Goal: Task Accomplishment & Management: Manage account settings

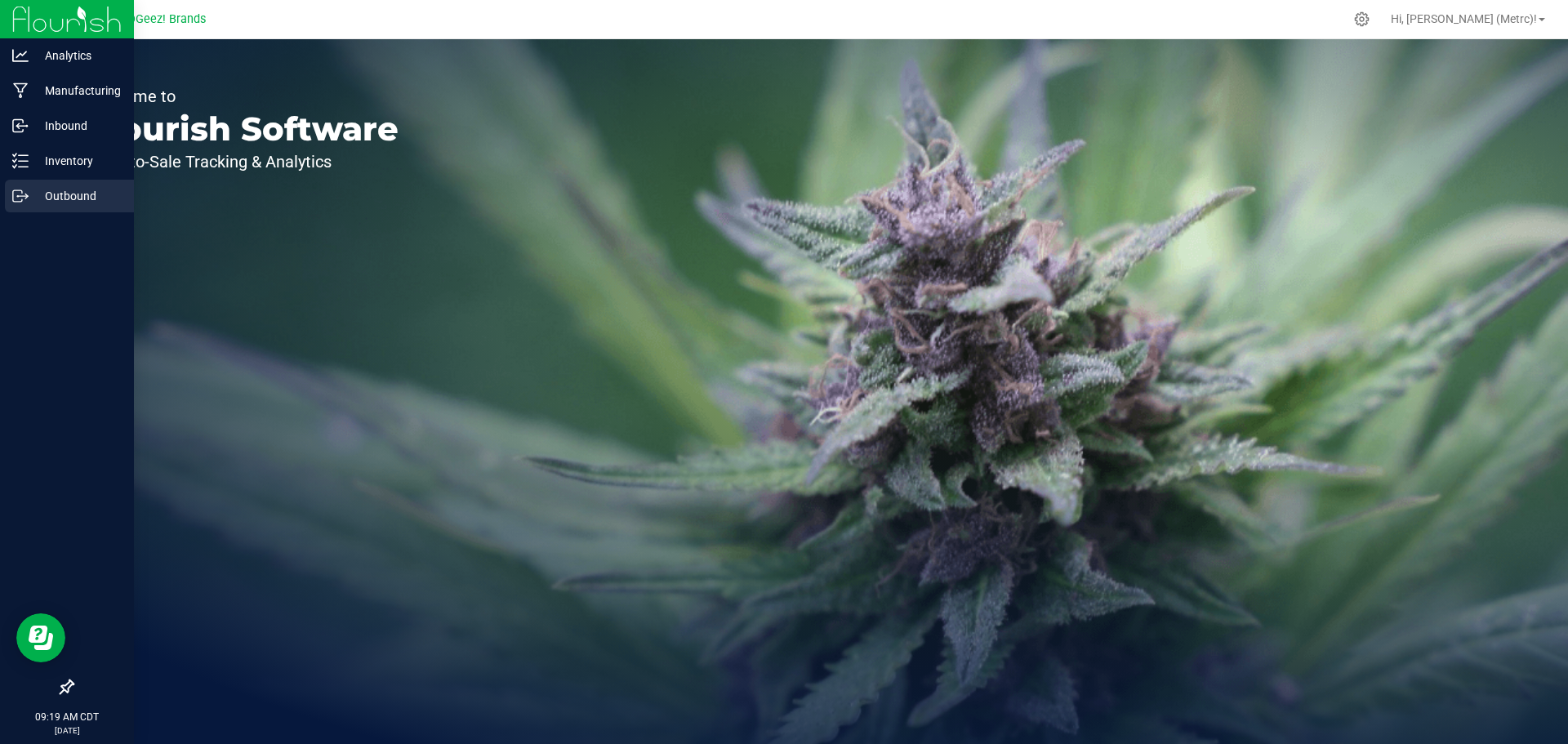
click at [59, 198] on p "Outbound" at bounding box center [77, 195] width 98 height 19
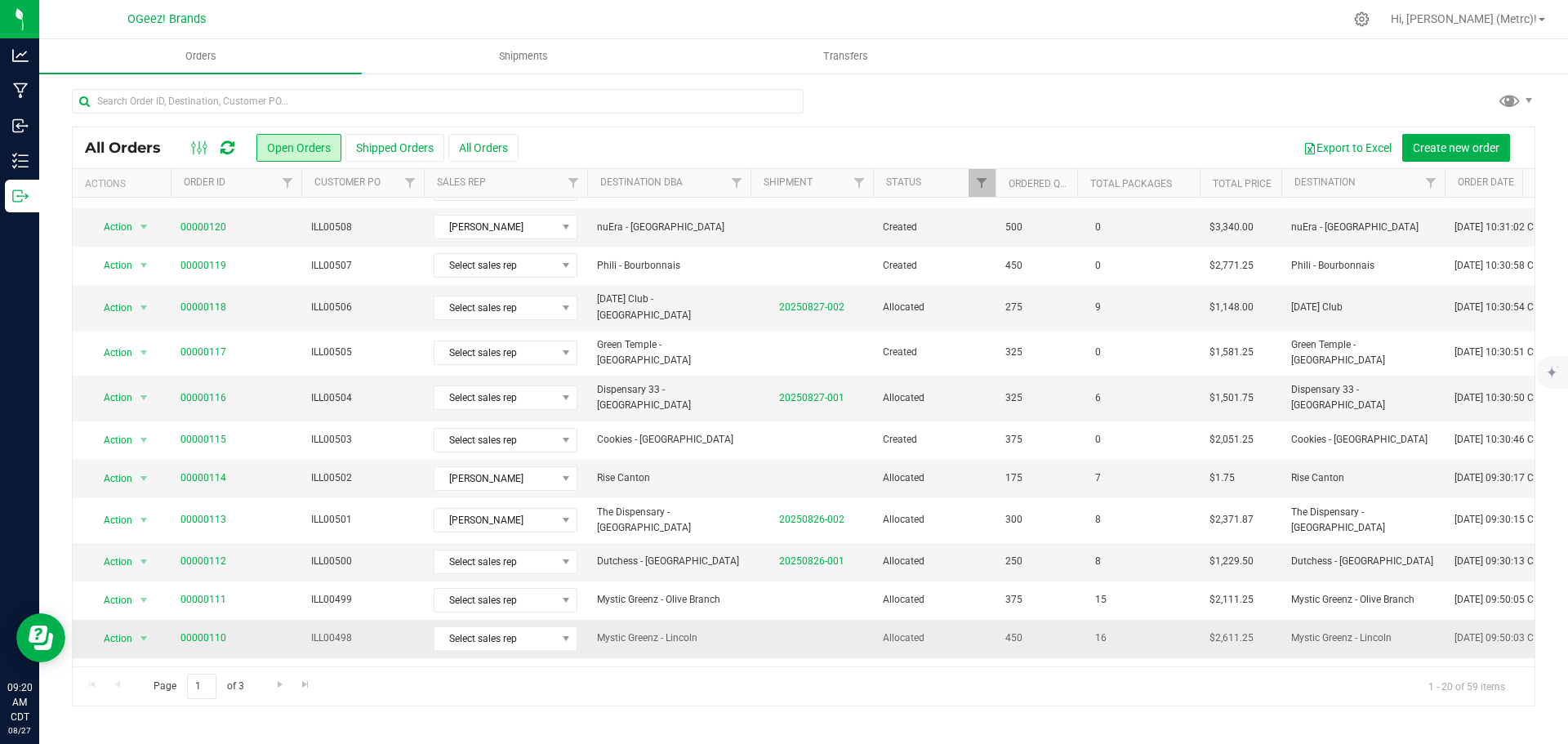
scroll to position [245, 0]
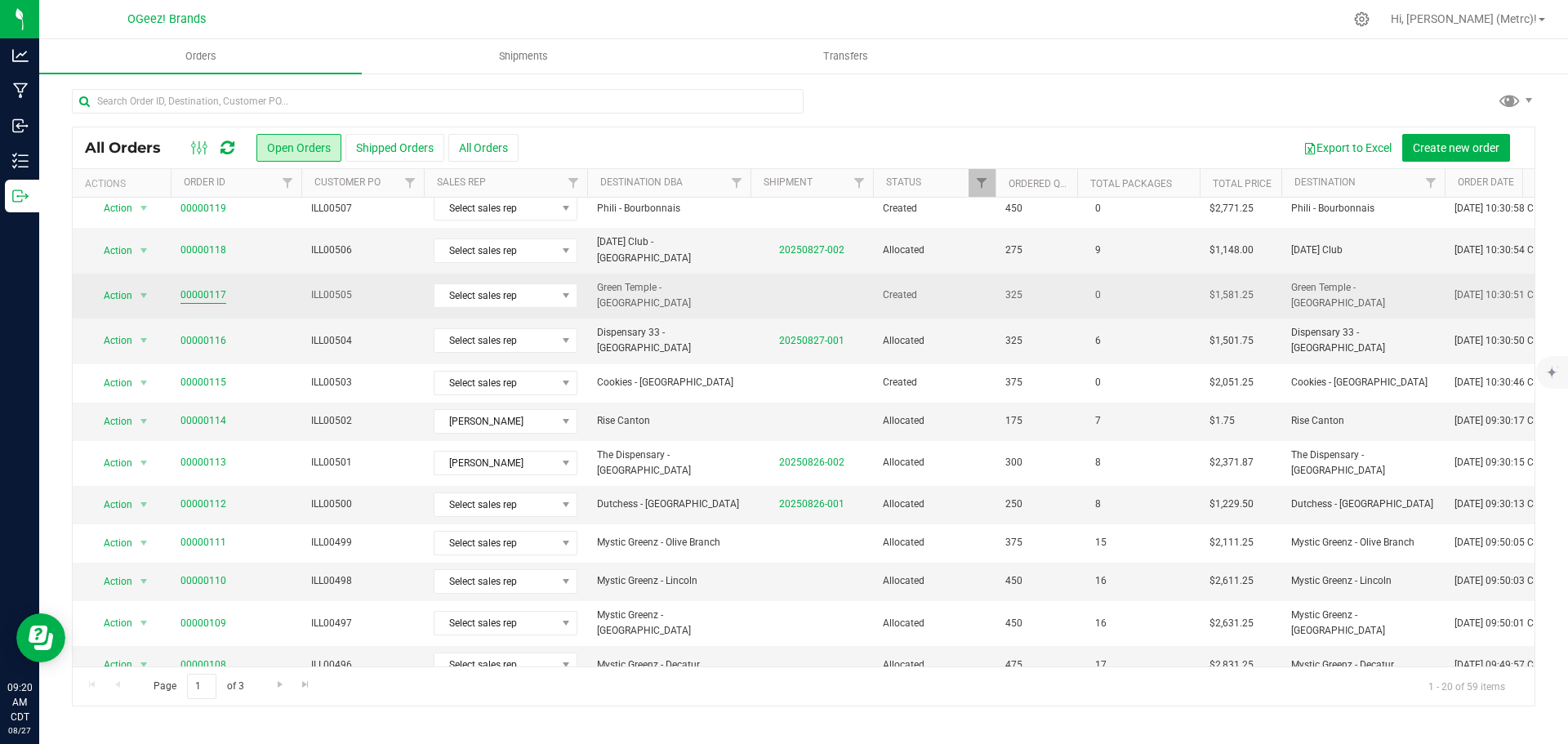
click at [211, 287] on link "00000117" at bounding box center [203, 295] width 46 height 16
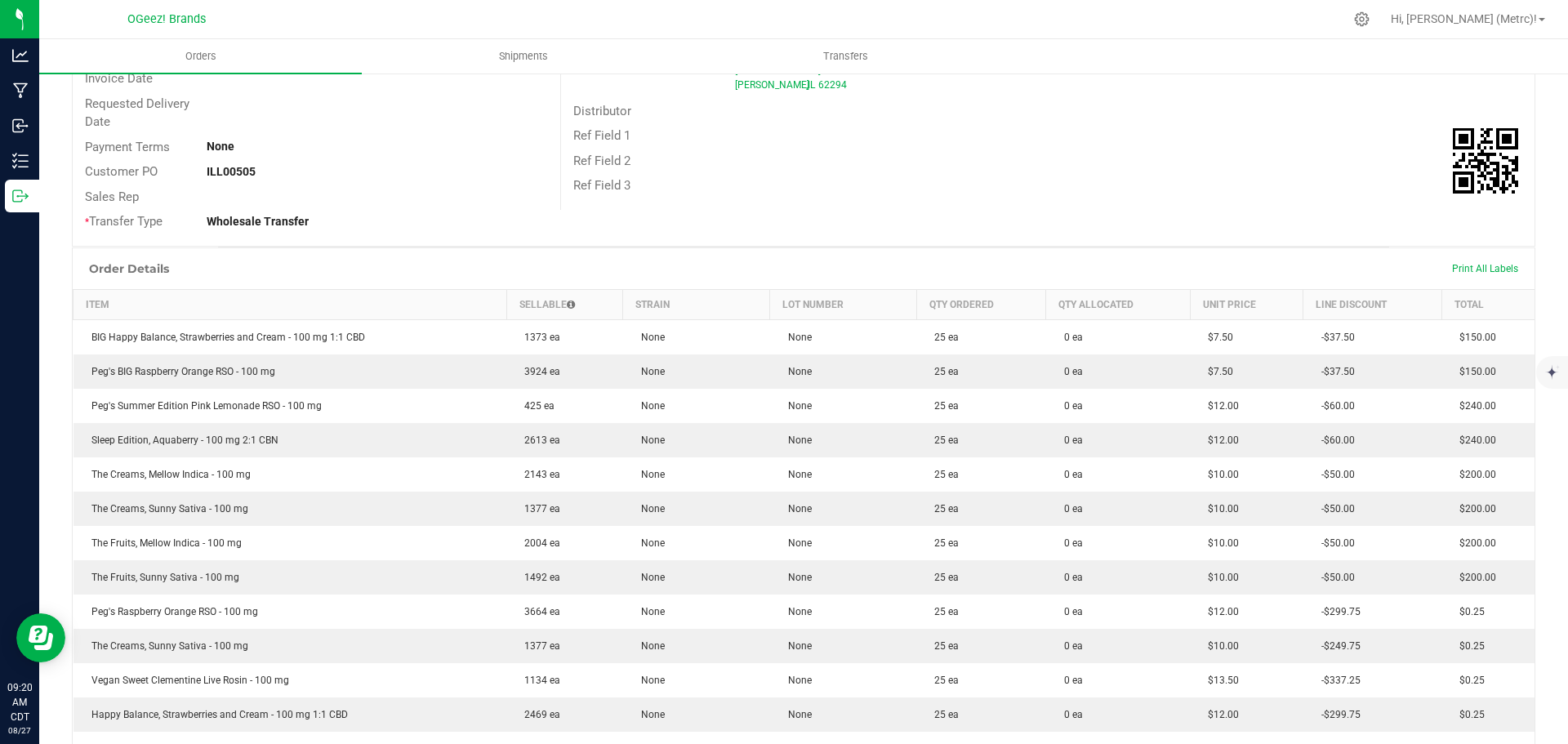
scroll to position [163, 0]
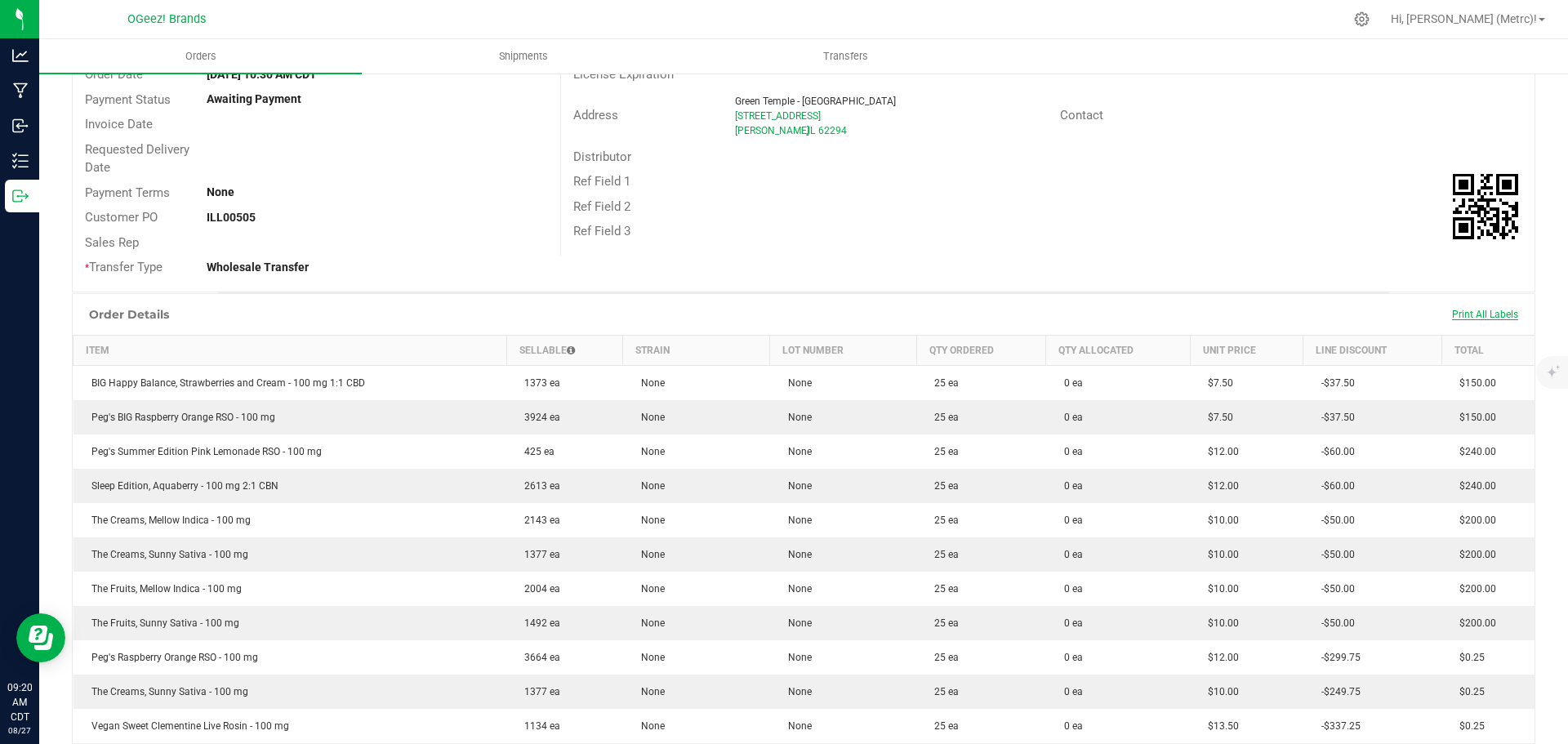
click at [1497, 313] on span "Print All Labels" at bounding box center [1485, 314] width 66 height 11
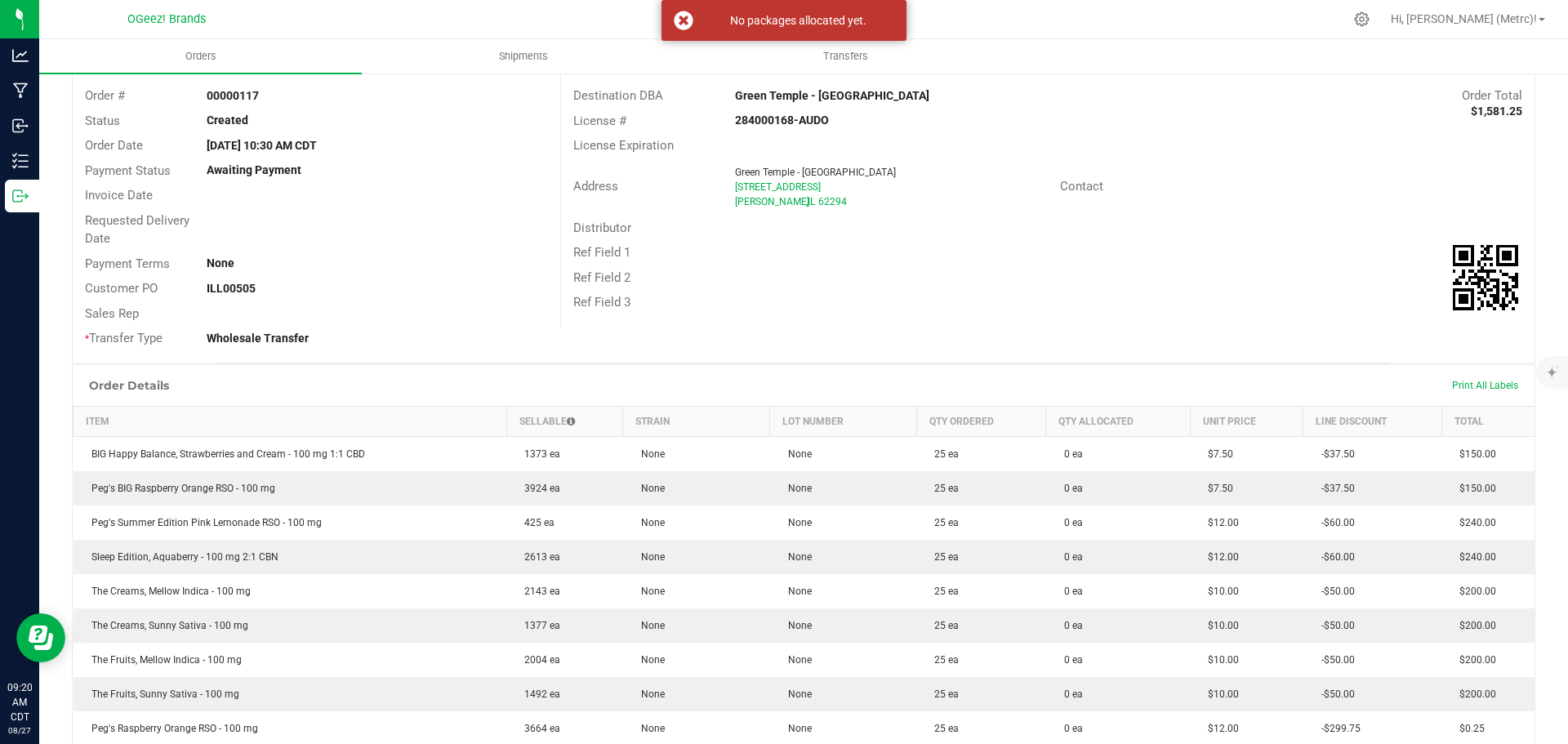
scroll to position [0, 0]
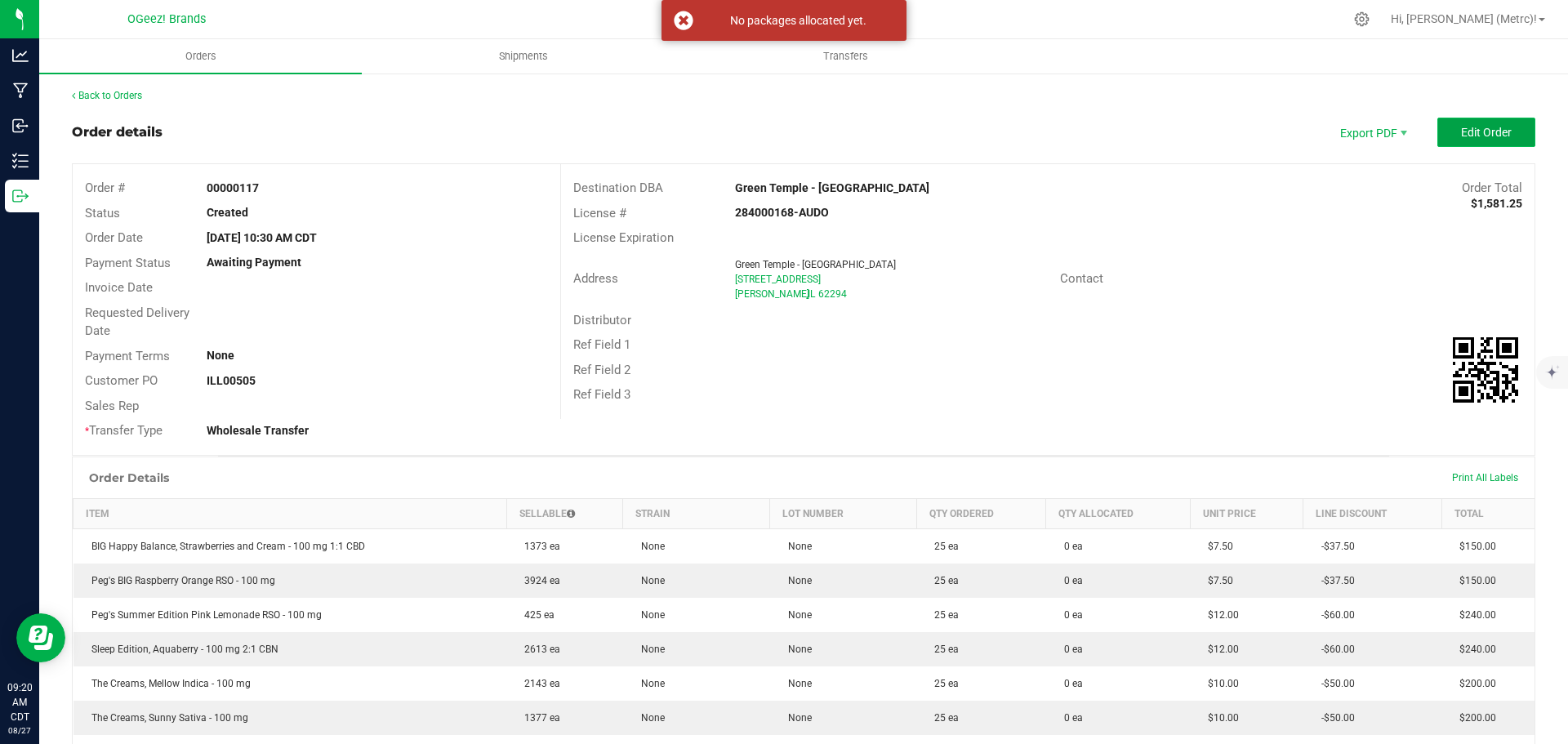
click at [1479, 127] on span "Edit Order" at bounding box center [1485, 133] width 51 height 13
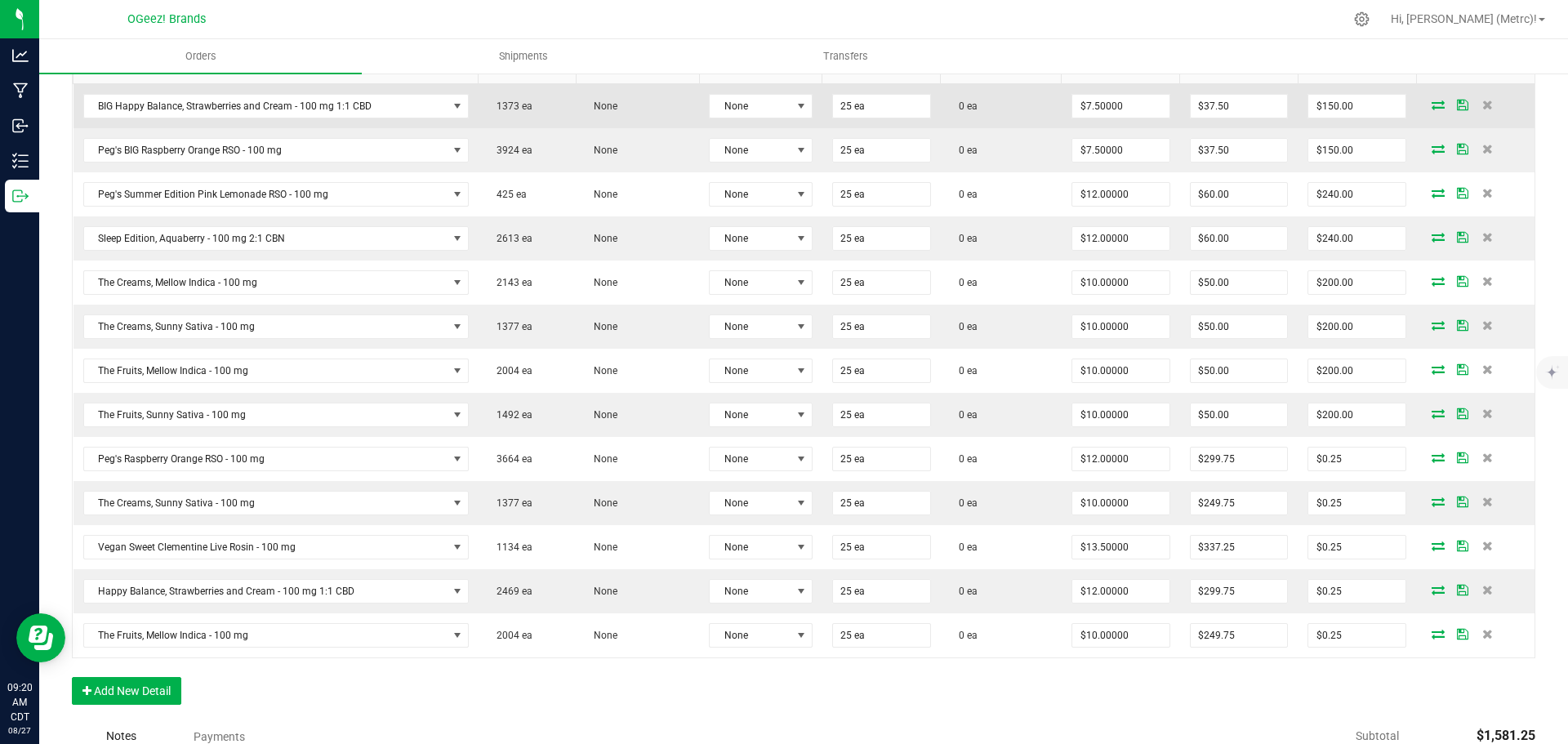
scroll to position [409, 0]
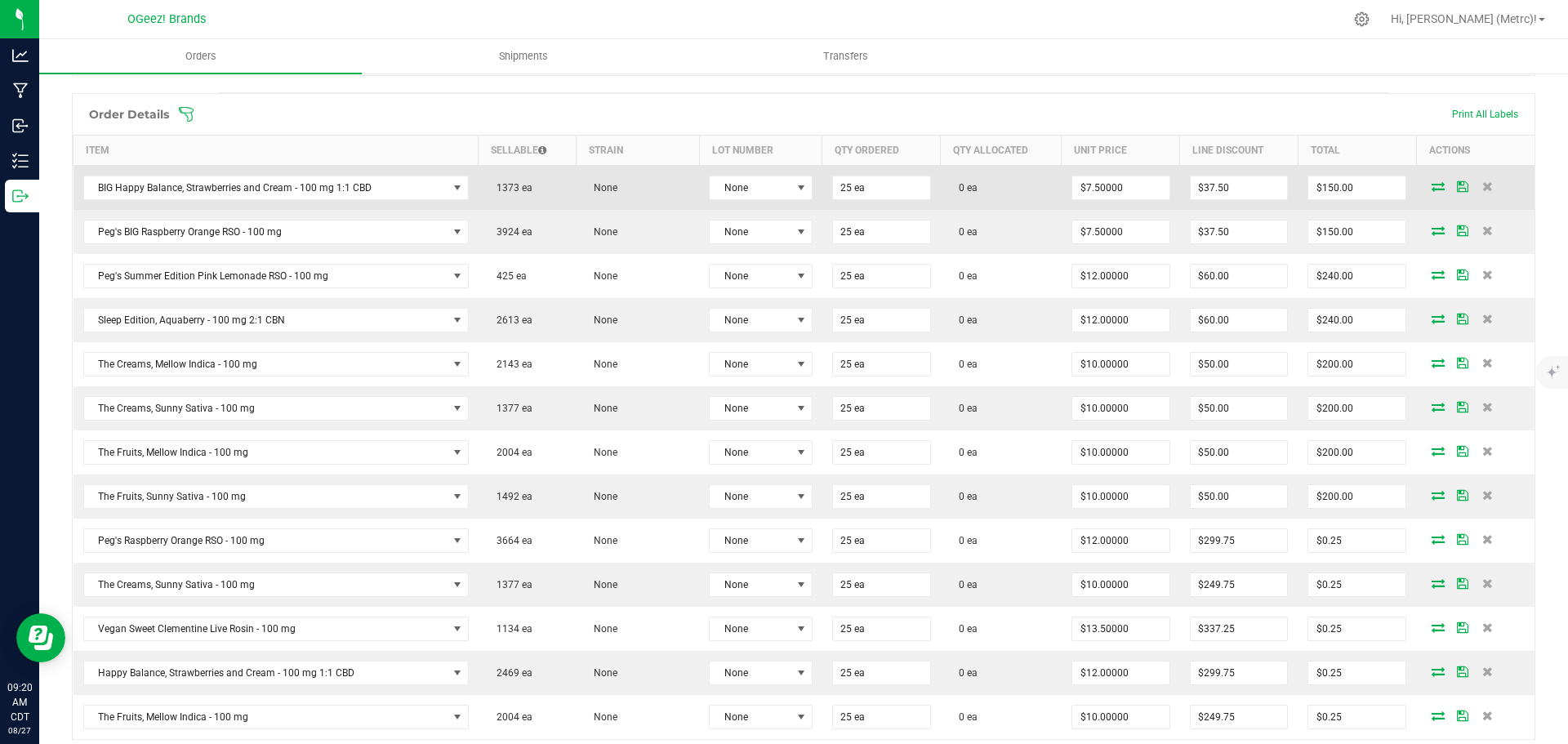
click at [1432, 185] on icon at bounding box center [1438, 186] width 13 height 10
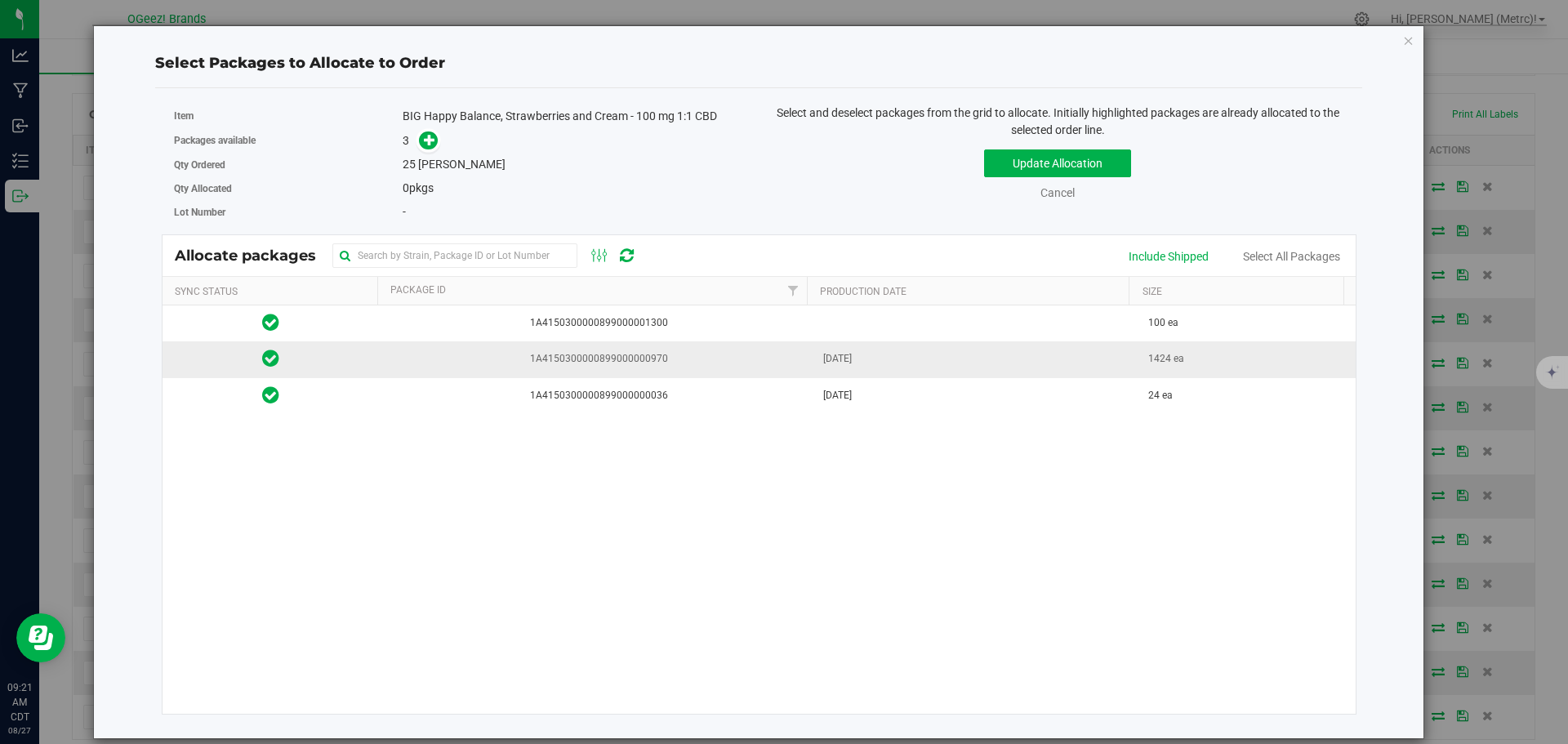
click at [852, 354] on span "[DATE]" at bounding box center [836, 359] width 29 height 16
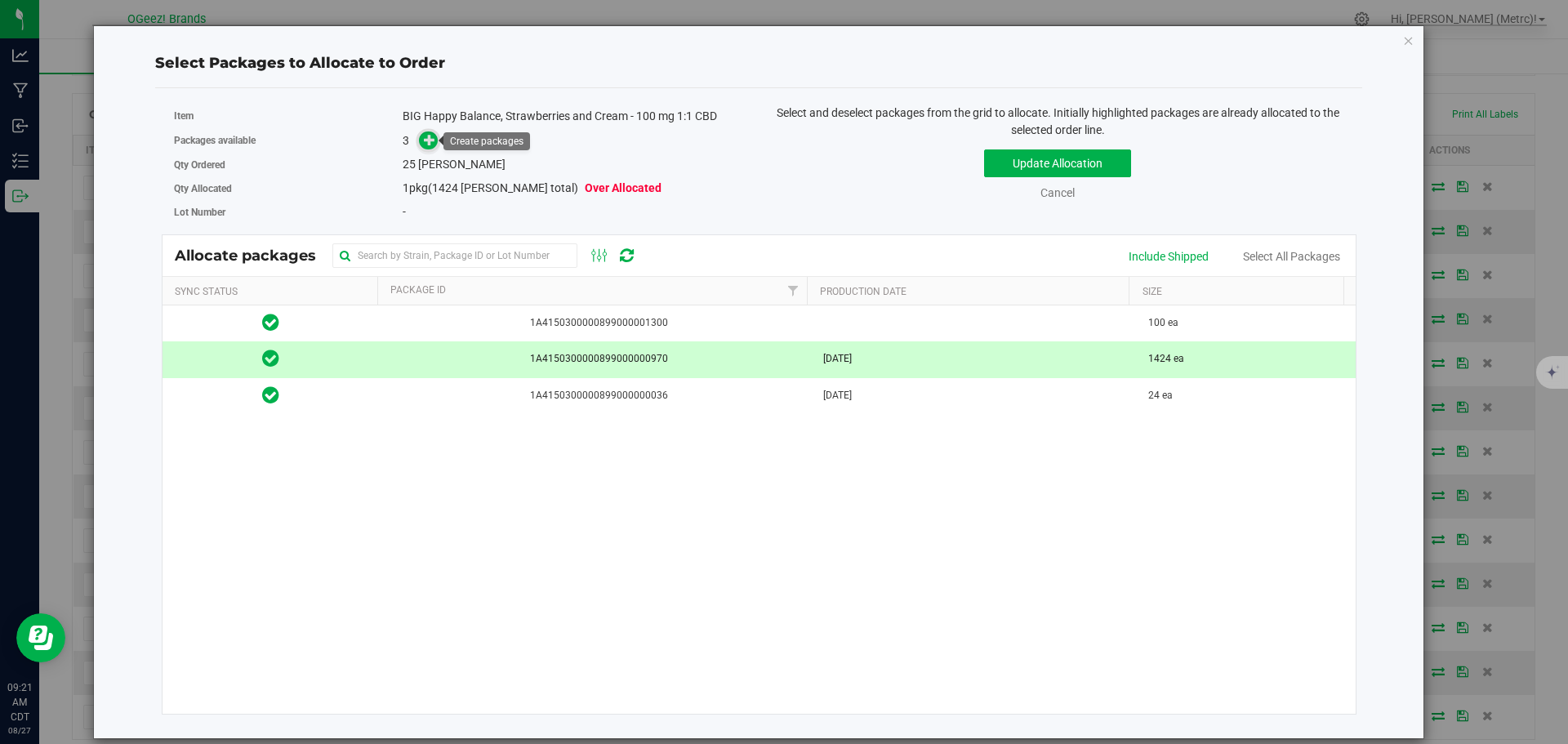
click at [436, 141] on span at bounding box center [428, 140] width 19 height 19
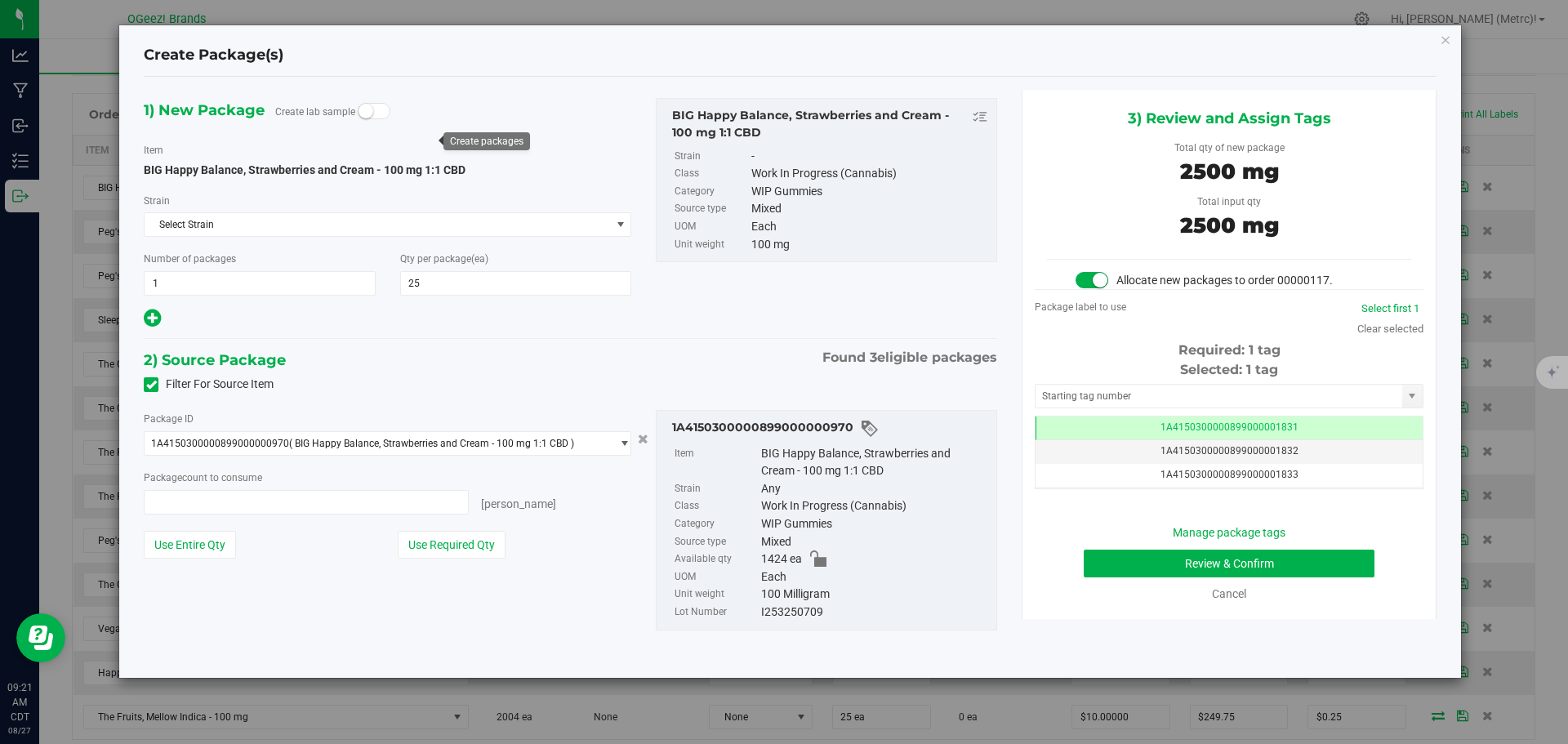
type input "25 ea"
click at [1354, 557] on button "Review & Confirm" at bounding box center [1229, 564] width 291 height 28
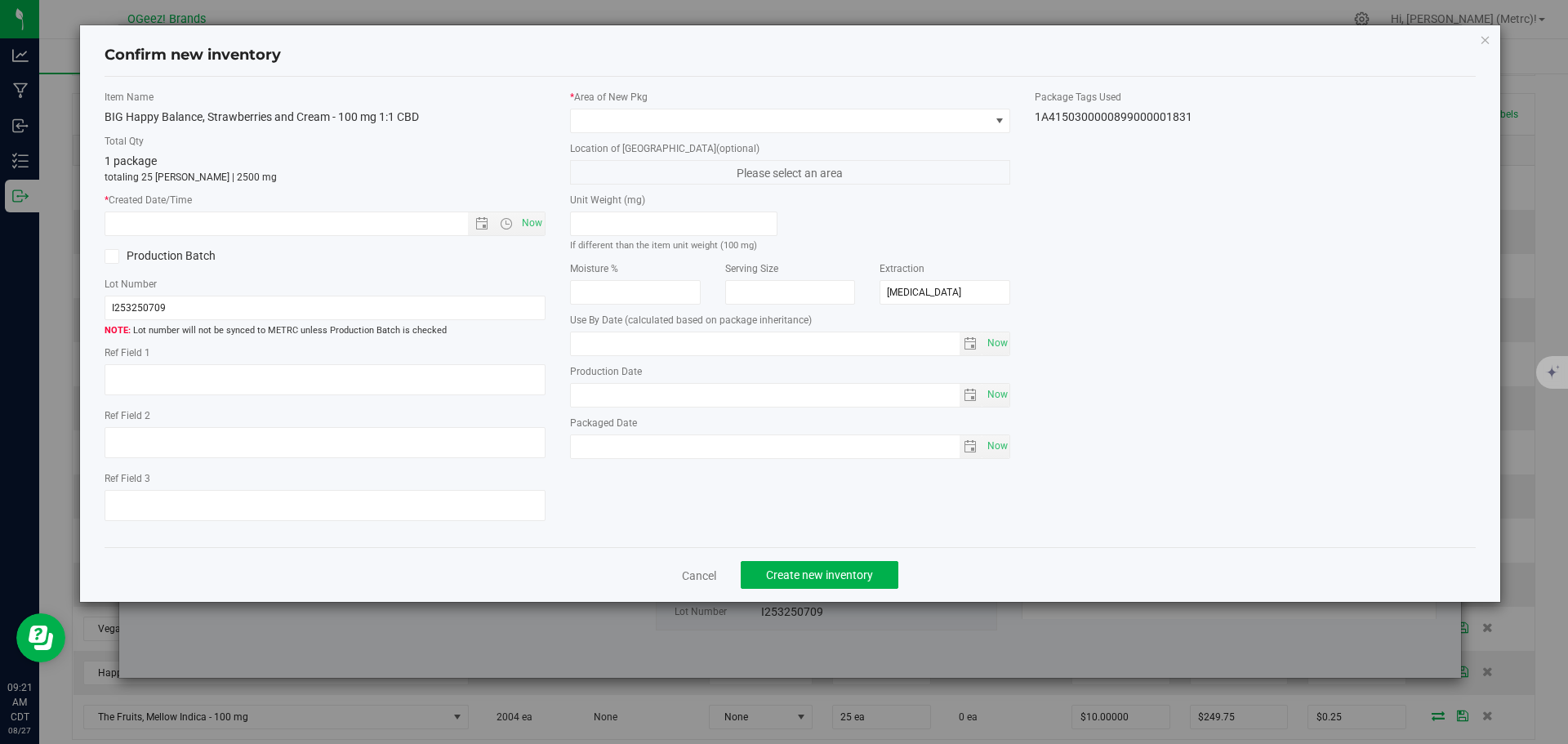
type input "[DATE]"
click at [536, 220] on span "Now" at bounding box center [532, 224] width 28 height 24
type input "[DATE] 9:21 AM"
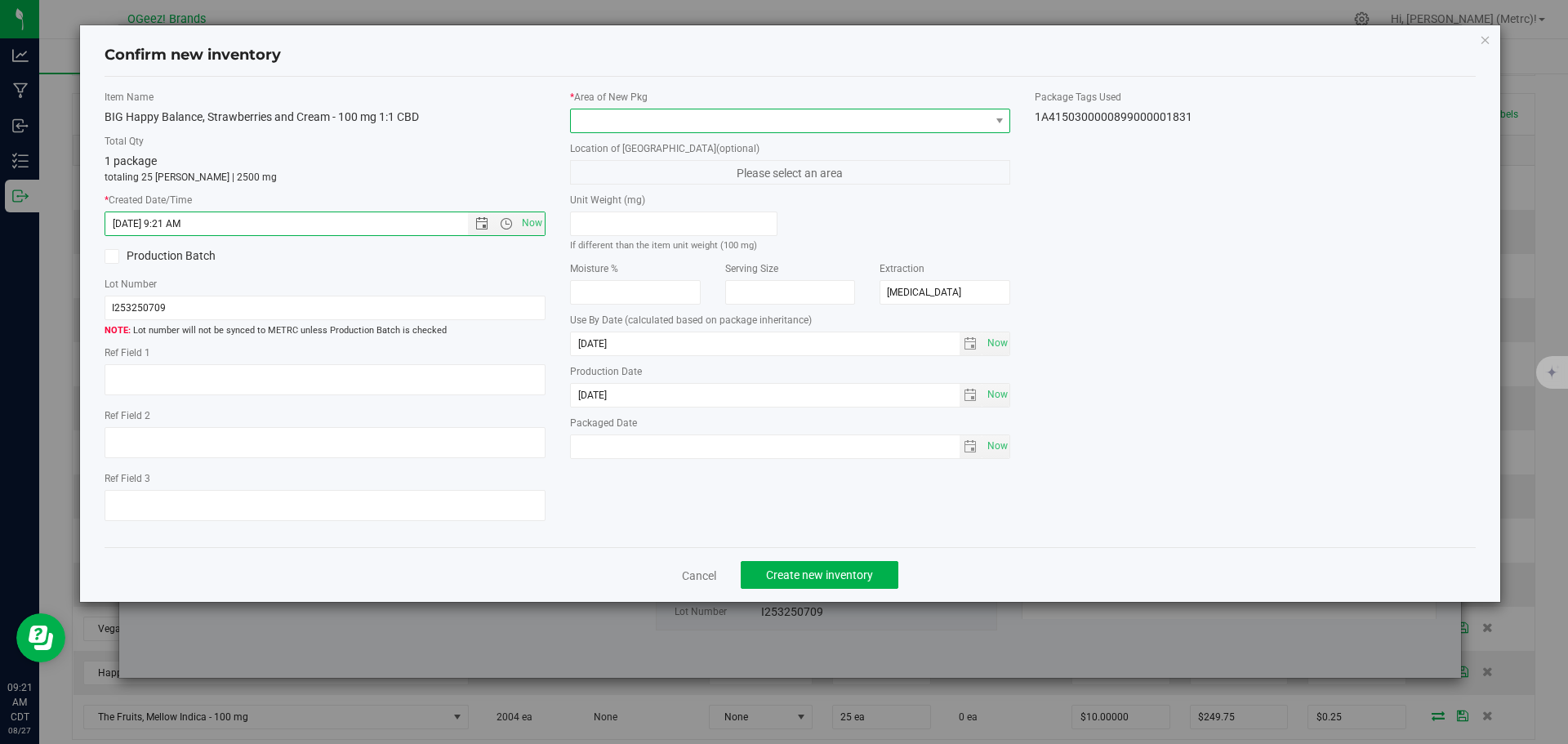
click at [677, 120] on span at bounding box center [779, 121] width 419 height 23
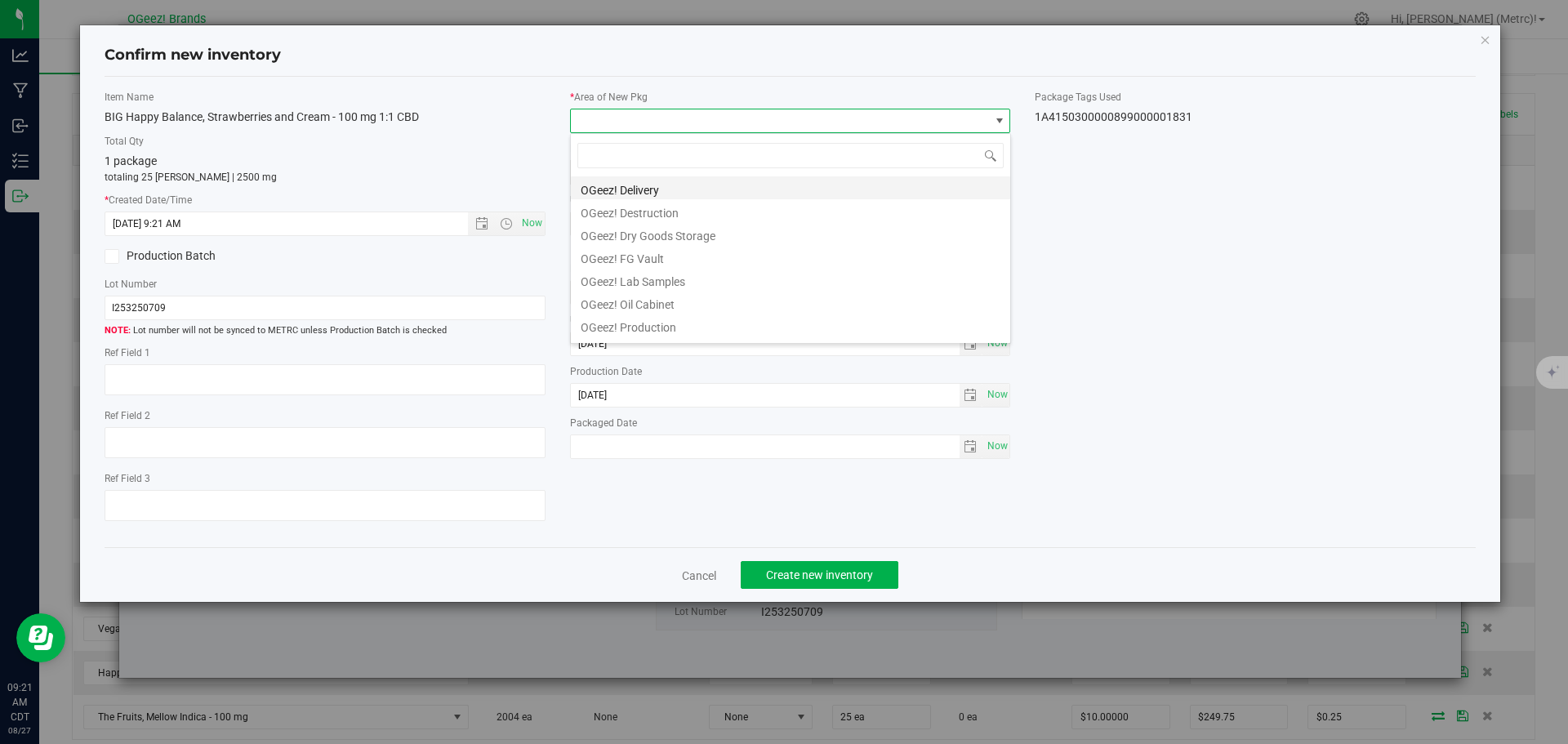
click at [669, 186] on li "OGeez! Delivery" at bounding box center [790, 188] width 439 height 23
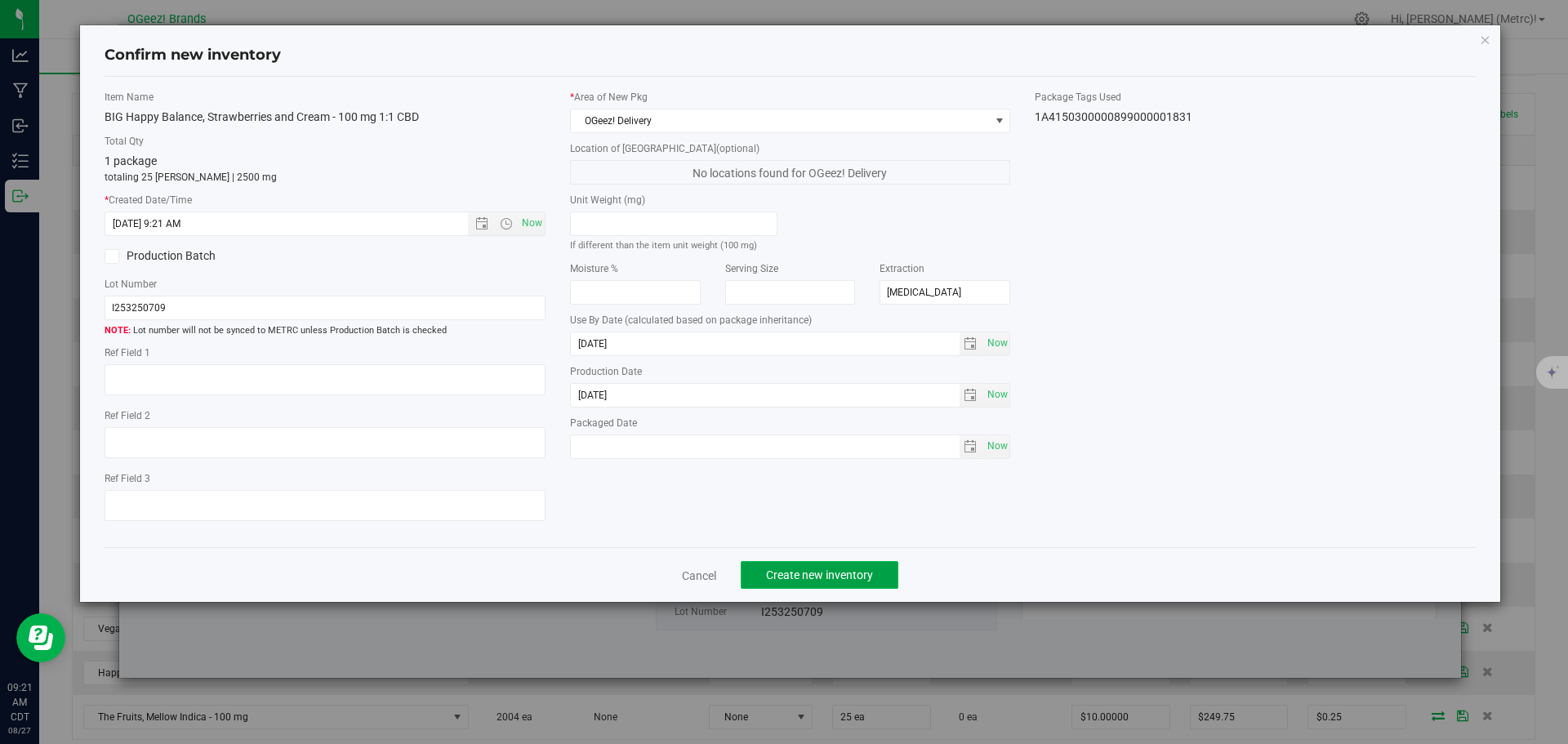
click at [827, 572] on span "Create new inventory" at bounding box center [819, 575] width 107 height 13
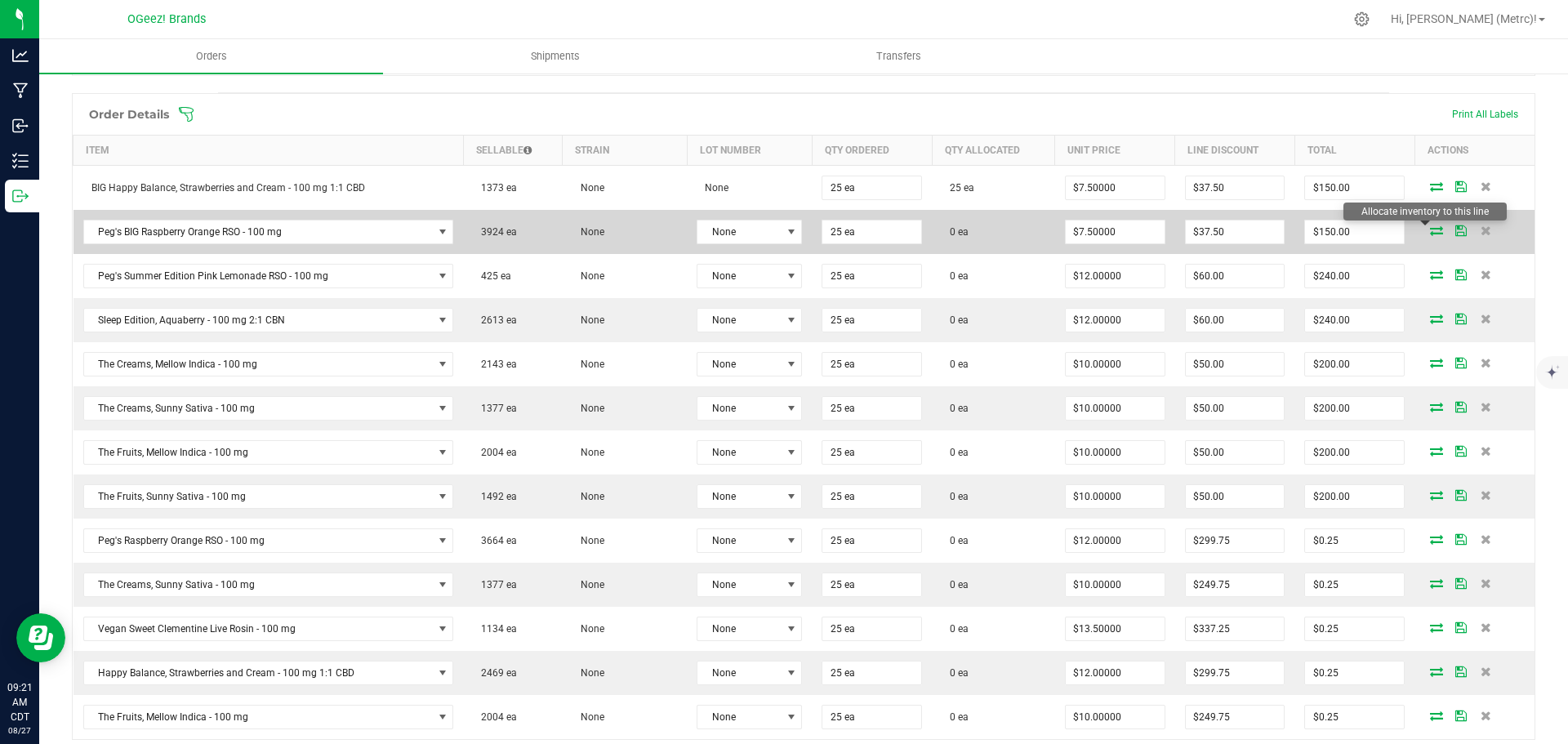
click at [1430, 235] on icon at bounding box center [1436, 230] width 13 height 10
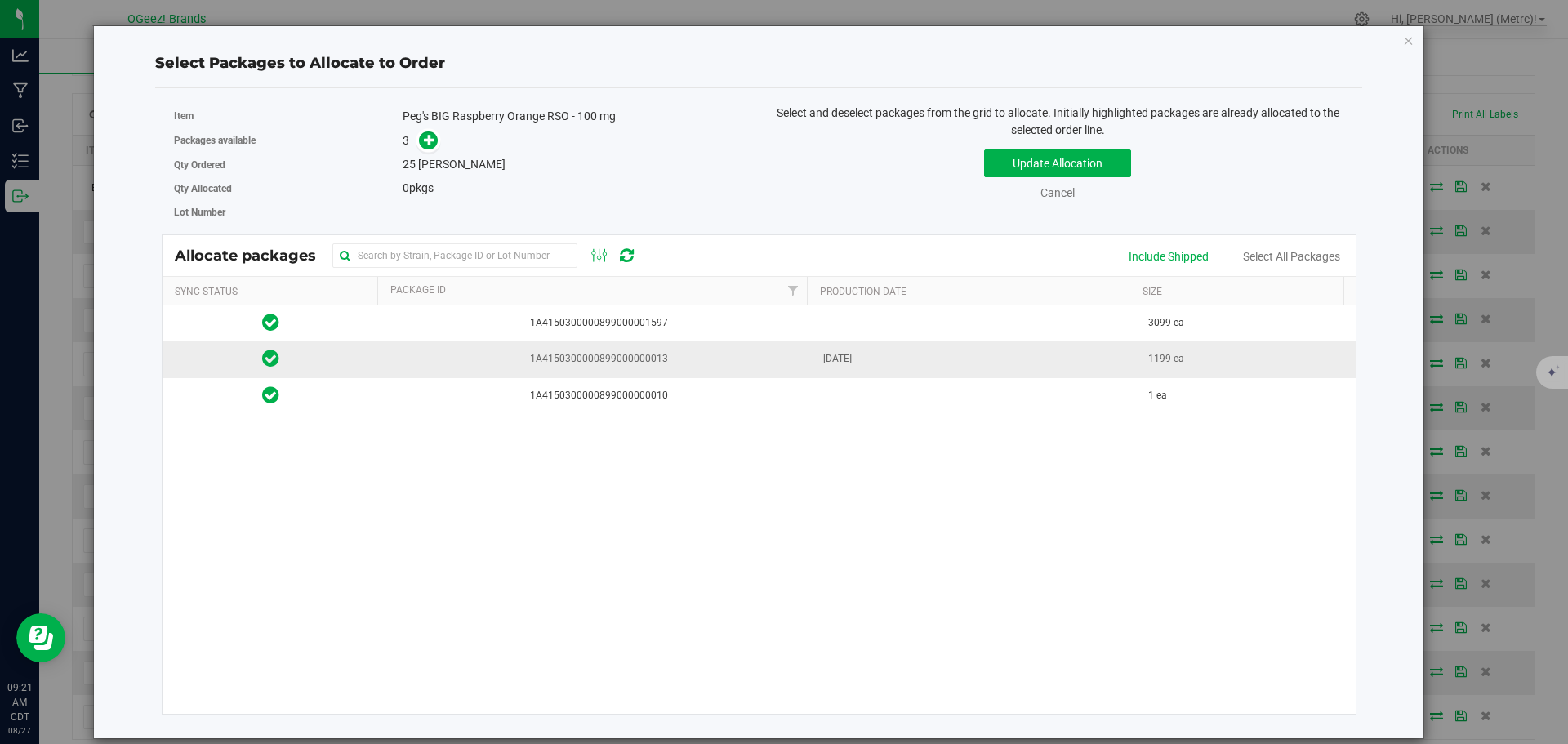
click at [805, 352] on td "1A4150300000899000000013" at bounding box center [596, 359] width 434 height 36
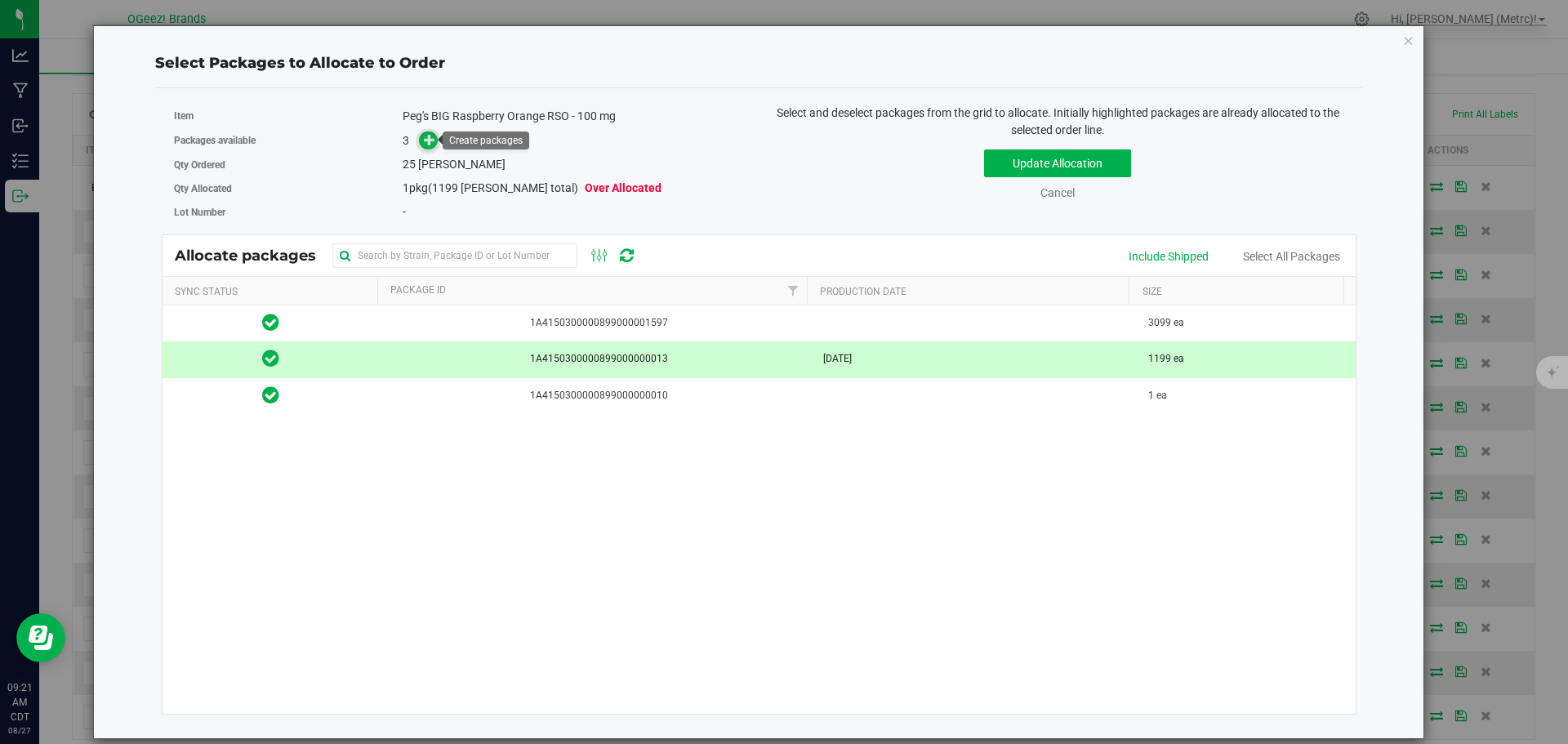
click at [431, 140] on icon at bounding box center [430, 139] width 12 height 12
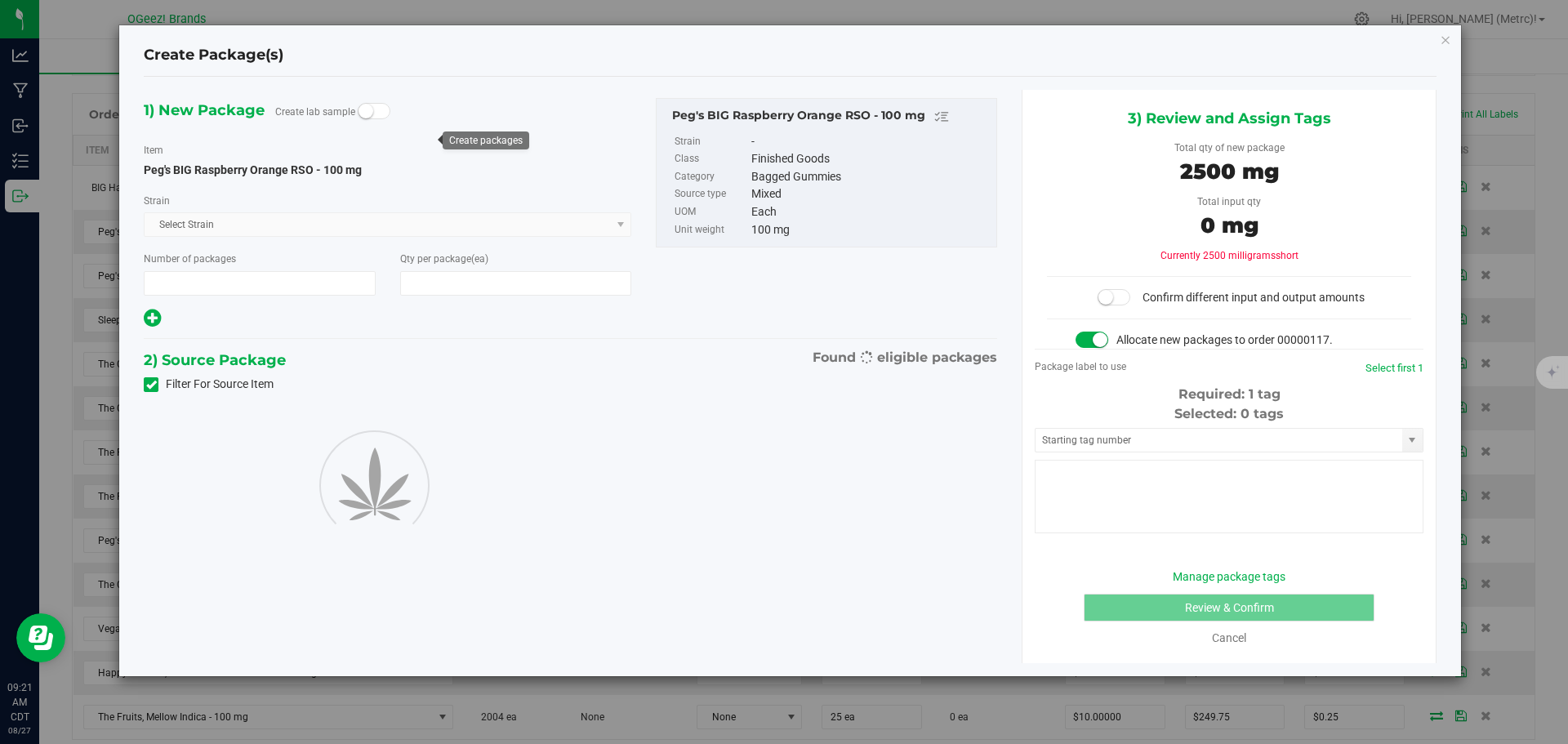
type input "1"
type input "25"
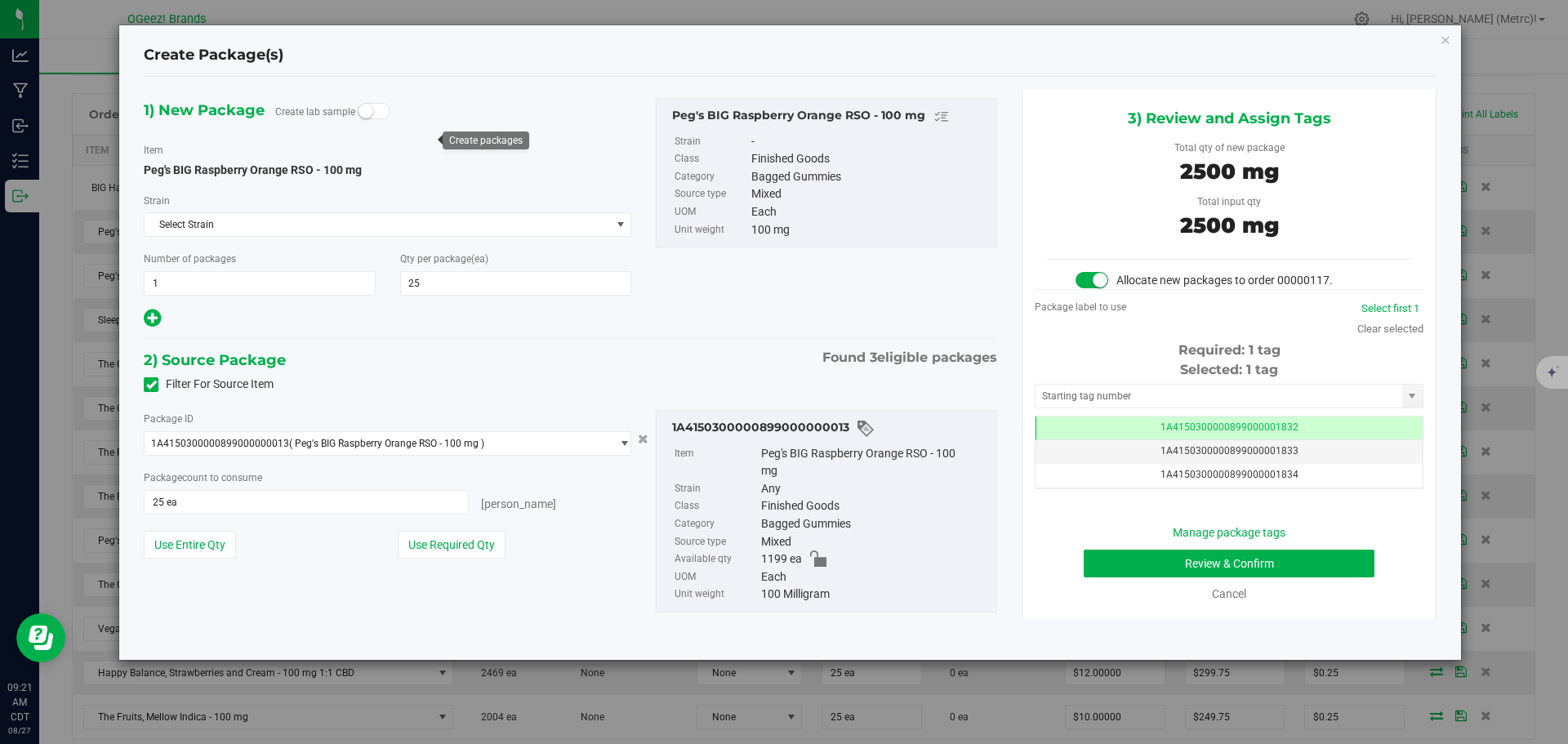
scroll to position [0, -1]
click at [1256, 557] on button "Review & Confirm" at bounding box center [1229, 564] width 291 height 28
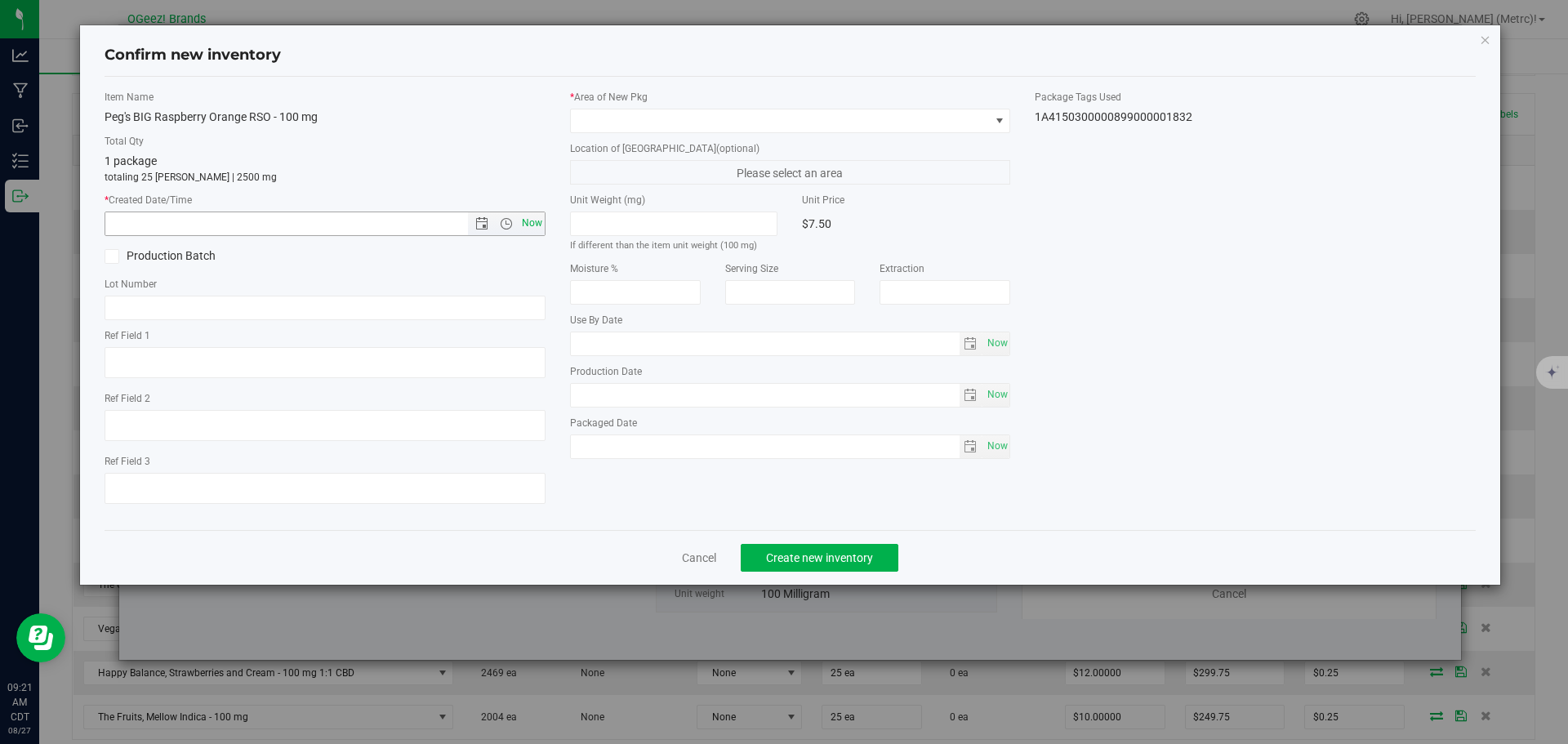
type input "[MEDICAL_DATA]"
type input "[DATE]"
click at [526, 220] on span "Now" at bounding box center [532, 224] width 28 height 24
type input "[DATE] 9:21 AM"
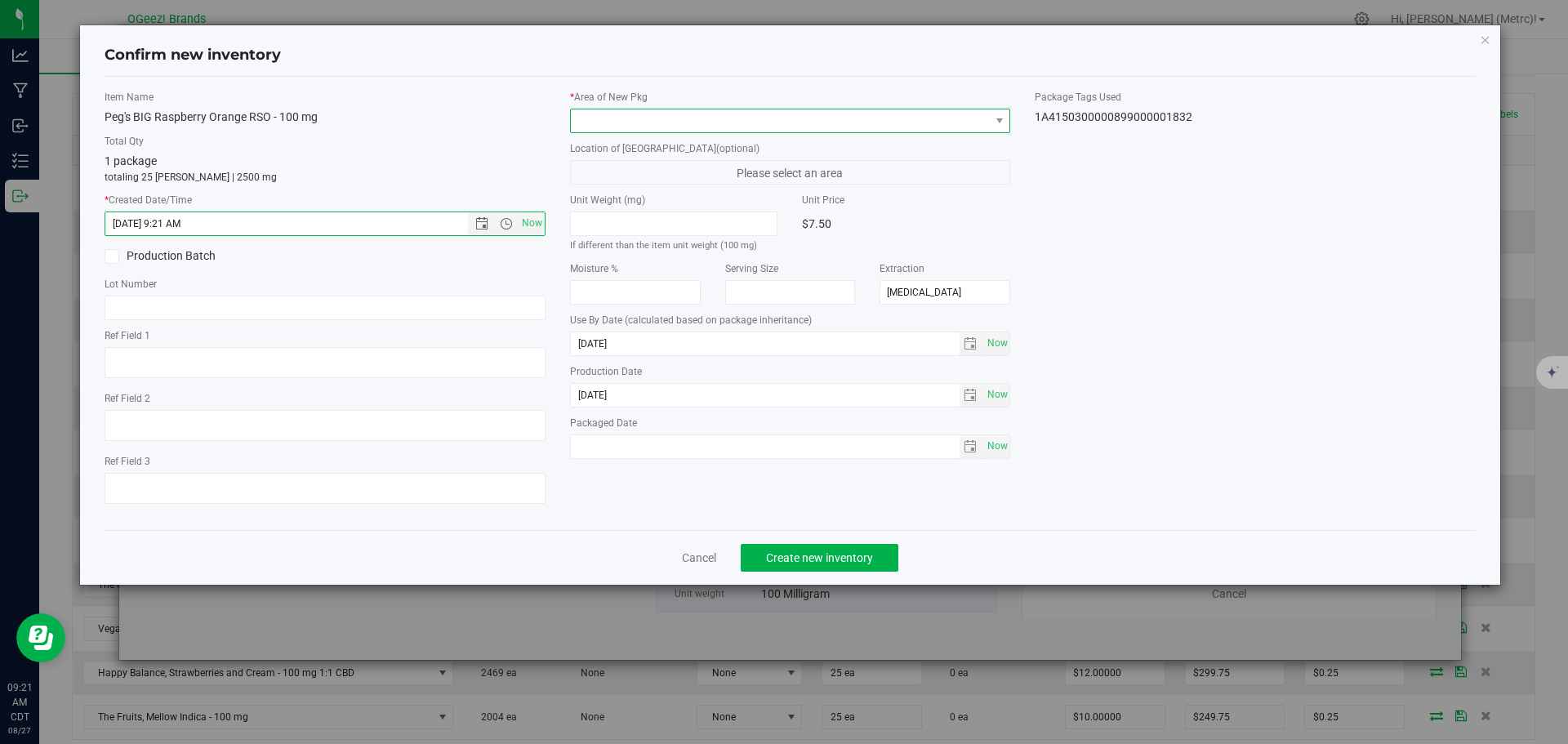
click at [635, 133] on span at bounding box center [790, 121] width 441 height 25
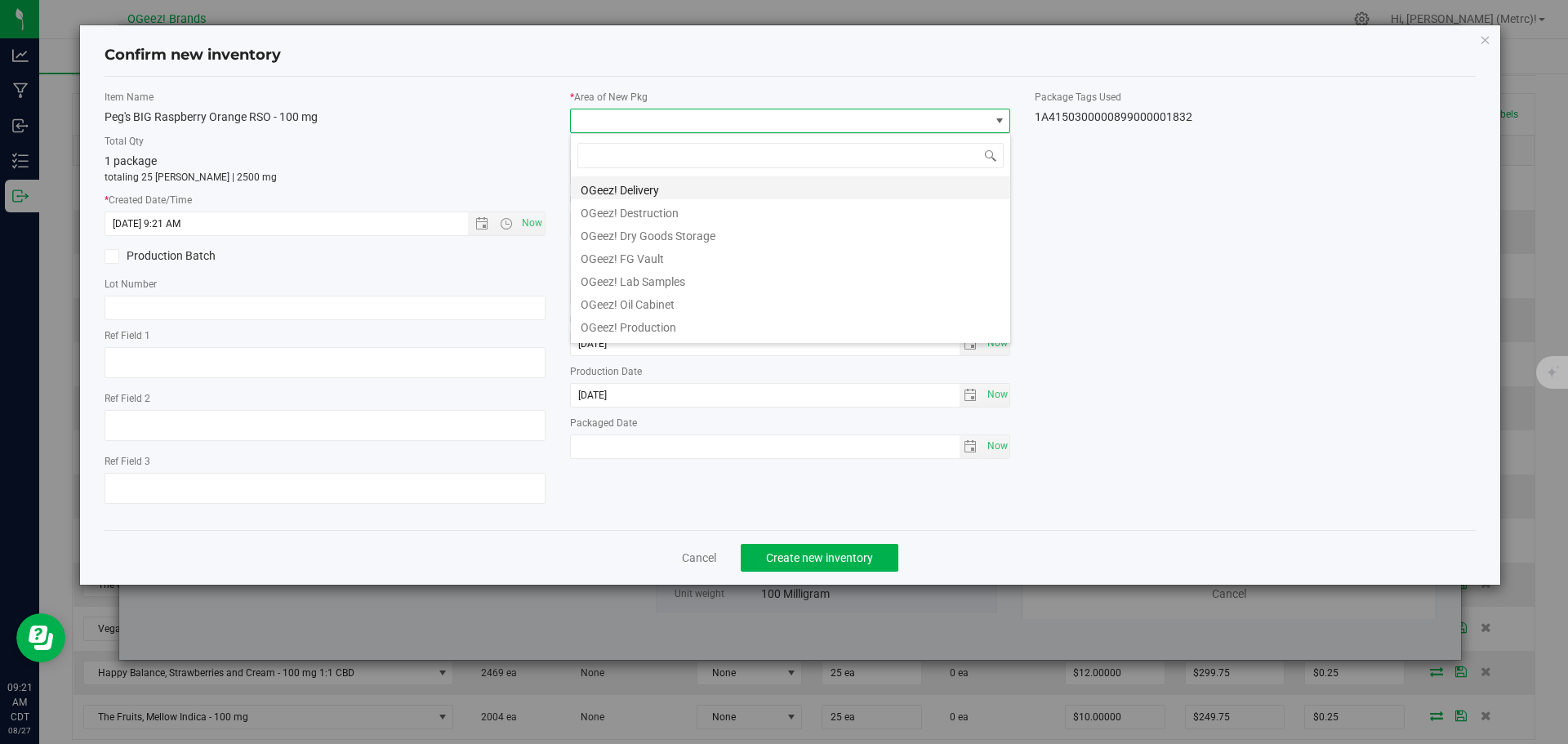
click at [665, 191] on li "OGeez! Delivery" at bounding box center [790, 188] width 439 height 23
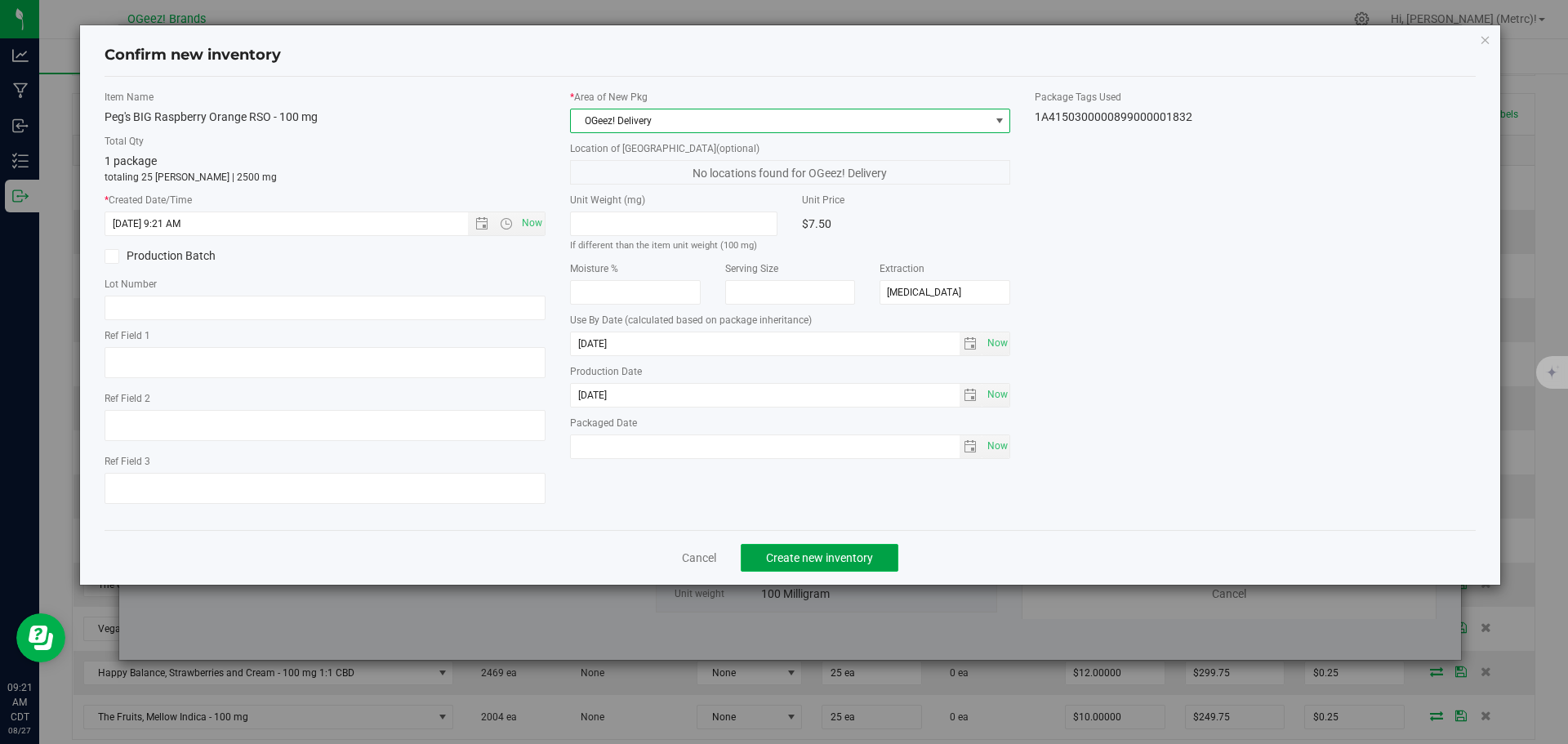
click at [767, 553] on span "Create new inventory" at bounding box center [819, 558] width 107 height 13
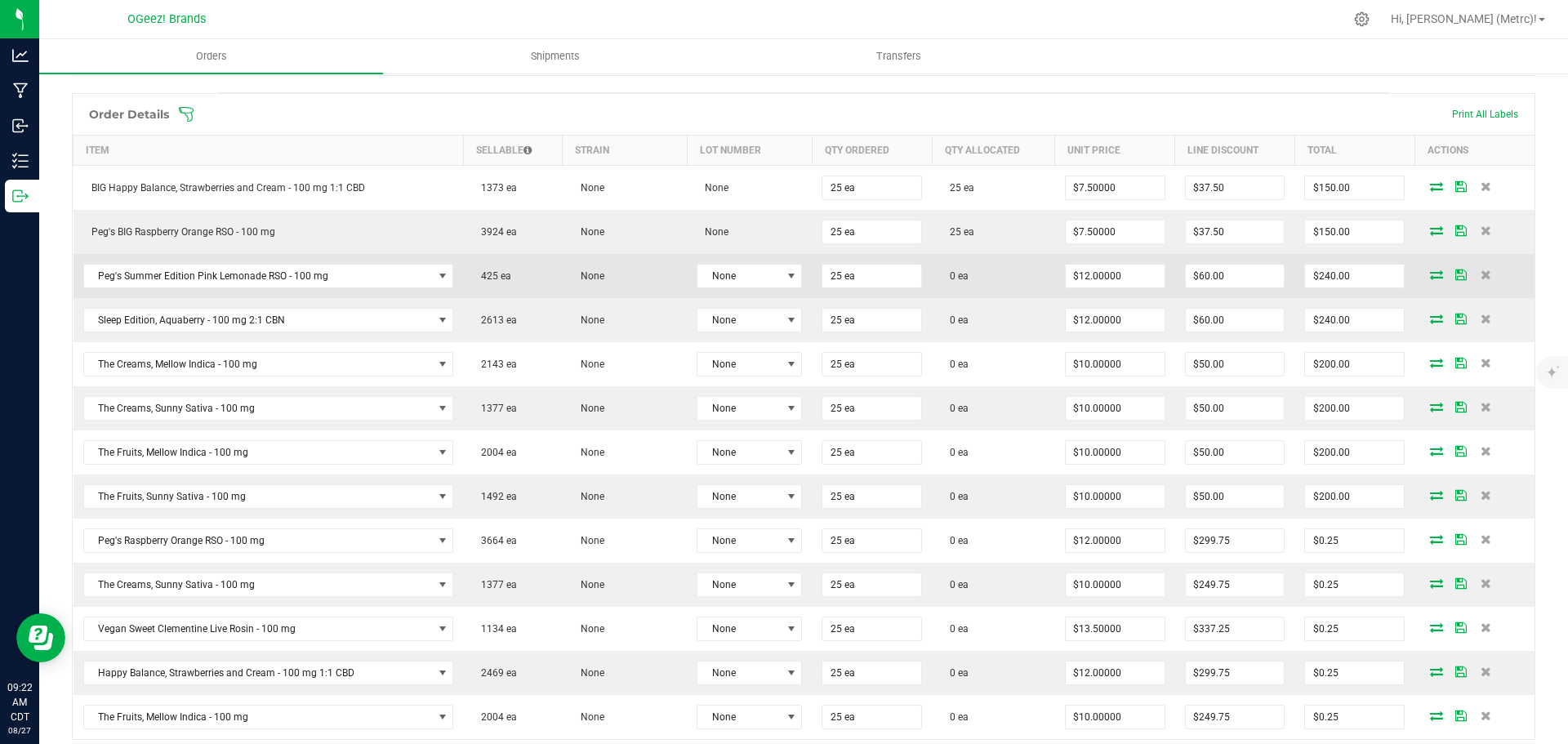
click at [1430, 279] on icon at bounding box center [1436, 274] width 13 height 10
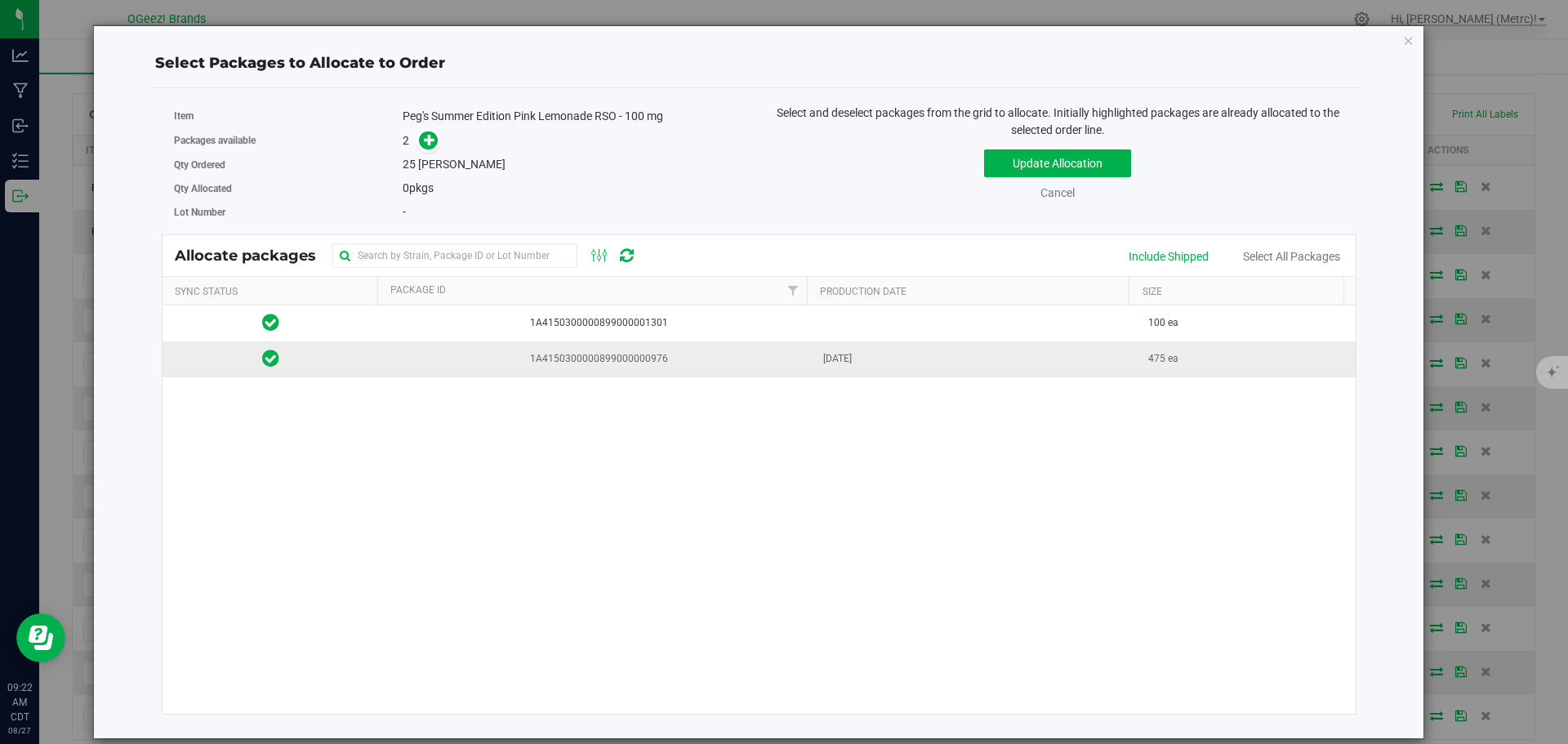
click at [668, 357] on span "1A4150300000899000000976" at bounding box center [595, 359] width 415 height 16
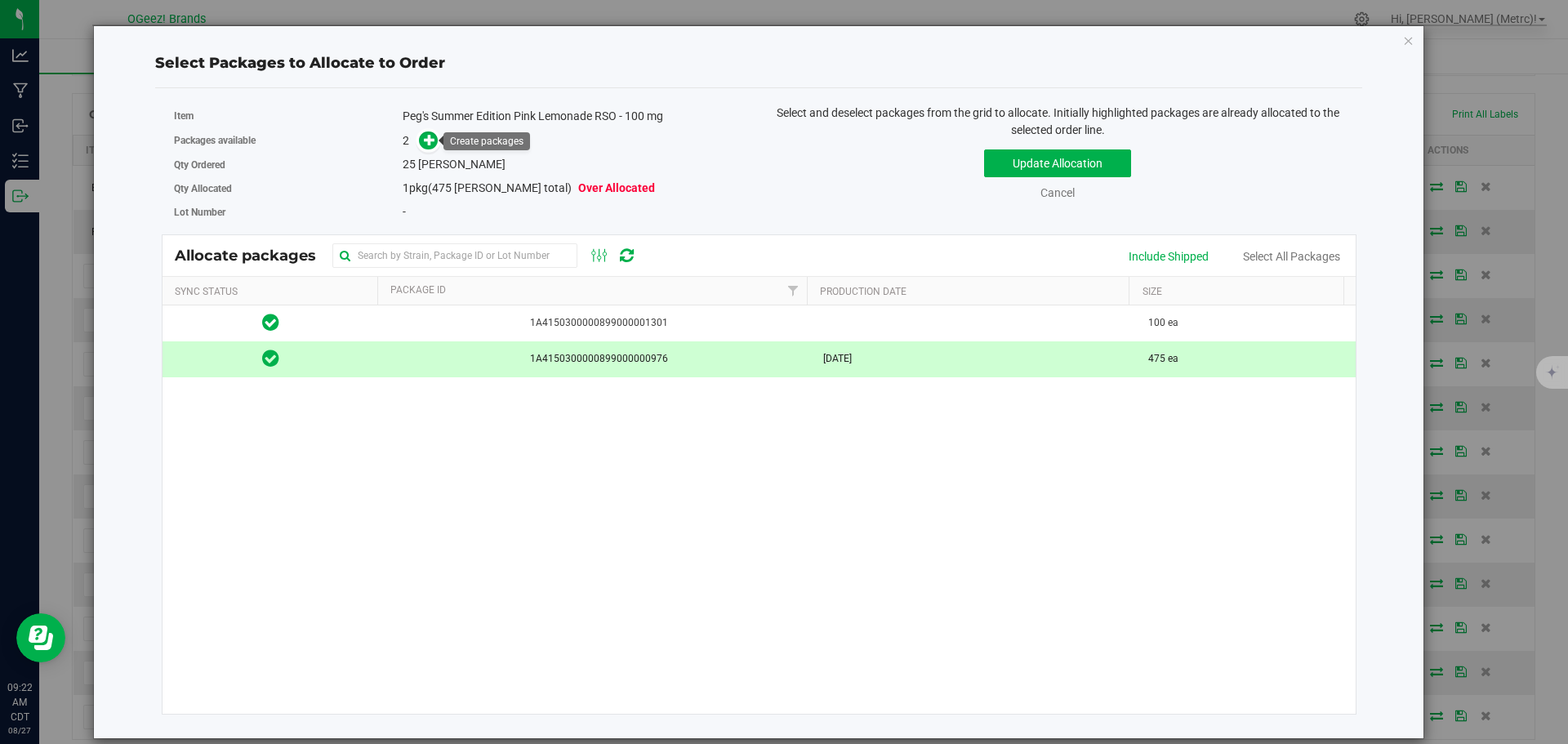
drag, startPoint x: 427, startPoint y: 139, endPoint x: 444, endPoint y: 145, distance: 18.0
click at [429, 139] on icon at bounding box center [430, 139] width 12 height 12
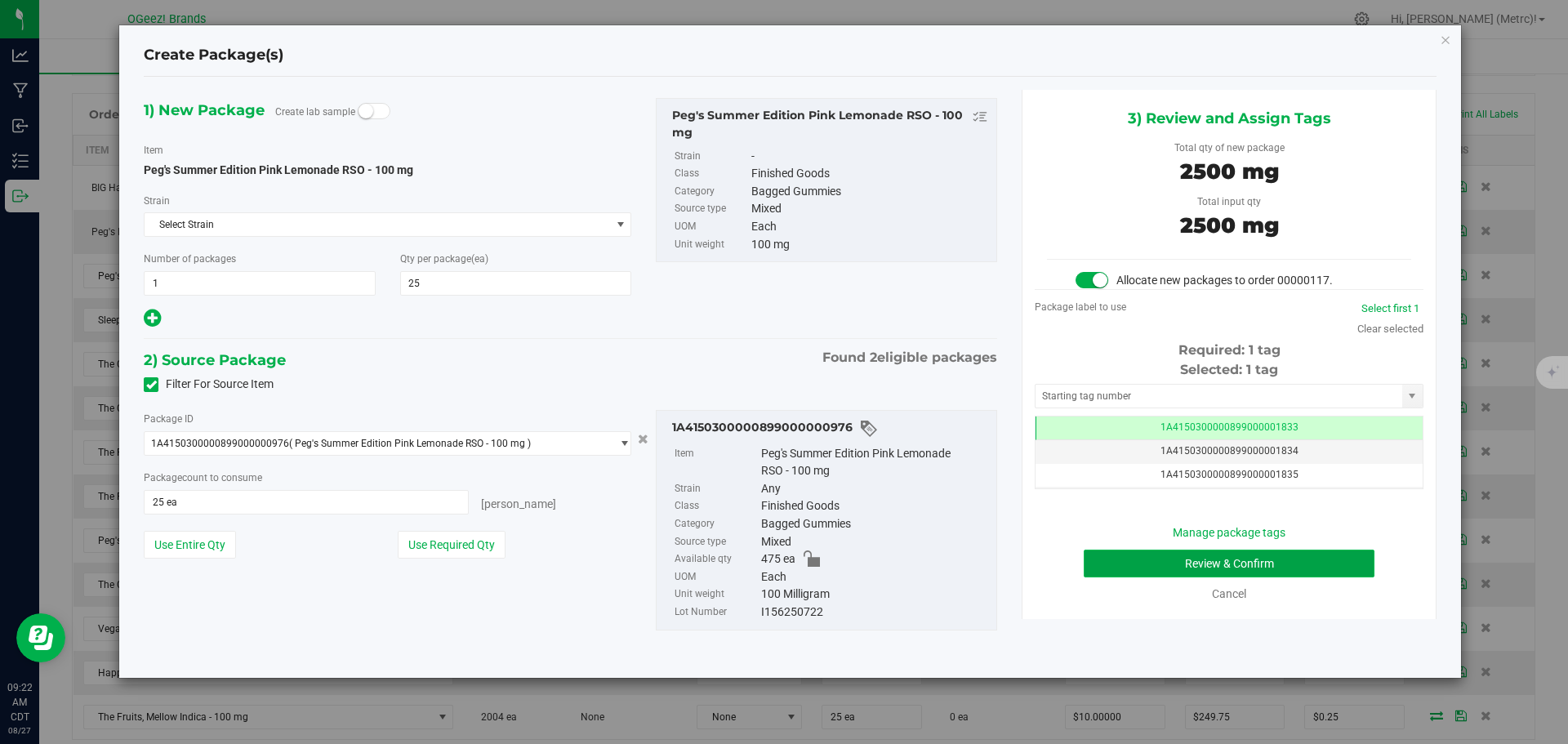
click at [1275, 567] on button "Review & Confirm" at bounding box center [1229, 564] width 291 height 28
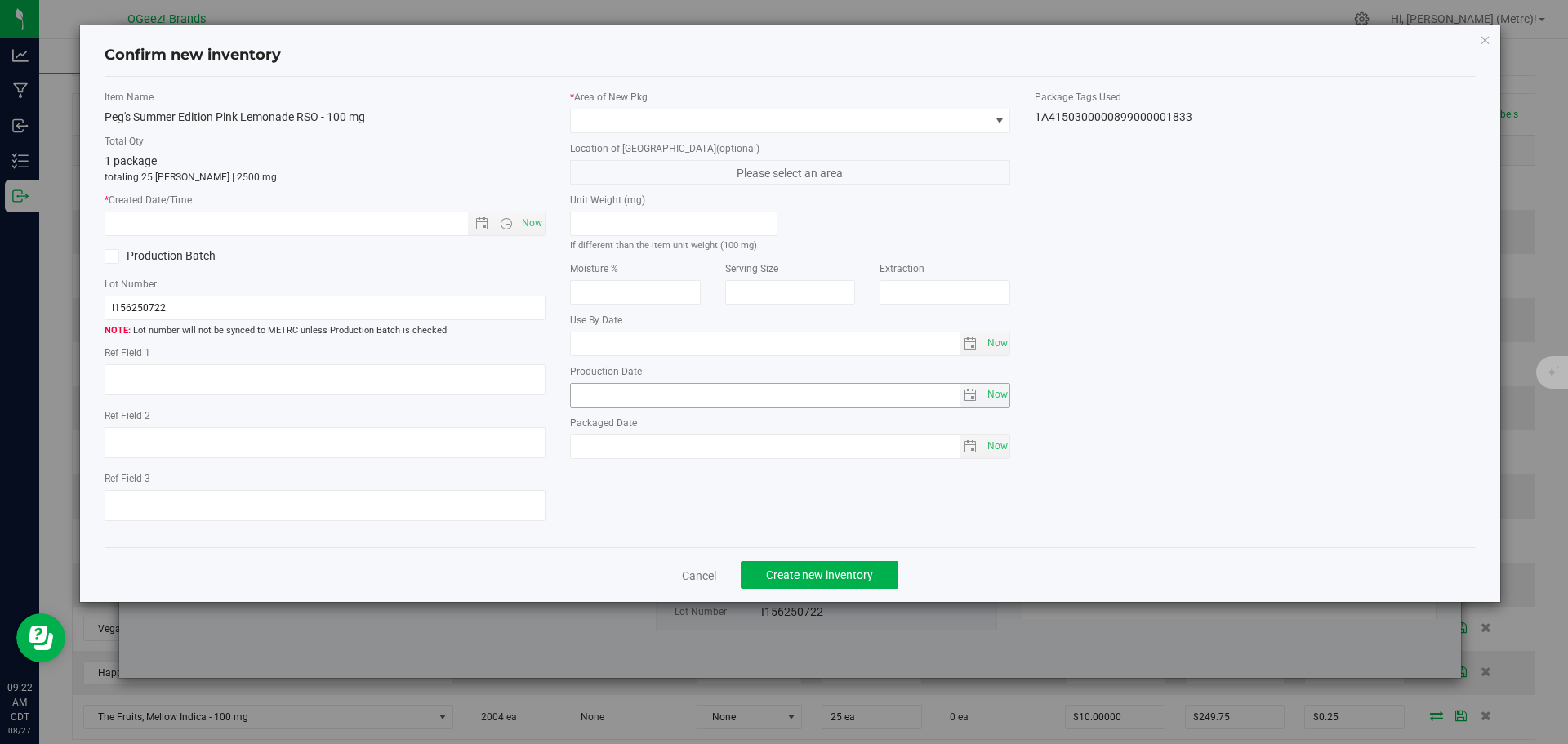
type input "[MEDICAL_DATA]"
type input "[DATE]"
click at [544, 229] on span "Now" at bounding box center [532, 224] width 28 height 24
type input "[DATE] 9:22 AM"
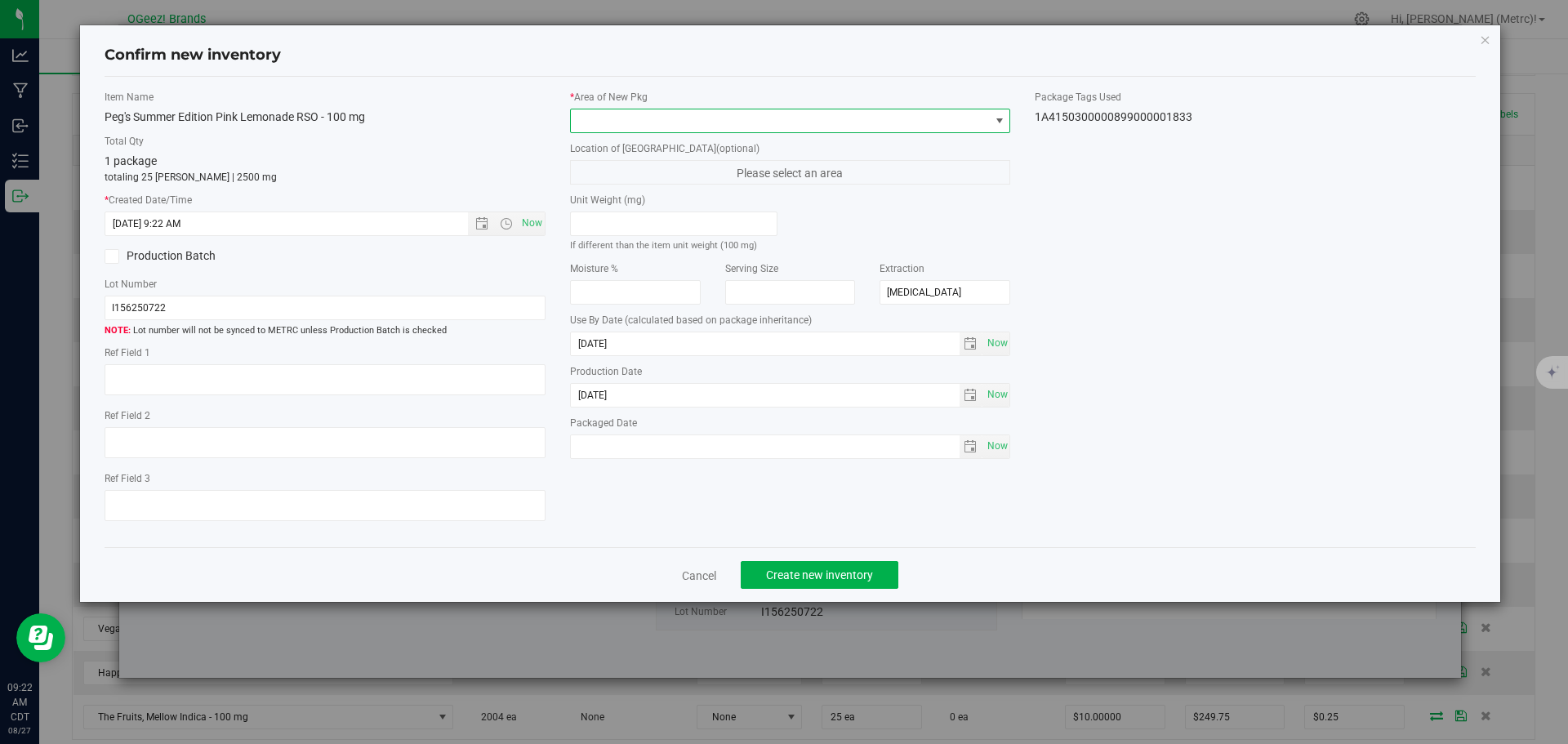
click at [604, 126] on span at bounding box center [779, 121] width 419 height 23
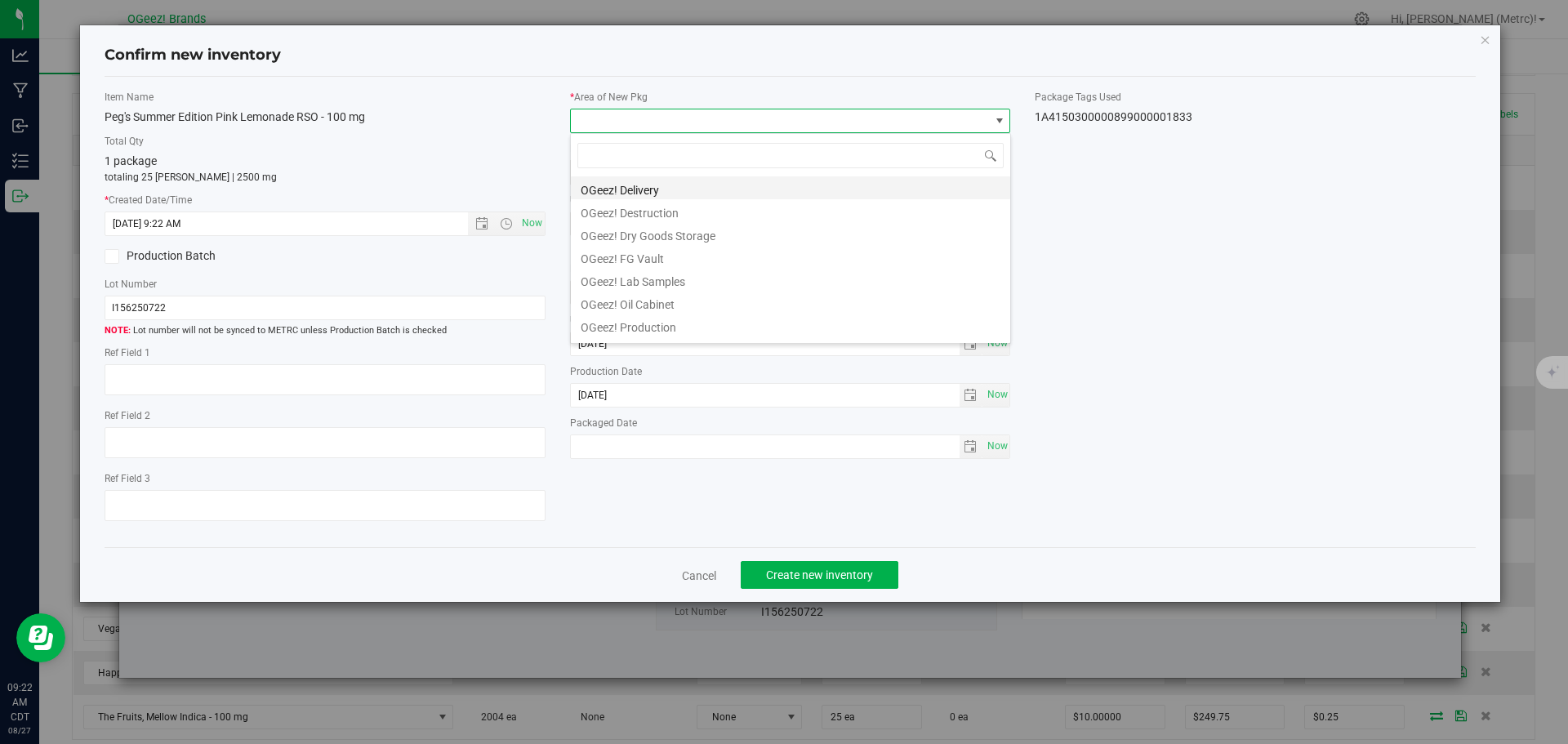
click at [650, 185] on li "OGeez! Delivery" at bounding box center [790, 188] width 439 height 23
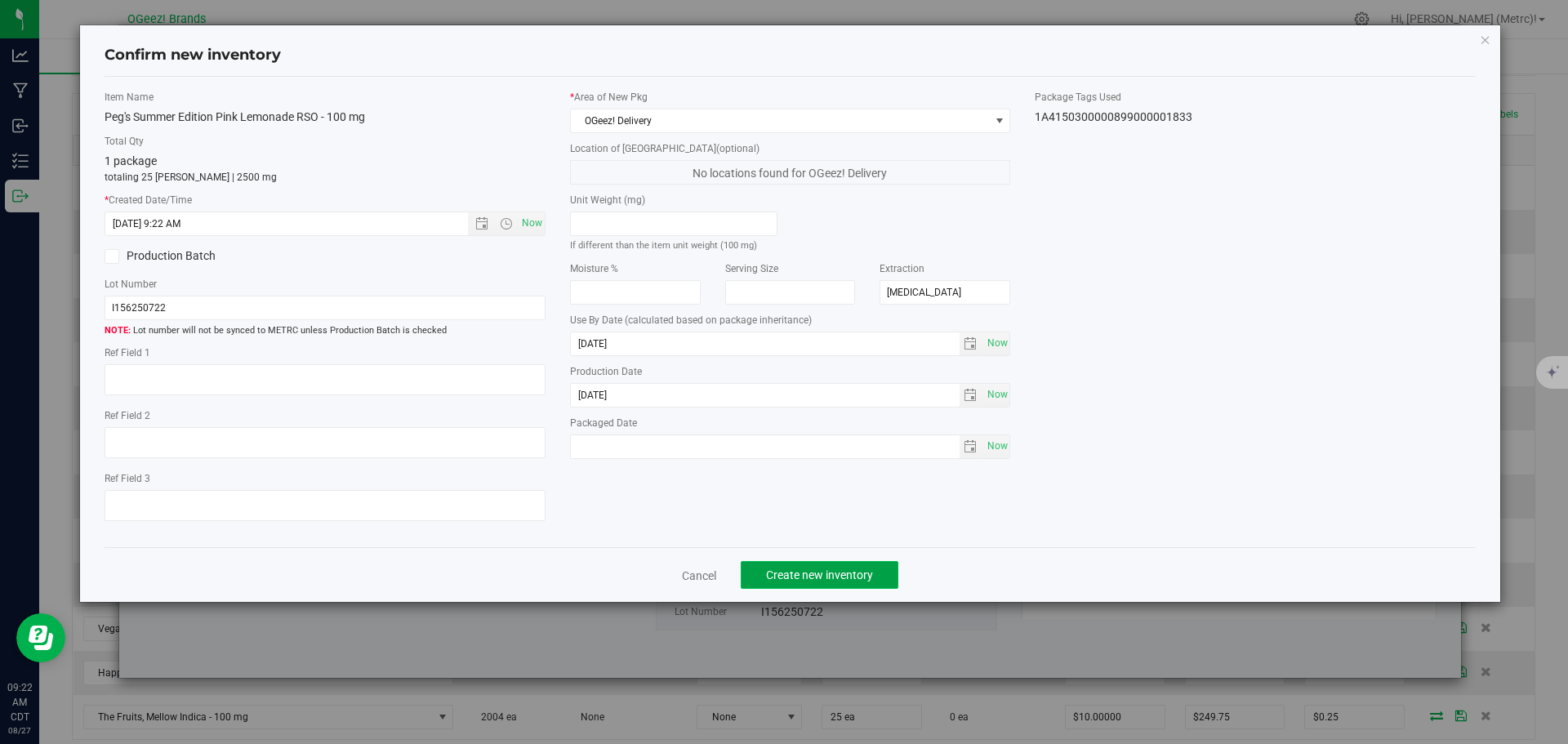
click at [792, 571] on span "Create new inventory" at bounding box center [819, 575] width 107 height 13
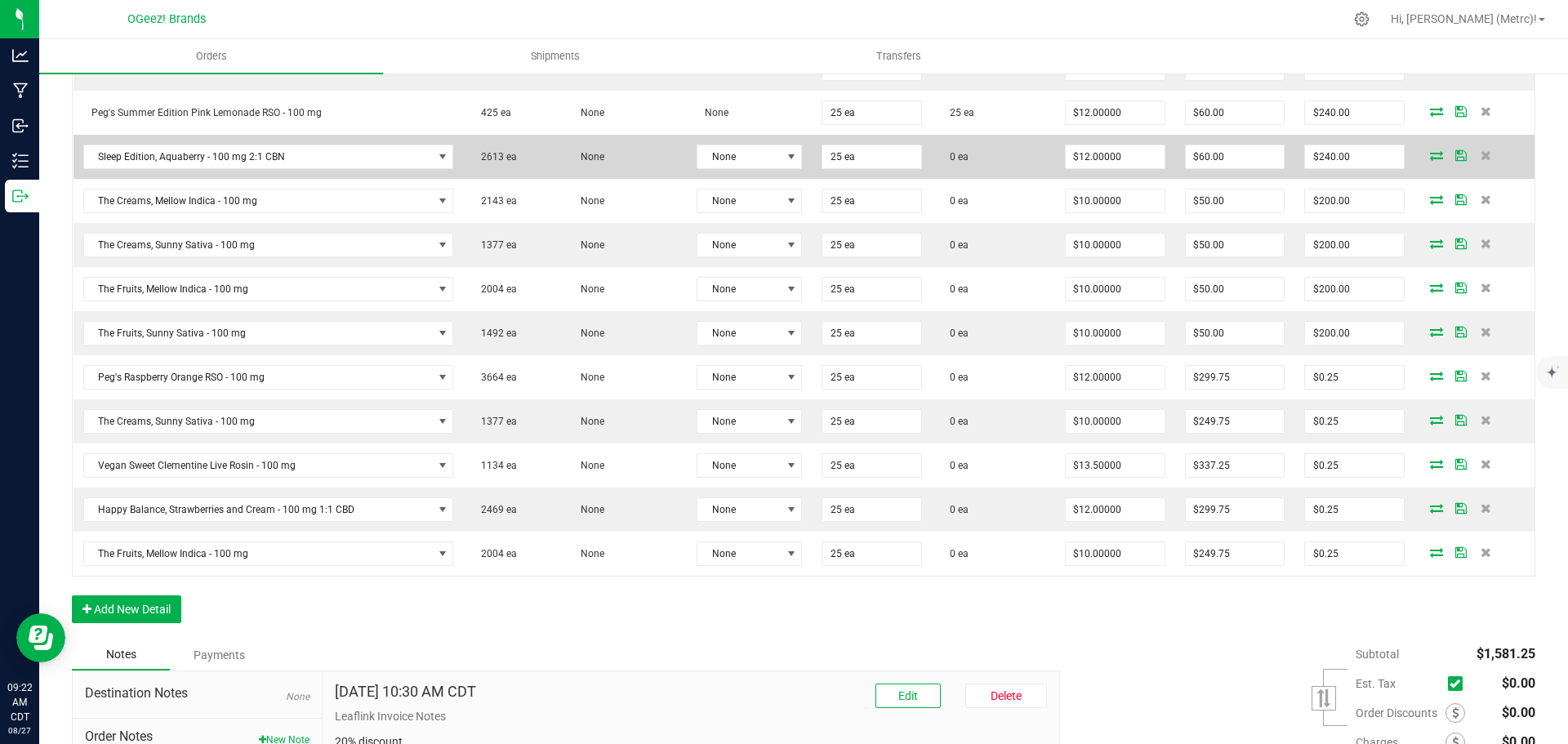
click at [1430, 151] on icon at bounding box center [1436, 155] width 13 height 10
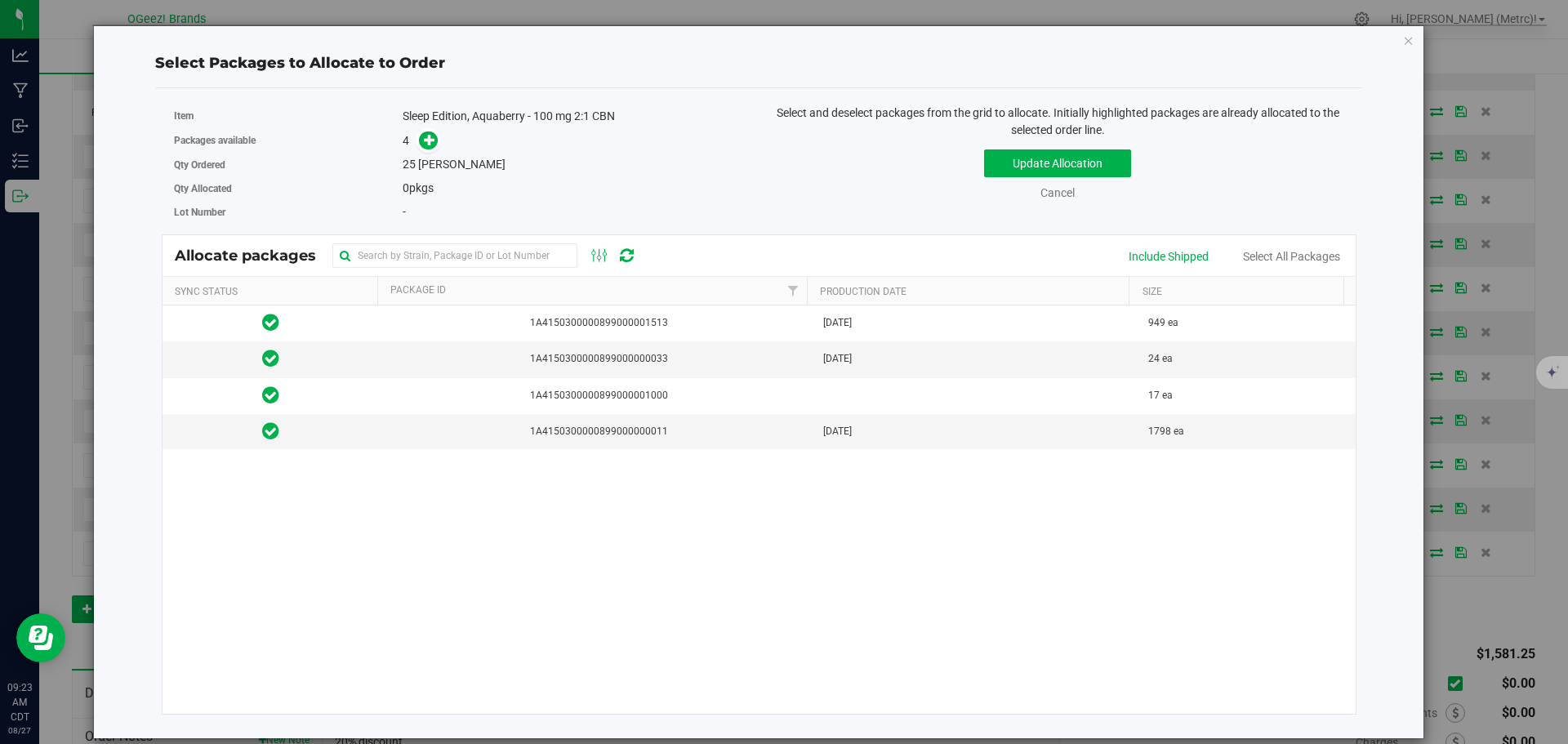
click at [1567, 743] on html "Select Packages to Allocate to Order Item Sleep Edition, Aquaberry - 100 mg 2:1…" at bounding box center [784, 372] width 1568 height 744
click at [927, 423] on td "[DATE]" at bounding box center [976, 432] width 326 height 35
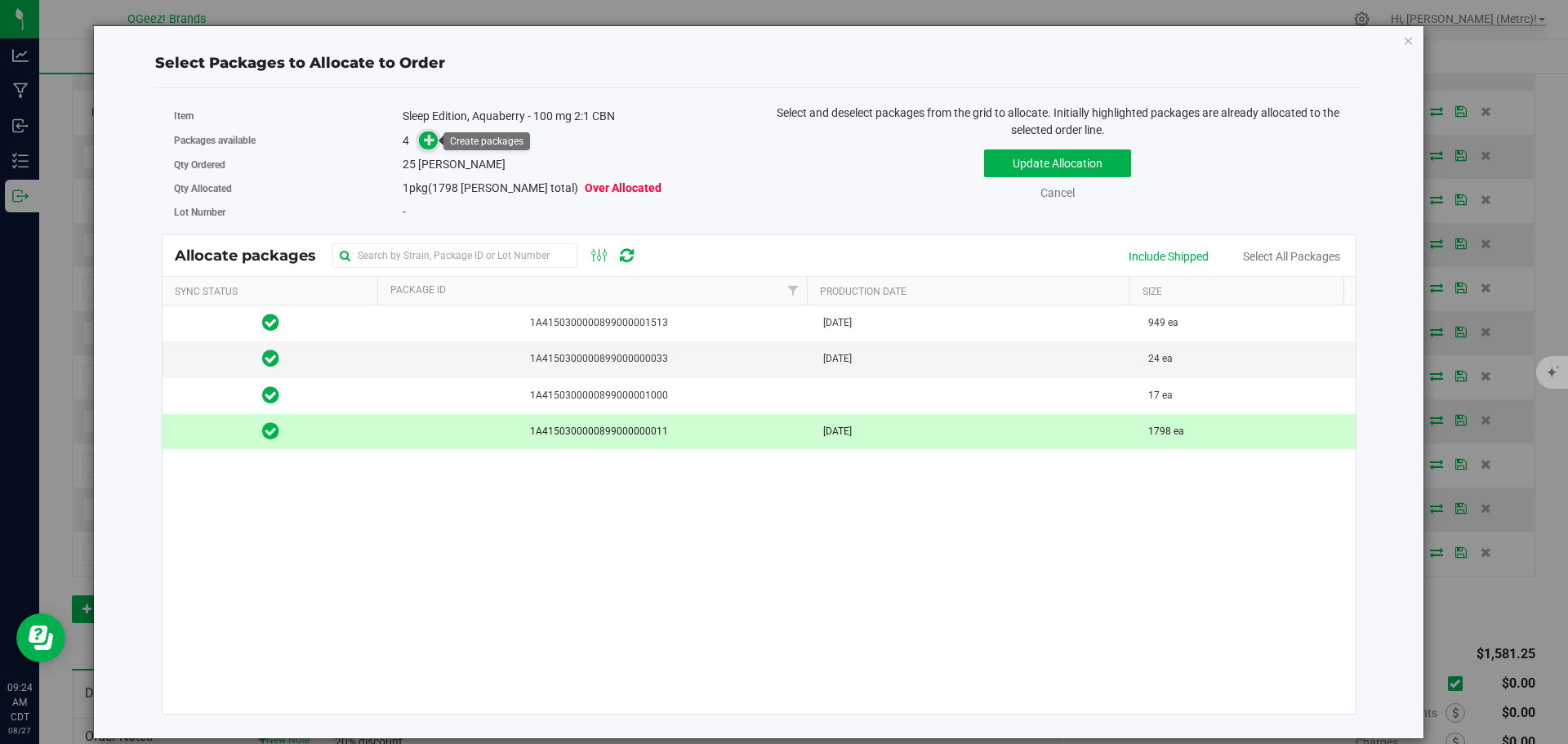
click at [426, 140] on icon at bounding box center [430, 140] width 11 height 11
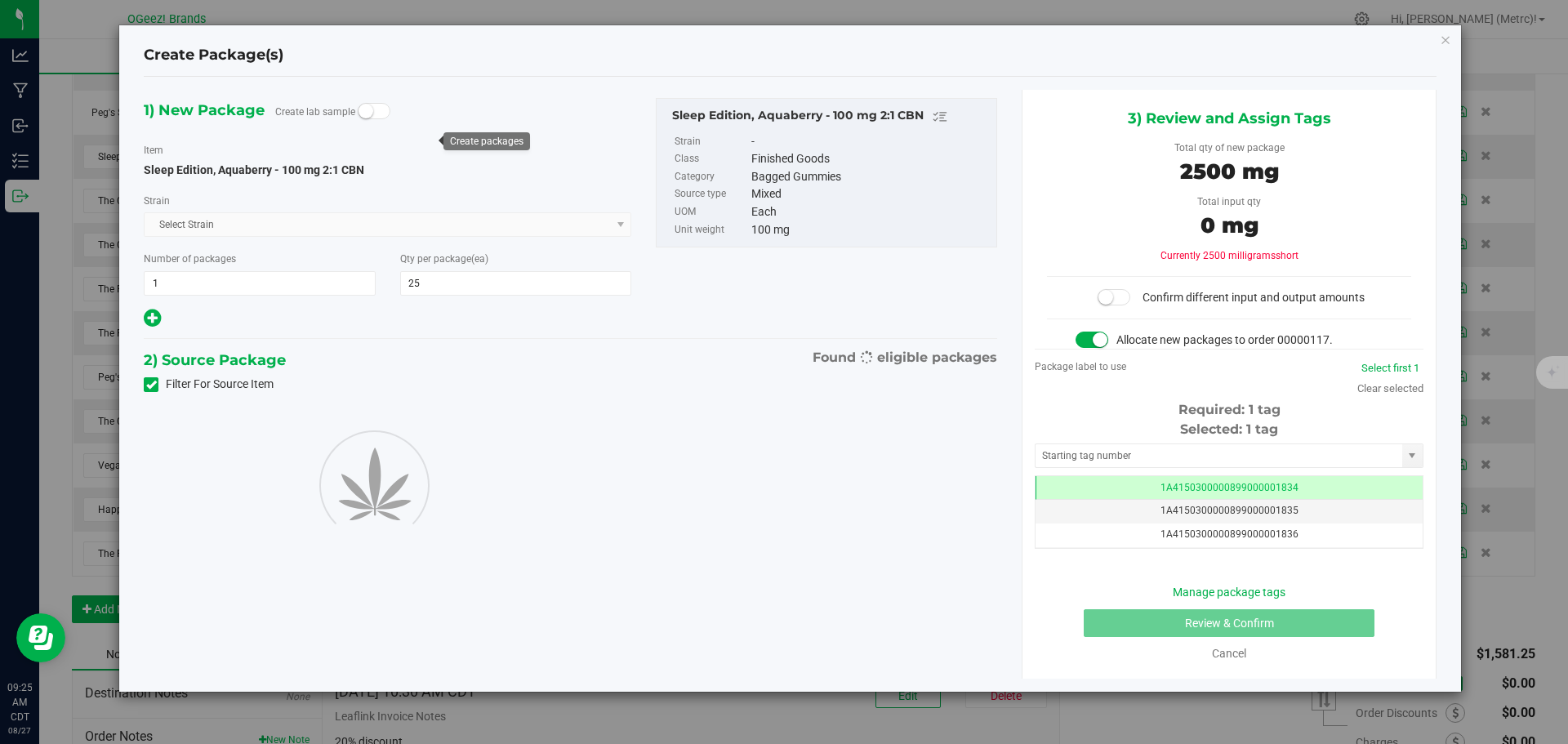
scroll to position [0, -1]
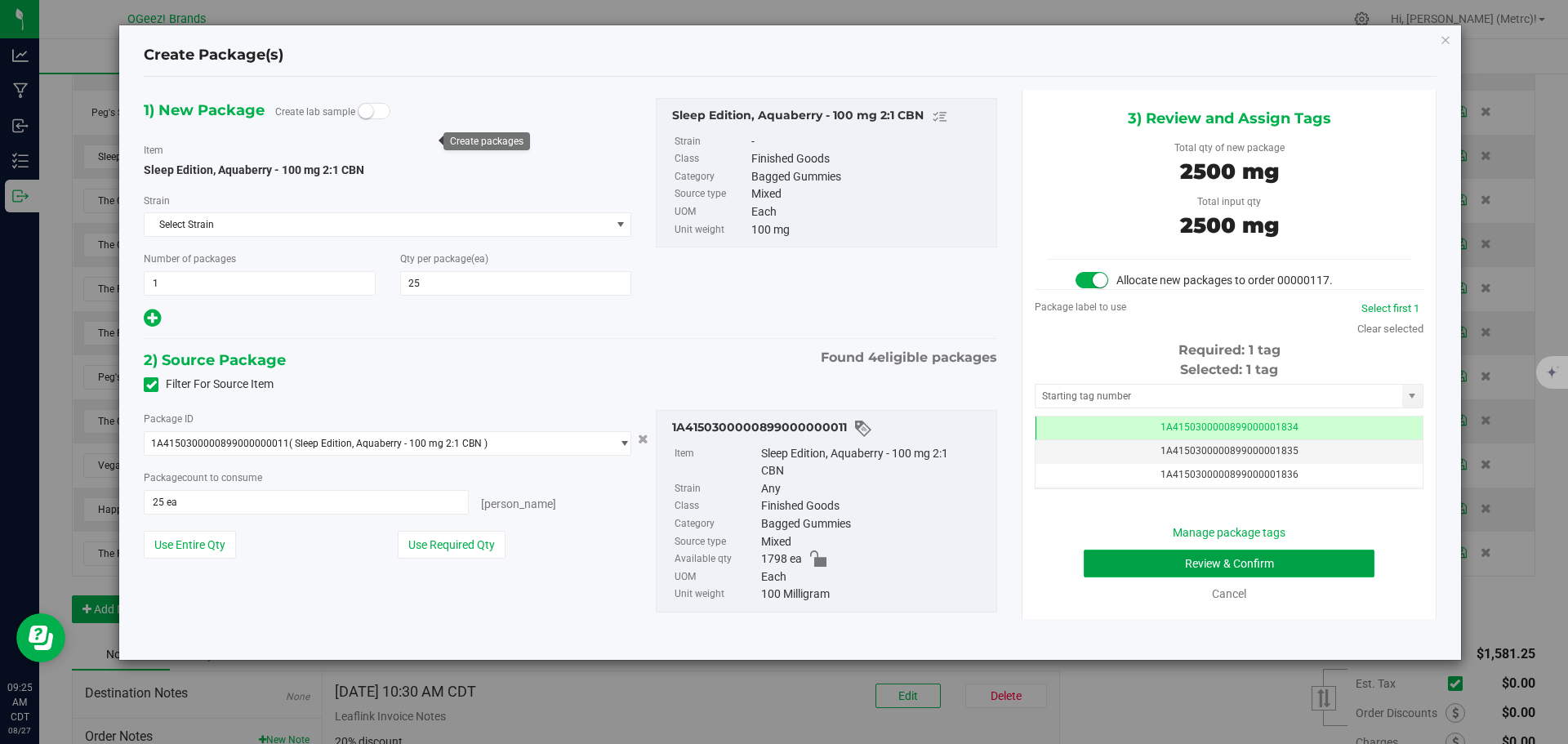
click at [1203, 563] on button "Review & Confirm" at bounding box center [1229, 564] width 291 height 28
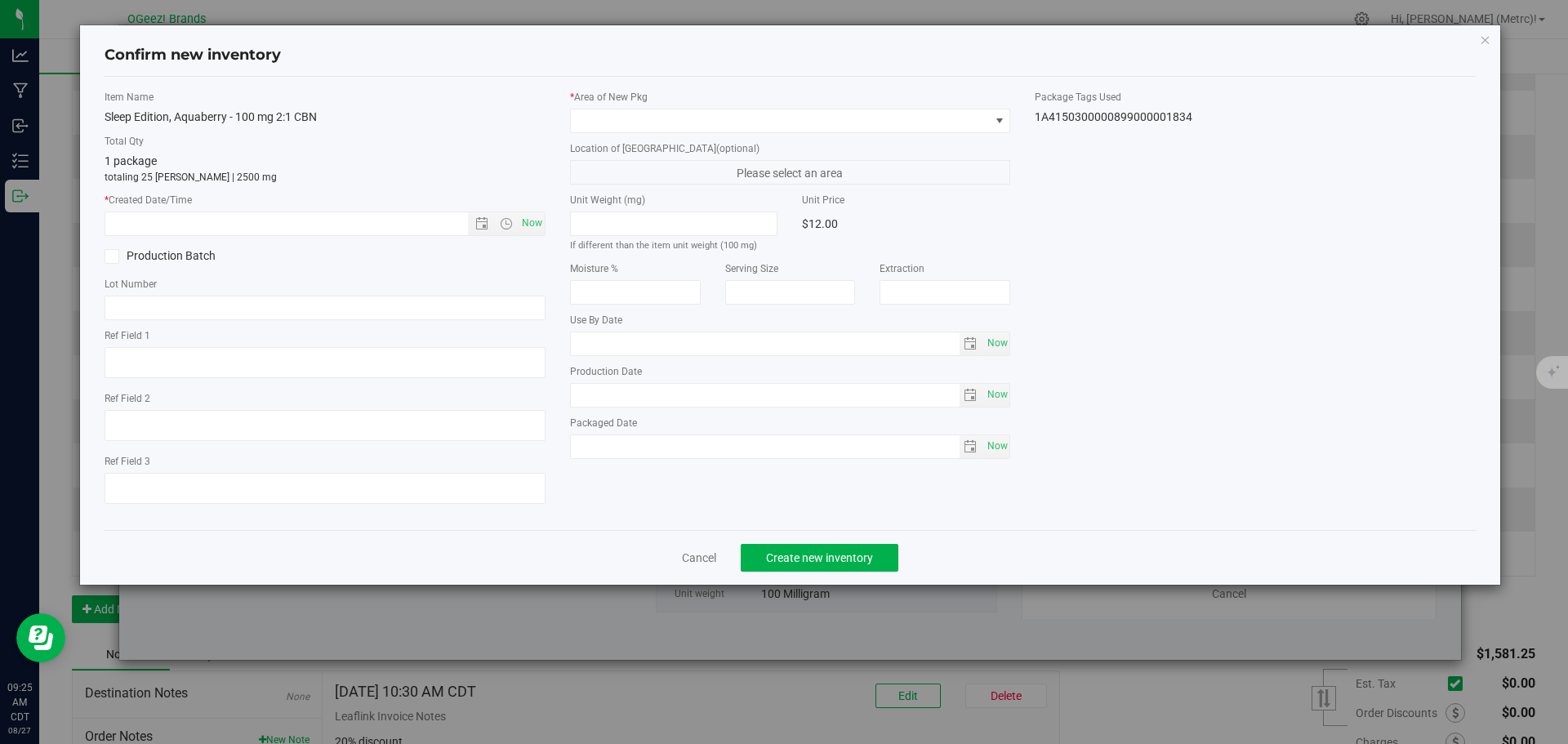
type input "[MEDICAL_DATA]"
type input "[DATE]"
click at [526, 221] on span "Now" at bounding box center [532, 224] width 28 height 24
type input "[DATE] 9:25 AM"
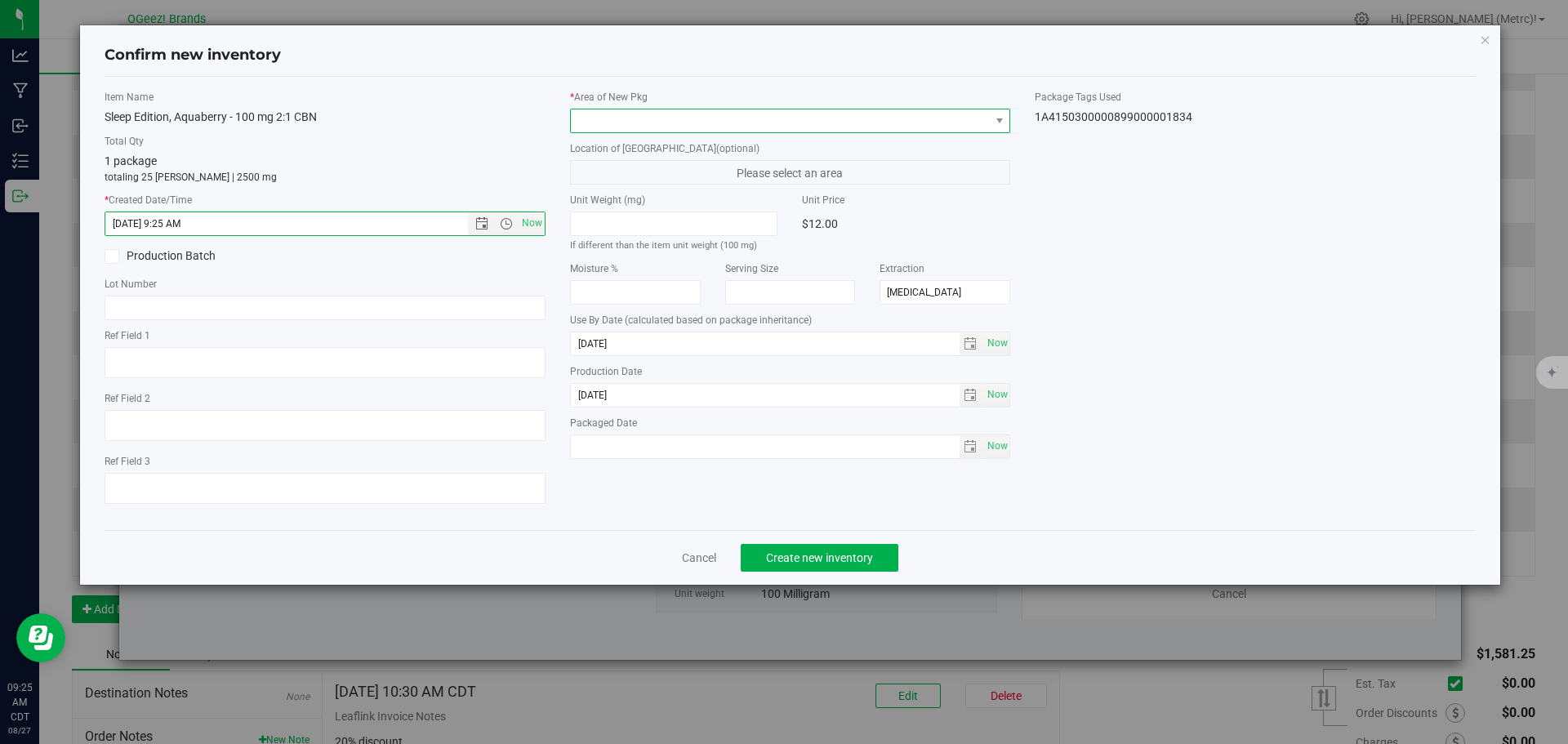
click at [628, 129] on span at bounding box center [779, 121] width 419 height 23
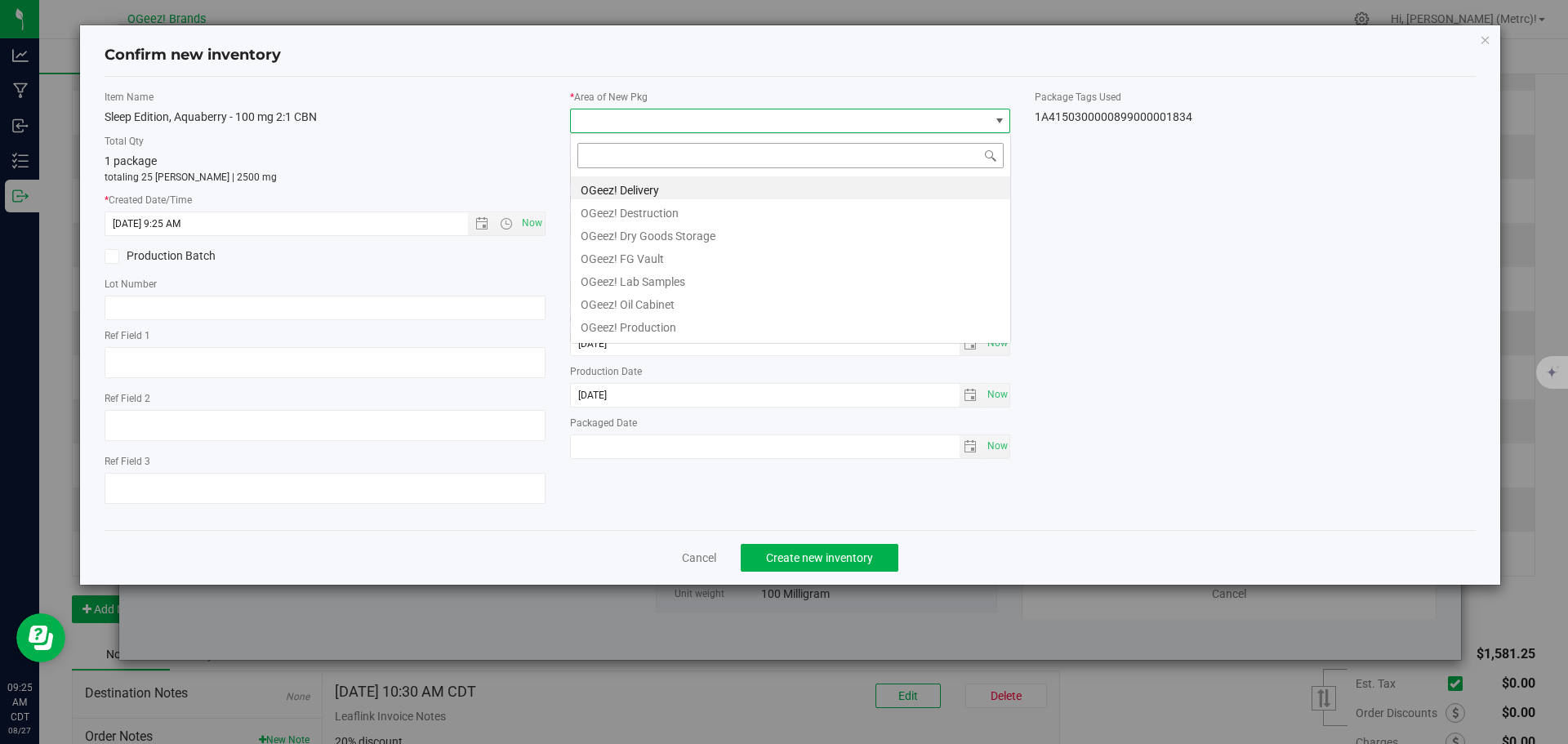
scroll to position [25, 441]
click at [656, 185] on li "OGeez! Delivery" at bounding box center [790, 188] width 439 height 23
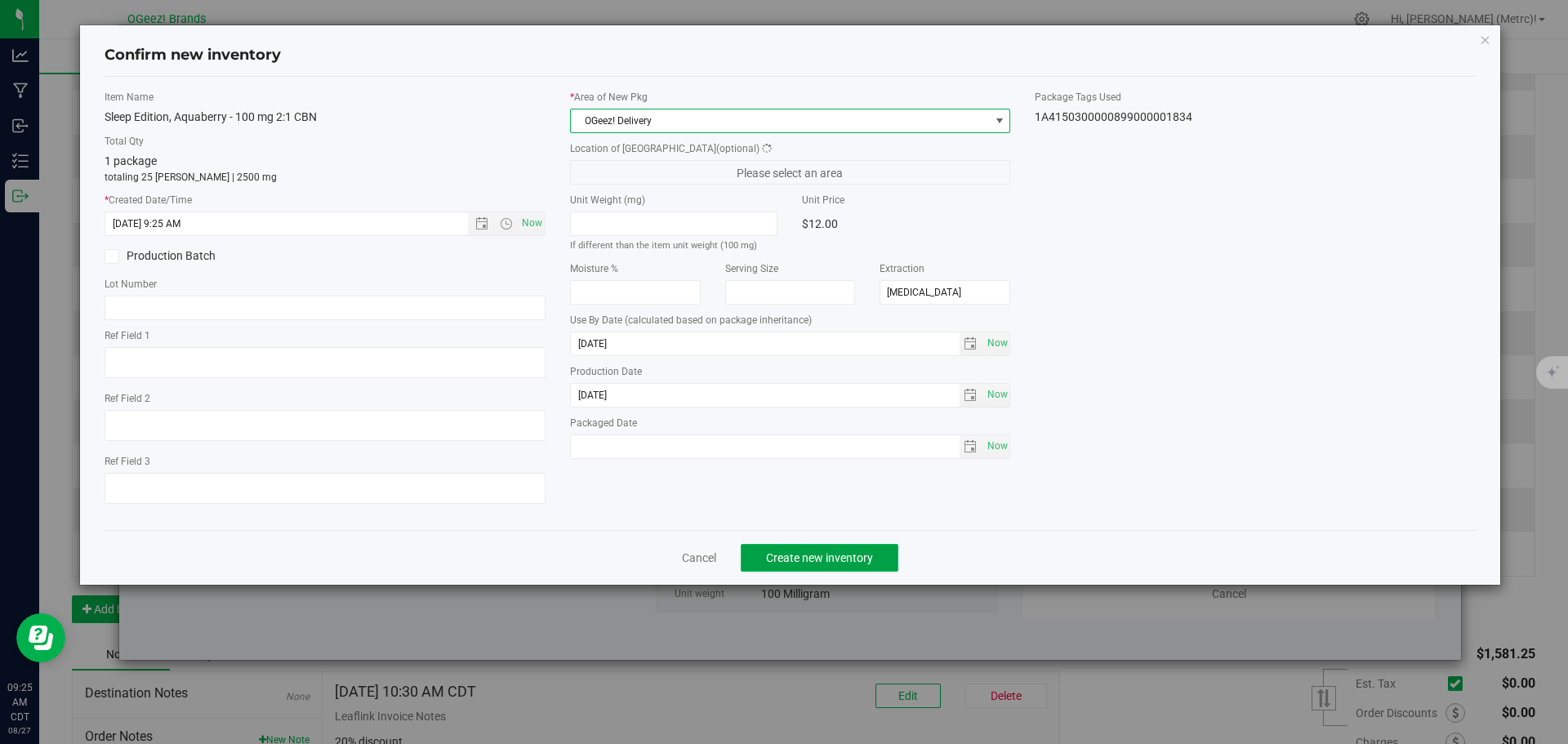
click at [785, 562] on span "Create new inventory" at bounding box center [819, 558] width 107 height 13
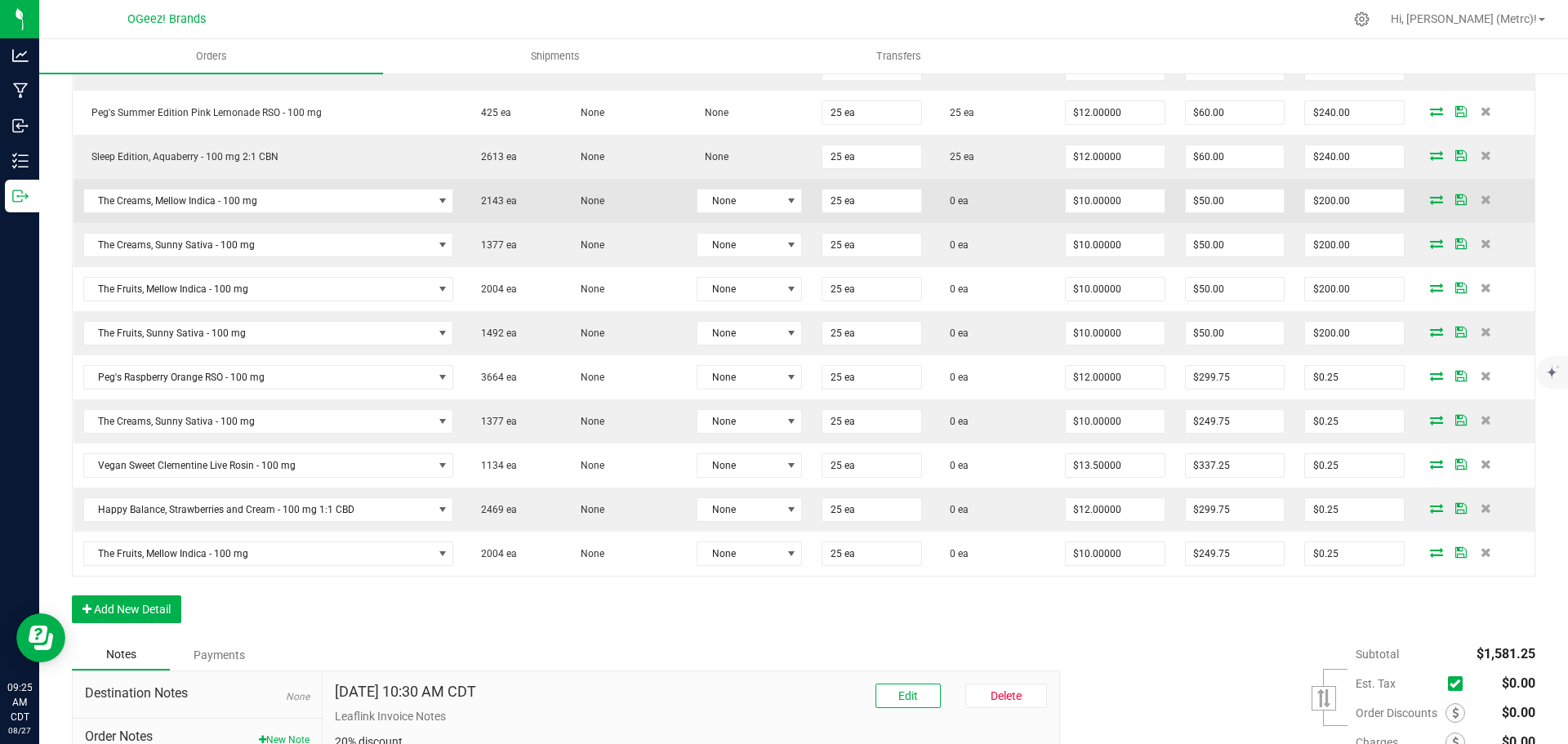
click at [1430, 197] on icon at bounding box center [1436, 199] width 13 height 10
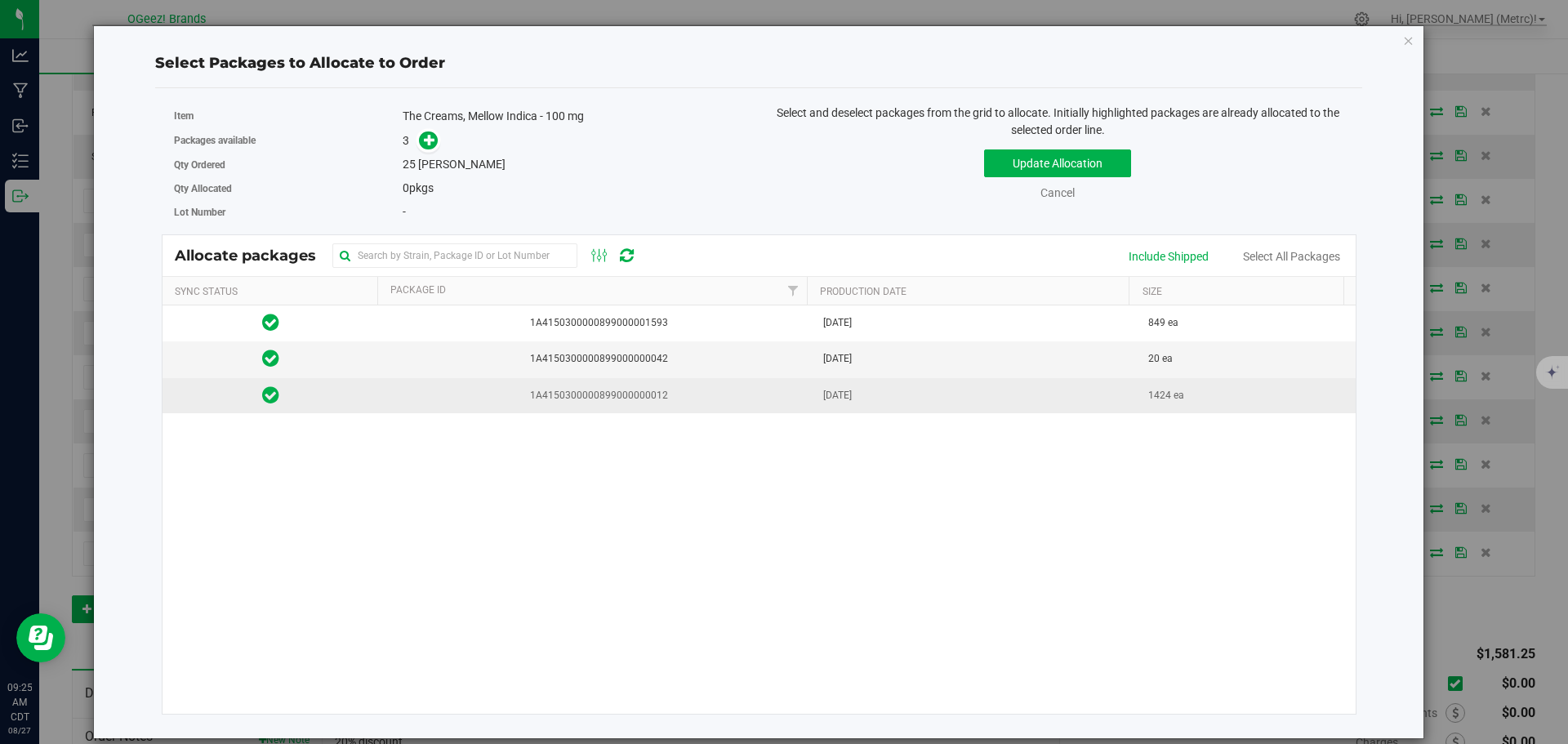
click at [813, 390] on td "[DATE]" at bounding box center [976, 396] width 326 height 35
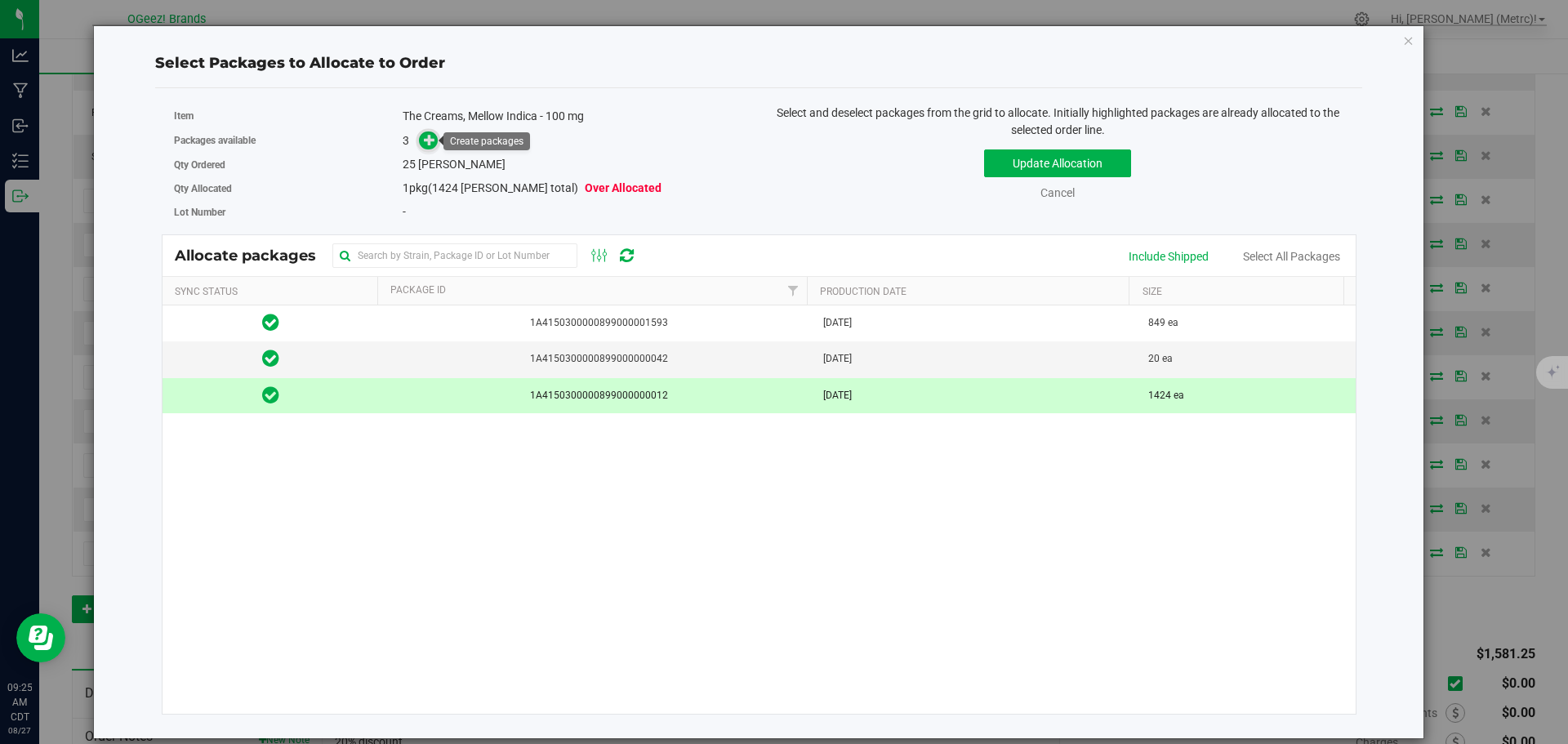
click at [423, 140] on span at bounding box center [428, 140] width 19 height 19
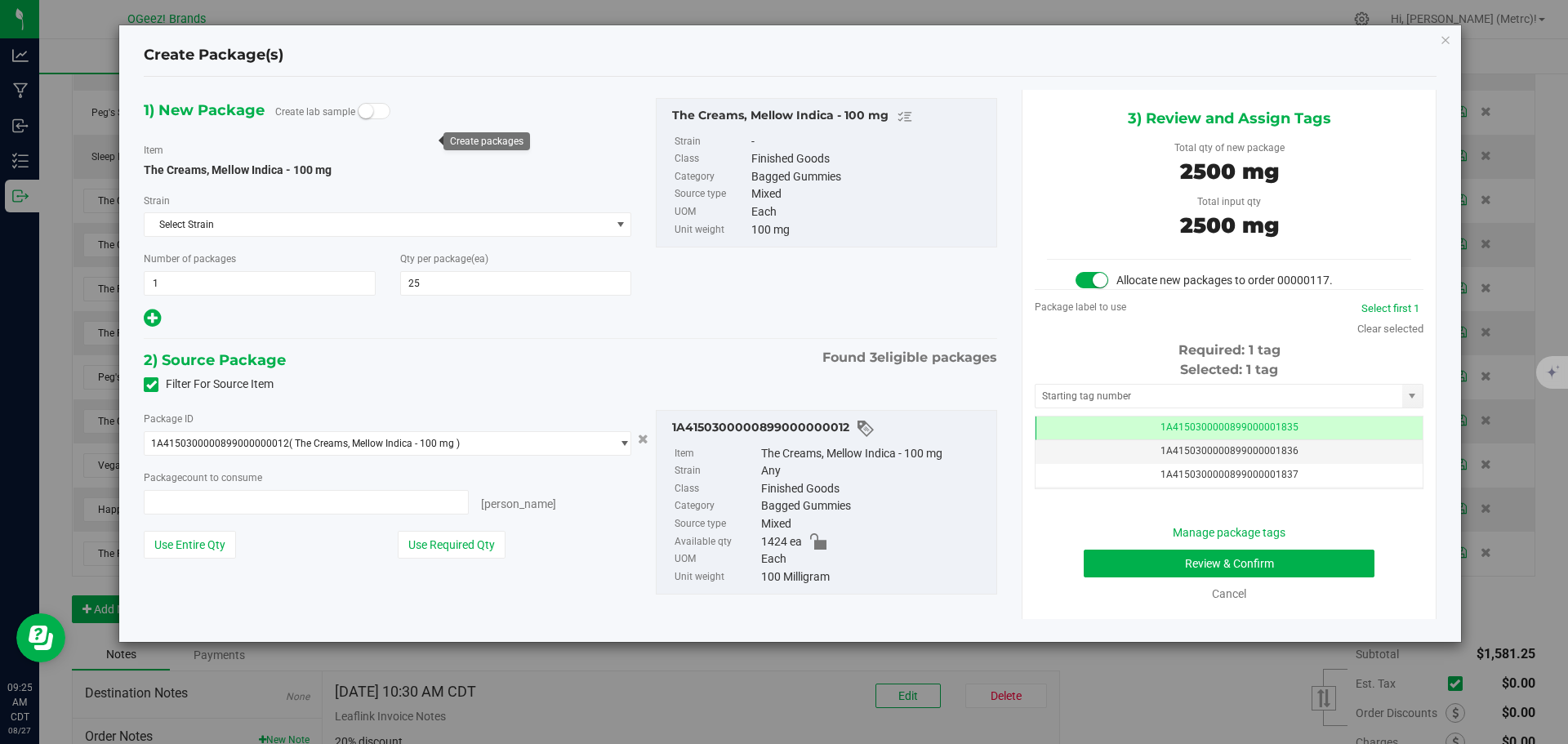
type input "25 ea"
click at [1330, 562] on button "Review & Confirm" at bounding box center [1229, 564] width 291 height 28
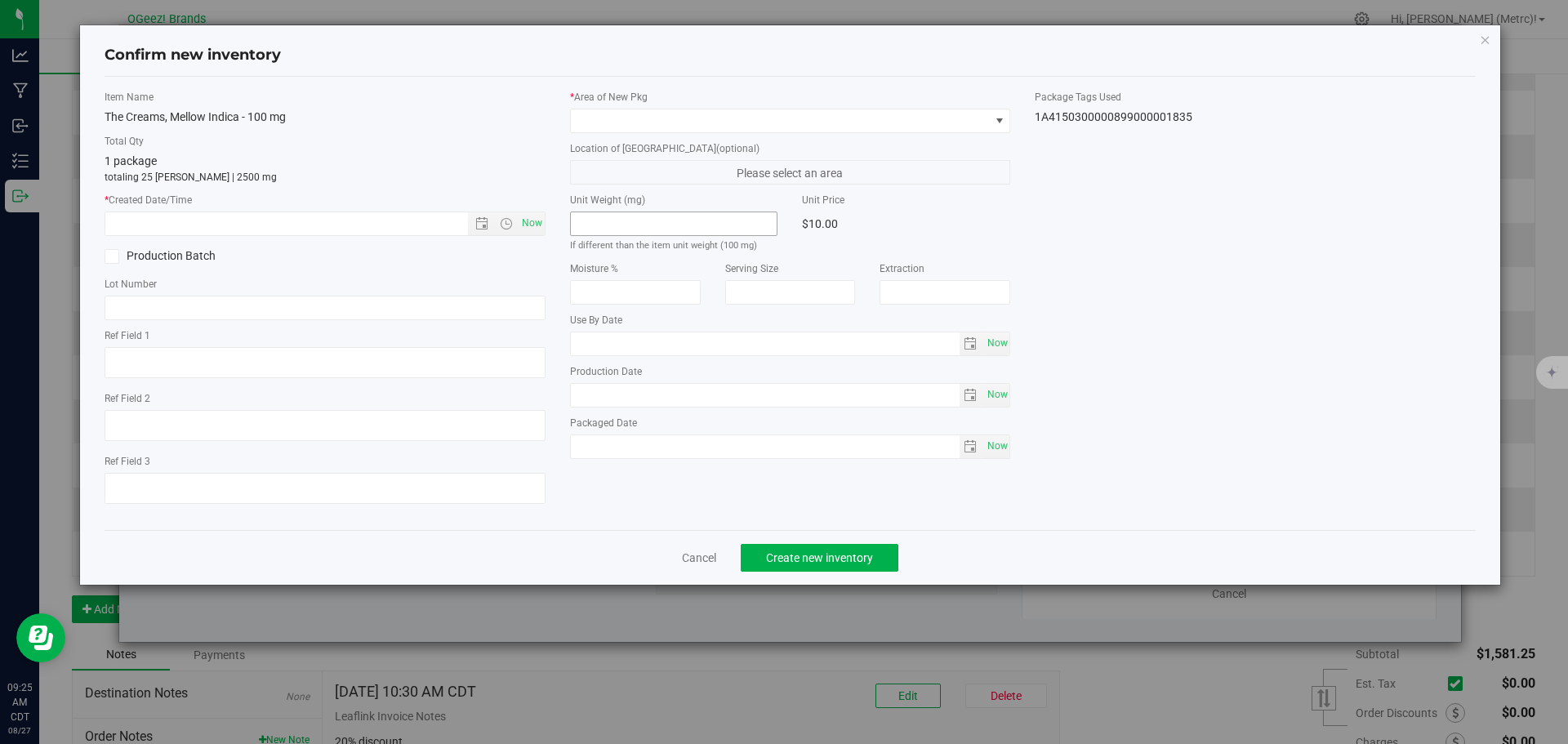
type input "[MEDICAL_DATA]"
type input "[DATE]"
click at [525, 226] on span "Now" at bounding box center [532, 224] width 28 height 24
type input "[DATE] 9:25 AM"
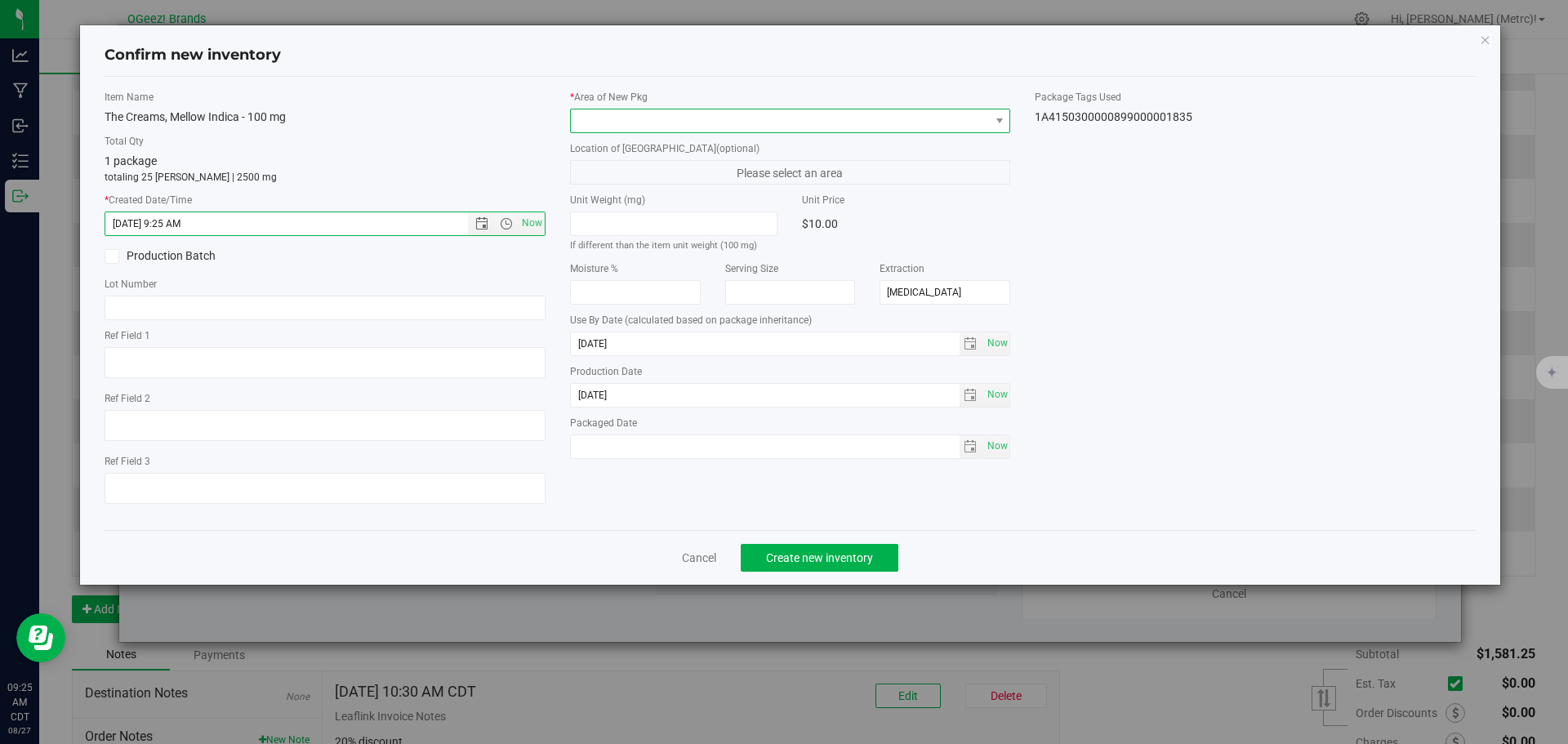
click at [645, 127] on span at bounding box center [779, 121] width 419 height 23
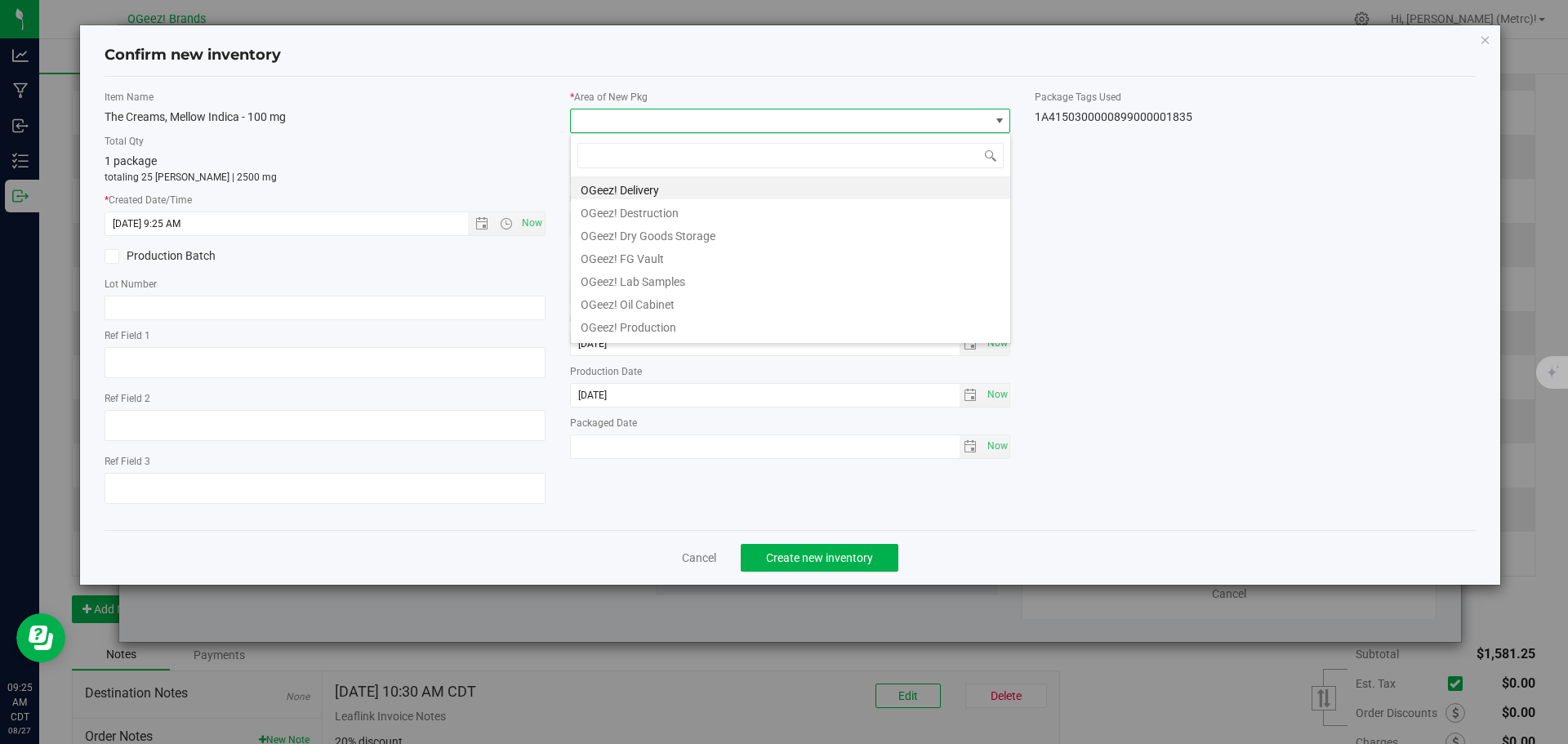
click at [651, 189] on li "OGeez! Delivery" at bounding box center [790, 188] width 439 height 23
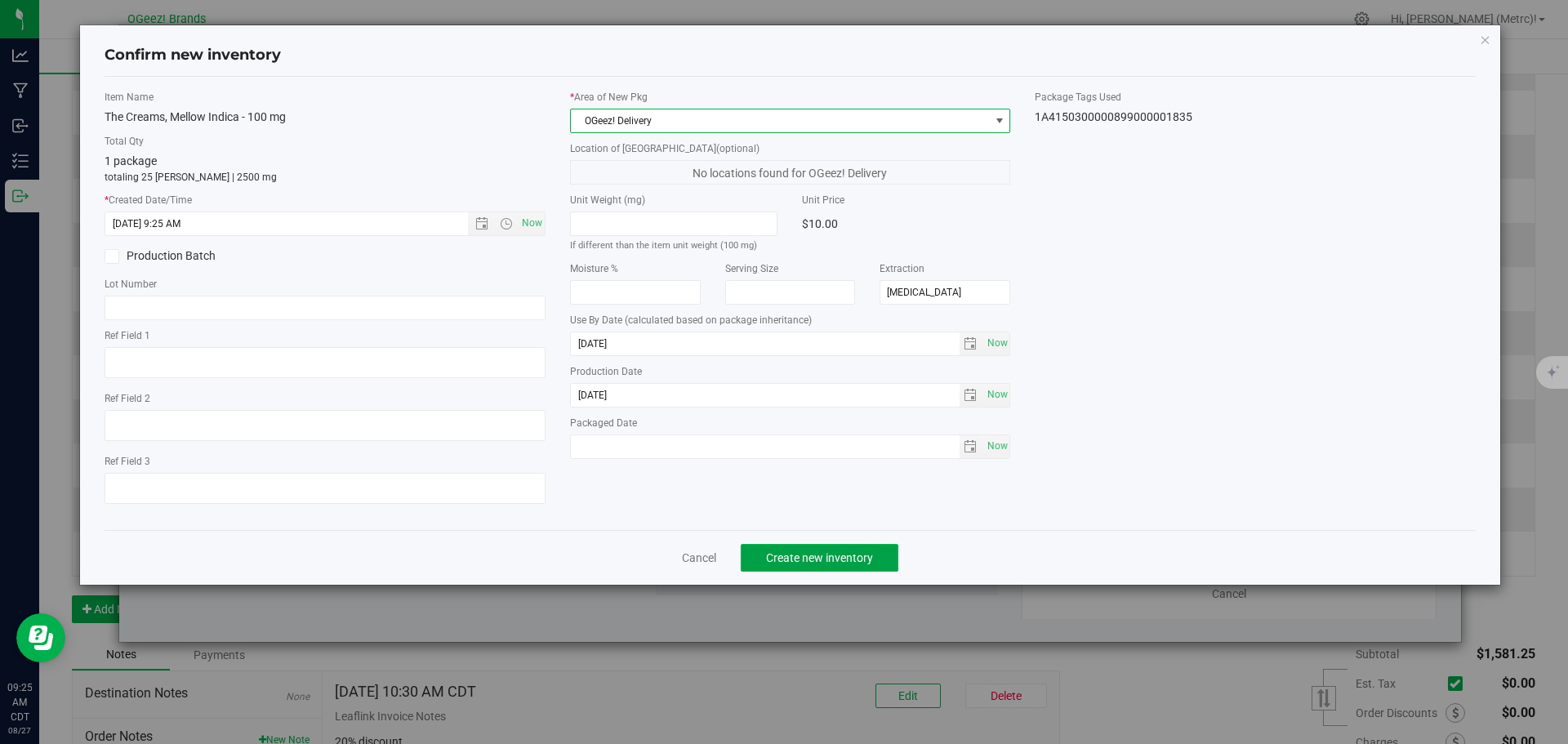
click at [848, 549] on button "Create new inventory" at bounding box center [819, 558] width 157 height 28
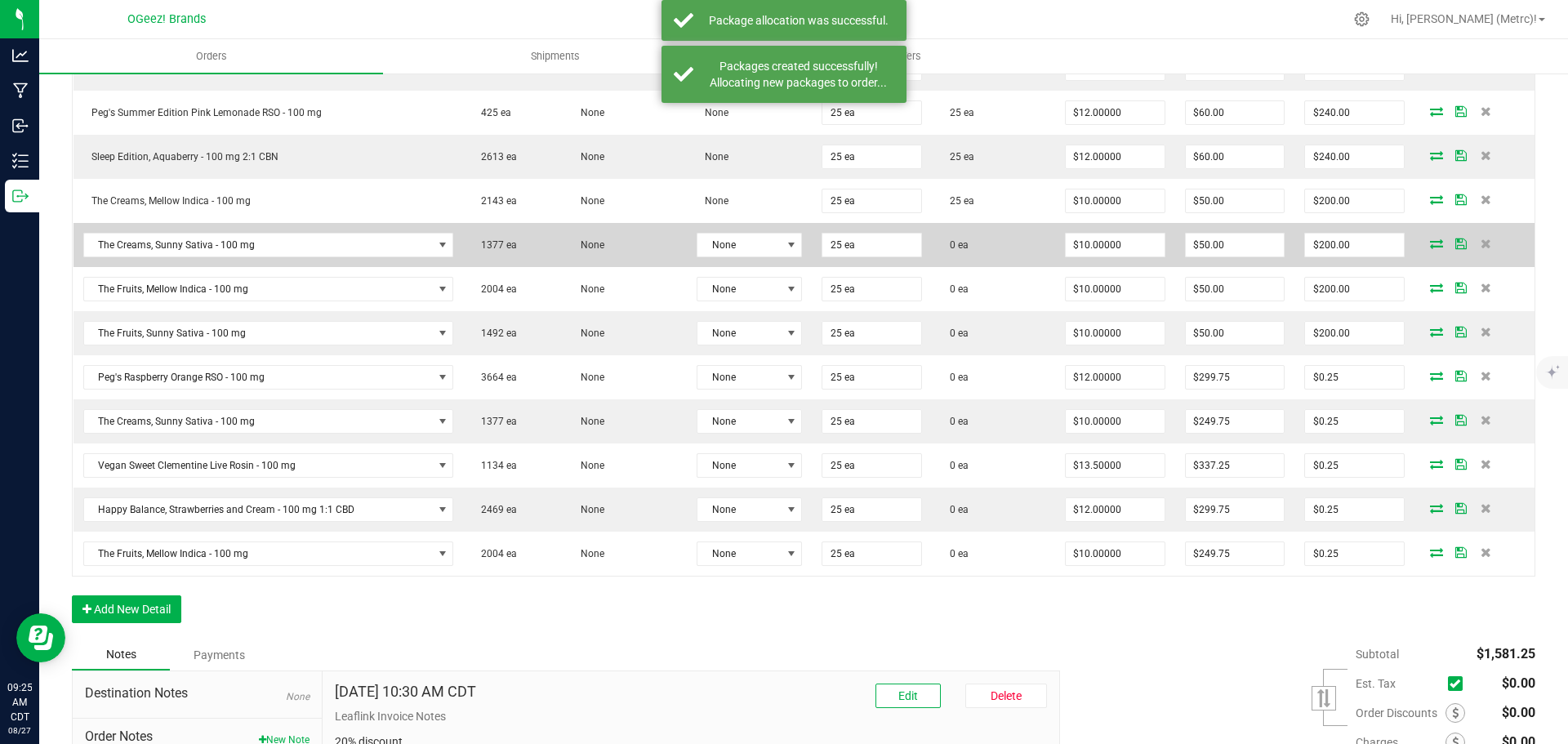
click at [1430, 248] on icon at bounding box center [1436, 243] width 13 height 10
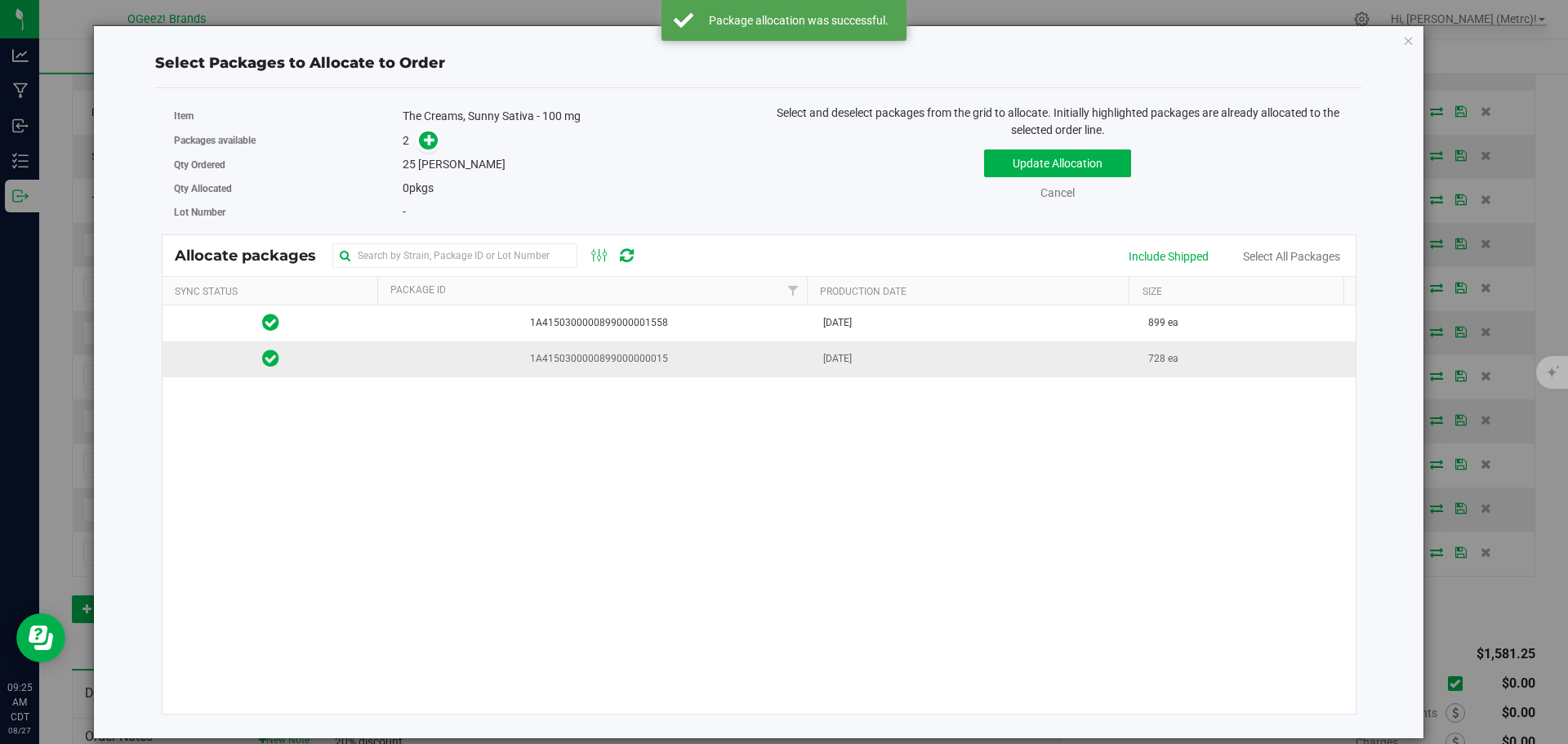
click at [823, 358] on span "[DATE]" at bounding box center [836, 359] width 29 height 16
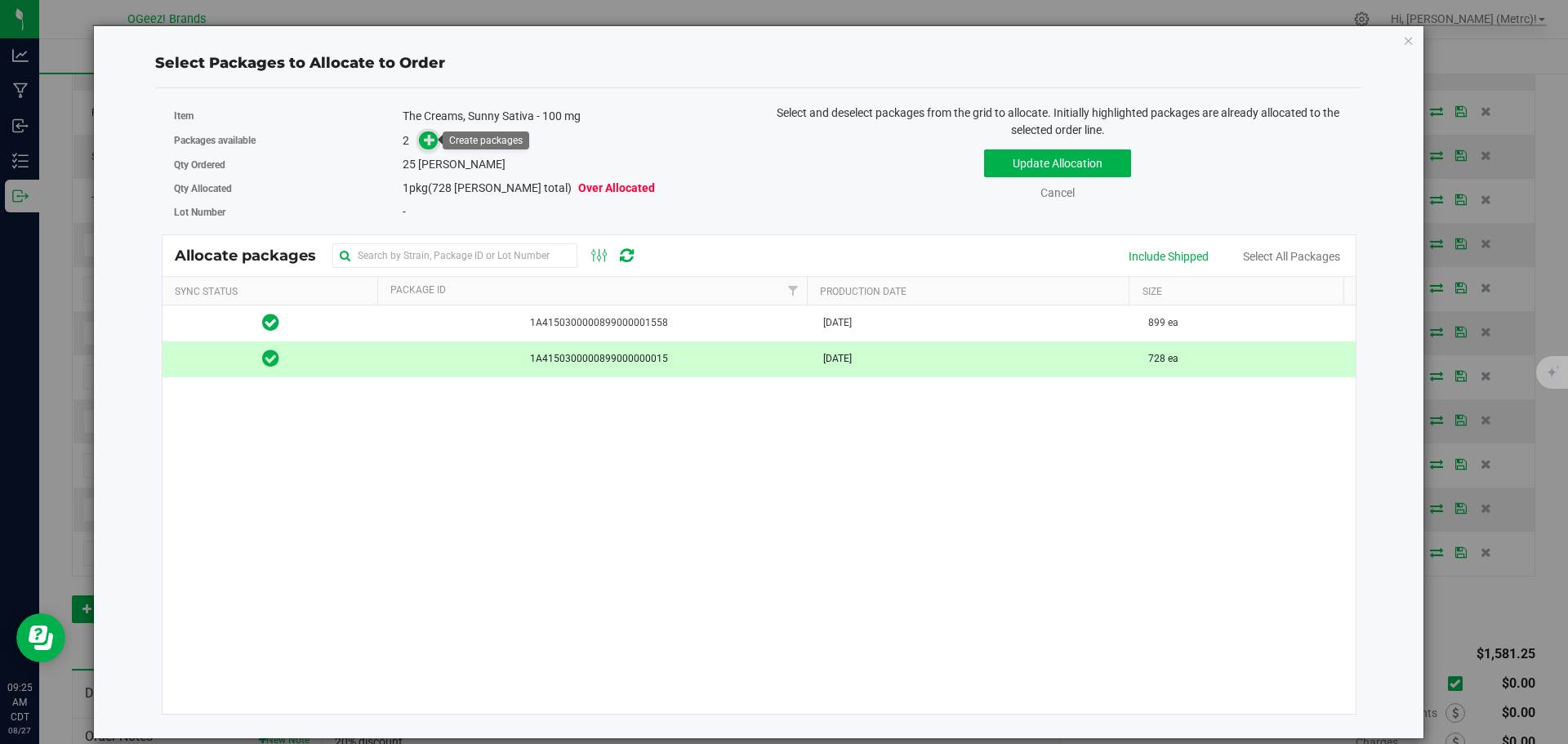
click at [426, 142] on icon at bounding box center [430, 139] width 12 height 12
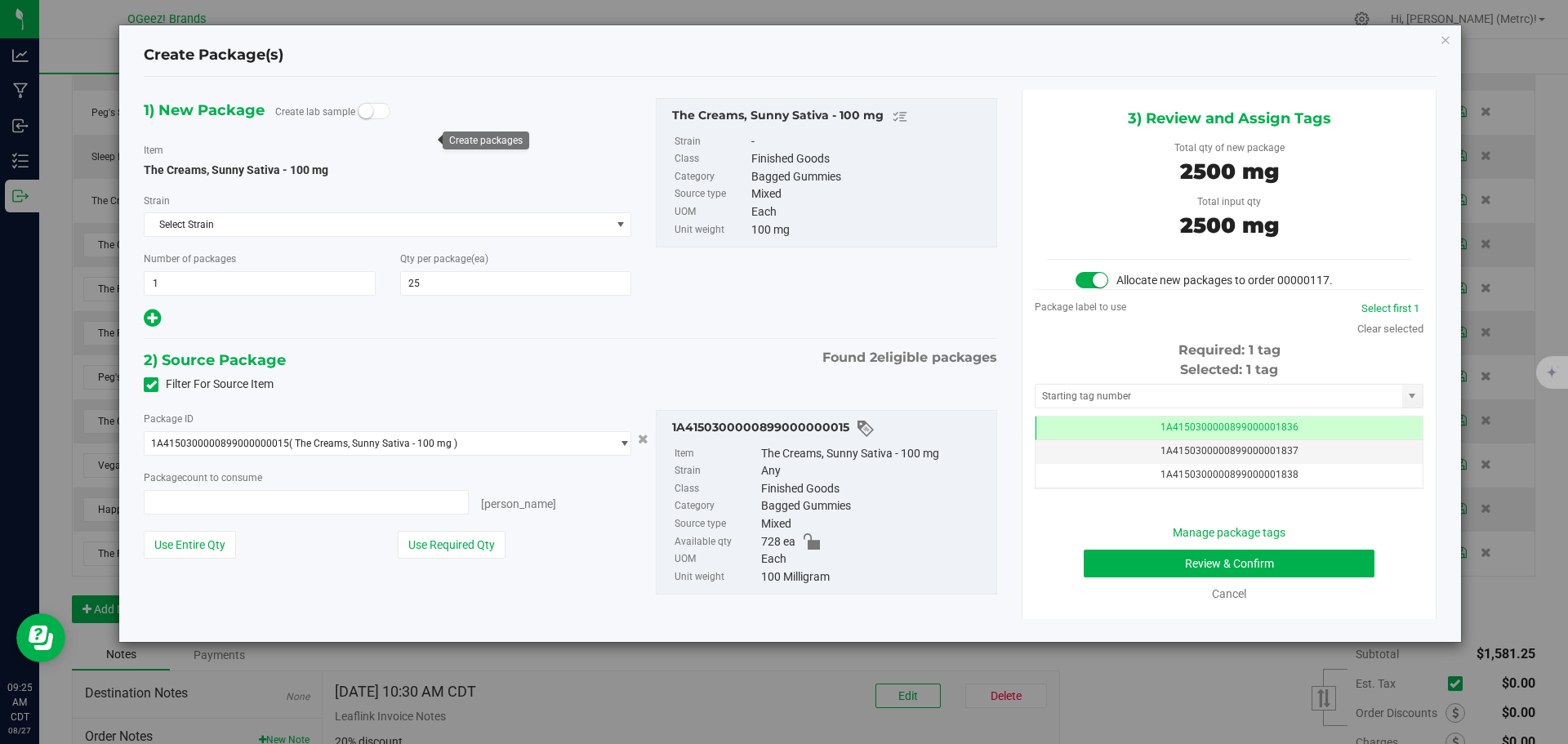
type input "25 ea"
click at [1270, 555] on button "Review & Confirm" at bounding box center [1229, 564] width 291 height 28
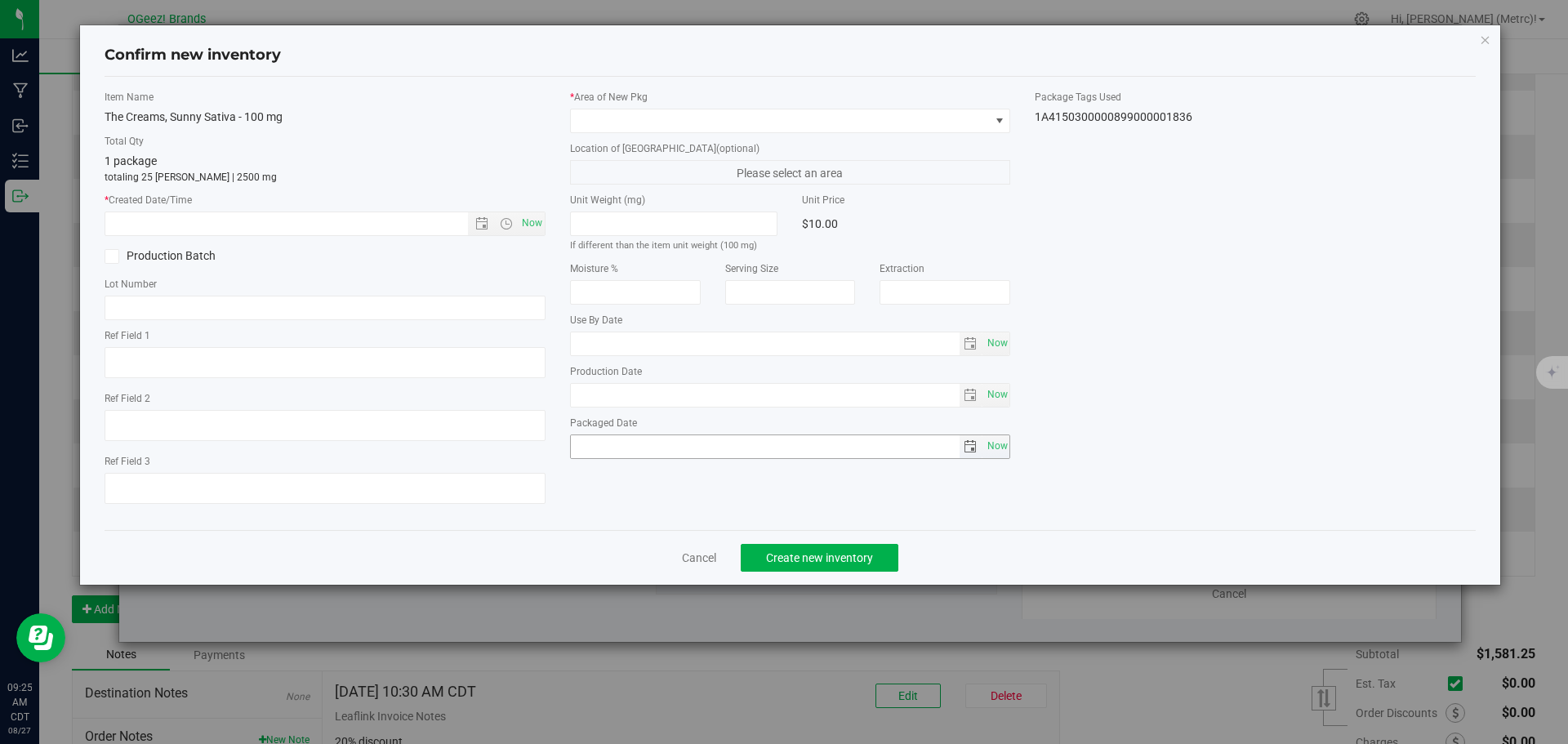
type input "[MEDICAL_DATA]"
type input "[DATE]"
click at [534, 220] on span "Now" at bounding box center [532, 224] width 28 height 24
type input "[DATE] 9:25 AM"
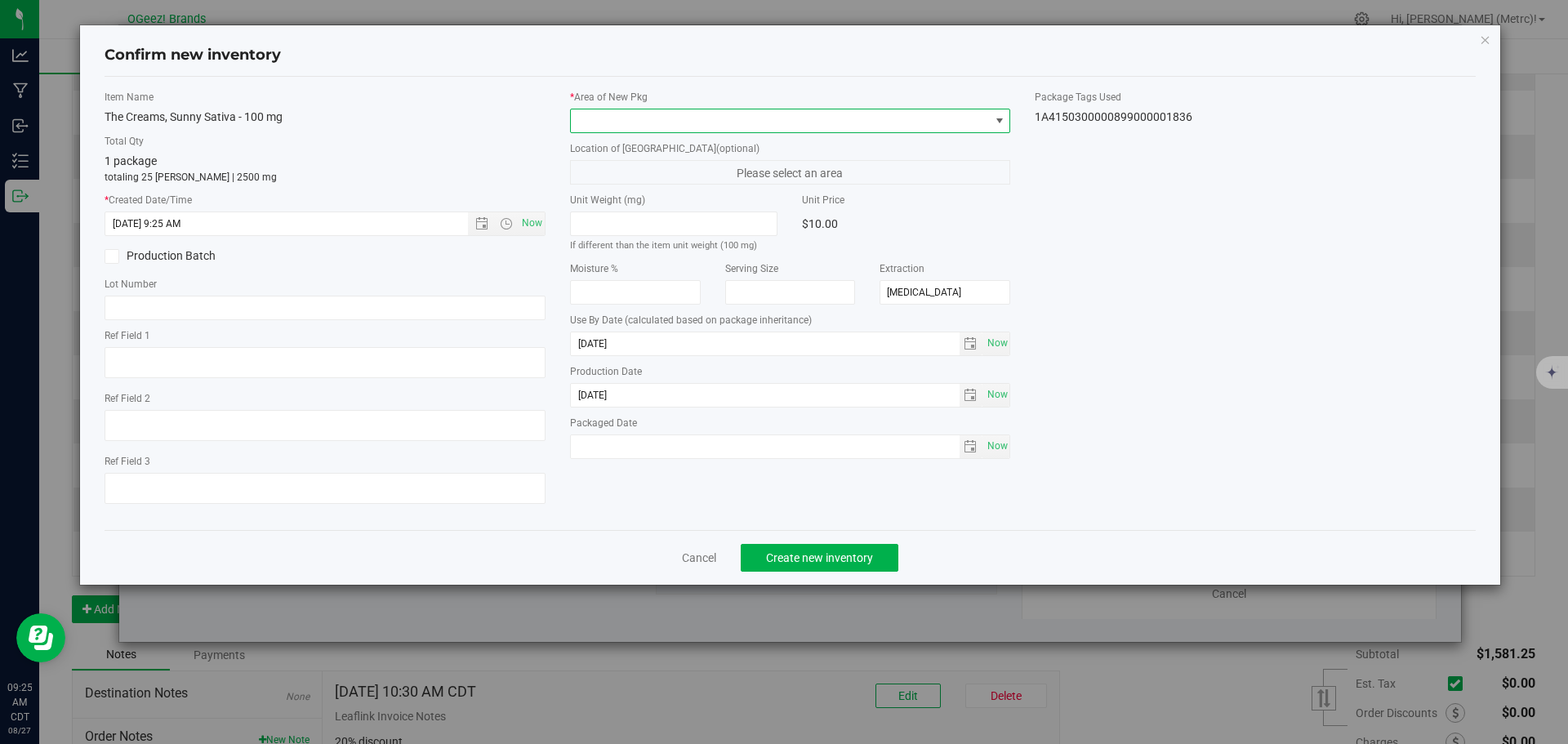
click at [650, 109] on span at bounding box center [790, 121] width 441 height 25
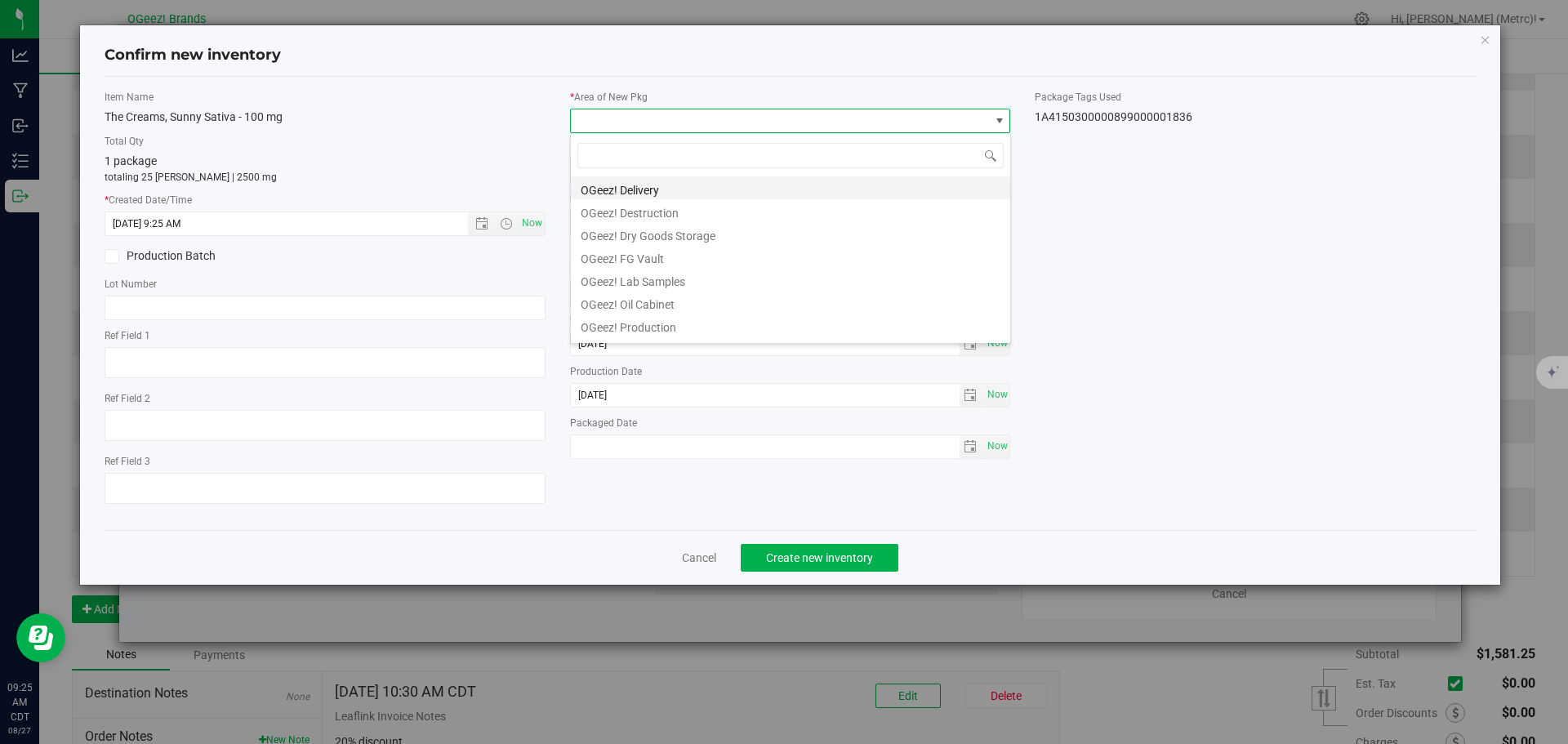
click at [634, 193] on li "OGeez! Delivery" at bounding box center [790, 188] width 439 height 23
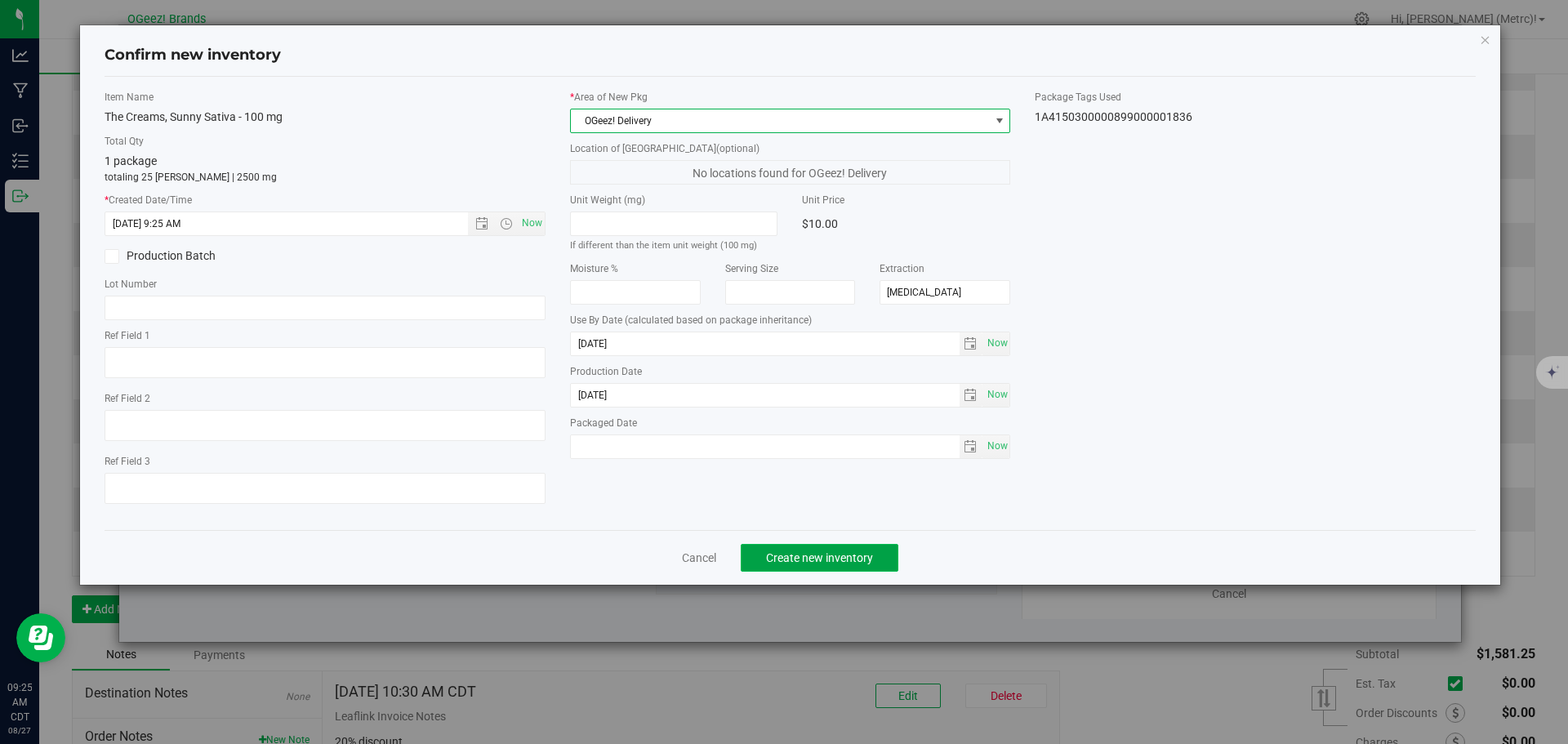
click at [845, 561] on span "Create new inventory" at bounding box center [819, 558] width 107 height 13
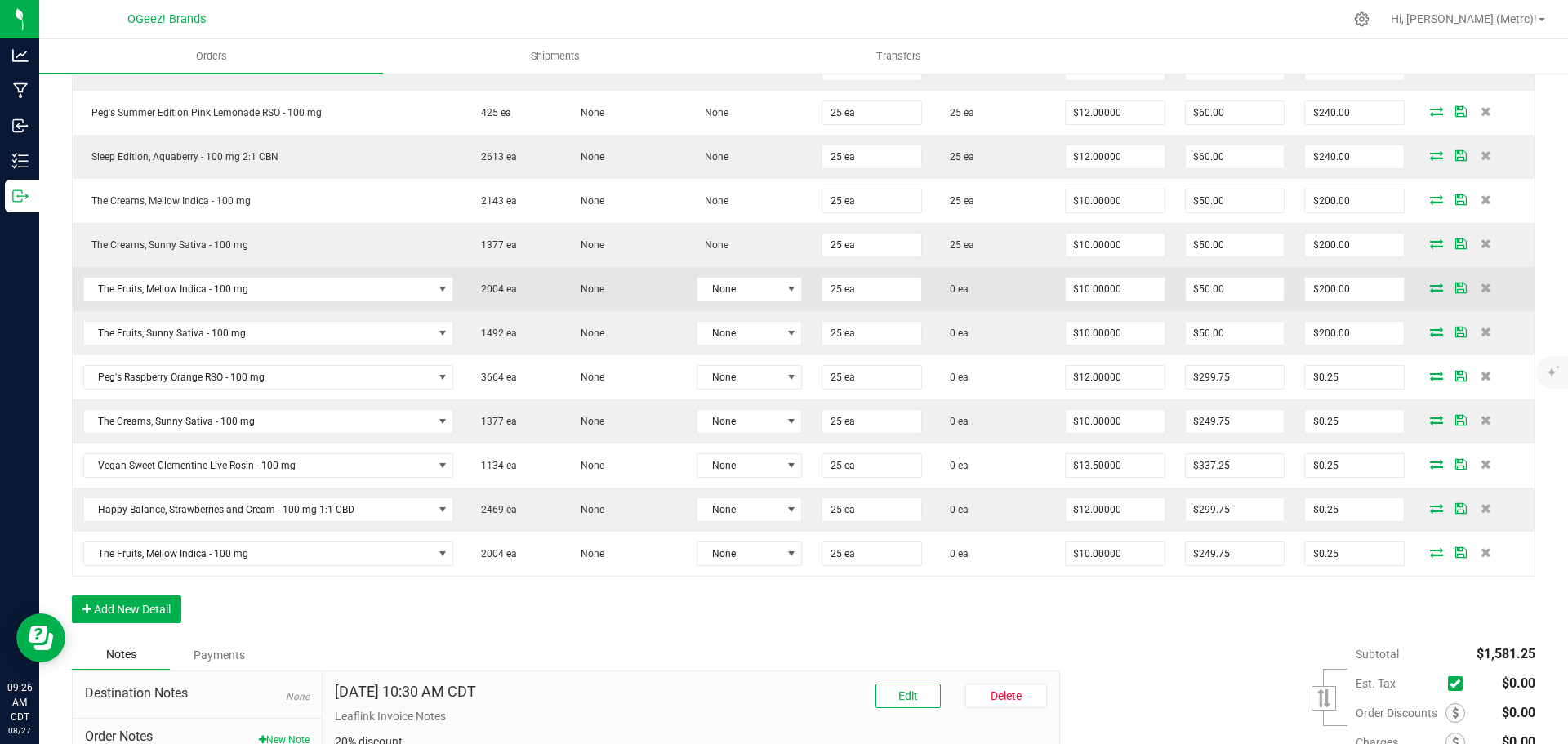
click at [1430, 288] on icon at bounding box center [1436, 287] width 13 height 10
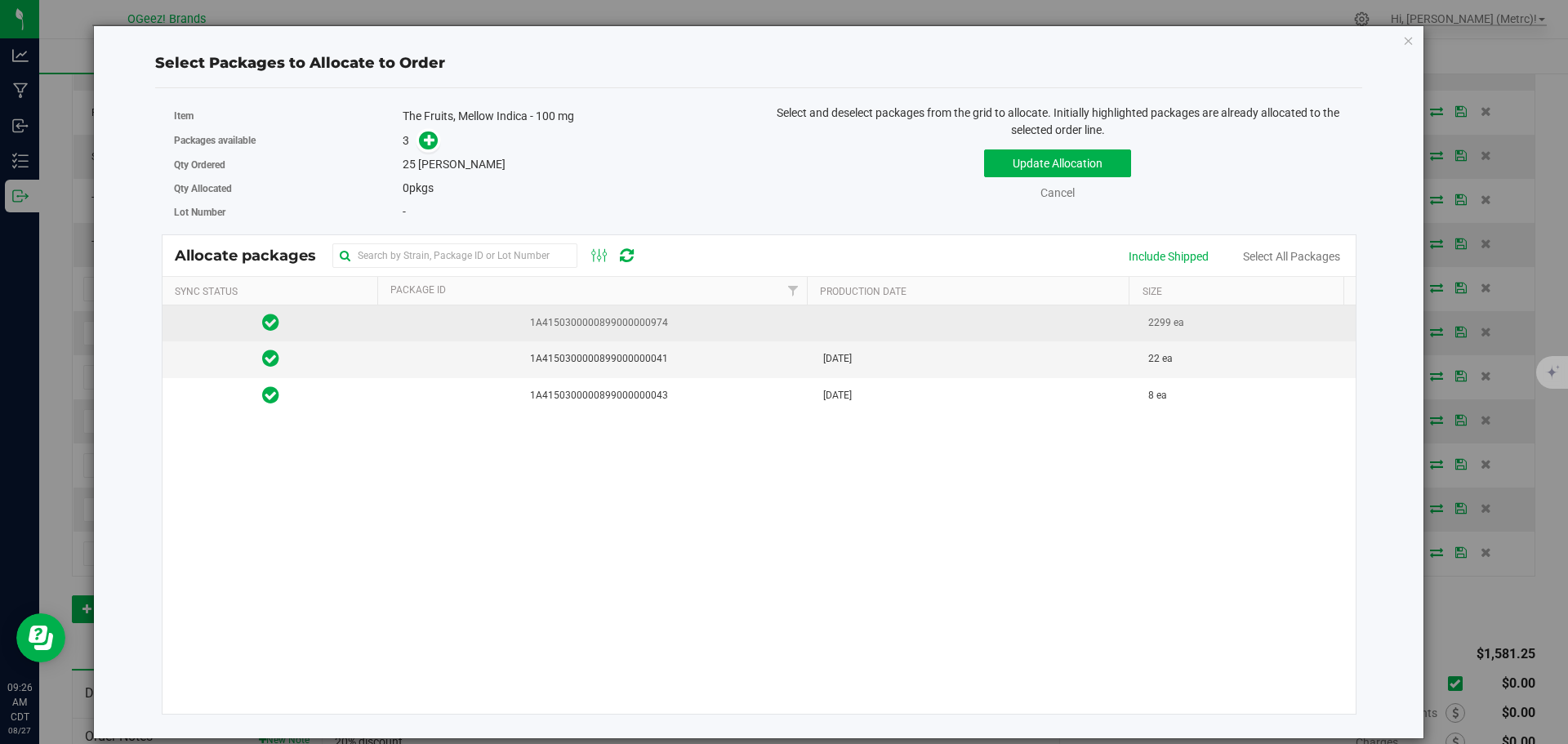
click at [1036, 334] on td at bounding box center [976, 323] width 326 height 36
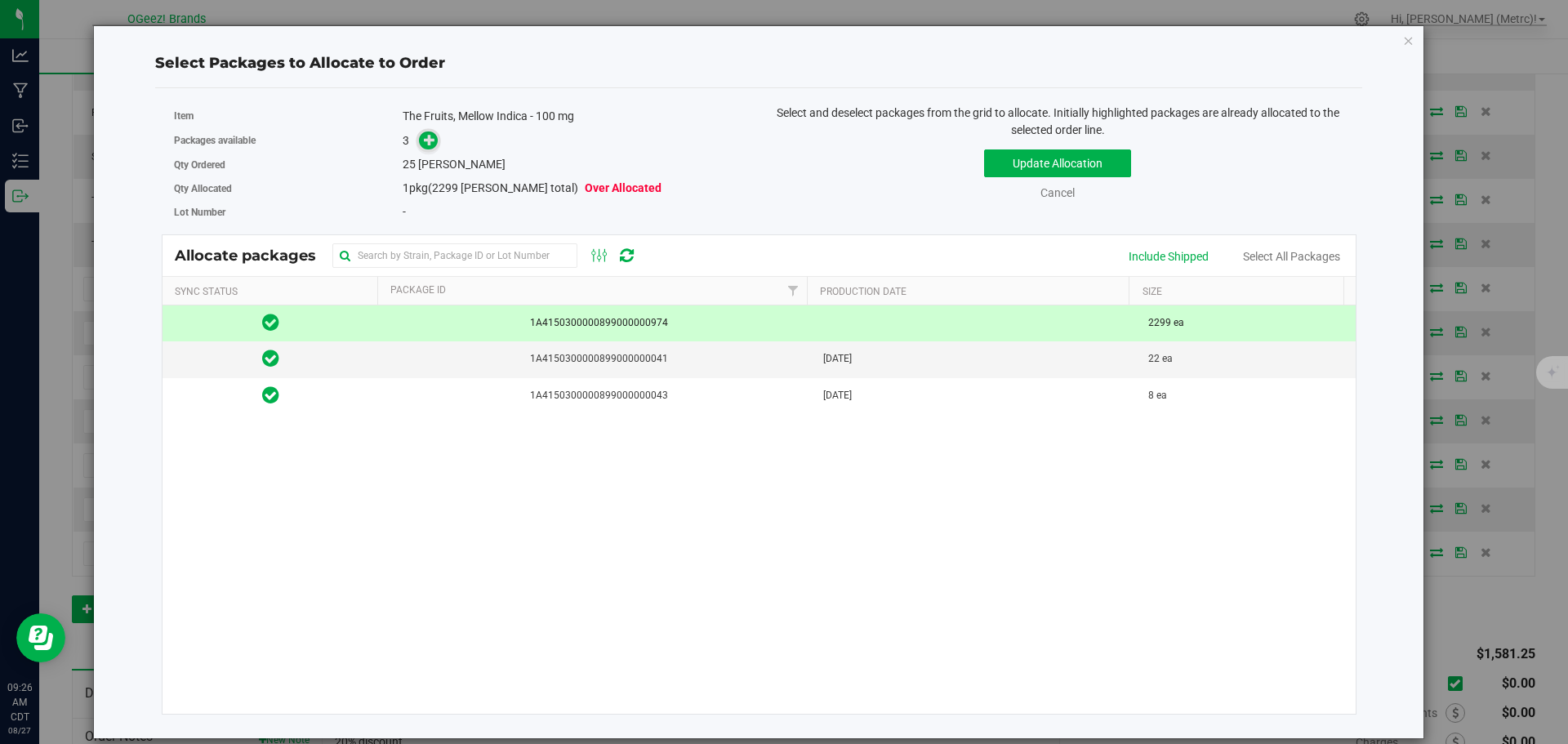
click at [421, 143] on span at bounding box center [428, 140] width 19 height 19
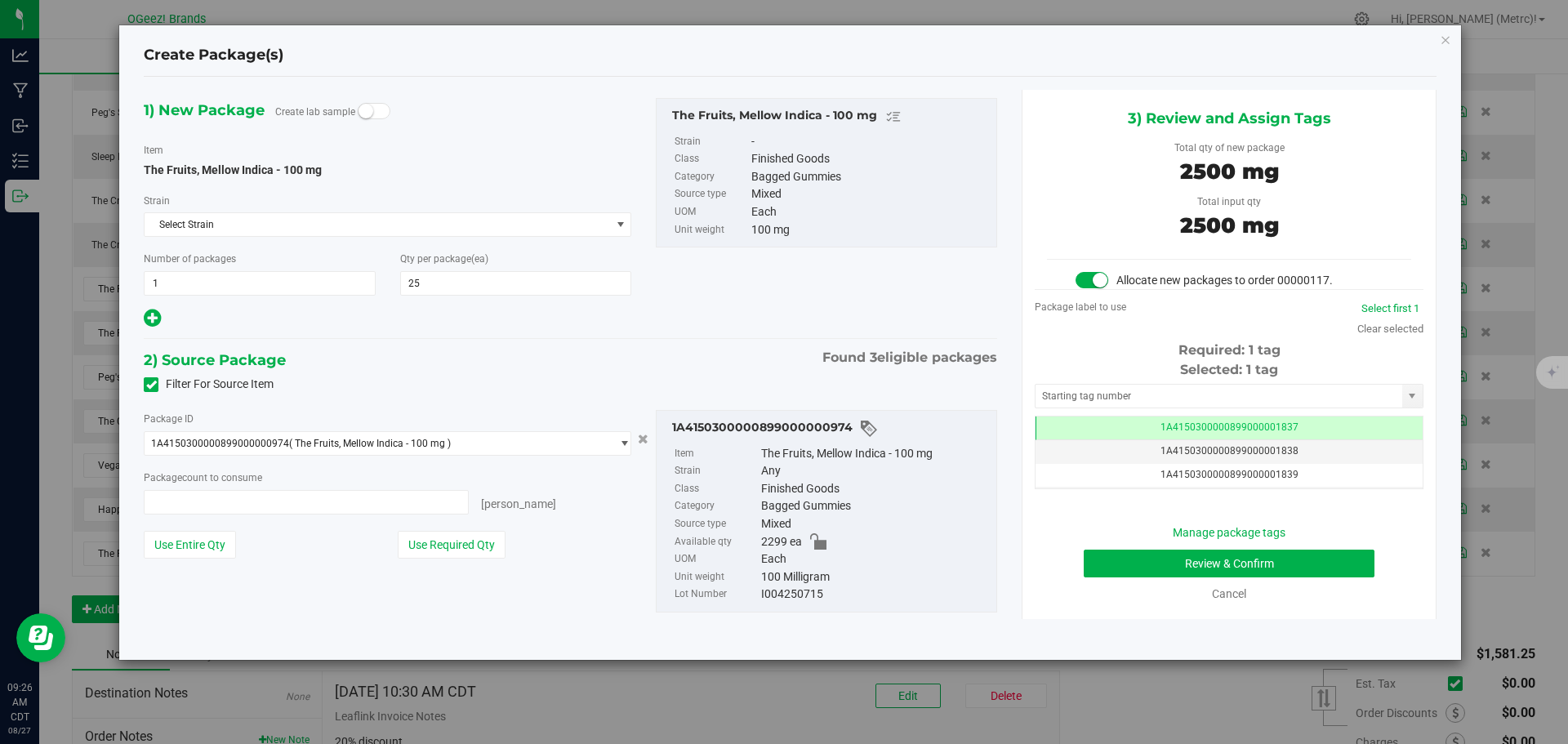
type input "25 ea"
click at [1309, 569] on button "Review & Confirm" at bounding box center [1229, 564] width 291 height 28
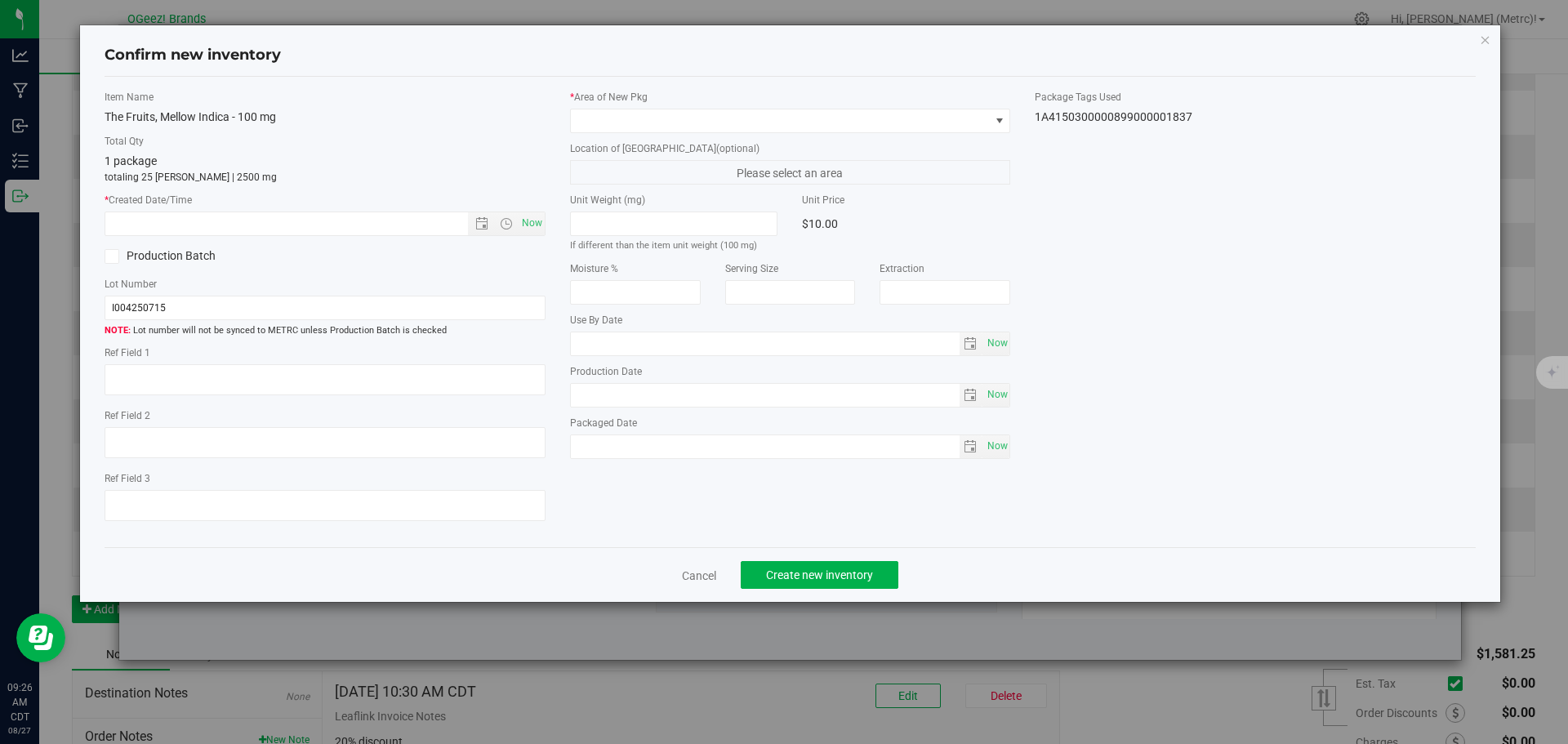
type input "[MEDICAL_DATA]"
type input "[DATE]"
click at [533, 229] on span "Now" at bounding box center [532, 224] width 28 height 24
type input "[DATE] 9:26 AM"
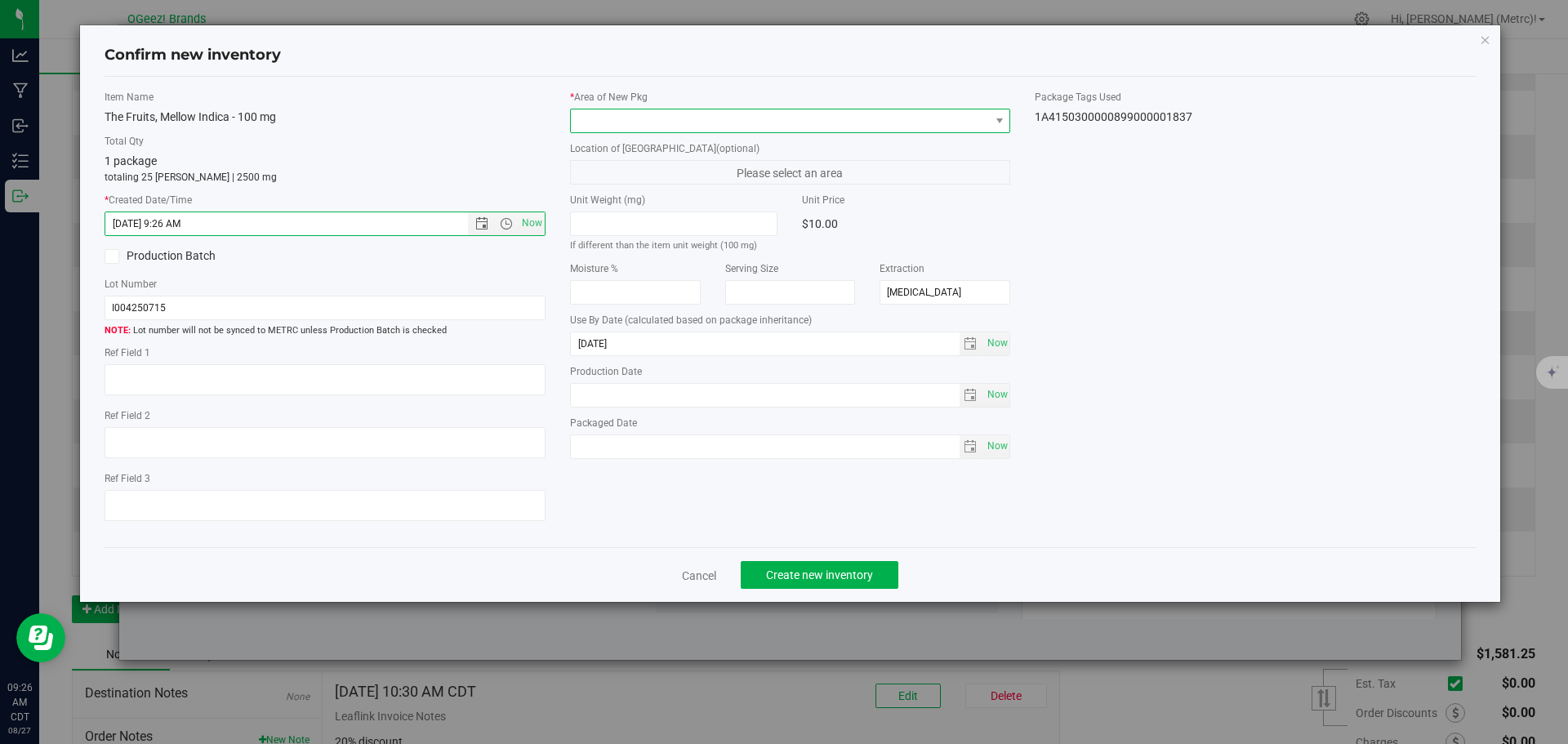
click at [698, 115] on span at bounding box center [779, 121] width 419 height 23
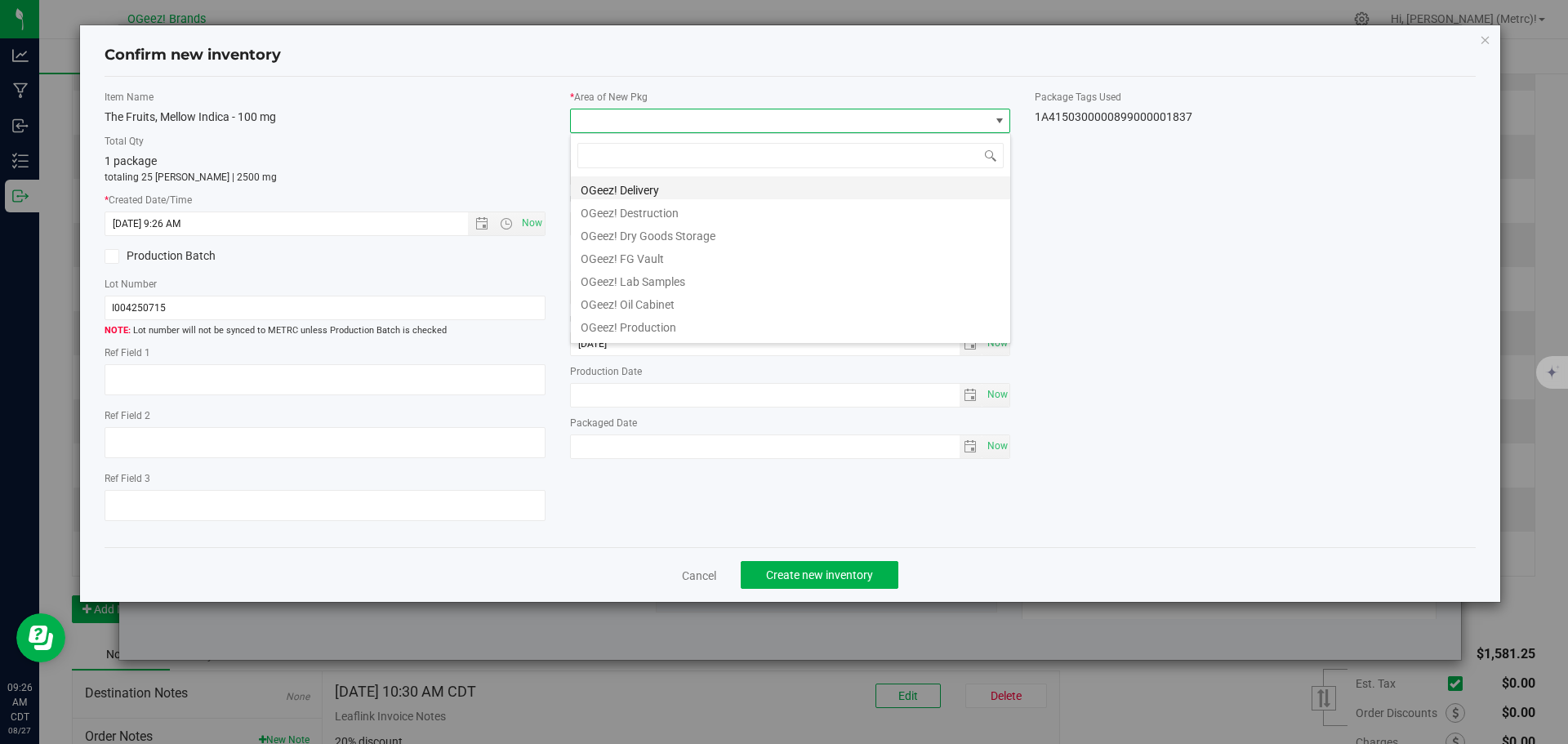
click at [739, 177] on li "OGeez! Delivery" at bounding box center [790, 188] width 439 height 23
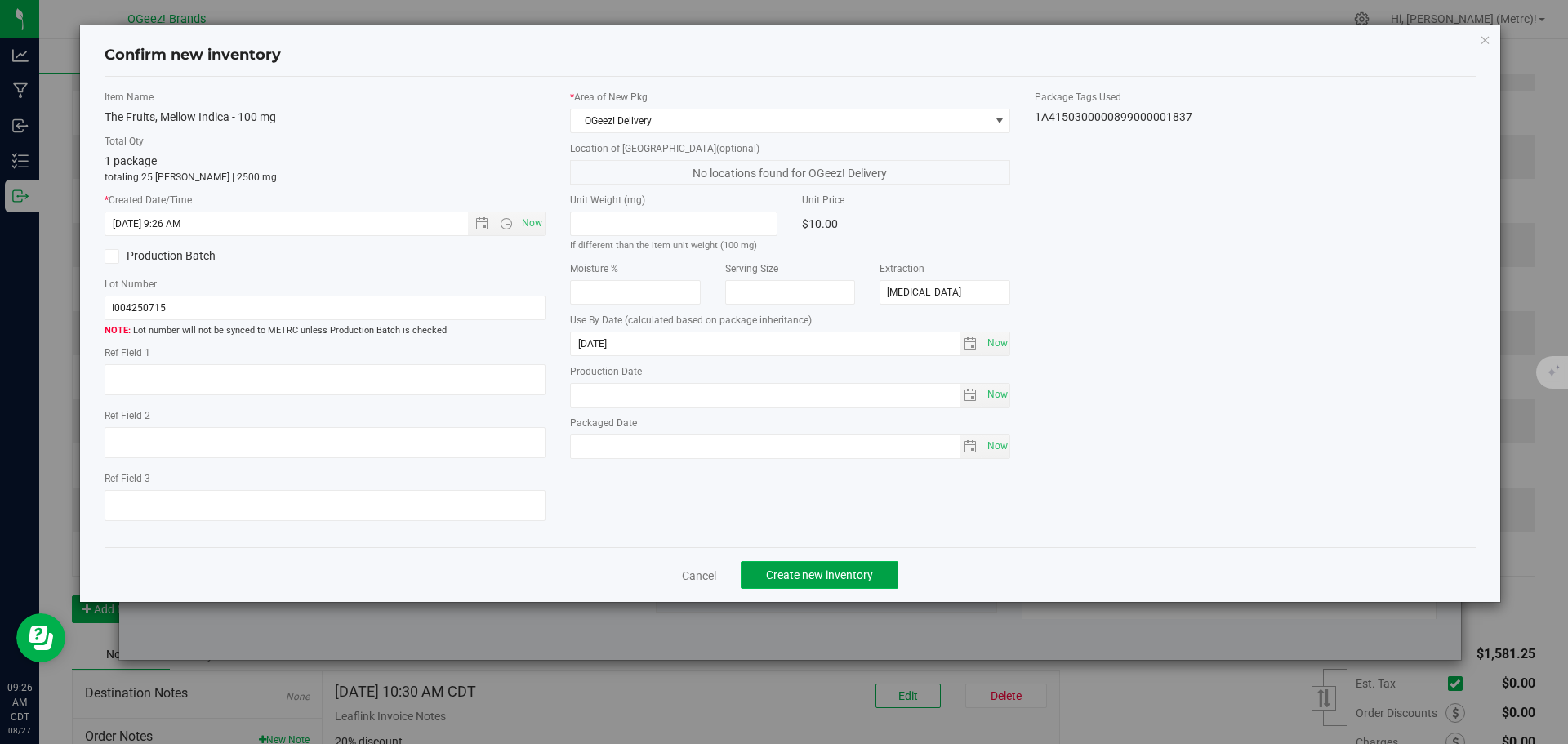
click at [808, 574] on span "Create new inventory" at bounding box center [819, 575] width 107 height 13
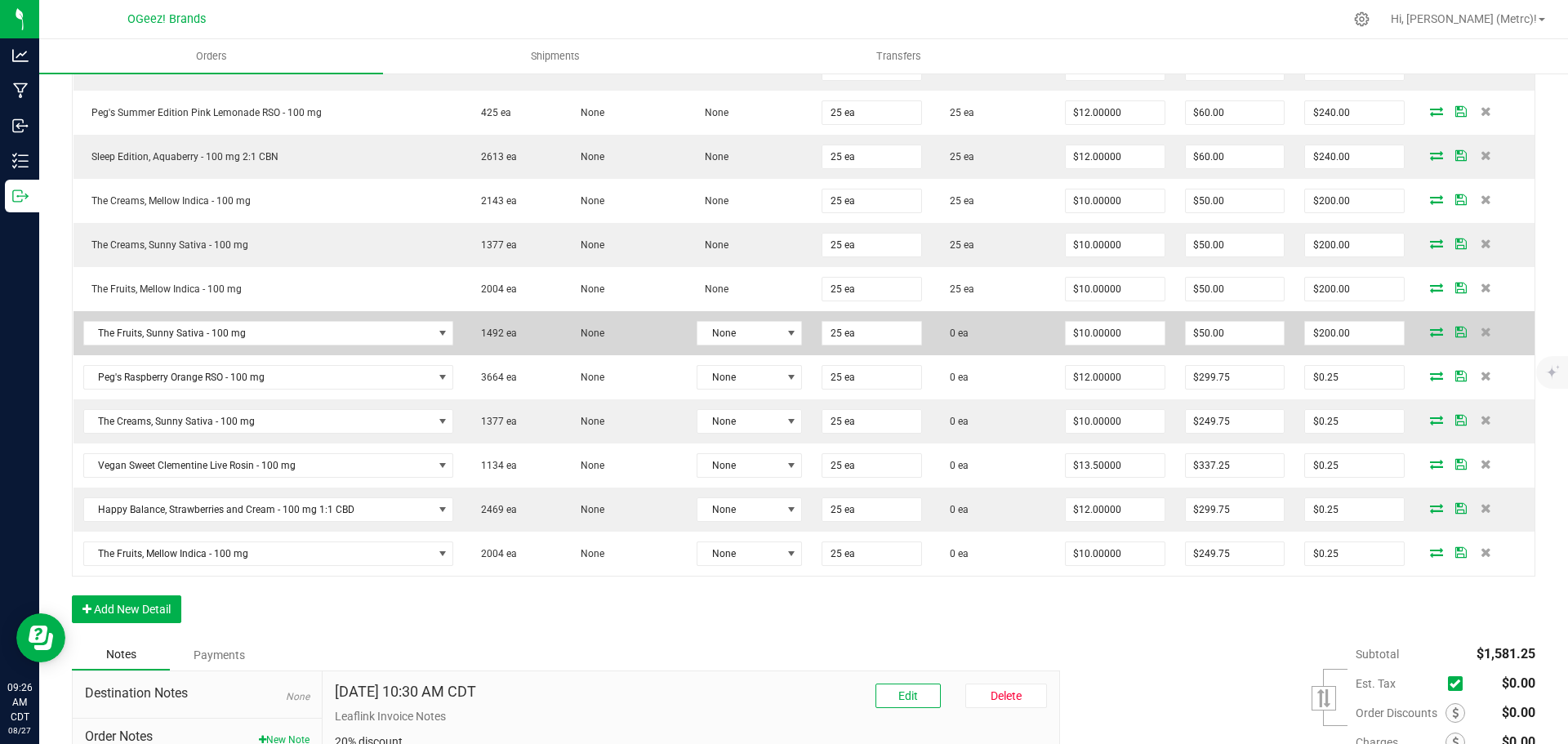
click at [1430, 333] on icon at bounding box center [1436, 331] width 13 height 10
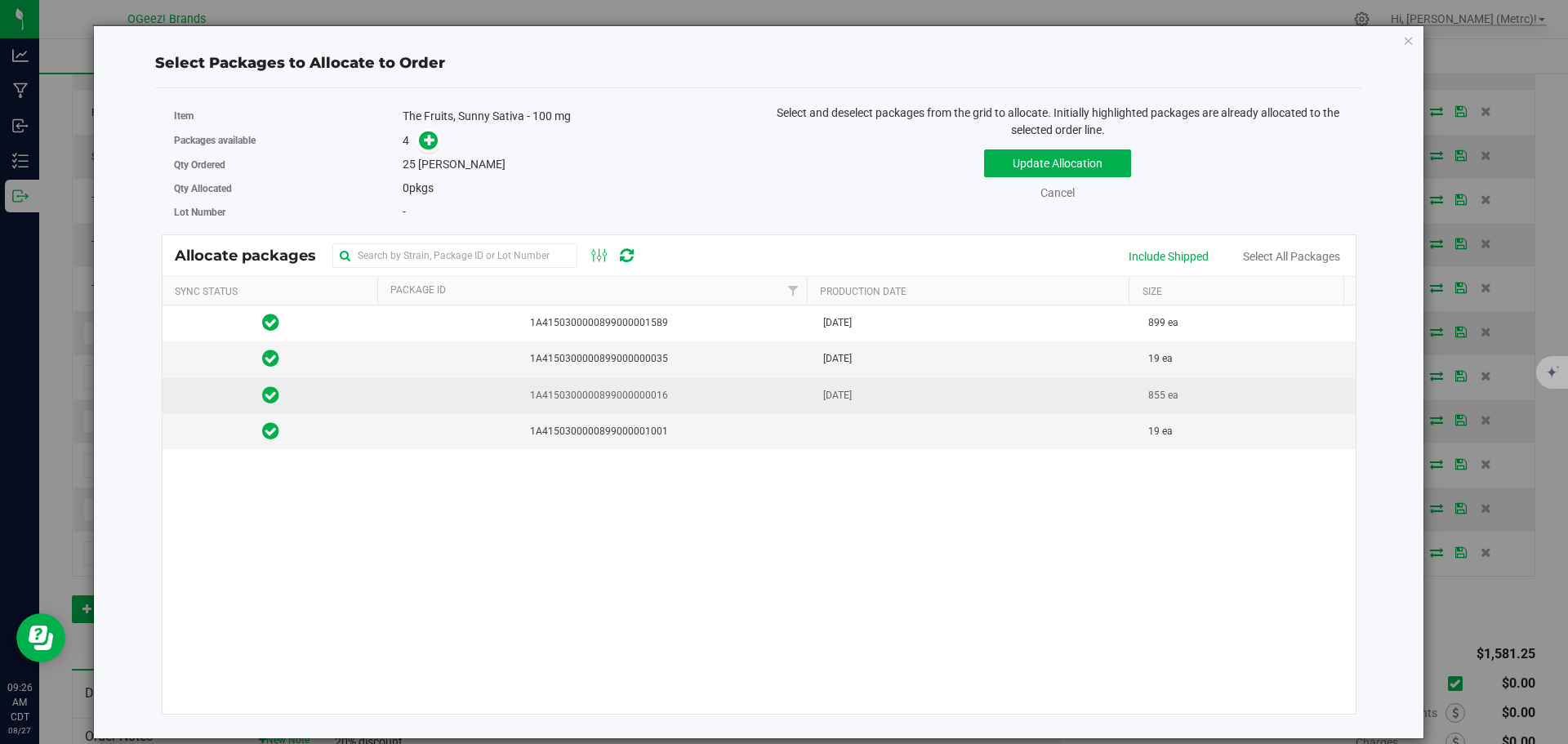
click at [560, 401] on span "1A4150300000899000000016" at bounding box center [595, 395] width 415 height 16
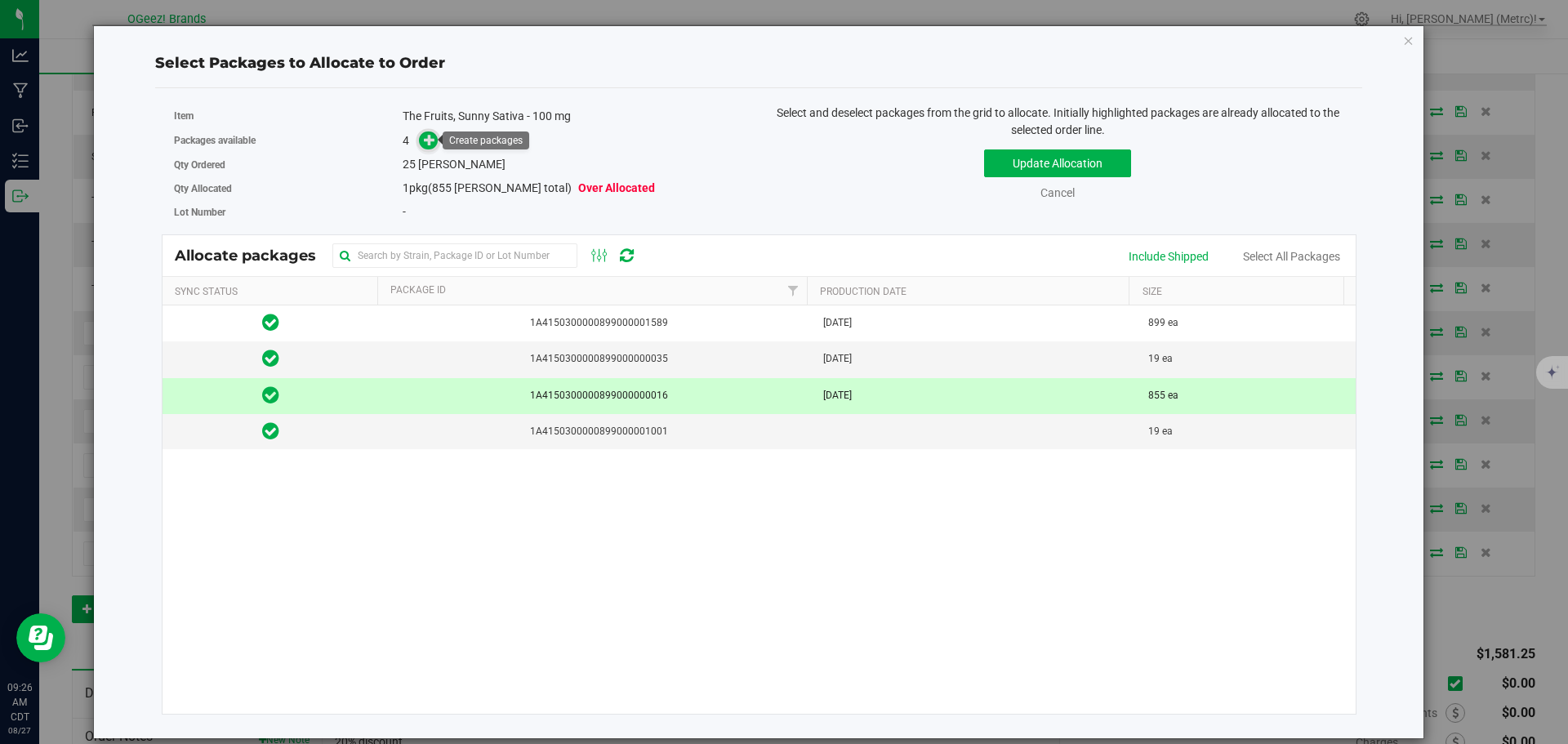
click at [430, 140] on icon at bounding box center [430, 139] width 12 height 12
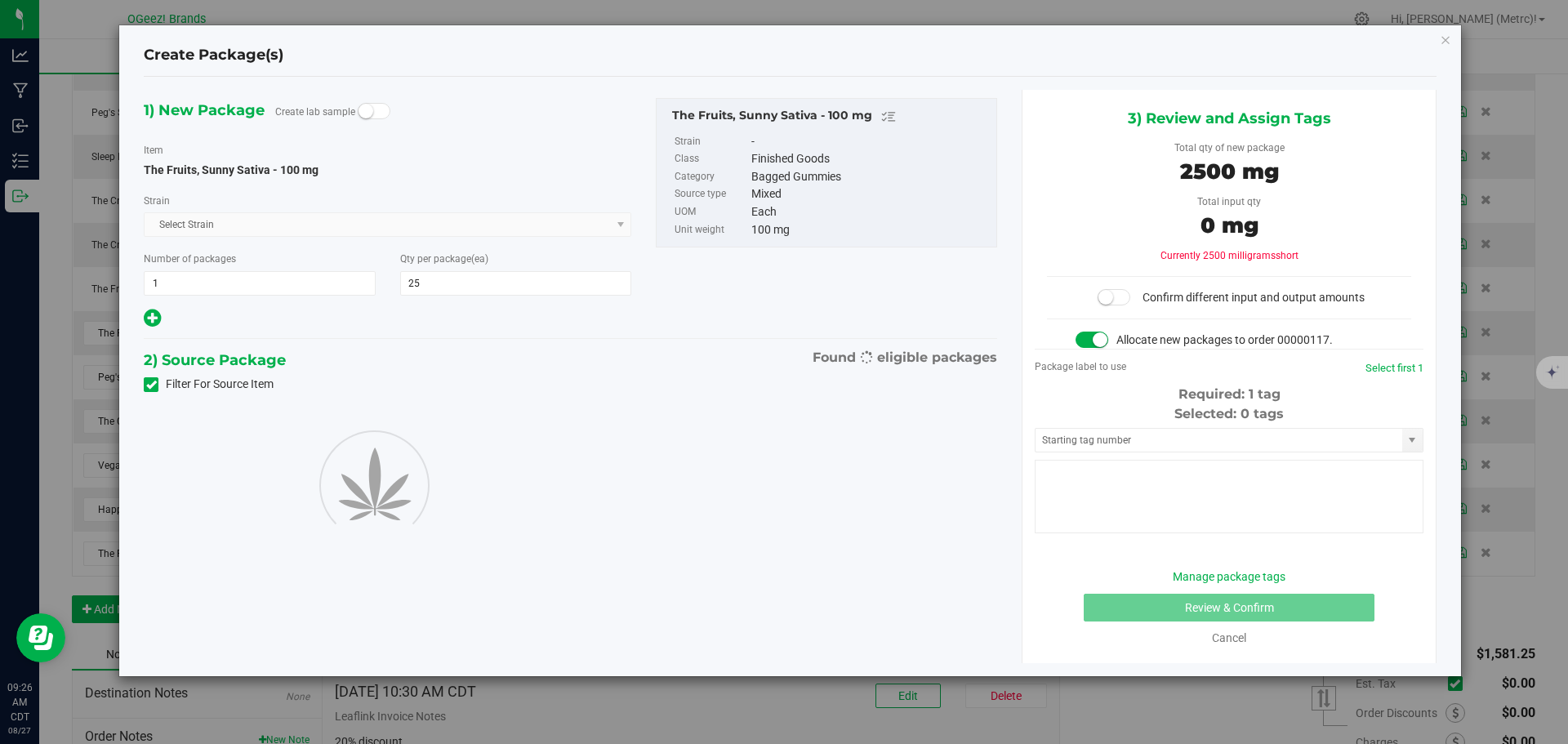
type input "25"
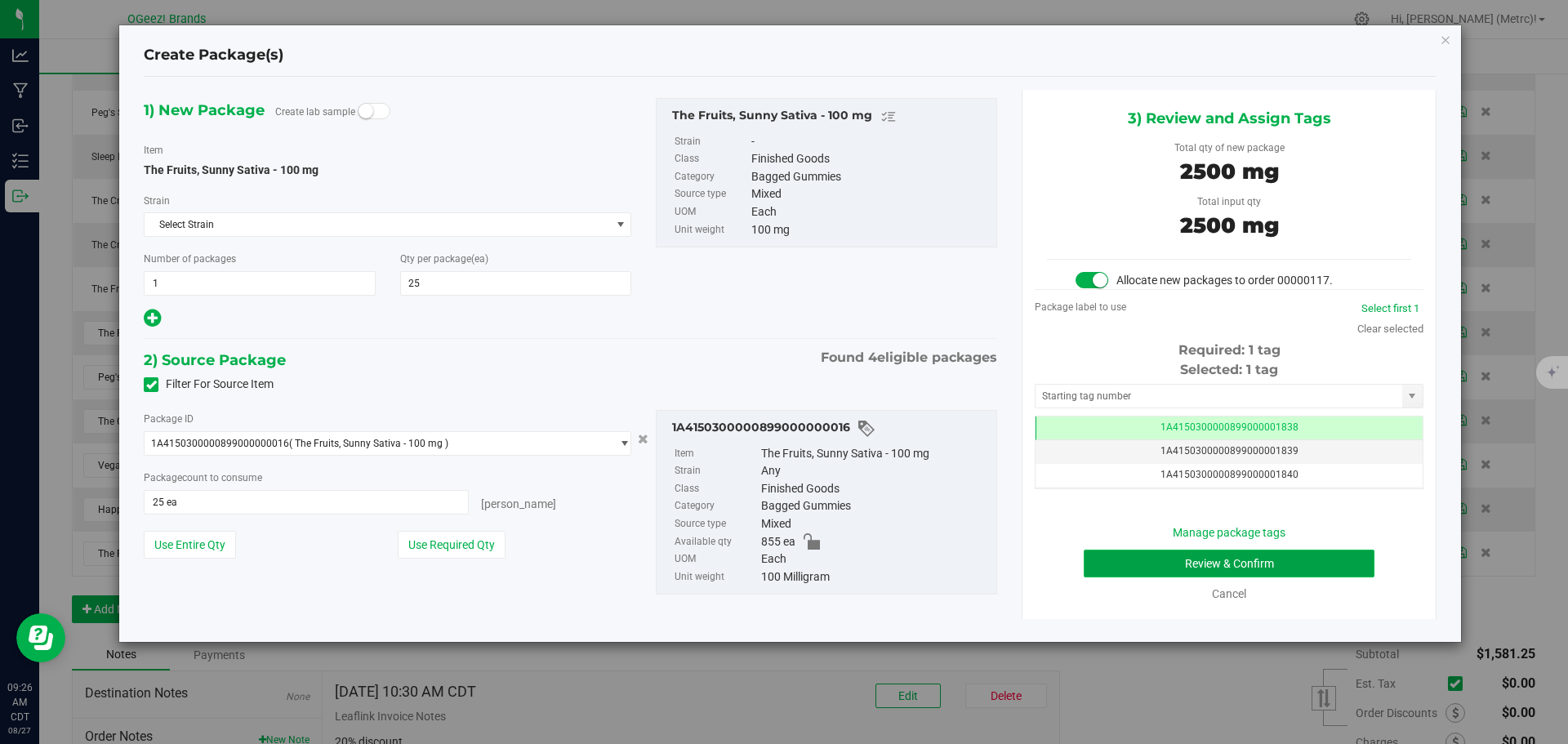
click at [1244, 555] on button "Review & Confirm" at bounding box center [1229, 564] width 291 height 28
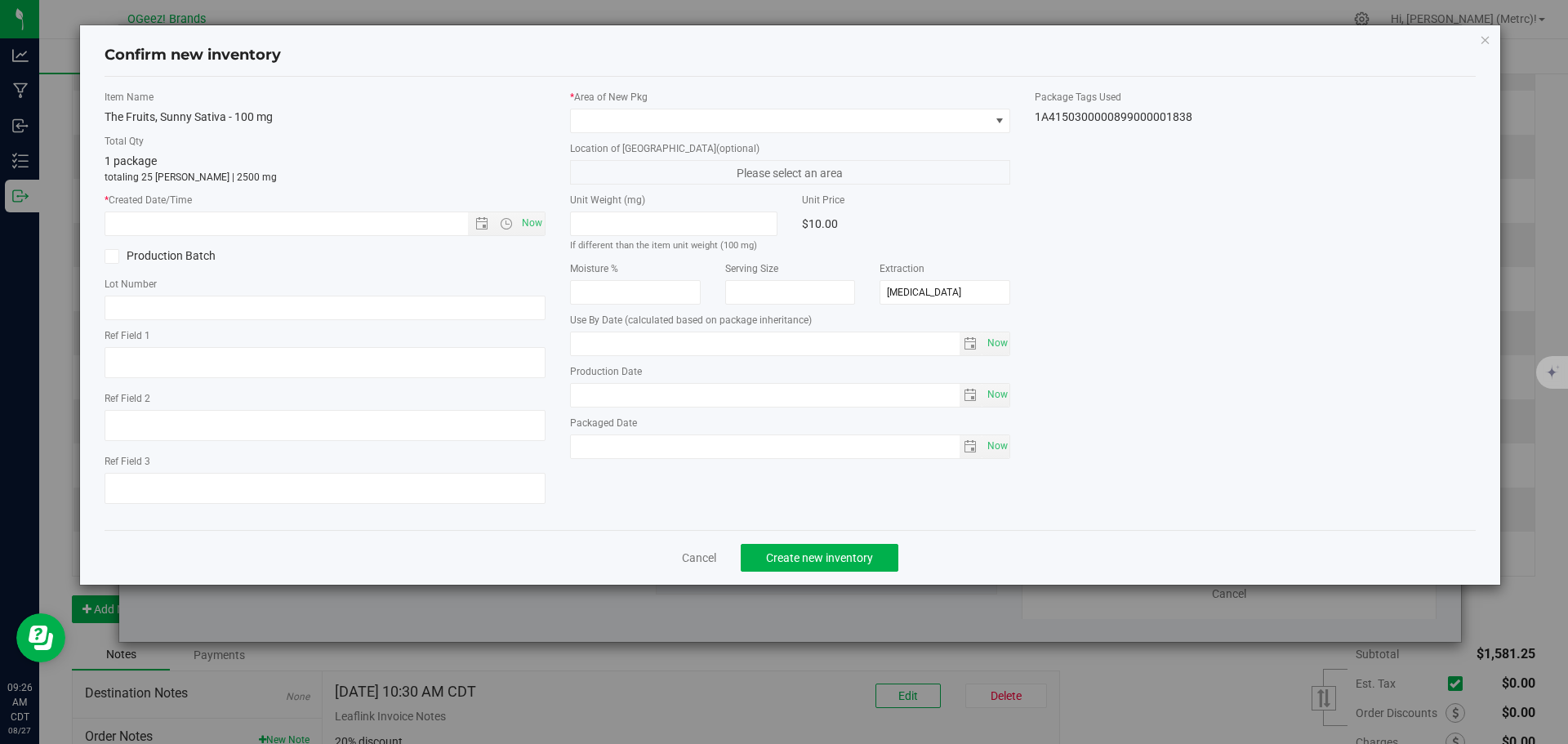
type input "[DATE]"
click at [536, 219] on span "Now" at bounding box center [532, 224] width 28 height 24
type input "[DATE] 9:26 AM"
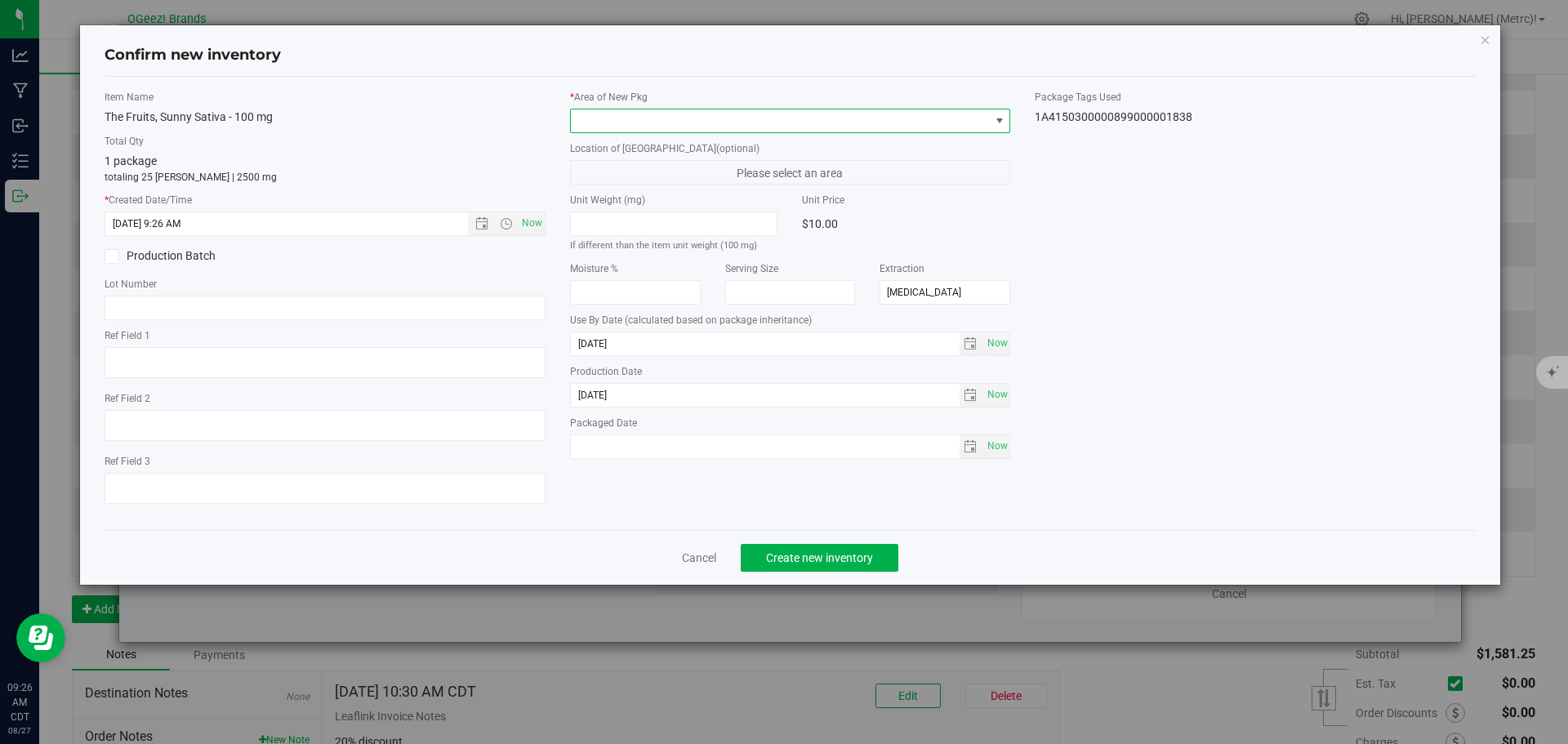
click at [638, 120] on span at bounding box center [779, 121] width 419 height 23
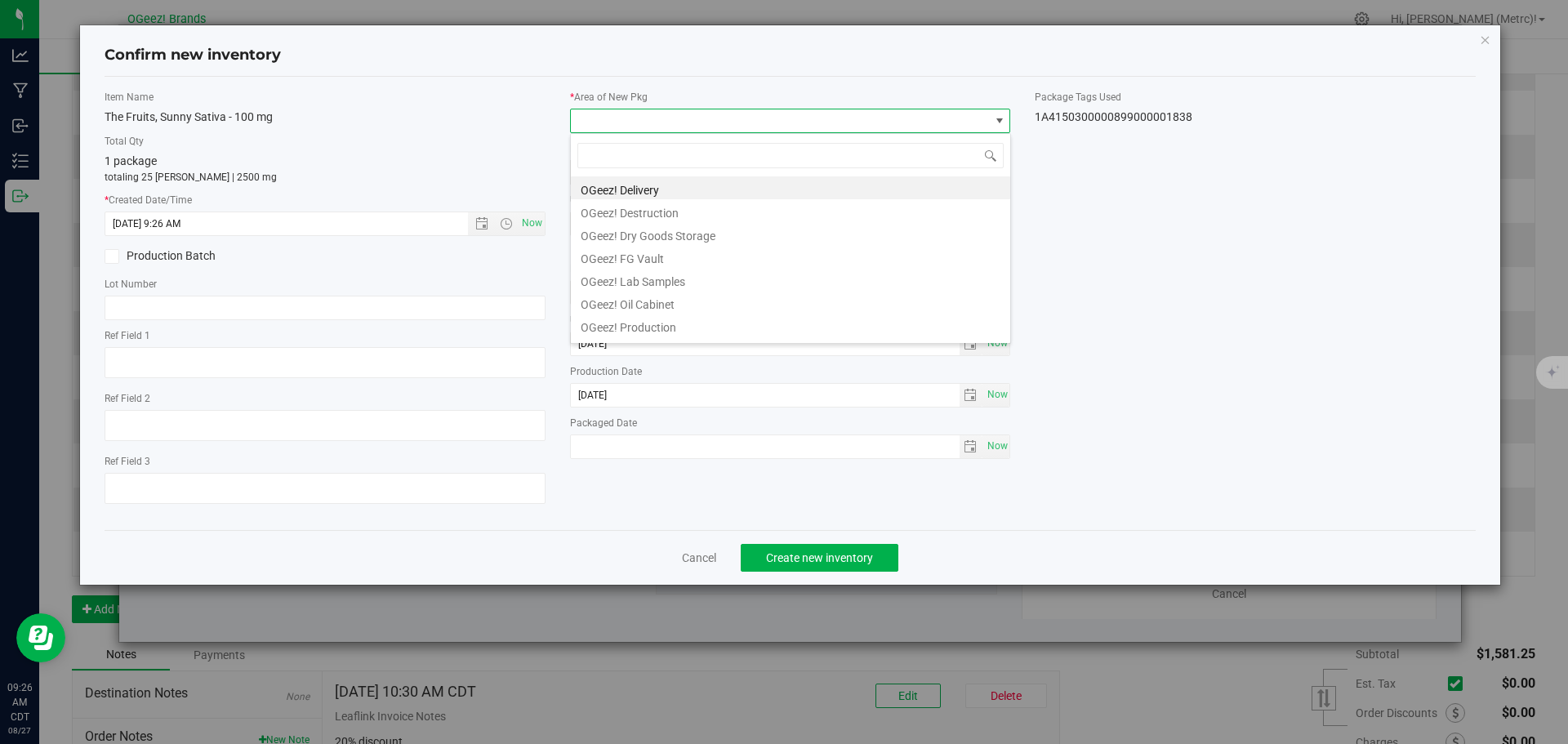
click at [695, 192] on li "OGeez! Delivery" at bounding box center [790, 188] width 439 height 23
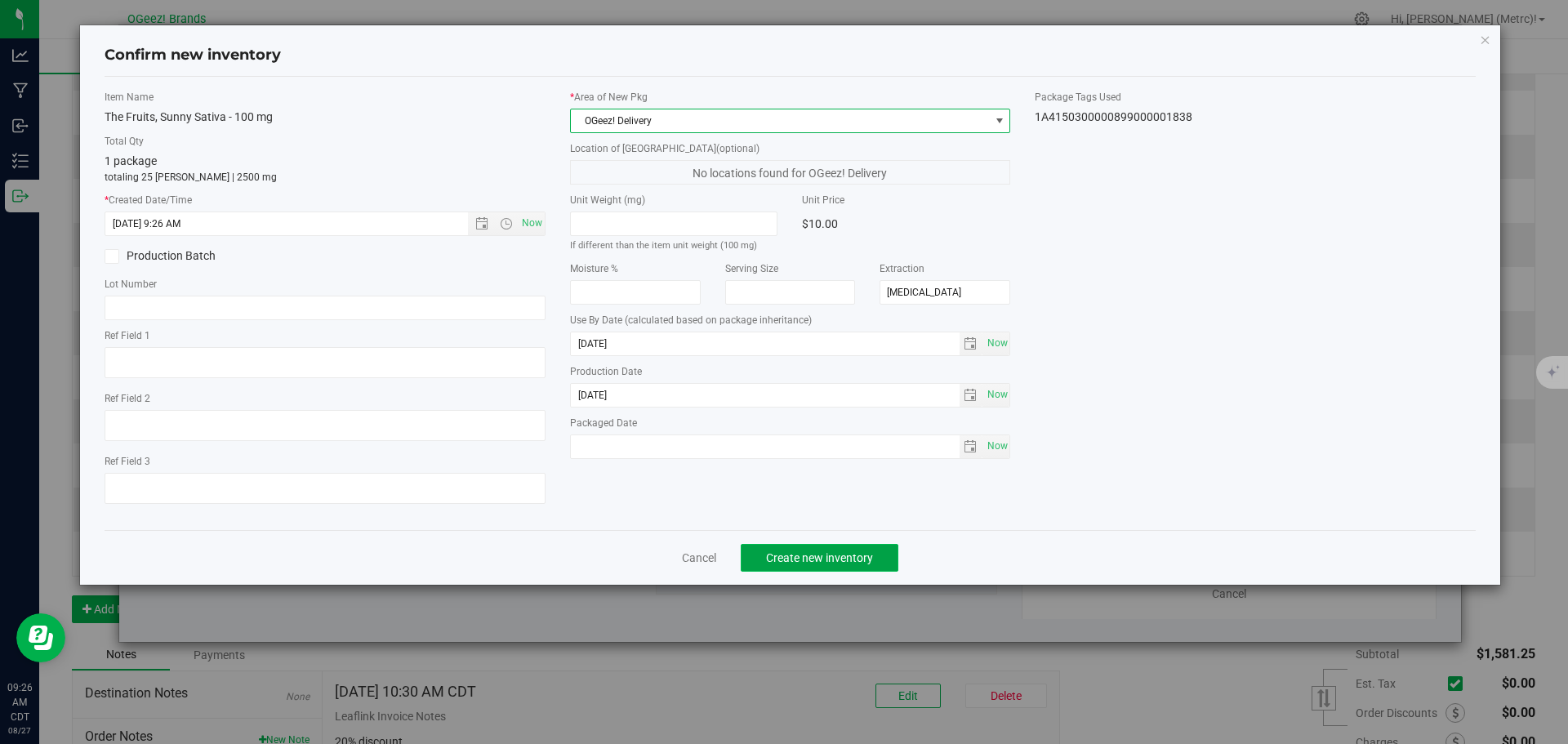
click at [788, 562] on span "Create new inventory" at bounding box center [819, 558] width 107 height 13
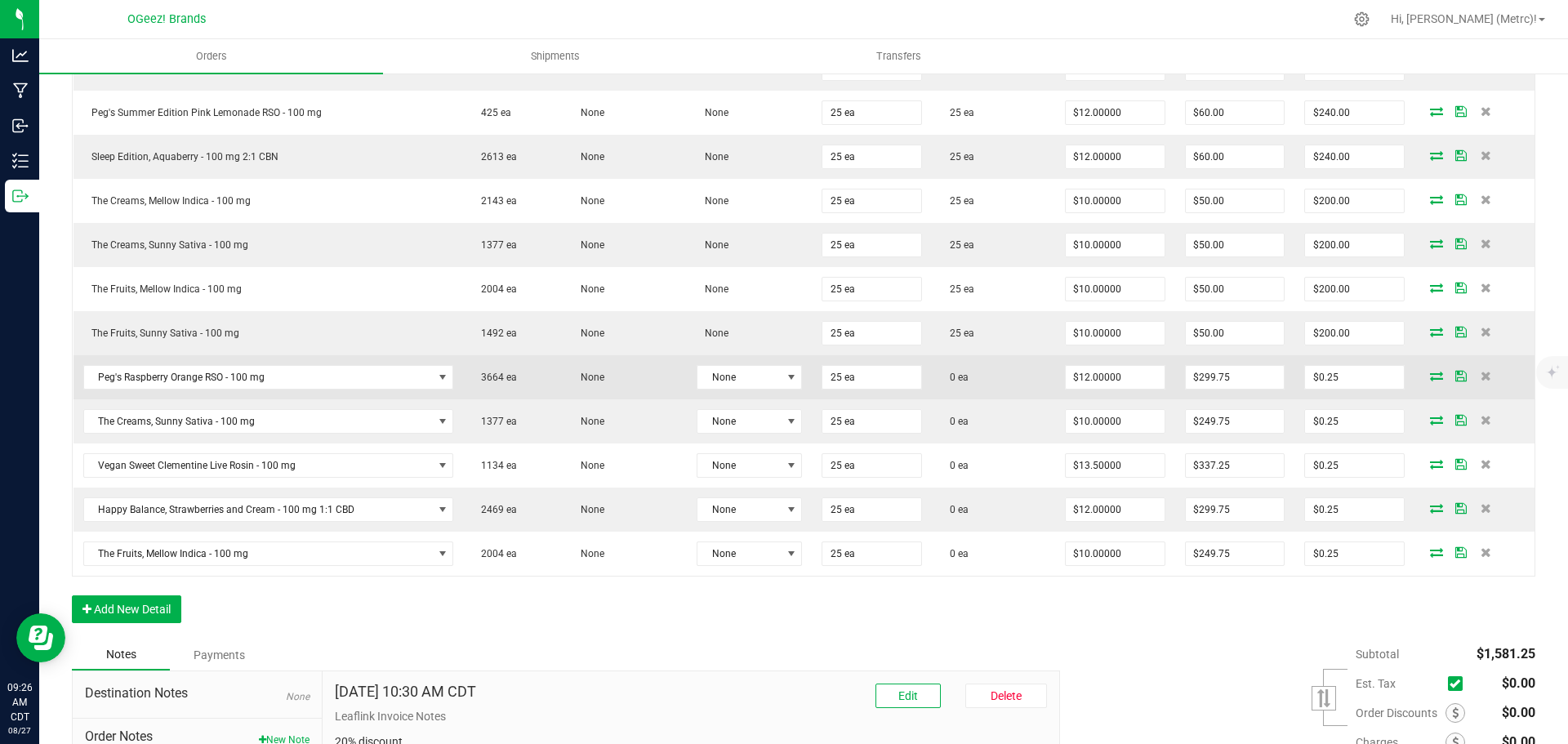
click at [1430, 376] on icon at bounding box center [1436, 376] width 13 height 10
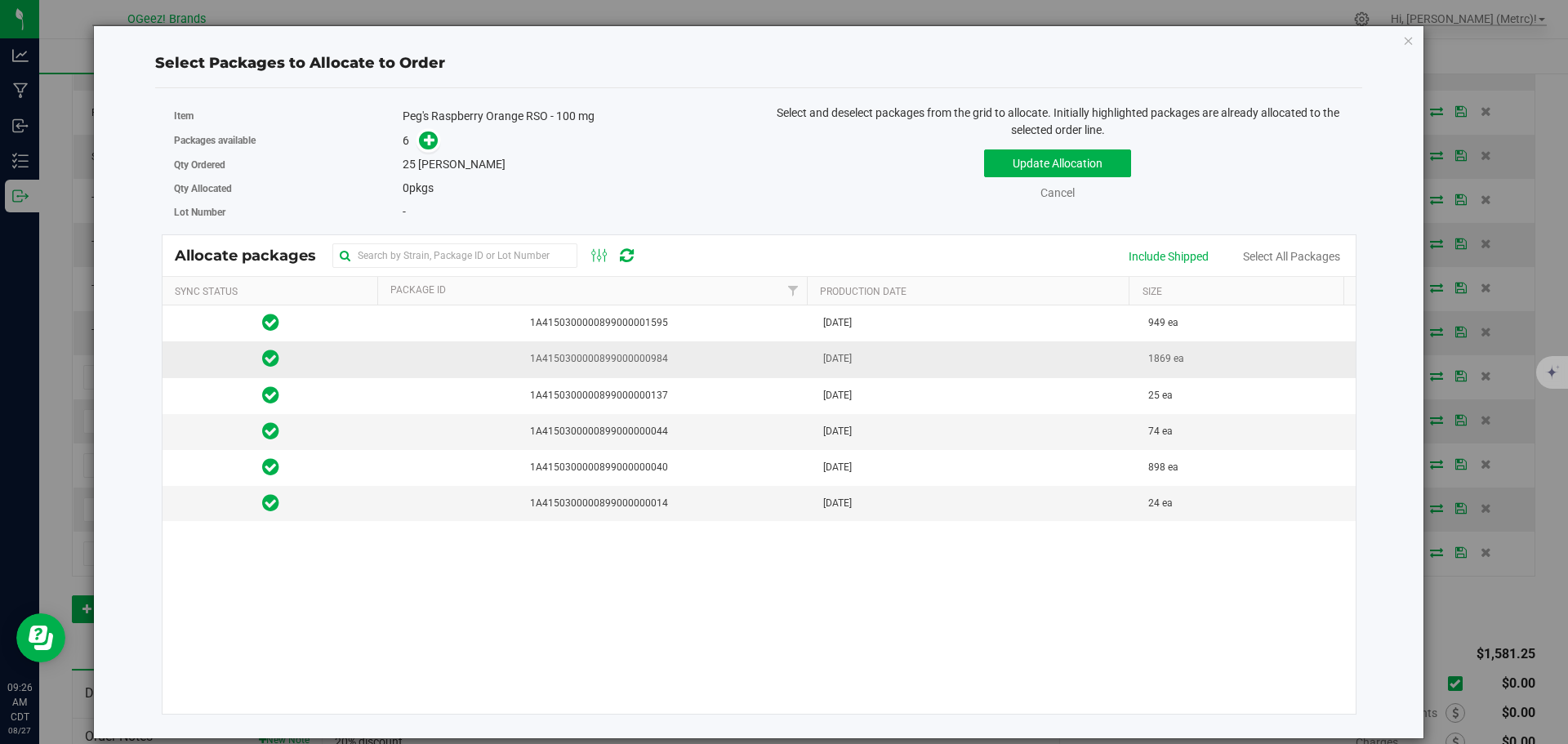
drag, startPoint x: 605, startPoint y: 362, endPoint x: 597, endPoint y: 349, distance: 15.3
click at [605, 362] on span "1A4150300000899000000984" at bounding box center [595, 359] width 415 height 16
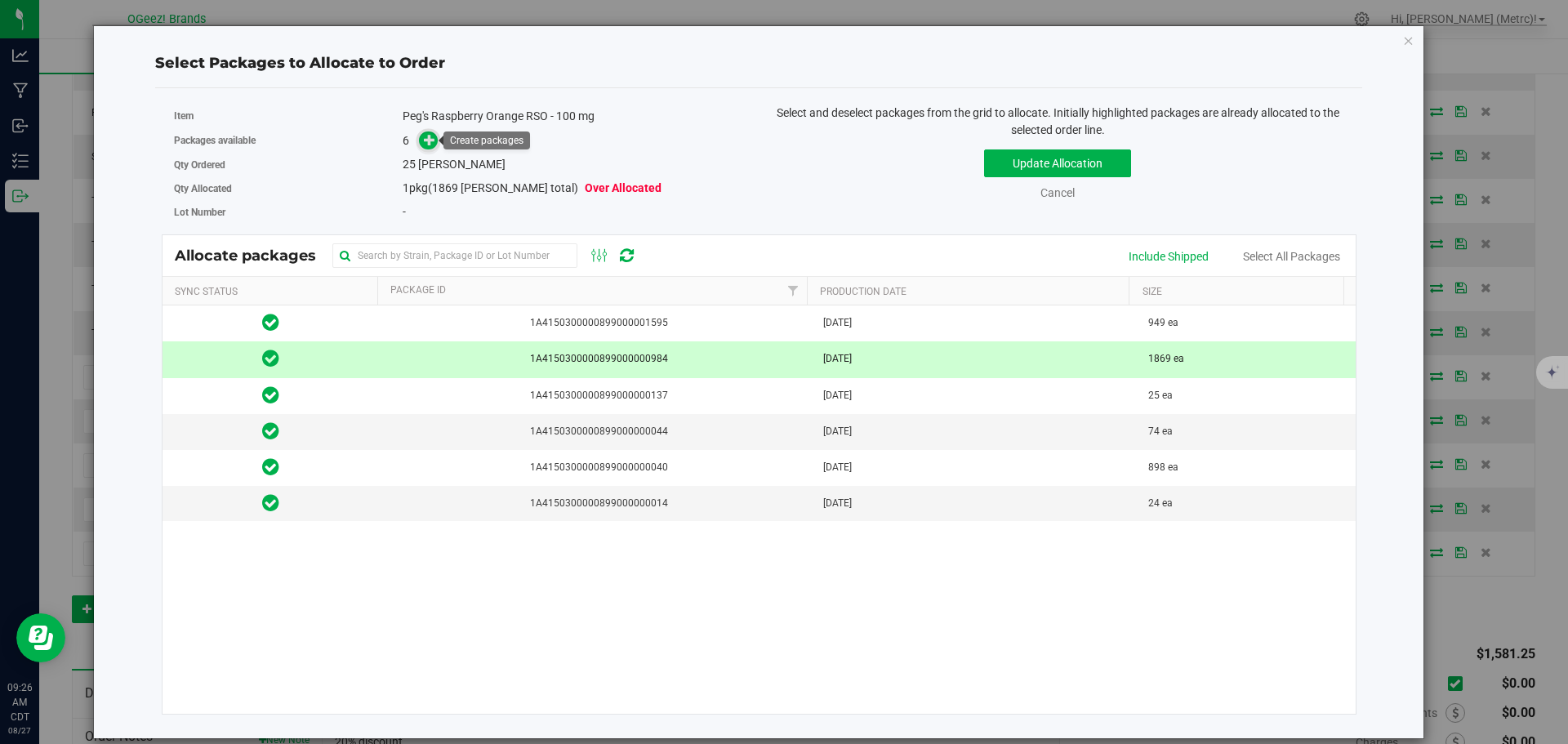
click at [432, 136] on icon at bounding box center [430, 139] width 11 height 11
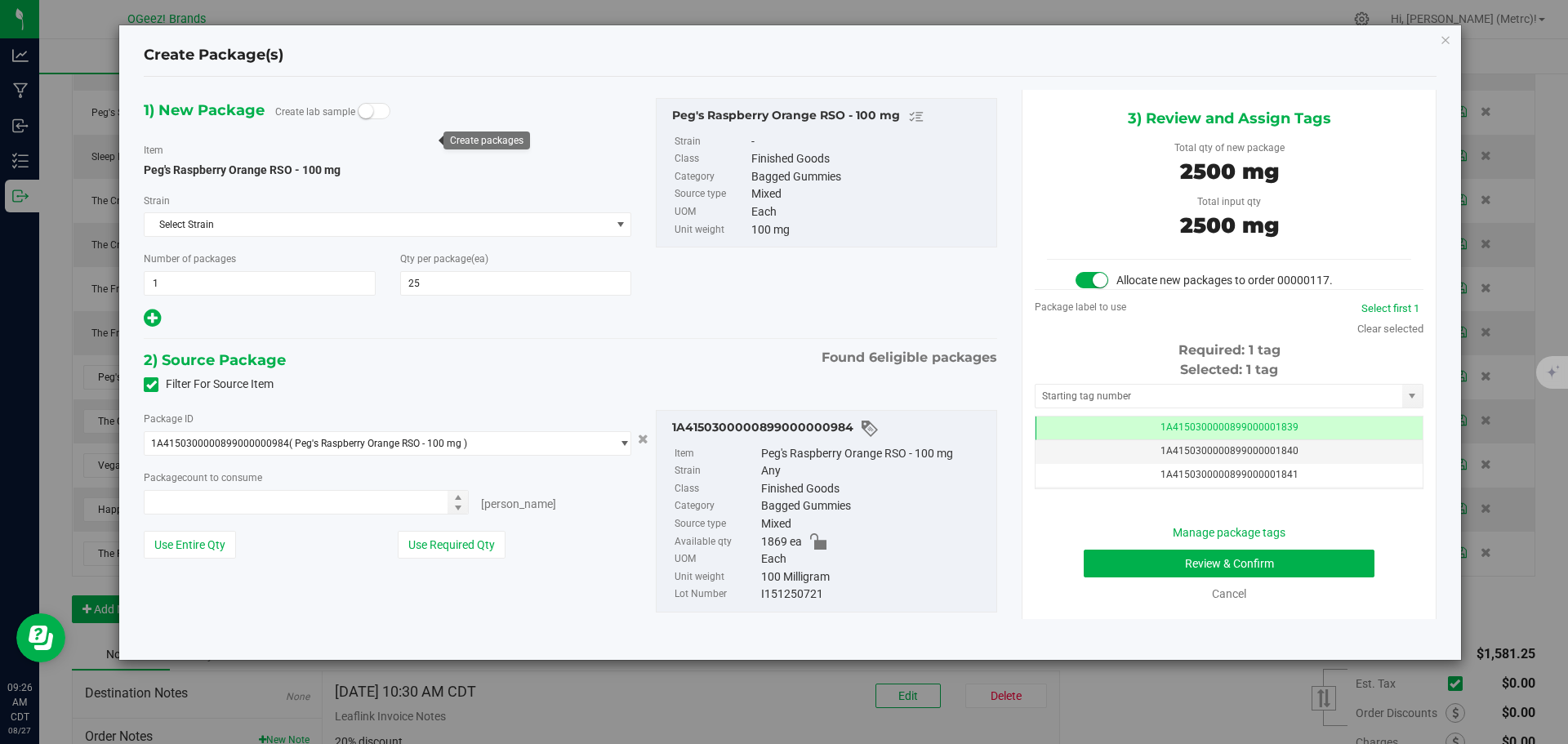
type input "25 ea"
click at [1274, 558] on button "Review & Confirm" at bounding box center [1229, 564] width 291 height 28
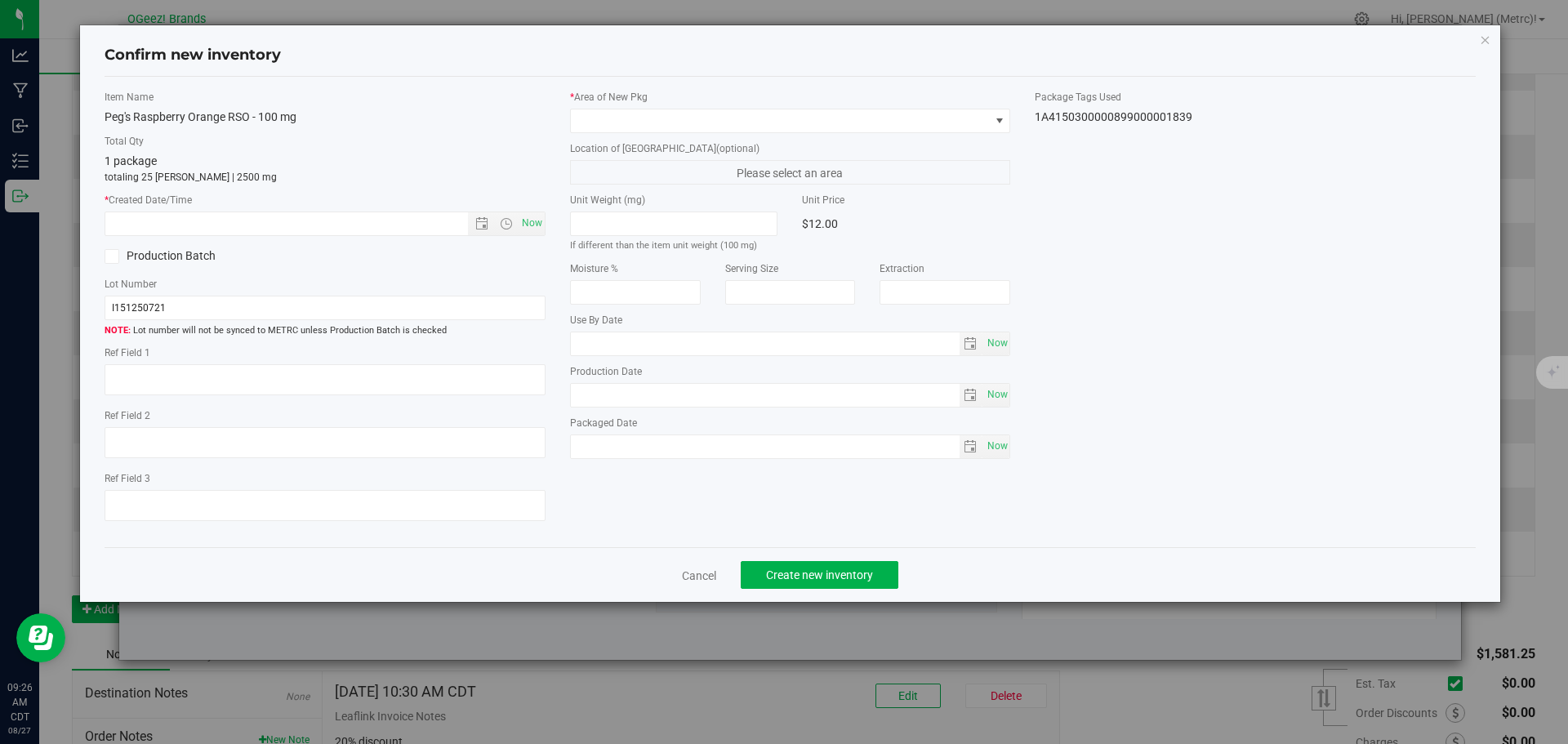
type input "[MEDICAL_DATA]"
type input "[DATE]"
click at [535, 224] on span "Now" at bounding box center [532, 224] width 28 height 24
type input "[DATE] 9:26 AM"
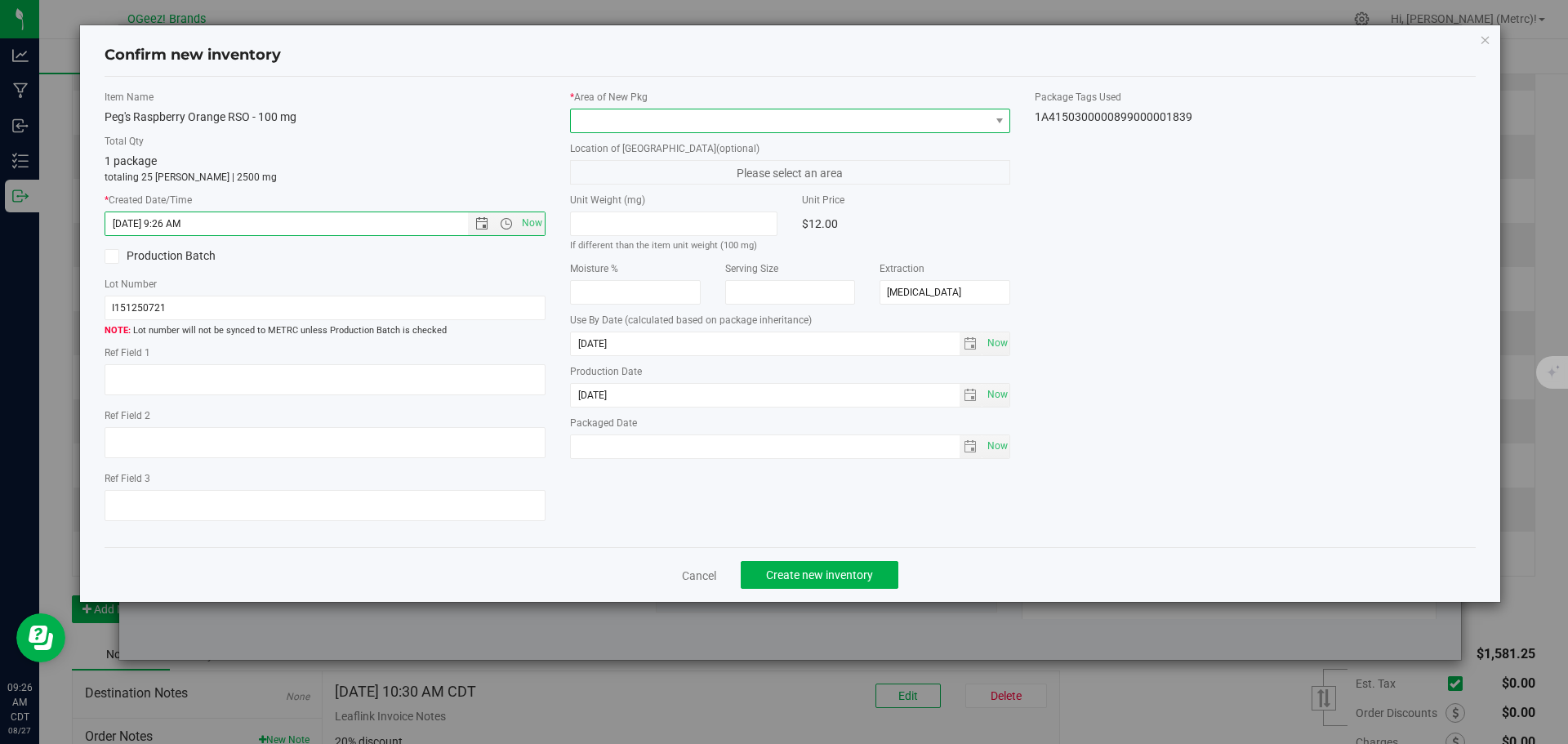
click at [616, 121] on span at bounding box center [779, 121] width 419 height 23
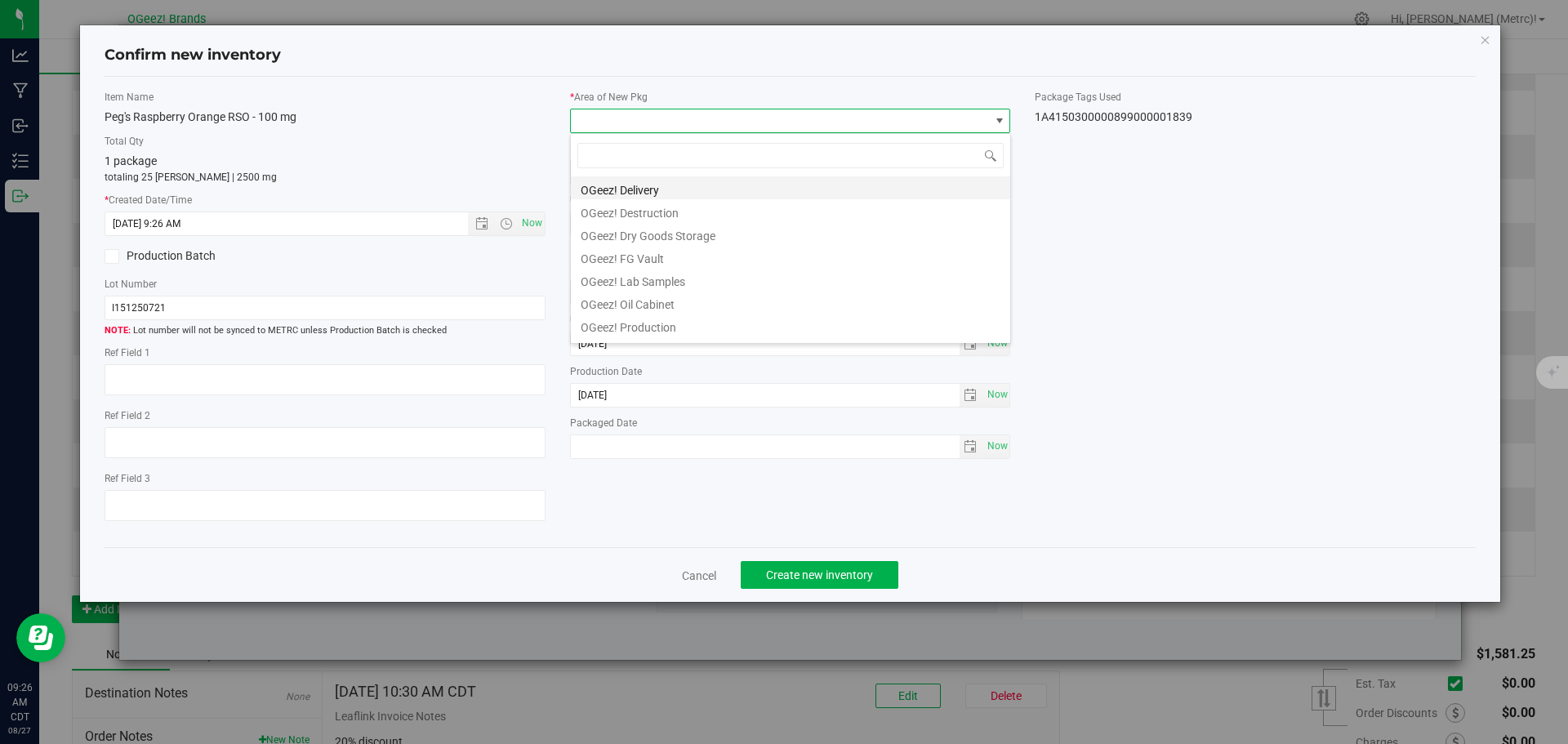
click at [612, 190] on li "OGeez! Delivery" at bounding box center [790, 188] width 439 height 23
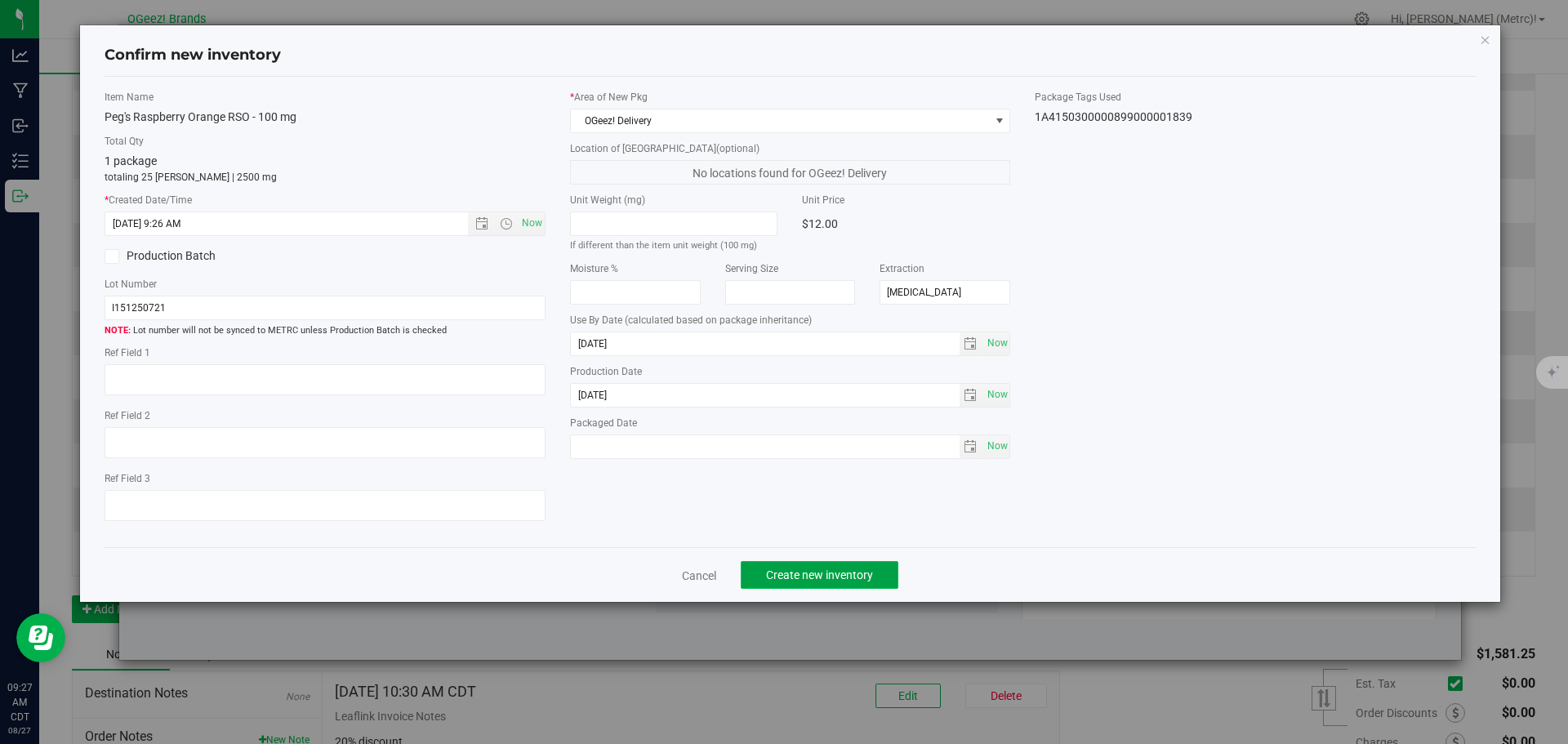
click at [802, 584] on button "Create new inventory" at bounding box center [819, 575] width 157 height 28
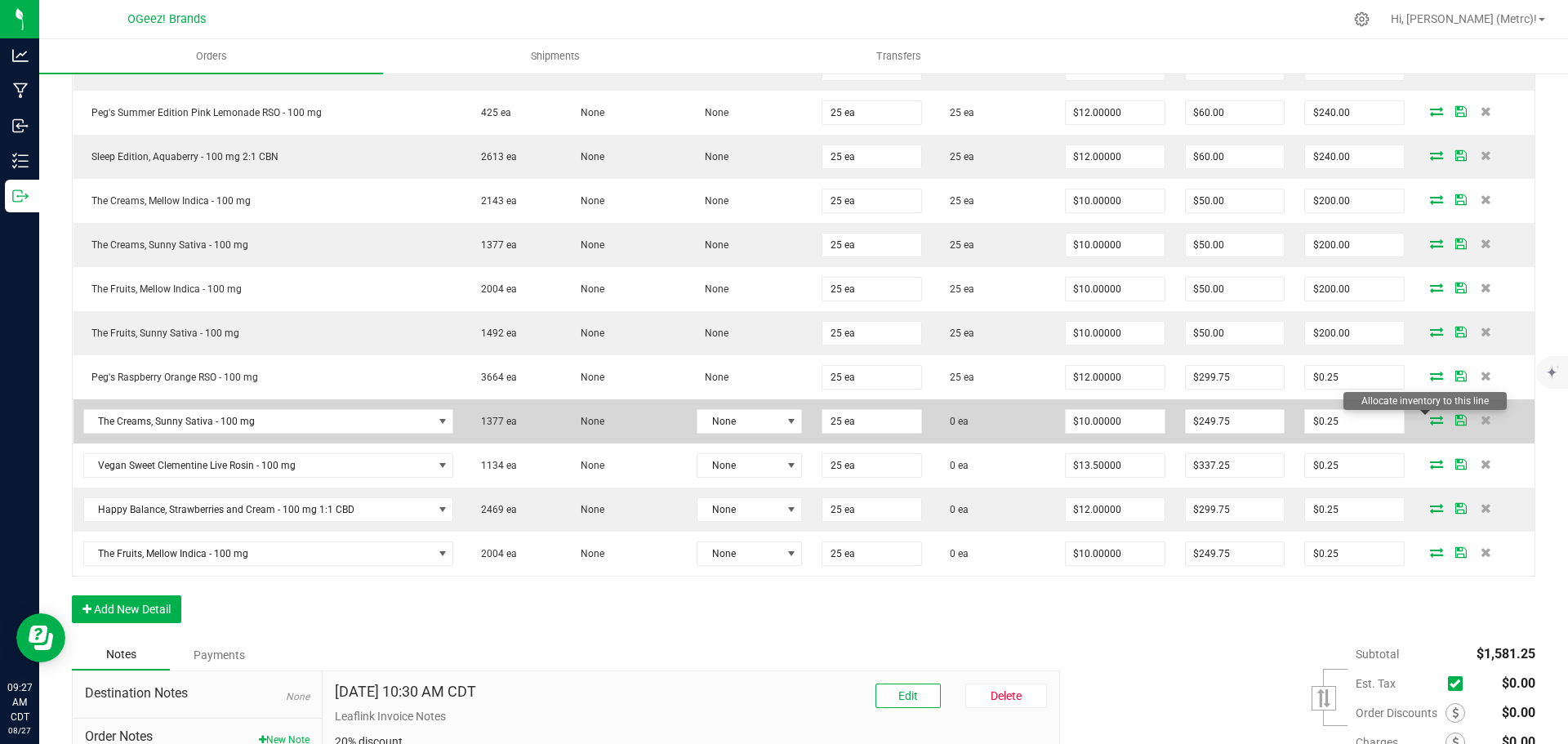
click at [1430, 419] on icon at bounding box center [1436, 420] width 13 height 10
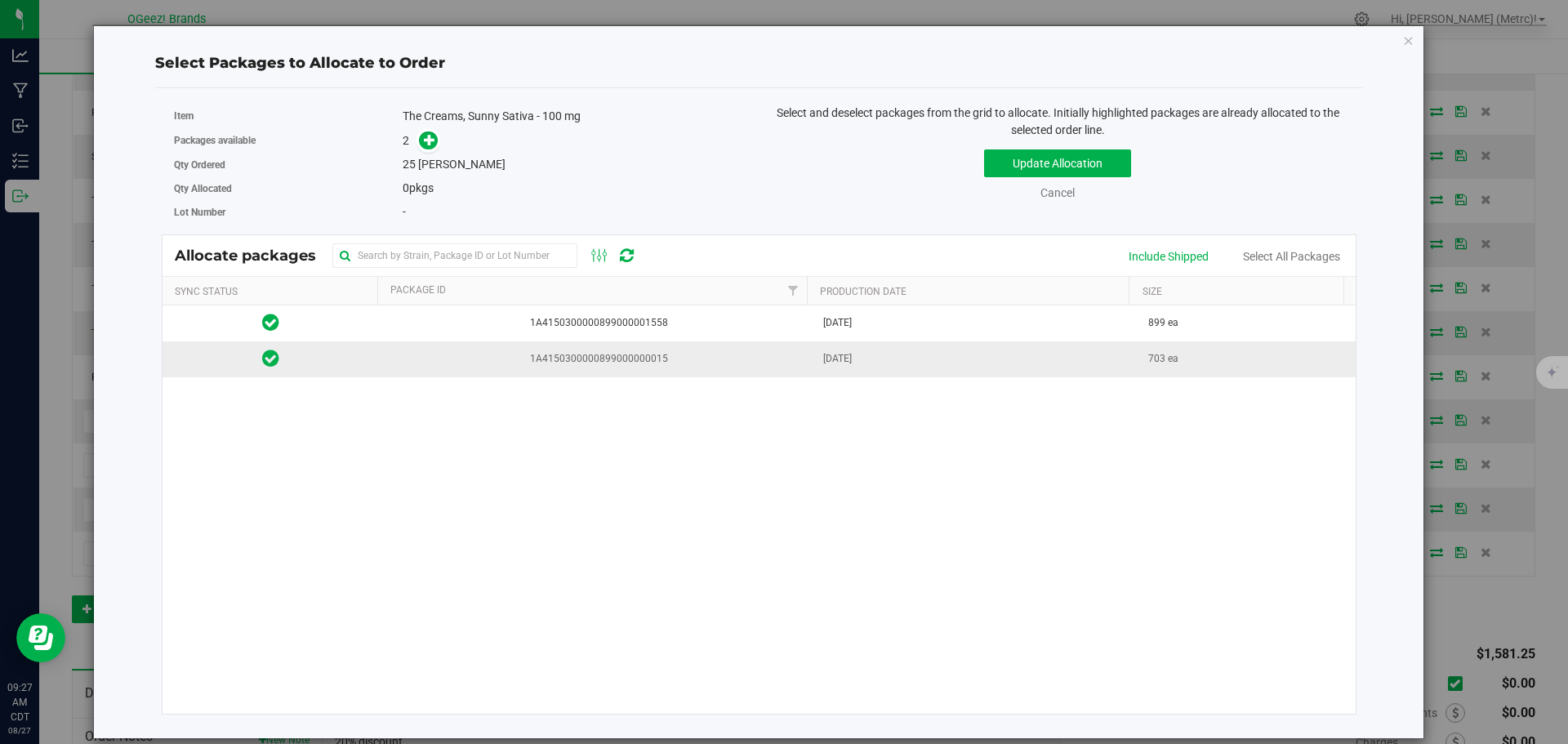
click at [850, 366] on span "[DATE]" at bounding box center [836, 359] width 29 height 16
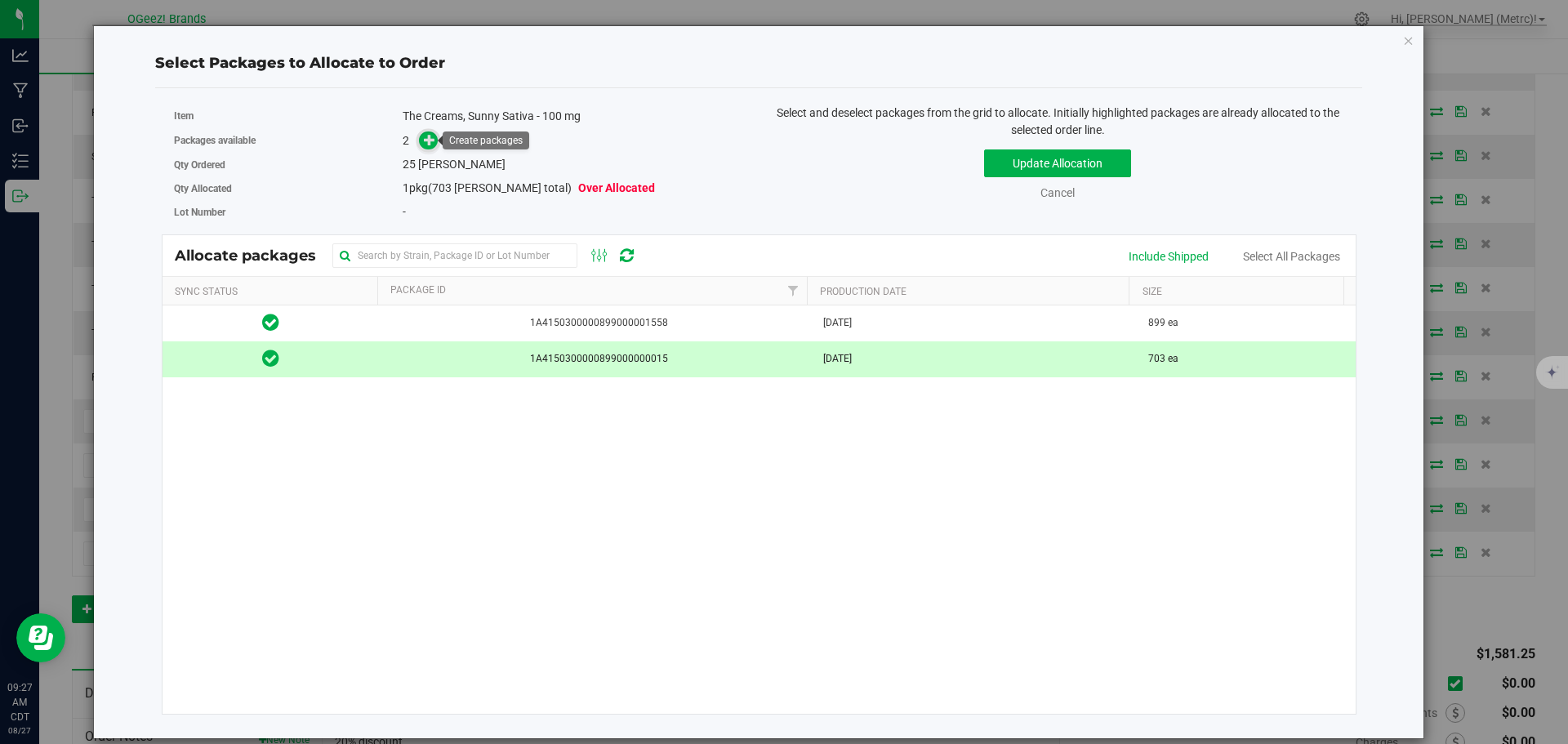
click at [430, 138] on icon at bounding box center [430, 139] width 12 height 12
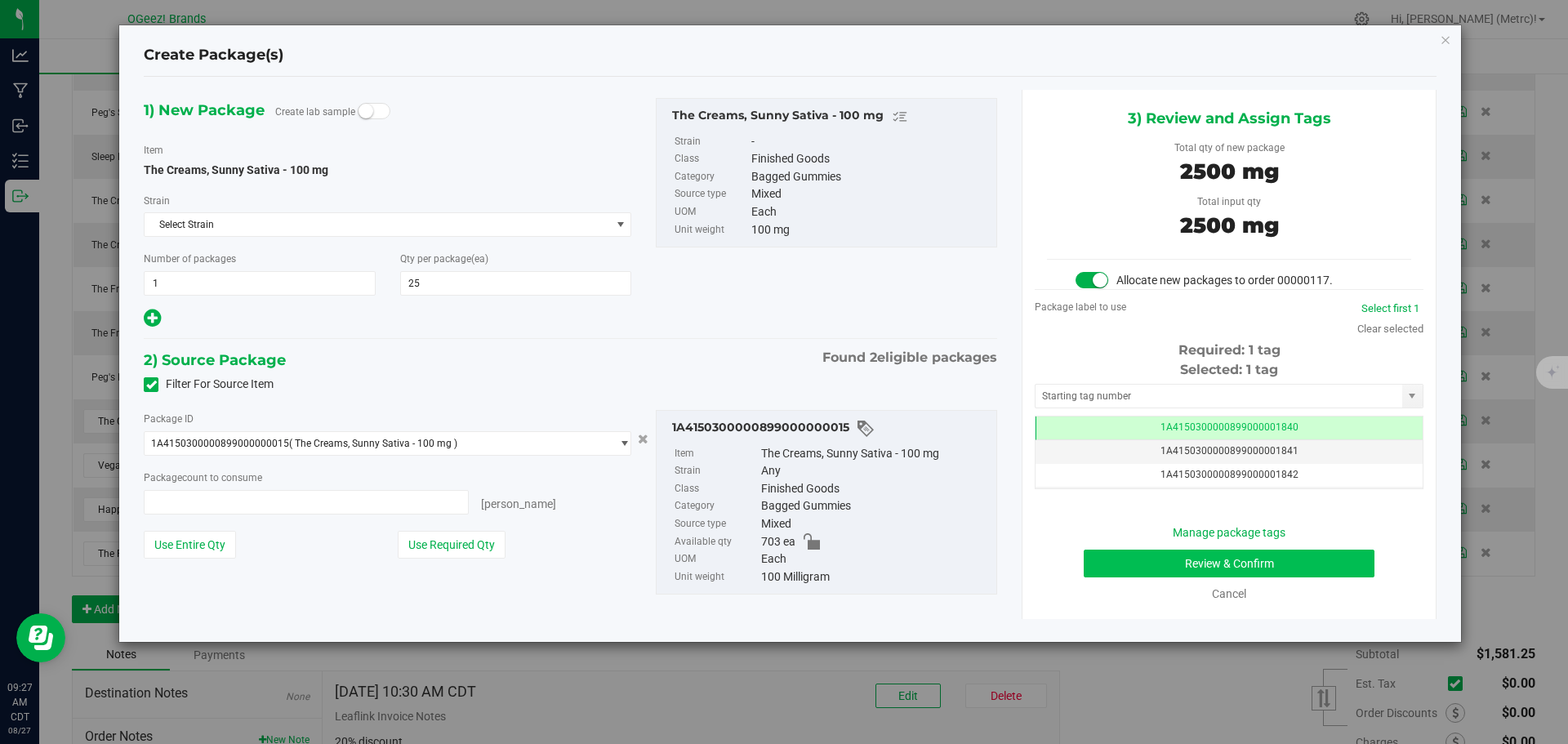
type input "25 ea"
click at [1297, 561] on button "Review & Confirm" at bounding box center [1229, 564] width 291 height 28
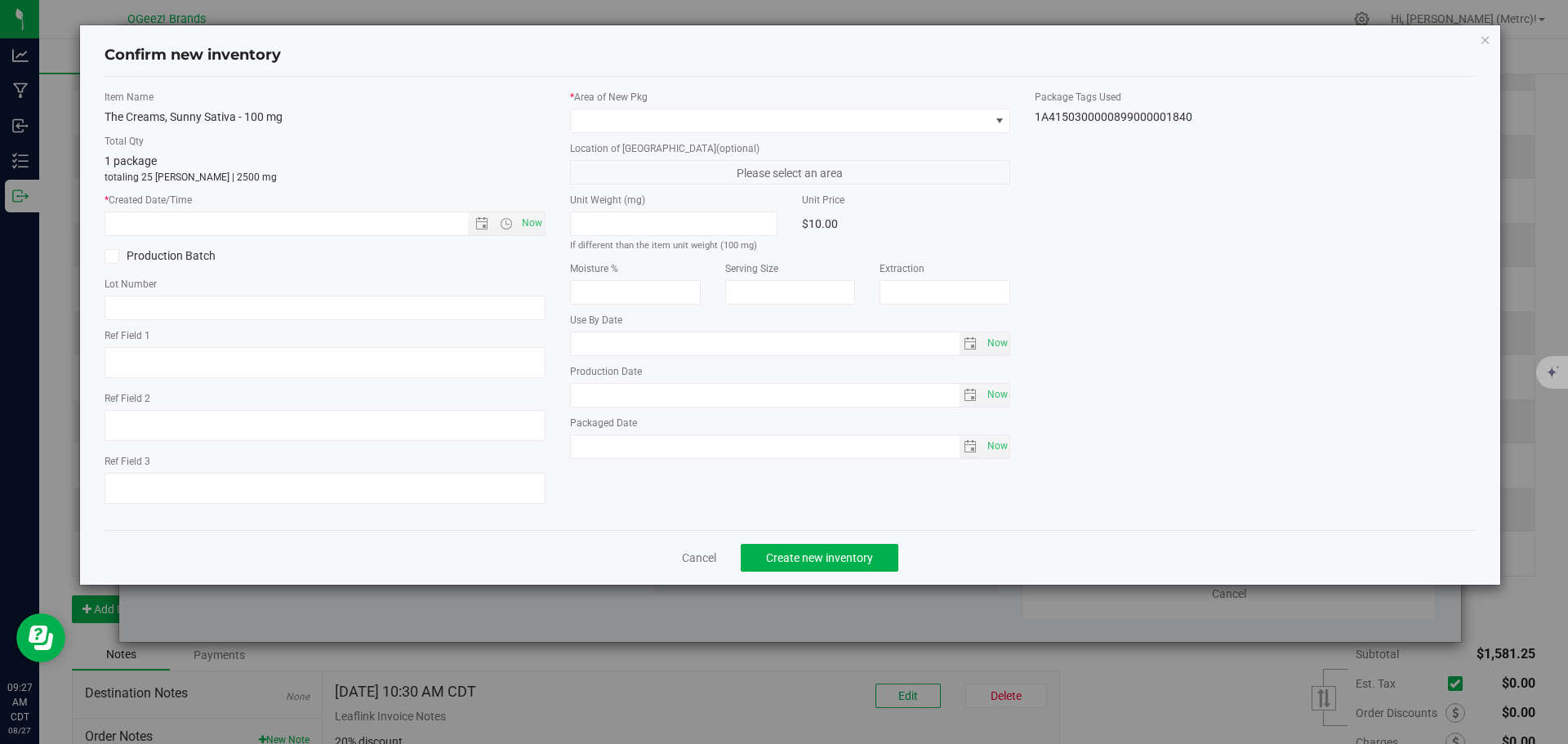
type input "[MEDICAL_DATA]"
type input "[DATE]"
click at [536, 225] on span "Now" at bounding box center [532, 224] width 28 height 24
type input "[DATE] 9:27 AM"
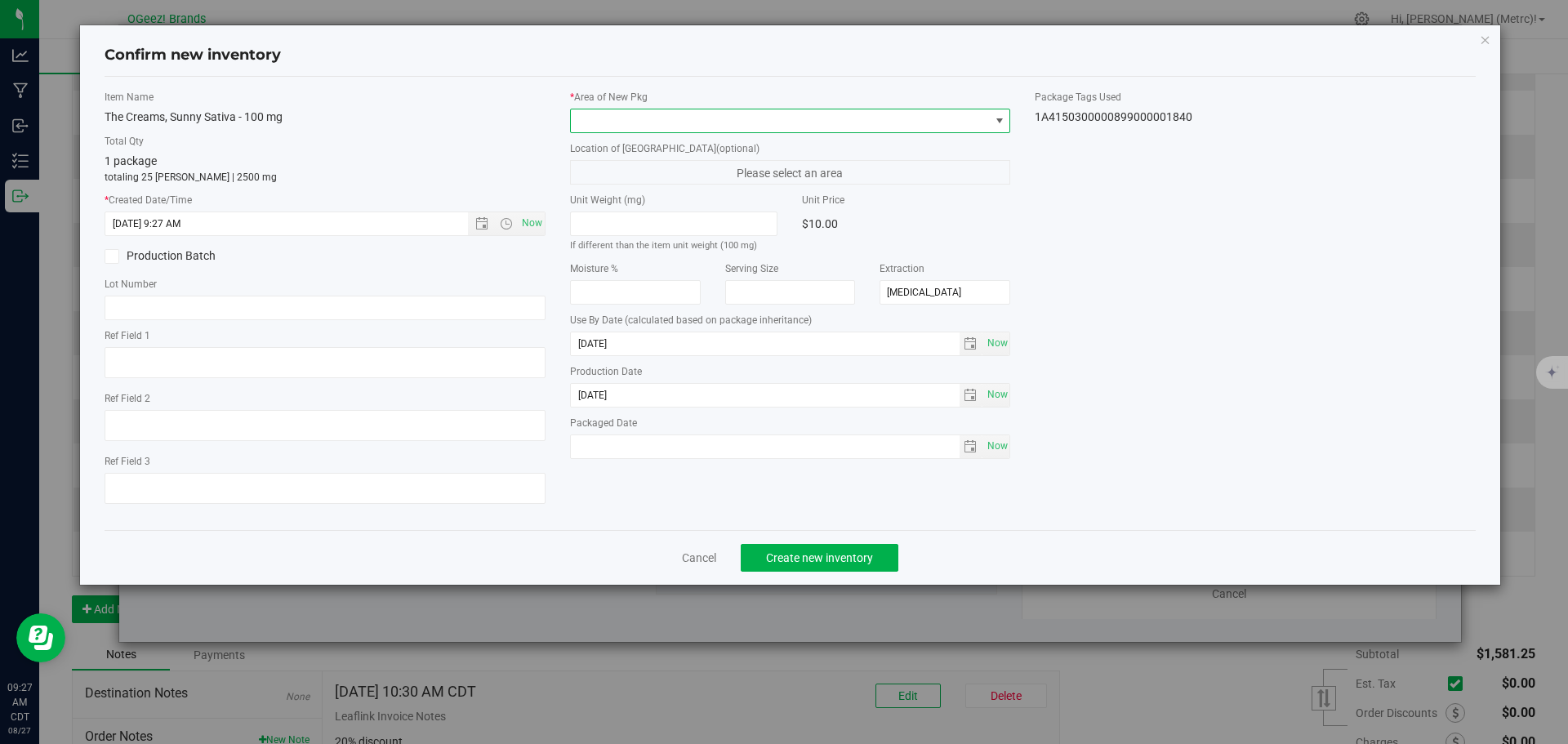
click at [649, 110] on span at bounding box center [779, 121] width 419 height 23
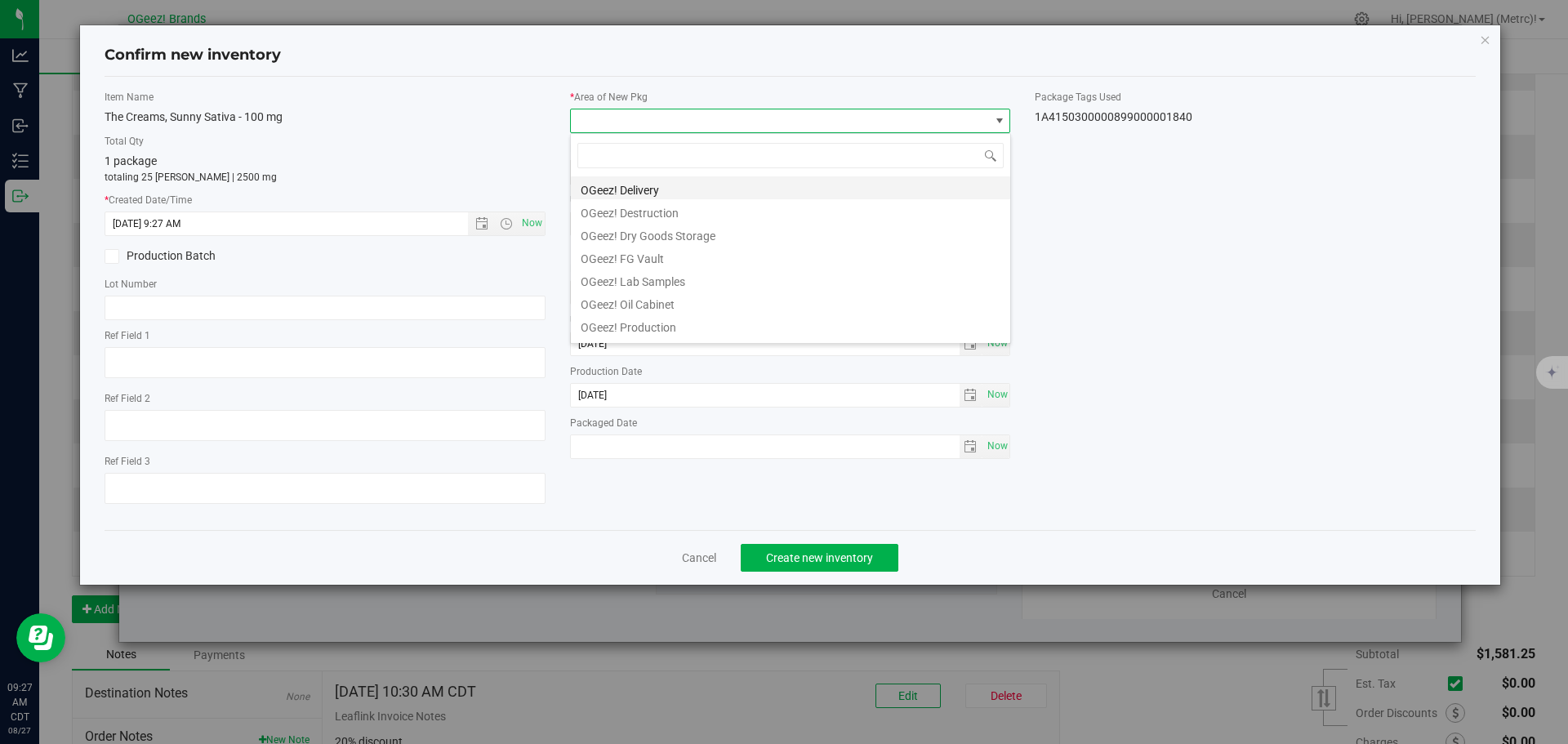
click at [660, 188] on li "OGeez! Delivery" at bounding box center [790, 188] width 439 height 23
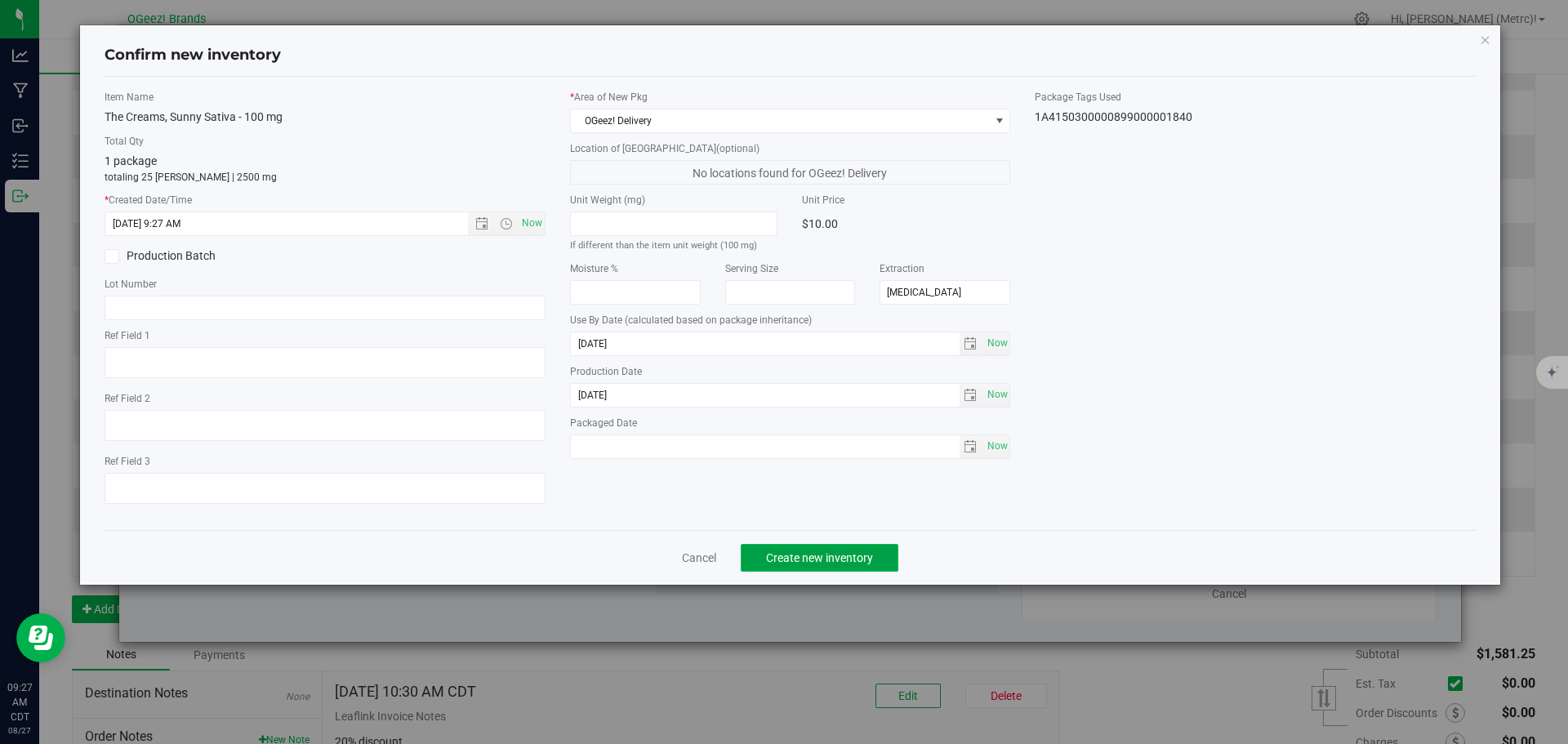
click at [843, 559] on span "Create new inventory" at bounding box center [819, 558] width 107 height 13
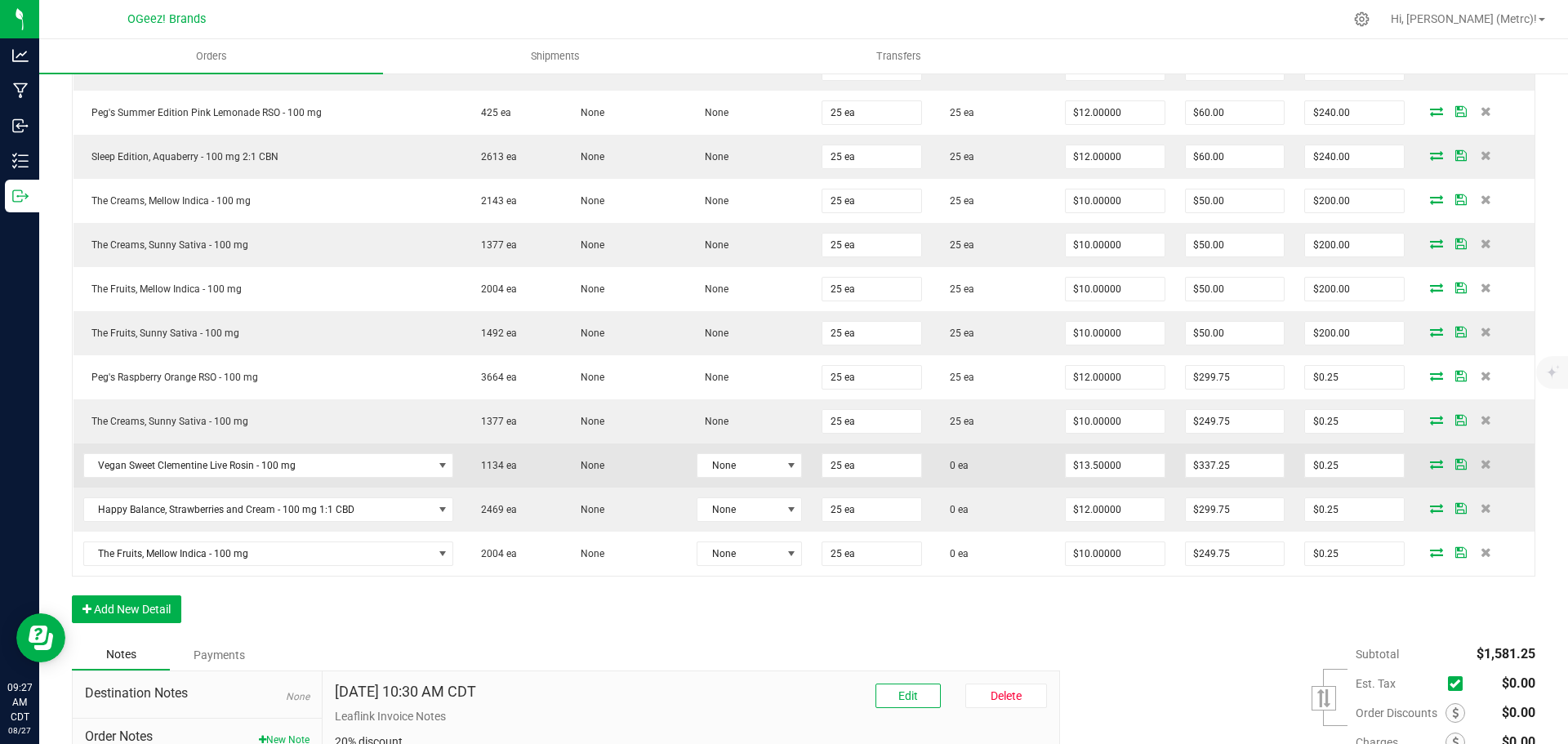
click at [1430, 467] on icon at bounding box center [1436, 464] width 13 height 10
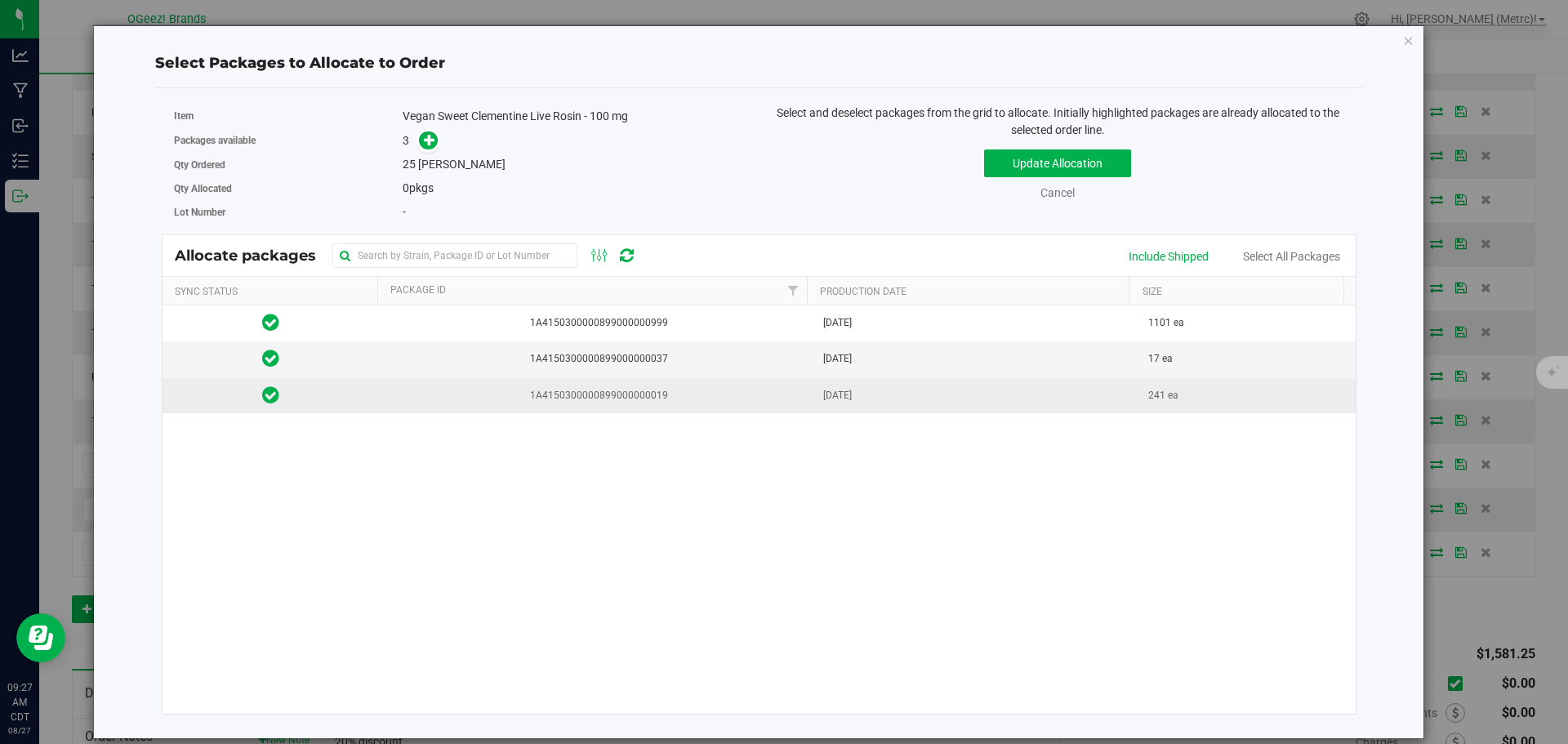
click at [765, 394] on span "1A4150300000899000000019" at bounding box center [595, 395] width 415 height 16
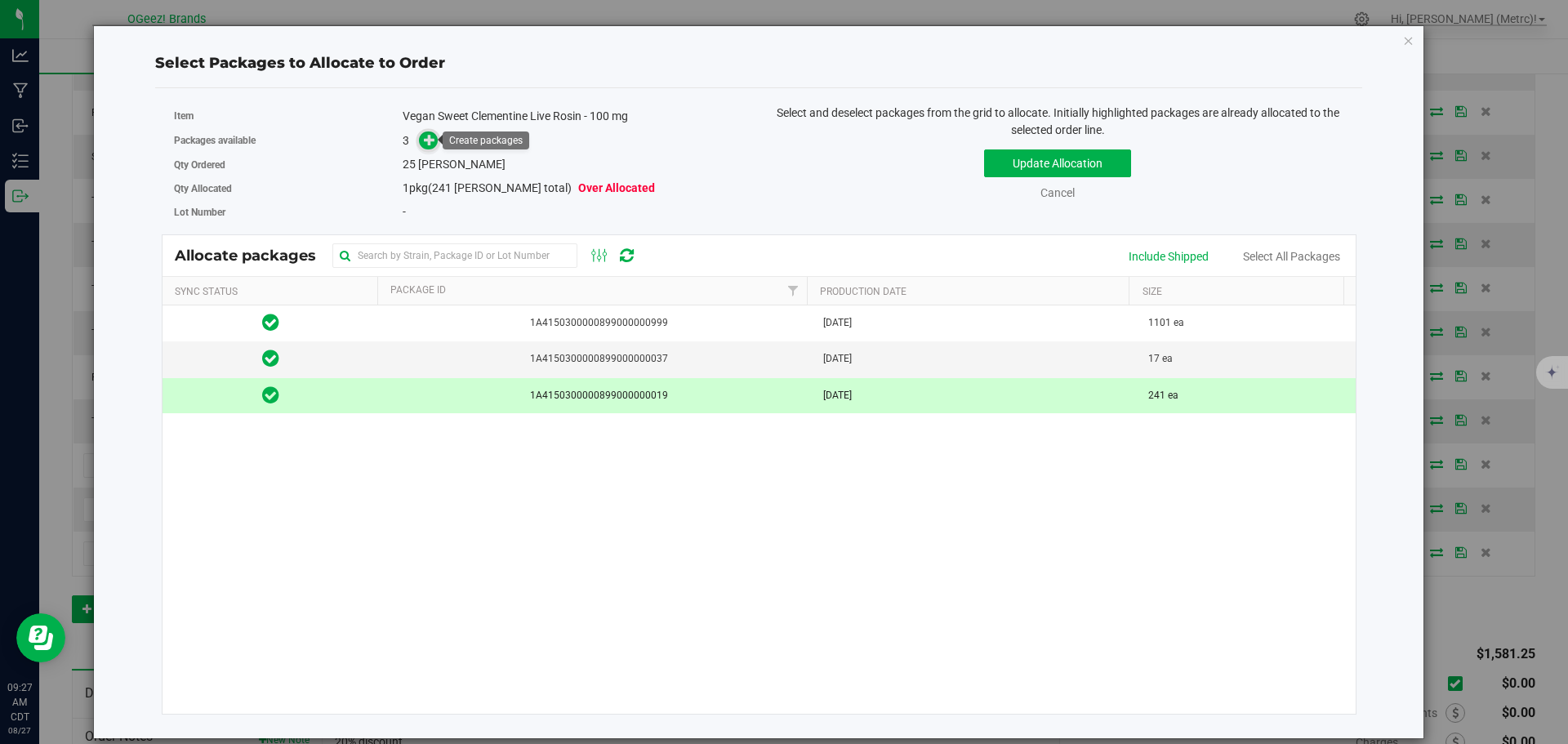
click at [432, 142] on icon at bounding box center [430, 139] width 11 height 11
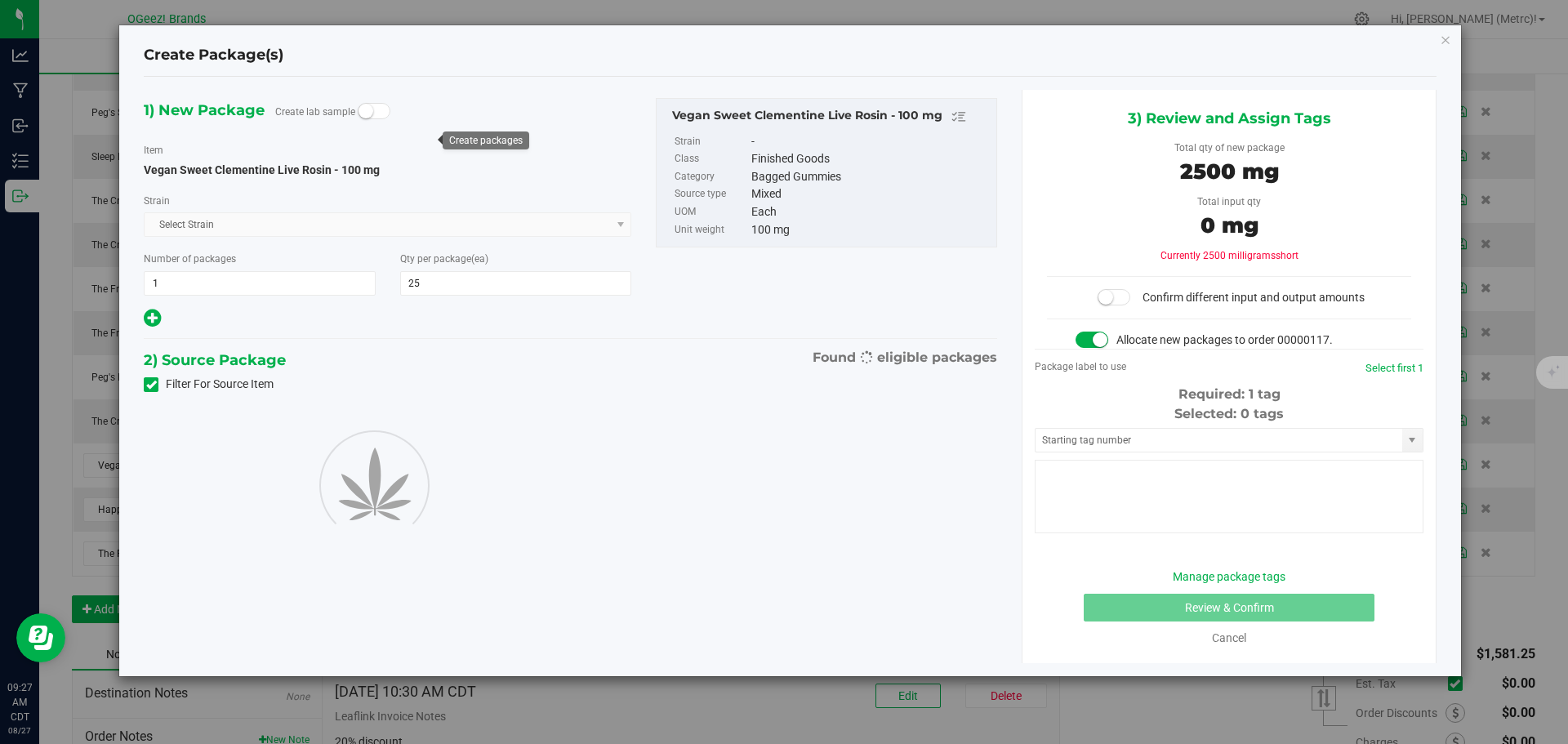
type input "25"
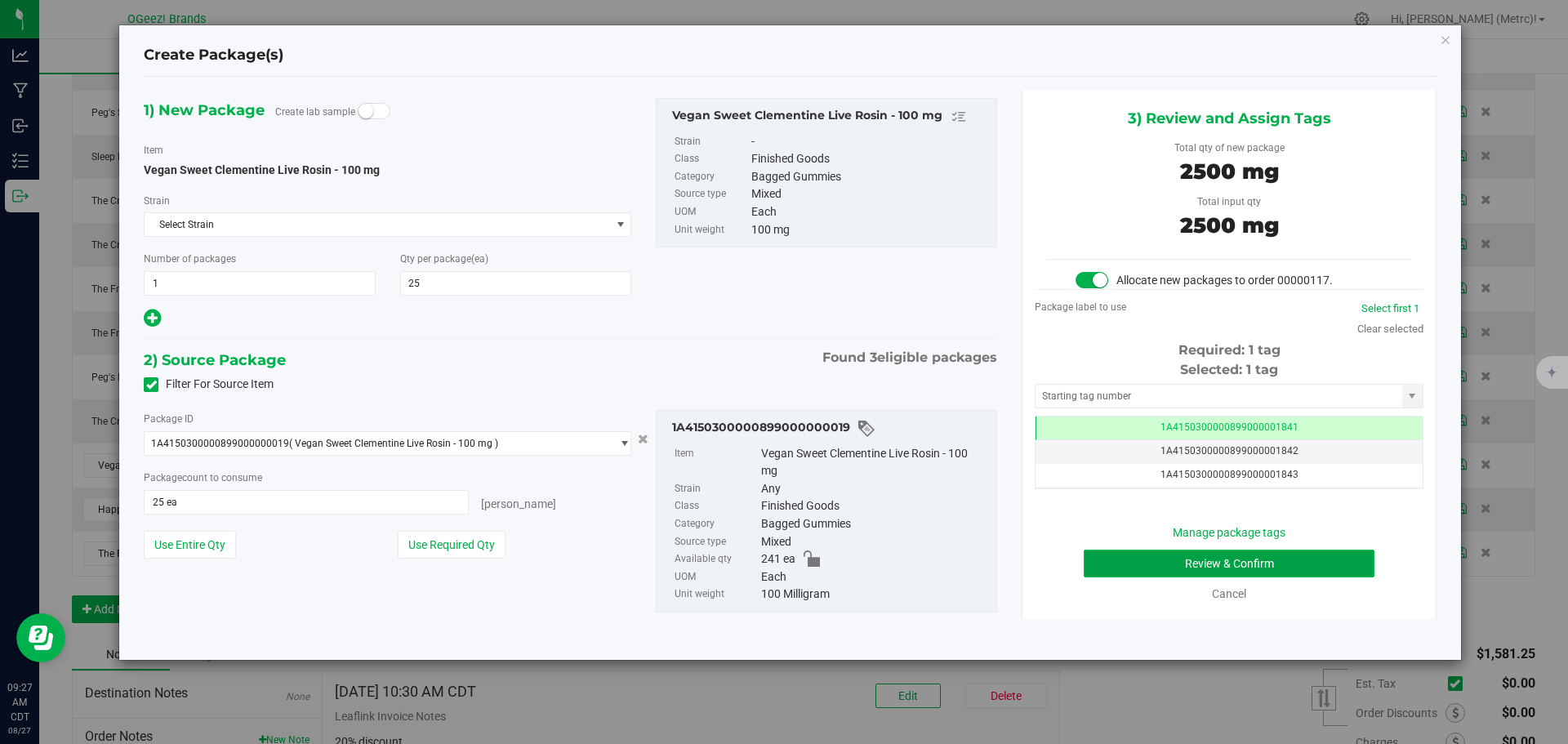
click at [1214, 564] on button "Review & Confirm" at bounding box center [1229, 564] width 291 height 28
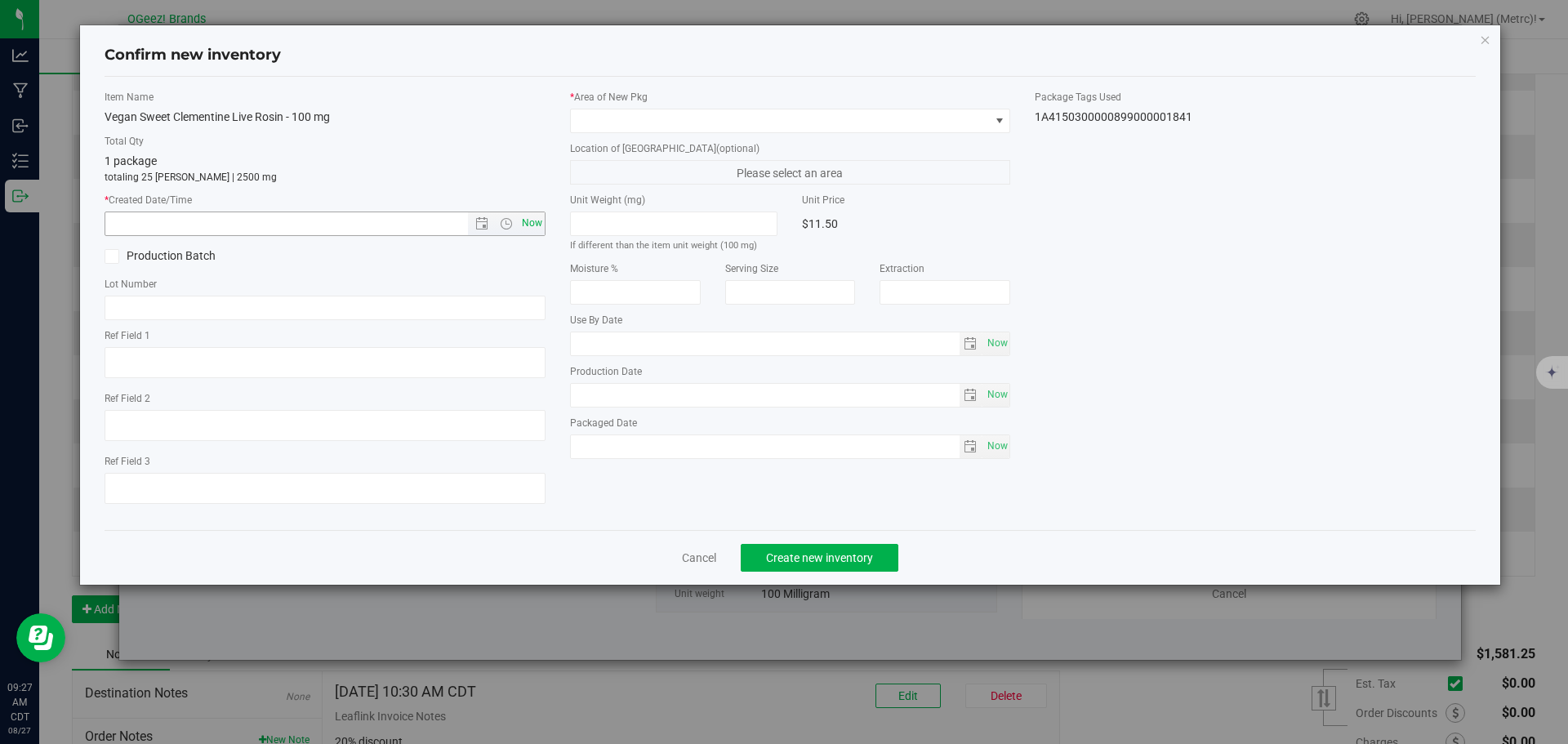
type input "[MEDICAL_DATA]"
type input "[DATE]"
drag, startPoint x: 529, startPoint y: 221, endPoint x: 536, endPoint y: 211, distance: 12.2
click at [531, 221] on span "Now" at bounding box center [532, 224] width 28 height 24
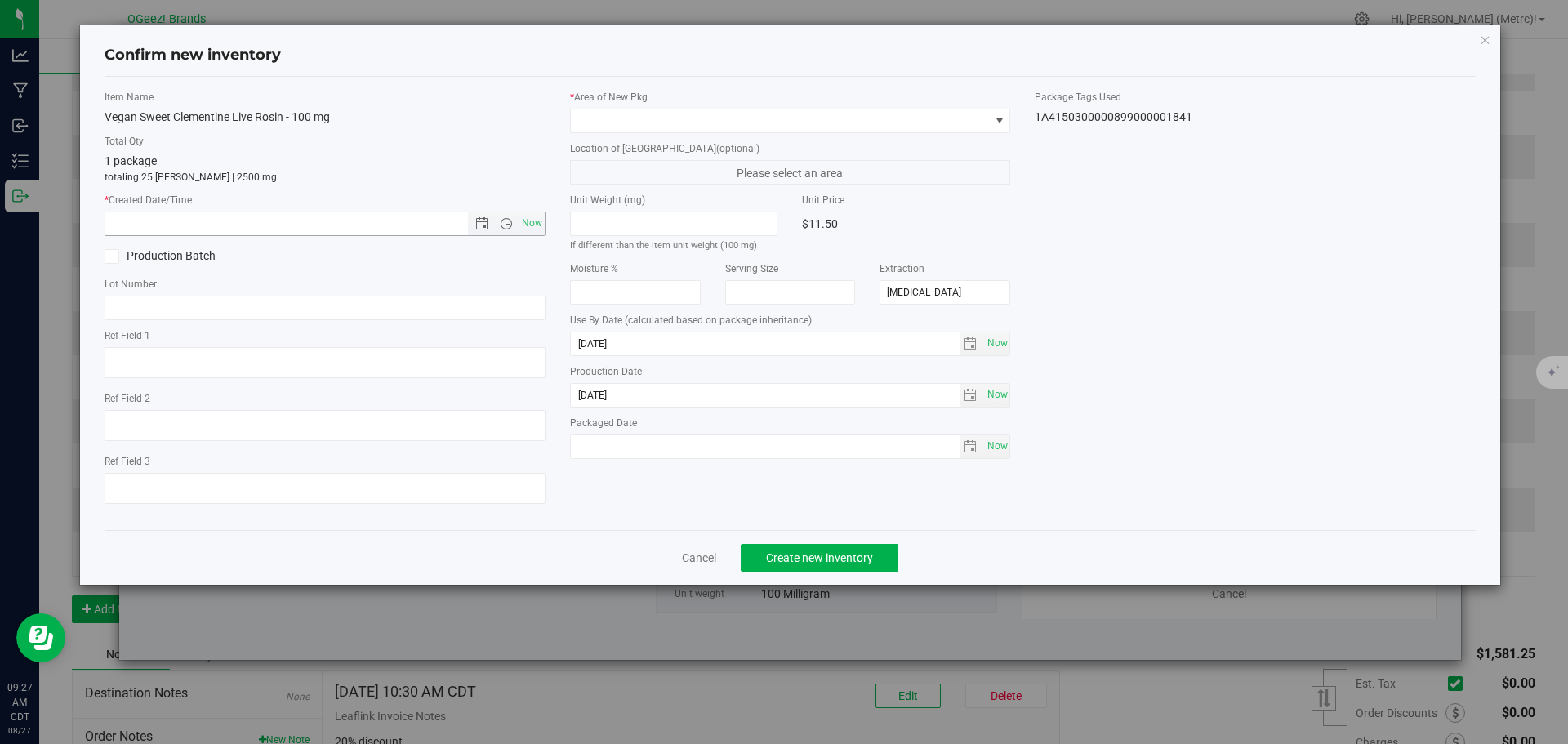
type input "[DATE] 9:27 AM"
click at [647, 117] on span at bounding box center [779, 121] width 419 height 23
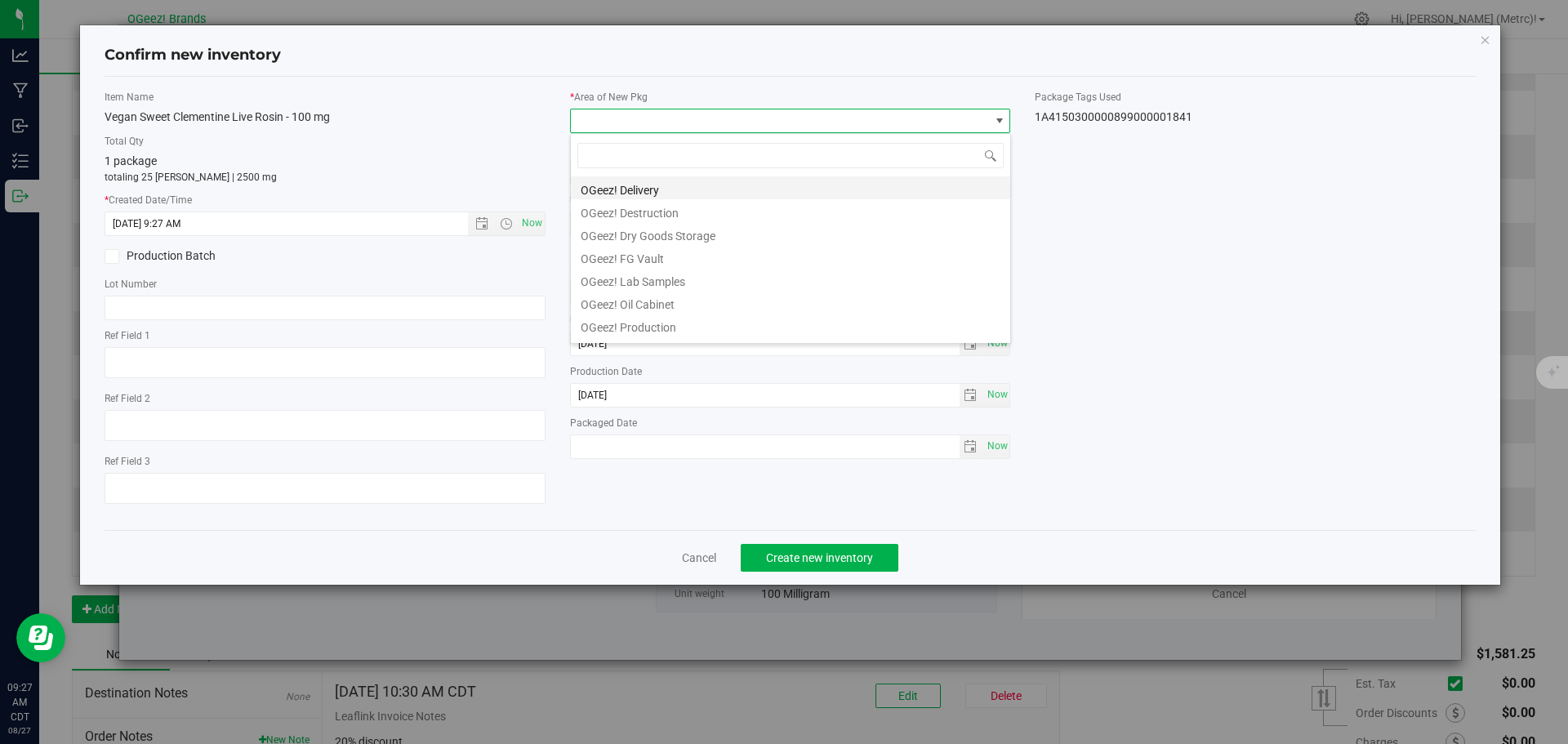
click at [672, 185] on li "OGeez! Delivery" at bounding box center [790, 188] width 439 height 23
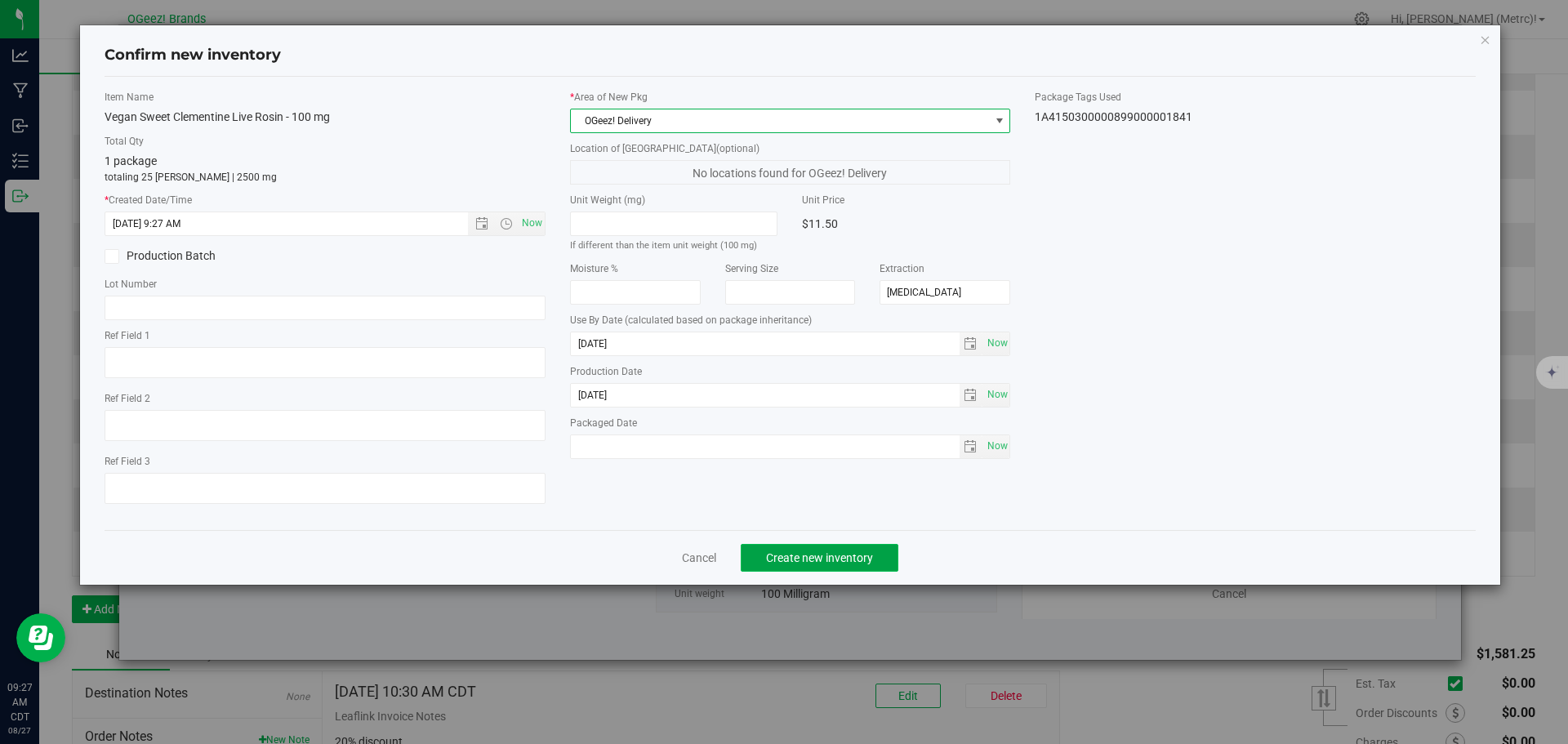
click at [790, 563] on span "Create new inventory" at bounding box center [819, 558] width 107 height 13
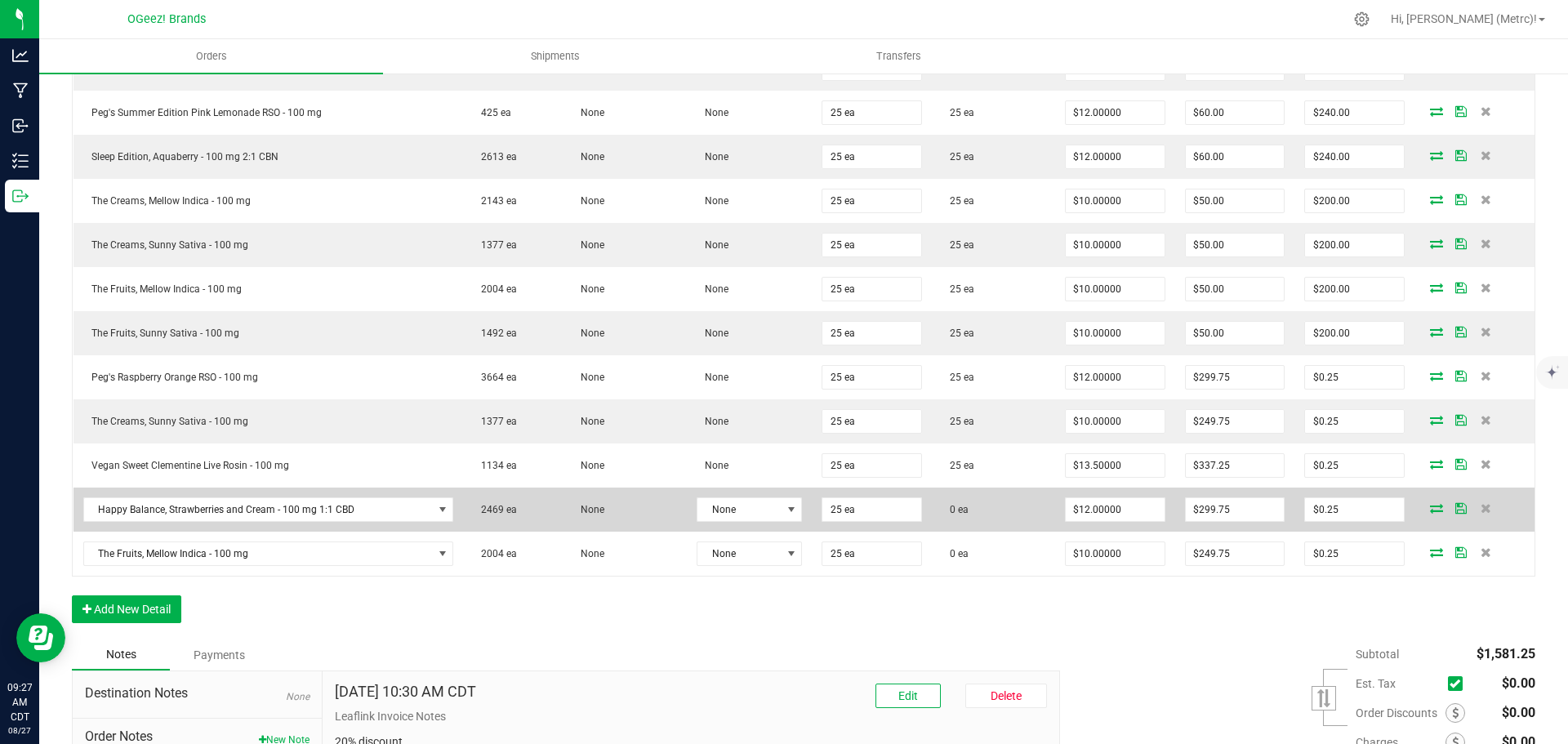
click at [1430, 510] on icon at bounding box center [1436, 508] width 13 height 10
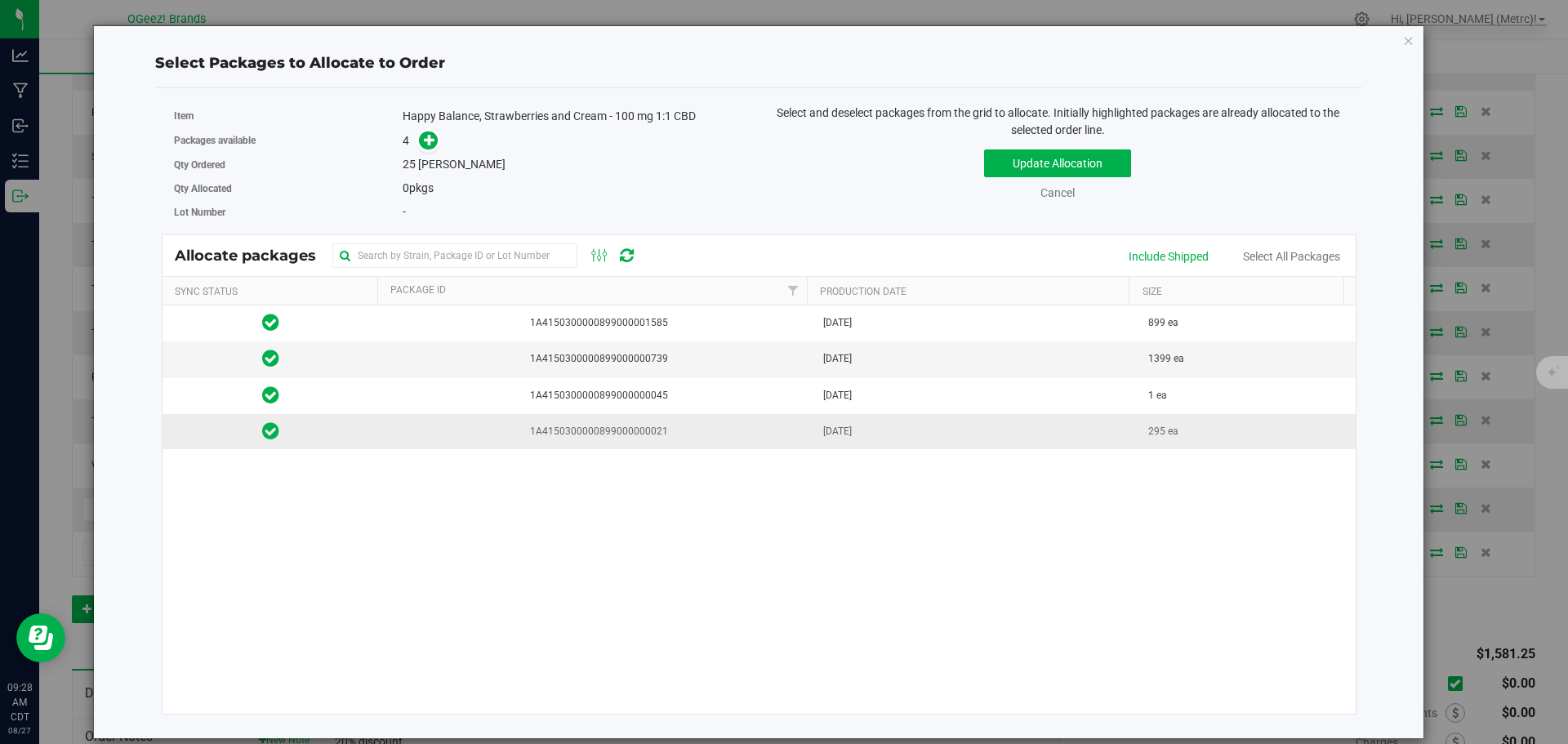
click at [762, 436] on span "1A4150300000899000000021" at bounding box center [595, 432] width 415 height 16
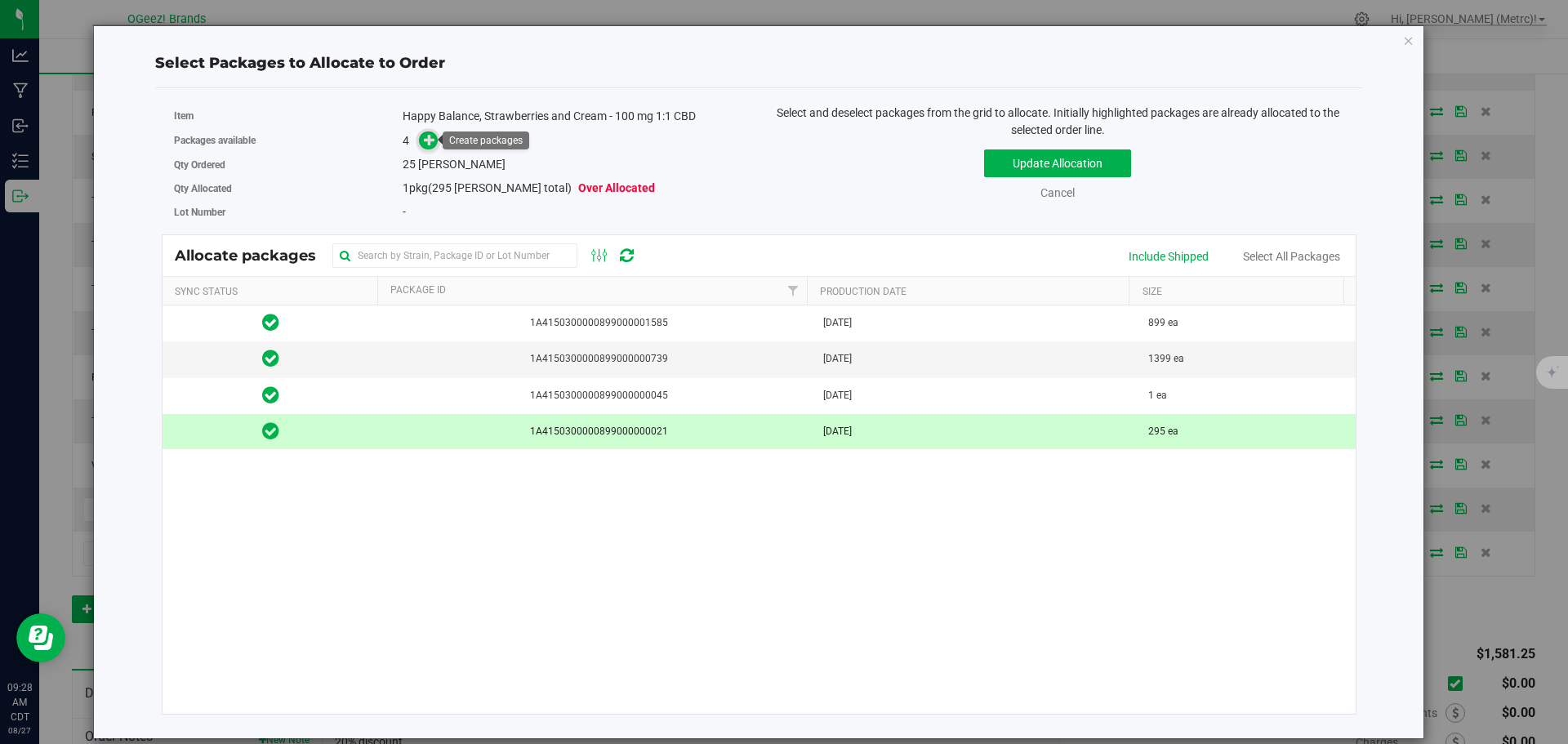
click at [430, 142] on icon at bounding box center [430, 139] width 11 height 11
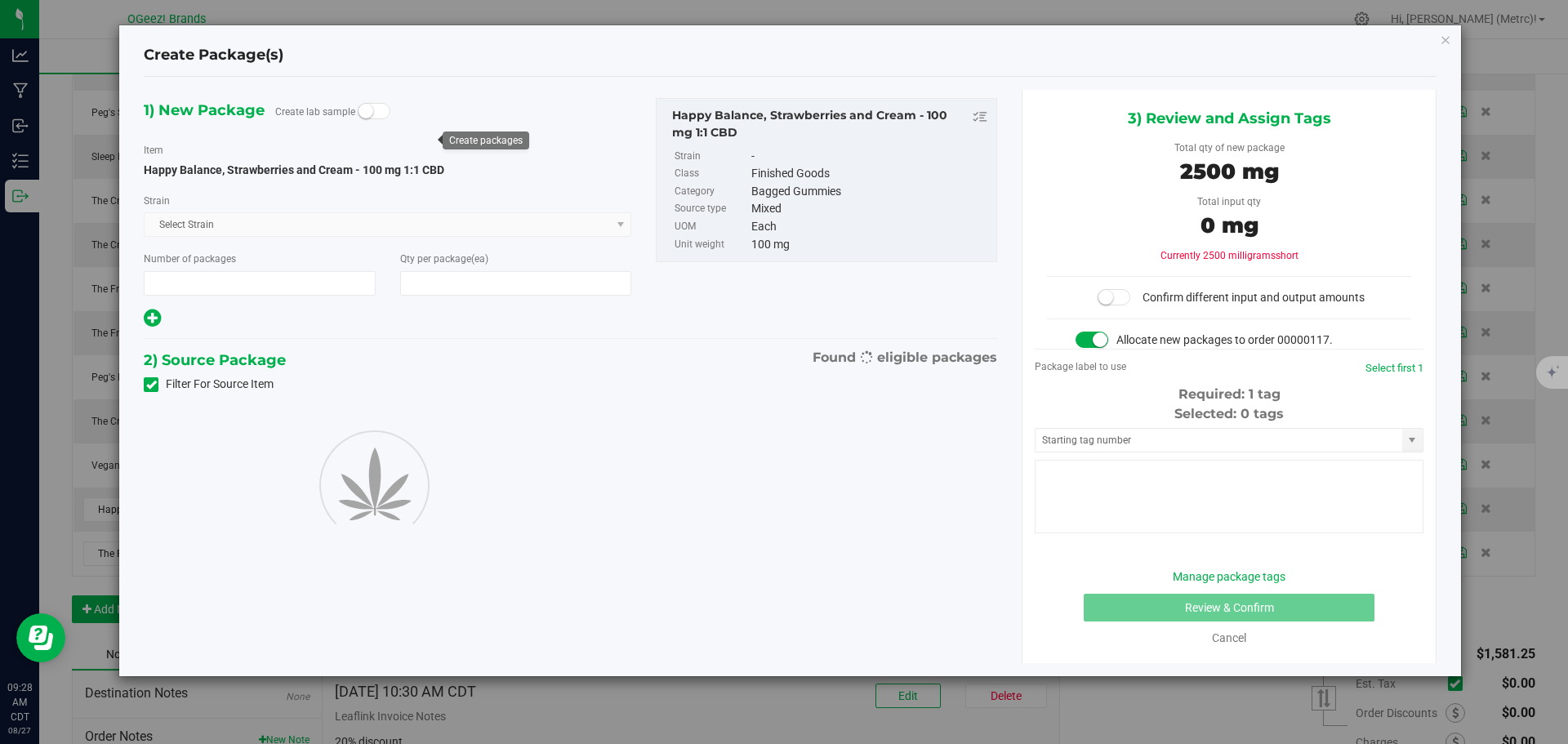
type input "1"
type input "25"
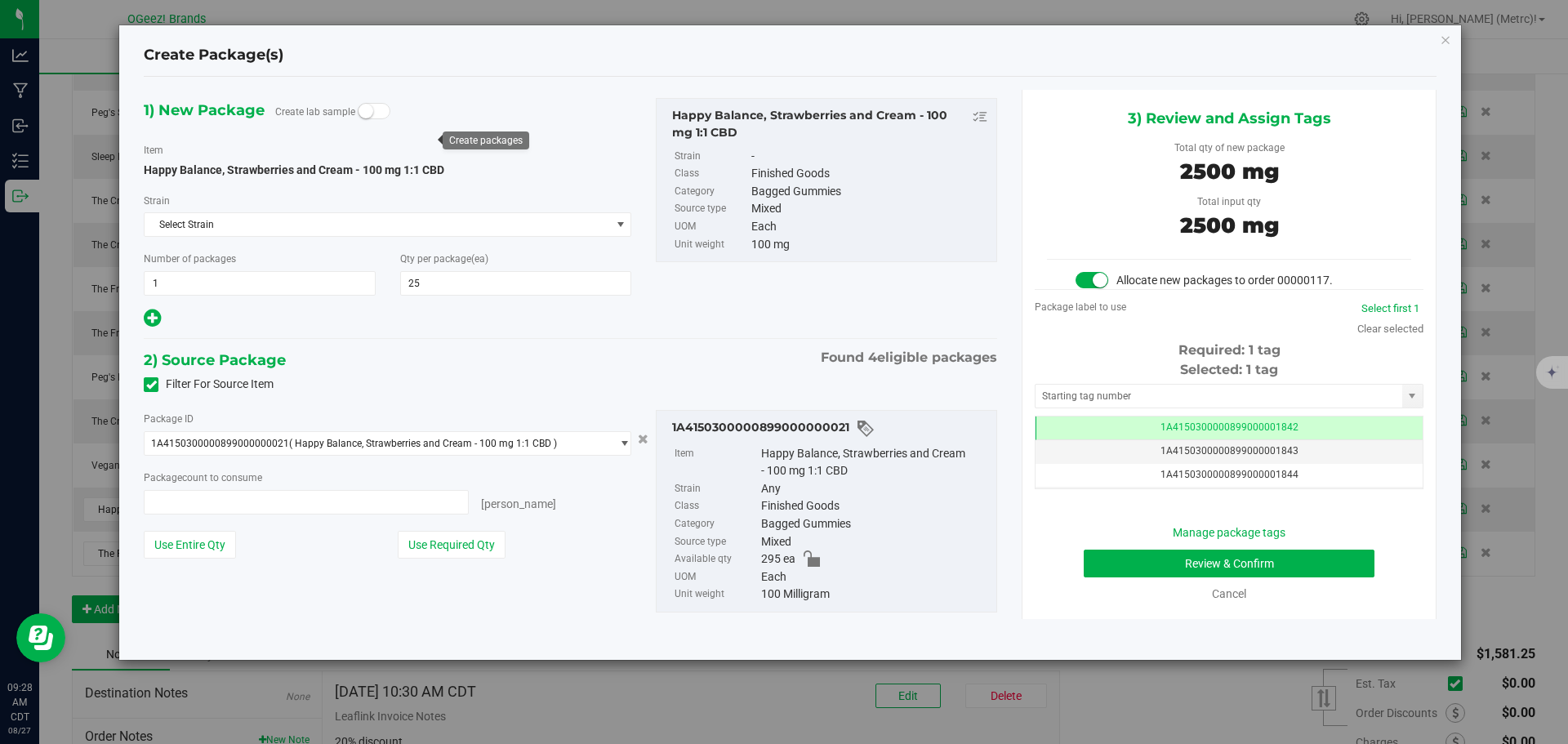
type input "25 ea"
click at [1235, 566] on button "Review & Confirm" at bounding box center [1229, 564] width 291 height 28
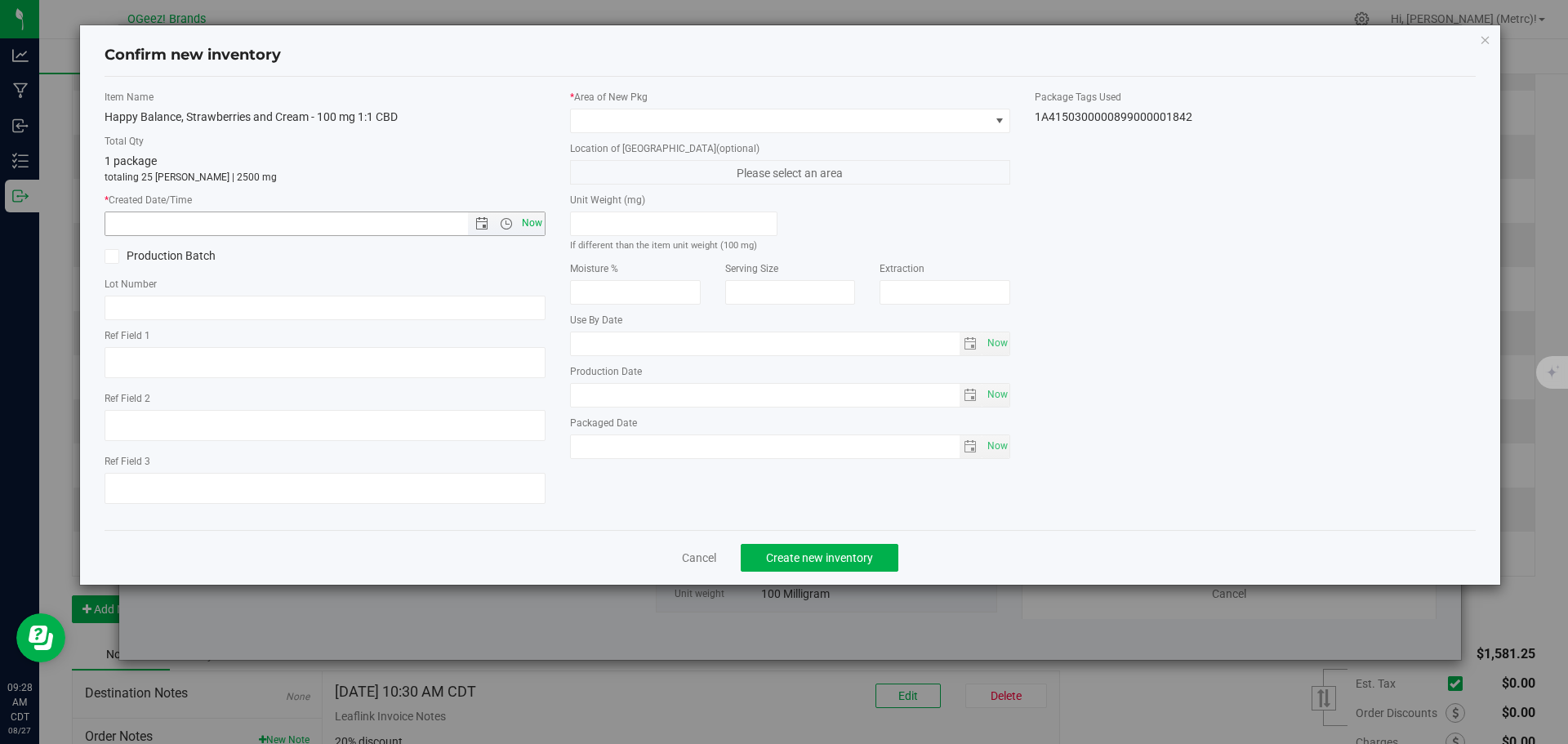
type input "[MEDICAL_DATA]"
type input "[DATE]"
click at [526, 218] on span "Now" at bounding box center [532, 224] width 28 height 24
type input "[DATE] 9:28 AM"
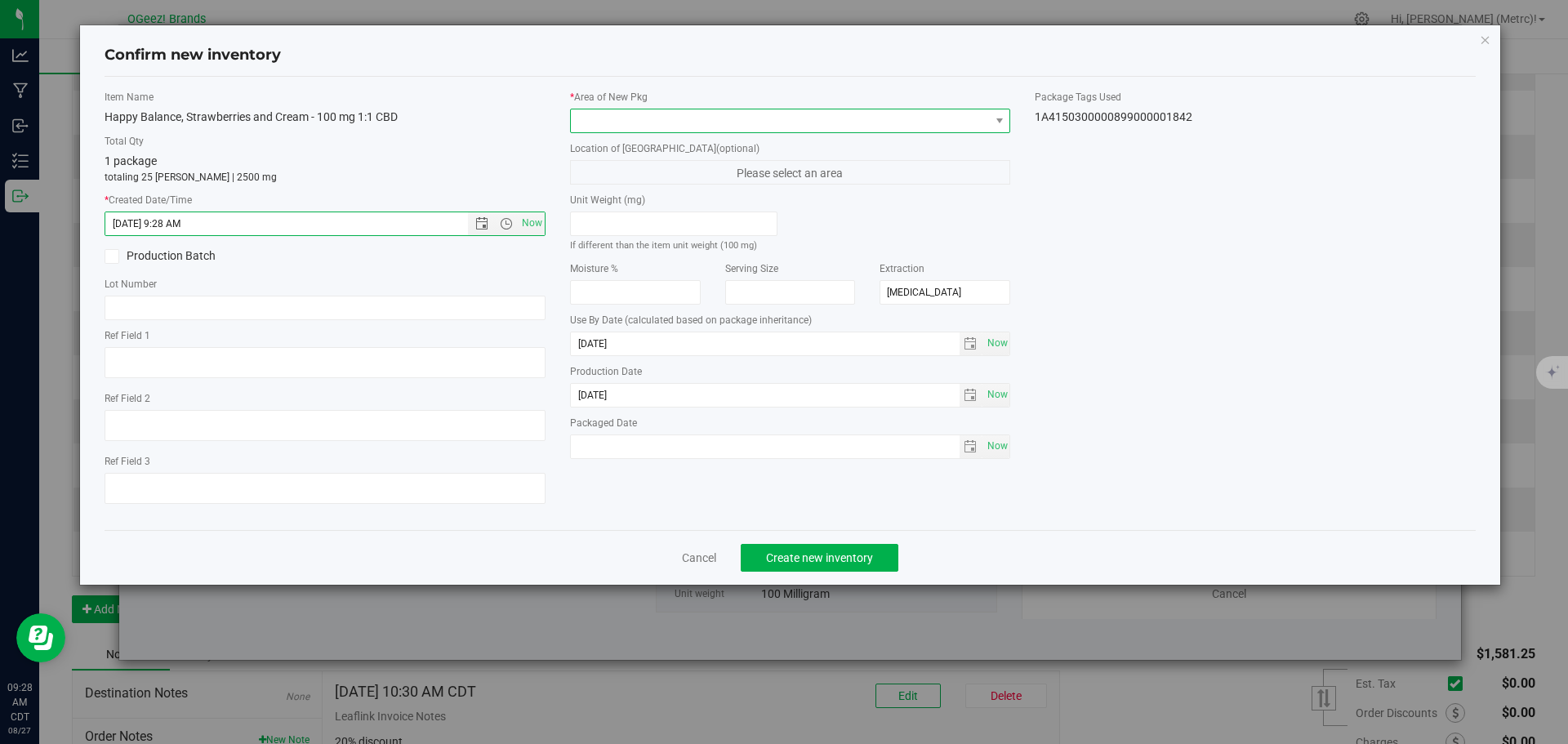
click at [650, 124] on span at bounding box center [779, 121] width 419 height 23
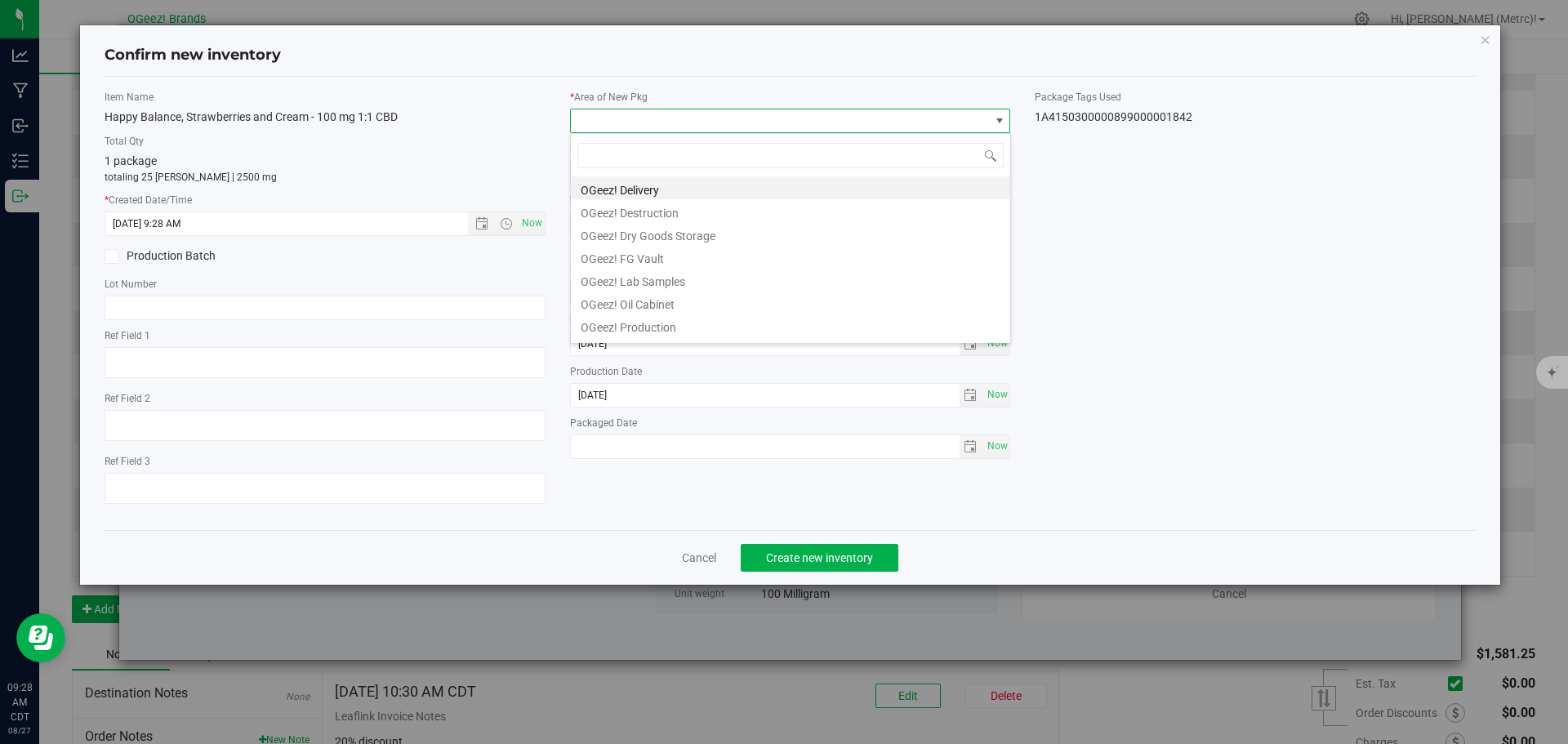
click at [668, 180] on li "OGeez! Delivery" at bounding box center [790, 188] width 439 height 23
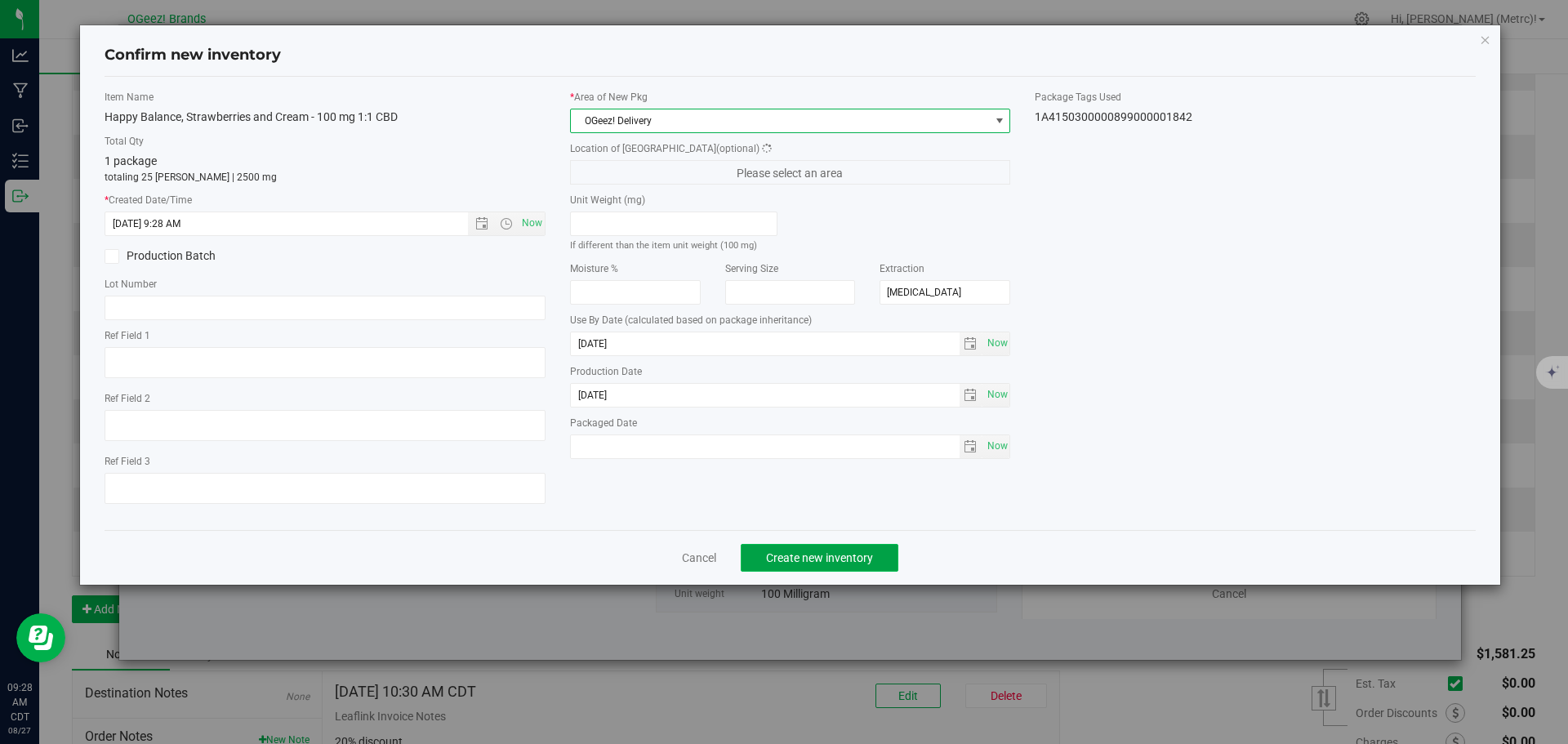
click at [830, 569] on button "Create new inventory" at bounding box center [819, 558] width 157 height 28
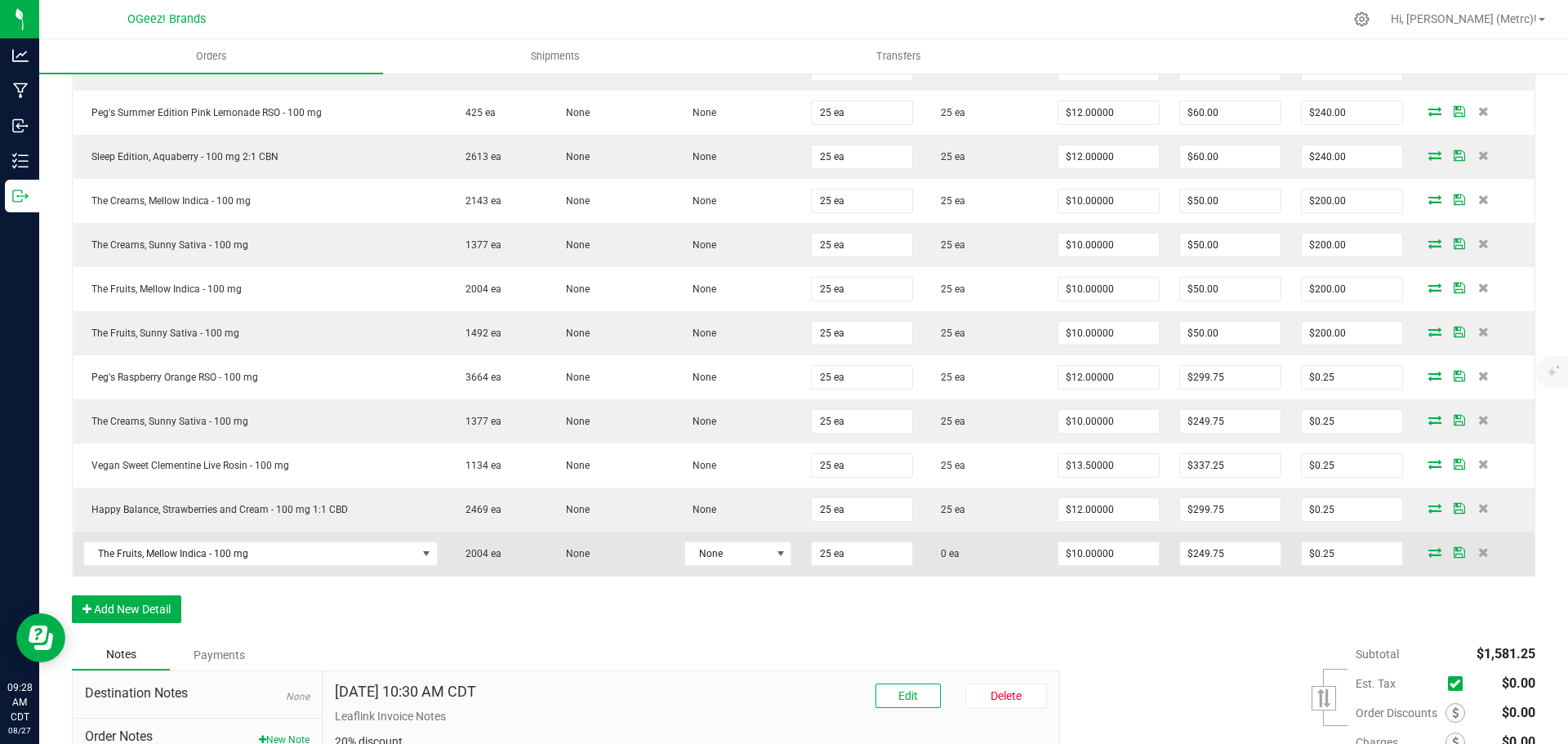
click at [1428, 557] on icon at bounding box center [1435, 552] width 13 height 10
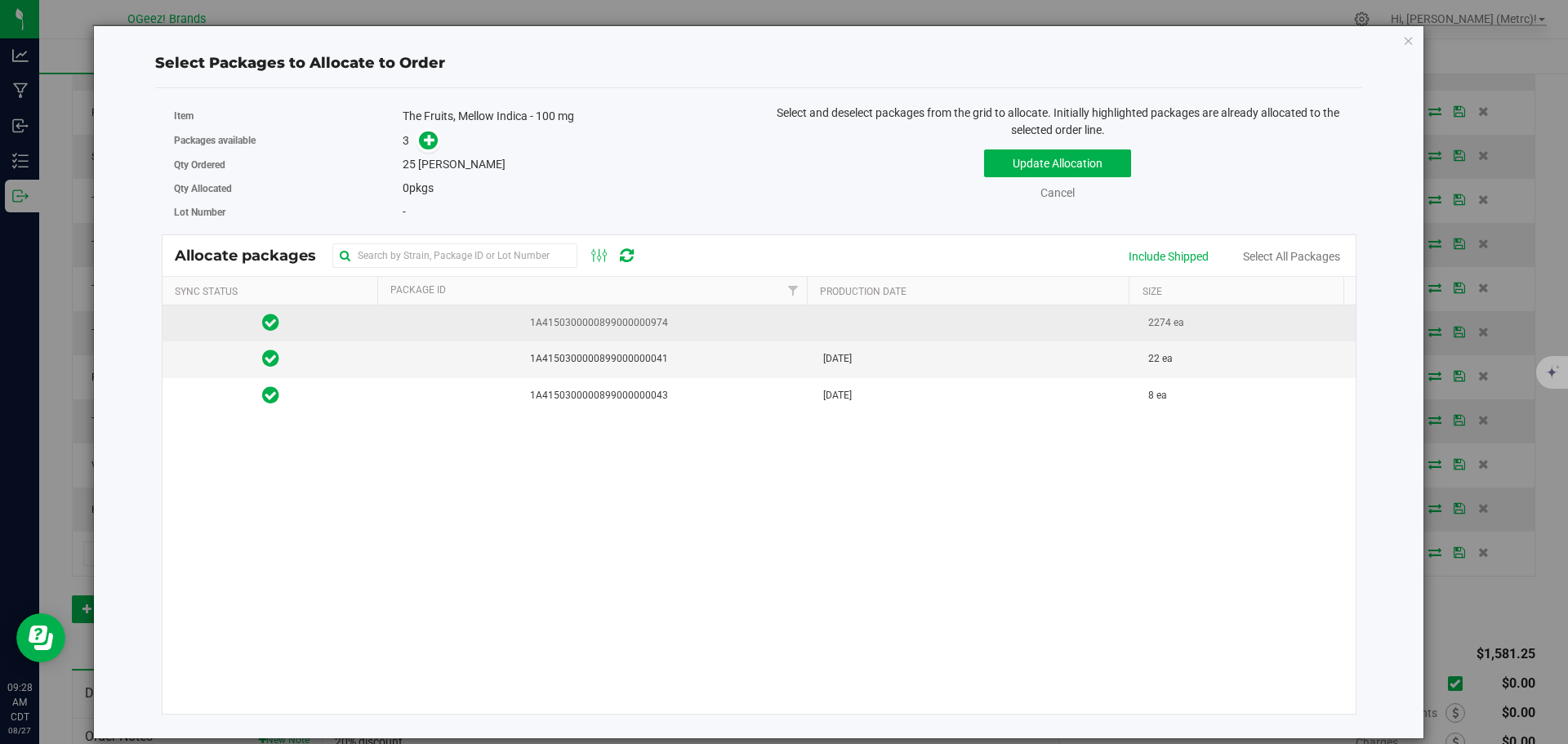
click at [1012, 315] on td at bounding box center [976, 323] width 326 height 36
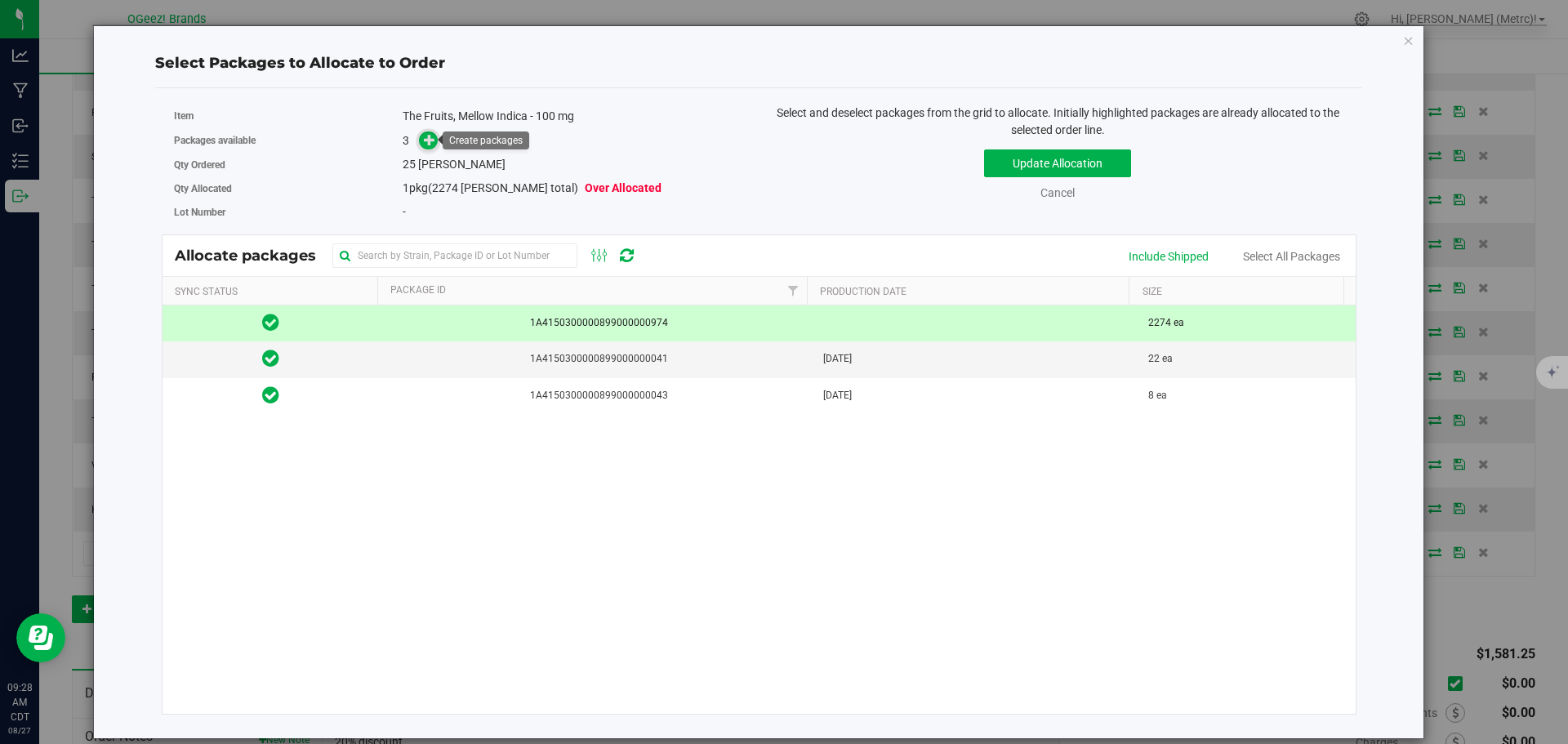
click at [432, 142] on icon at bounding box center [430, 140] width 11 height 11
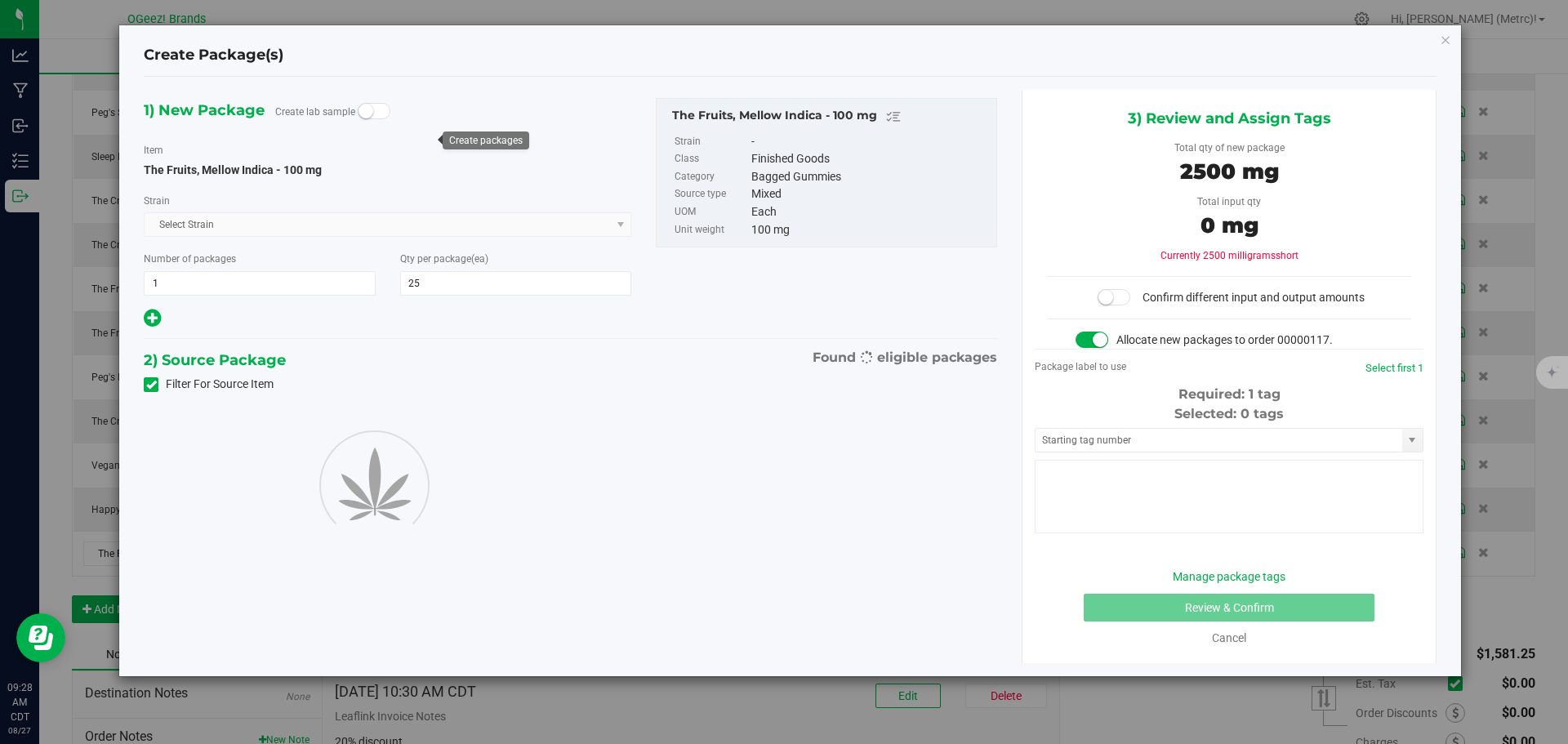
type input "25"
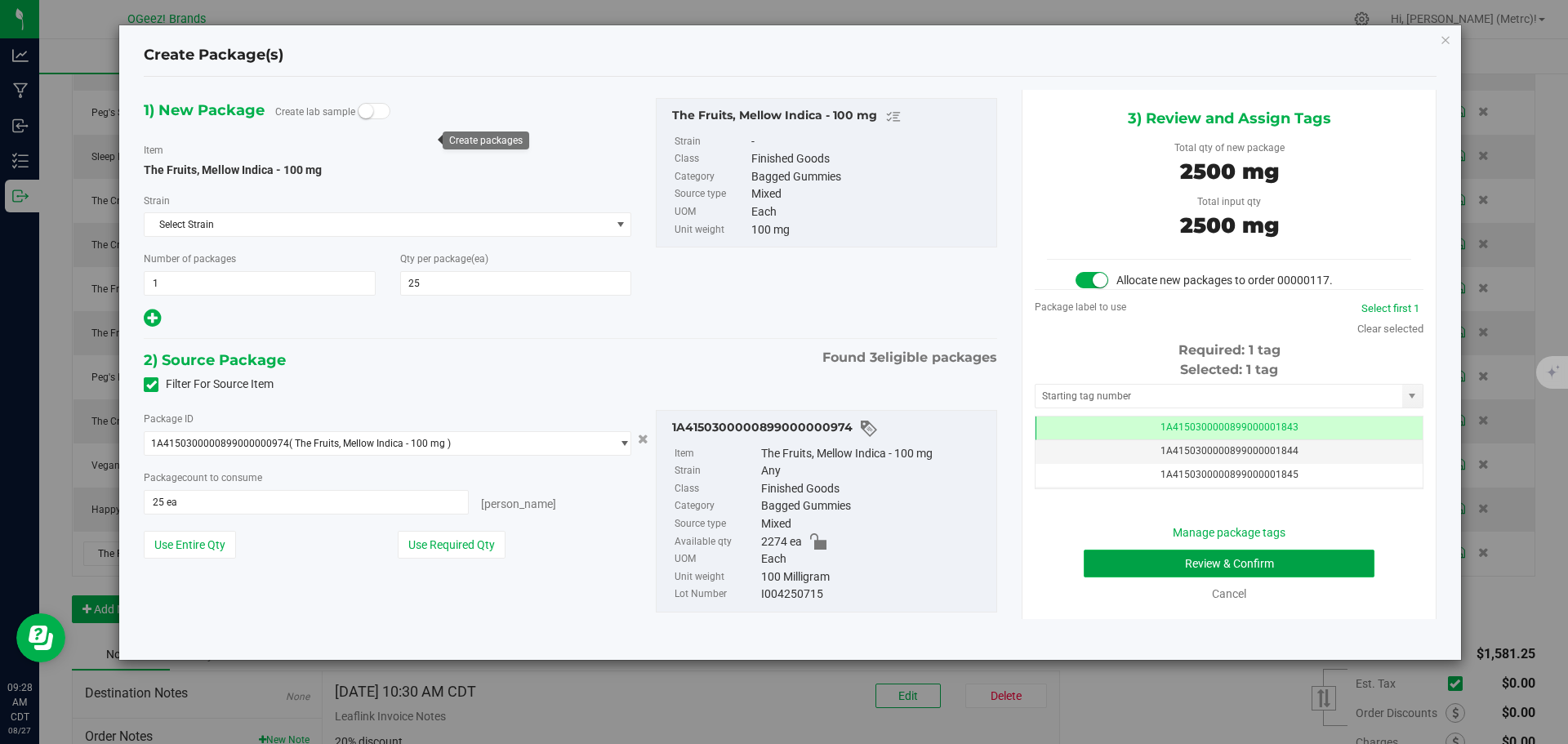
click at [1227, 563] on button "Review & Confirm" at bounding box center [1229, 564] width 291 height 28
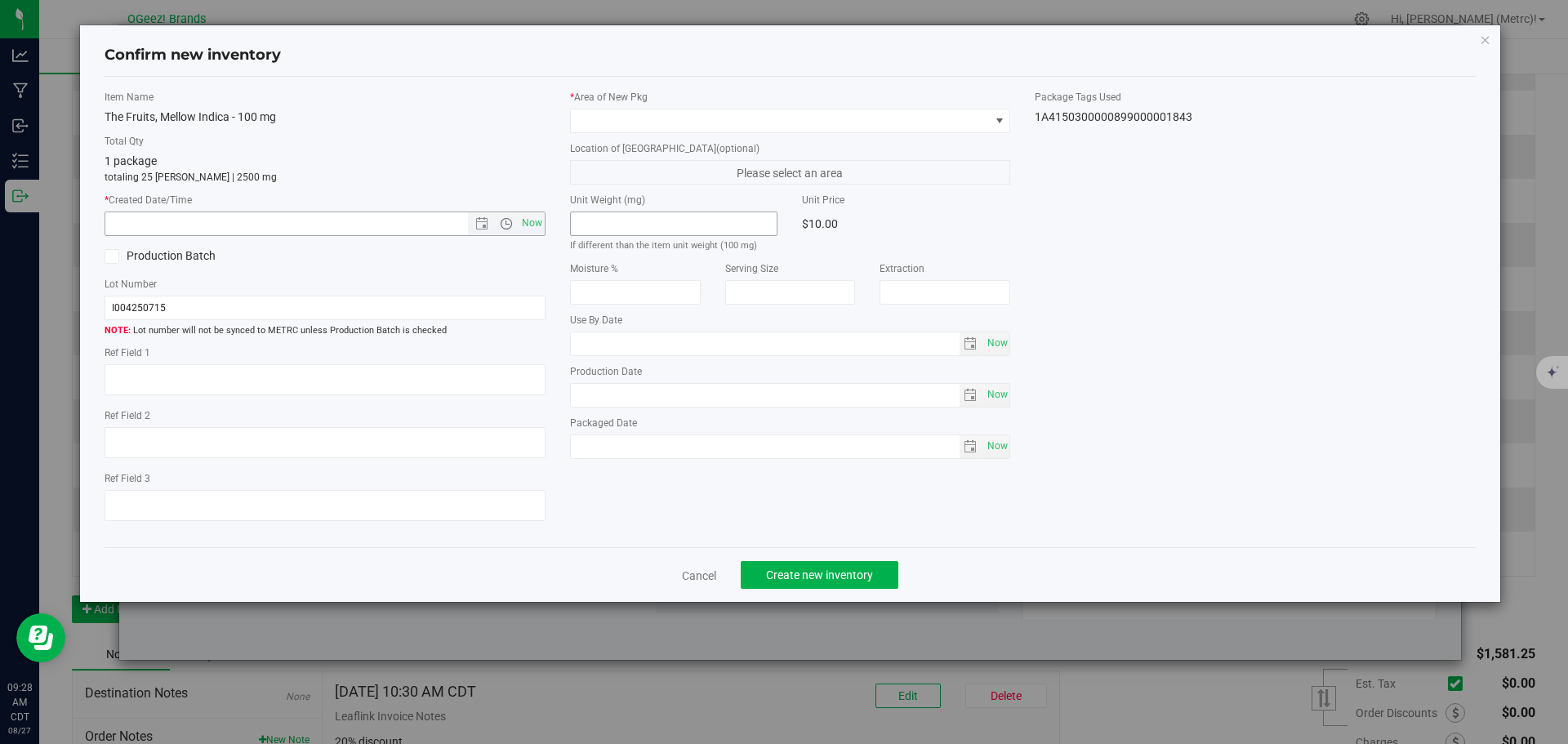
type input "[MEDICAL_DATA]"
type input "[DATE]"
click at [530, 221] on span "Now" at bounding box center [532, 224] width 28 height 24
type input "[DATE] 9:28 AM"
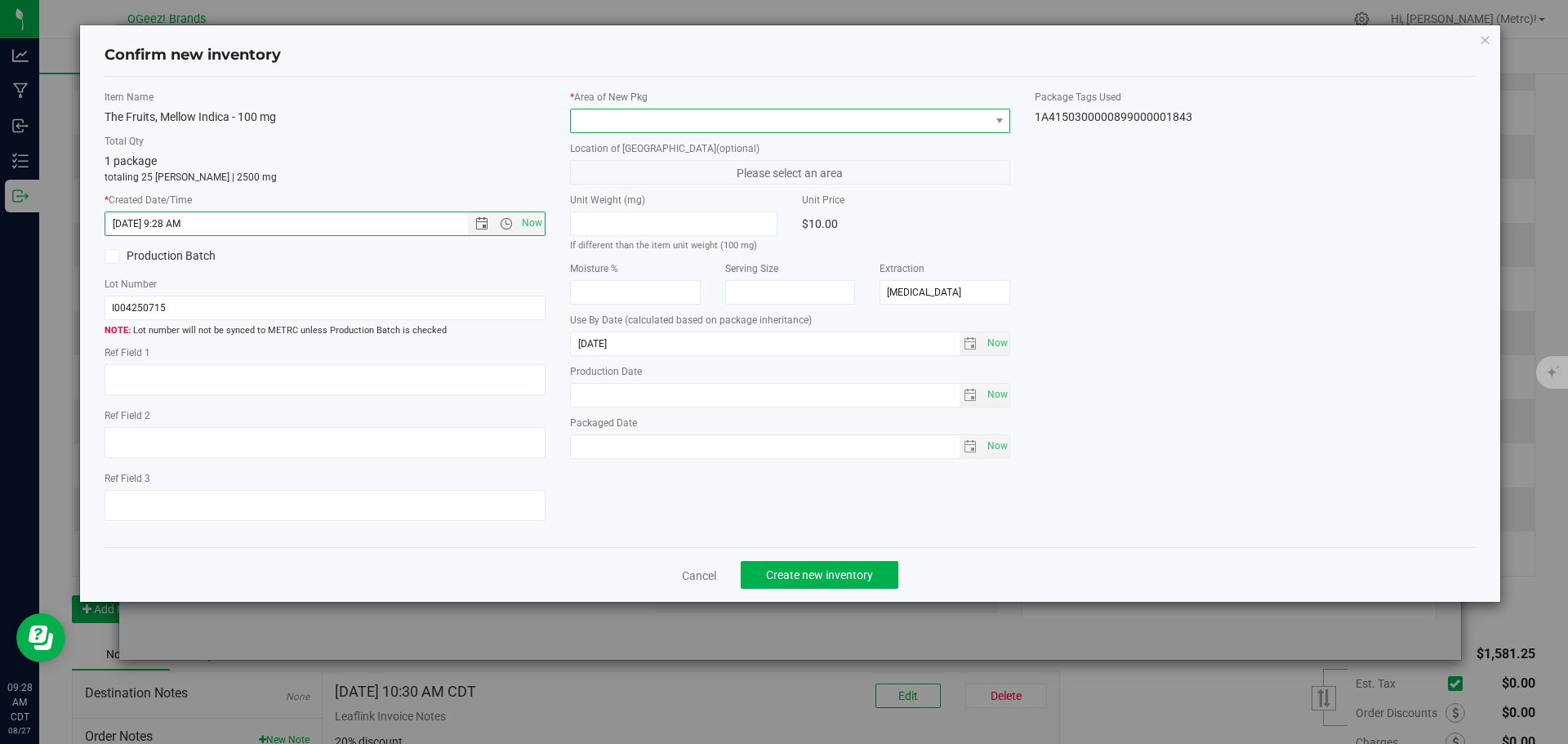
click at [641, 121] on span at bounding box center [779, 121] width 419 height 23
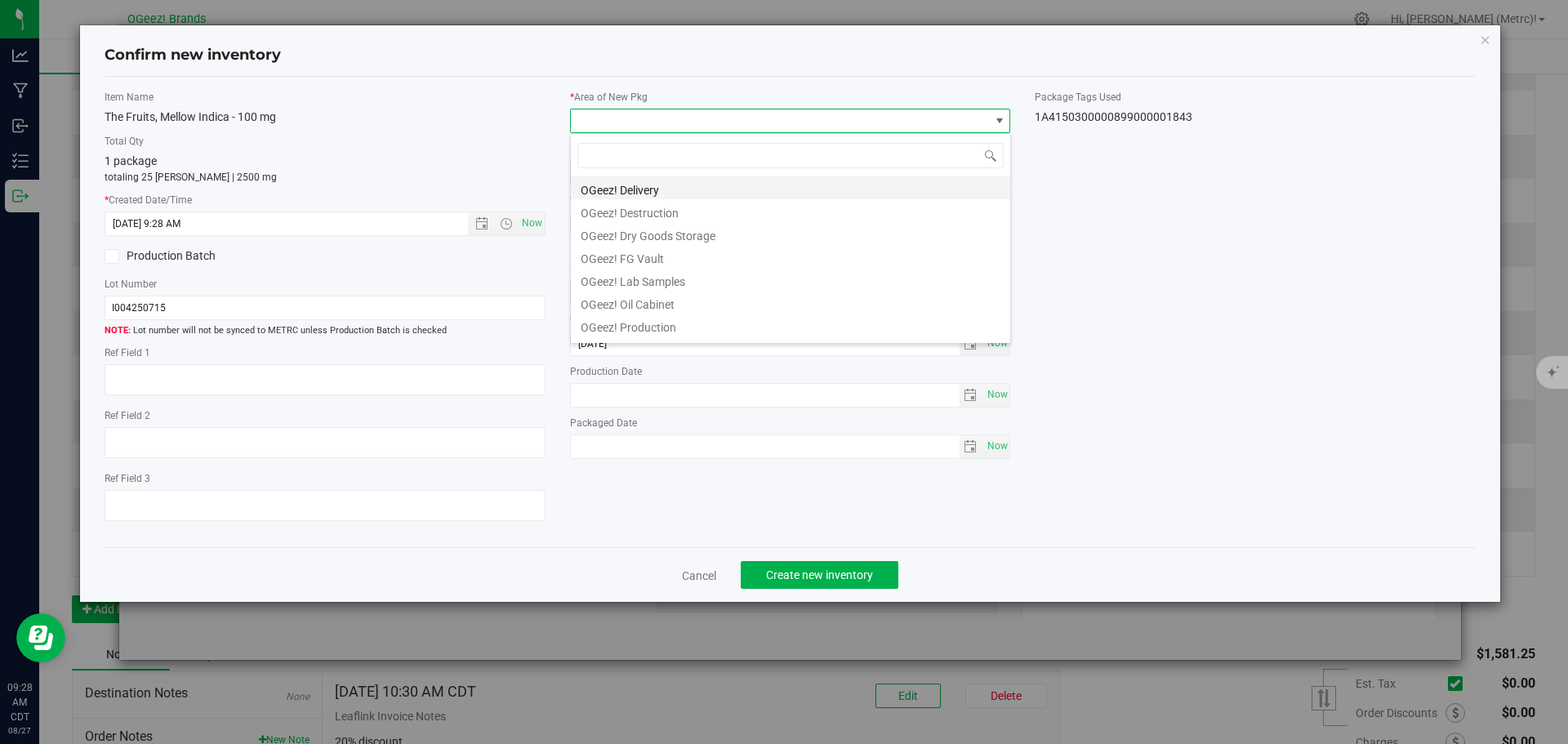
click at [677, 178] on li "OGeez! Delivery" at bounding box center [790, 188] width 439 height 23
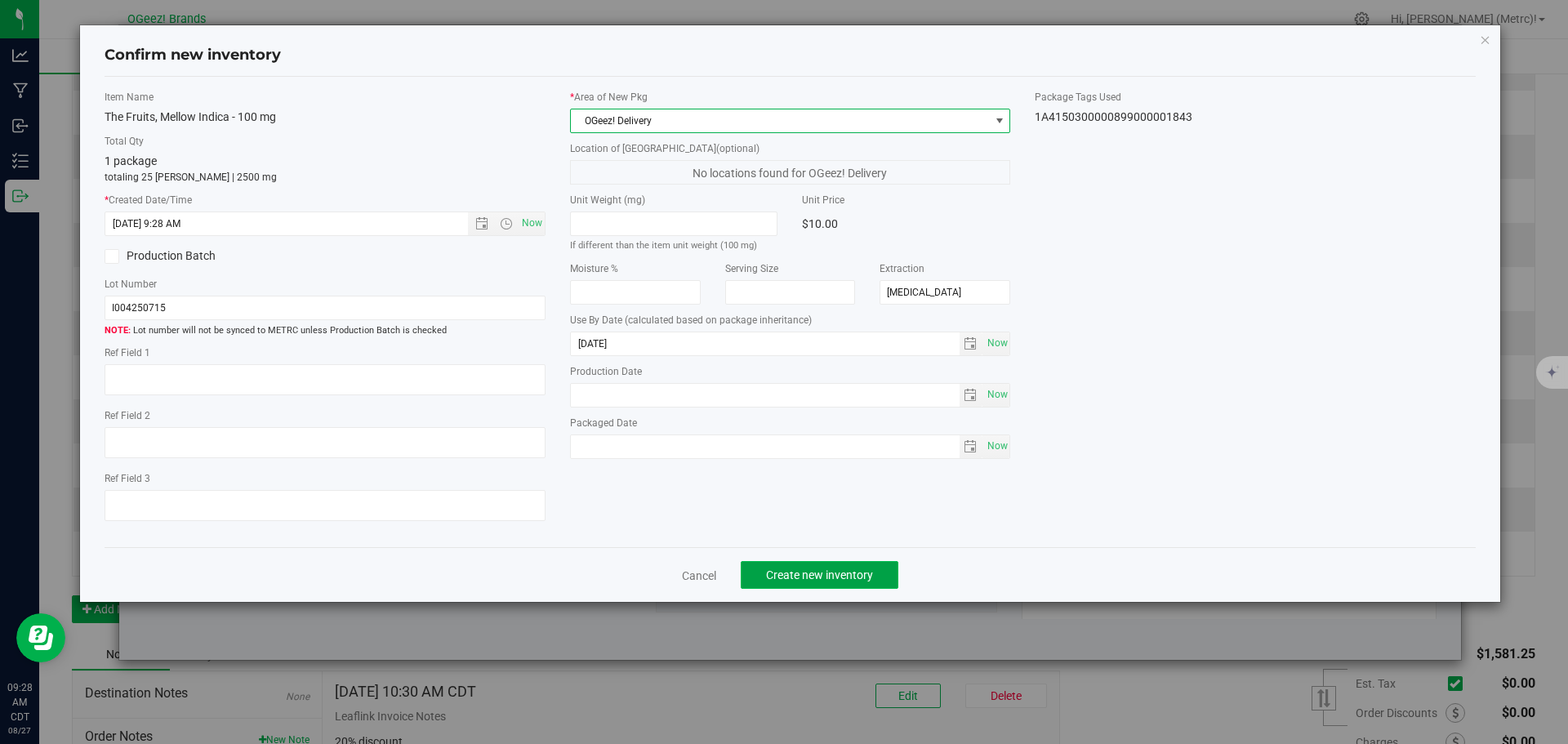
click at [851, 584] on button "Create new inventory" at bounding box center [819, 575] width 157 height 28
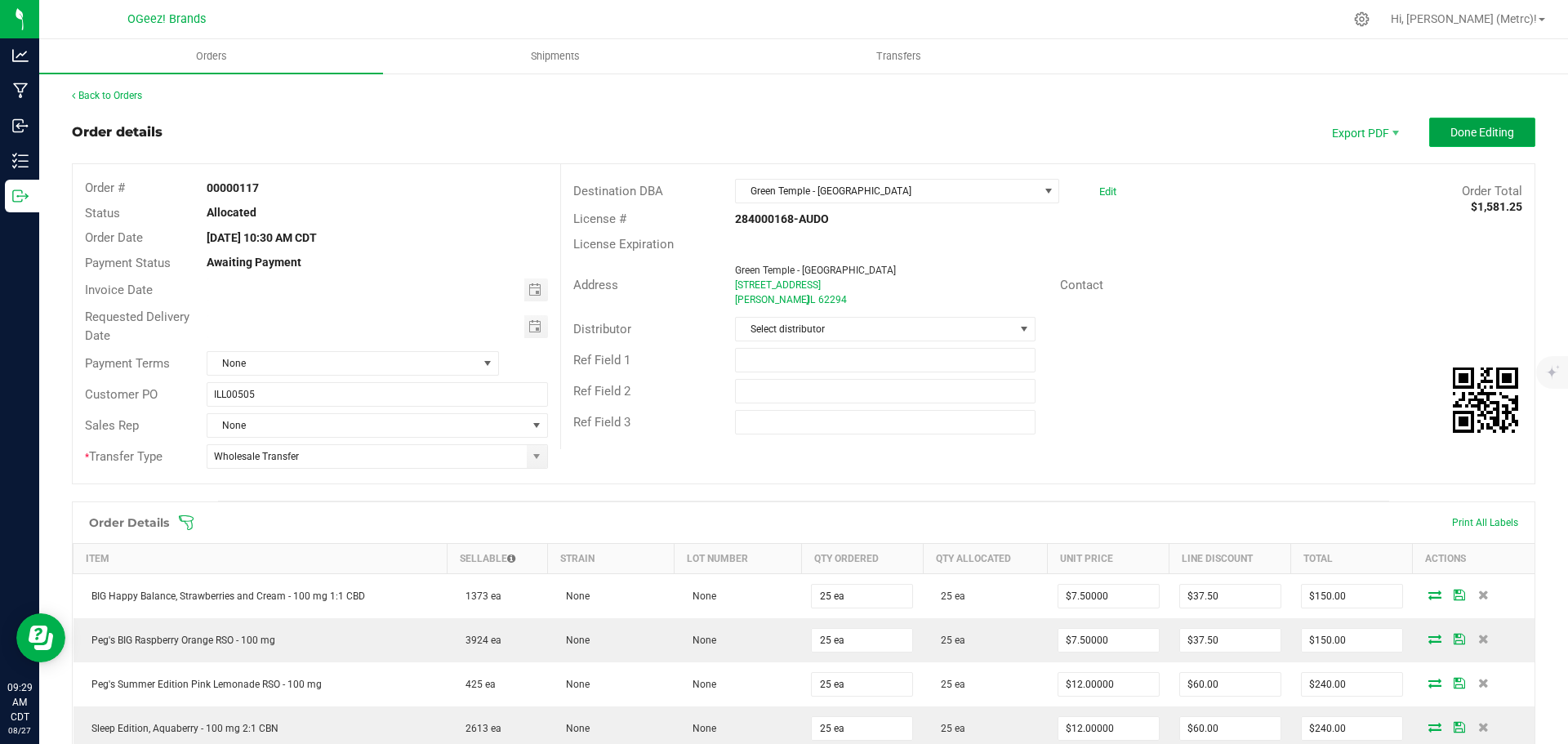
click at [1464, 137] on span "Done Editing" at bounding box center [1482, 133] width 63 height 13
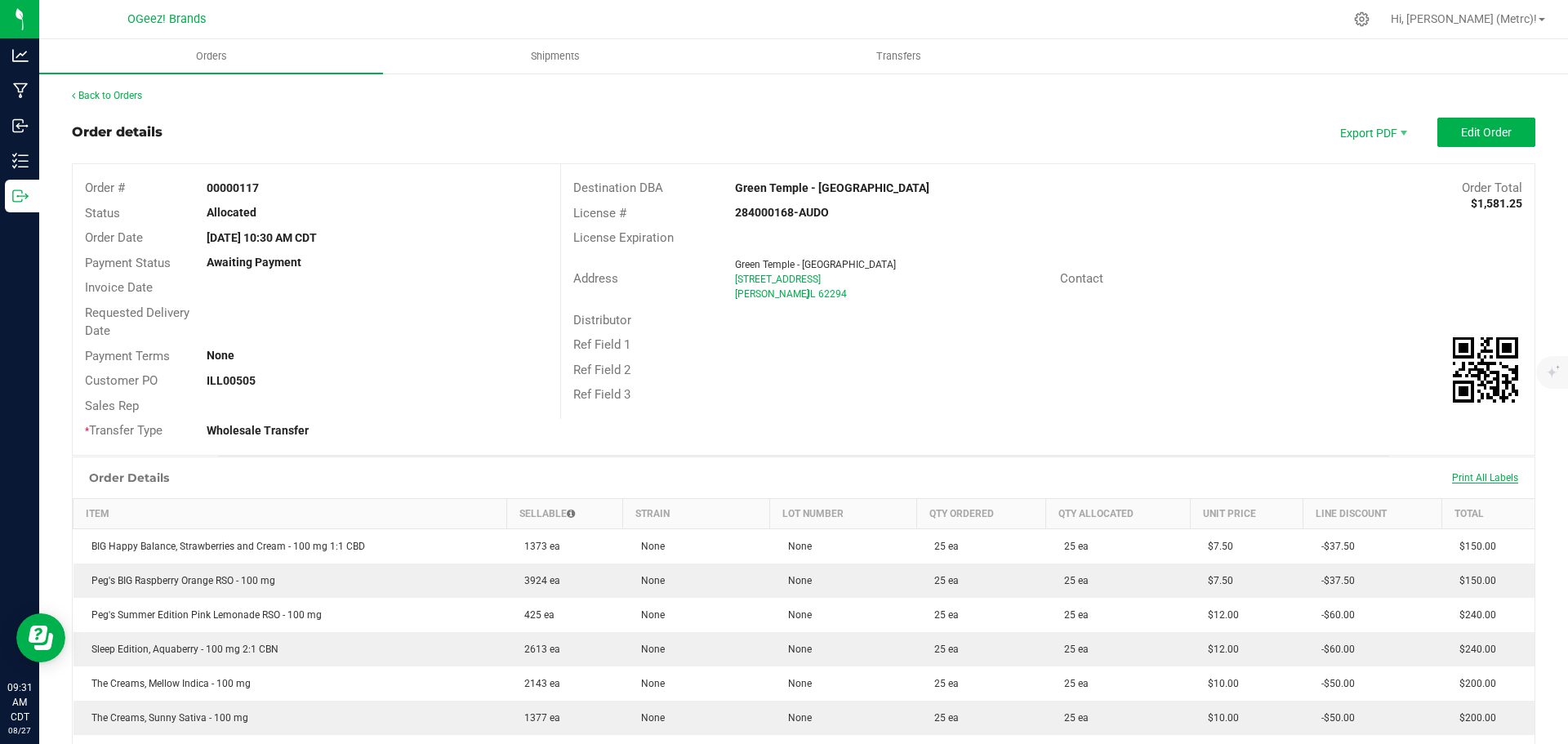
click at [1475, 479] on span "Print All Labels" at bounding box center [1485, 478] width 66 height 11
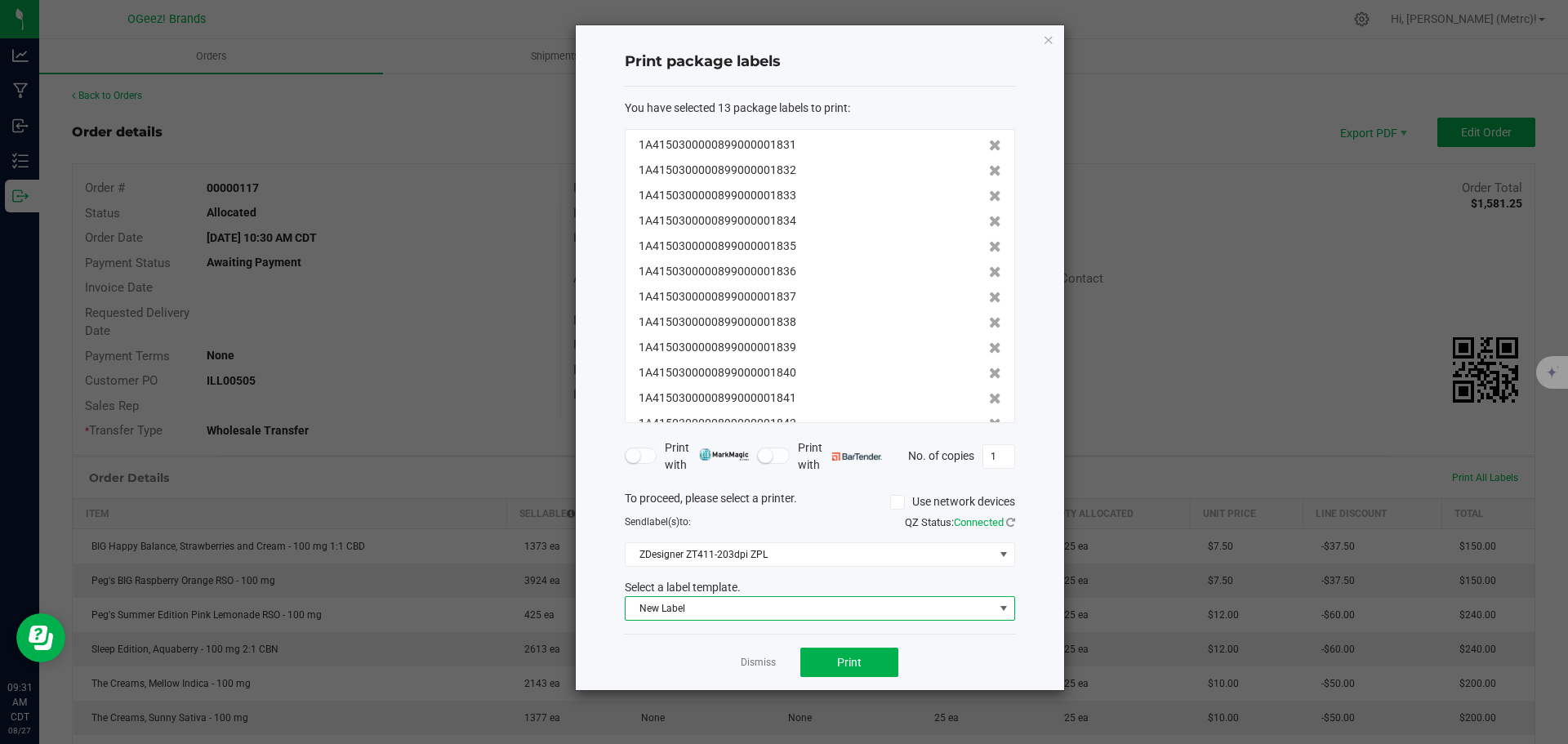
click at [868, 604] on span "New Label" at bounding box center [810, 609] width 368 height 23
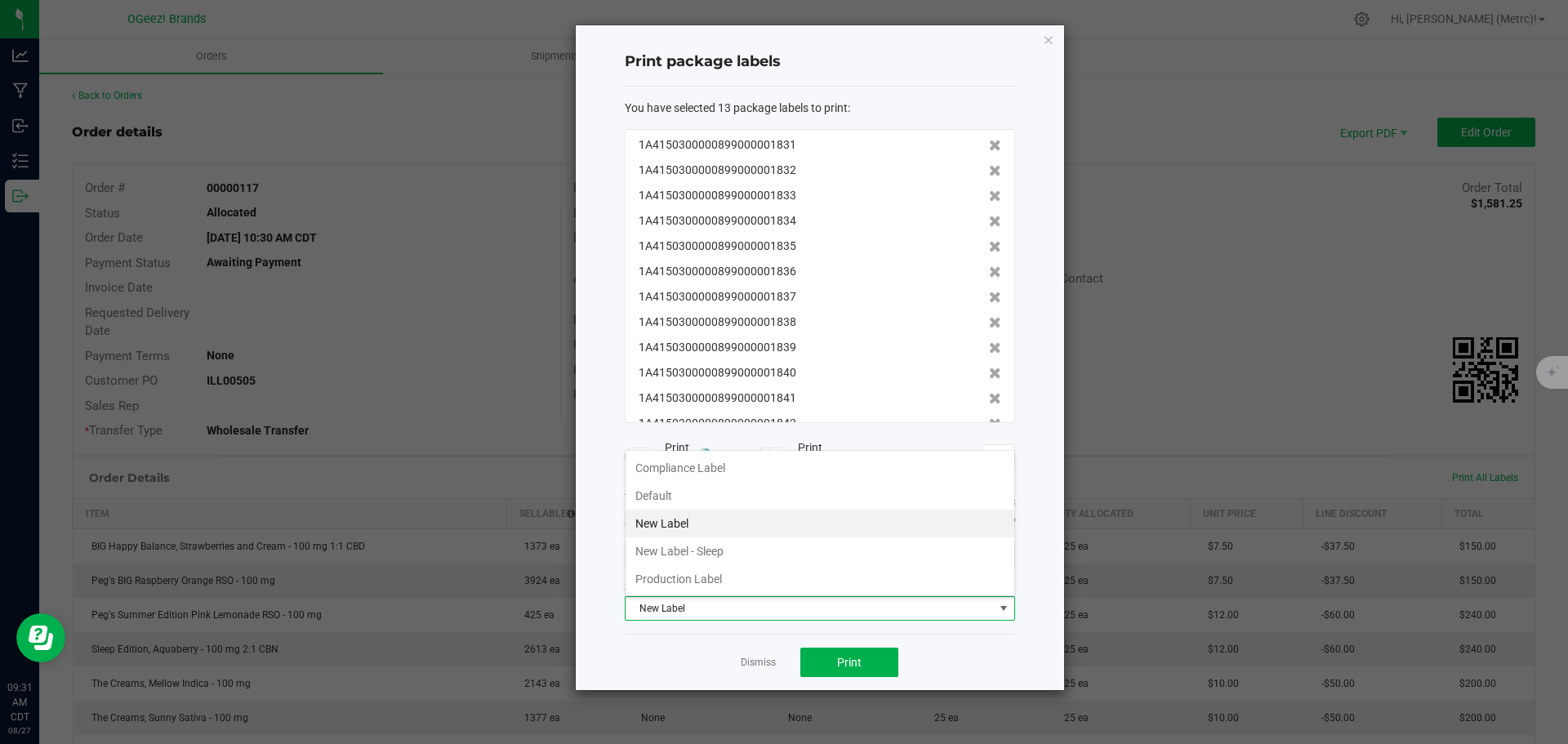
scroll to position [25, 390]
click at [734, 584] on li "Production Label" at bounding box center [820, 579] width 388 height 28
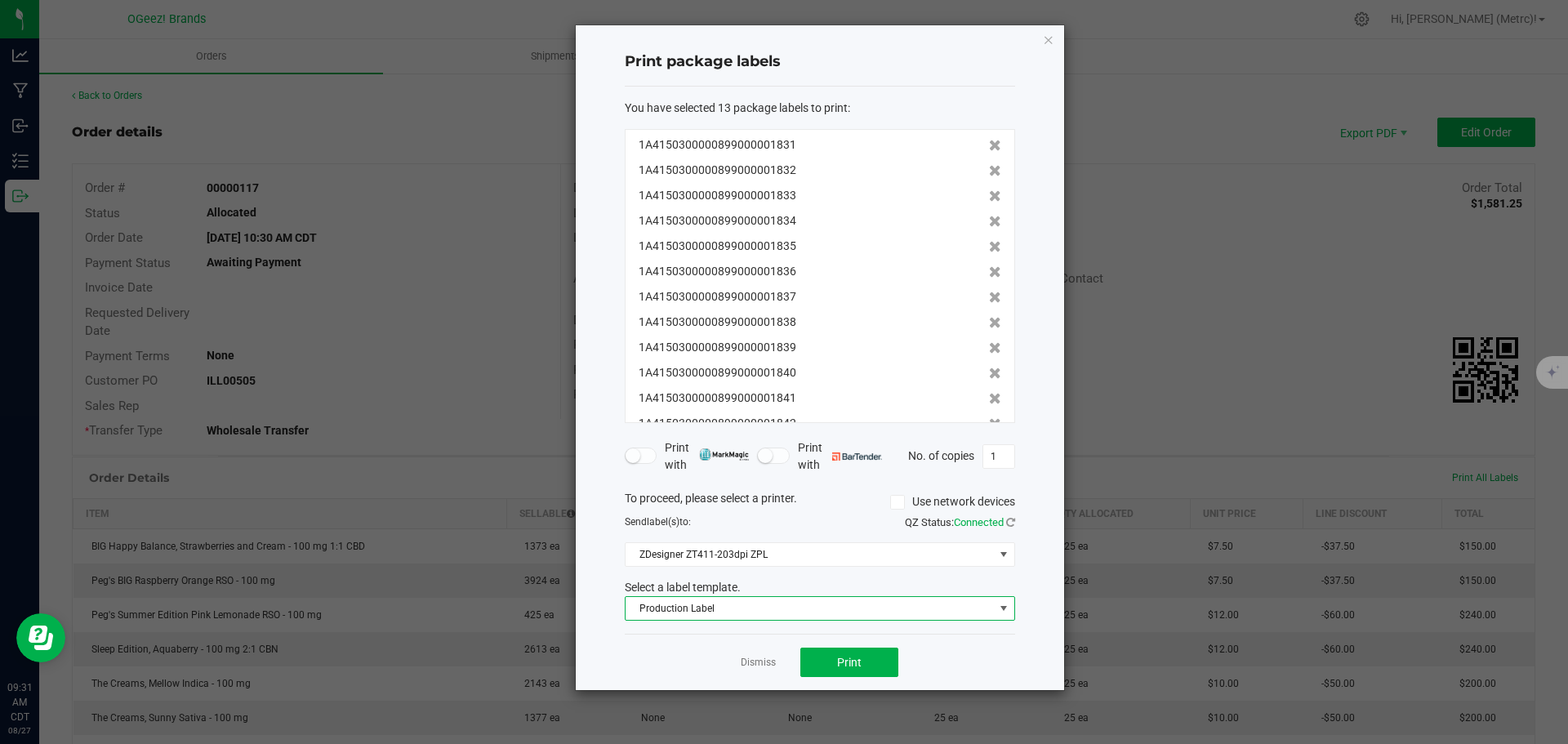
click at [887, 646] on div "Dismiss Print" at bounding box center [820, 662] width 390 height 56
click at [886, 655] on button "Print" at bounding box center [849, 663] width 98 height 29
click at [989, 149] on icon at bounding box center [995, 145] width 12 height 11
click at [989, 169] on icon at bounding box center [995, 170] width 12 height 11
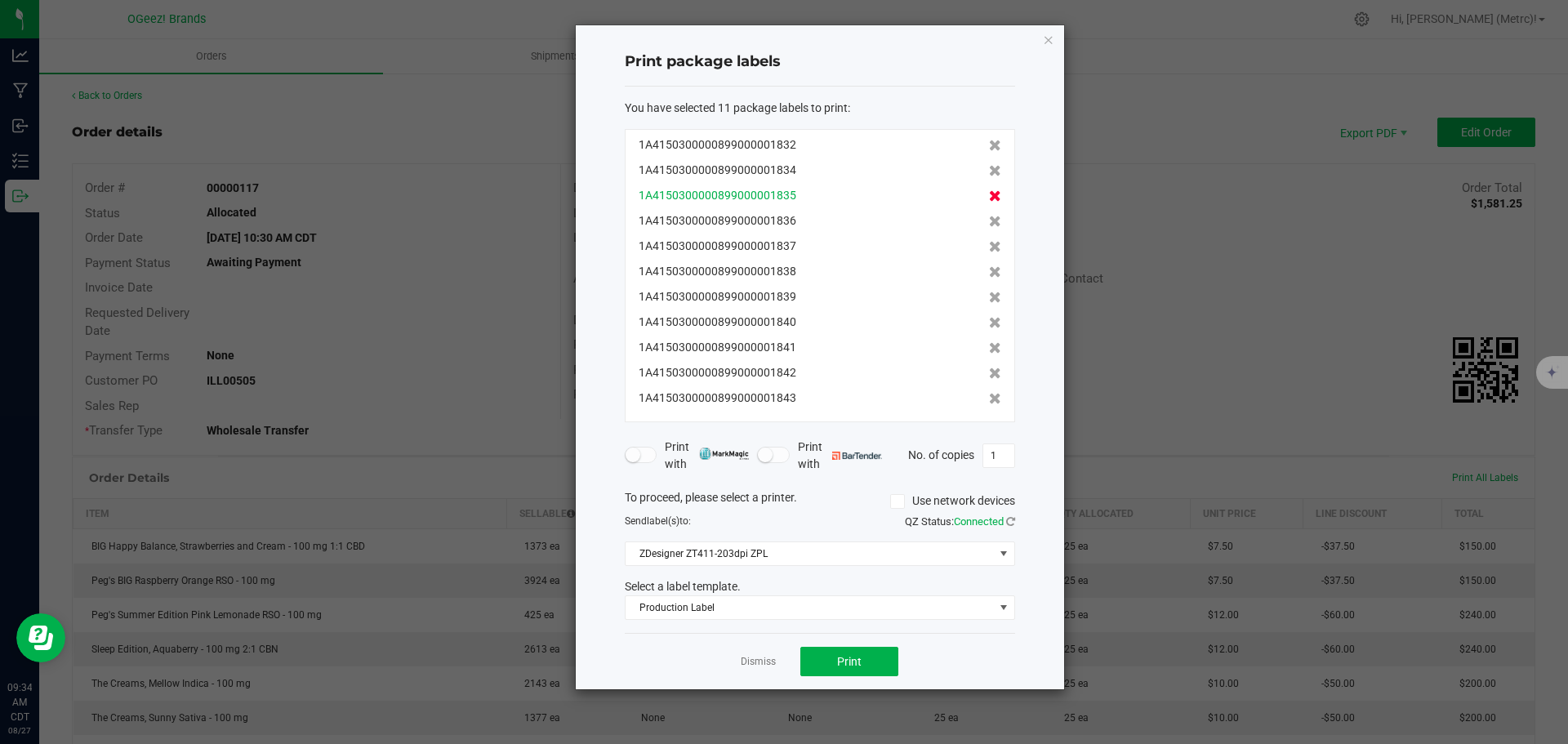
click at [989, 192] on icon at bounding box center [995, 196] width 12 height 11
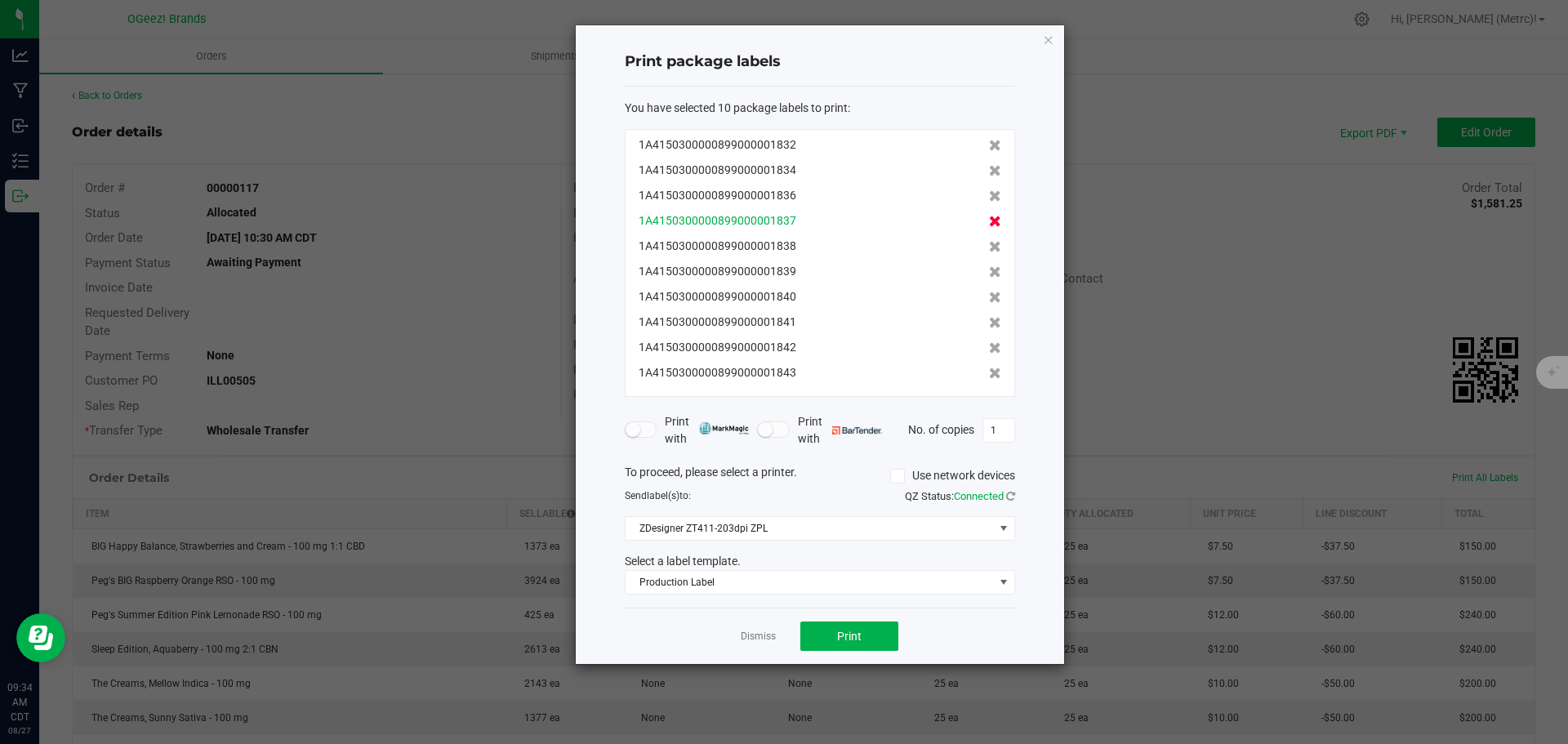
click at [989, 223] on icon at bounding box center [995, 221] width 12 height 11
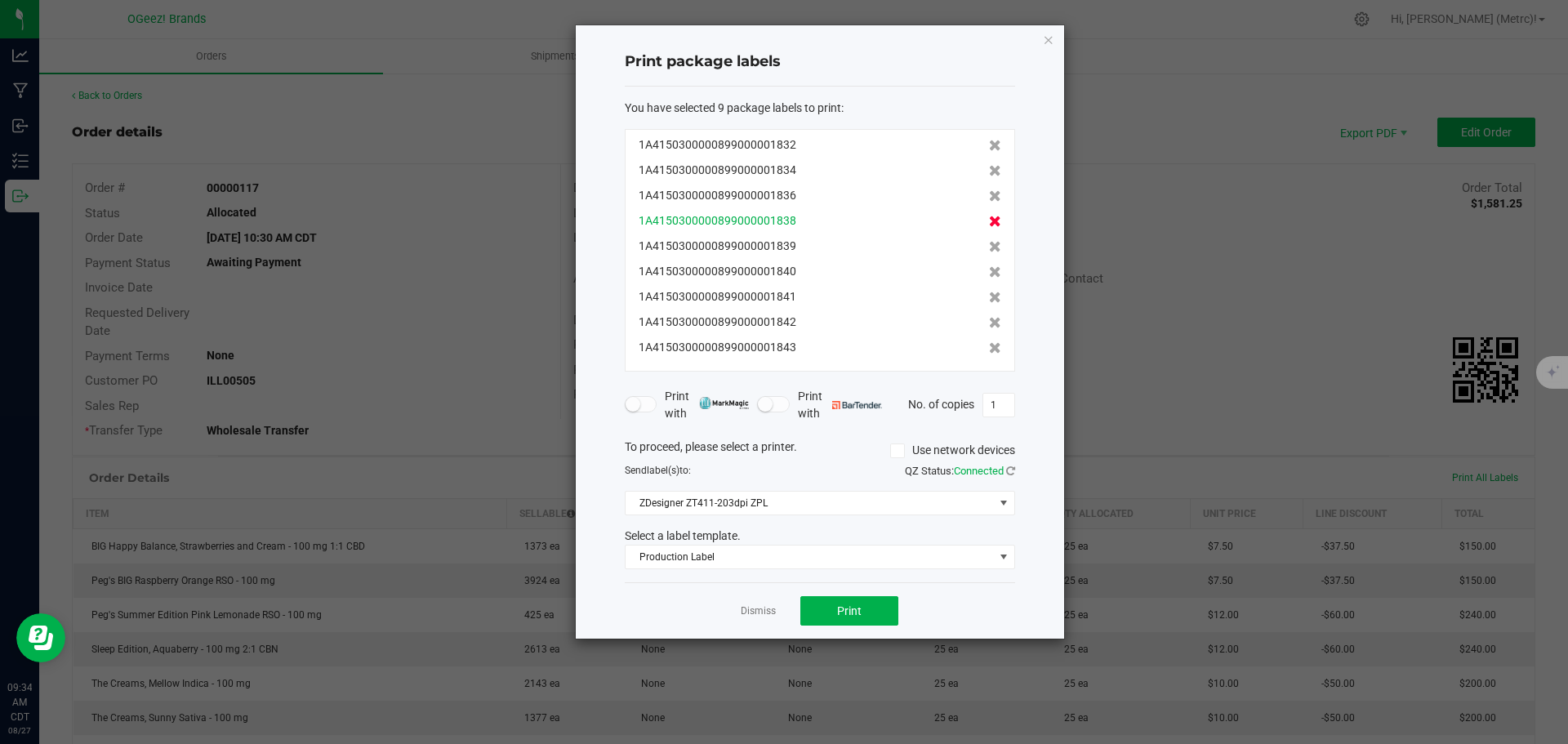
click at [989, 226] on icon at bounding box center [995, 221] width 12 height 11
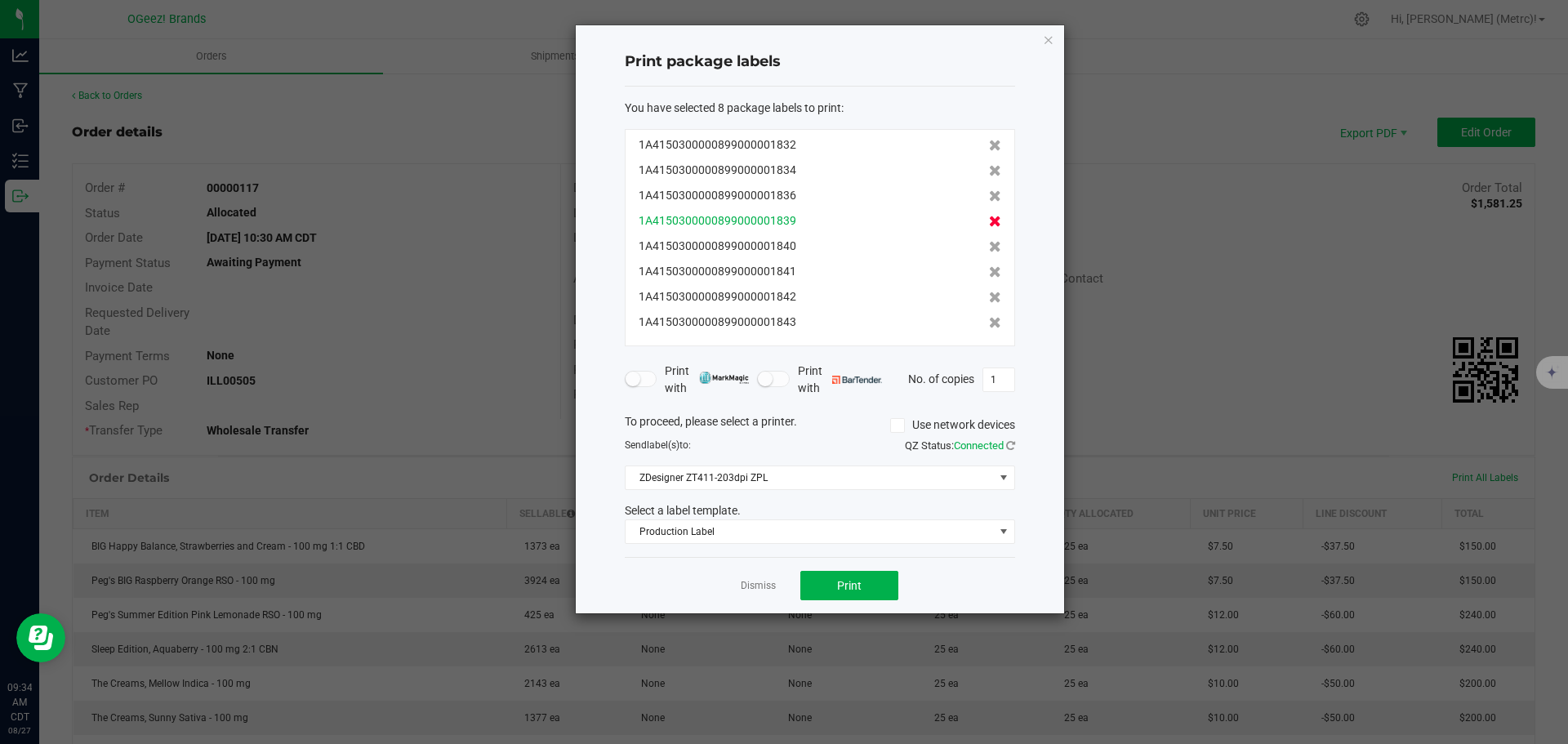
click at [989, 221] on icon at bounding box center [995, 221] width 12 height 11
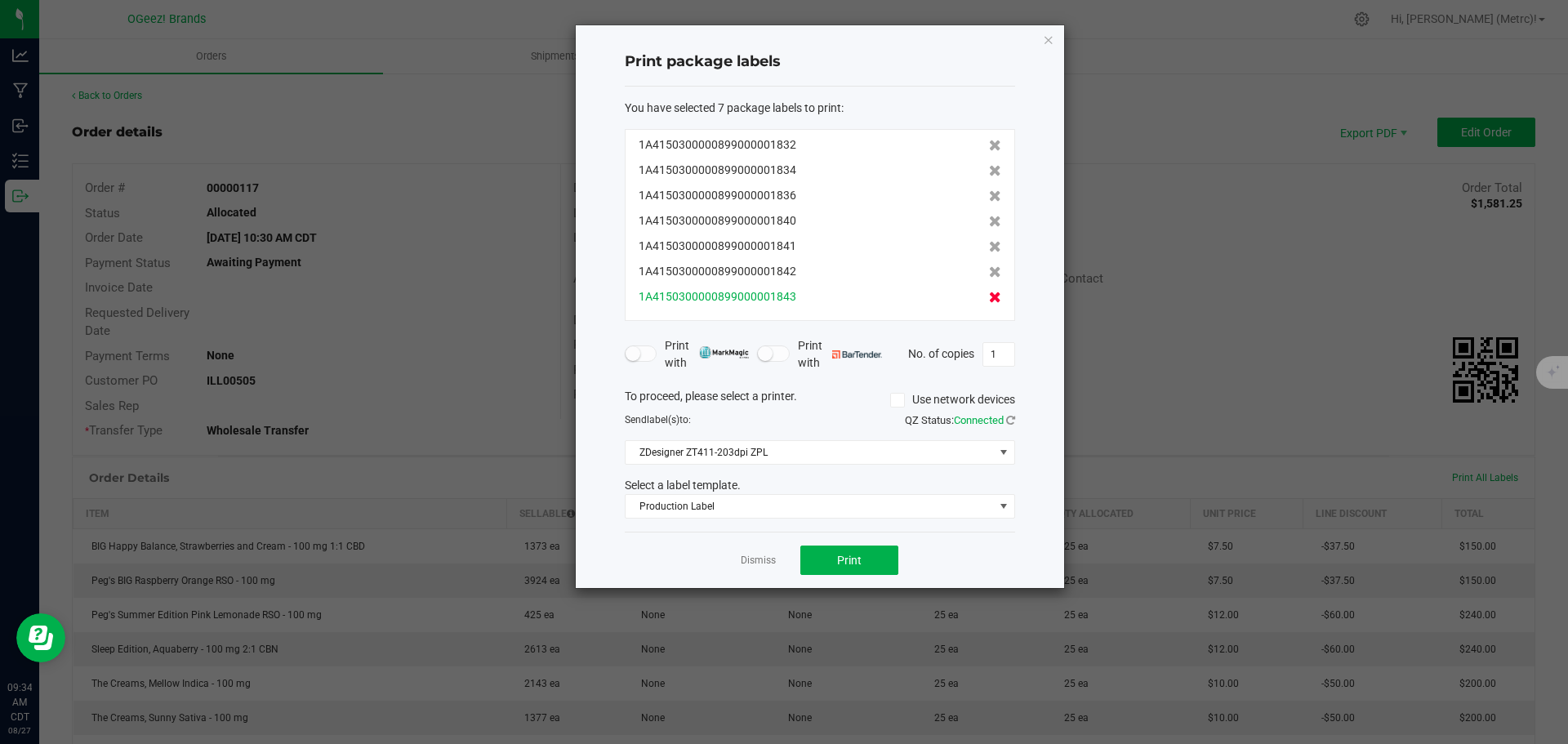
click at [989, 296] on icon at bounding box center [995, 297] width 12 height 11
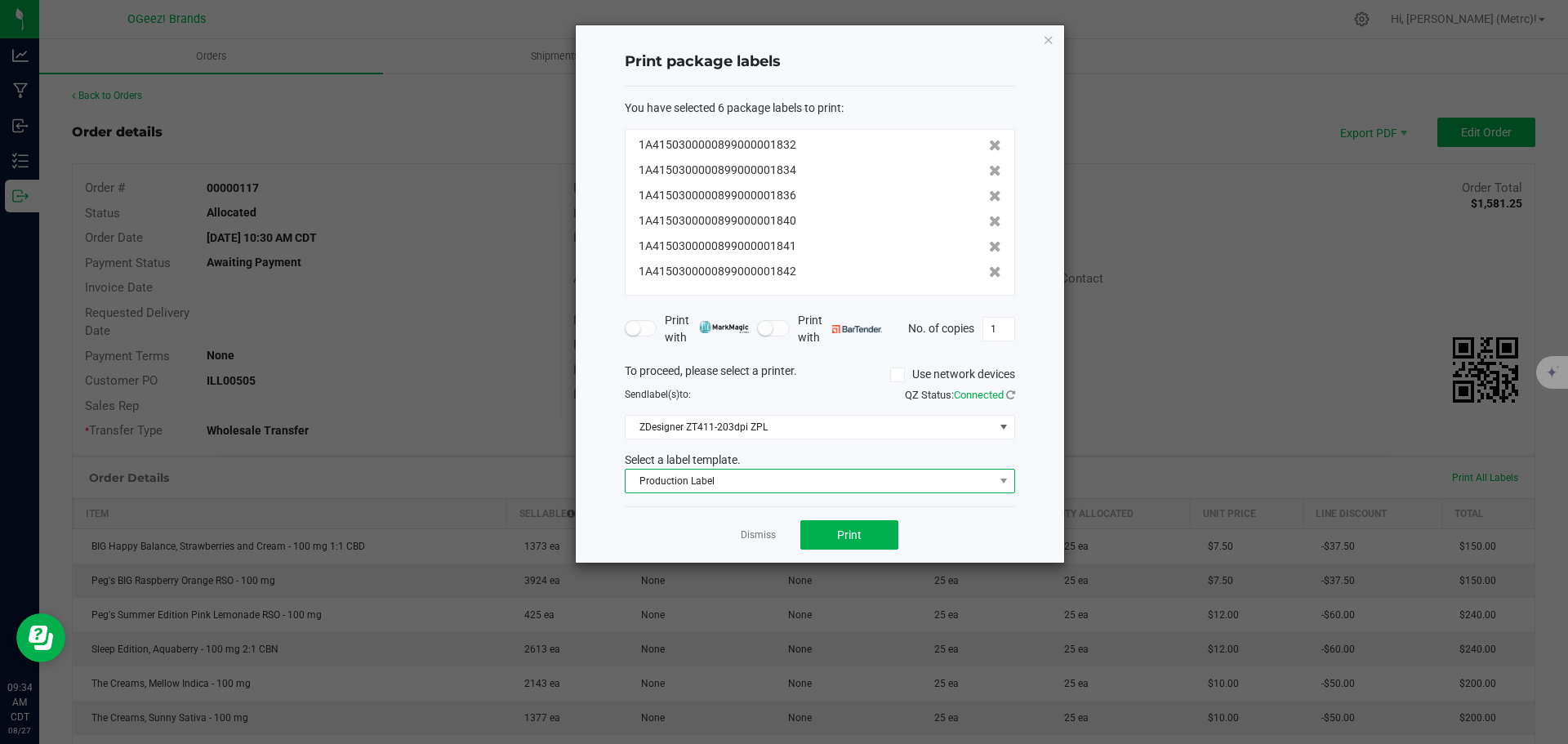
click at [956, 482] on span "Production Label" at bounding box center [810, 481] width 368 height 23
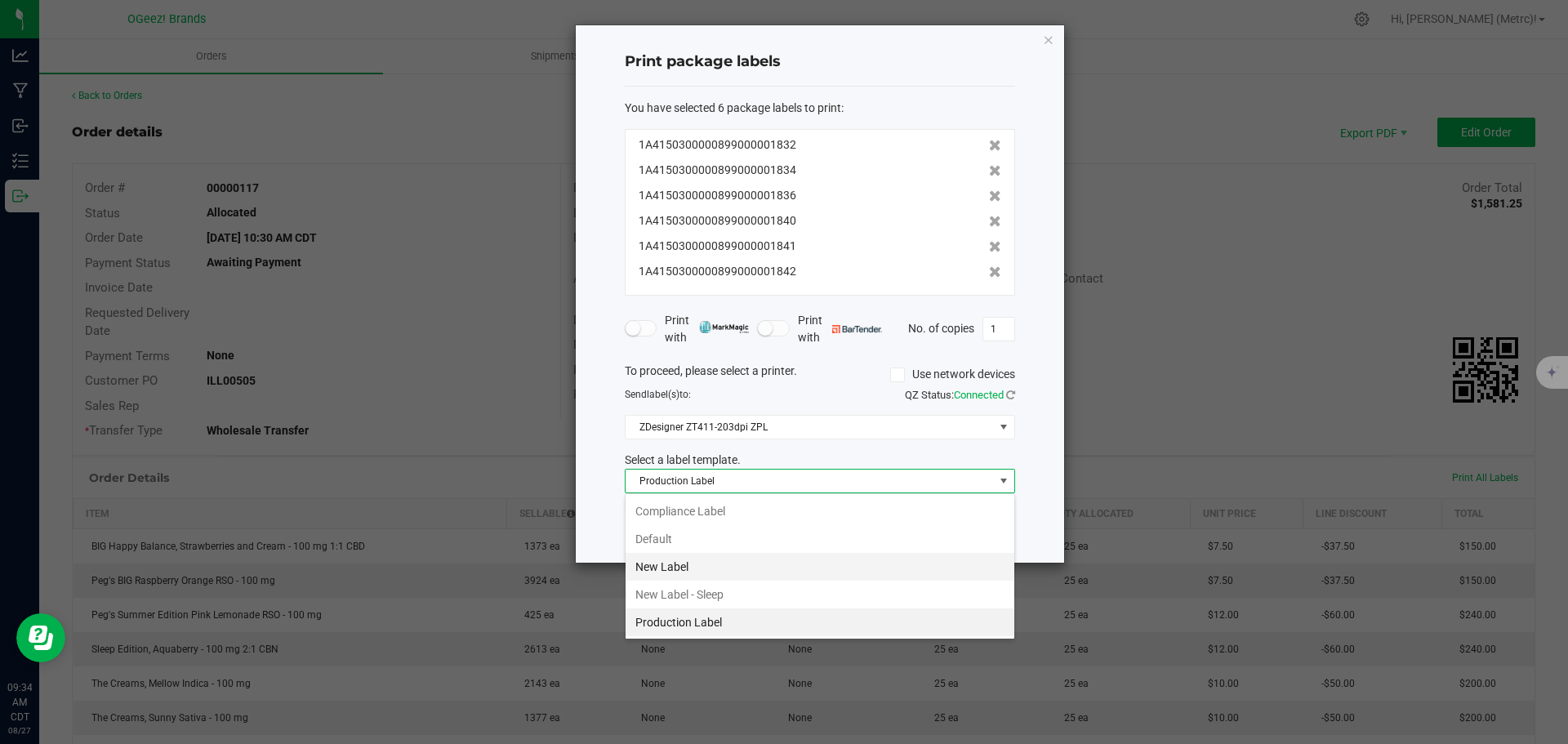
click at [817, 558] on li "New Label" at bounding box center [820, 567] width 388 height 28
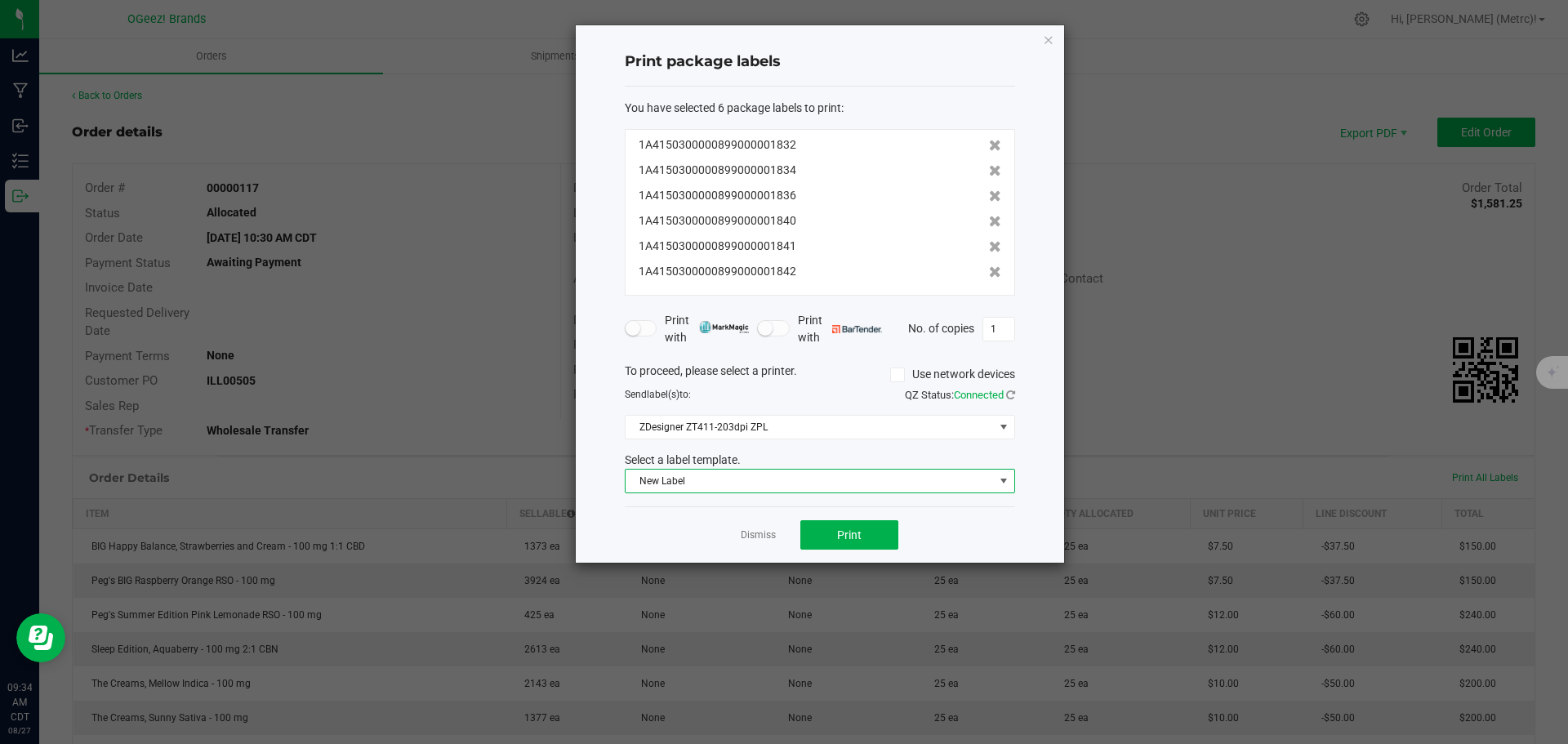
click at [1025, 337] on div "Print package labels You have selected 6 package labels to print : 1A4150300000…" at bounding box center [820, 295] width 489 height 538
click at [1006, 337] on input "1" at bounding box center [998, 329] width 31 height 23
type input "25"
drag, startPoint x: 965, startPoint y: 503, endPoint x: 961, endPoint y: 490, distance: 13.6
click at [963, 503] on div "You have selected 6 package labels to print : 1A4150300000899000001832 1A415030…" at bounding box center [820, 296] width 390 height 421
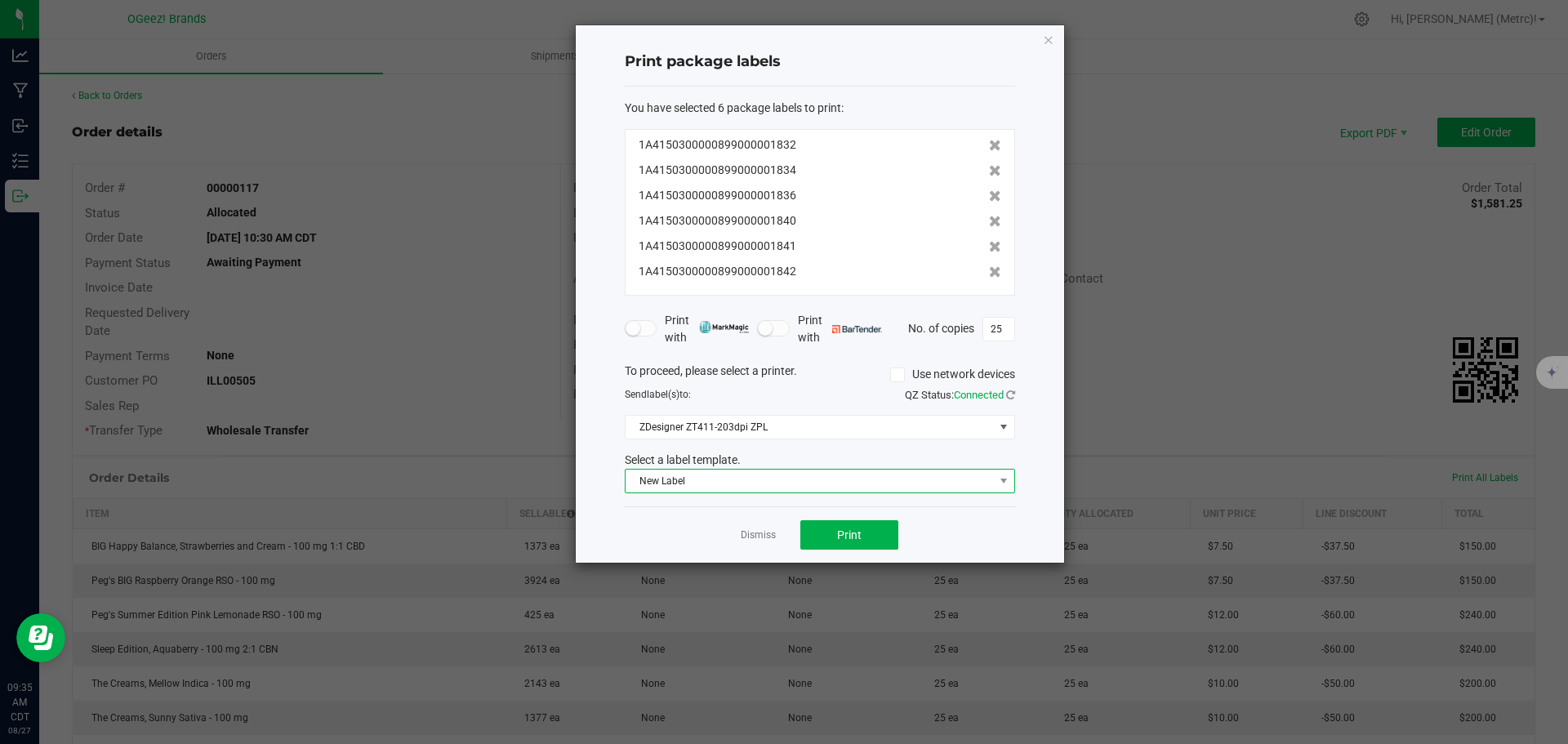
click at [961, 482] on span "New Label" at bounding box center [810, 481] width 368 height 23
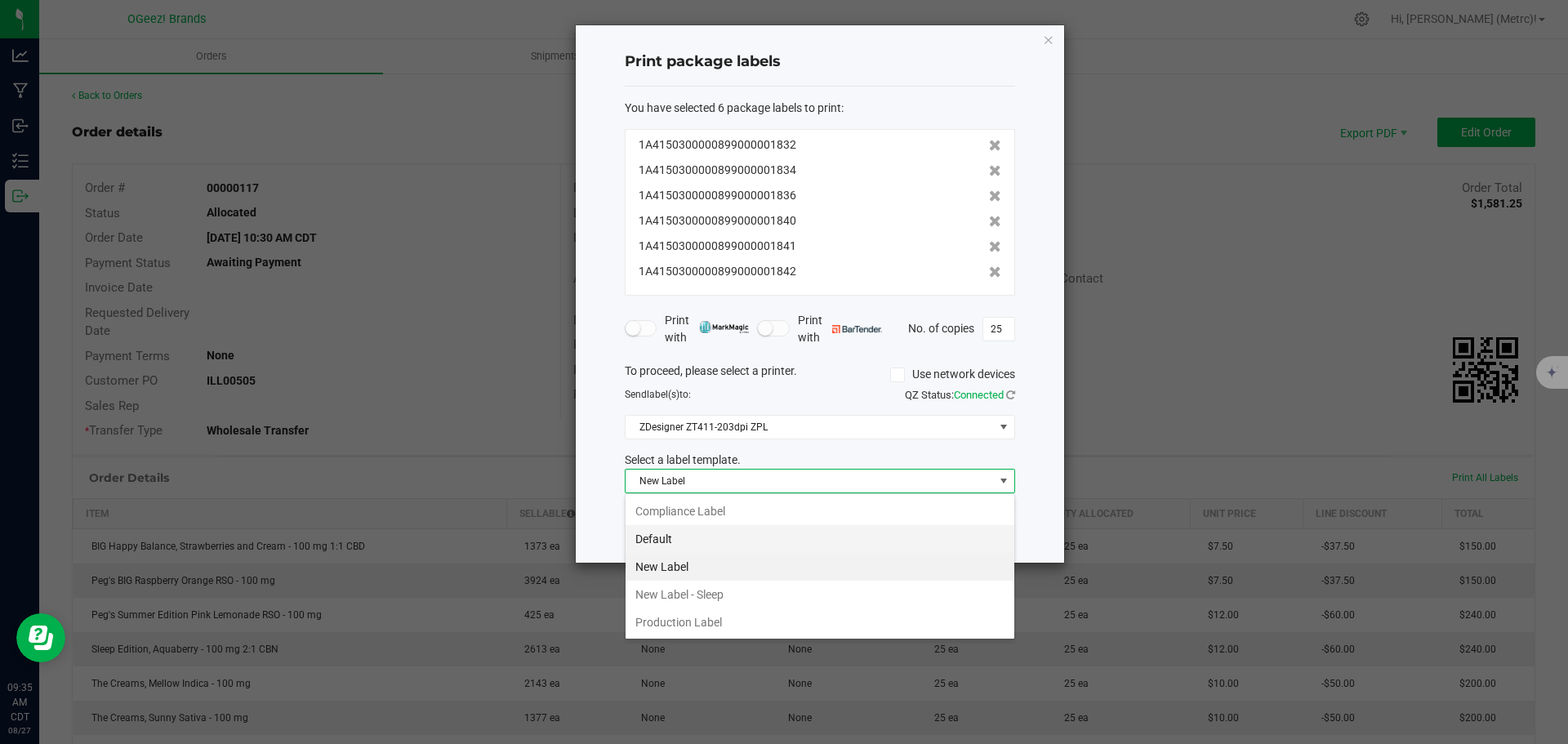
click at [805, 541] on li "Default" at bounding box center [820, 540] width 388 height 28
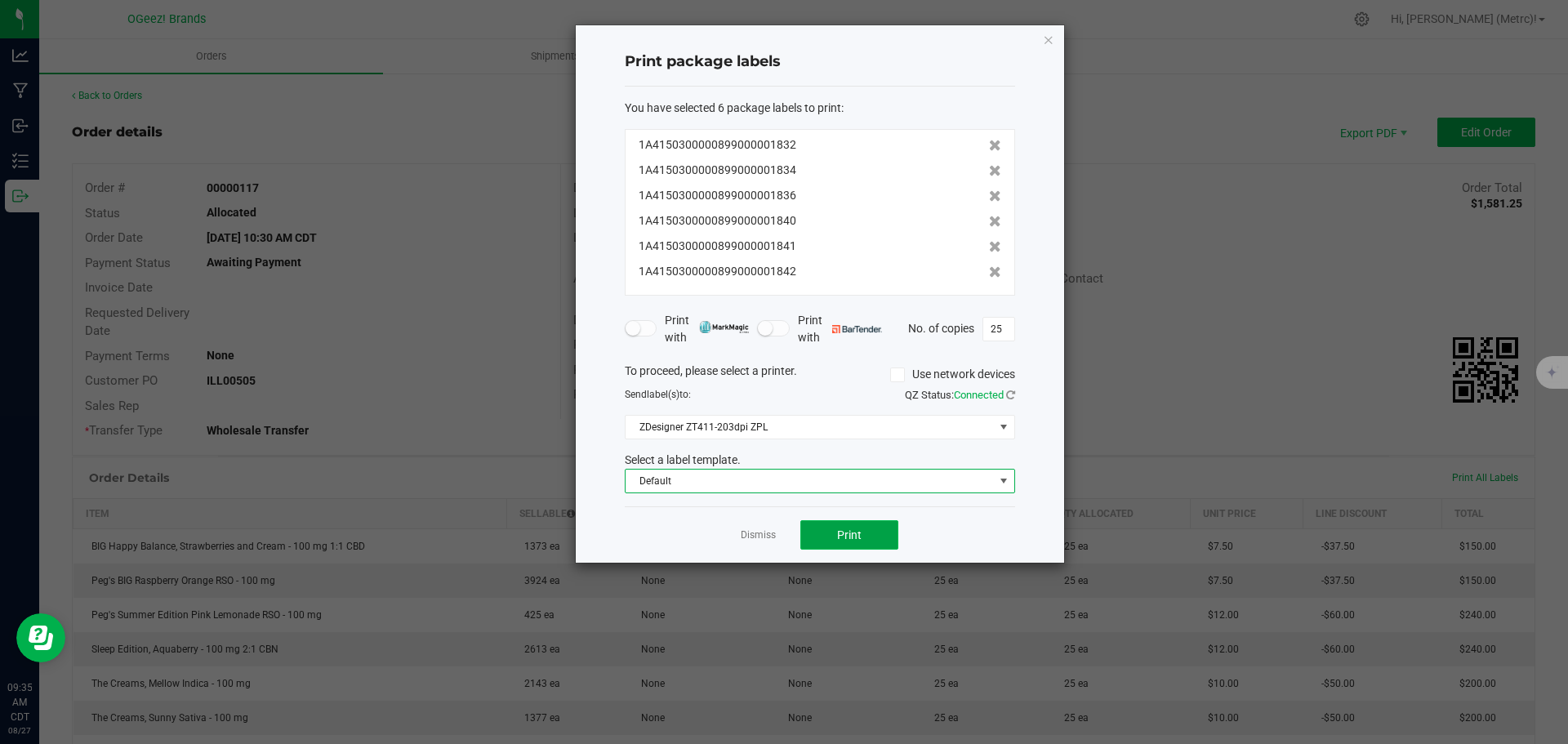
click at [827, 534] on button "Print" at bounding box center [849, 535] width 98 height 29
click at [872, 545] on button "Print" at bounding box center [849, 535] width 98 height 29
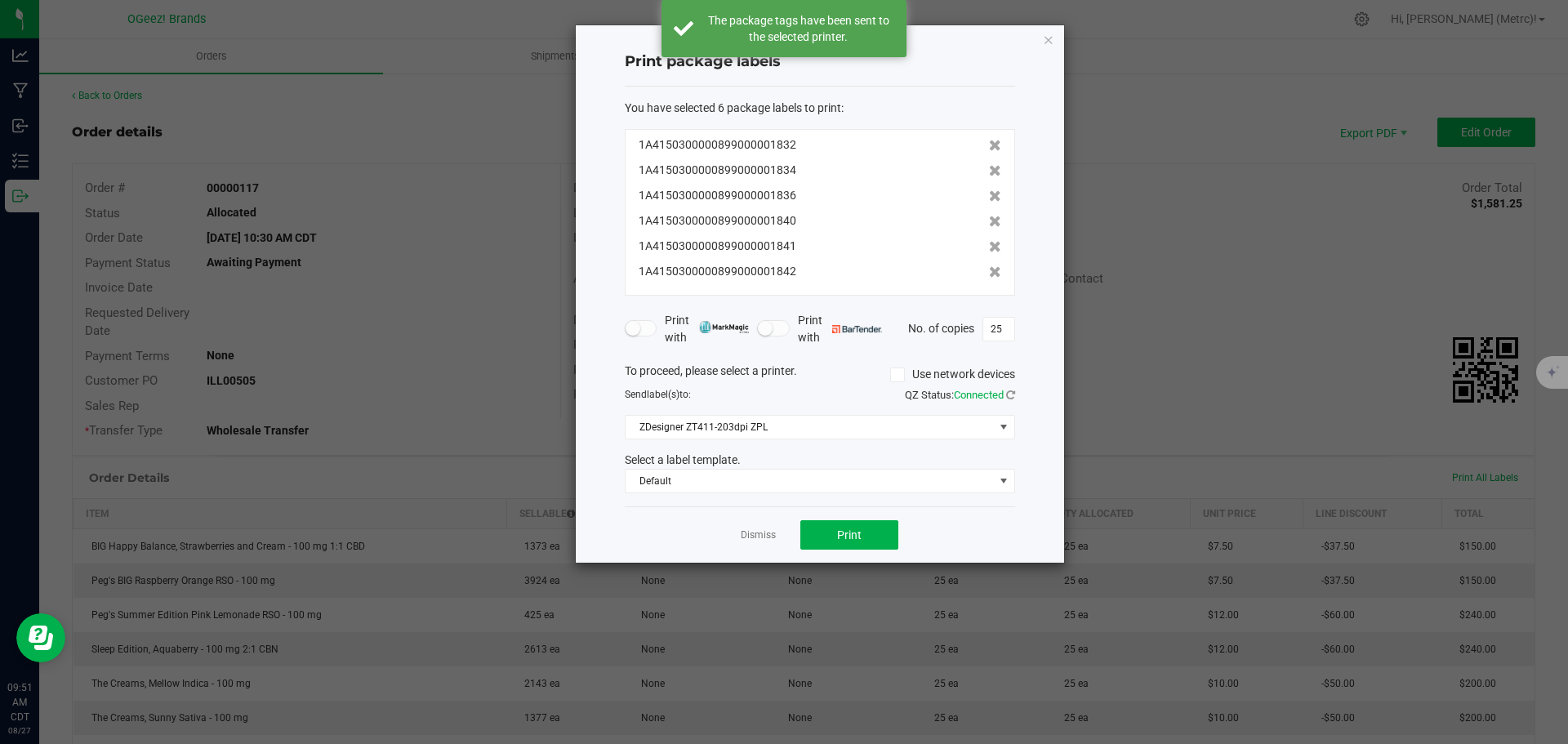
click at [1049, 40] on icon "button" at bounding box center [1048, 39] width 11 height 19
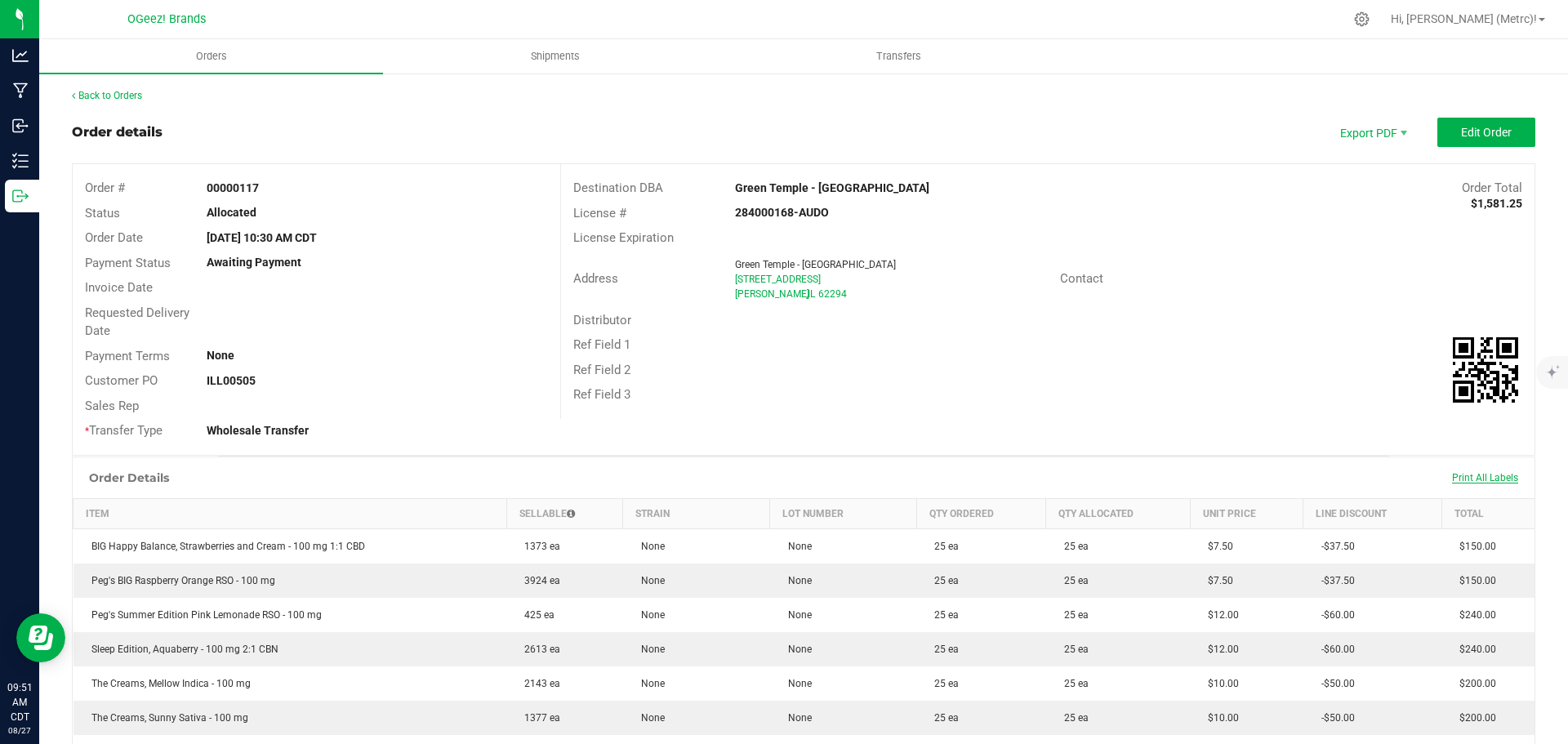
click at [1456, 478] on span "Print All Labels" at bounding box center [1485, 478] width 66 height 11
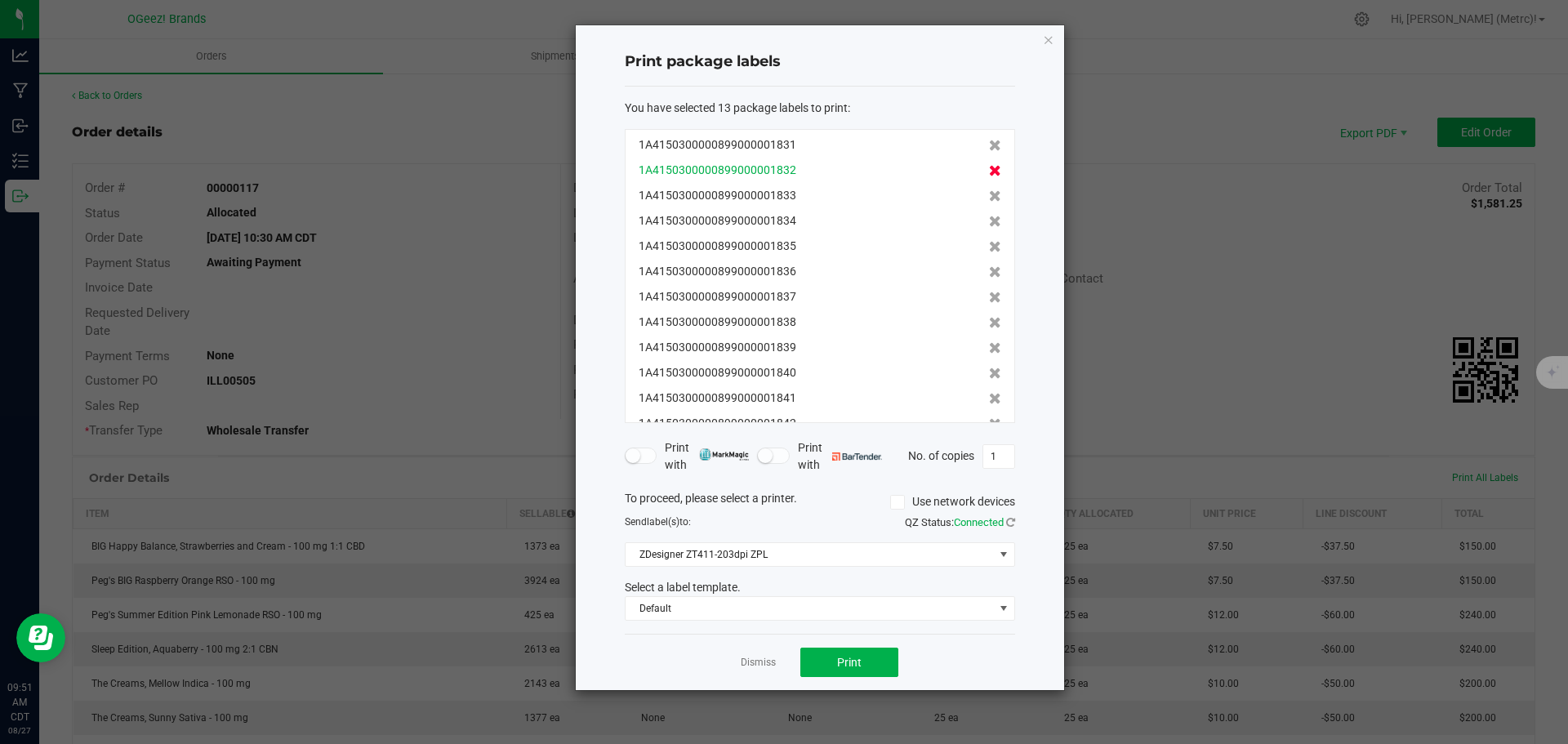
click at [989, 168] on icon at bounding box center [995, 170] width 12 height 11
click at [989, 199] on icon at bounding box center [995, 196] width 12 height 11
click at [989, 225] on icon at bounding box center [995, 221] width 12 height 11
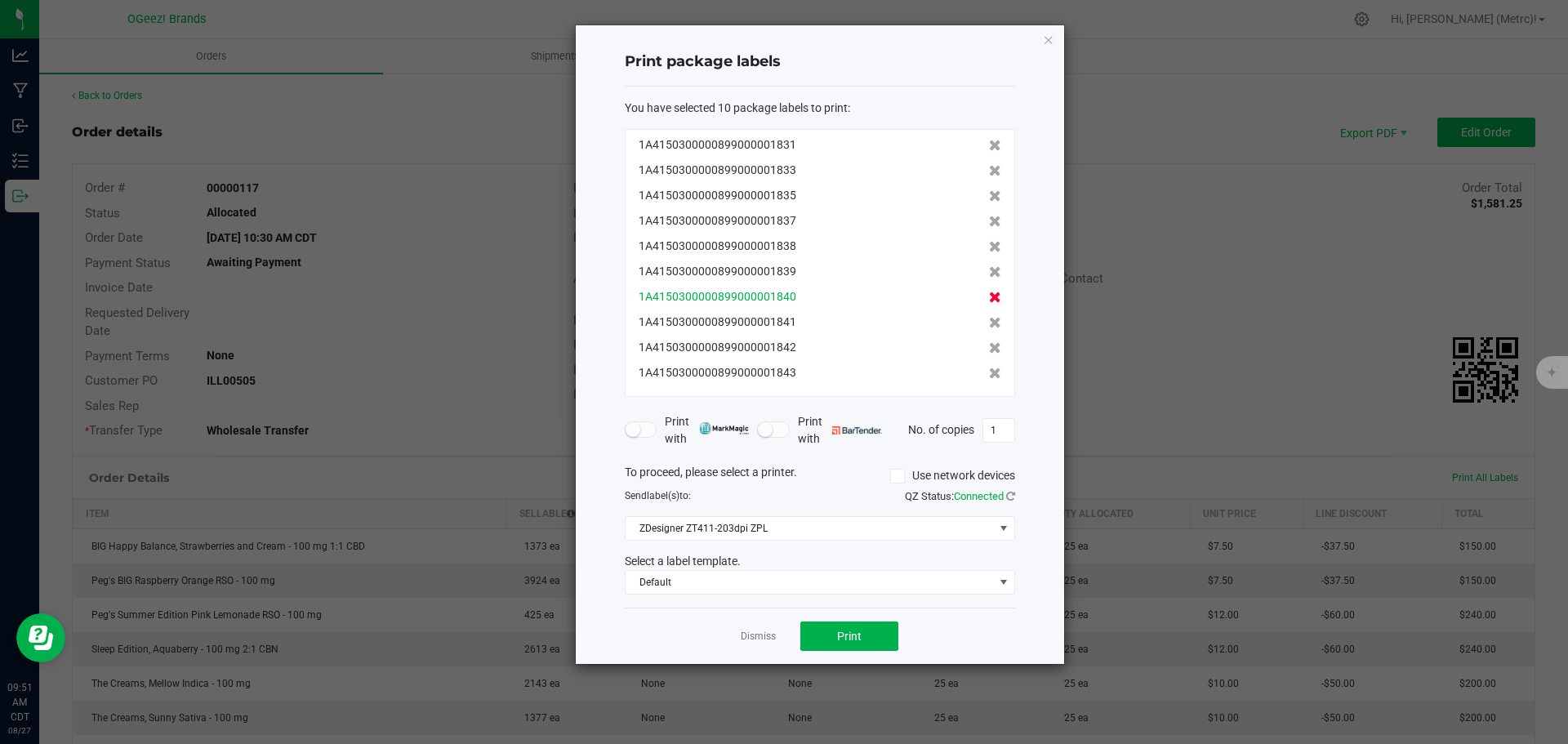
click at [989, 297] on icon at bounding box center [995, 297] width 12 height 11
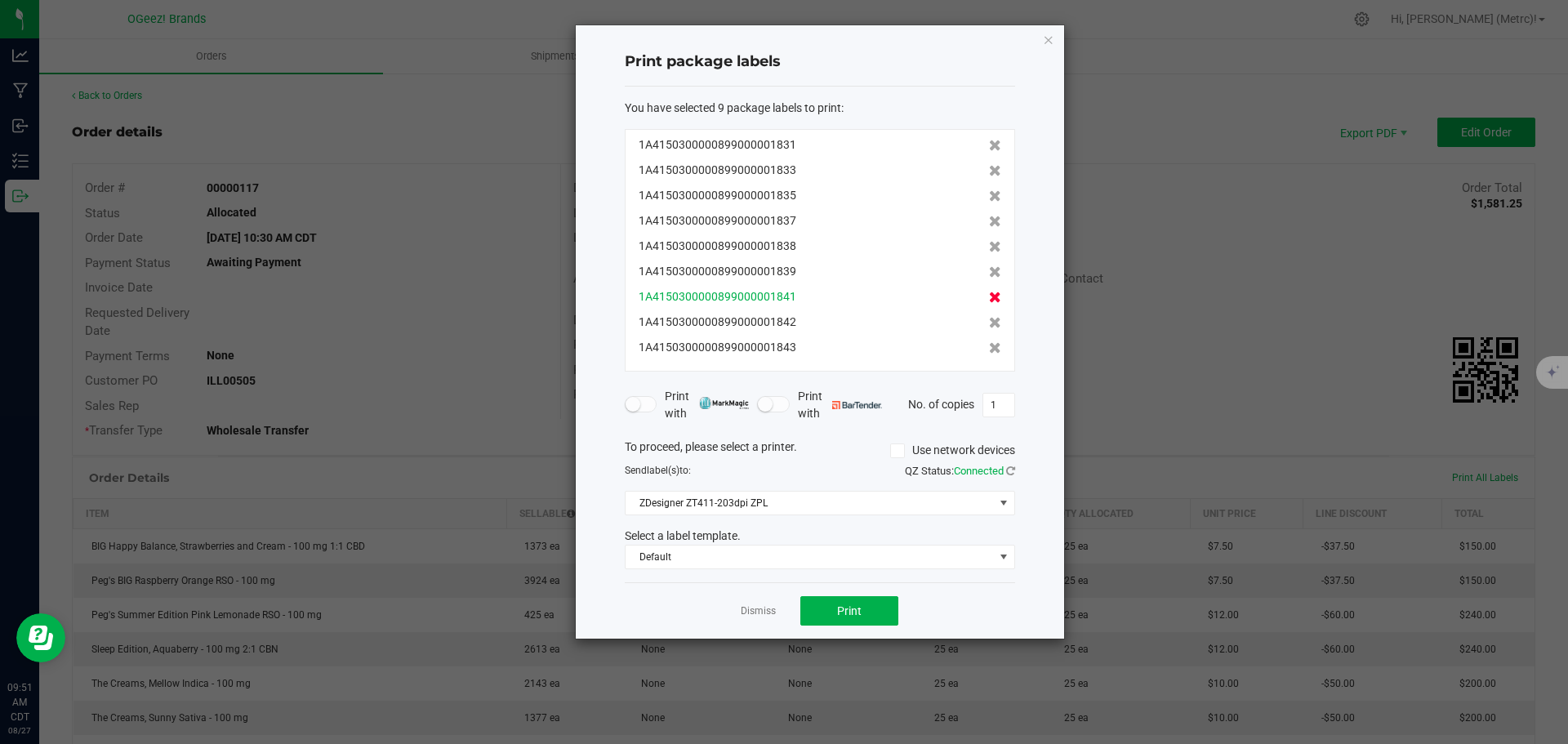
click at [989, 301] on icon at bounding box center [995, 297] width 12 height 11
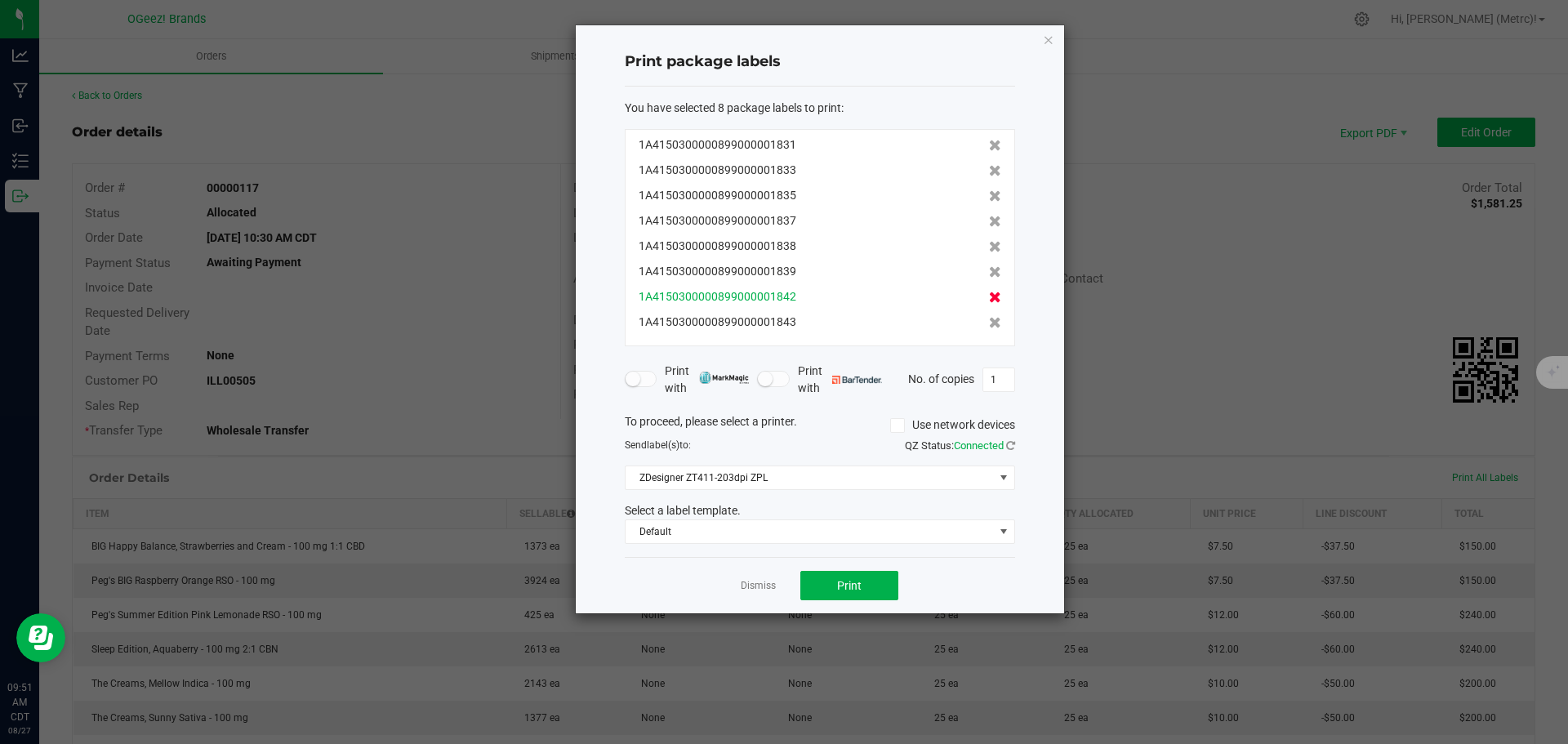
click at [989, 302] on icon at bounding box center [995, 297] width 12 height 11
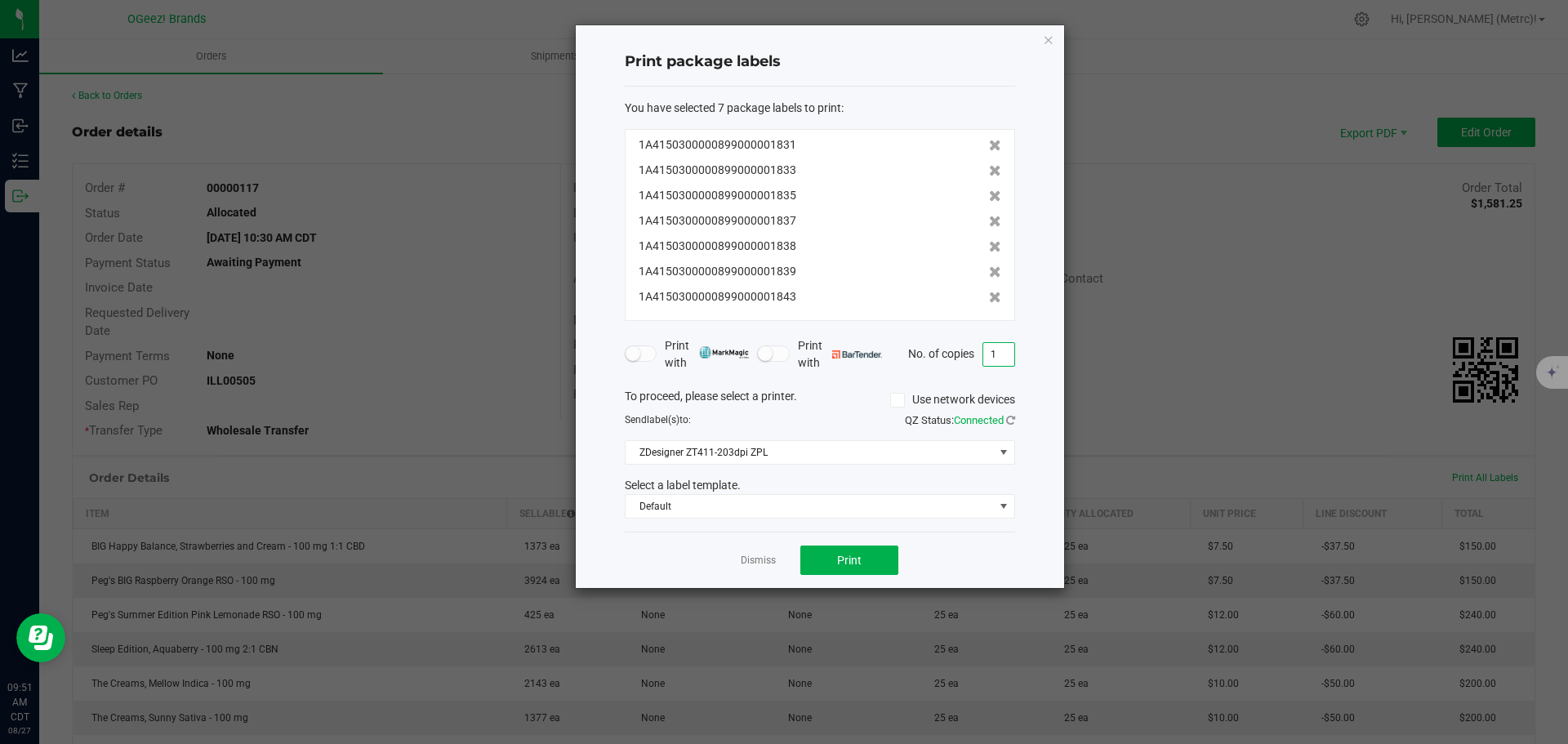
click at [1001, 350] on input "1" at bounding box center [998, 355] width 31 height 23
type input "25"
click at [726, 502] on span "Default" at bounding box center [810, 506] width 368 height 23
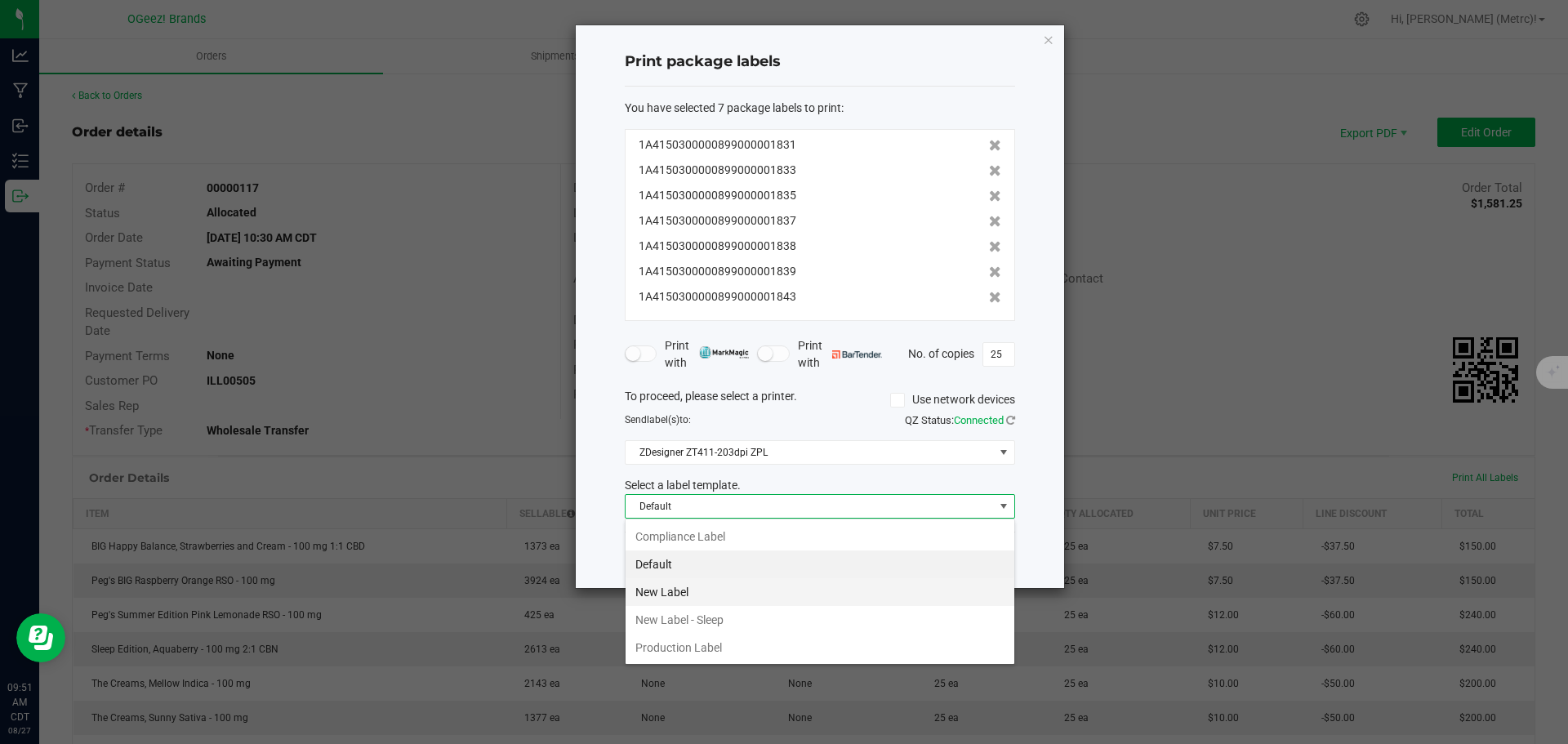
click at [698, 592] on li "New Label" at bounding box center [820, 592] width 388 height 28
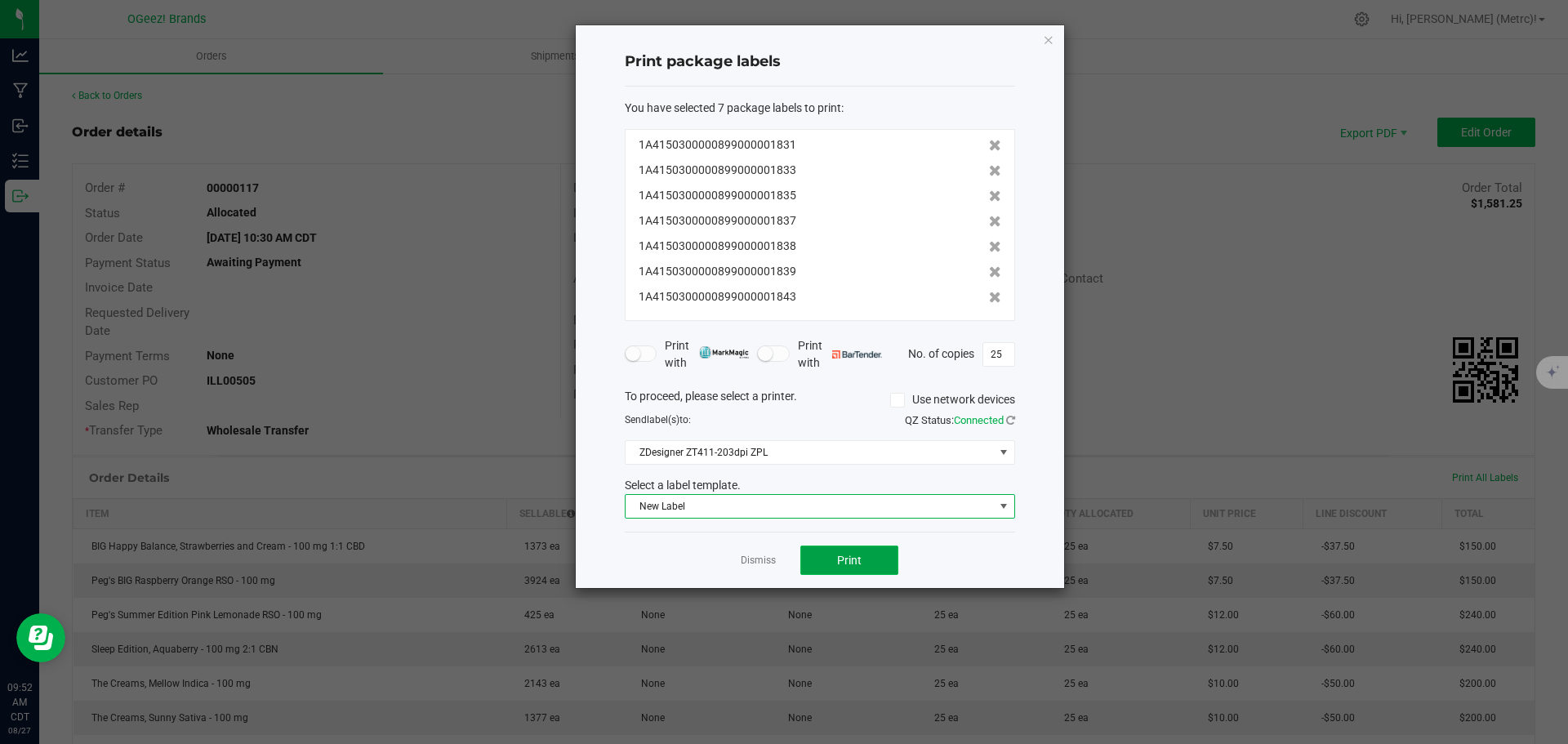
click at [873, 553] on button "Print" at bounding box center [849, 561] width 98 height 29
click at [1047, 38] on icon "button" at bounding box center [1048, 39] width 11 height 19
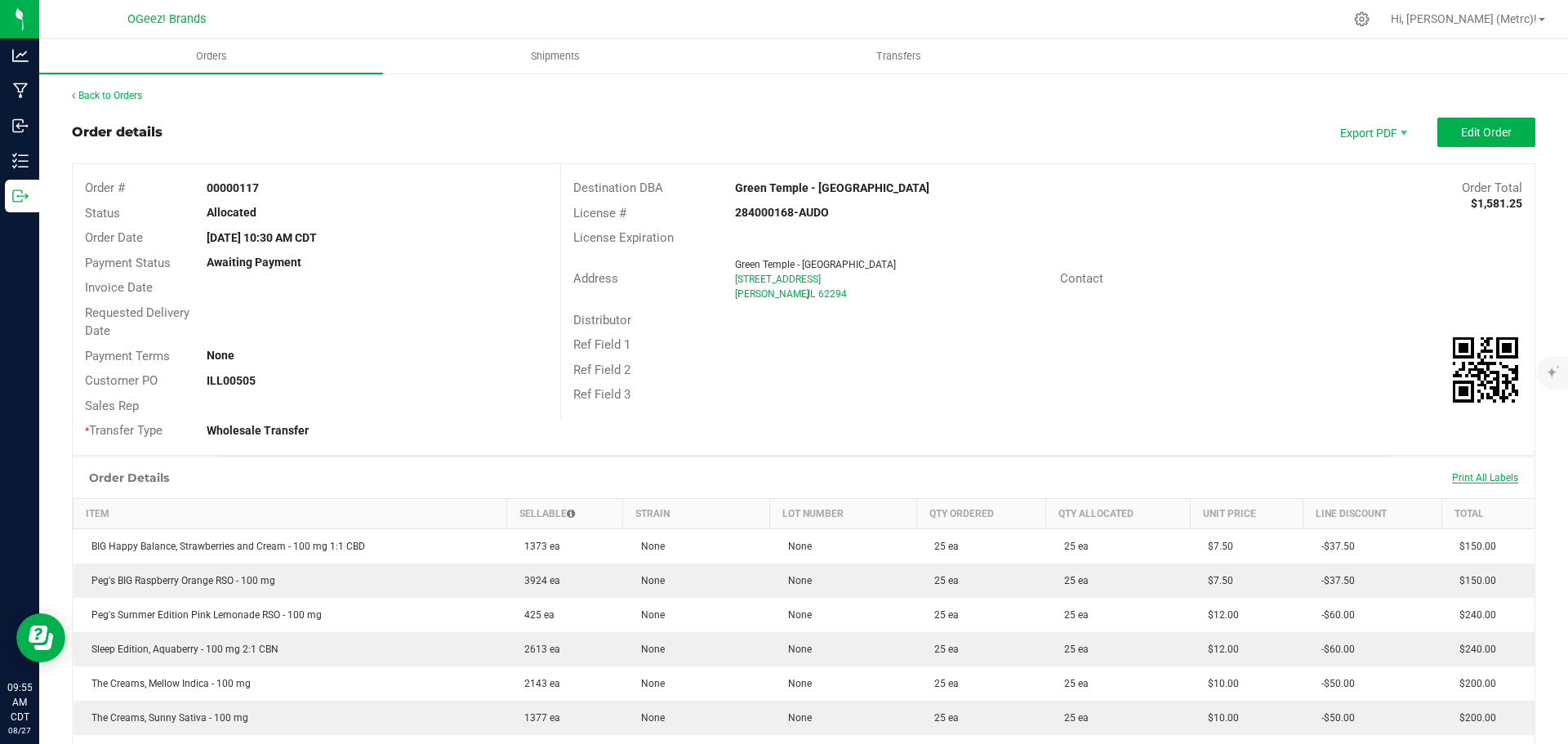
click at [1487, 479] on span "Print All Labels" at bounding box center [1485, 478] width 66 height 11
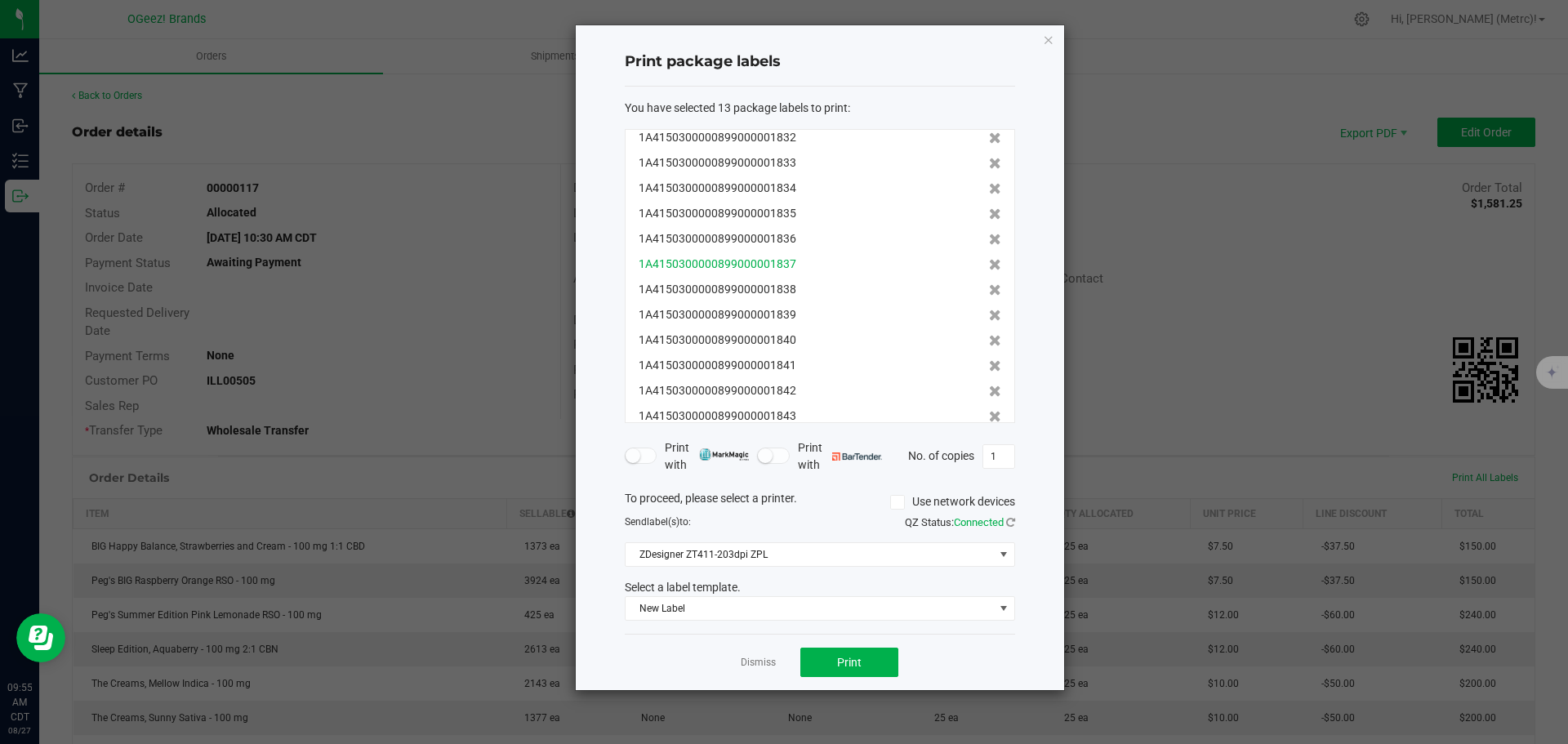
scroll to position [50, 0]
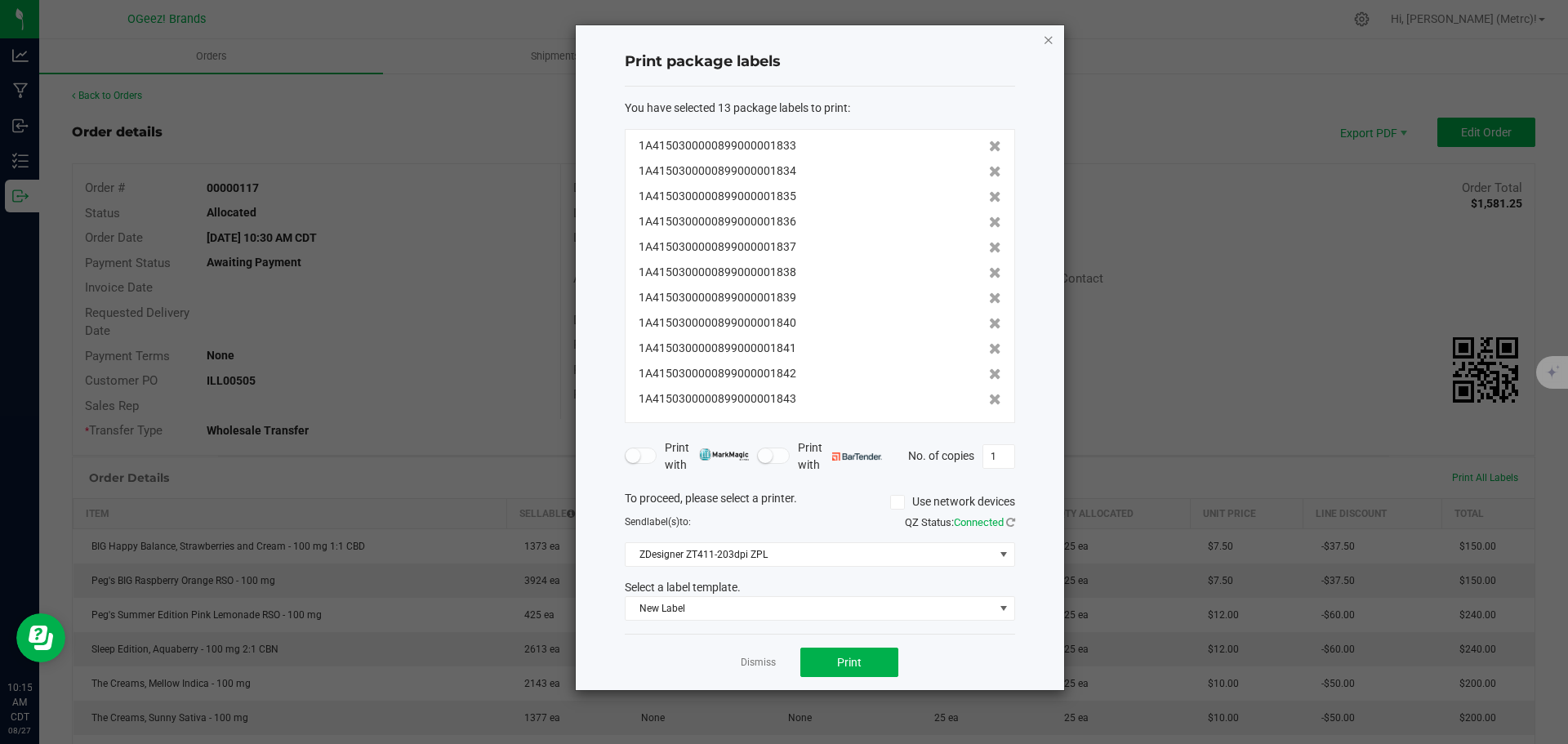
click at [1043, 34] on icon "button" at bounding box center [1048, 39] width 11 height 19
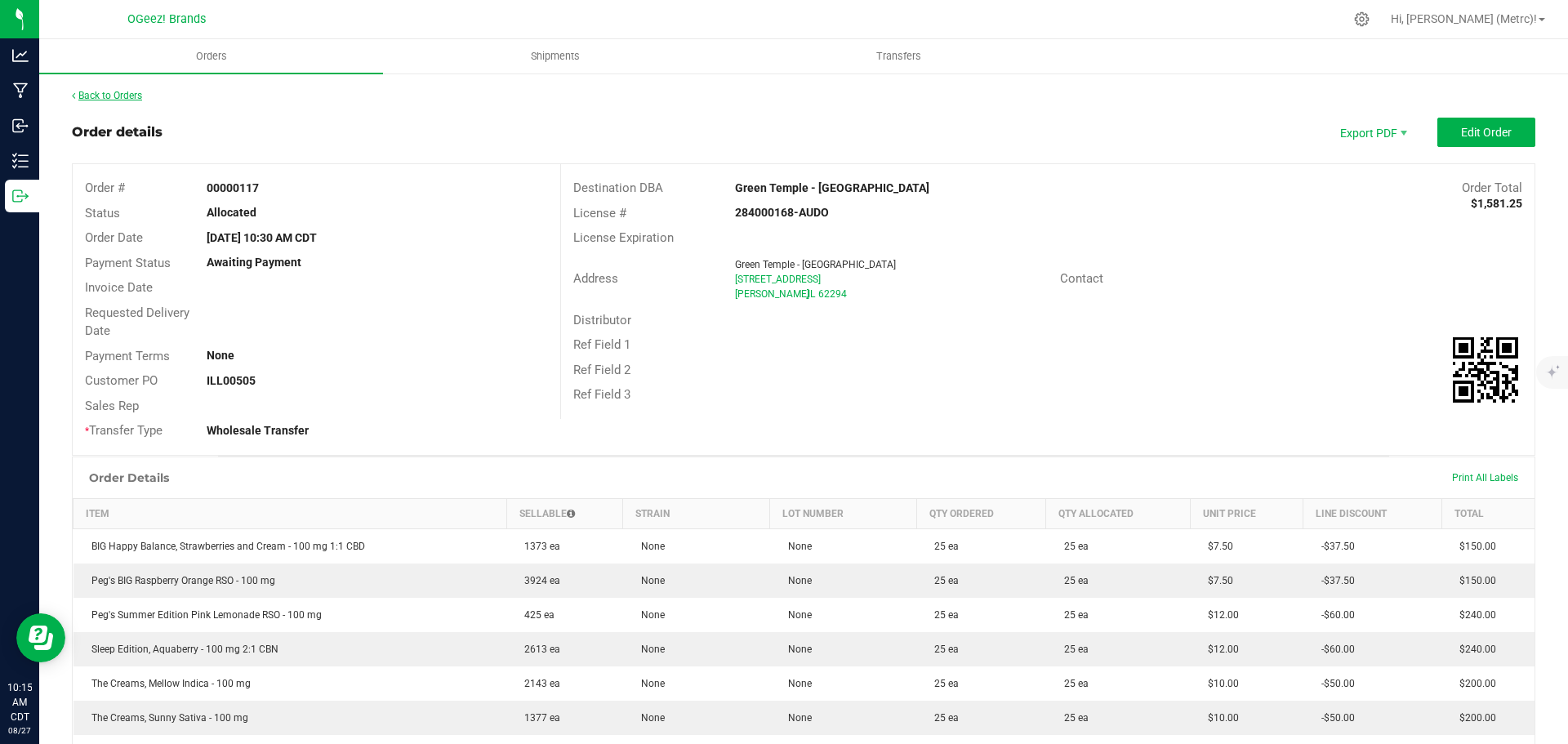
click at [144, 96] on div "Back to Orders" at bounding box center [803, 96] width 1463 height 15
click at [142, 96] on link "Back to Orders" at bounding box center [107, 96] width 70 height 11
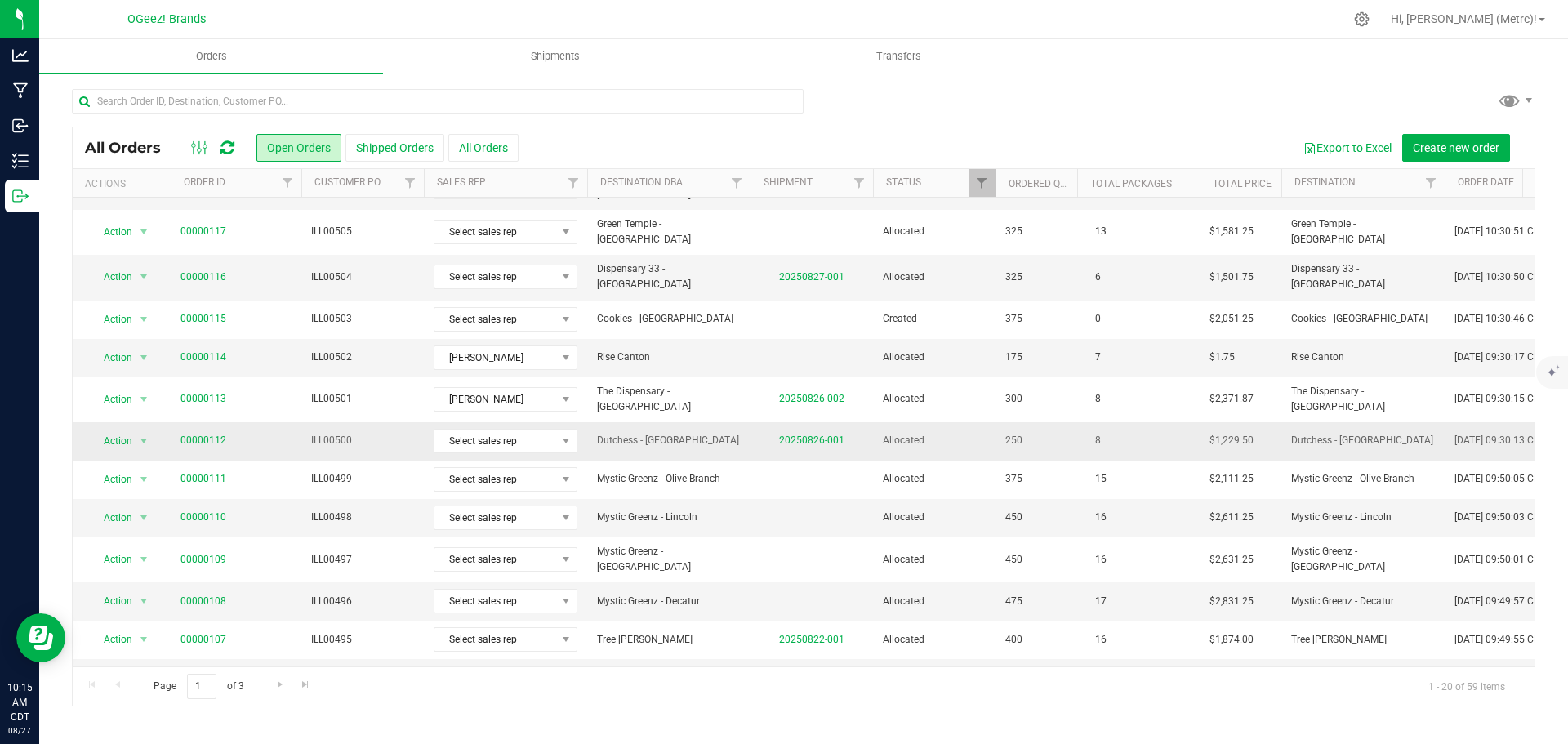
scroll to position [310, 0]
click at [534, 62] on span "Shipments" at bounding box center [555, 56] width 93 height 15
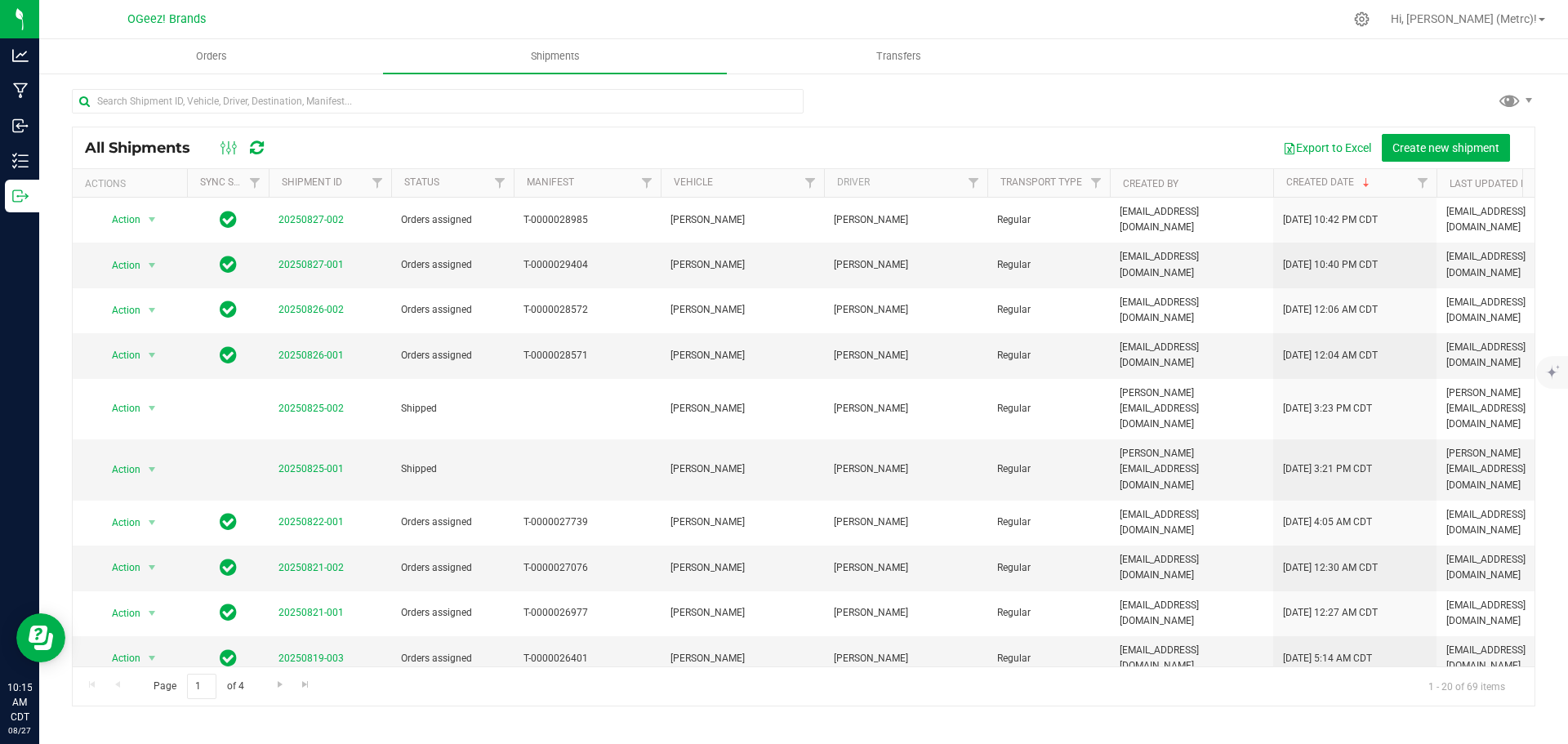
click at [140, 738] on span "Action" at bounding box center [130, 749] width 65 height 23
click at [167, 577] on li "Ship shipment" at bounding box center [158, 589] width 121 height 25
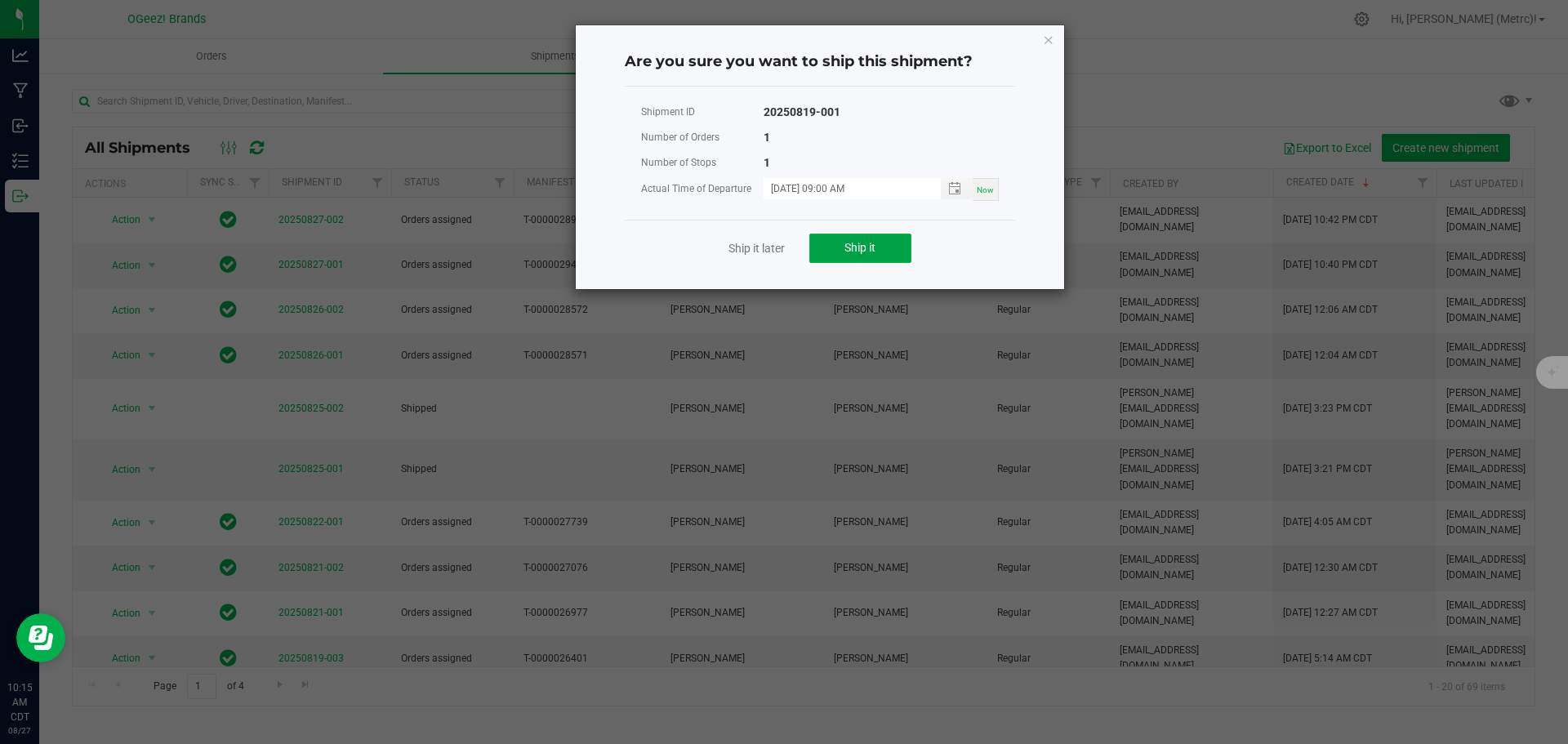
click at [838, 250] on button "Ship it" at bounding box center [859, 249] width 102 height 29
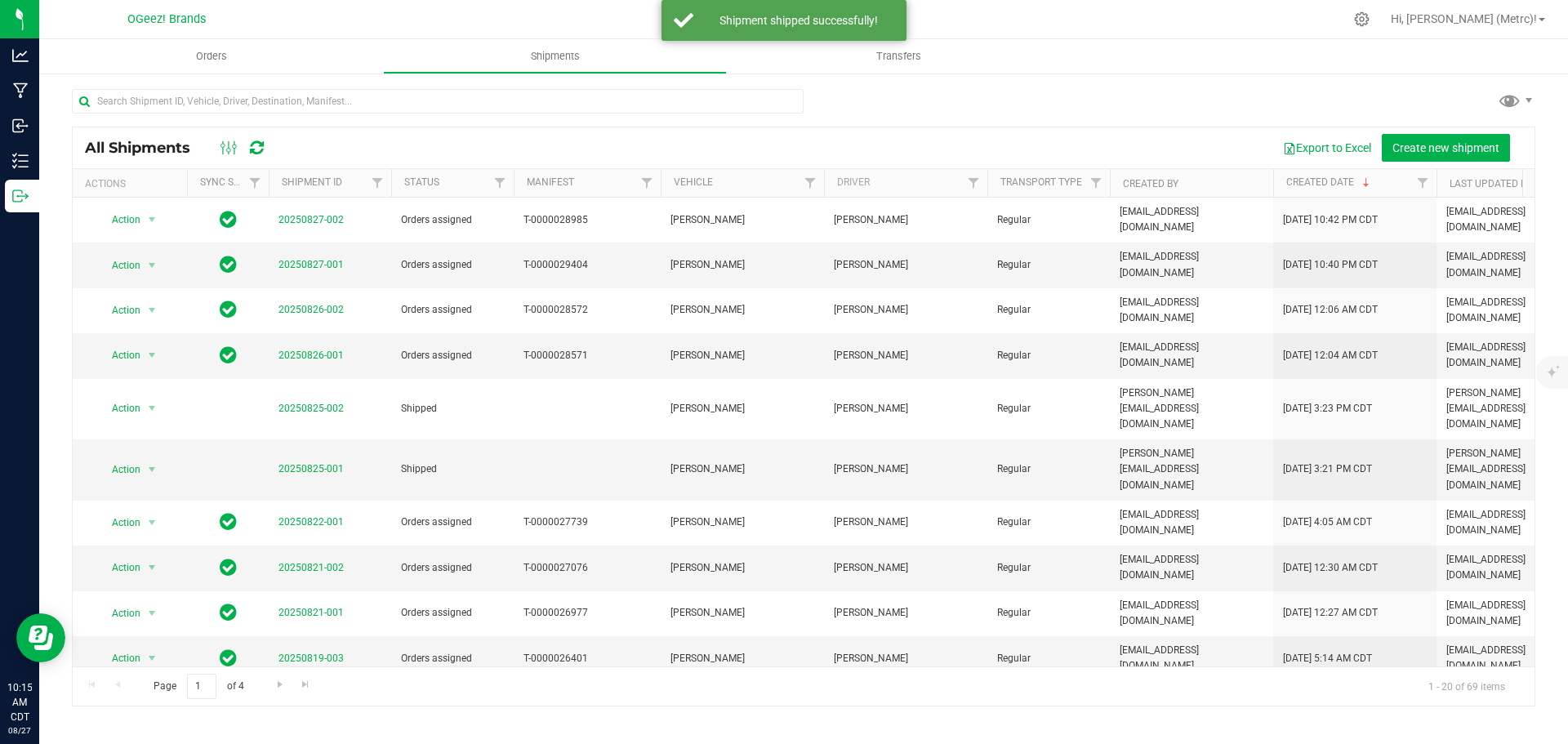
click at [135, 692] on span "Action" at bounding box center [120, 703] width 44 height 23
click at [184, 541] on li "Ship shipment" at bounding box center [158, 552] width 121 height 25
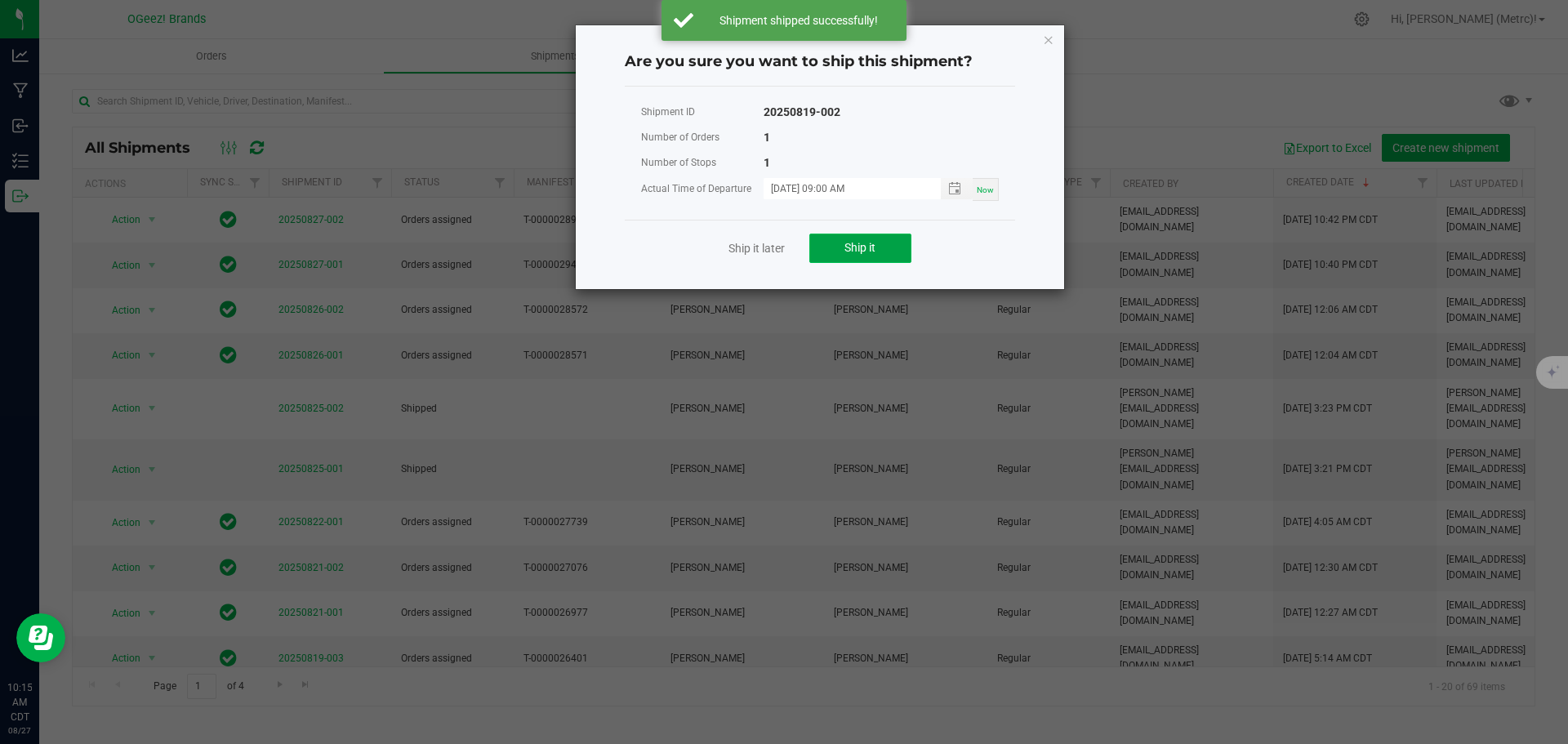
click at [843, 240] on button "Ship it" at bounding box center [859, 249] width 102 height 29
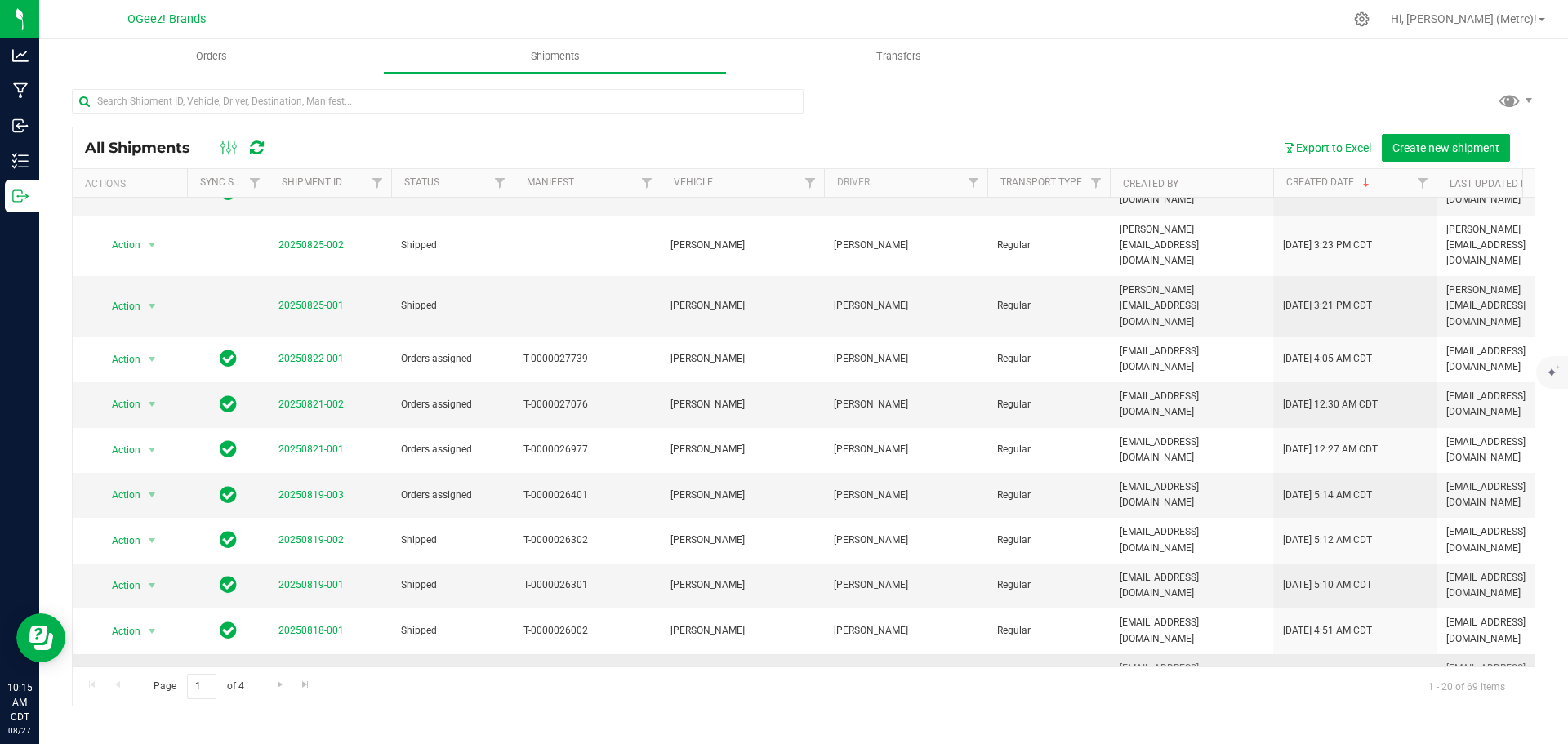
scroll to position [82, 0]
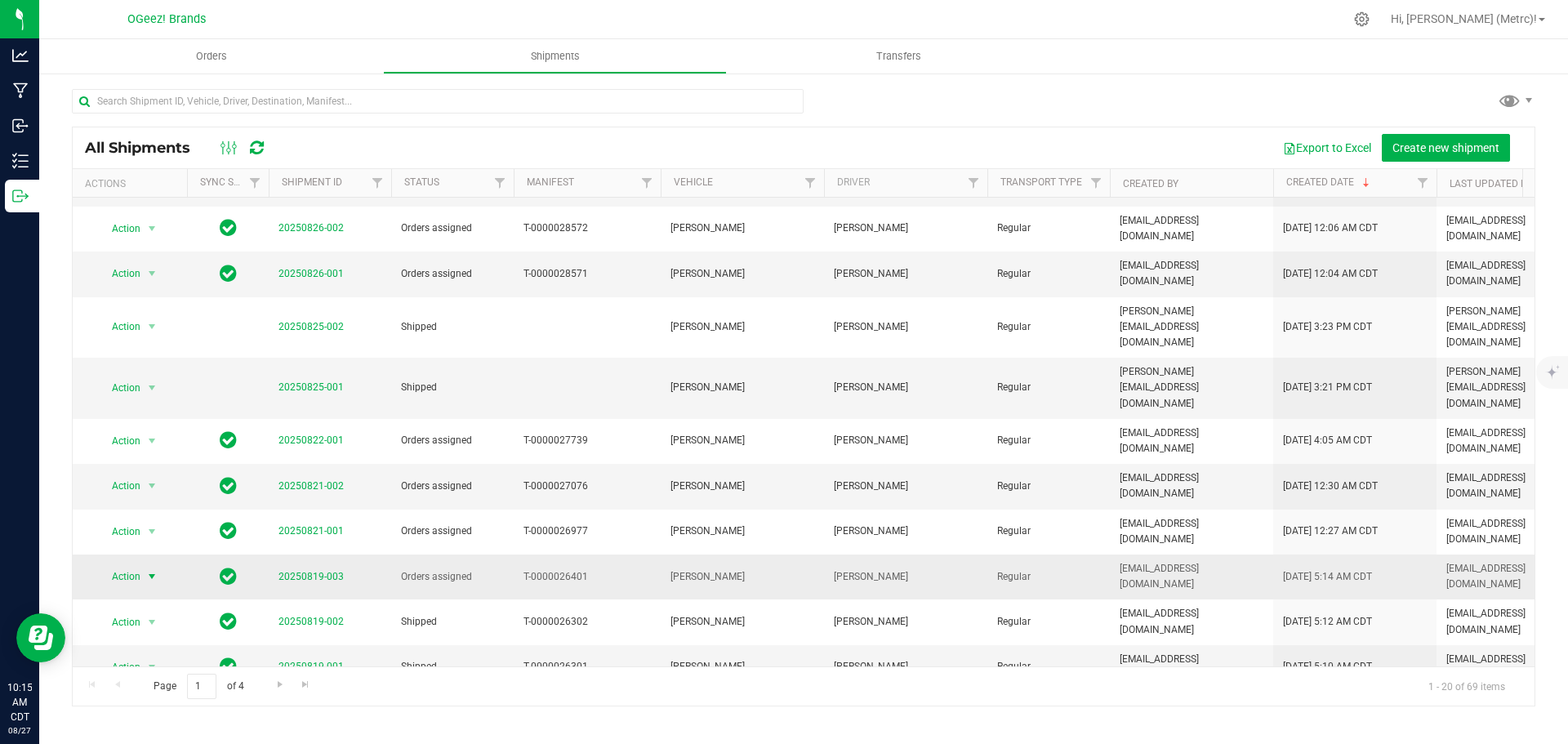
click at [142, 565] on span "select" at bounding box center [152, 576] width 20 height 23
click at [173, 622] on li "Ship shipment" at bounding box center [158, 634] width 121 height 25
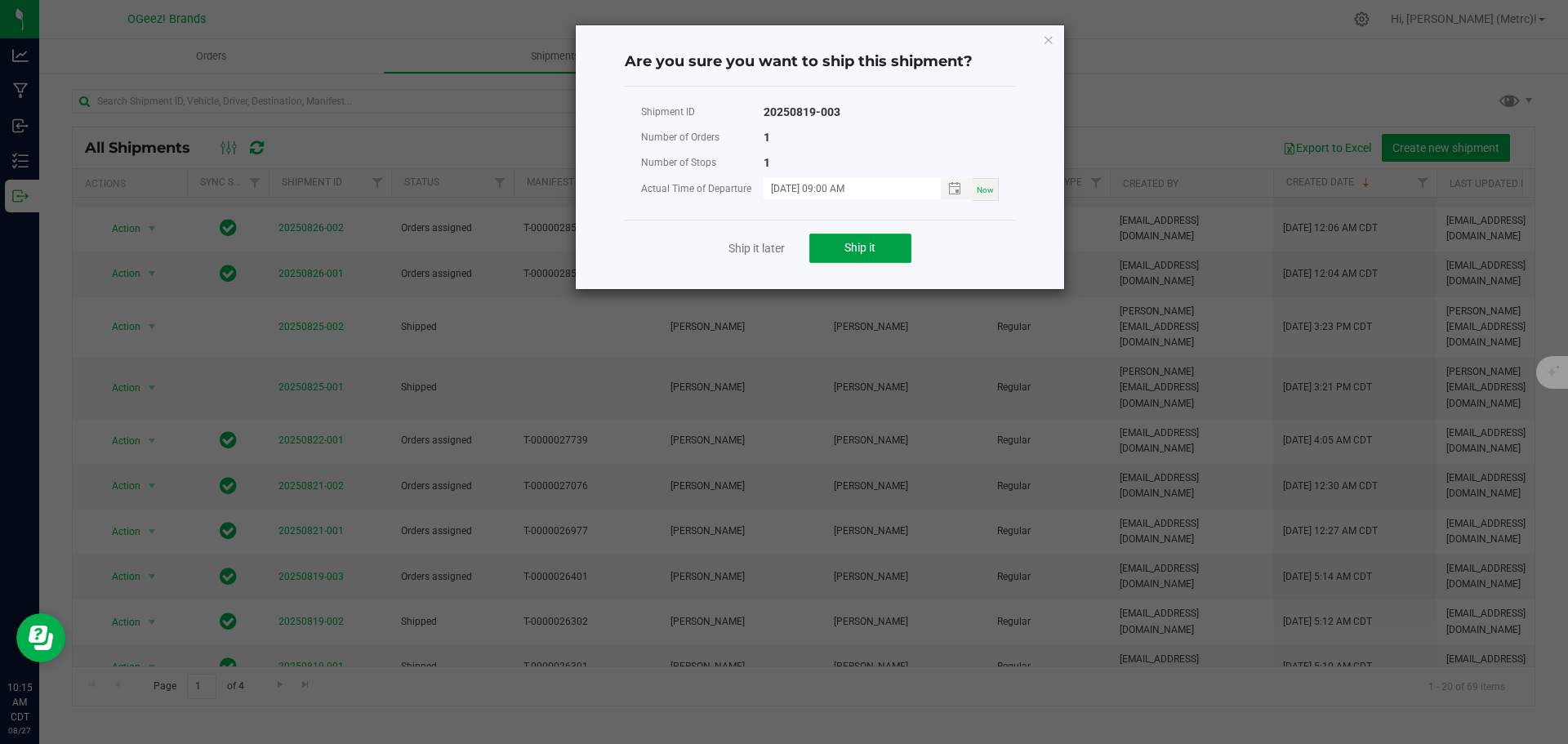
click at [851, 249] on span "Ship it" at bounding box center [860, 248] width 31 height 13
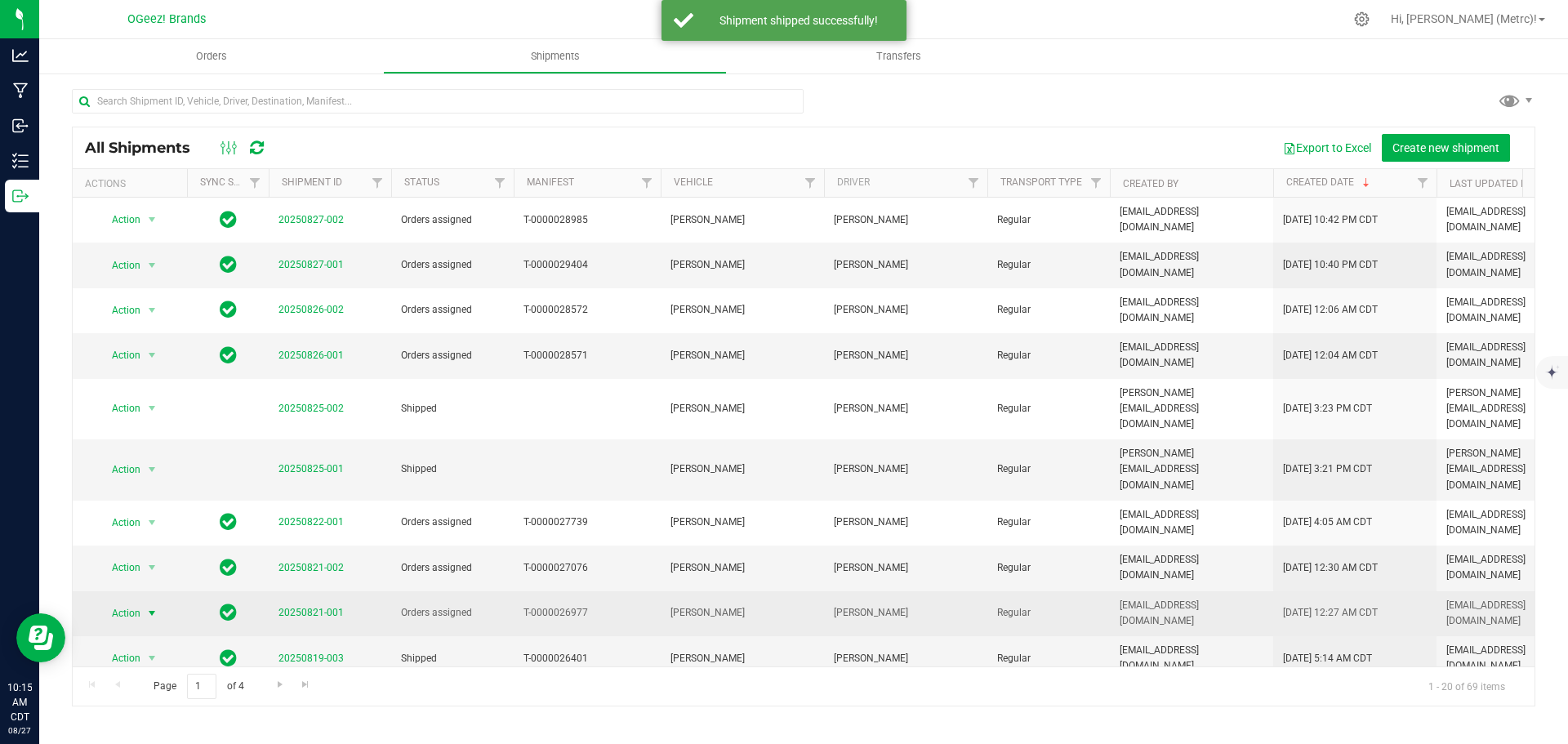
click at [142, 602] on span "select" at bounding box center [152, 613] width 20 height 23
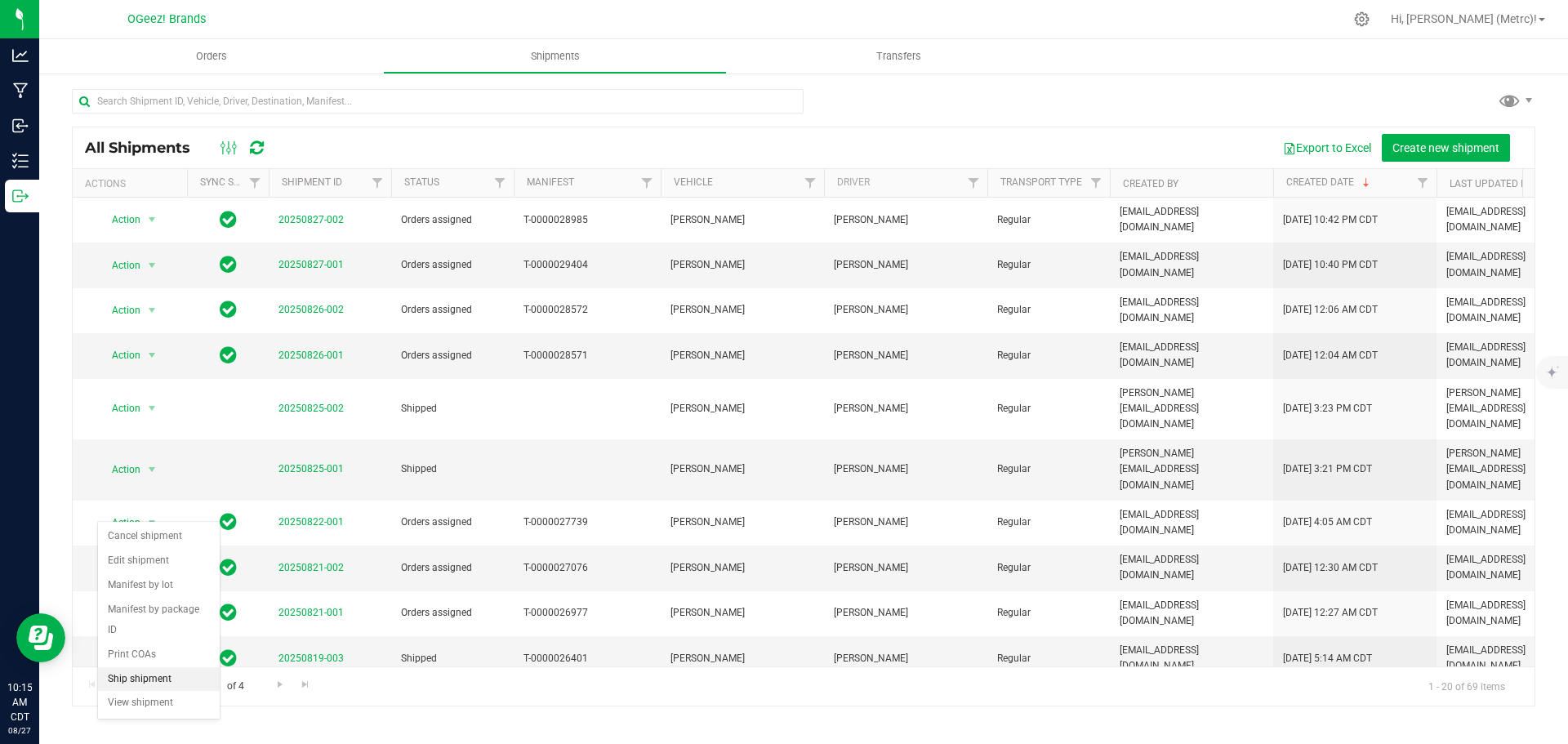
click at [190, 668] on li "Ship shipment" at bounding box center [158, 680] width 121 height 25
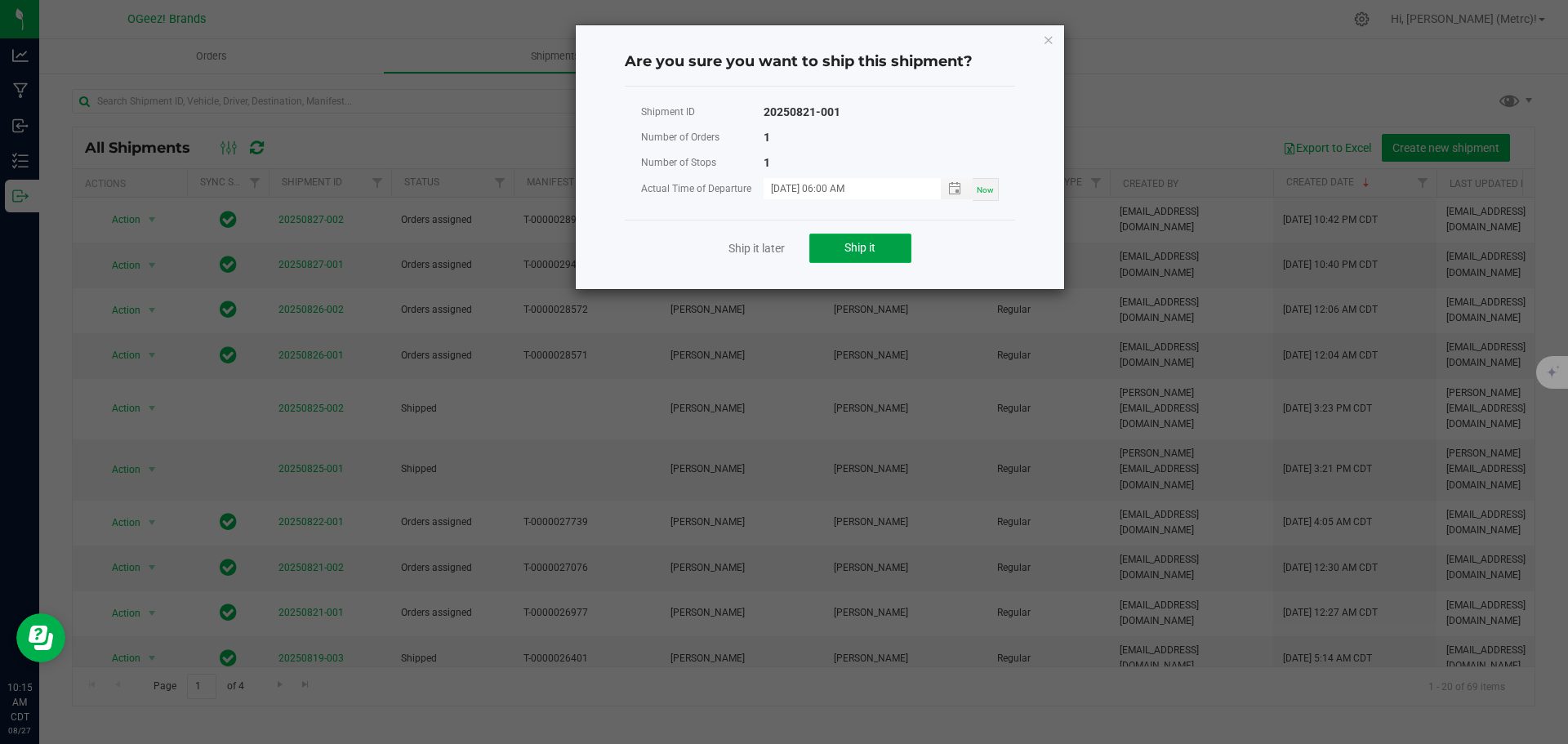
click at [853, 235] on button "Ship it" at bounding box center [859, 249] width 102 height 29
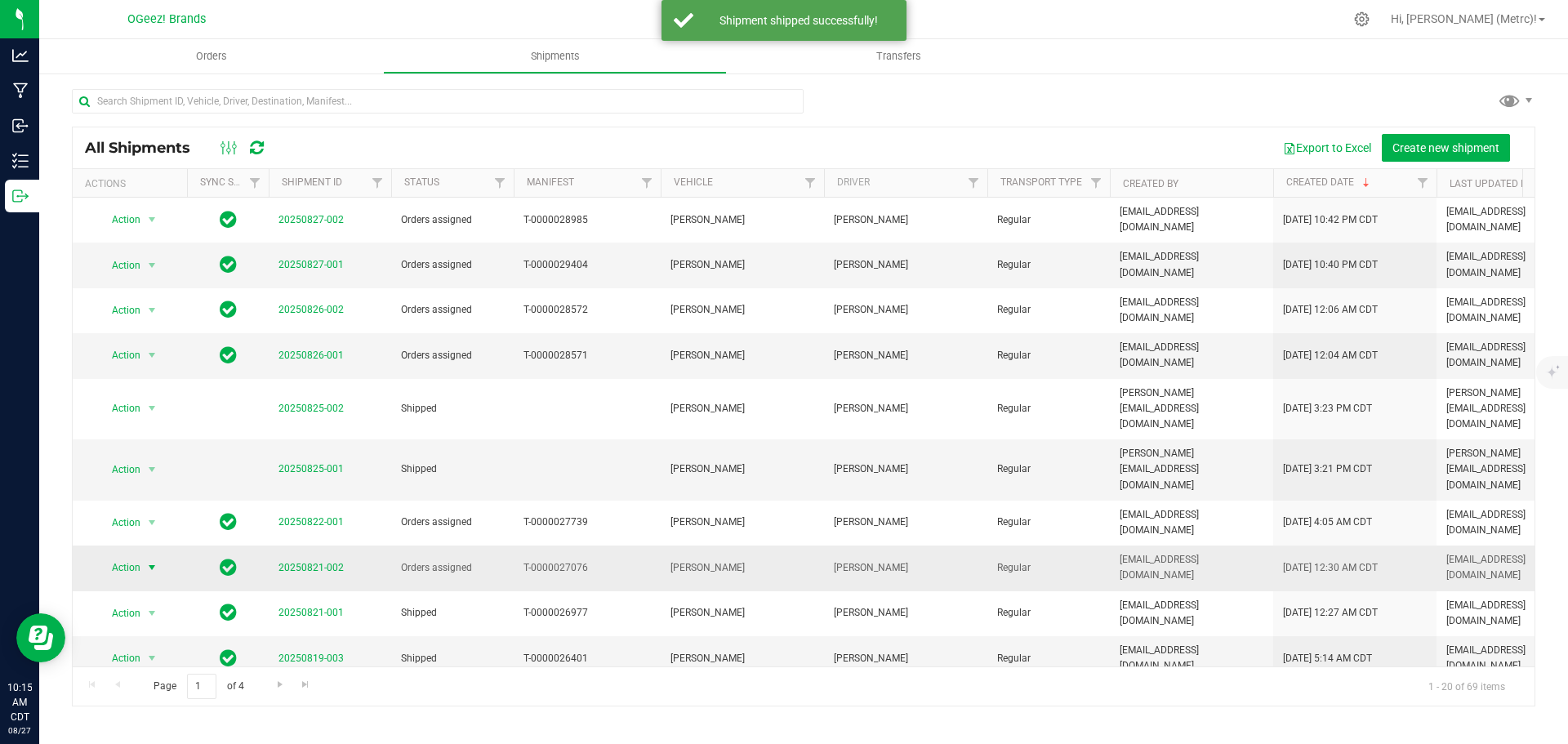
click at [136, 556] on span "Action" at bounding box center [120, 567] width 44 height 23
click at [183, 631] on li "Ship shipment" at bounding box center [158, 643] width 121 height 25
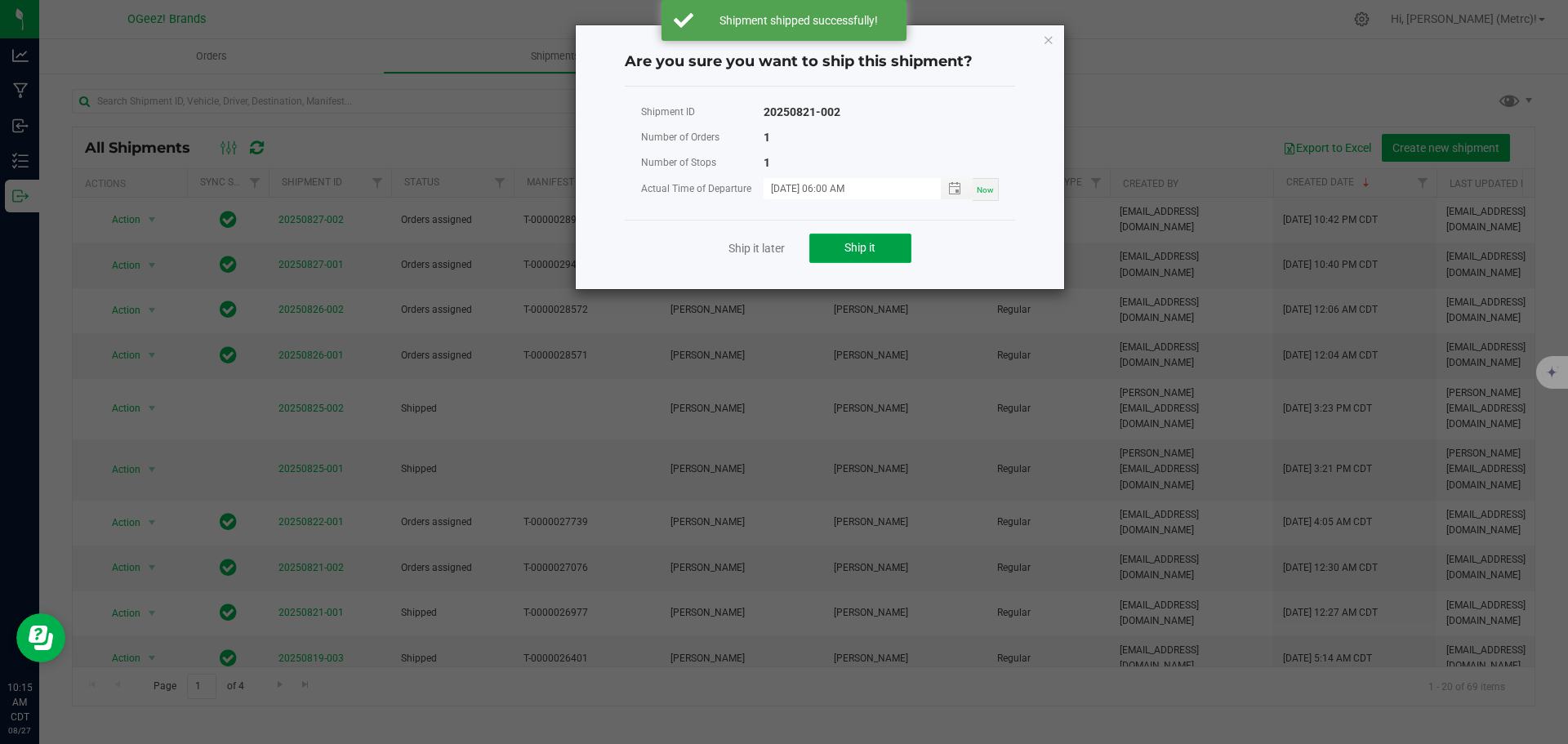
click at [876, 241] on button "Ship it" at bounding box center [859, 249] width 102 height 29
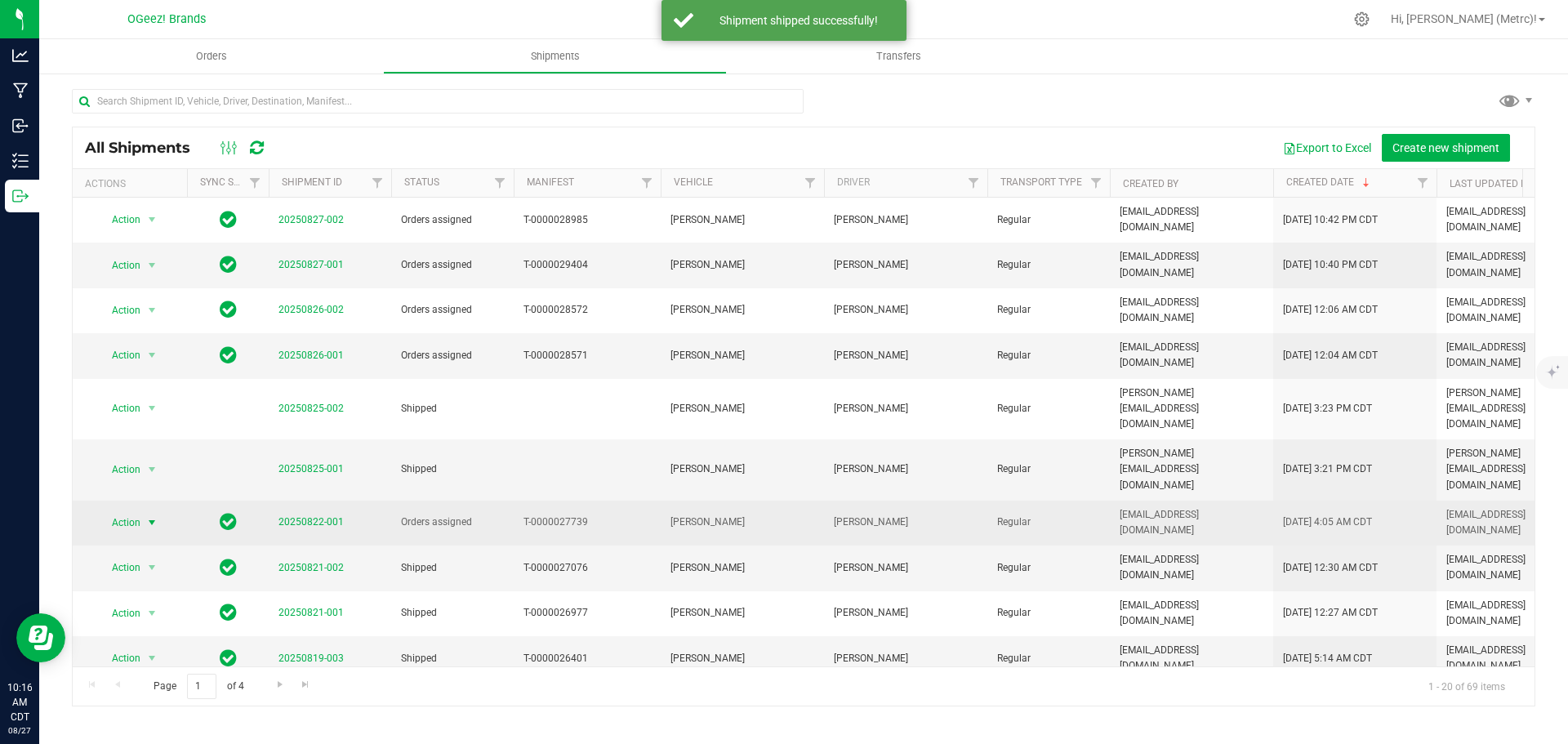
click at [148, 517] on span "select" at bounding box center [152, 523] width 13 height 13
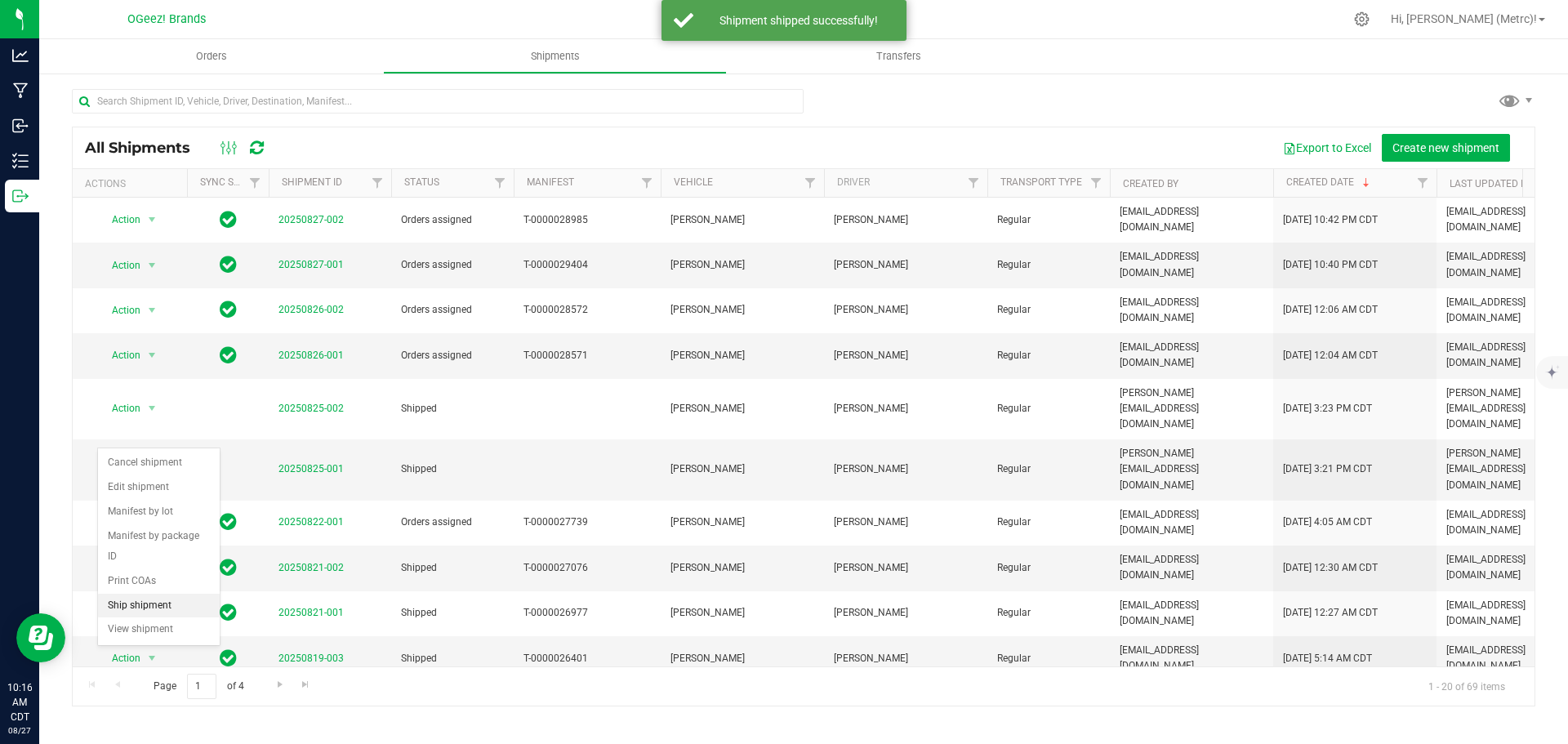
click at [167, 594] on li "Ship shipment" at bounding box center [158, 606] width 121 height 25
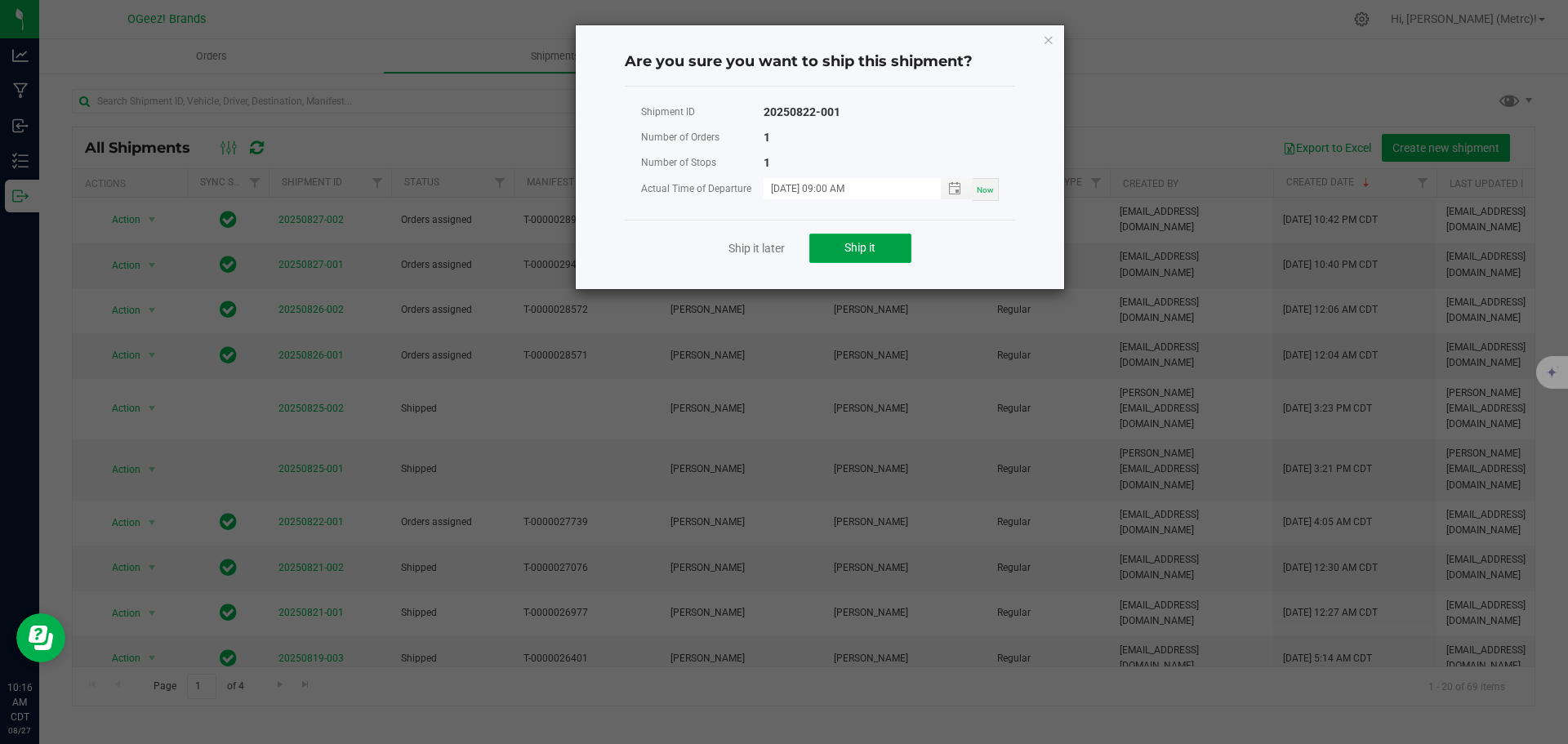
click at [892, 243] on button "Ship it" at bounding box center [859, 249] width 102 height 29
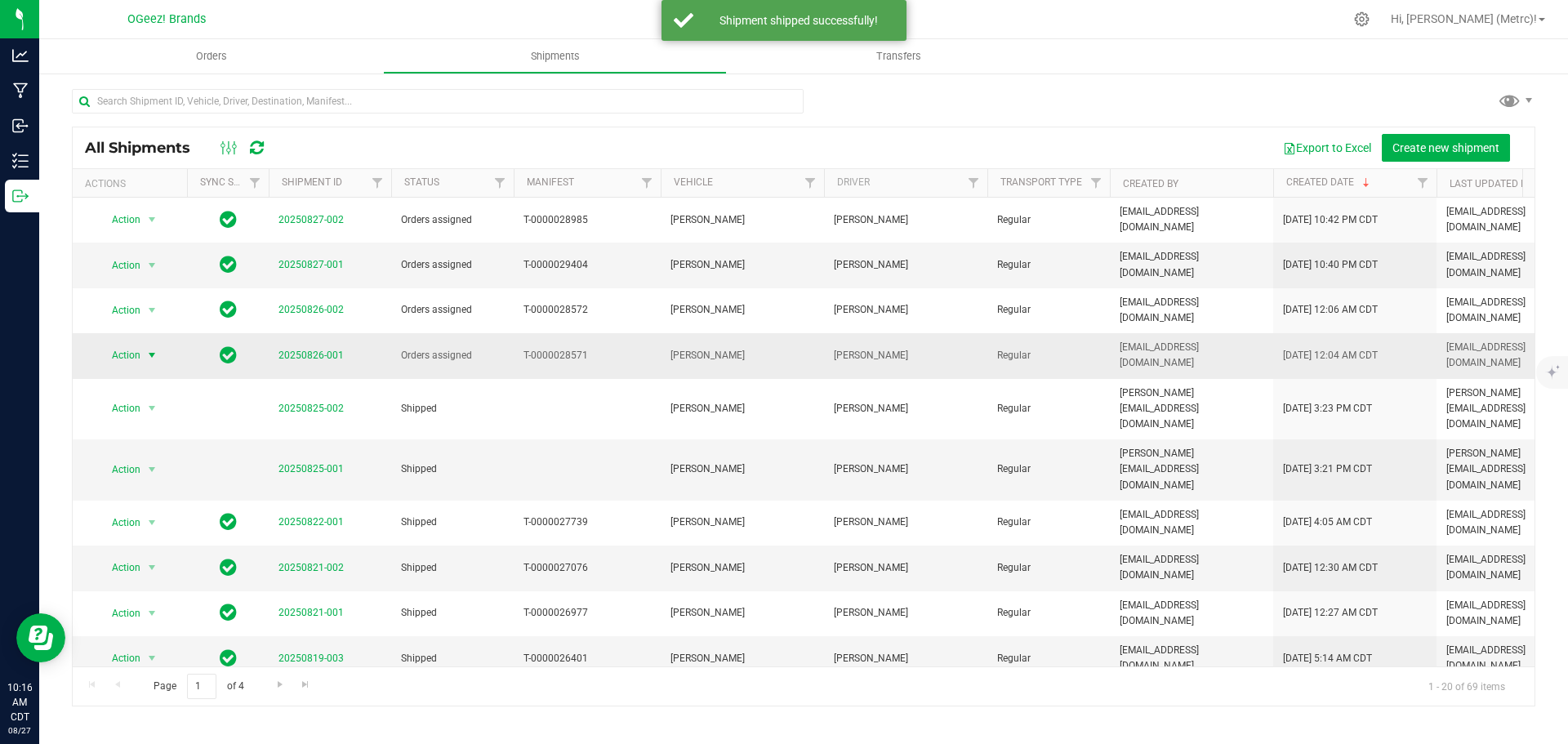
click at [150, 344] on span "select" at bounding box center [152, 355] width 20 height 23
click at [167, 483] on li "Ship shipment" at bounding box center [158, 495] width 121 height 25
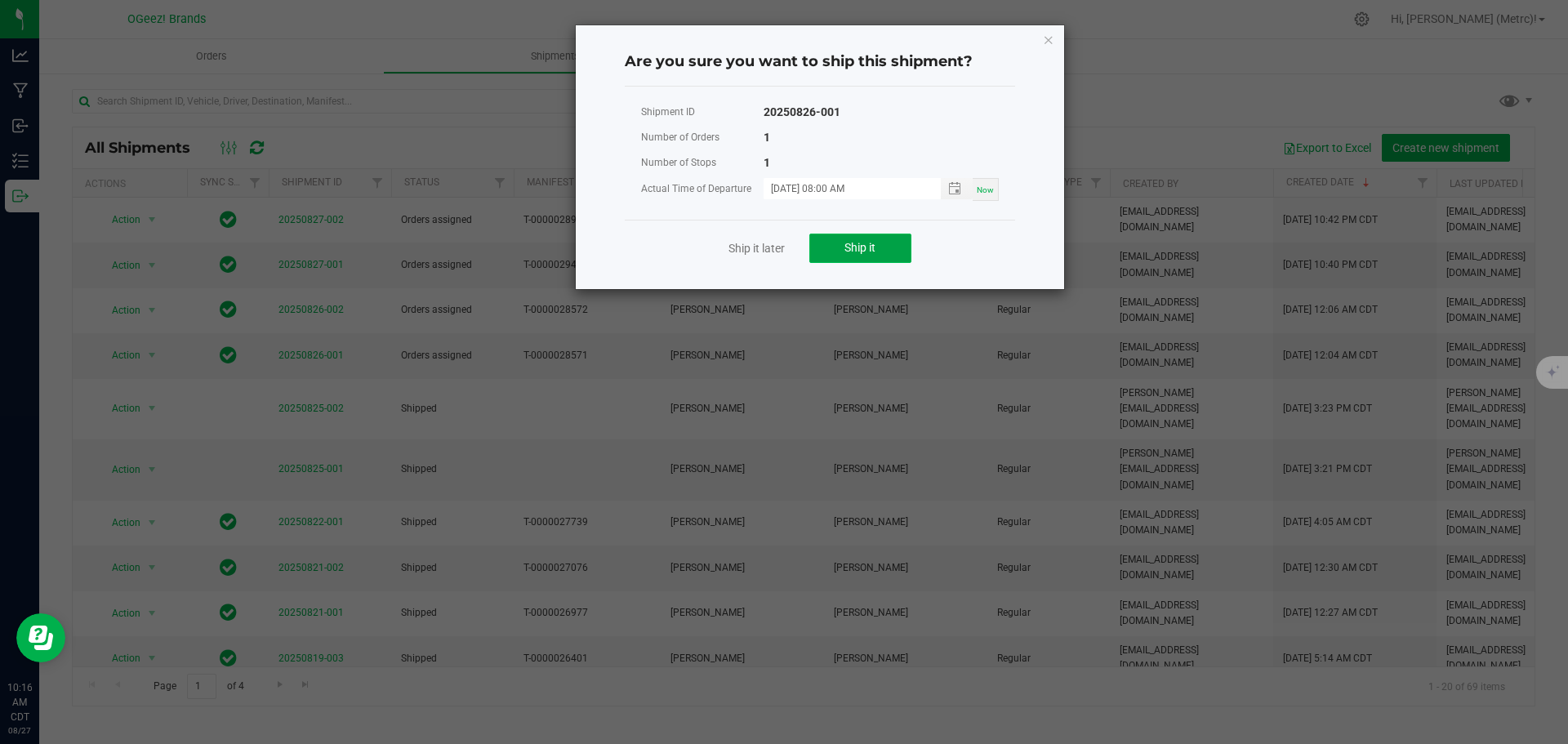
click at [847, 242] on span "Ship it" at bounding box center [860, 248] width 31 height 13
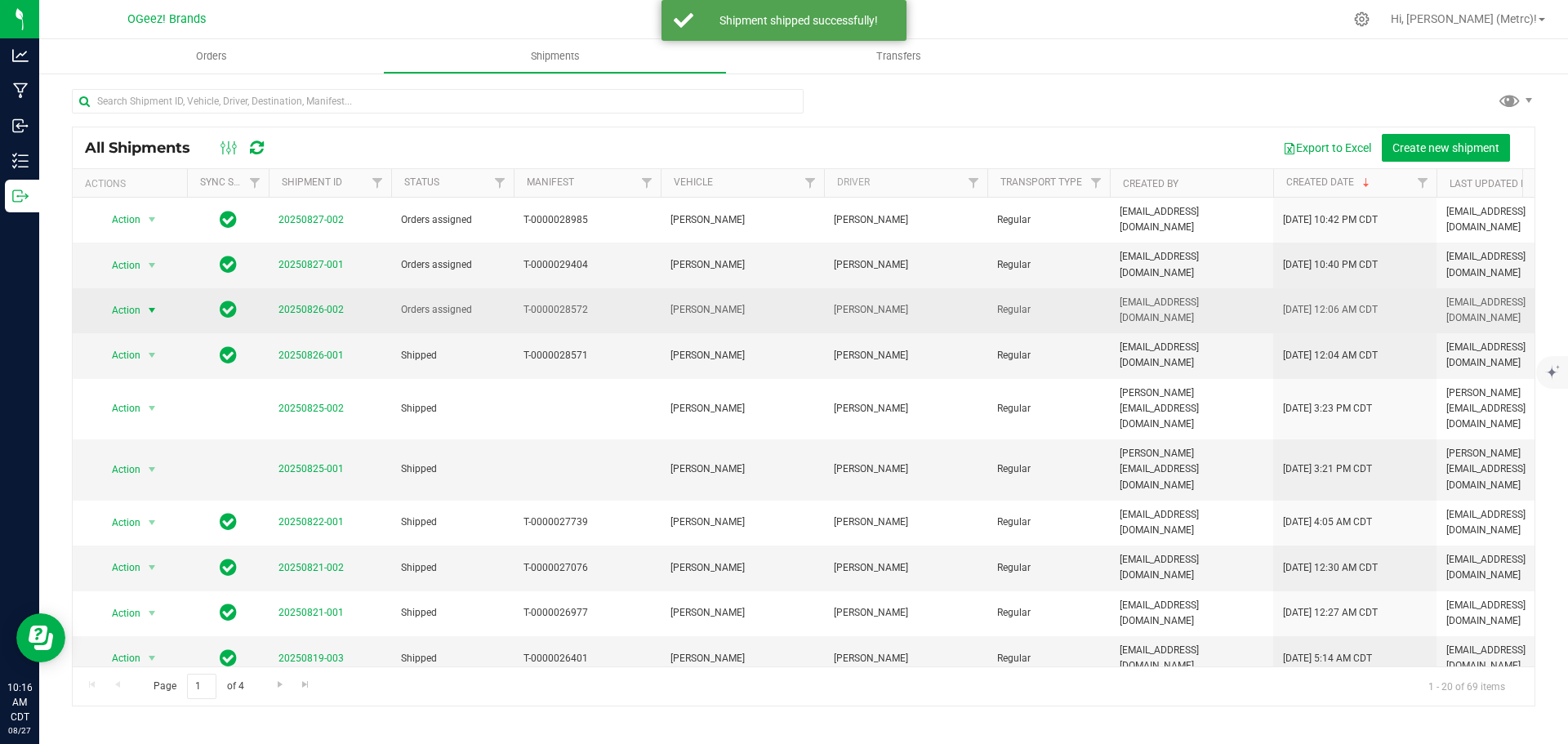
click at [148, 304] on span "select" at bounding box center [152, 310] width 13 height 13
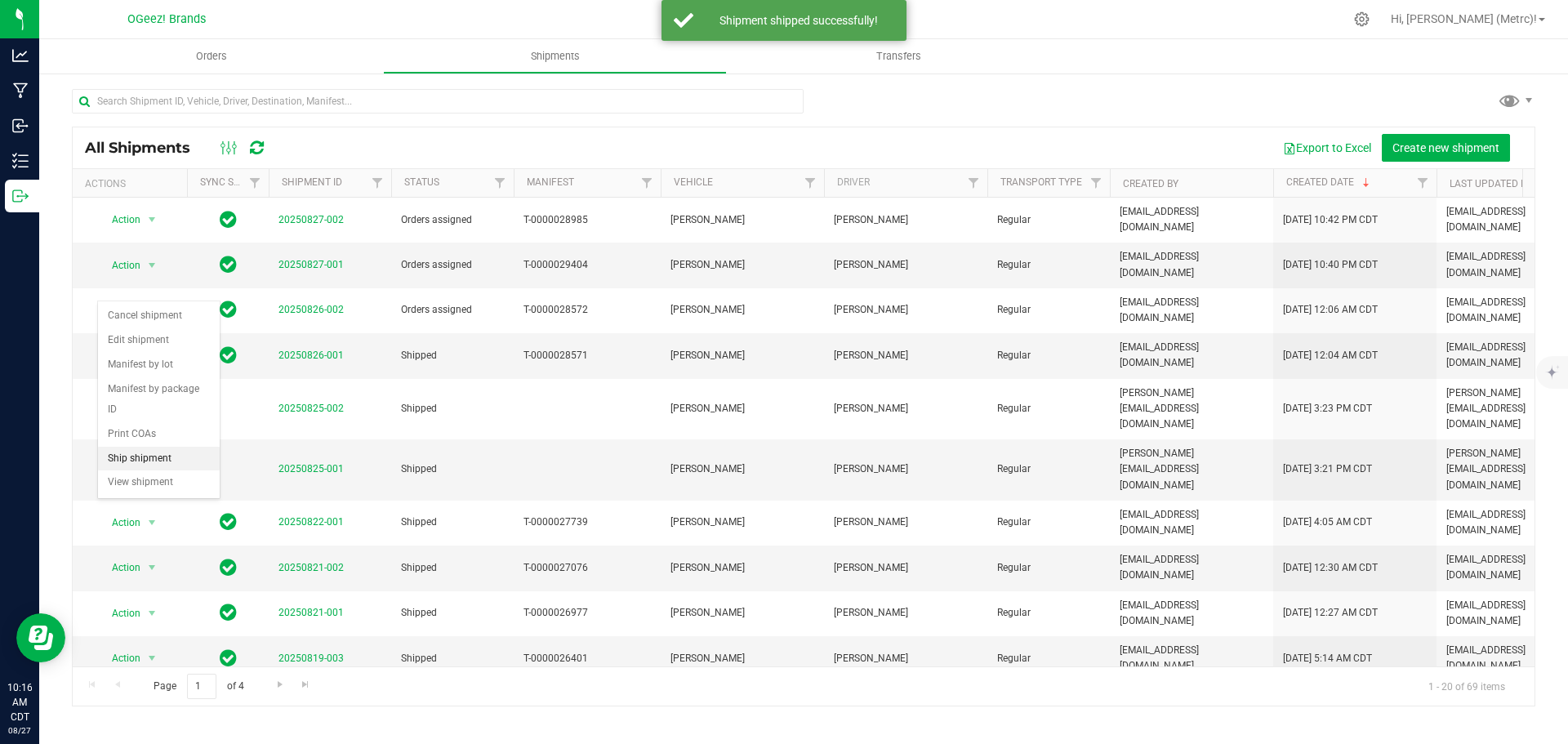
click at [177, 447] on li "Ship shipment" at bounding box center [158, 459] width 121 height 25
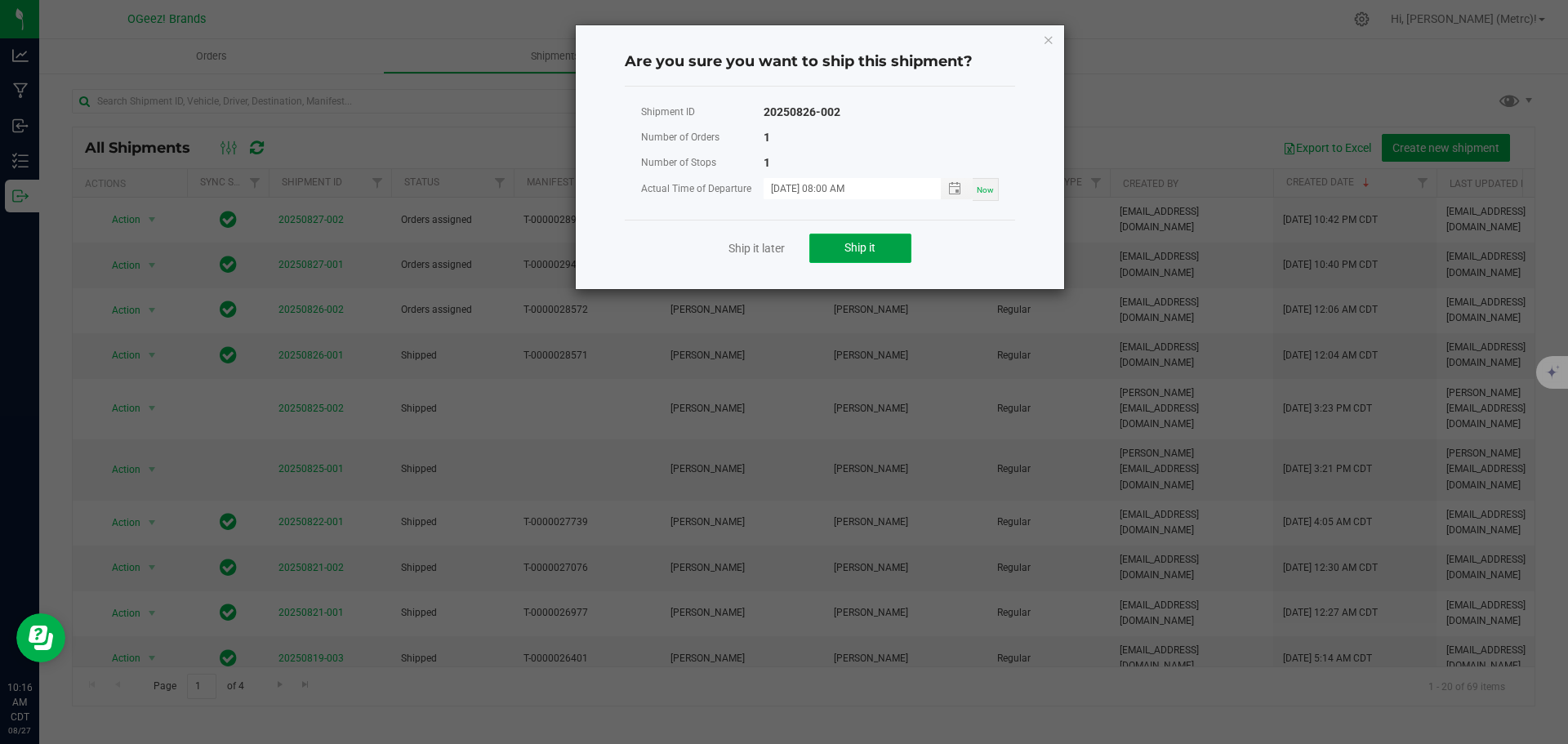
click at [882, 252] on button "Ship it" at bounding box center [859, 249] width 102 height 29
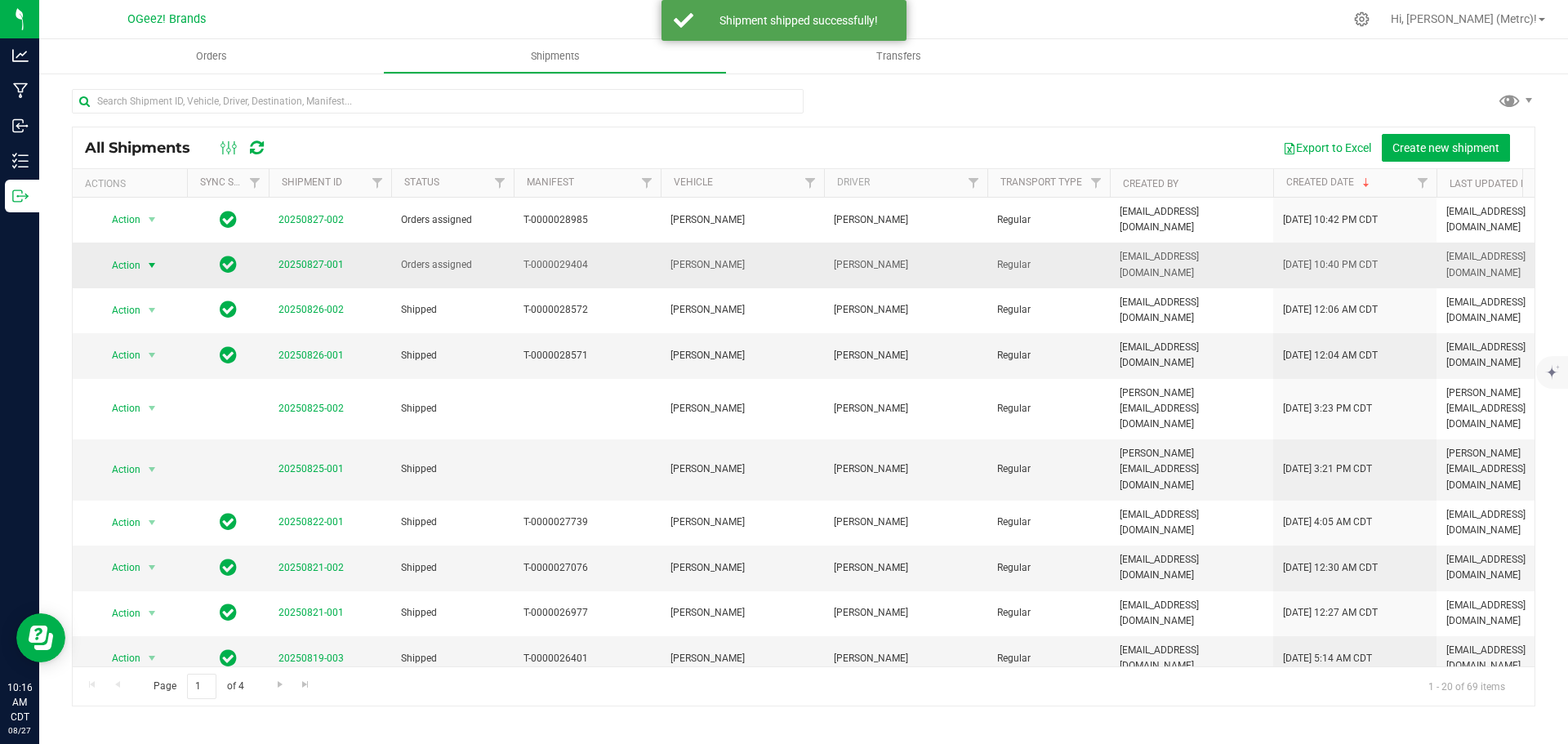
click at [139, 254] on span "Action" at bounding box center [120, 265] width 44 height 23
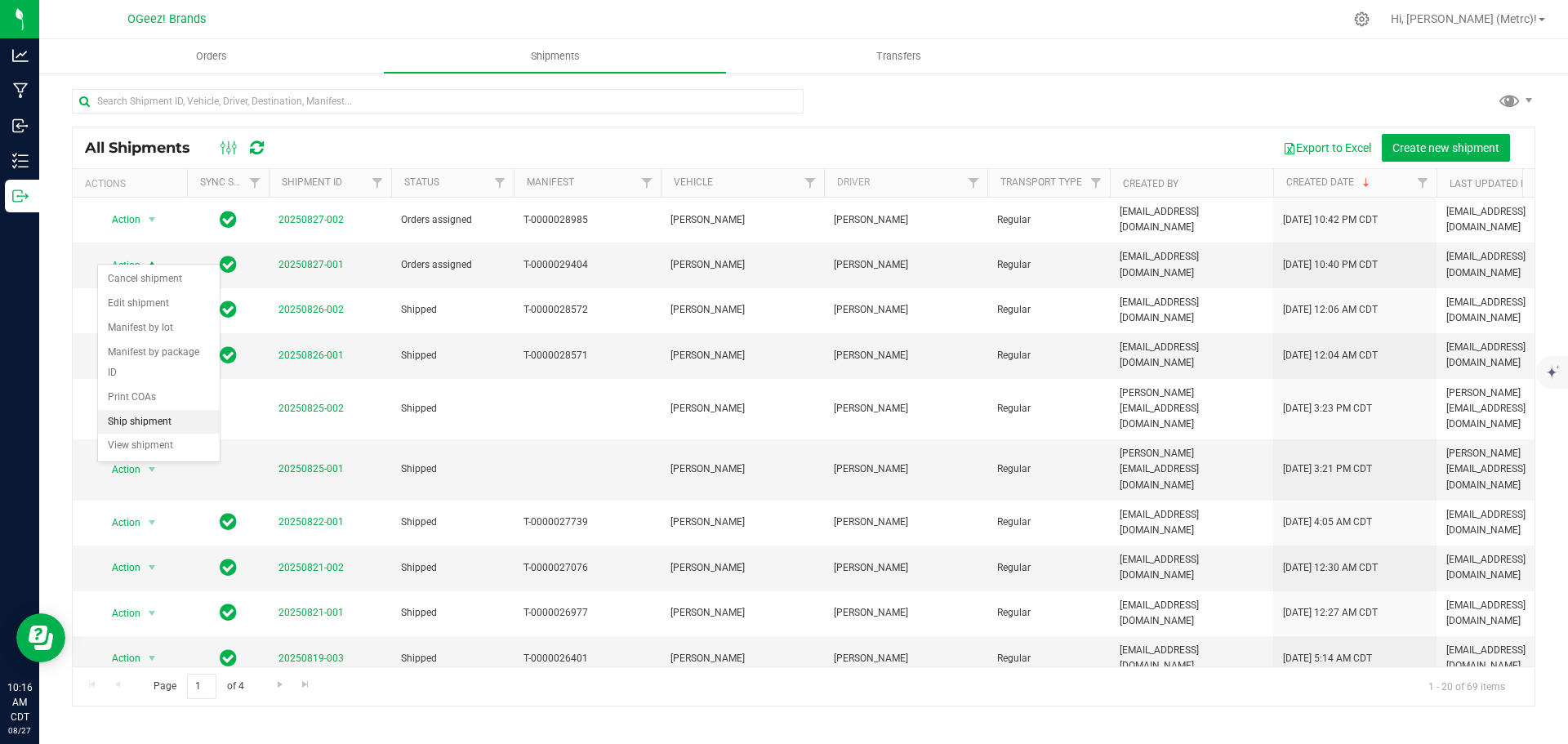
click at [199, 410] on li "Ship shipment" at bounding box center [158, 422] width 121 height 25
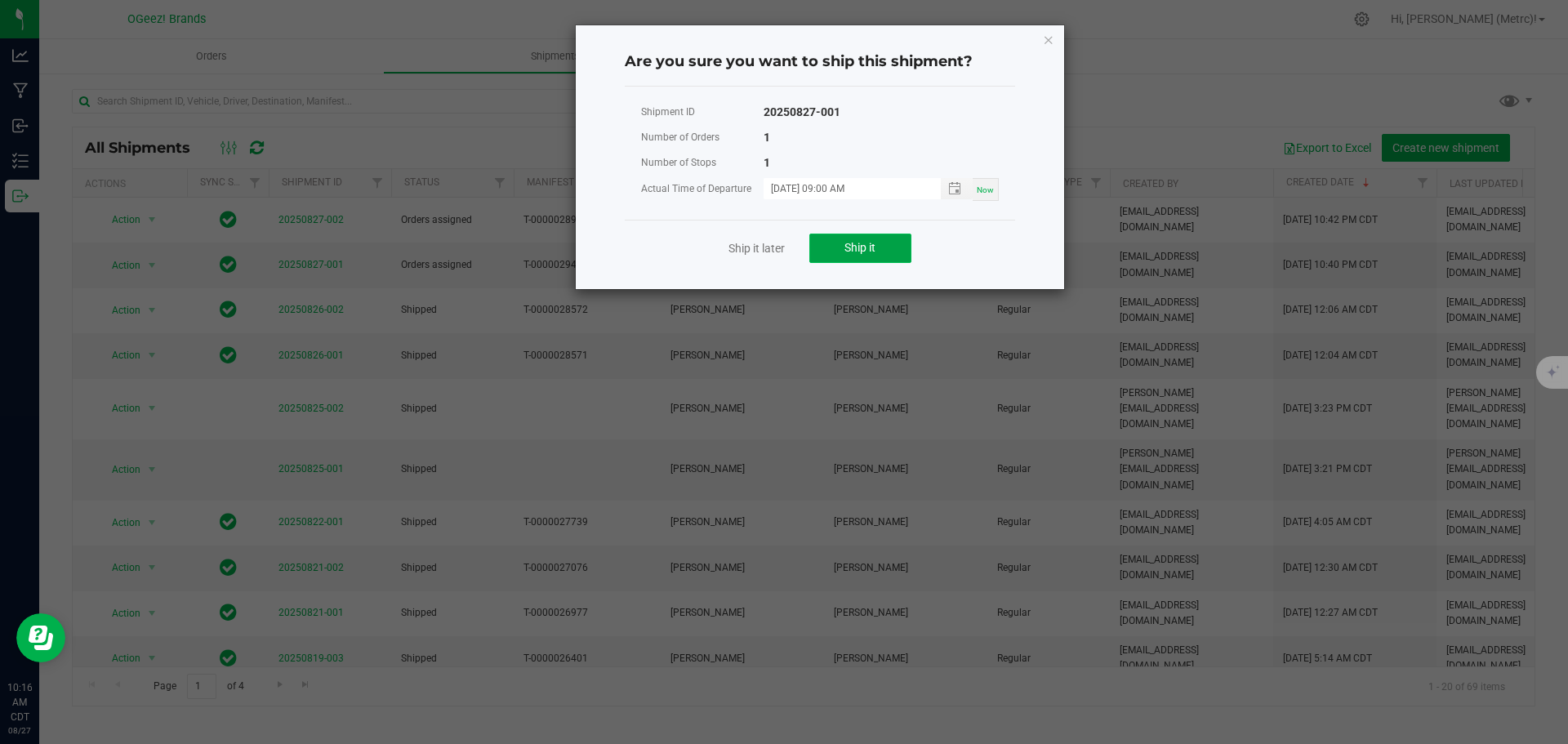
click at [859, 250] on span "Ship it" at bounding box center [860, 248] width 31 height 13
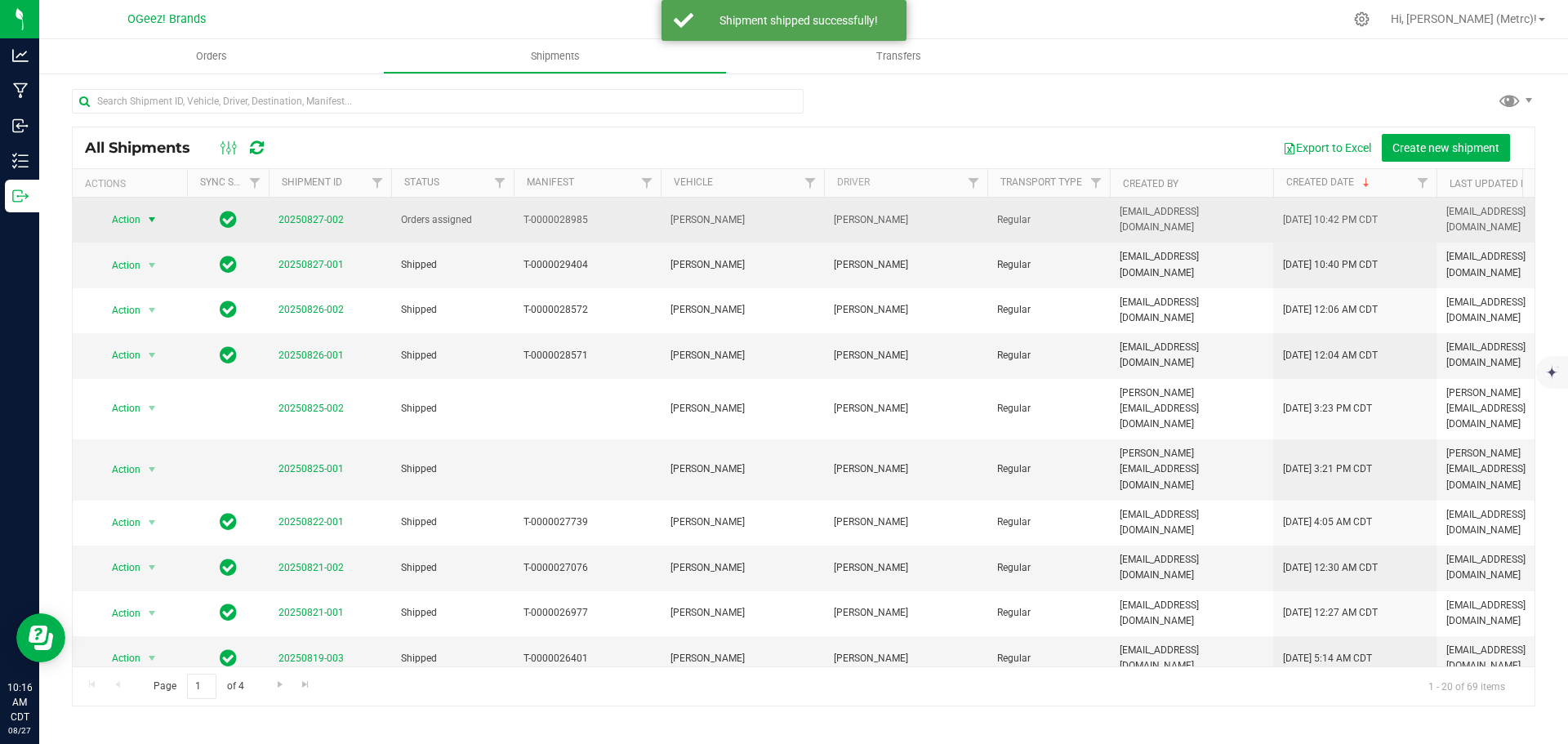
click at [145, 216] on span "select" at bounding box center [152, 220] width 13 height 13
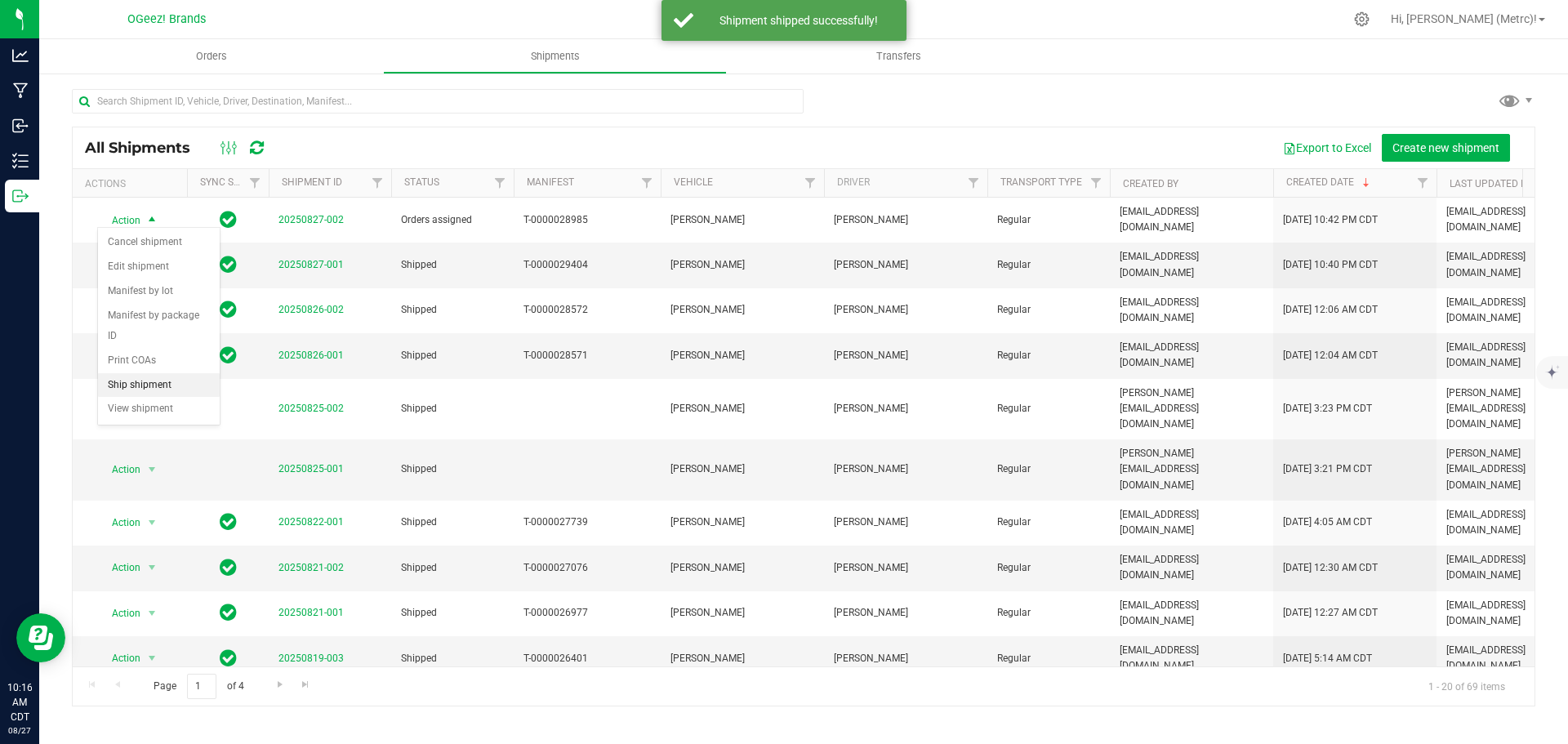
click at [174, 374] on li "Ship shipment" at bounding box center [158, 386] width 121 height 25
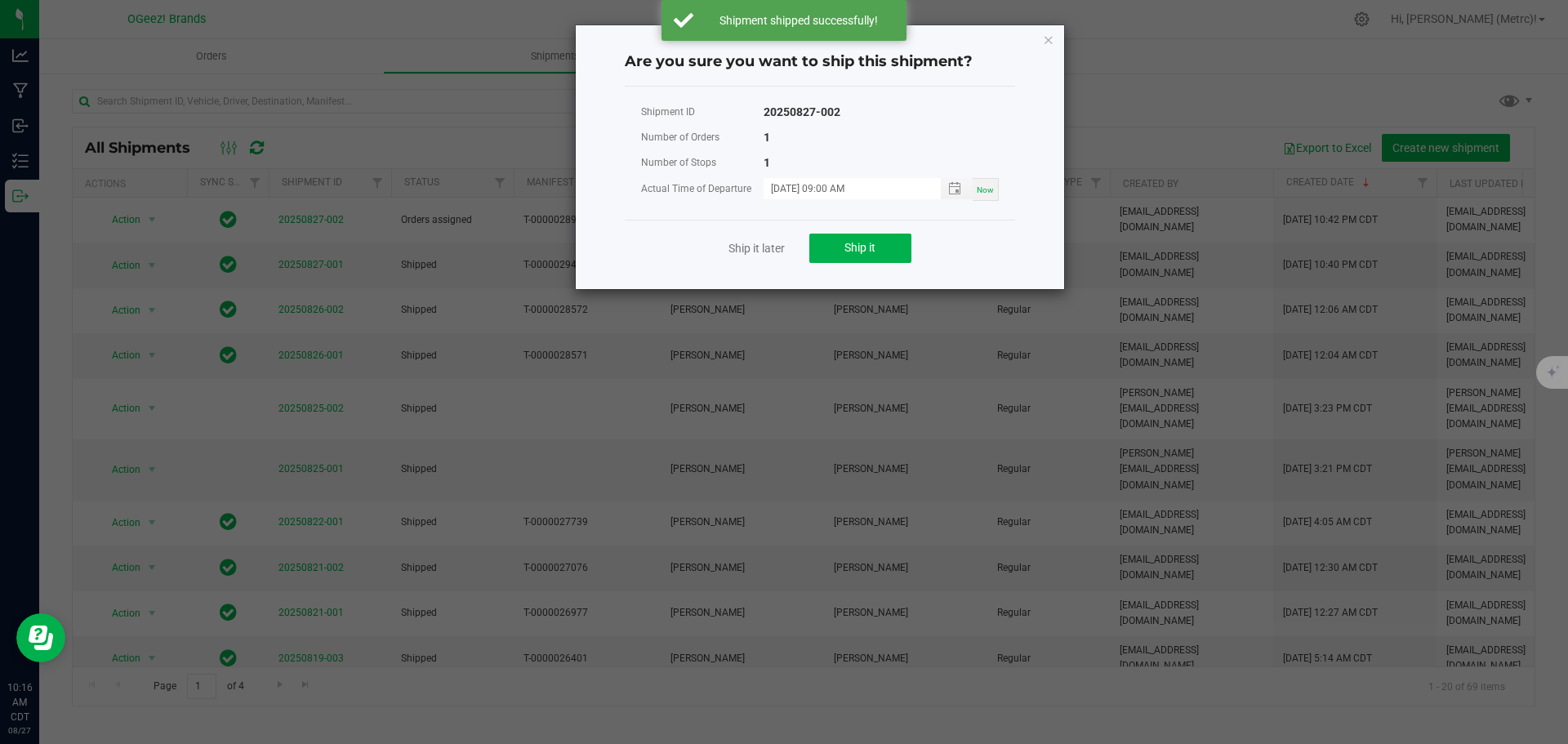
click at [839, 232] on div "Ship it later Ship it" at bounding box center [820, 248] width 390 height 56
click at [848, 243] on span "Ship it" at bounding box center [860, 248] width 31 height 13
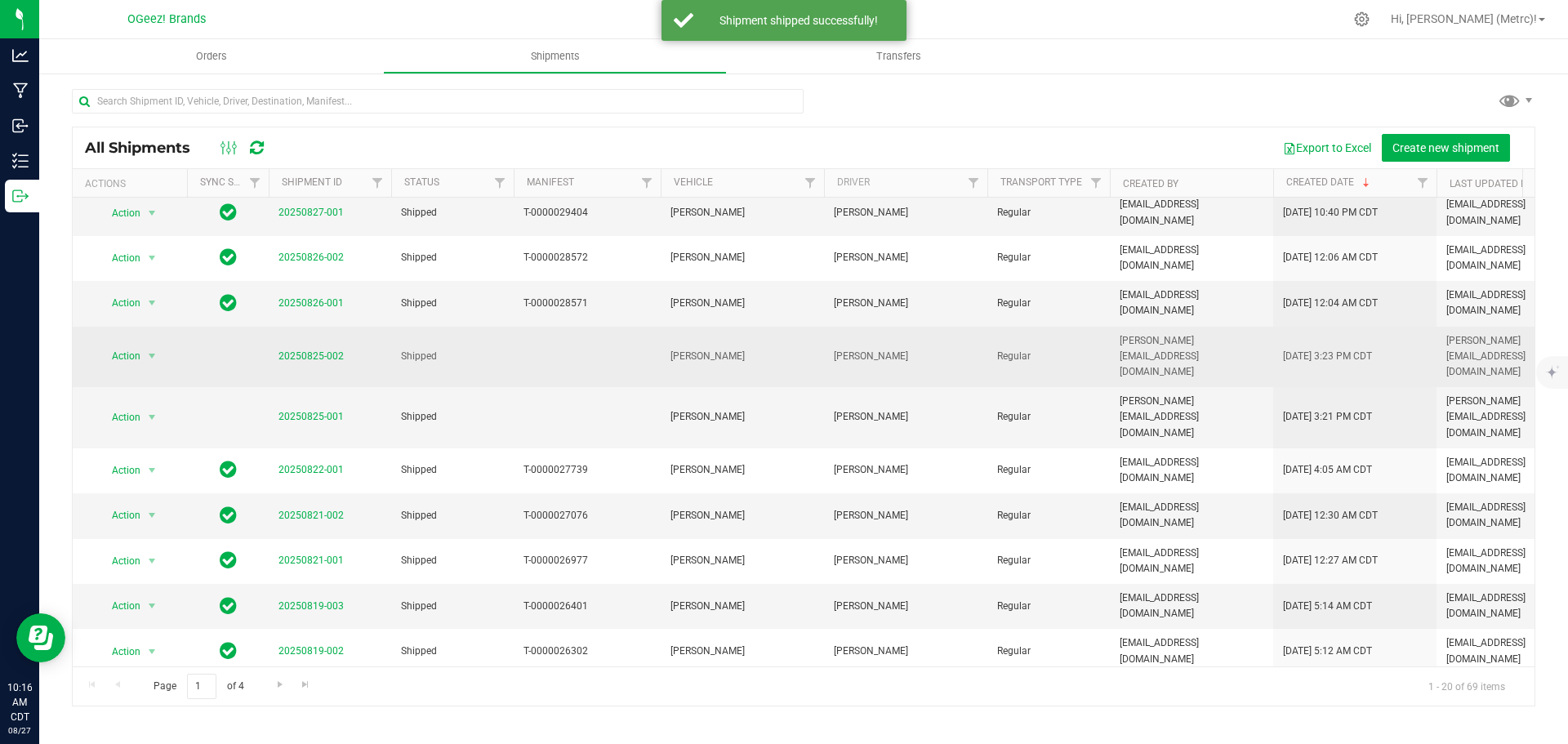
scroll to position [0, 0]
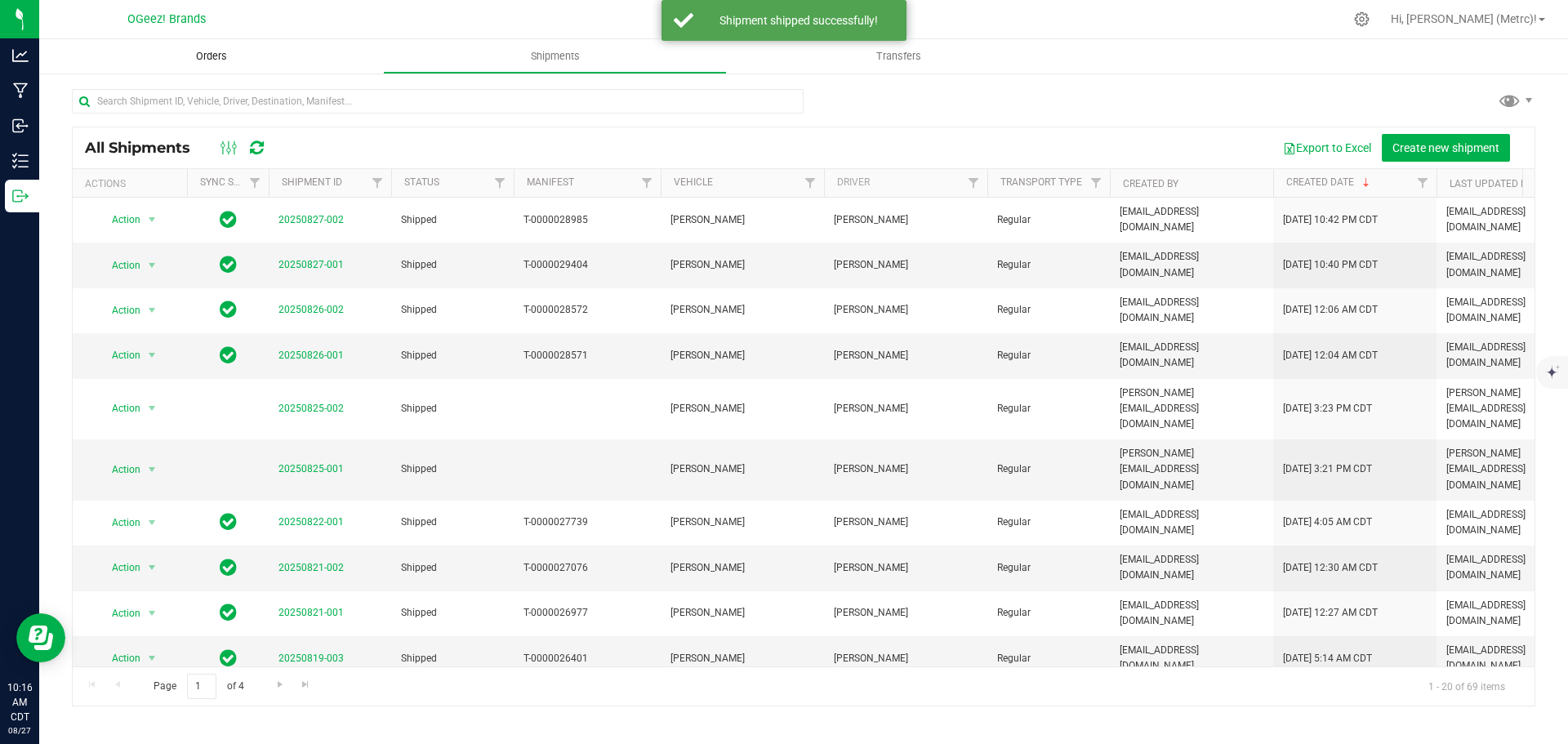
click at [263, 54] on uib-tab-heading "Orders" at bounding box center [212, 56] width 344 height 34
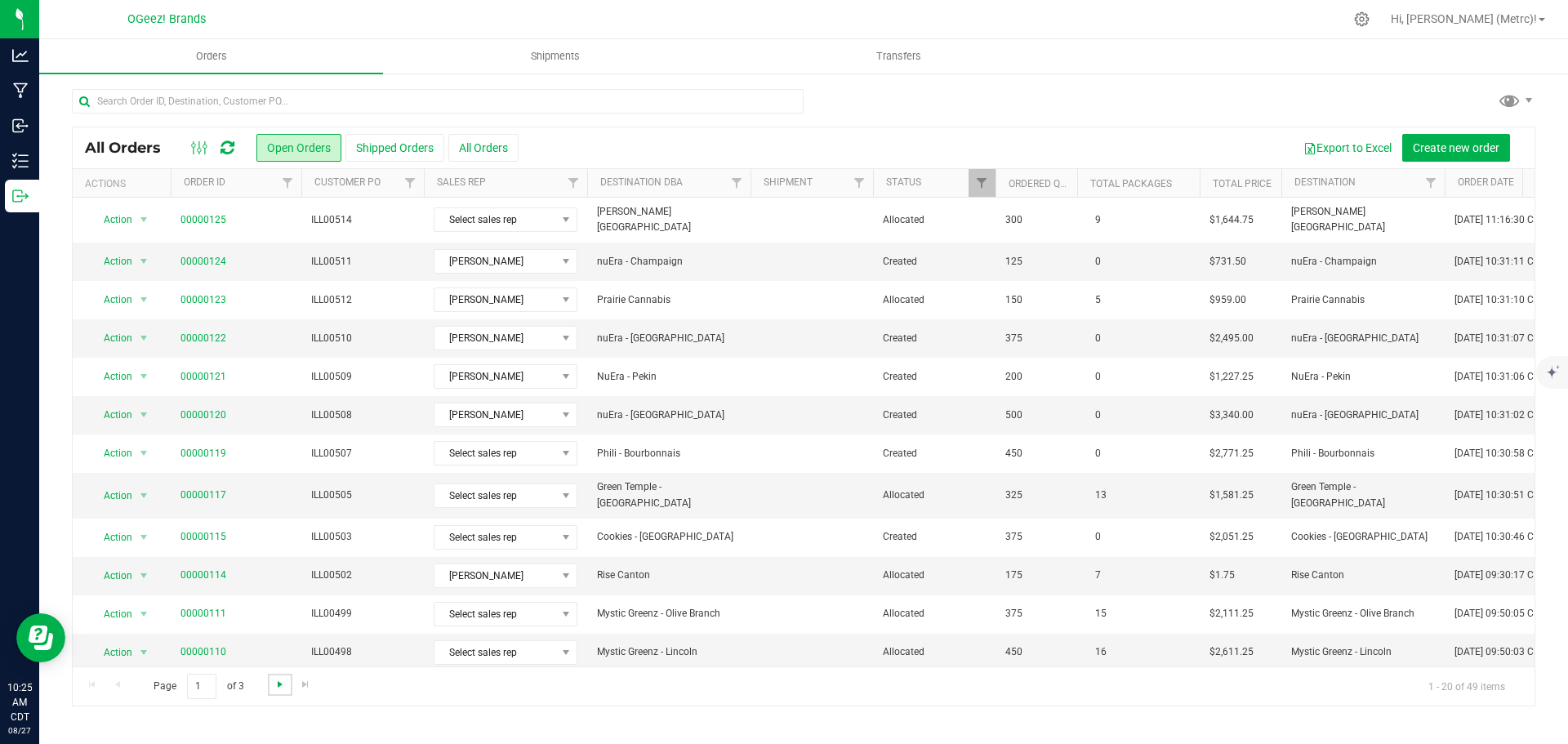
click at [274, 681] on span "Go to the next page" at bounding box center [280, 684] width 13 height 13
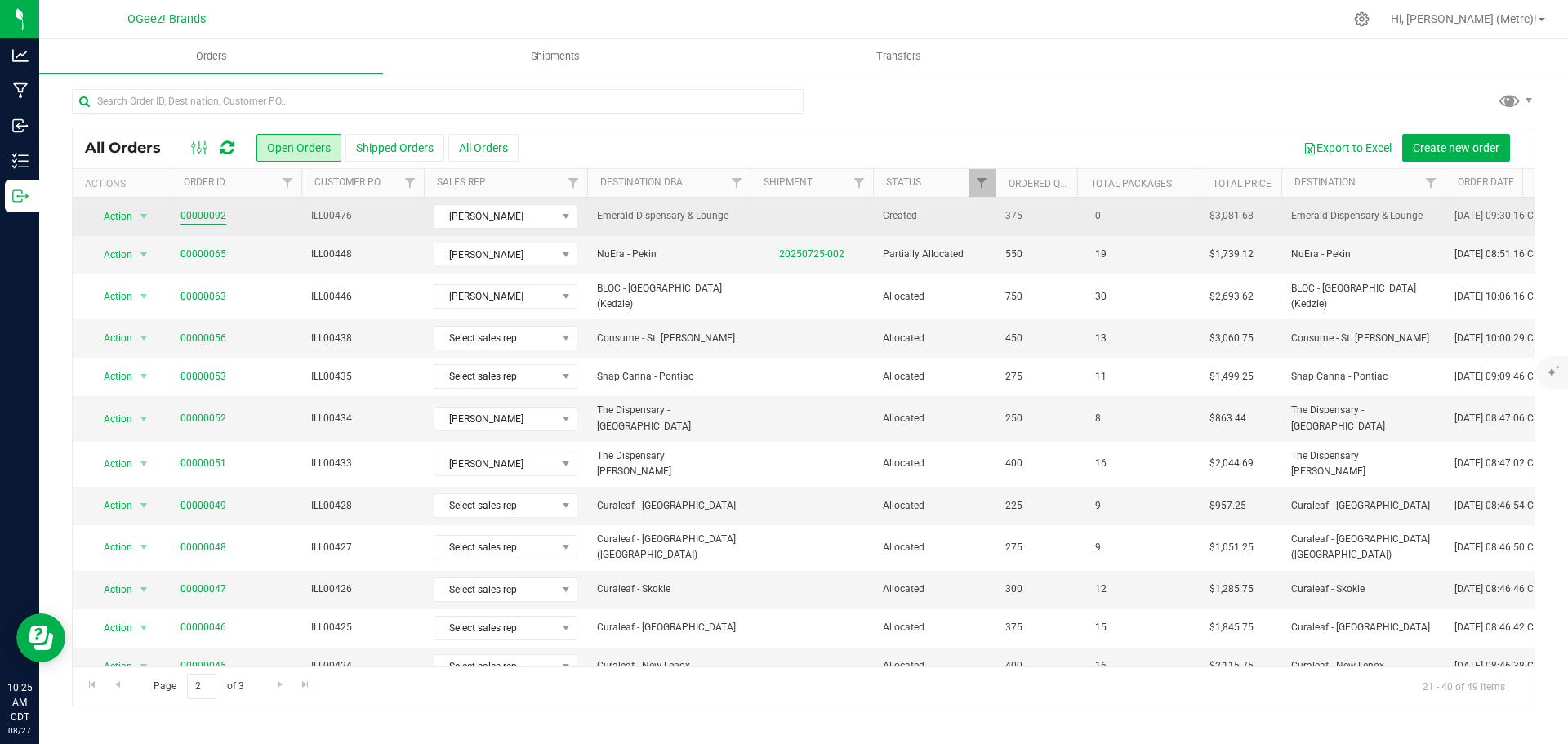
click at [202, 217] on link "00000092" at bounding box center [203, 215] width 46 height 16
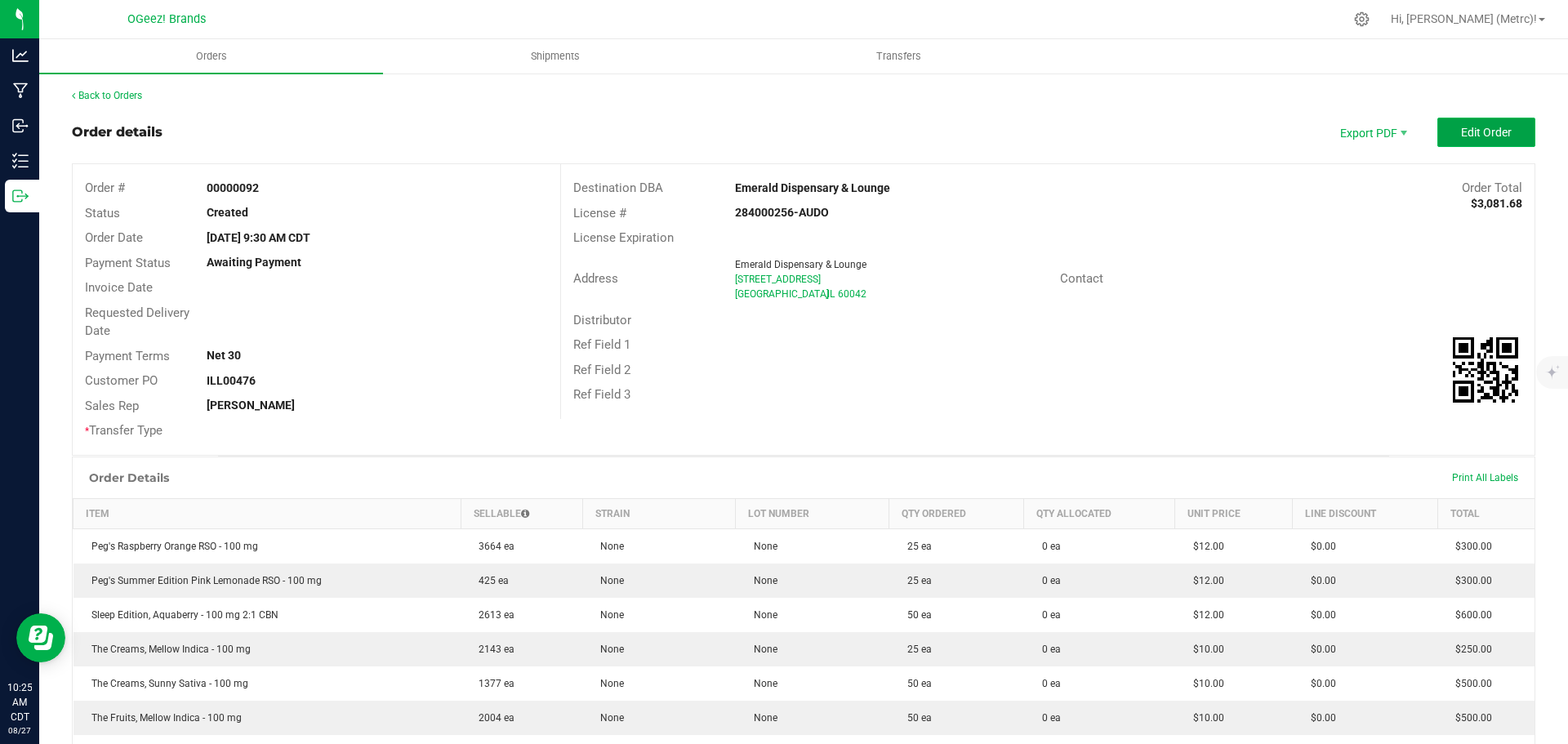
click at [1468, 120] on button "Edit Order" at bounding box center [1486, 133] width 98 height 29
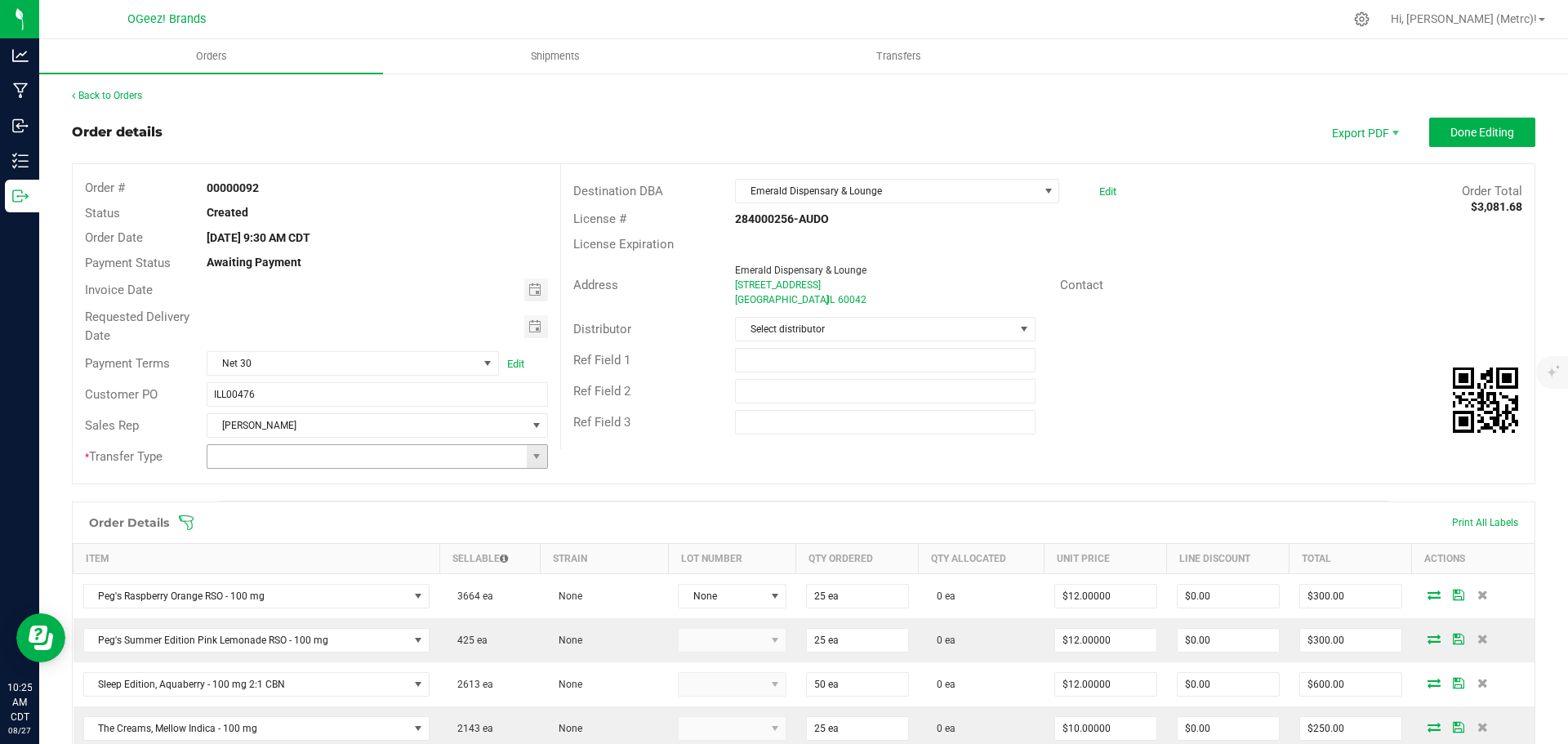
click at [511, 449] on input at bounding box center [366, 457] width 318 height 23
click at [534, 452] on span at bounding box center [536, 457] width 13 height 13
click at [389, 575] on li "Wholesale Transfer" at bounding box center [375, 569] width 337 height 28
type input "Wholesale Transfer"
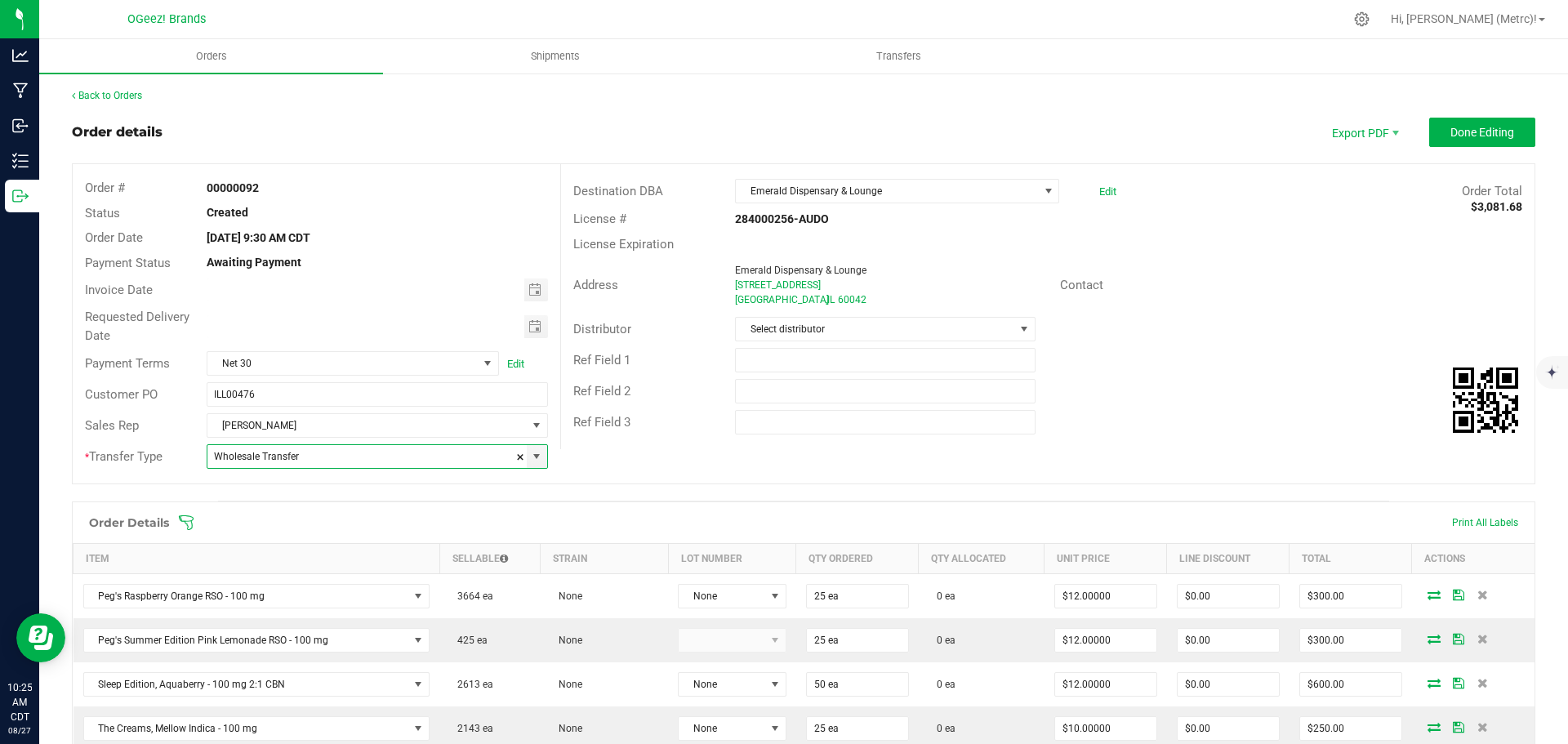
click at [692, 482] on div "Order # 00000092 Status Created Order Date [DATE] 9:30 AM CDT Payment Status Aw…" at bounding box center [803, 323] width 1461 height 320
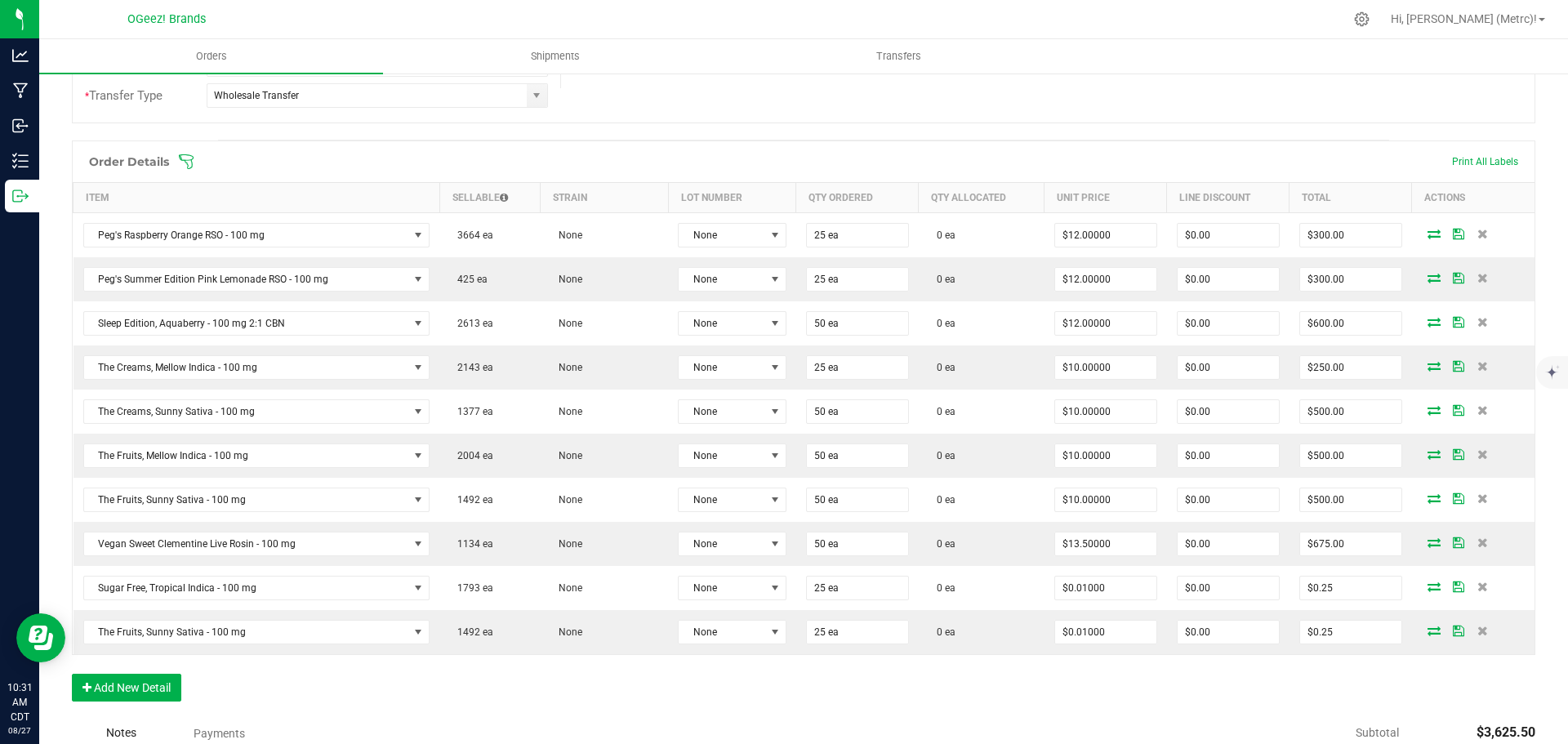
scroll to position [327, 0]
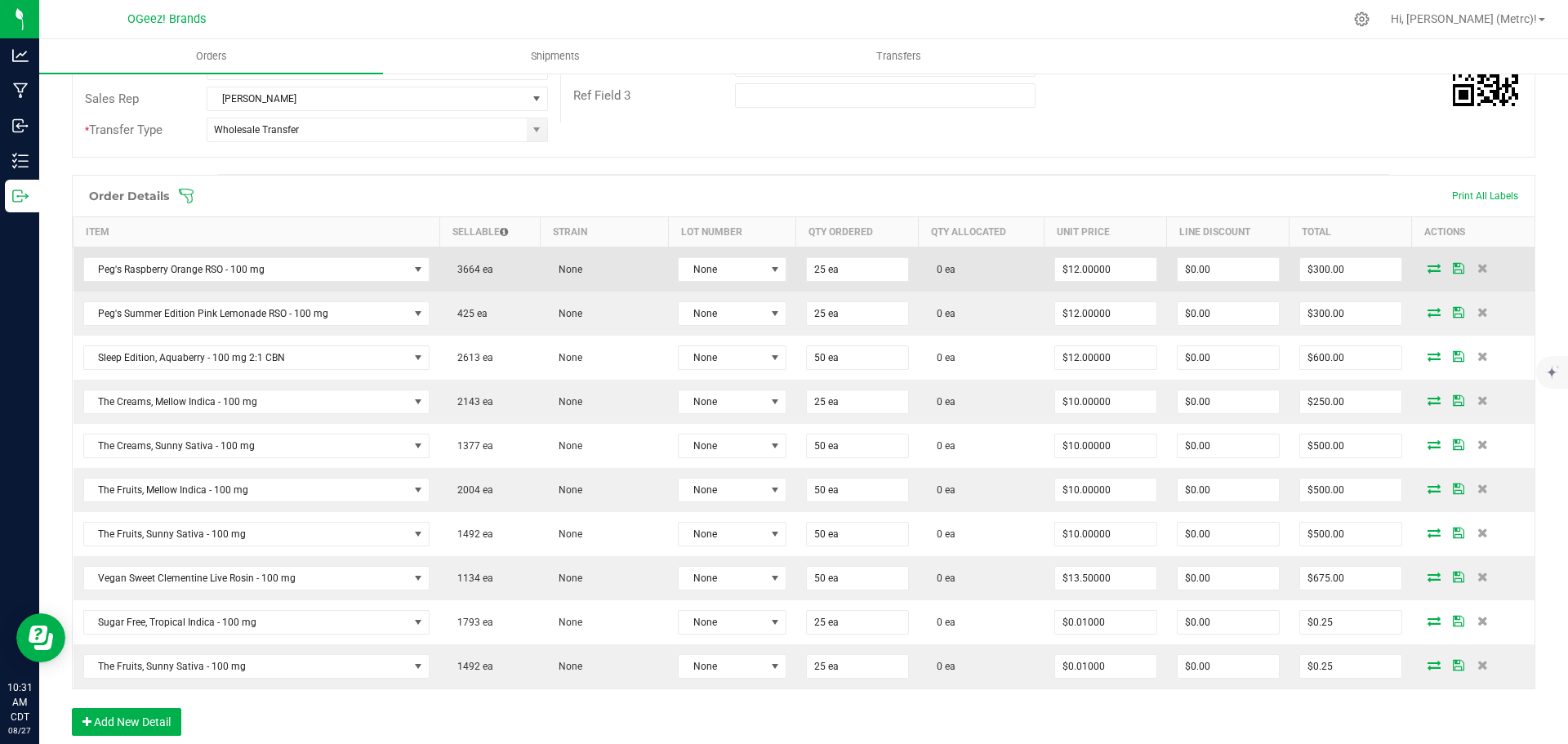
click at [1427, 268] on icon at bounding box center [1434, 268] width 13 height 10
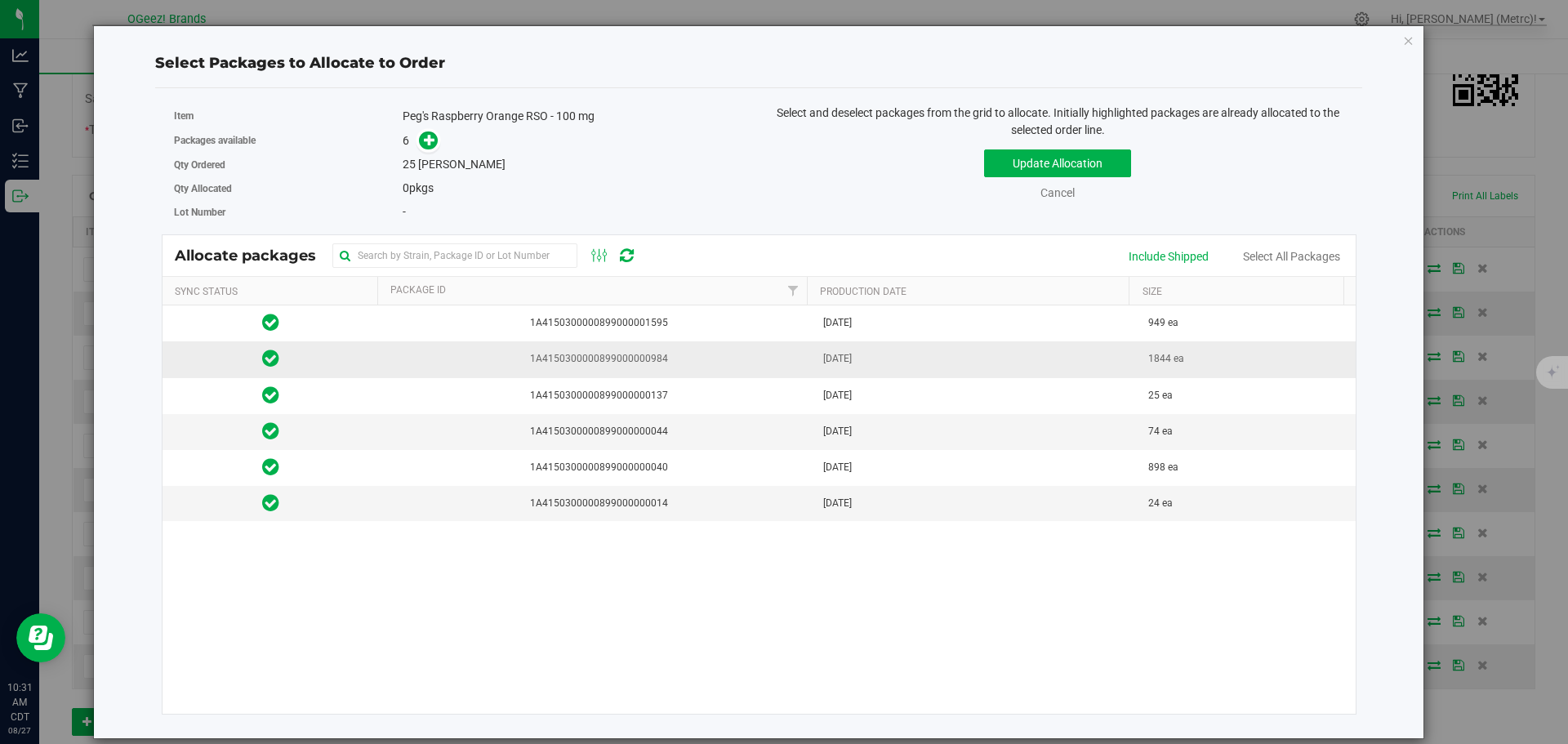
click at [907, 369] on td "[DATE]" at bounding box center [976, 359] width 326 height 36
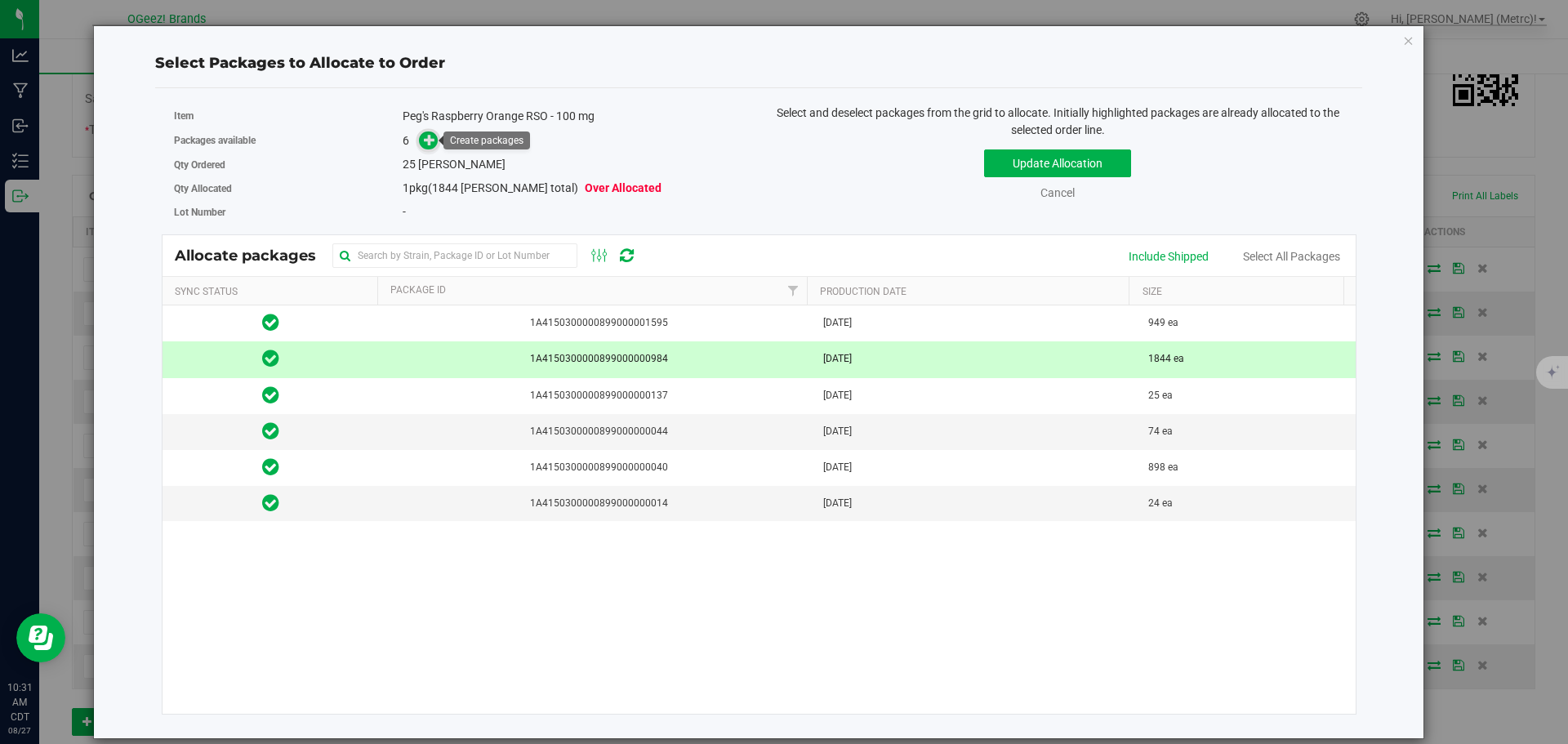
click at [432, 142] on icon at bounding box center [430, 139] width 12 height 12
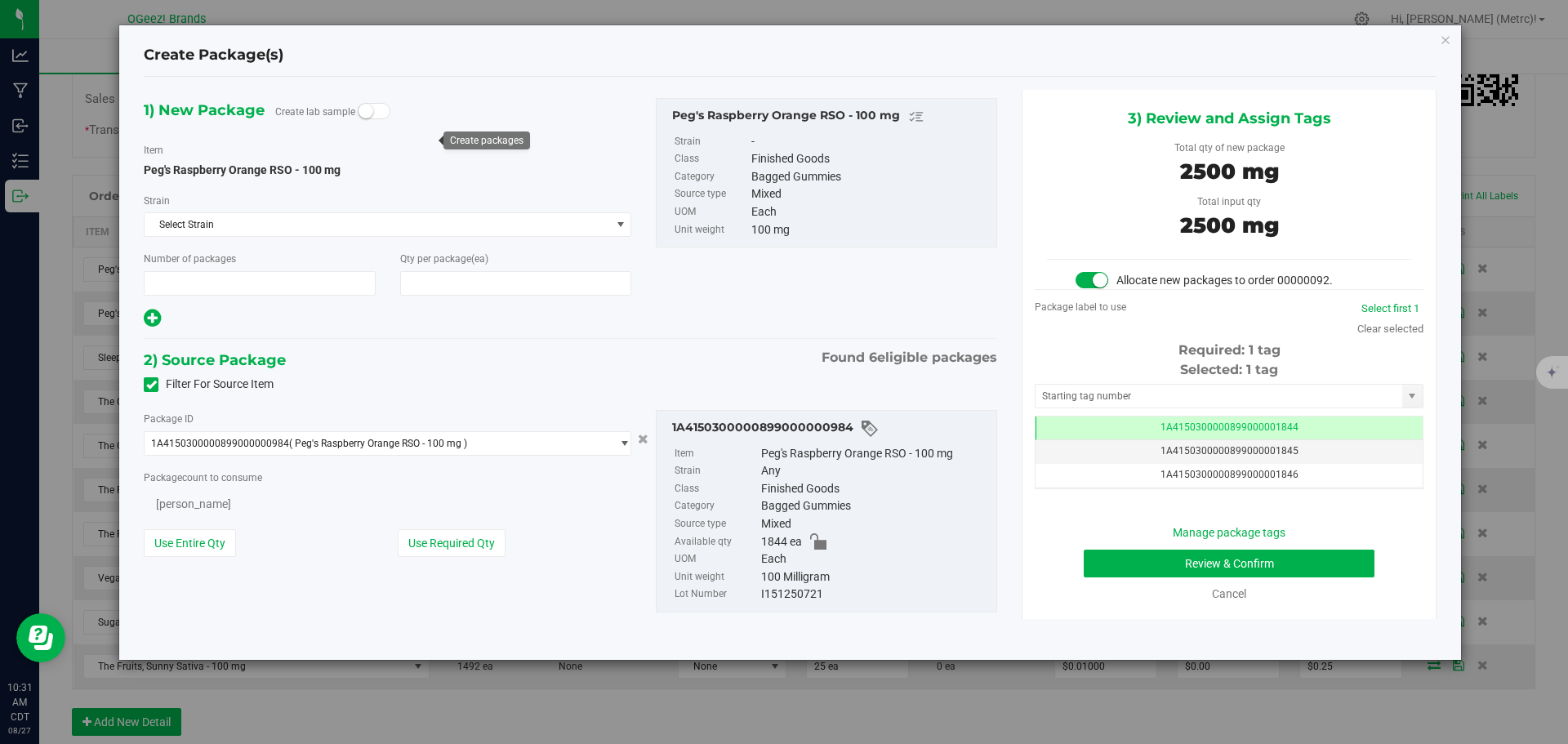
type input "1"
type input "25"
click at [1314, 558] on button "Review & Confirm" at bounding box center [1229, 564] width 291 height 28
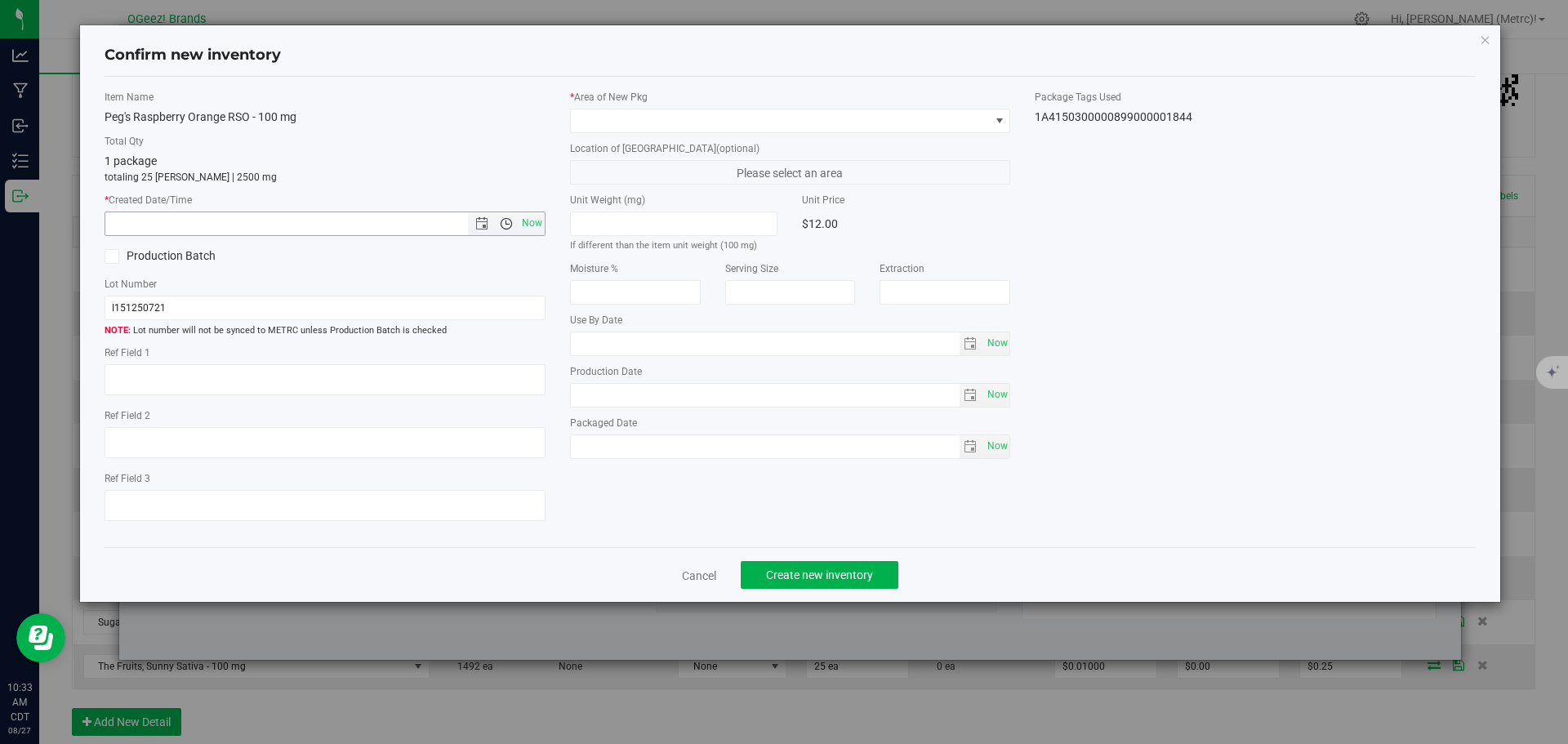
click at [517, 218] on span "Open the time view" at bounding box center [505, 224] width 28 height 13
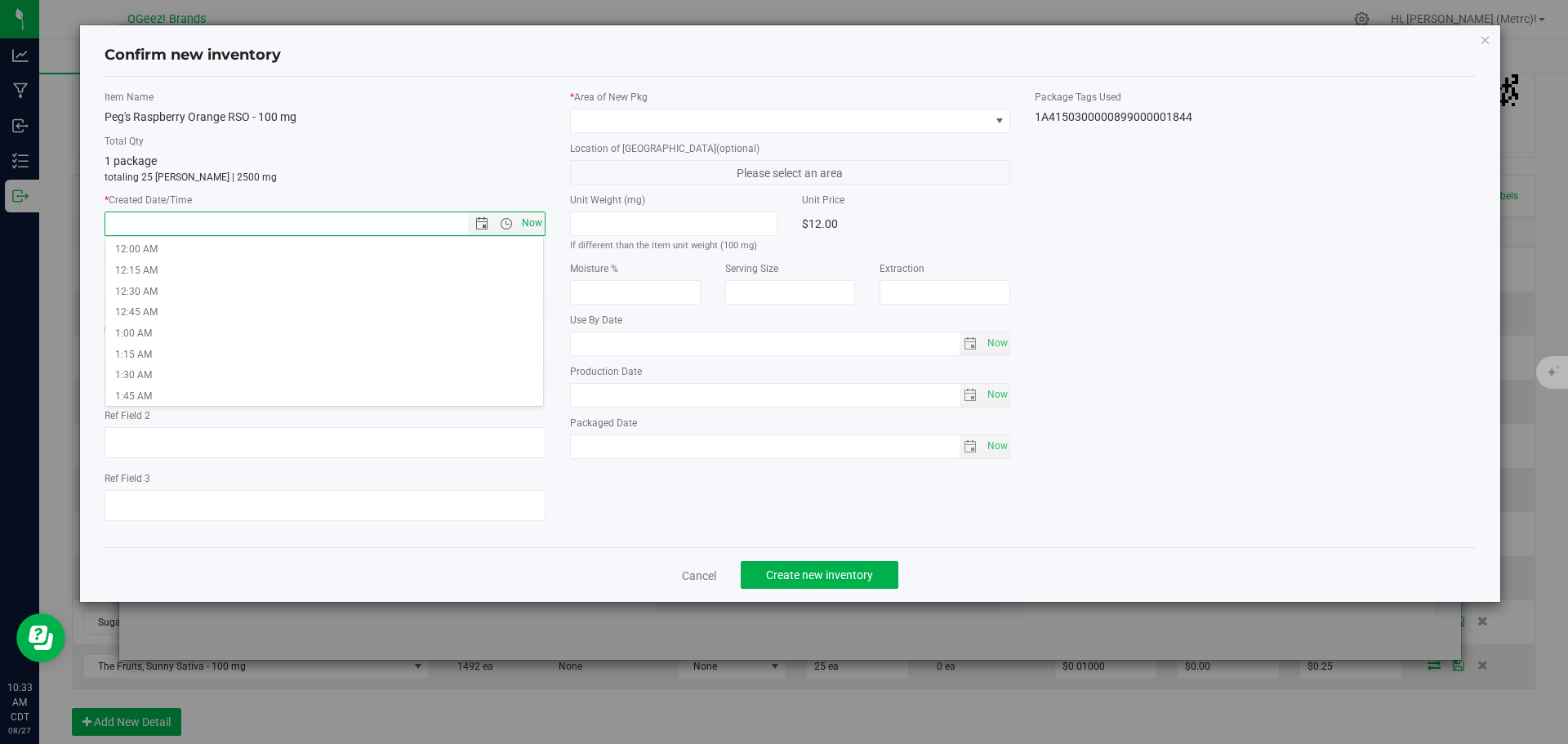
click at [521, 217] on span "Now" at bounding box center [532, 224] width 28 height 24
type input "[DATE] 10:33 AM"
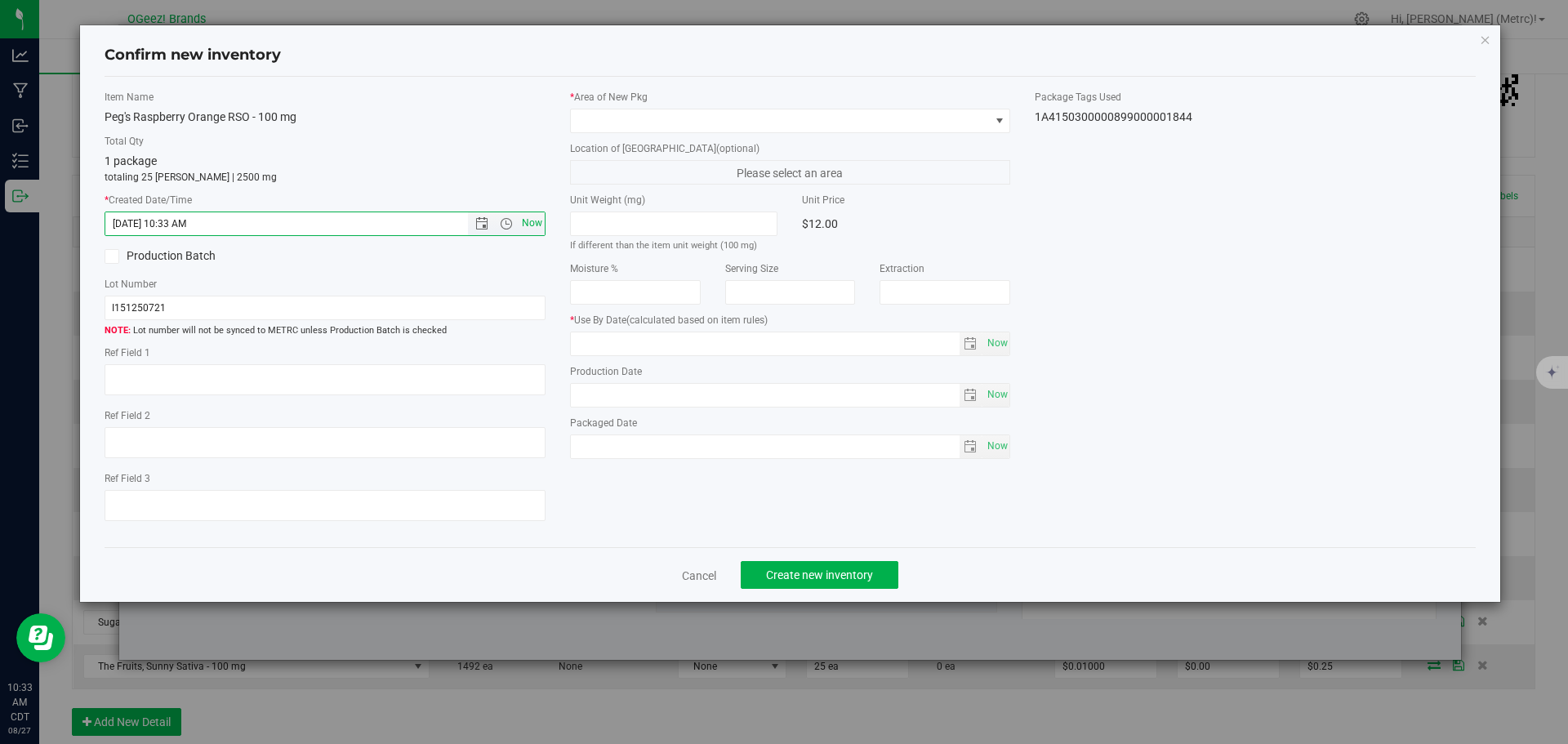
type input "[DATE]"
type input "[MEDICAL_DATA]"
type input "[DATE]"
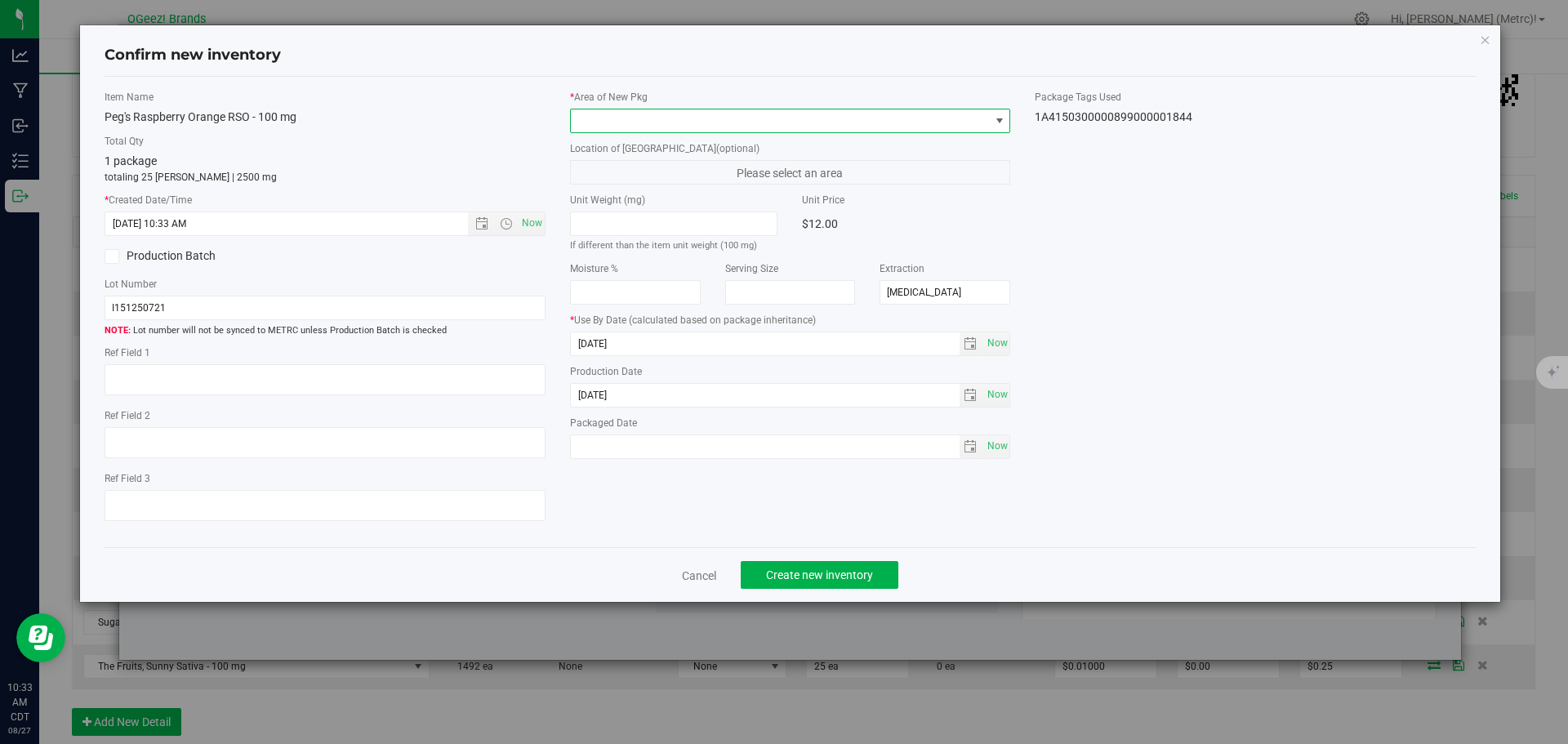
click at [609, 123] on span at bounding box center [779, 121] width 419 height 23
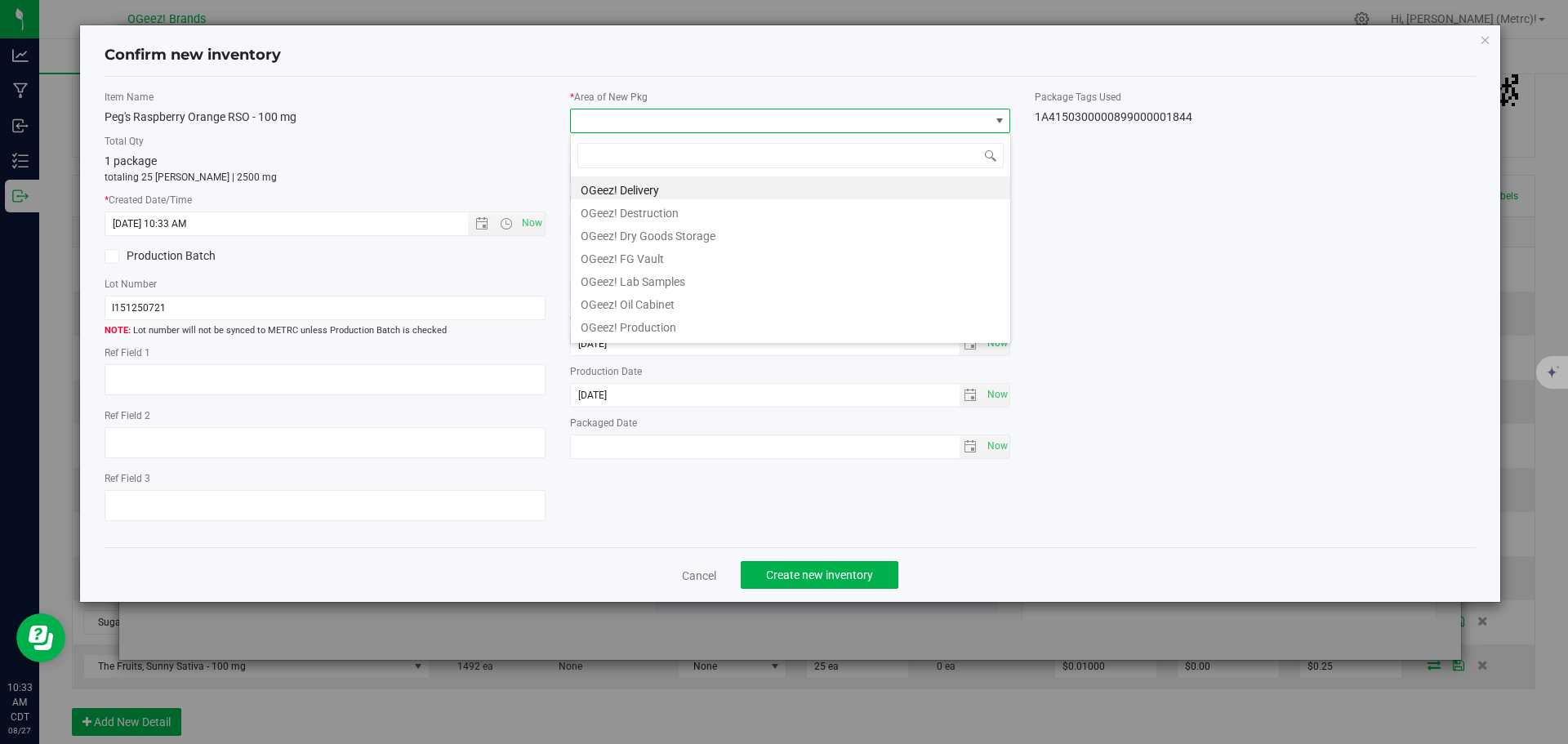
scroll to position [25, 441]
click at [640, 181] on li "OGeez! Delivery" at bounding box center [790, 188] width 439 height 23
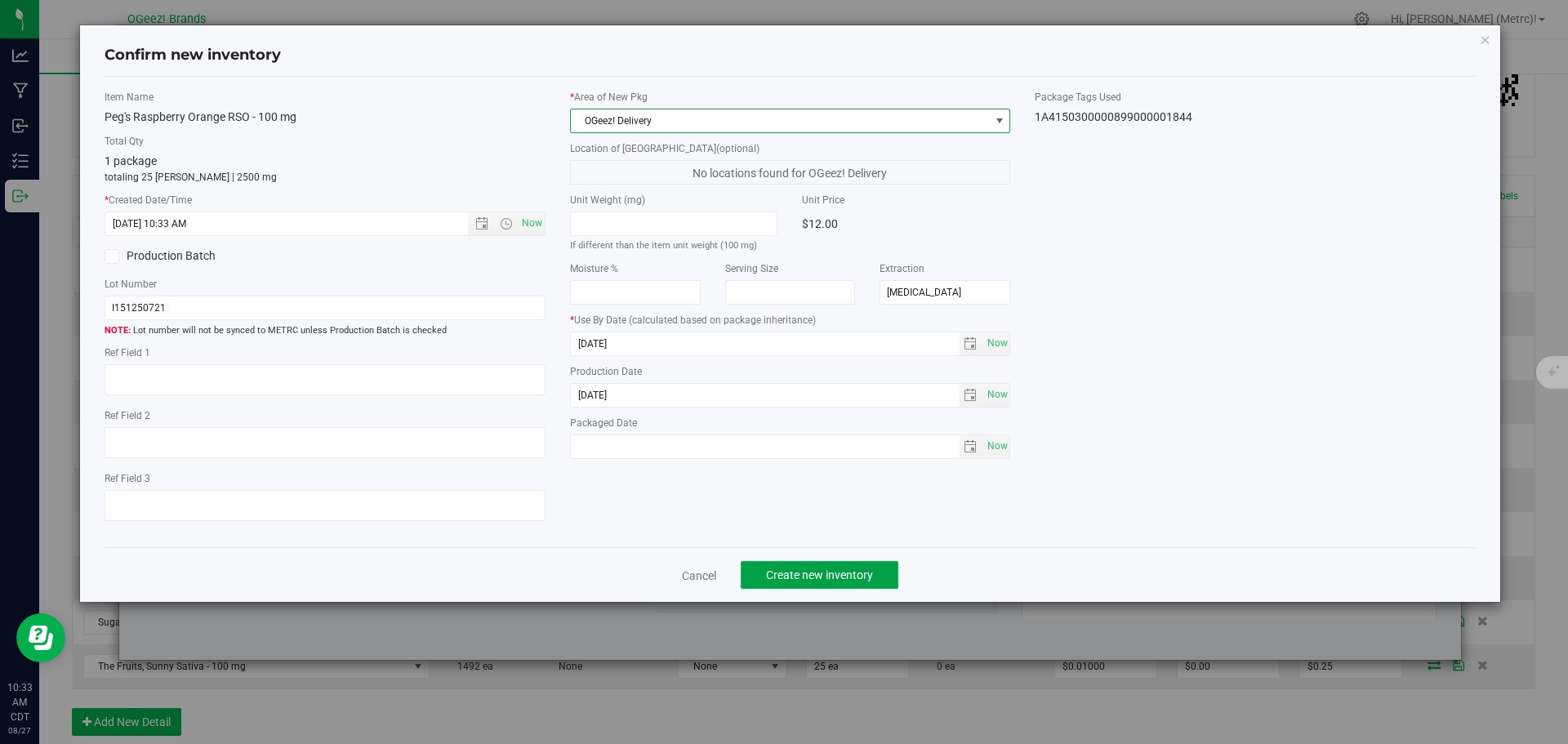
click at [785, 574] on span "Create new inventory" at bounding box center [819, 575] width 107 height 13
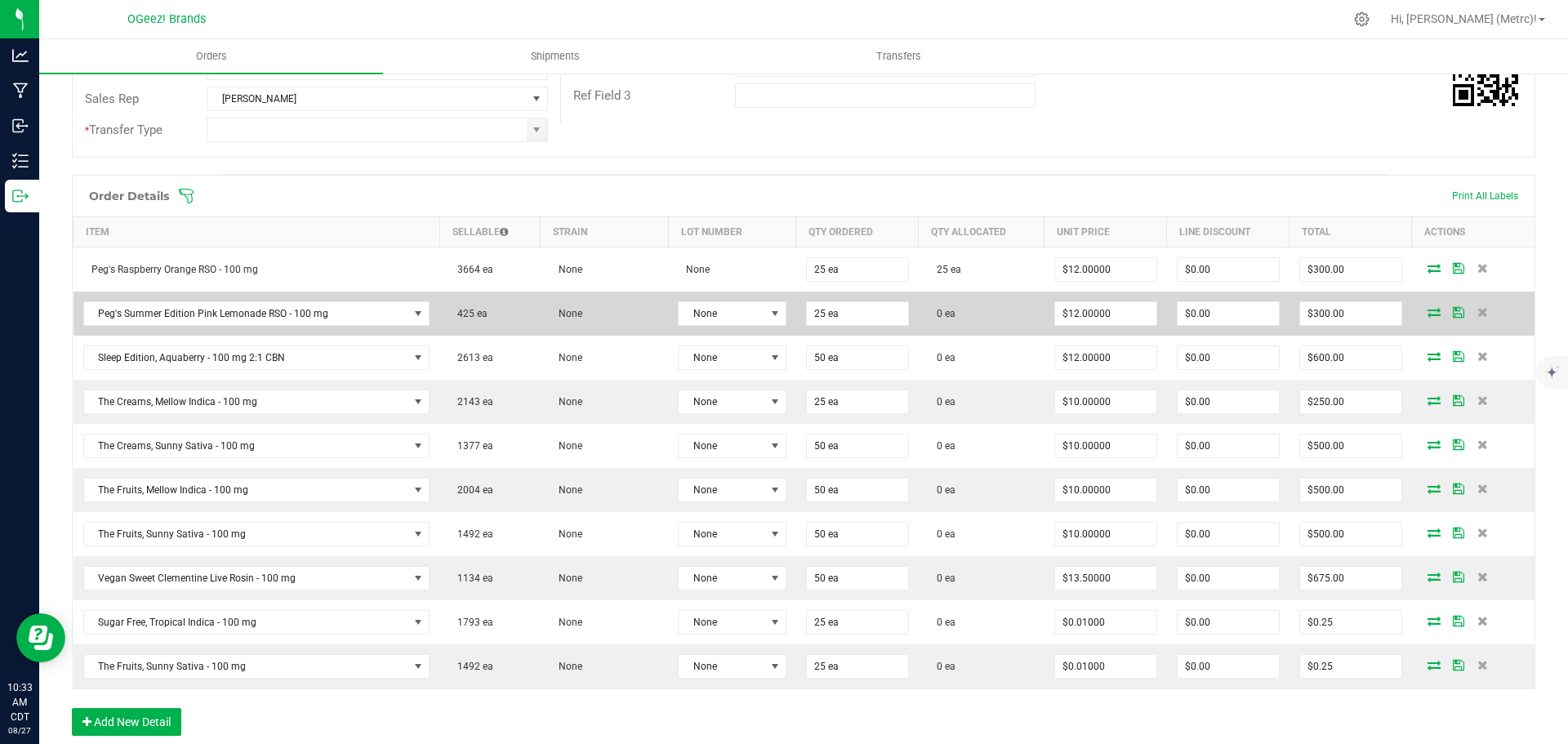
click at [1427, 310] on icon at bounding box center [1434, 312] width 13 height 10
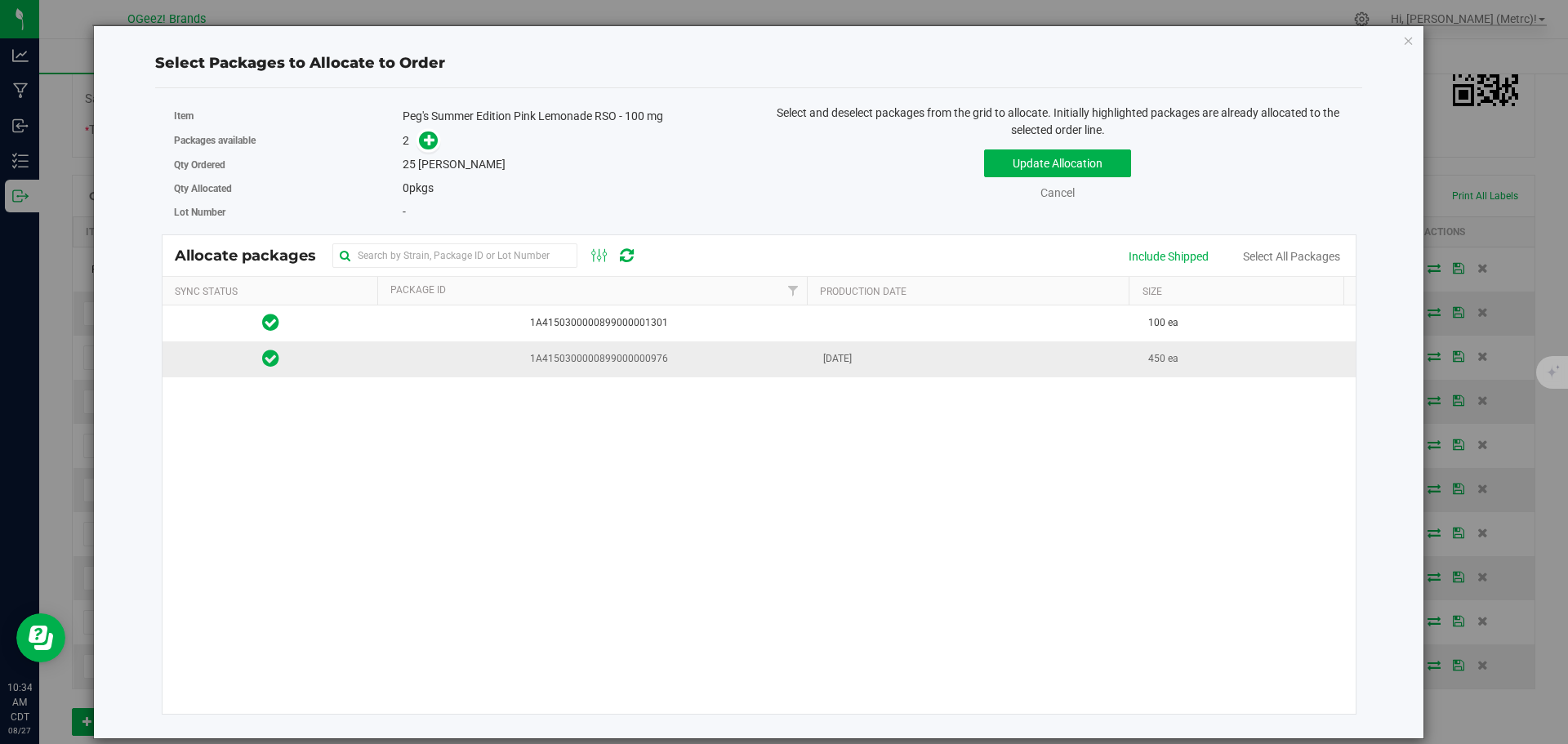
drag, startPoint x: 878, startPoint y: 363, endPoint x: 870, endPoint y: 367, distance: 8.9
click at [874, 364] on td "[DATE]" at bounding box center [976, 359] width 326 height 35
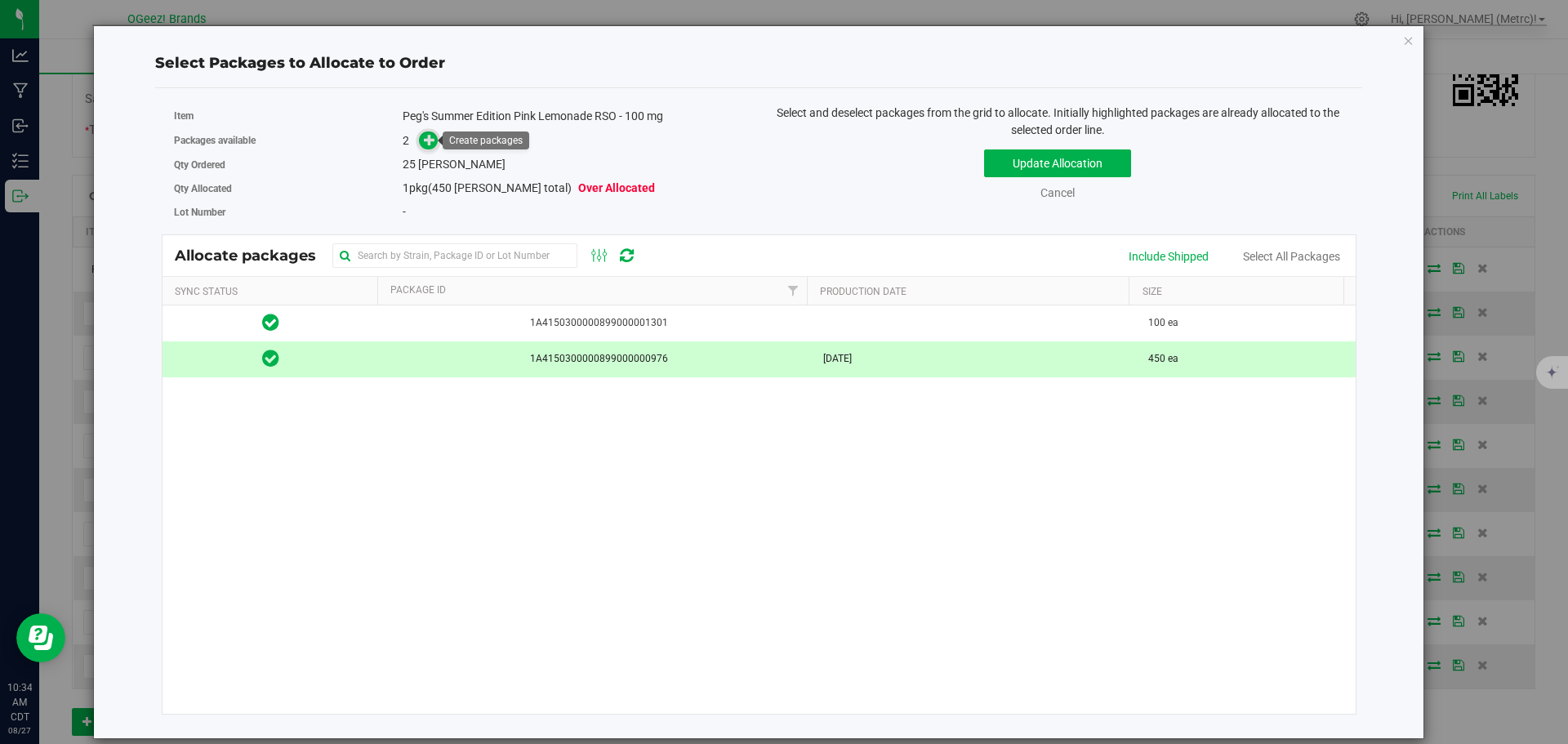
click at [424, 141] on icon at bounding box center [430, 139] width 12 height 12
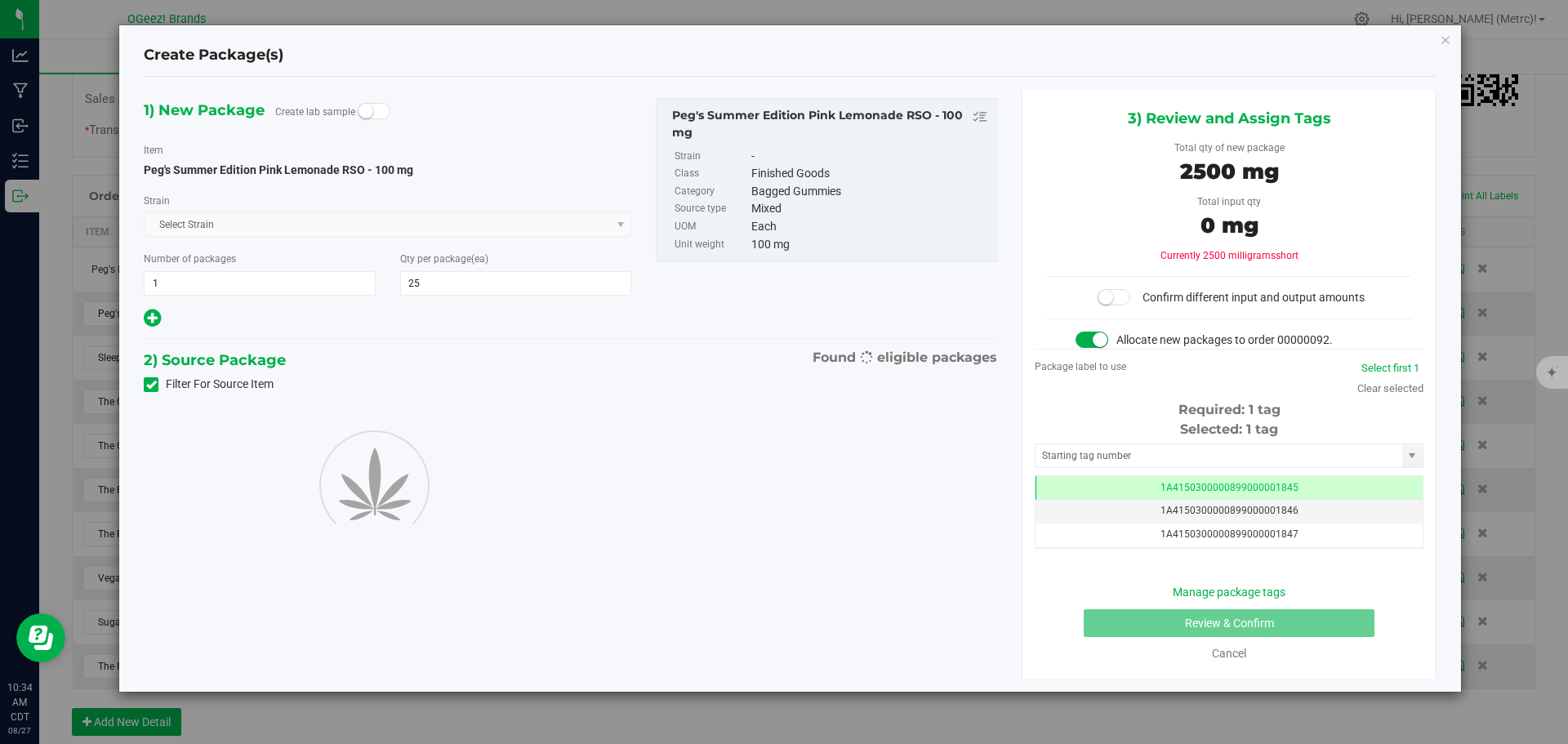
scroll to position [0, -1]
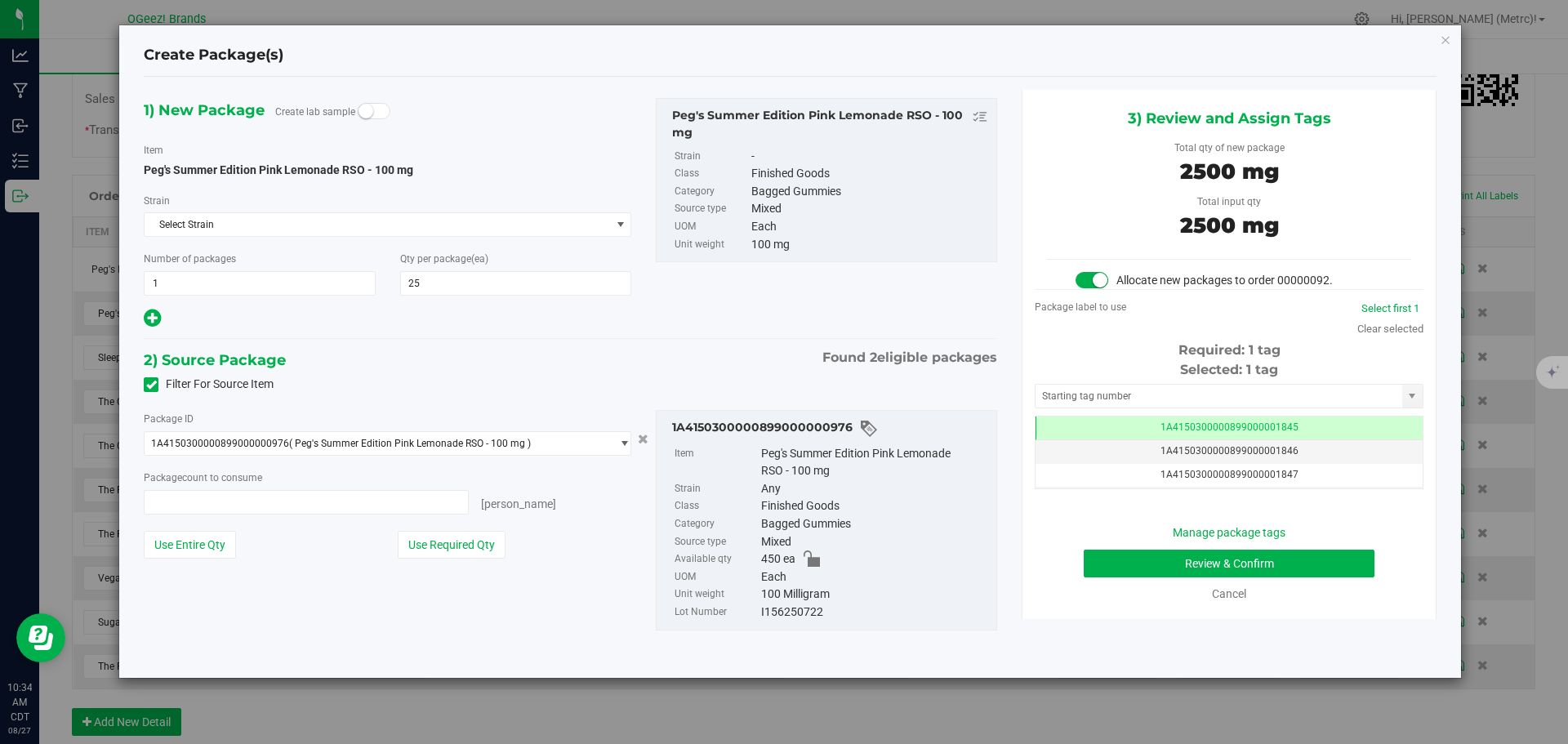
type input "25 ea"
click at [1302, 566] on button "Review & Confirm" at bounding box center [1229, 564] width 291 height 28
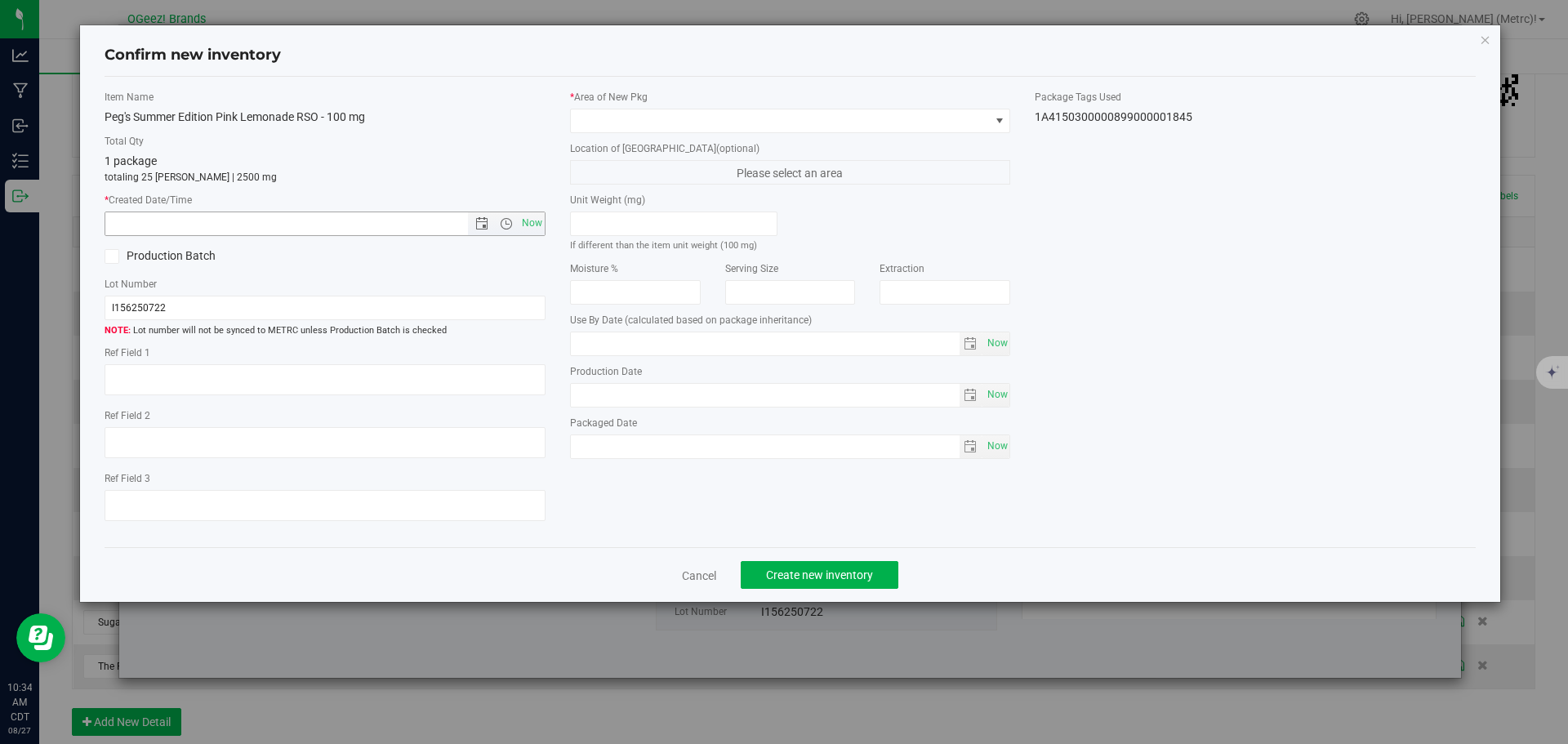
type input "[MEDICAL_DATA]"
type input "[DATE]"
click at [536, 217] on span "Now" at bounding box center [532, 224] width 28 height 24
type input "[DATE] 10:34 AM"
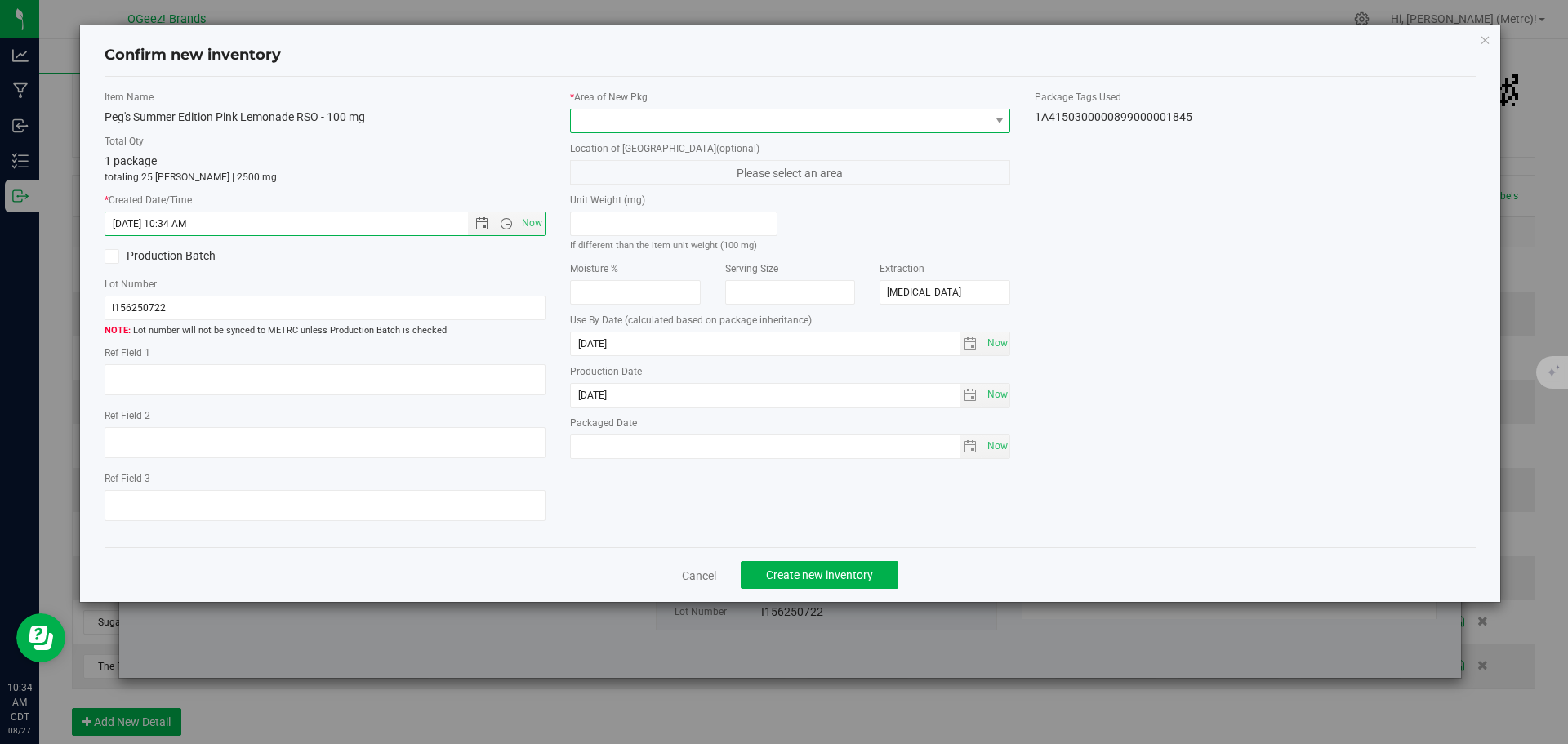
click at [719, 123] on span at bounding box center [779, 121] width 419 height 23
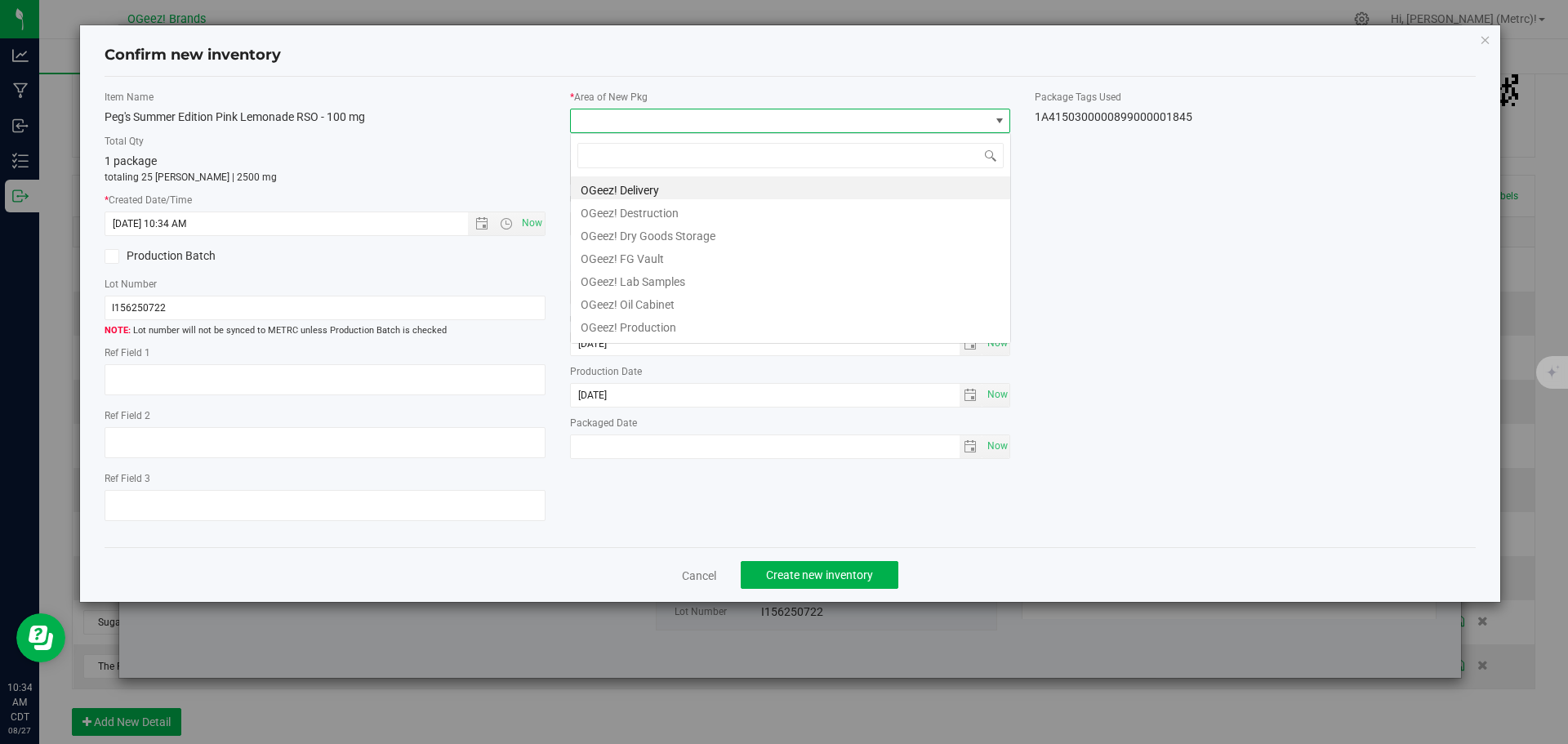
scroll to position [25, 441]
click at [734, 183] on li "OGeez! Delivery" at bounding box center [790, 188] width 439 height 23
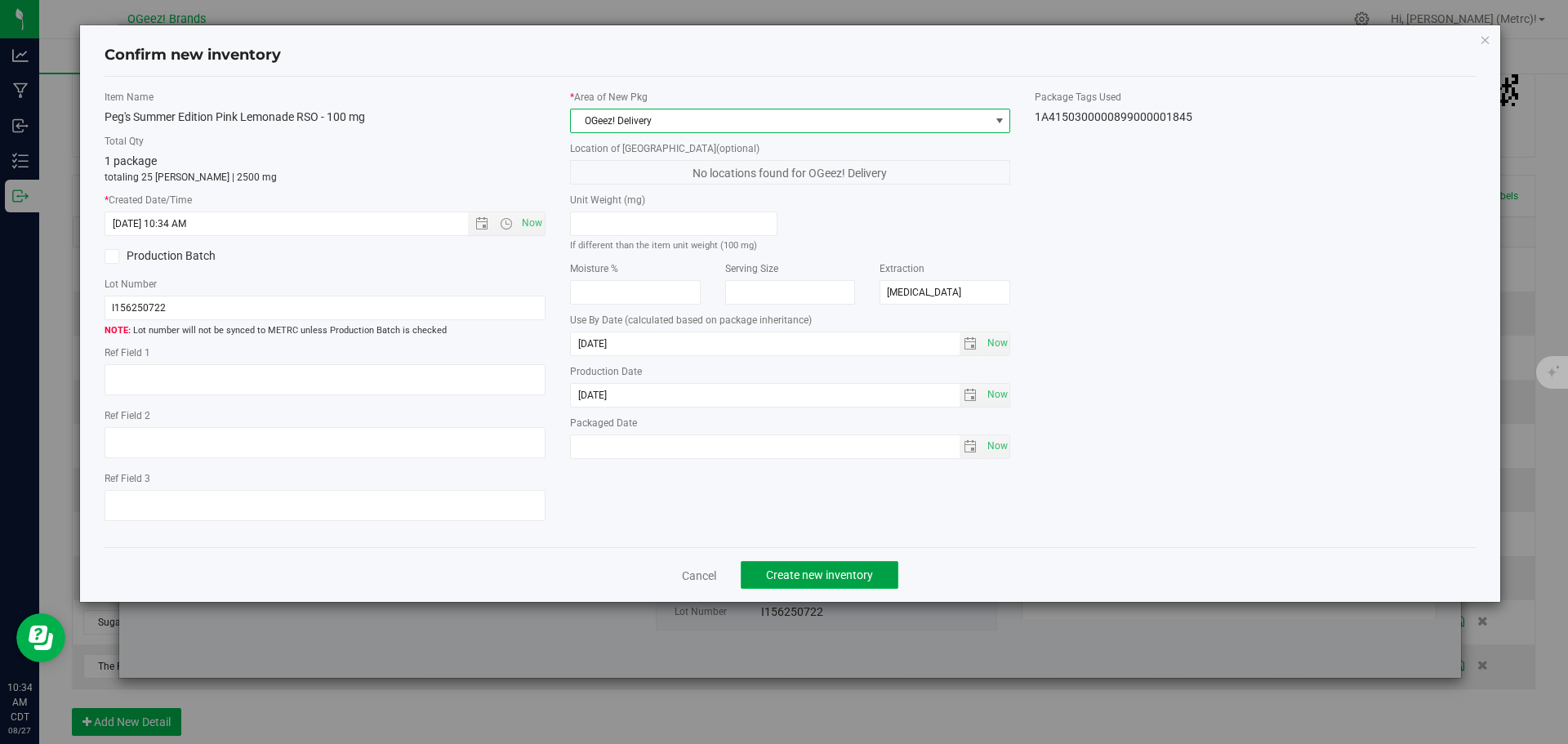
click at [856, 572] on span "Create new inventory" at bounding box center [819, 575] width 107 height 13
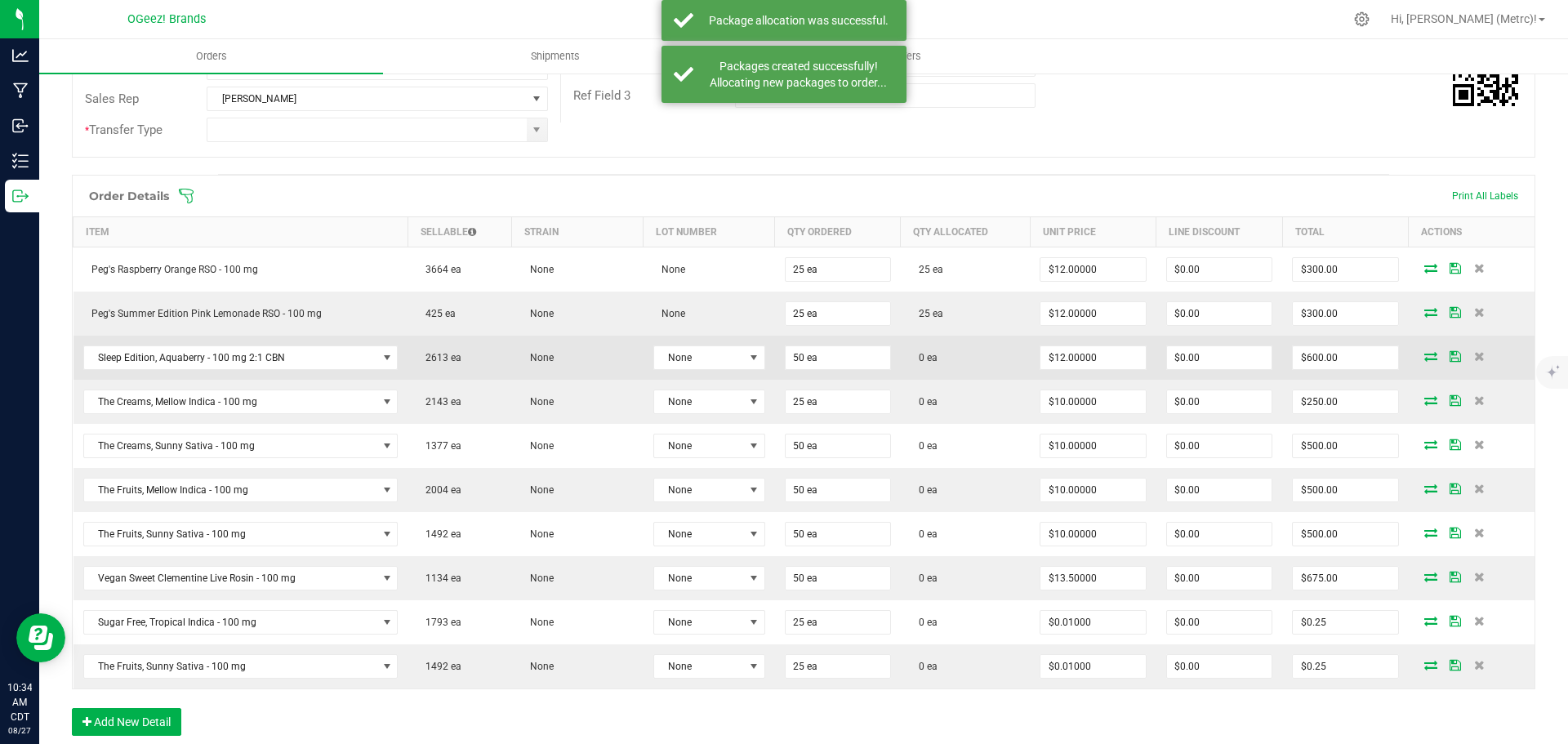
click at [1424, 357] on icon at bounding box center [1431, 356] width 13 height 10
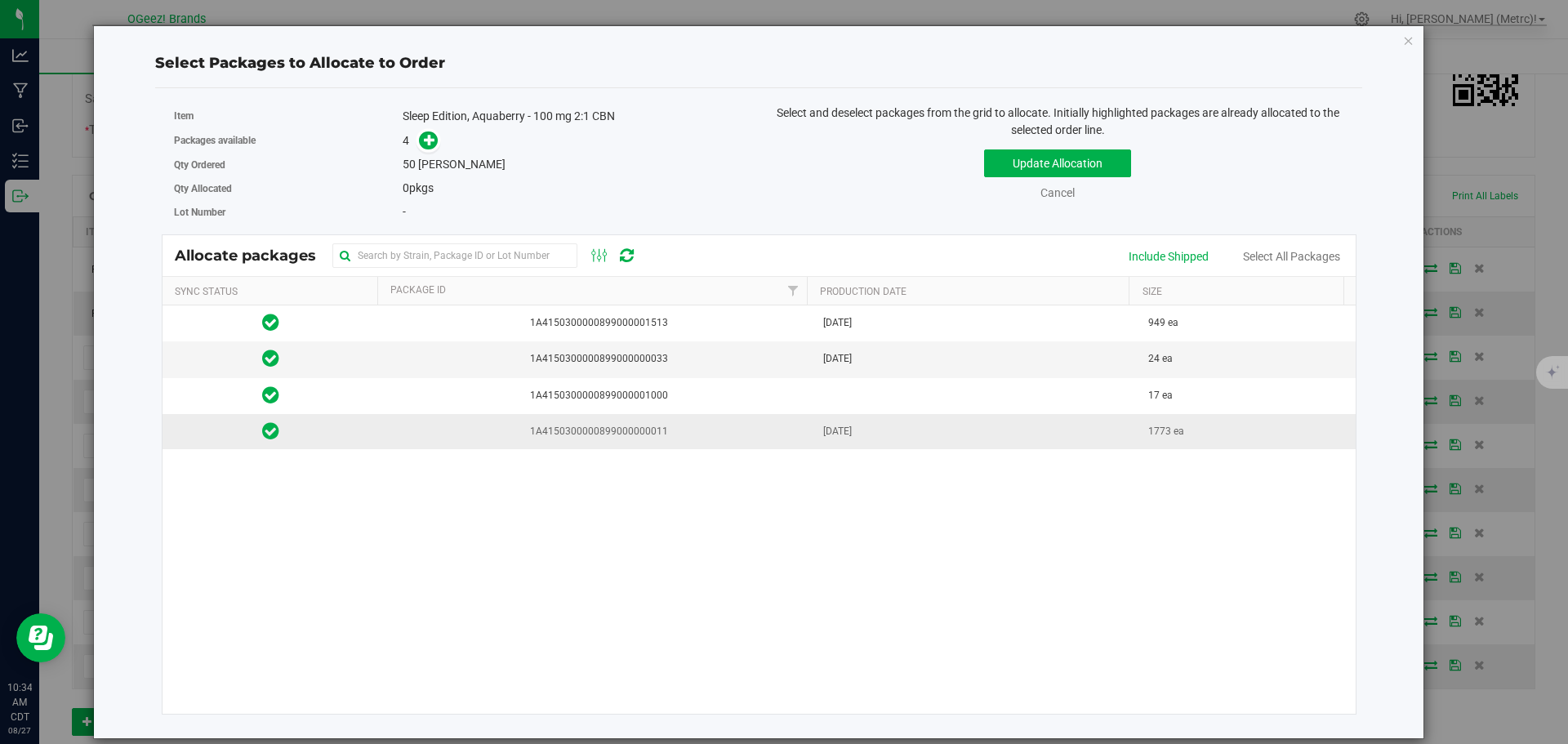
click at [575, 432] on span "1A4150300000899000000011" at bounding box center [595, 432] width 415 height 16
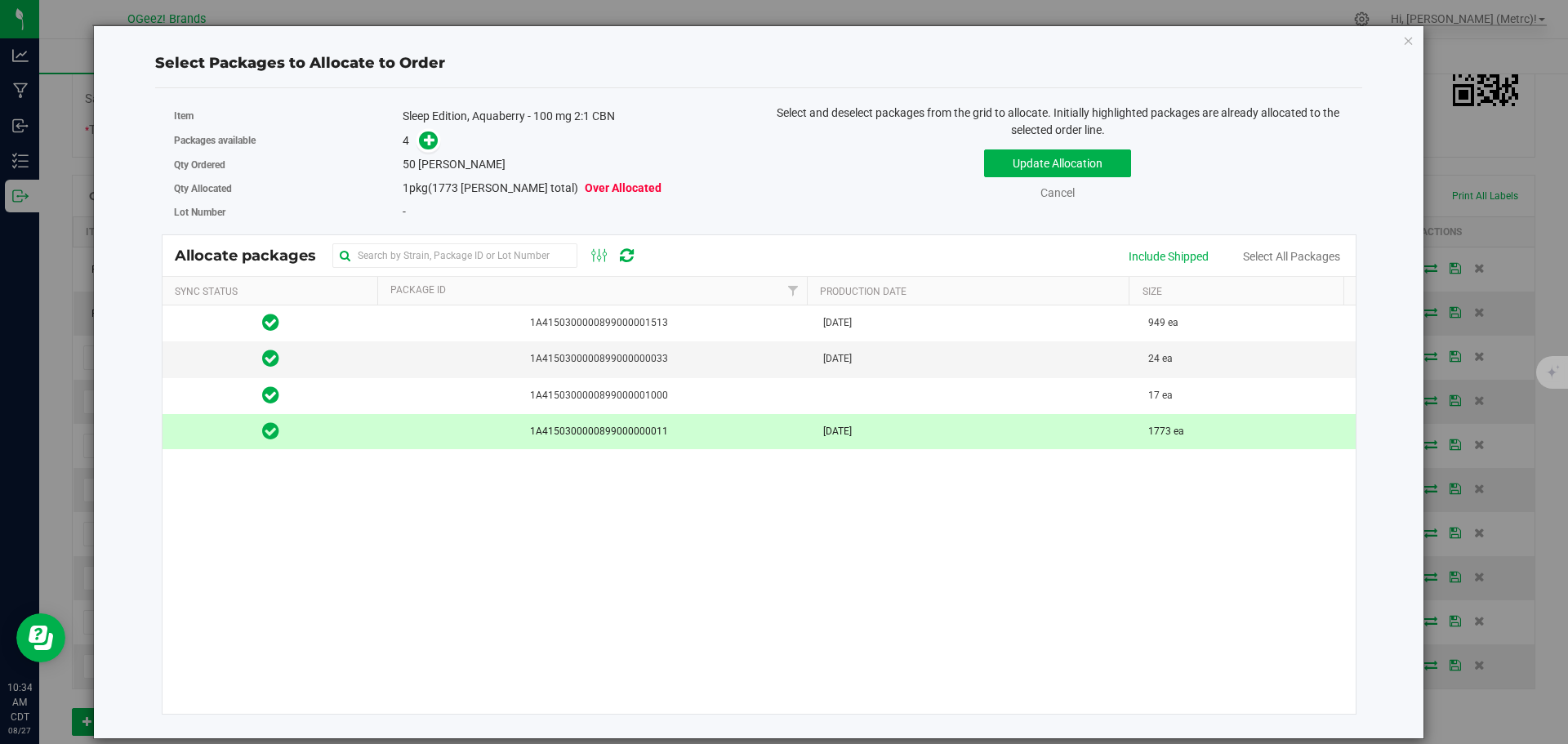
click at [429, 160] on div "Item Sleep Edition, Aquaberry - 100 mg 2:1 CBN Packages available 4 Qty Ordered…" at bounding box center [461, 165] width 598 height 120
click at [431, 142] on icon at bounding box center [430, 139] width 11 height 11
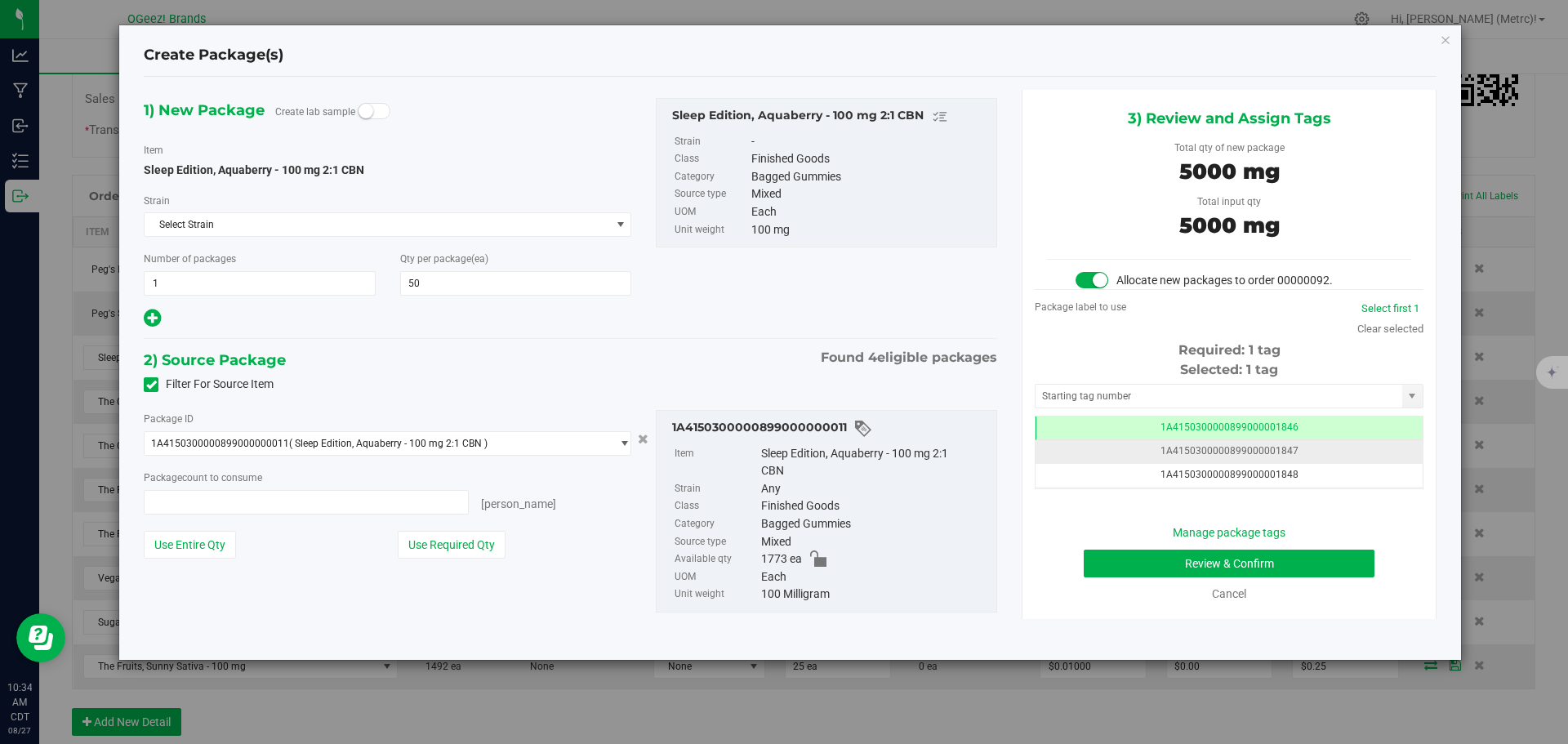
type input "50 ea"
click at [1312, 563] on button "Review & Confirm" at bounding box center [1229, 564] width 291 height 28
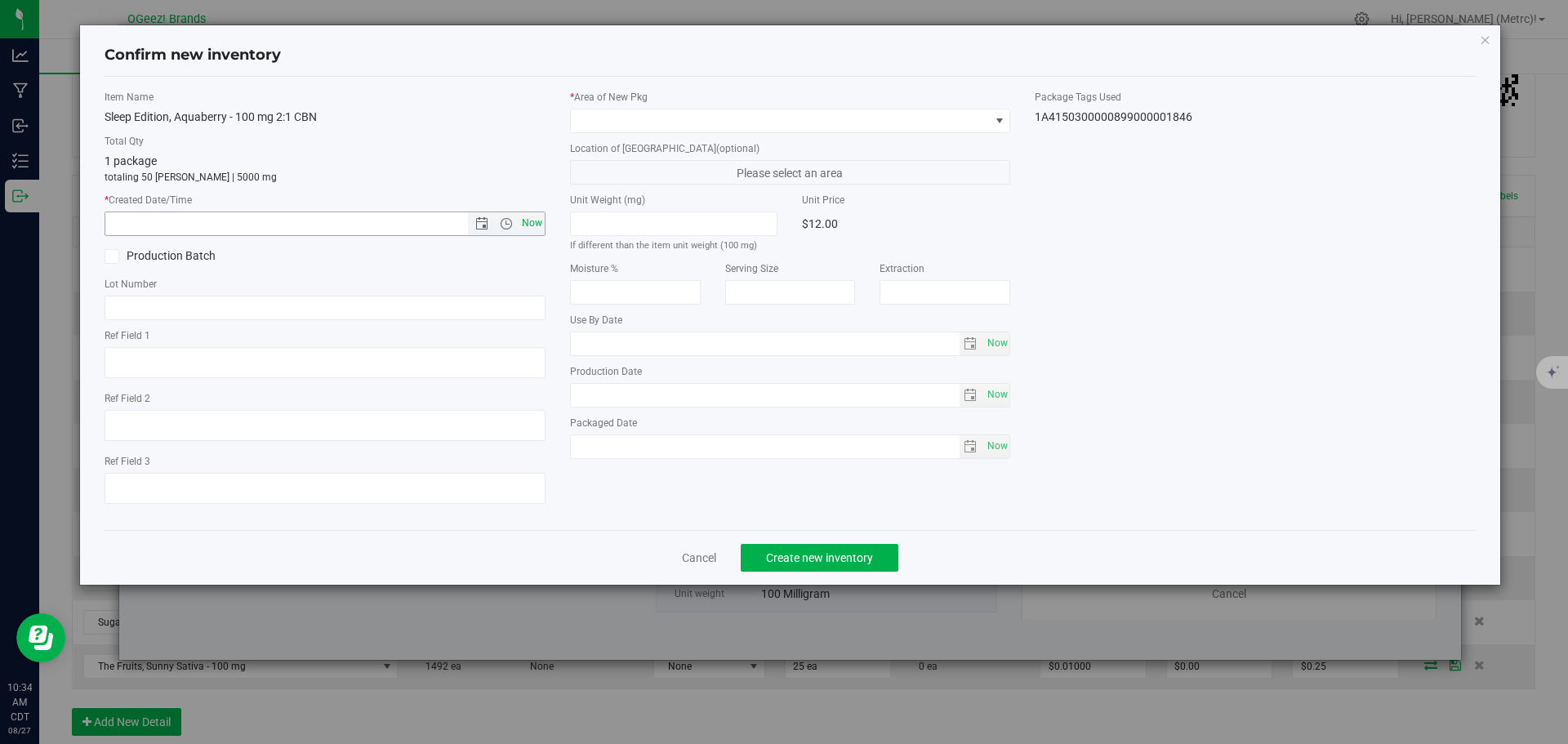
type input "[MEDICAL_DATA]"
type input "[DATE]"
click at [531, 218] on span "Now" at bounding box center [532, 224] width 28 height 24
type input "[DATE] 10:34 AM"
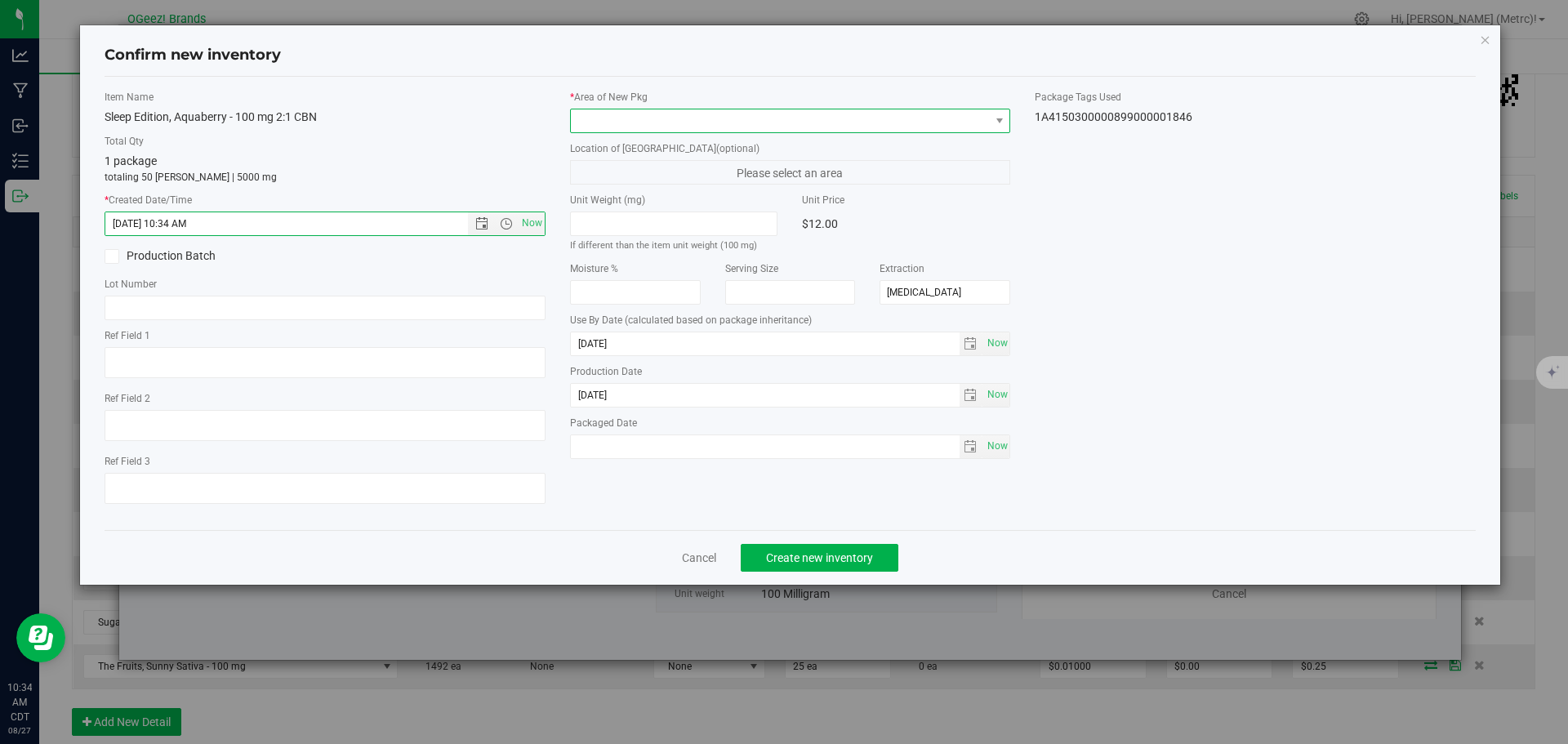
click at [628, 128] on span at bounding box center [779, 121] width 419 height 23
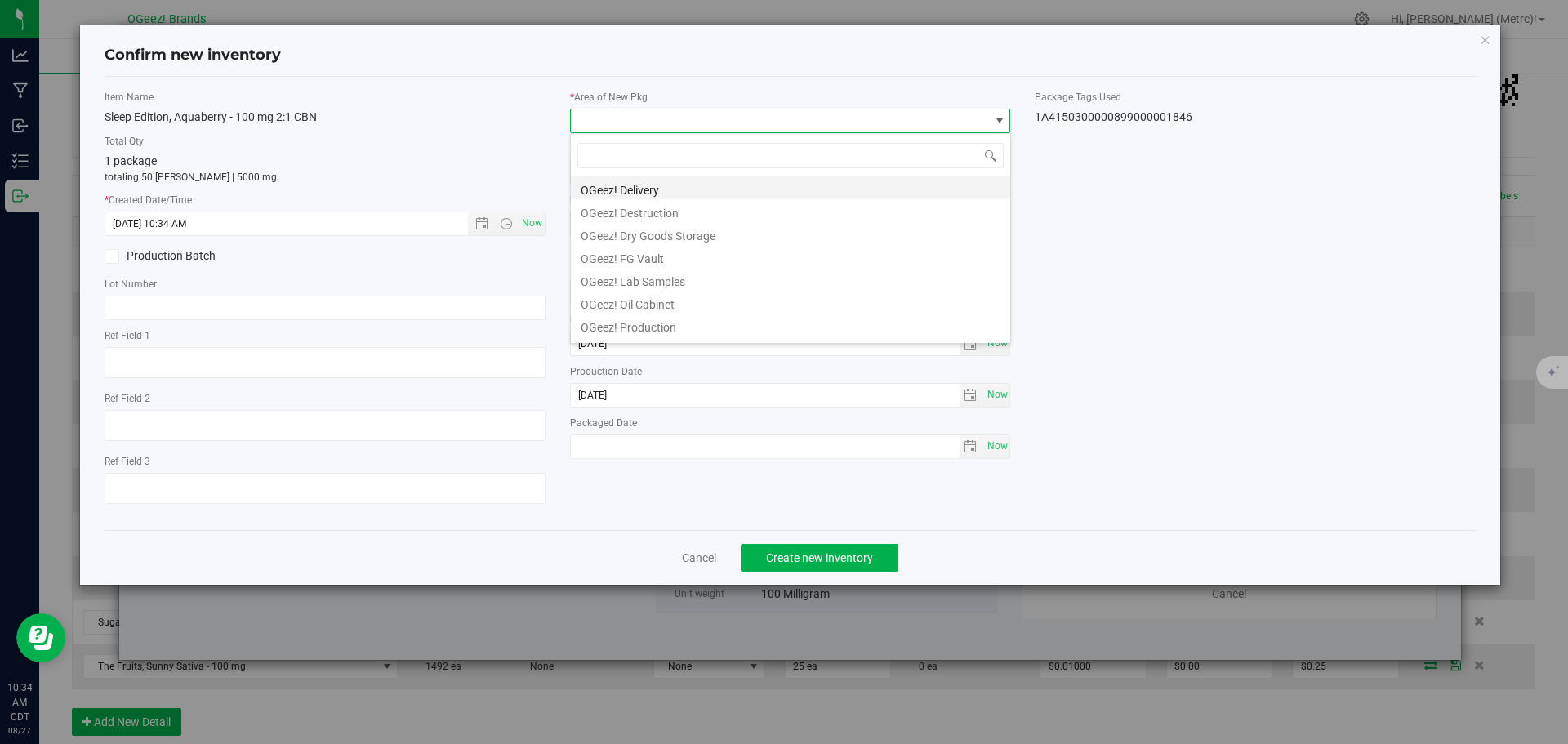
click at [638, 180] on li "OGeez! Delivery" at bounding box center [790, 188] width 439 height 23
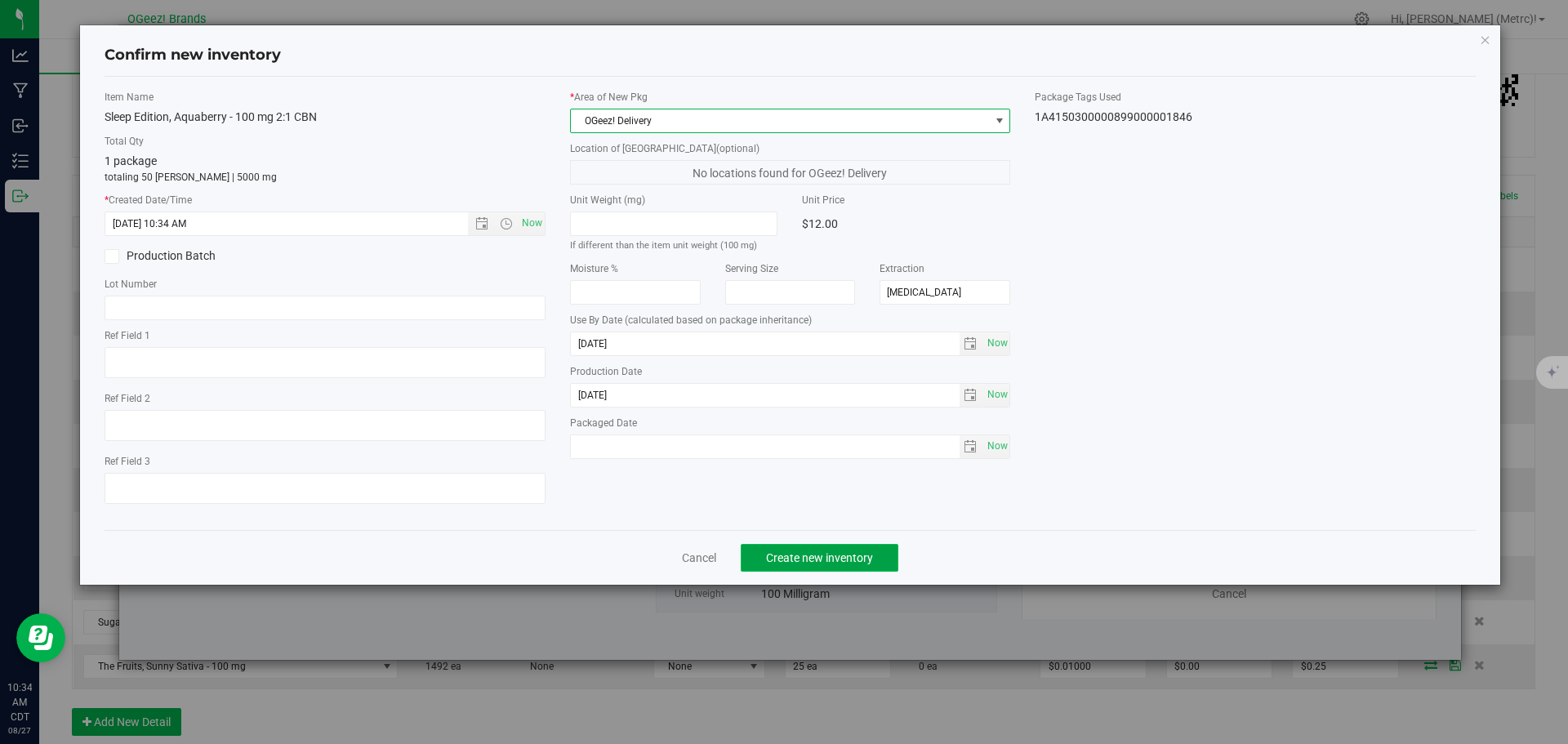
click at [819, 558] on span "Create new inventory" at bounding box center [819, 558] width 107 height 13
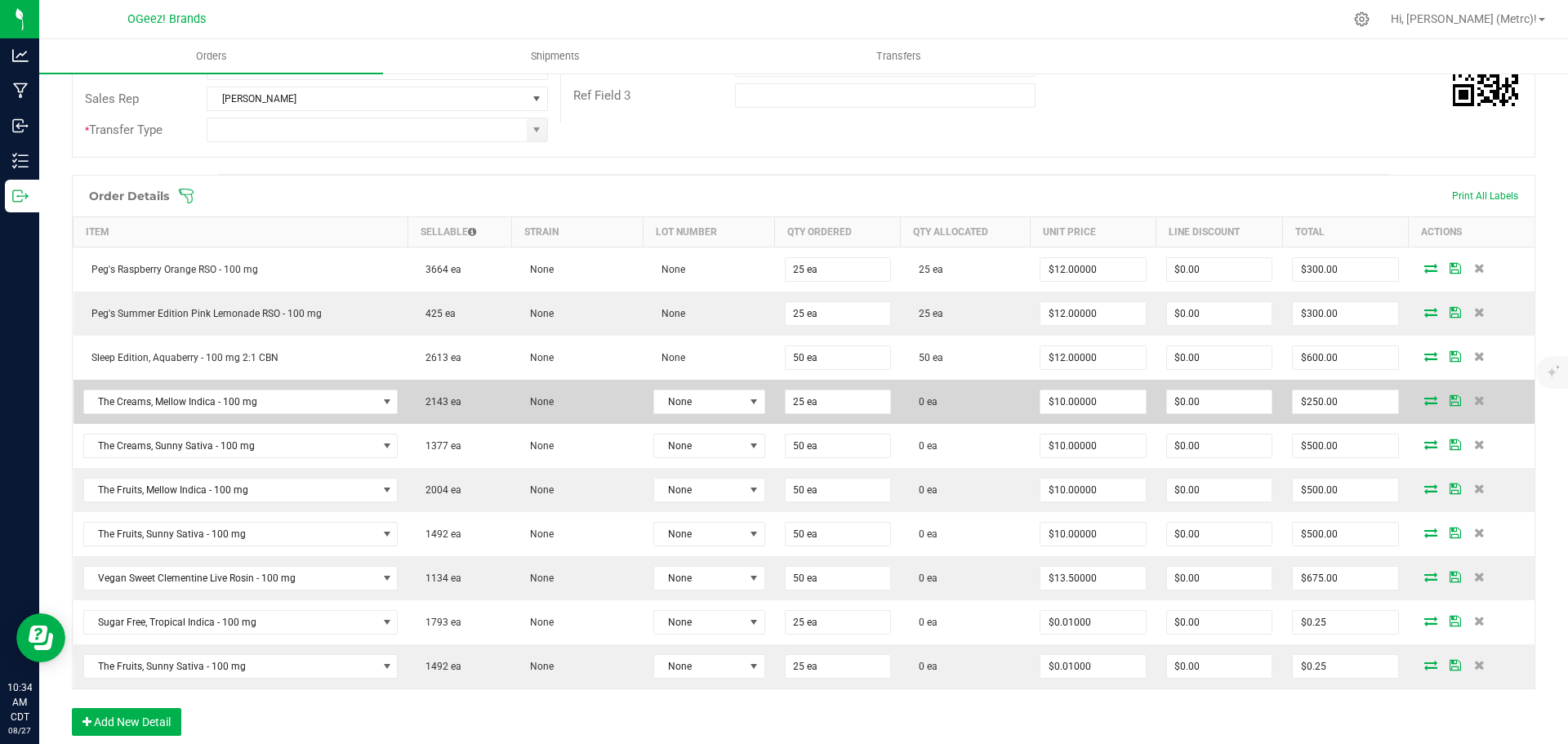
click at [1424, 400] on icon at bounding box center [1431, 400] width 13 height 10
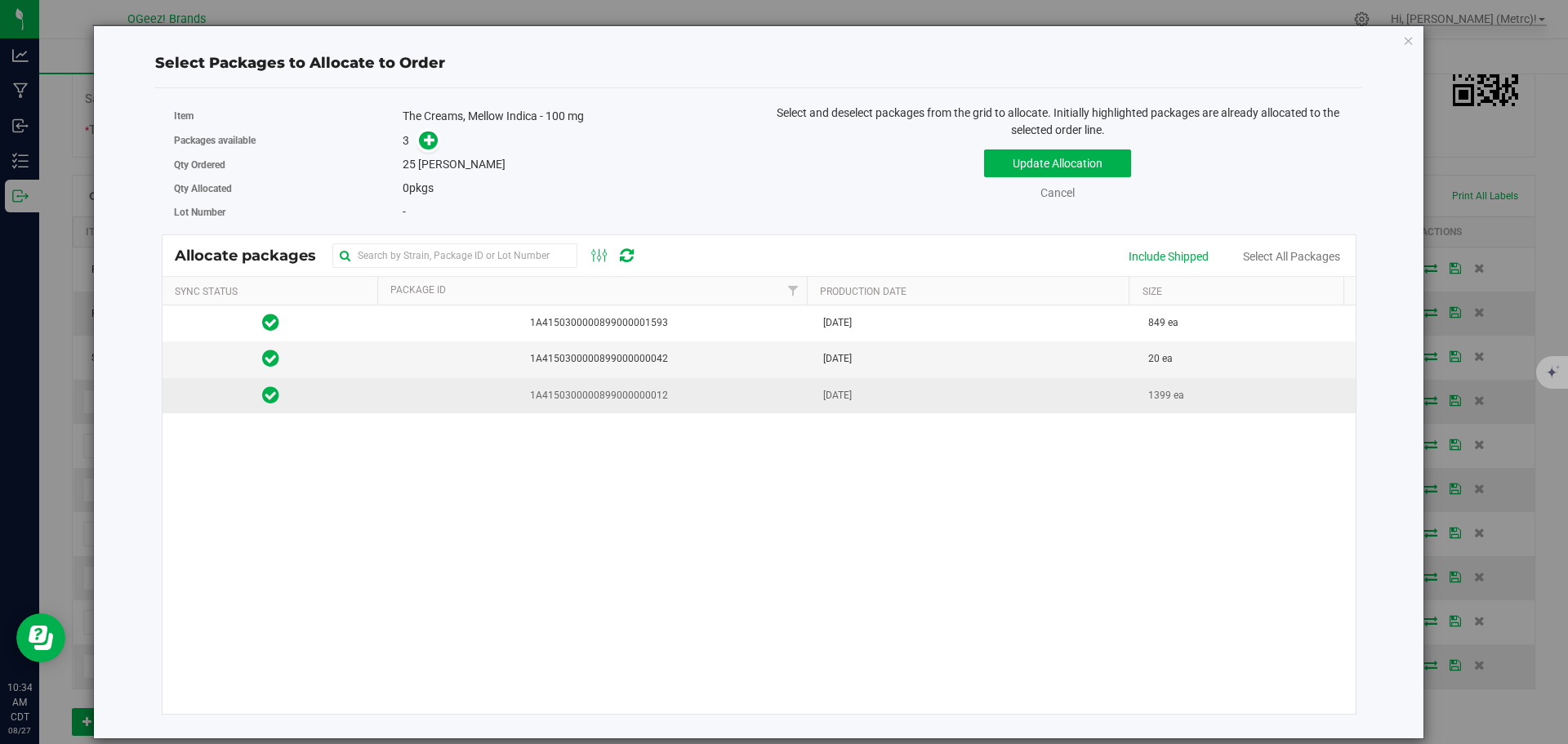
click at [705, 394] on span "1A4150300000899000000012" at bounding box center [595, 395] width 415 height 16
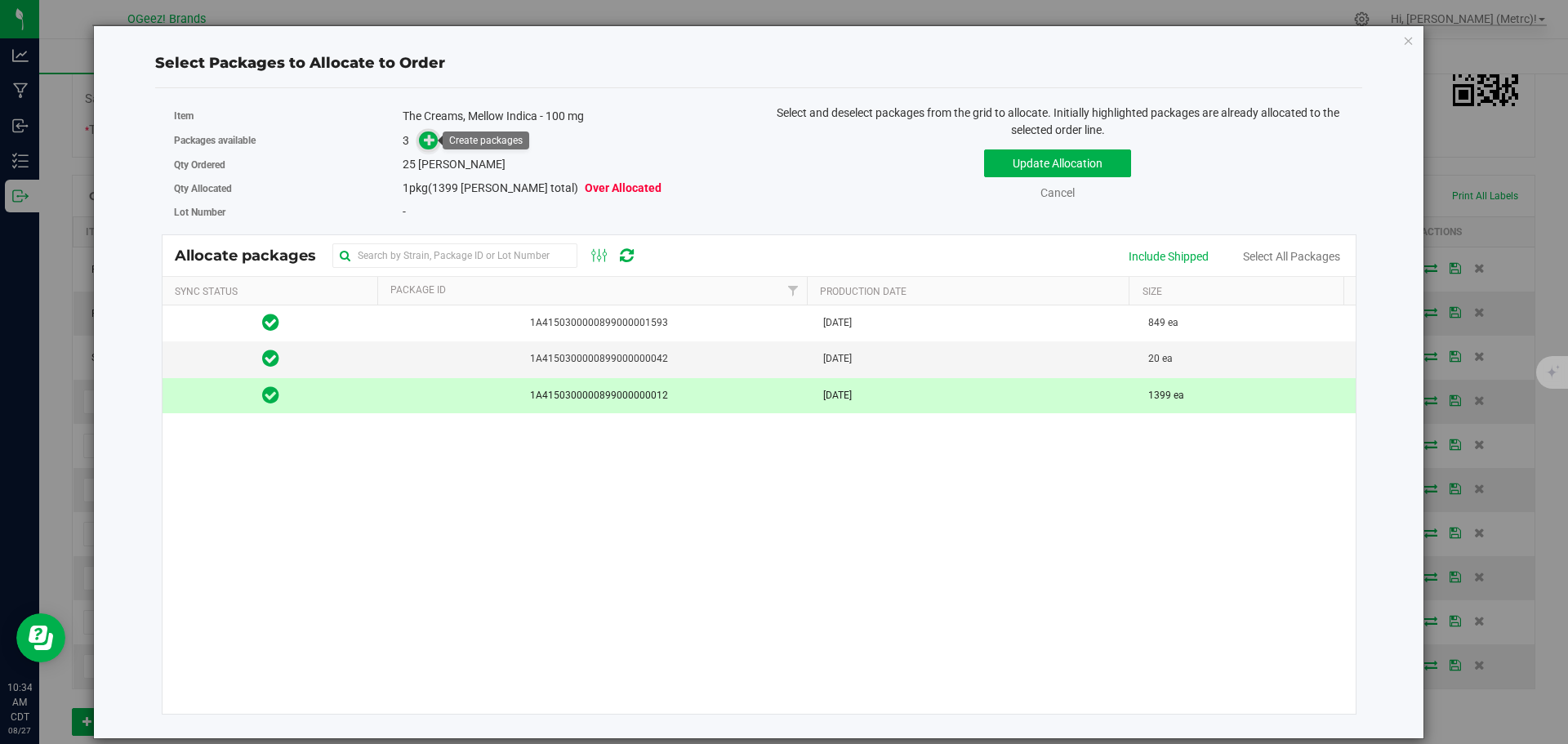
click at [433, 134] on icon at bounding box center [430, 139] width 11 height 11
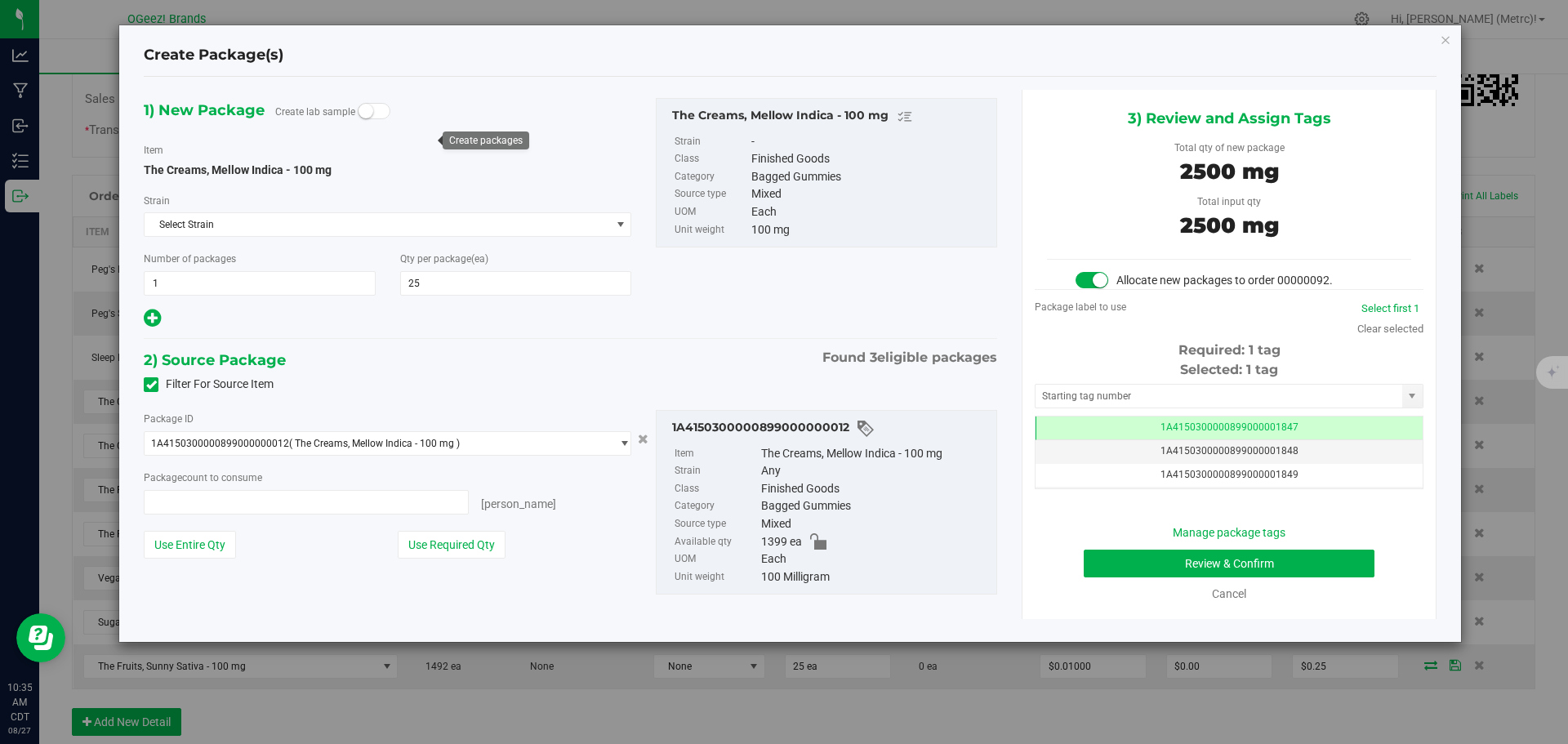
type input "25 ea"
click at [1352, 561] on button "Review & Confirm" at bounding box center [1229, 564] width 291 height 28
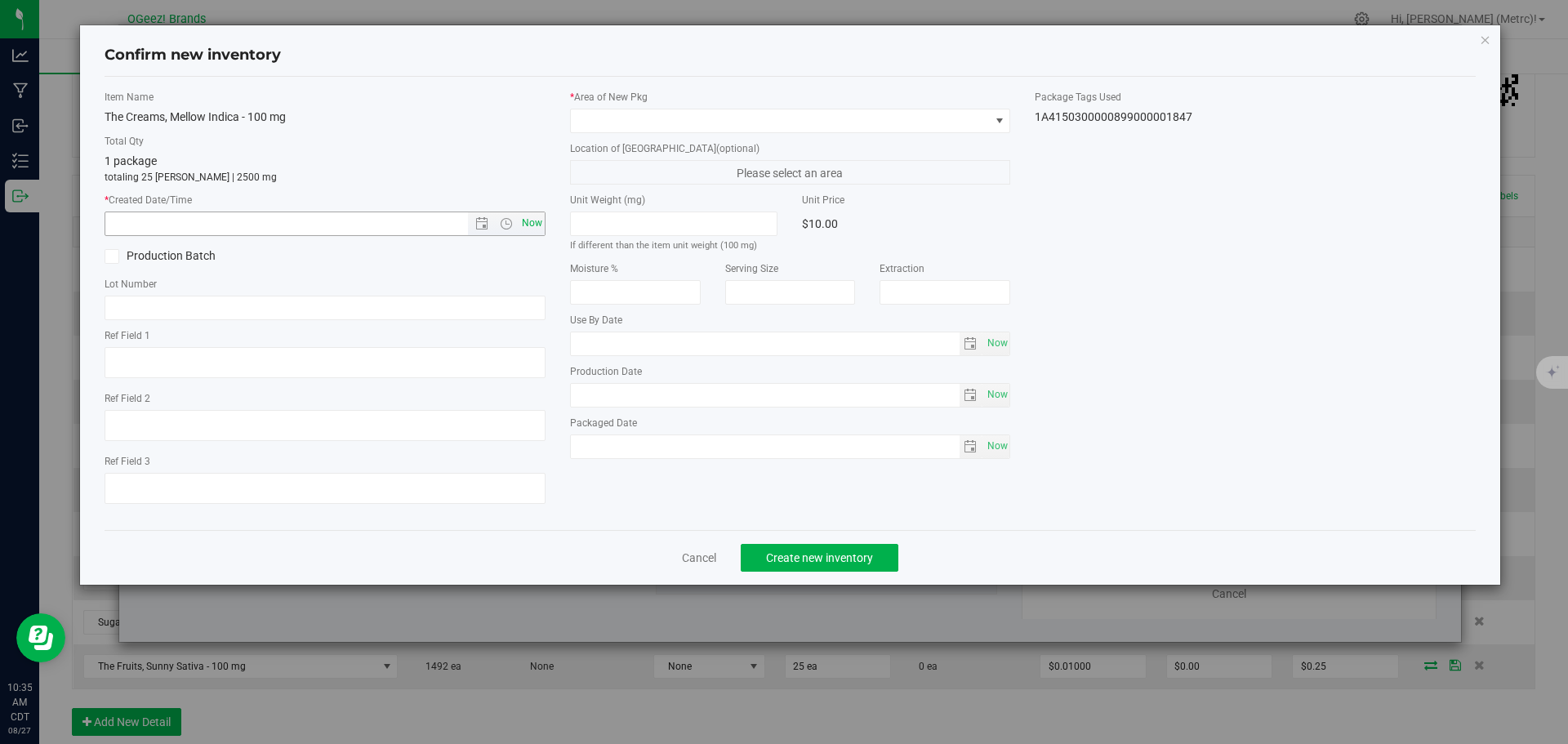
type input "[MEDICAL_DATA]"
type input "[DATE]"
click at [531, 223] on span "Now" at bounding box center [532, 224] width 28 height 24
type input "[DATE] 10:35 AM"
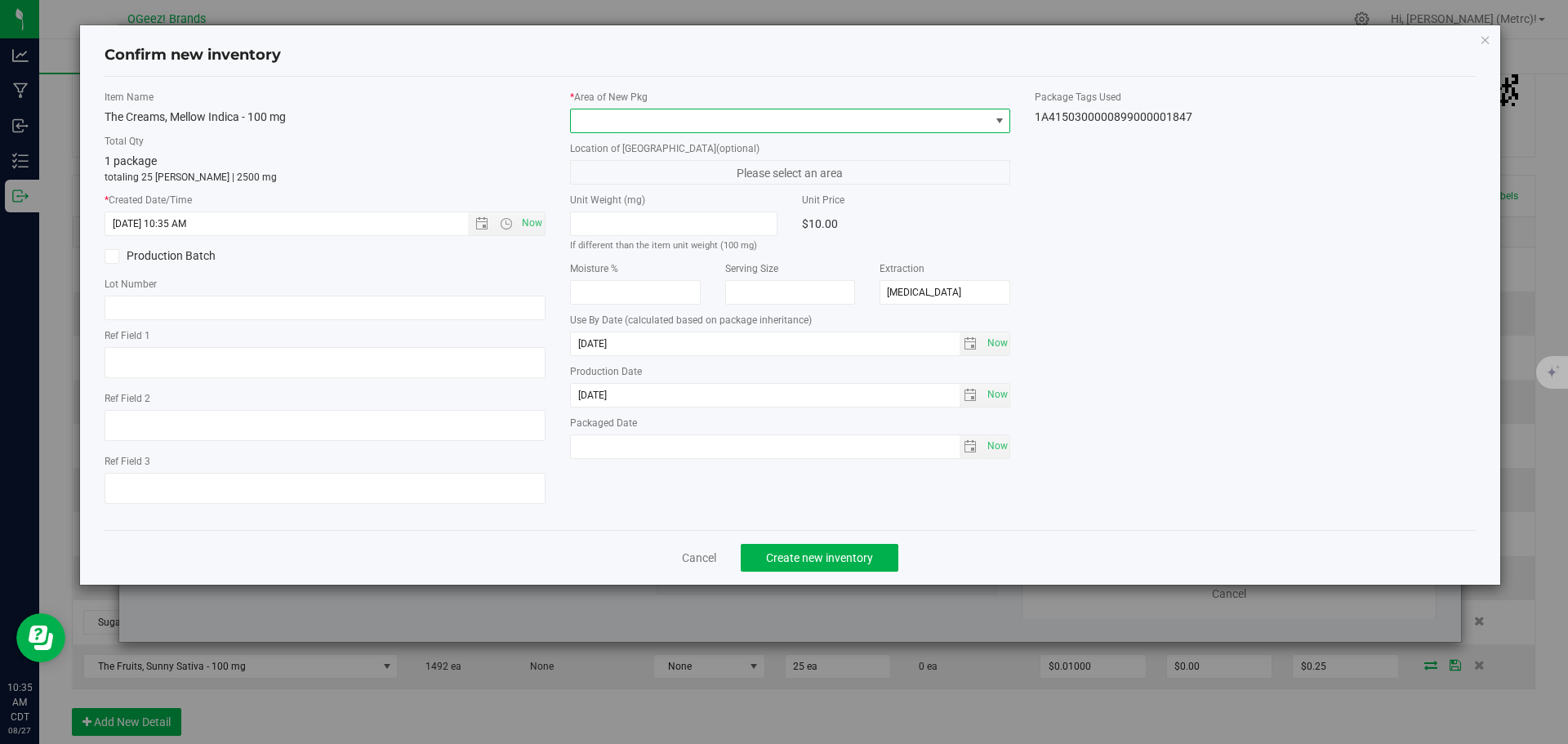
click at [642, 127] on span at bounding box center [779, 121] width 419 height 23
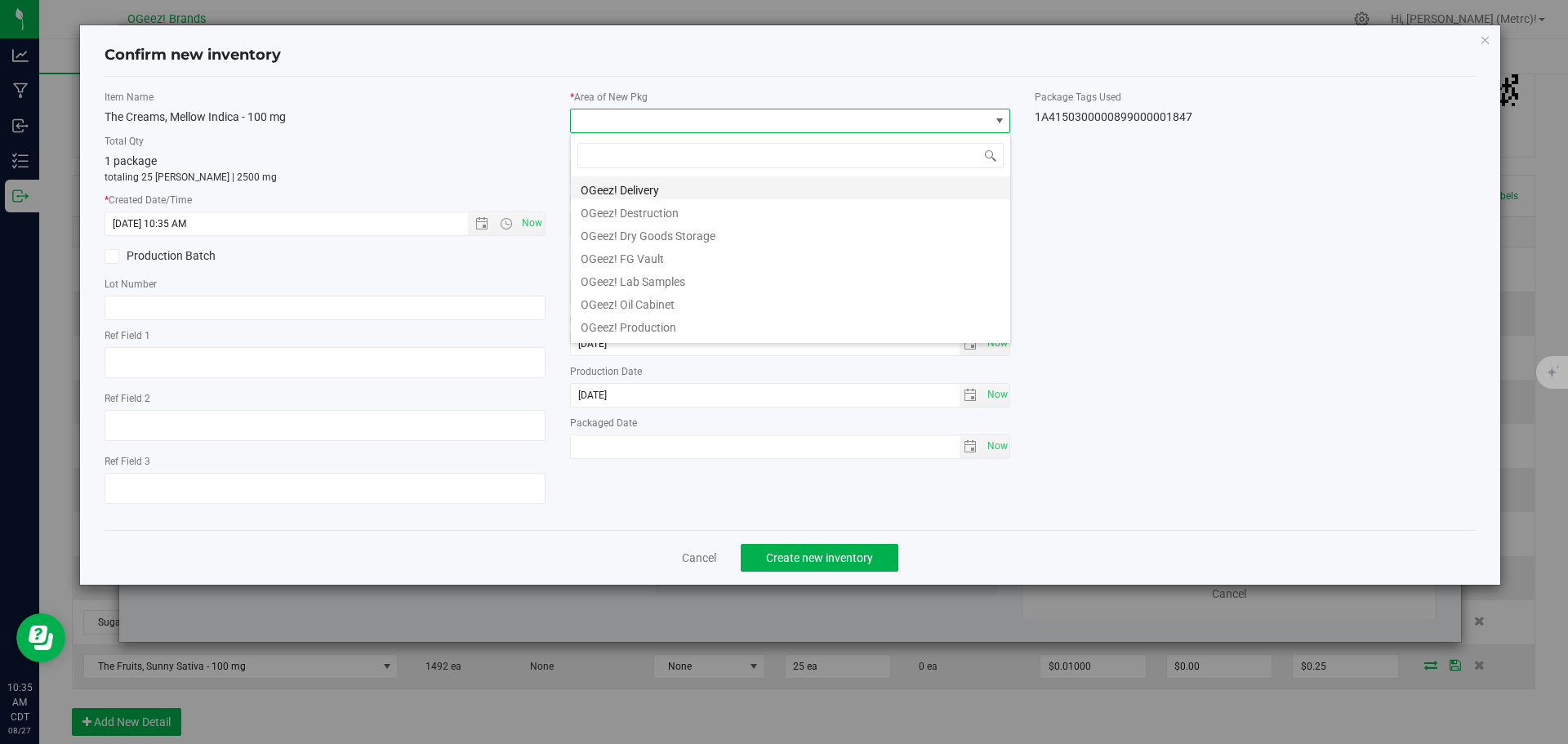
click at [694, 189] on li "OGeez! Delivery" at bounding box center [790, 188] width 439 height 23
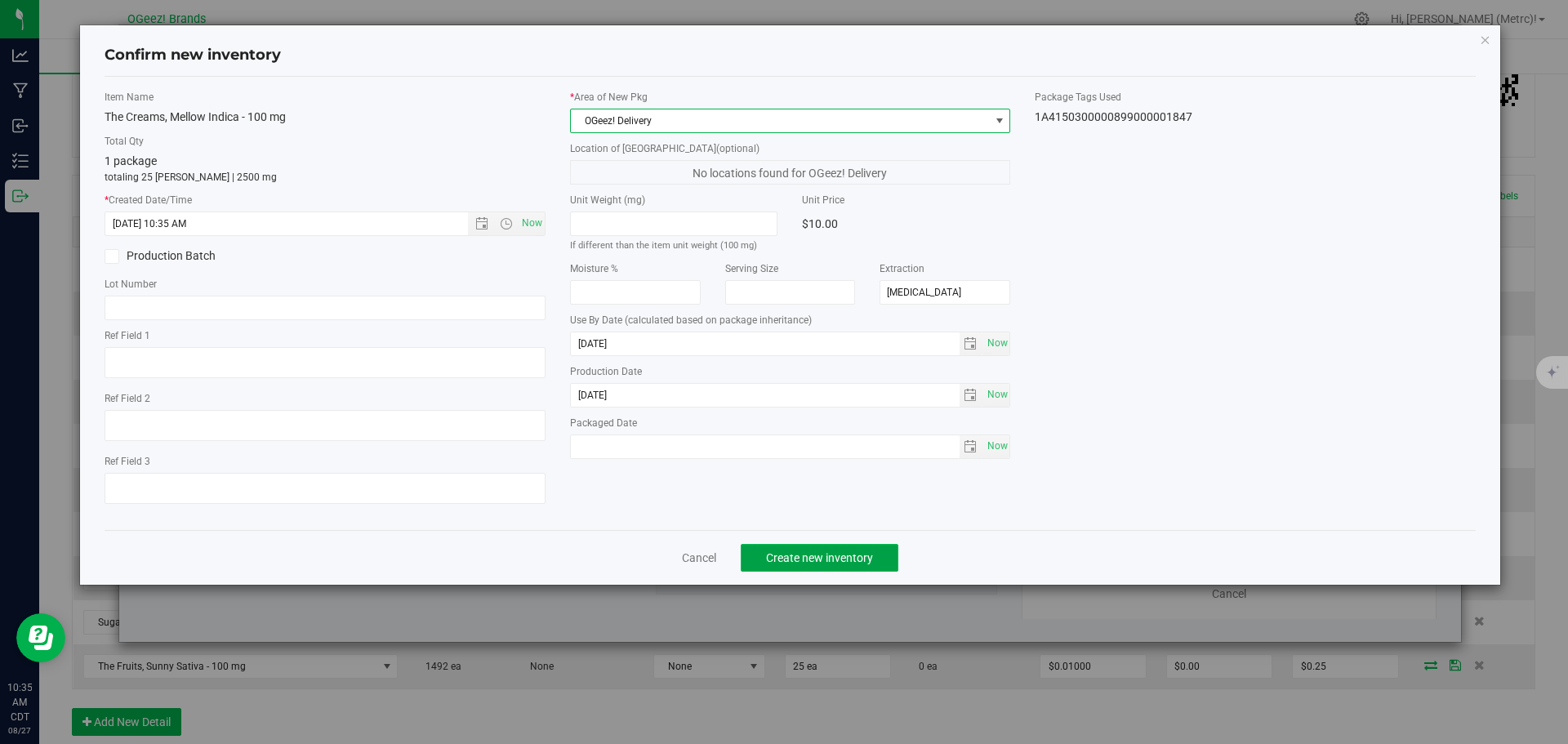
click at [863, 558] on span "Create new inventory" at bounding box center [819, 558] width 107 height 13
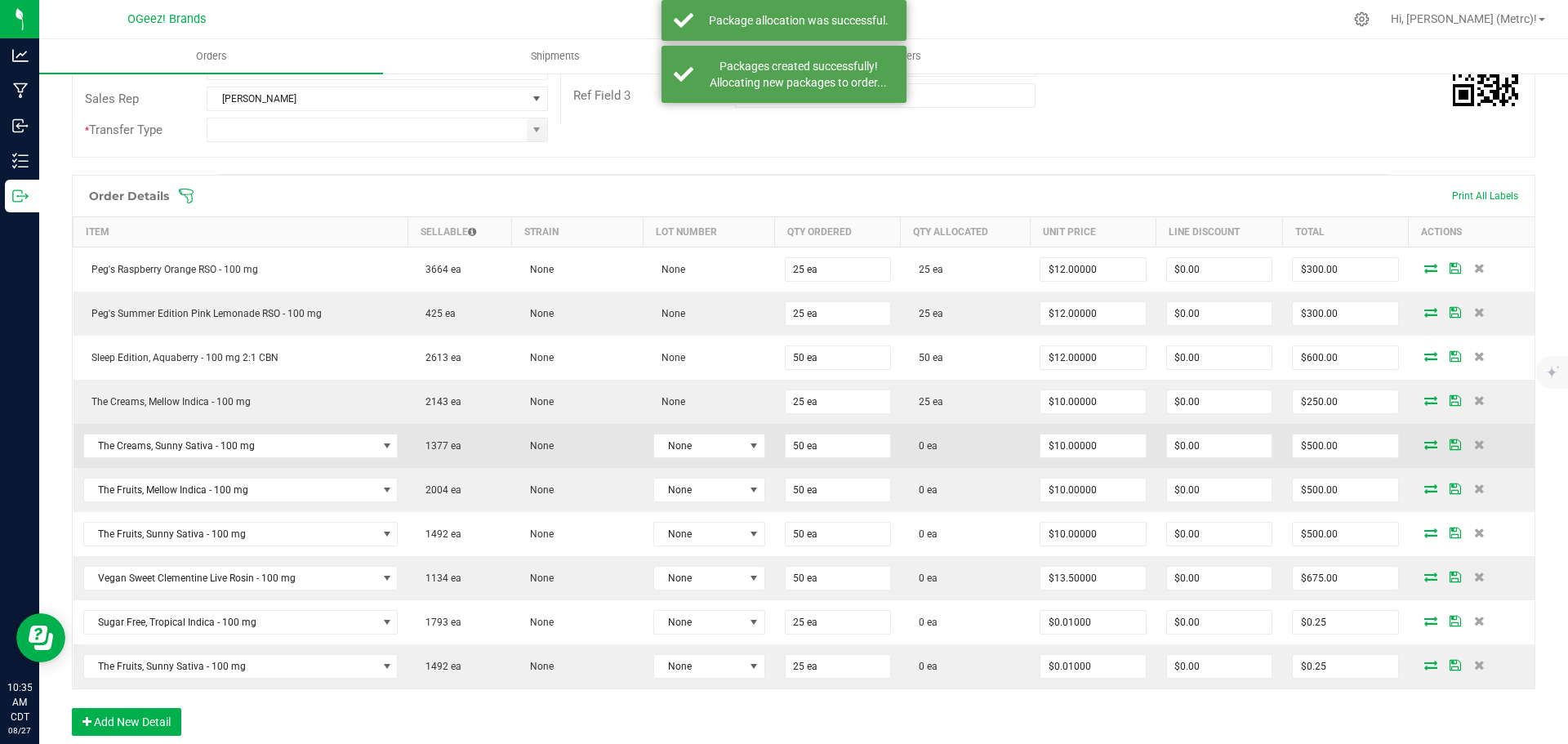
click at [1424, 448] on icon at bounding box center [1431, 444] width 13 height 10
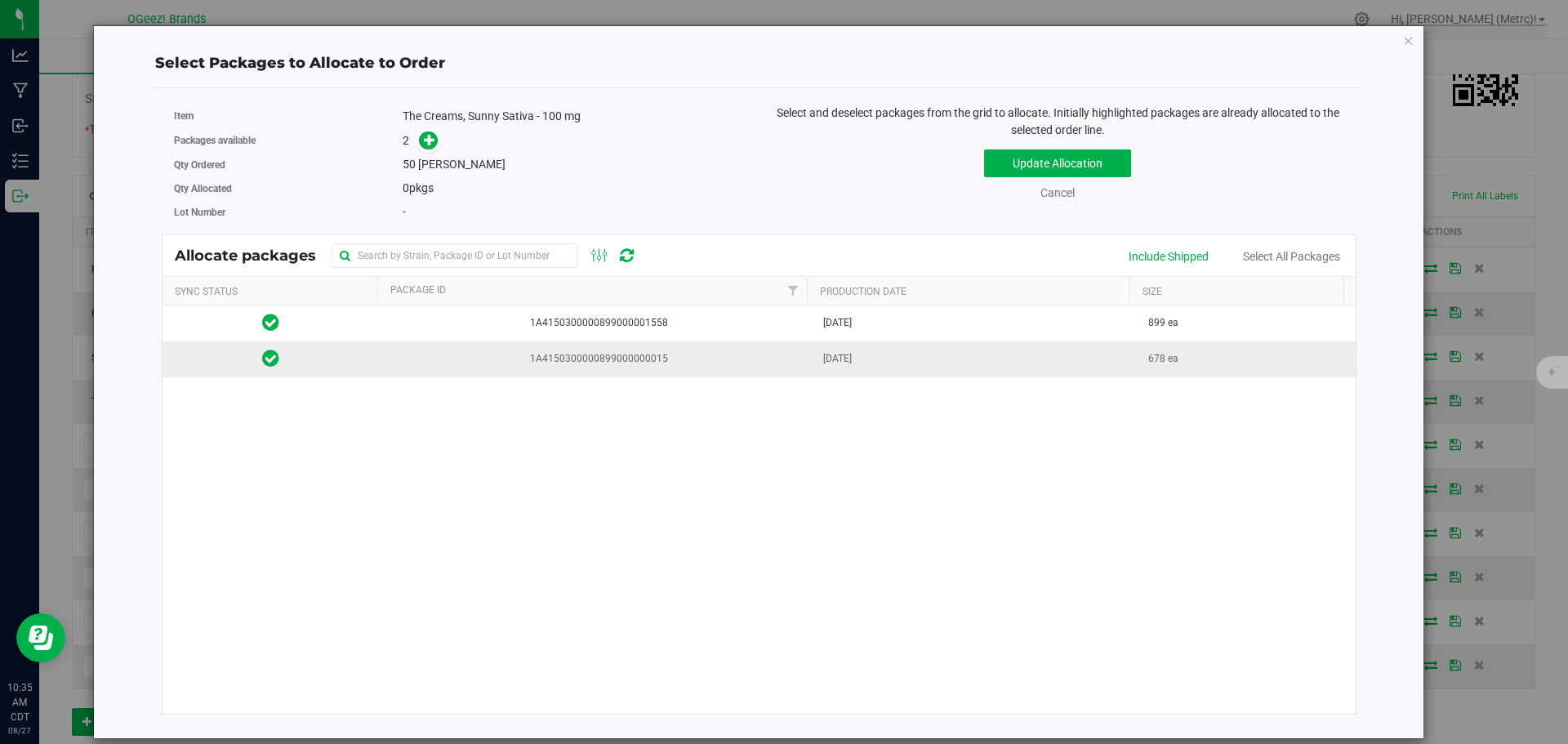
click at [777, 357] on span "1A4150300000899000000015" at bounding box center [595, 359] width 415 height 16
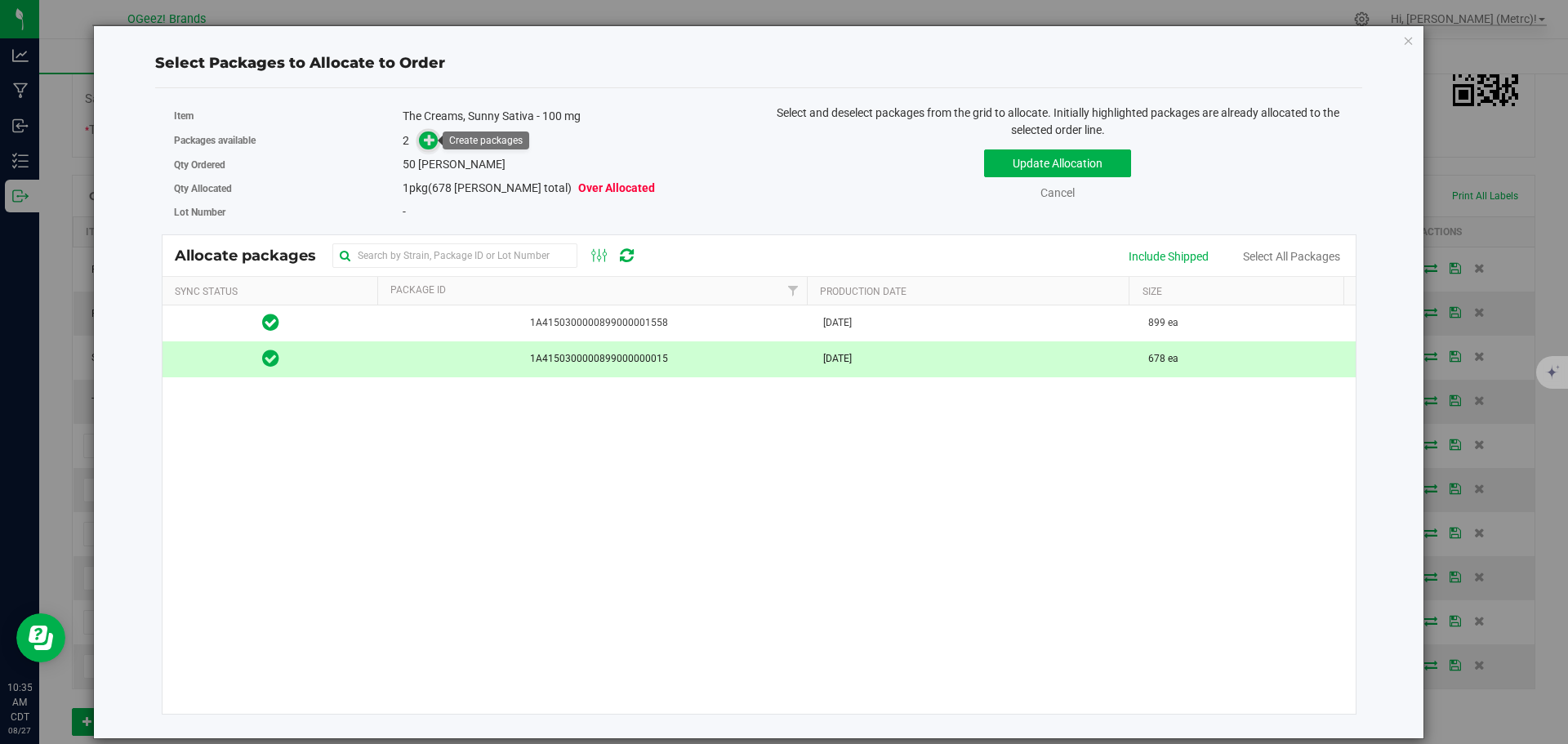
click at [439, 138] on link at bounding box center [428, 140] width 19 height 14
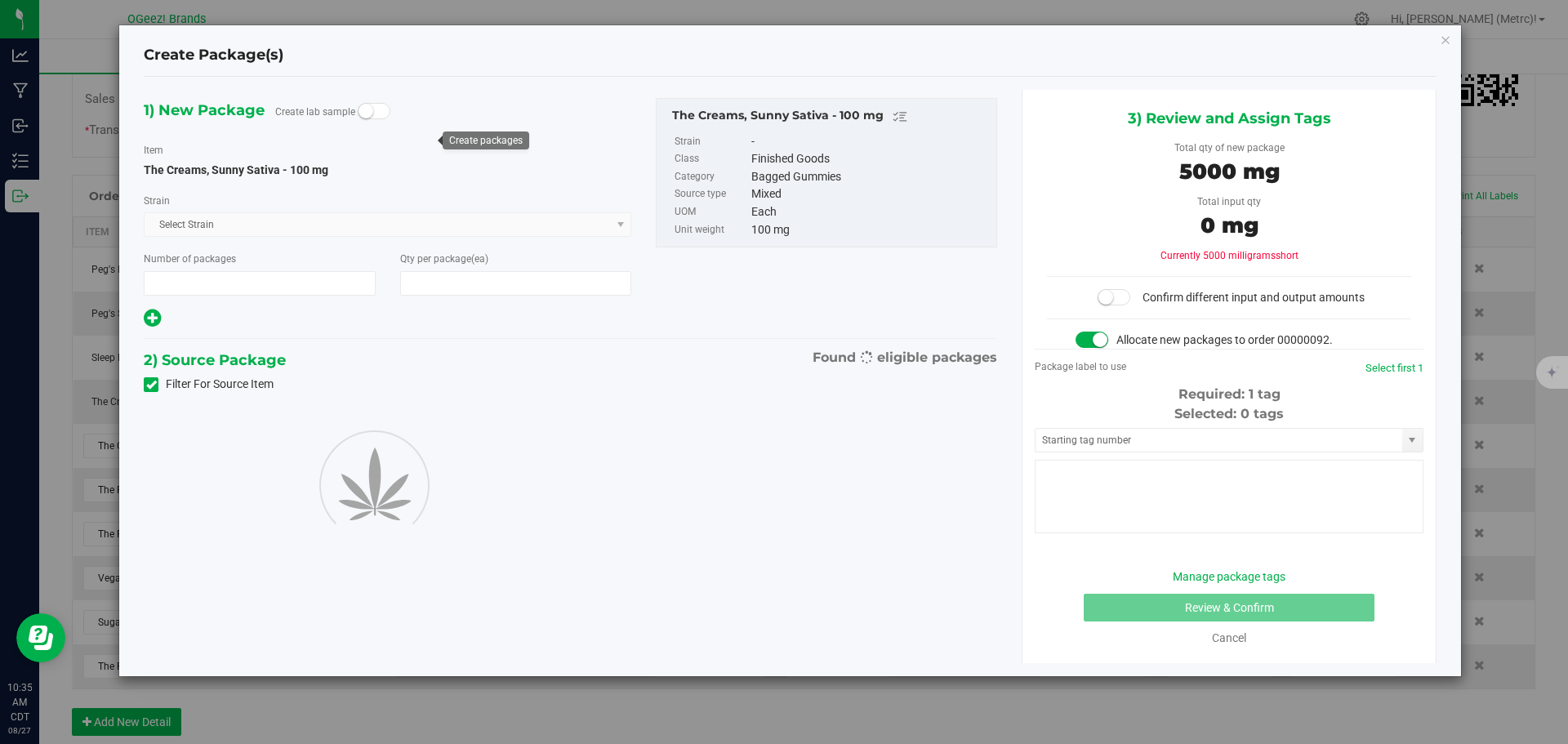
type input "1"
type input "50"
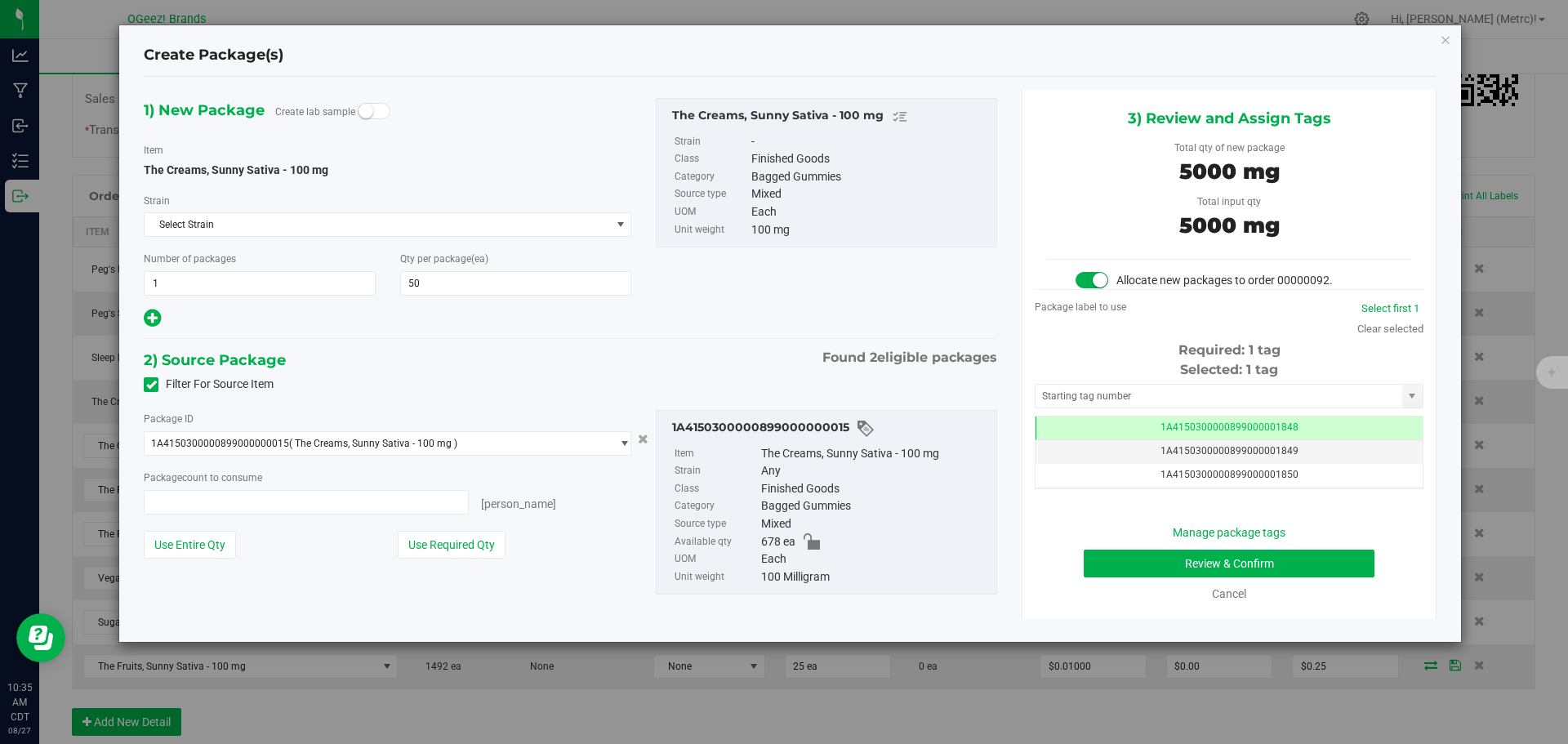
type input "50 ea"
click at [1322, 570] on button "Review & Confirm" at bounding box center [1229, 564] width 291 height 28
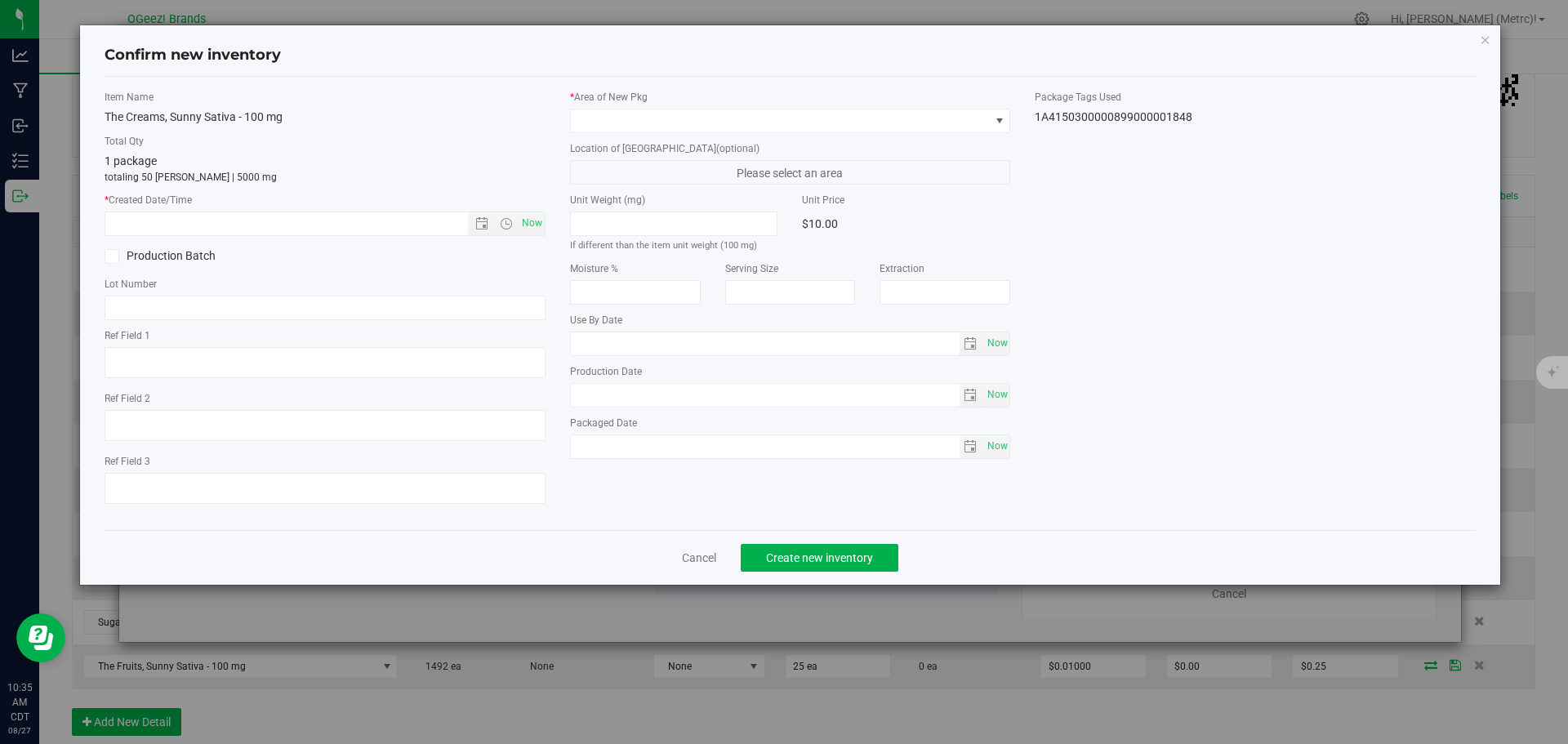
type input "[MEDICAL_DATA]"
type input "[DATE]"
click at [532, 227] on span "Now" at bounding box center [532, 224] width 28 height 24
type input "[DATE] 10:35 AM"
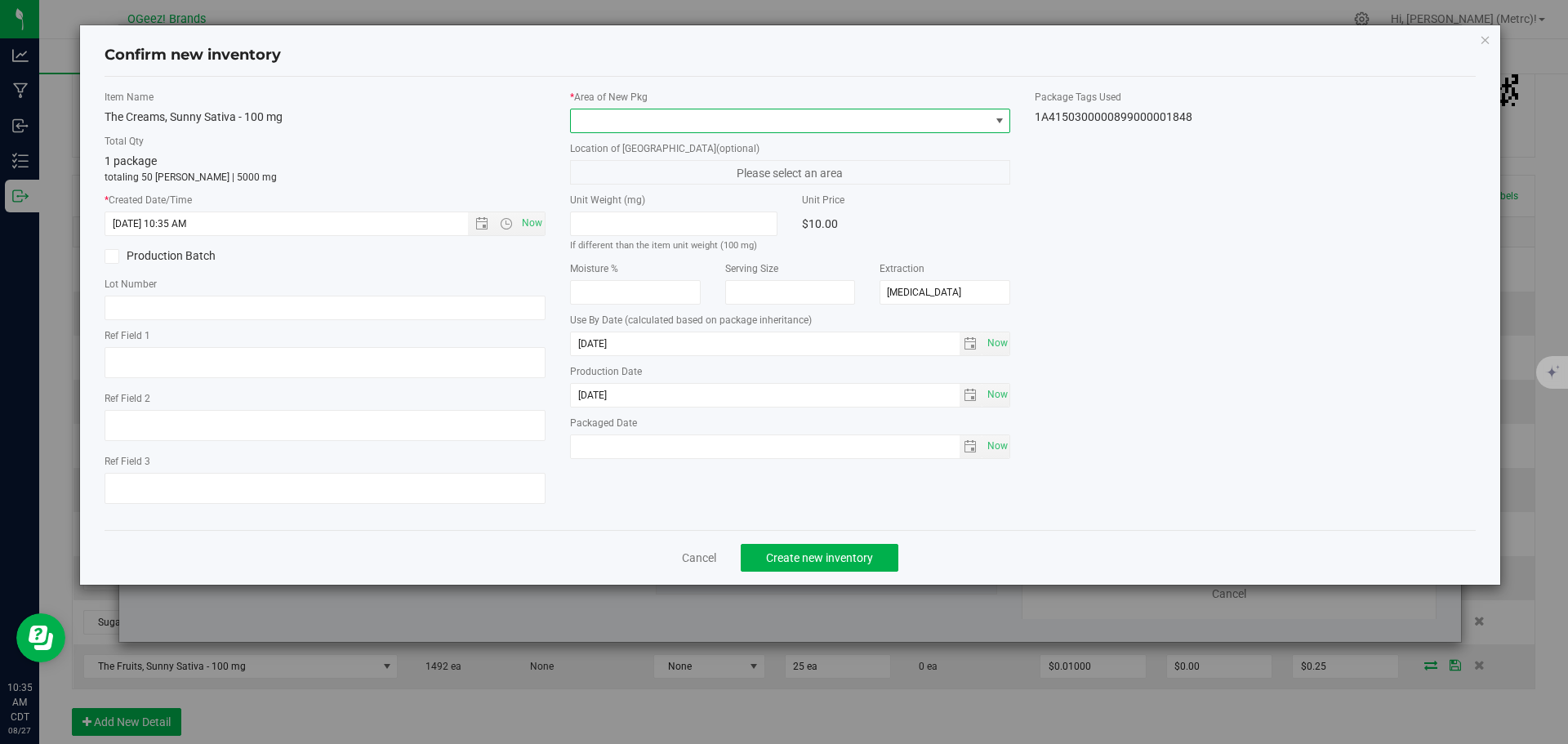
click at [661, 116] on span at bounding box center [779, 121] width 419 height 23
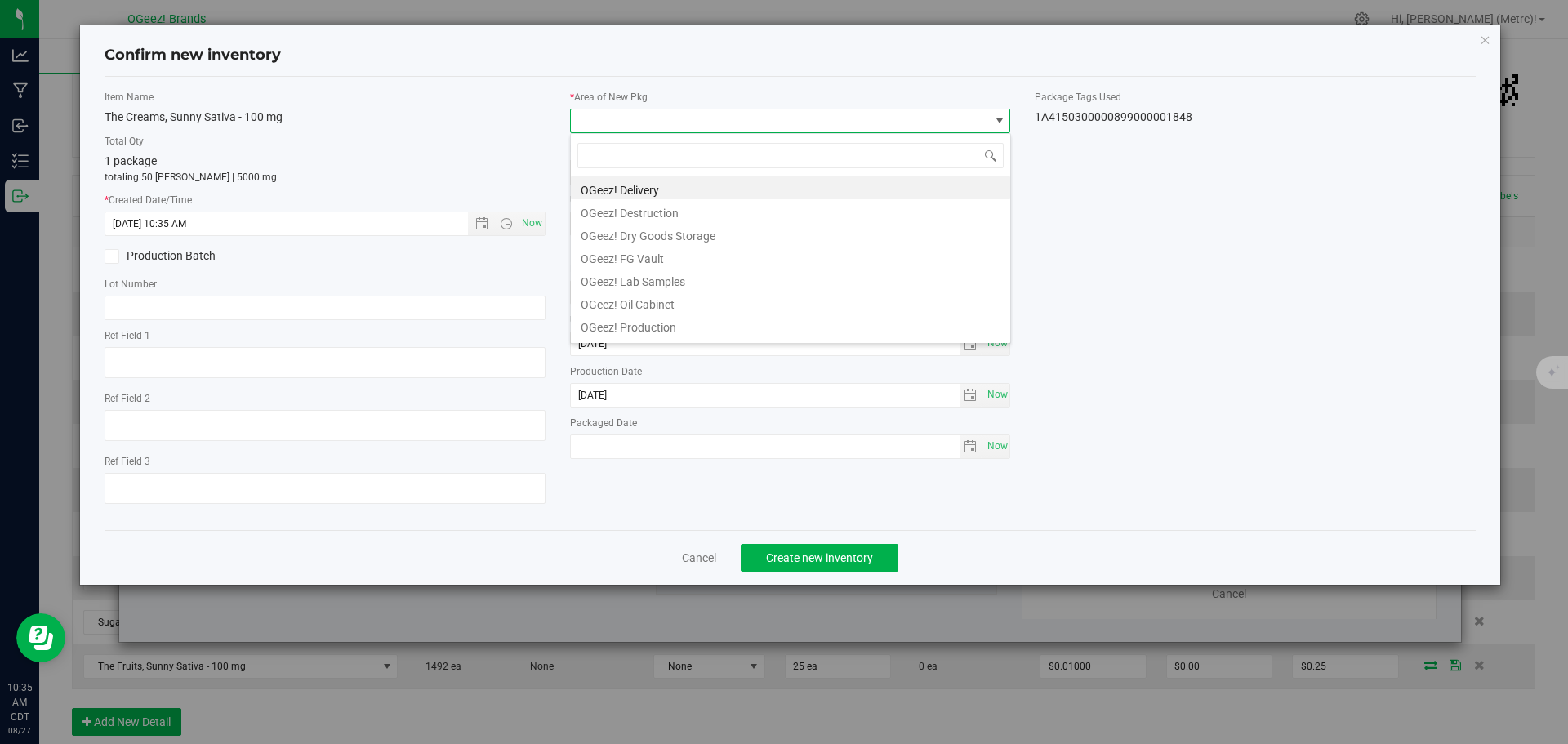
drag, startPoint x: 739, startPoint y: 185, endPoint x: 819, endPoint y: 243, distance: 98.8
click at [738, 185] on li "OGeez! Delivery" at bounding box center [790, 188] width 439 height 23
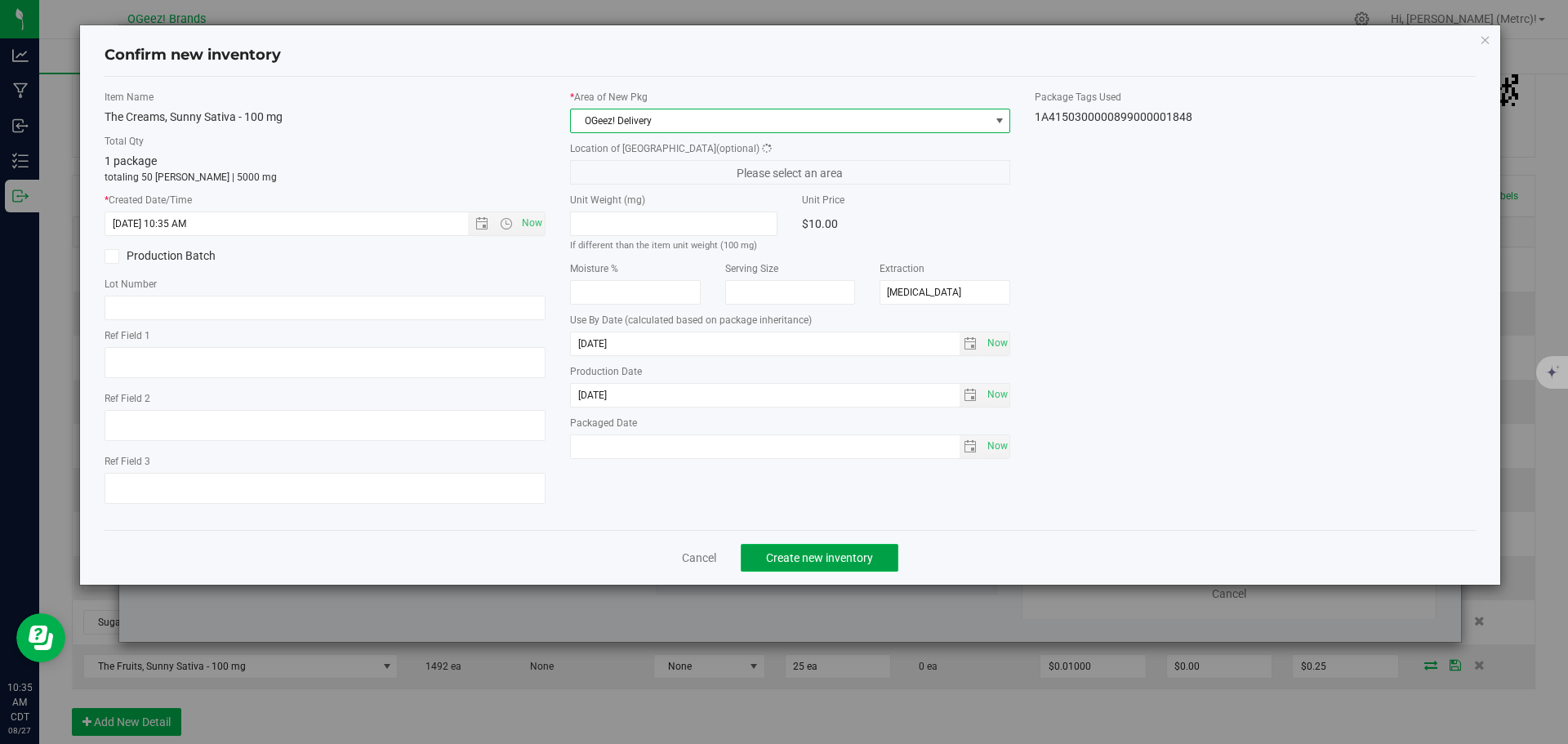
click at [860, 554] on span "Create new inventory" at bounding box center [819, 558] width 107 height 13
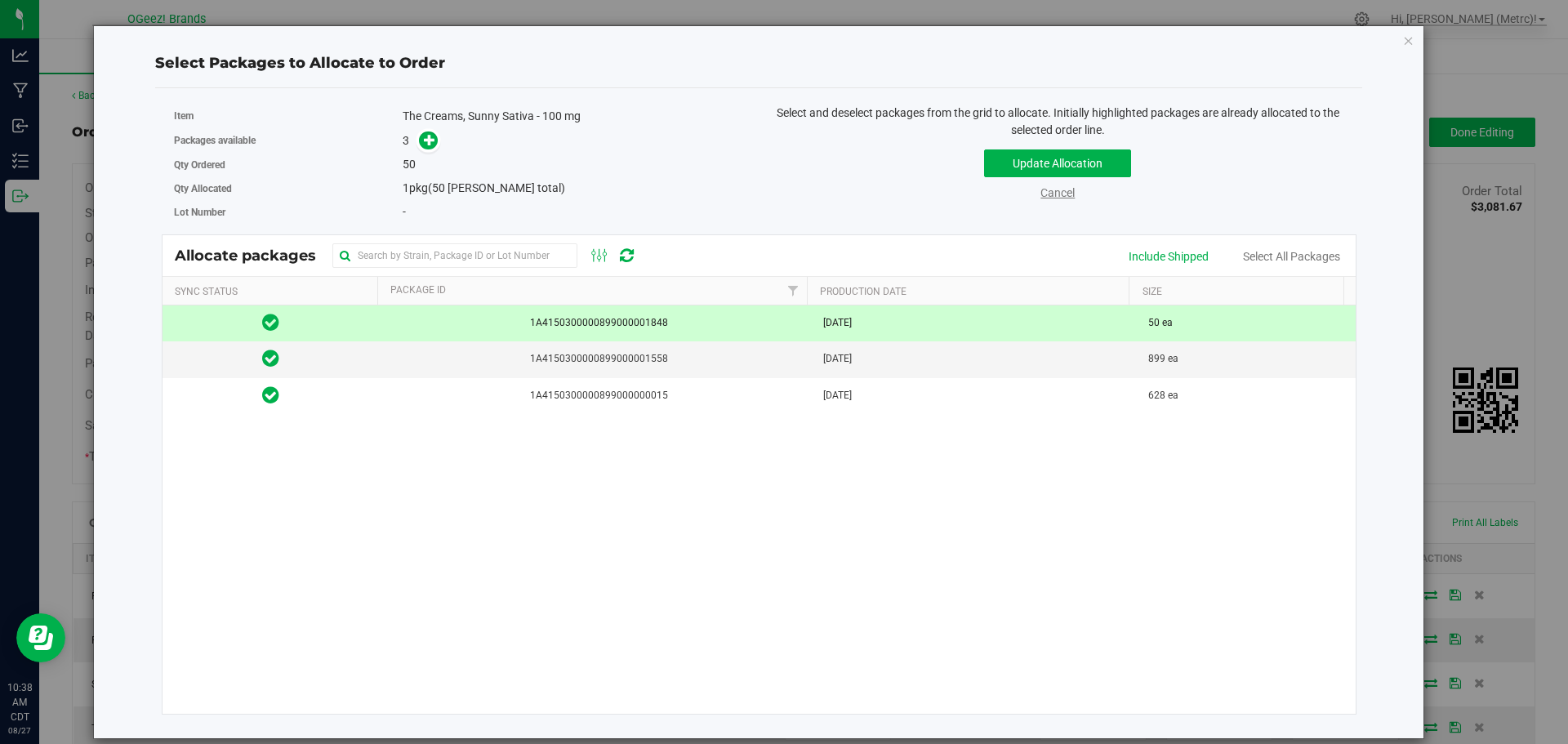
click at [1069, 186] on link "Cancel" at bounding box center [1056, 192] width 34 height 13
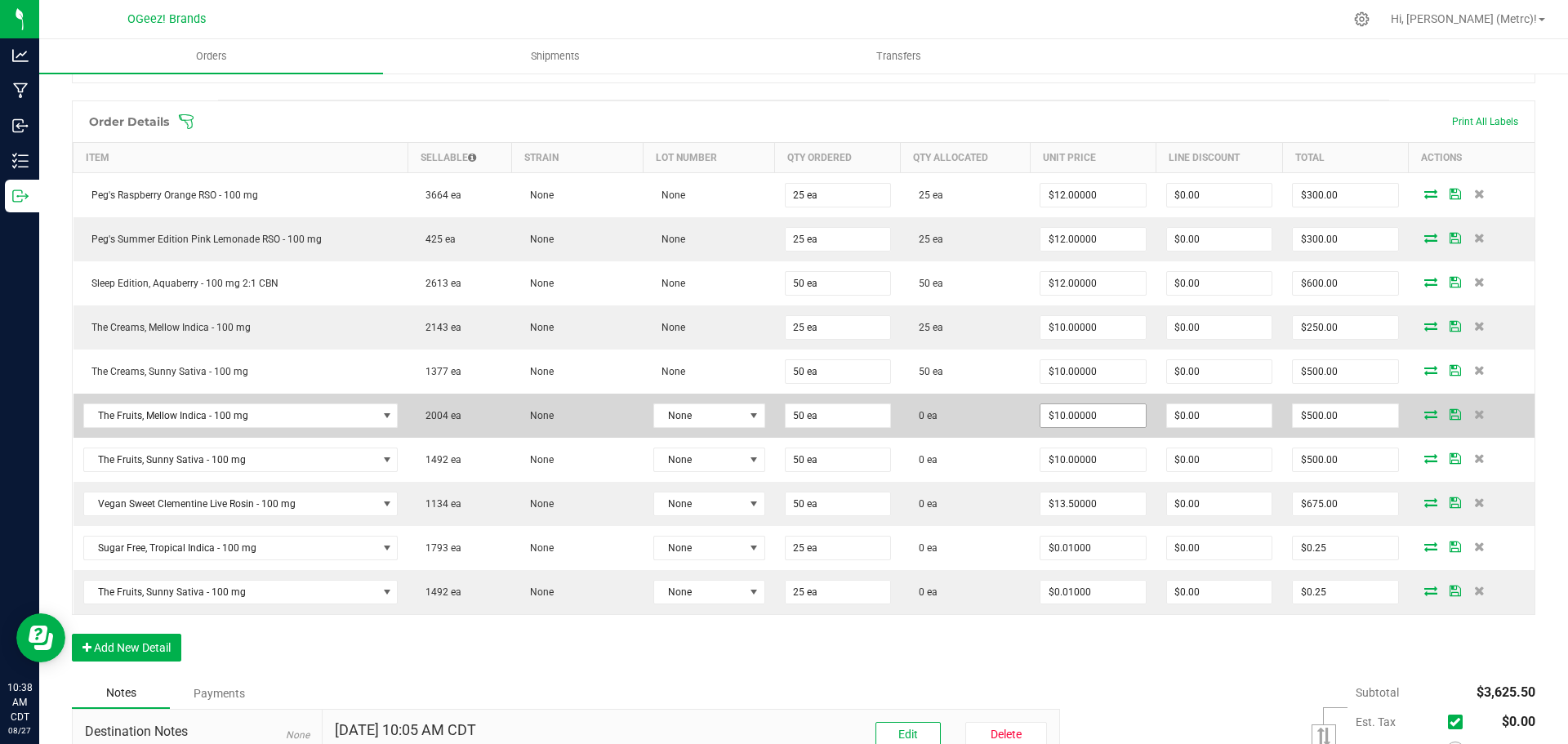
scroll to position [603, 0]
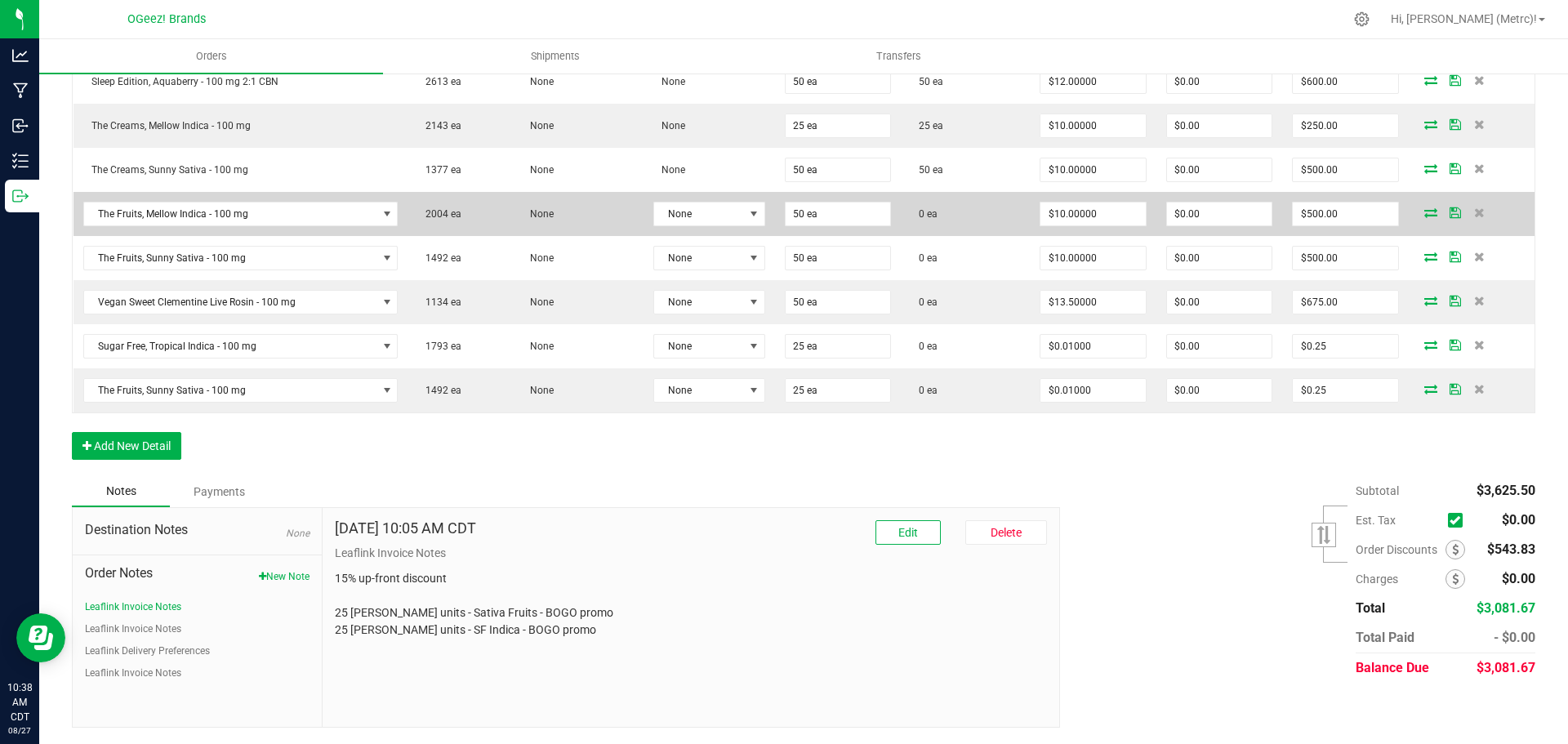
click at [1424, 215] on icon at bounding box center [1431, 212] width 13 height 10
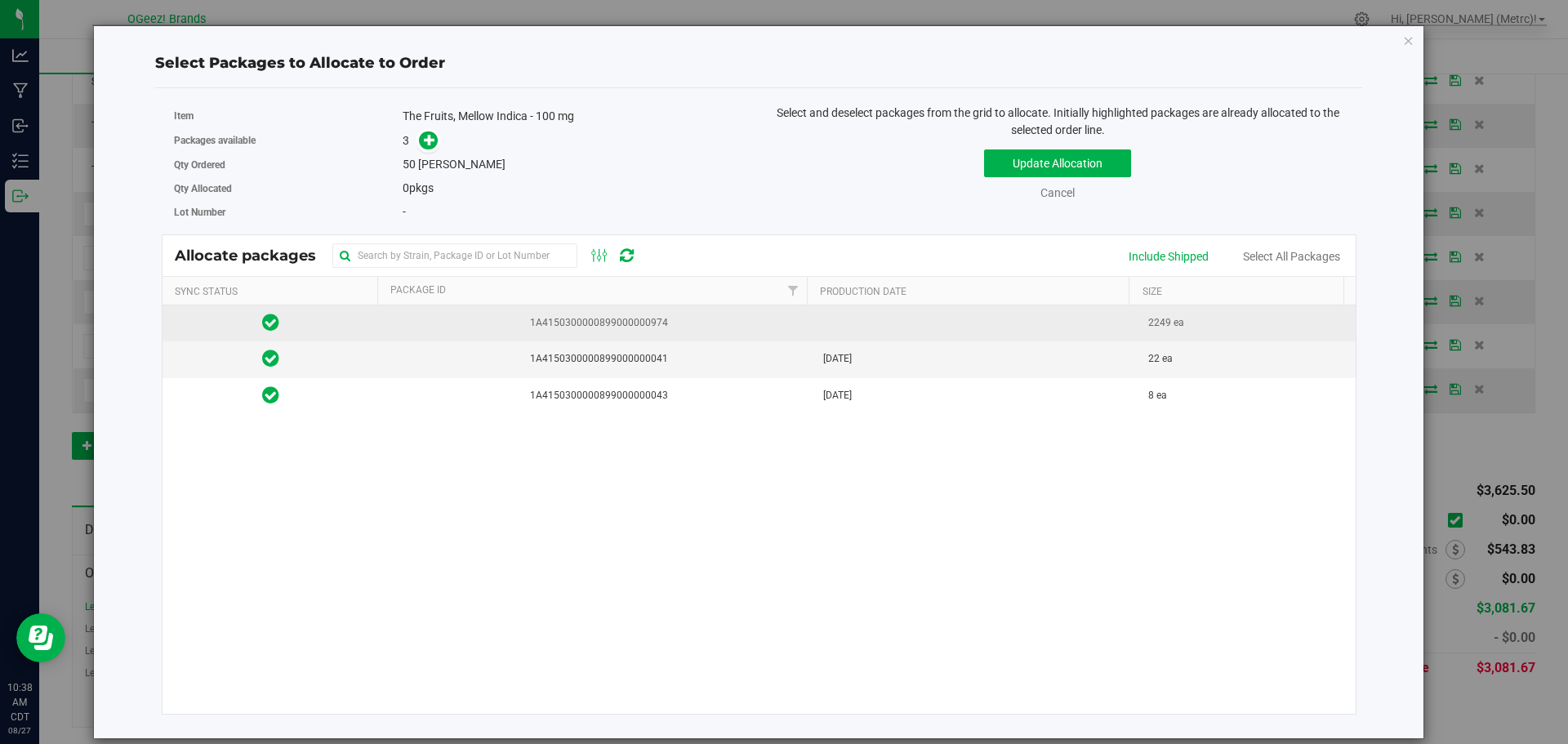
click at [595, 335] on td "1A4150300000899000000974" at bounding box center [596, 323] width 434 height 36
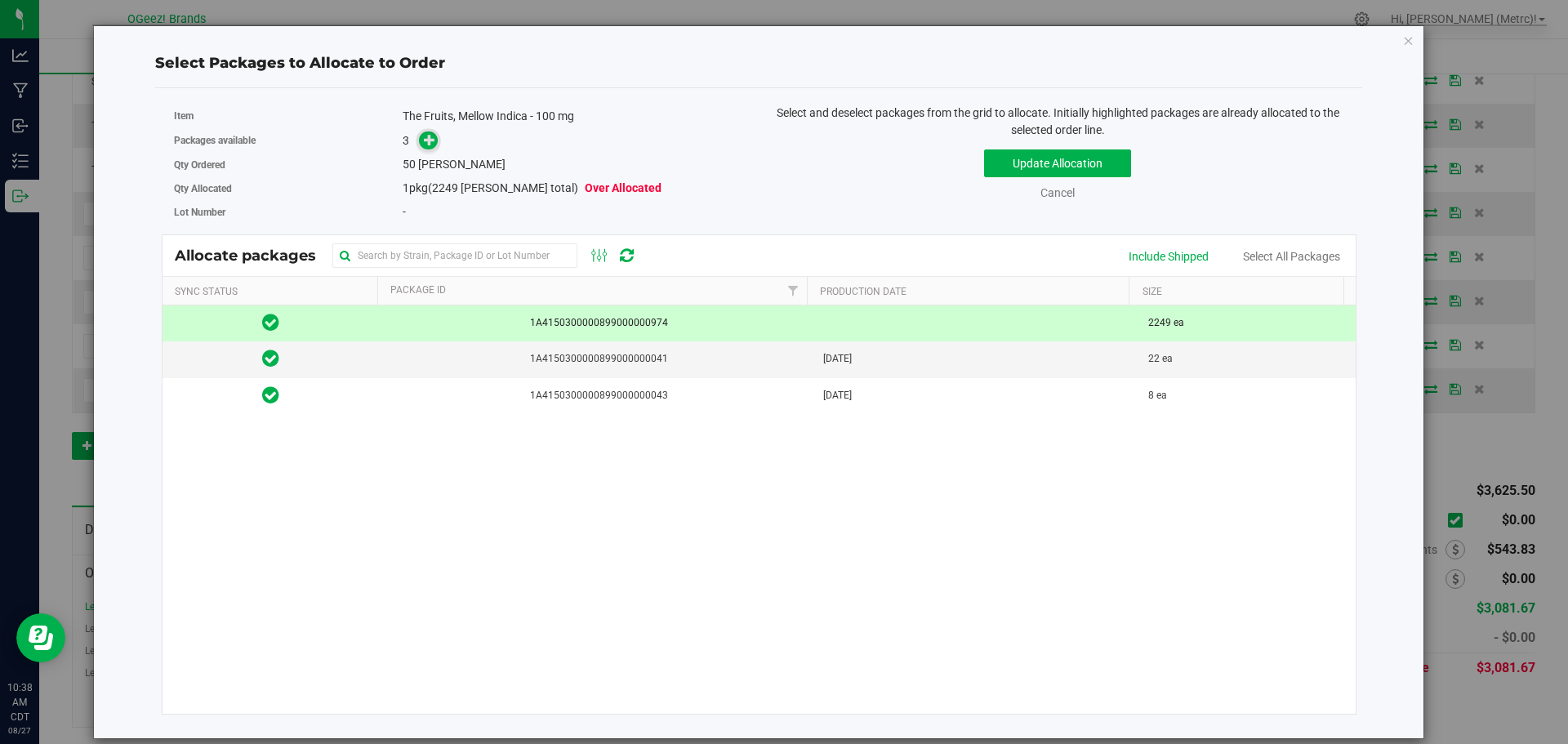
click at [426, 137] on icon at bounding box center [430, 140] width 11 height 11
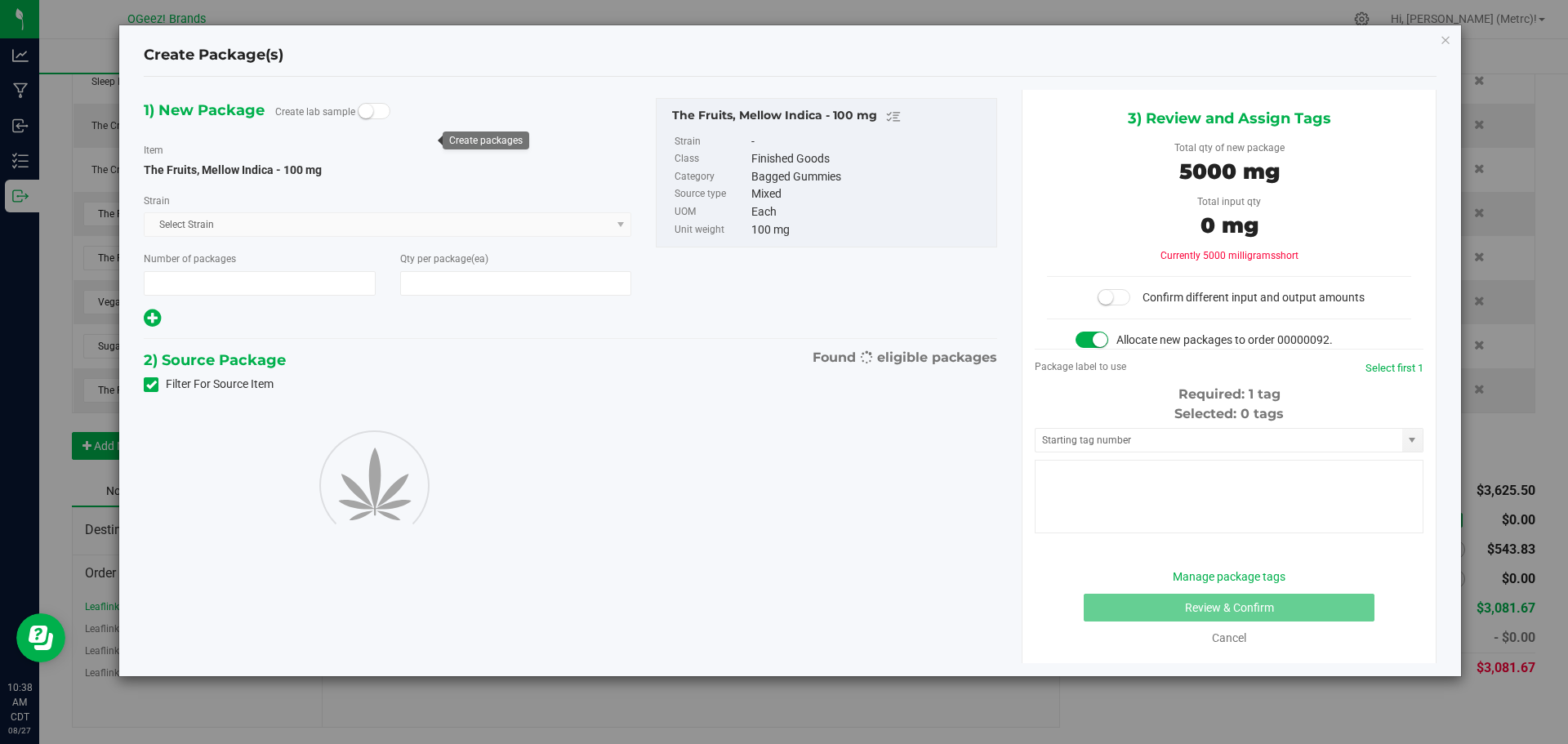
type input "1"
type input "50"
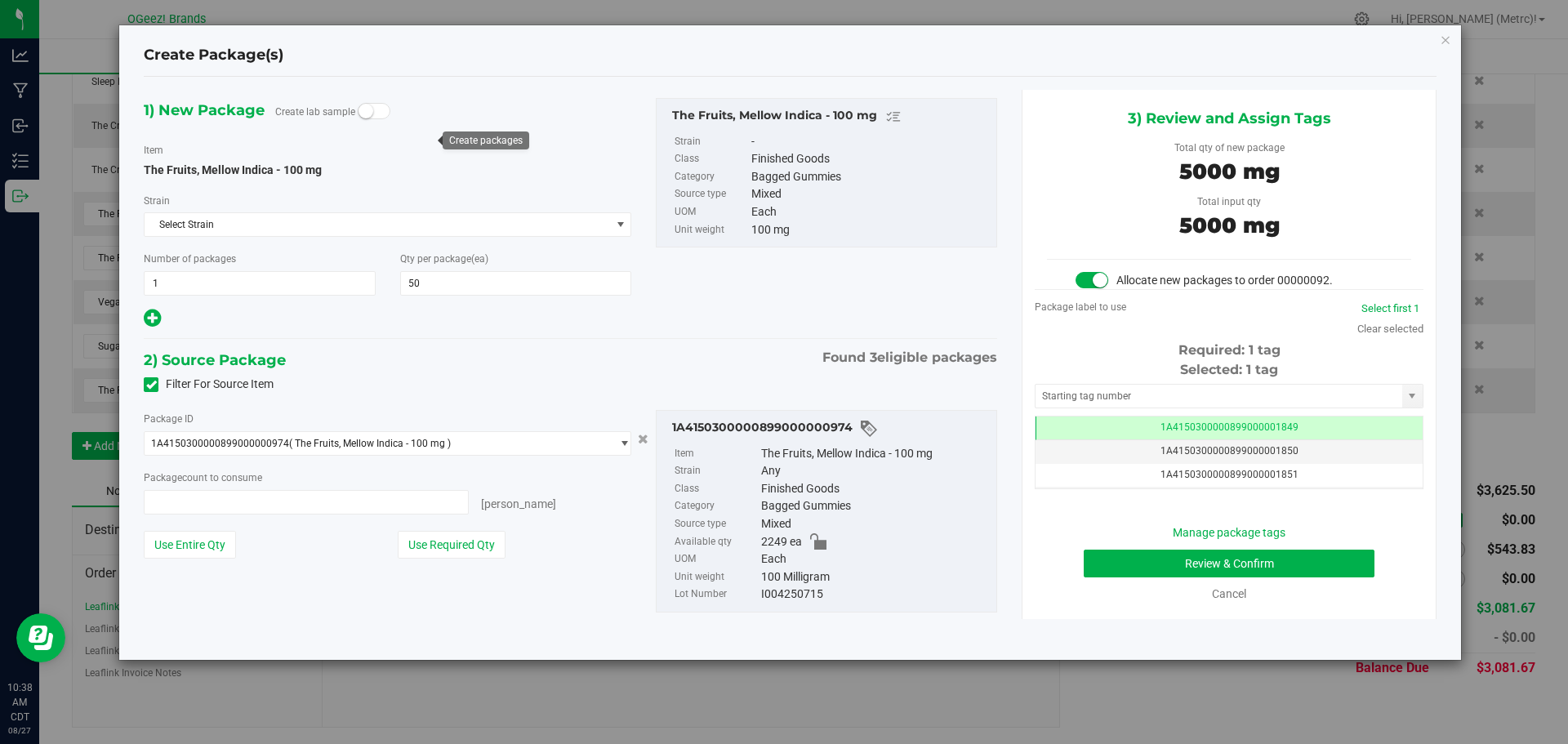
type input "50 ea"
click at [1341, 568] on button "Review & Confirm" at bounding box center [1229, 564] width 291 height 28
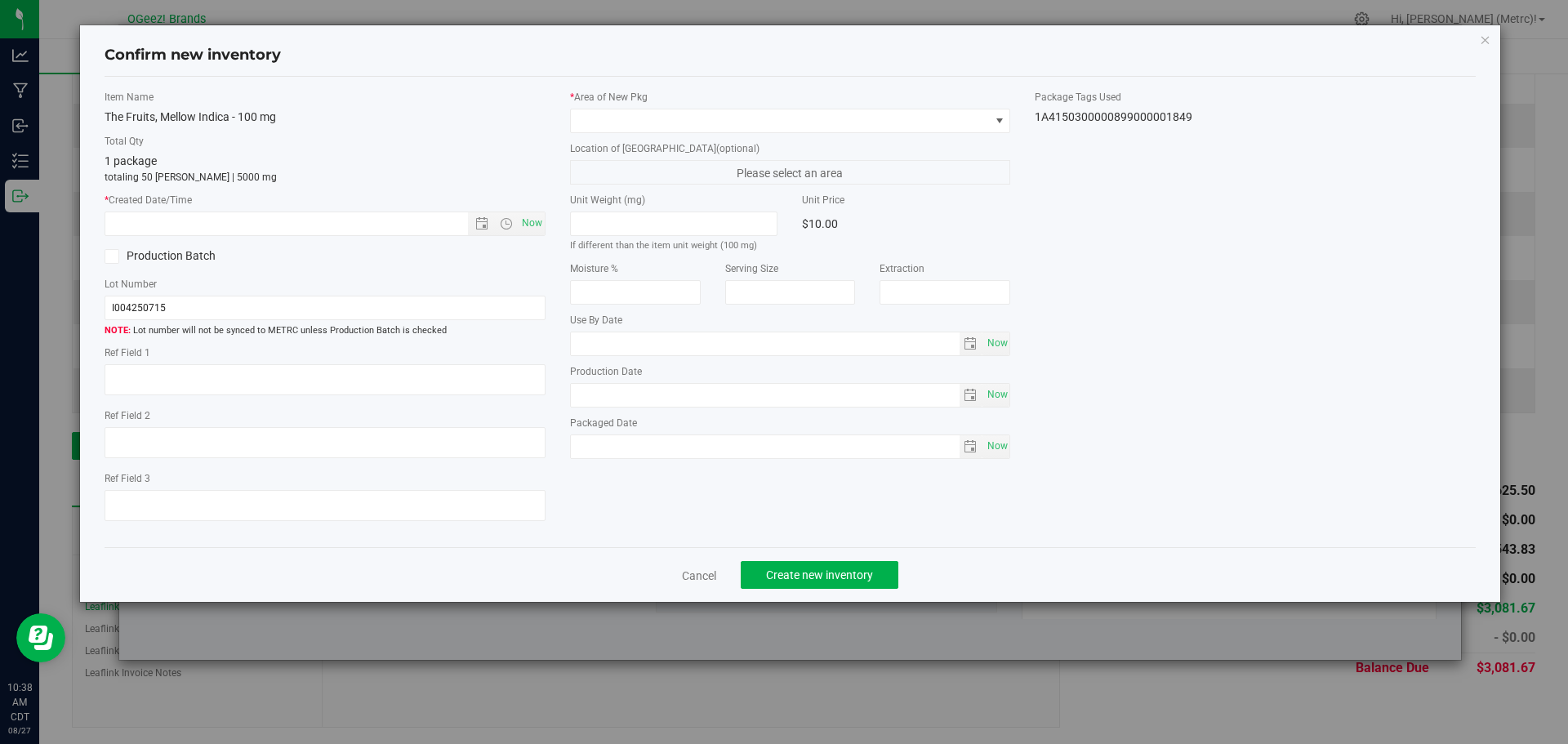
type input "[MEDICAL_DATA]"
type input "[DATE]"
click at [533, 227] on span "Now" at bounding box center [532, 224] width 28 height 24
type input "8/27/2025 10:38 AM"
click at [598, 134] on div "* Area of New Pkg Location of New Pkg (optional) Please select an area Unit Wei…" at bounding box center [790, 279] width 466 height 378
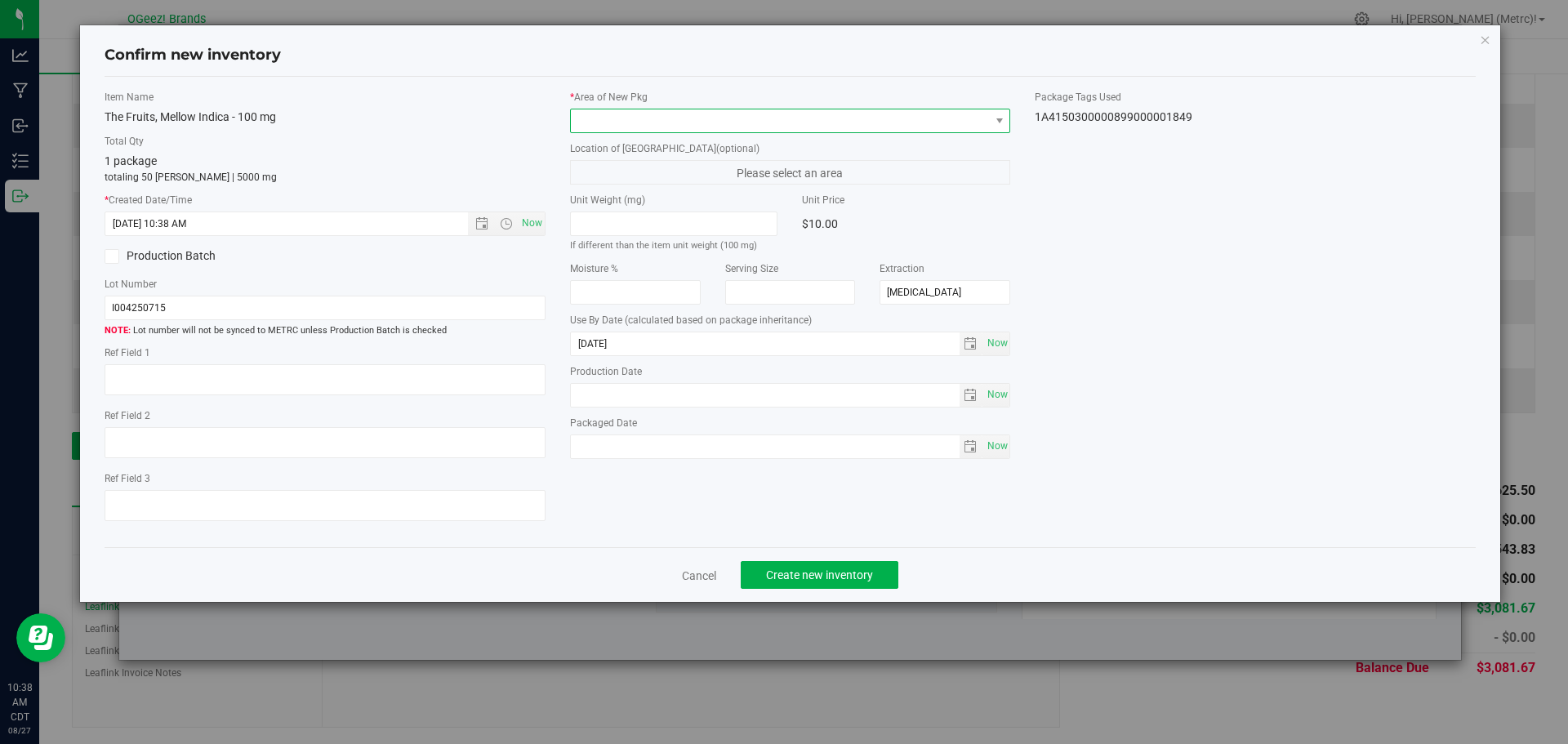
click at [621, 123] on span at bounding box center [779, 121] width 419 height 23
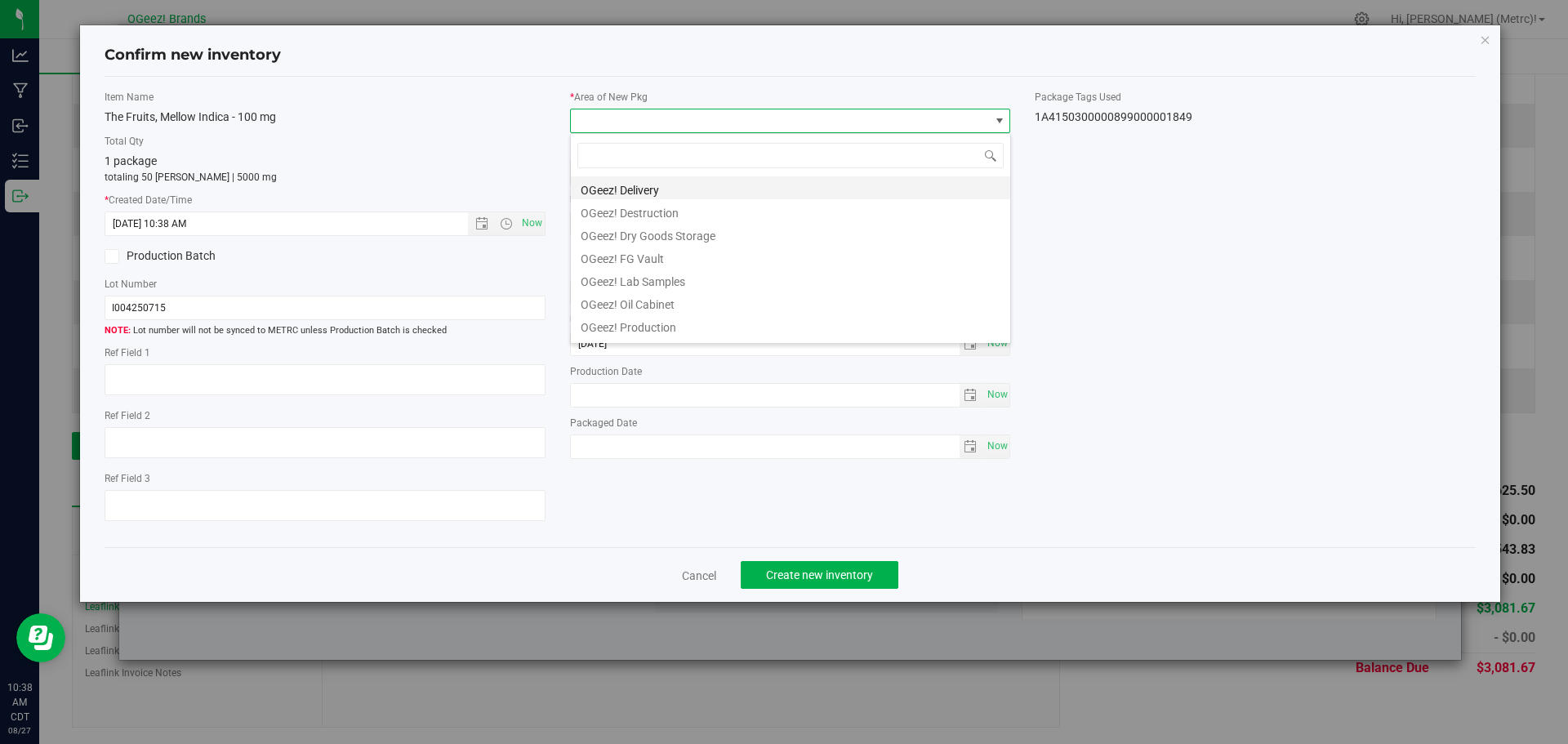
click at [653, 197] on li "OGeez! Delivery" at bounding box center [790, 188] width 439 height 23
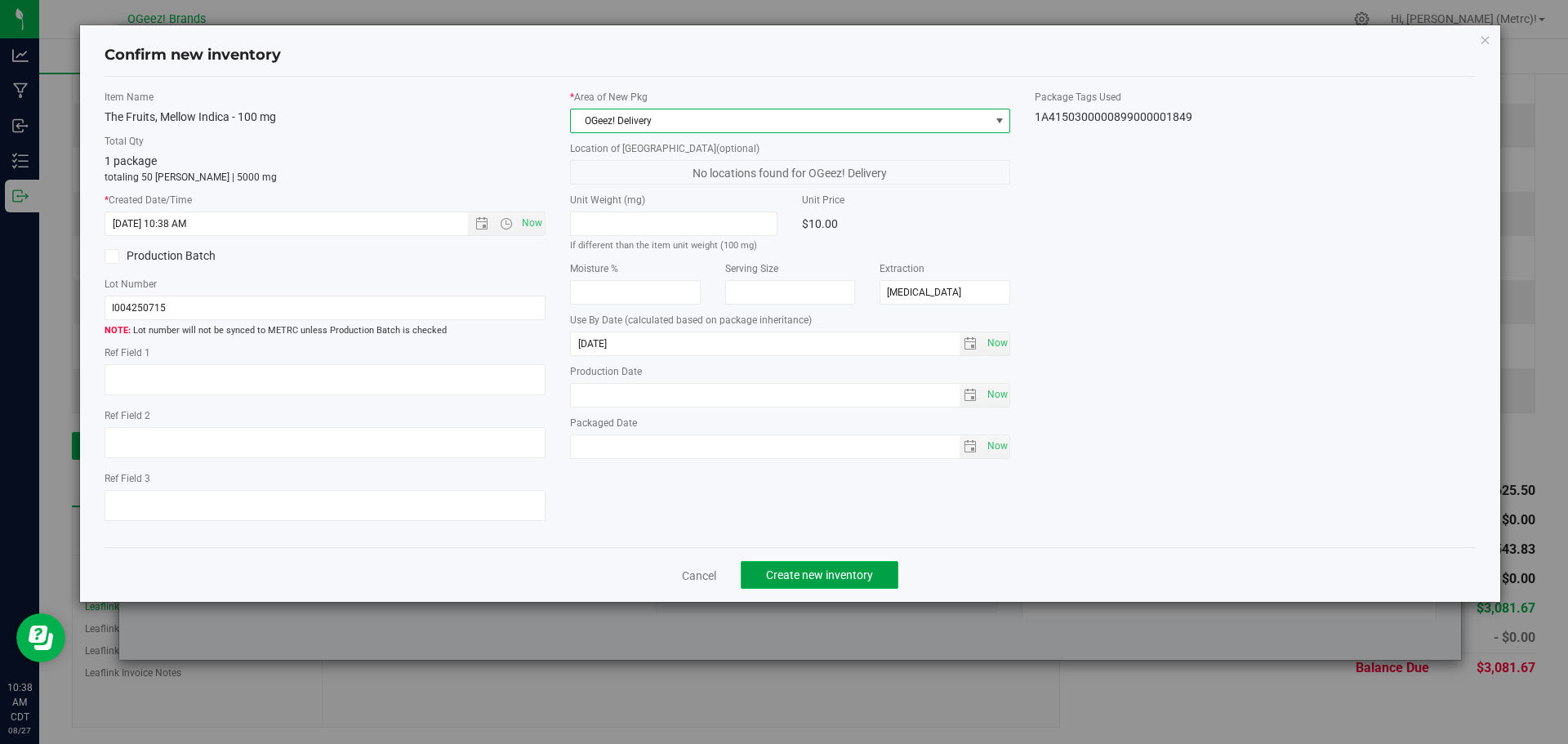
click at [840, 578] on span "Create new inventory" at bounding box center [819, 575] width 107 height 13
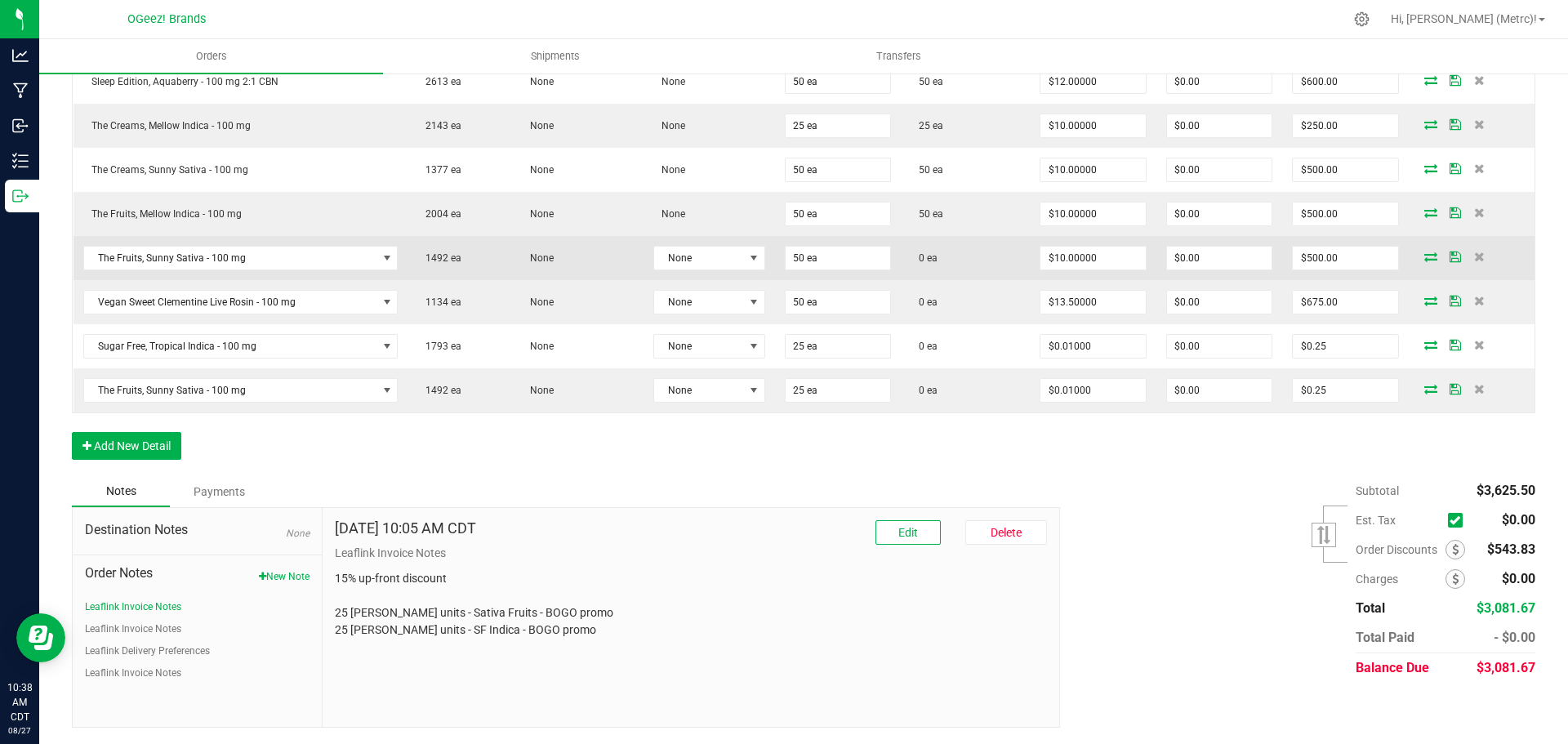
click at [1424, 259] on icon at bounding box center [1431, 256] width 13 height 10
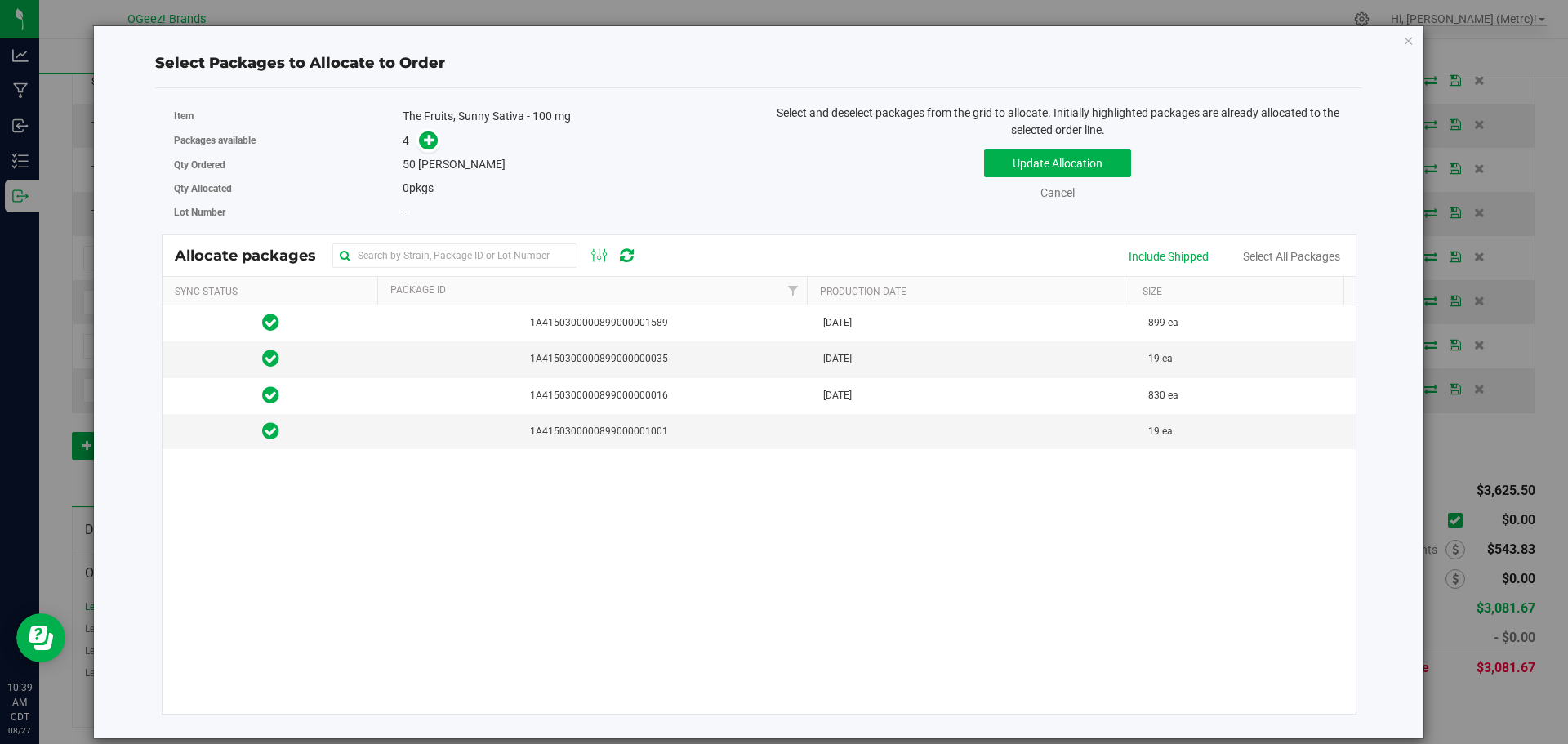
drag, startPoint x: 1366, startPoint y: 264, endPoint x: 636, endPoint y: 171, distance: 735.9
click at [636, 171] on div "50 eaches" at bounding box center [574, 164] width 344 height 17
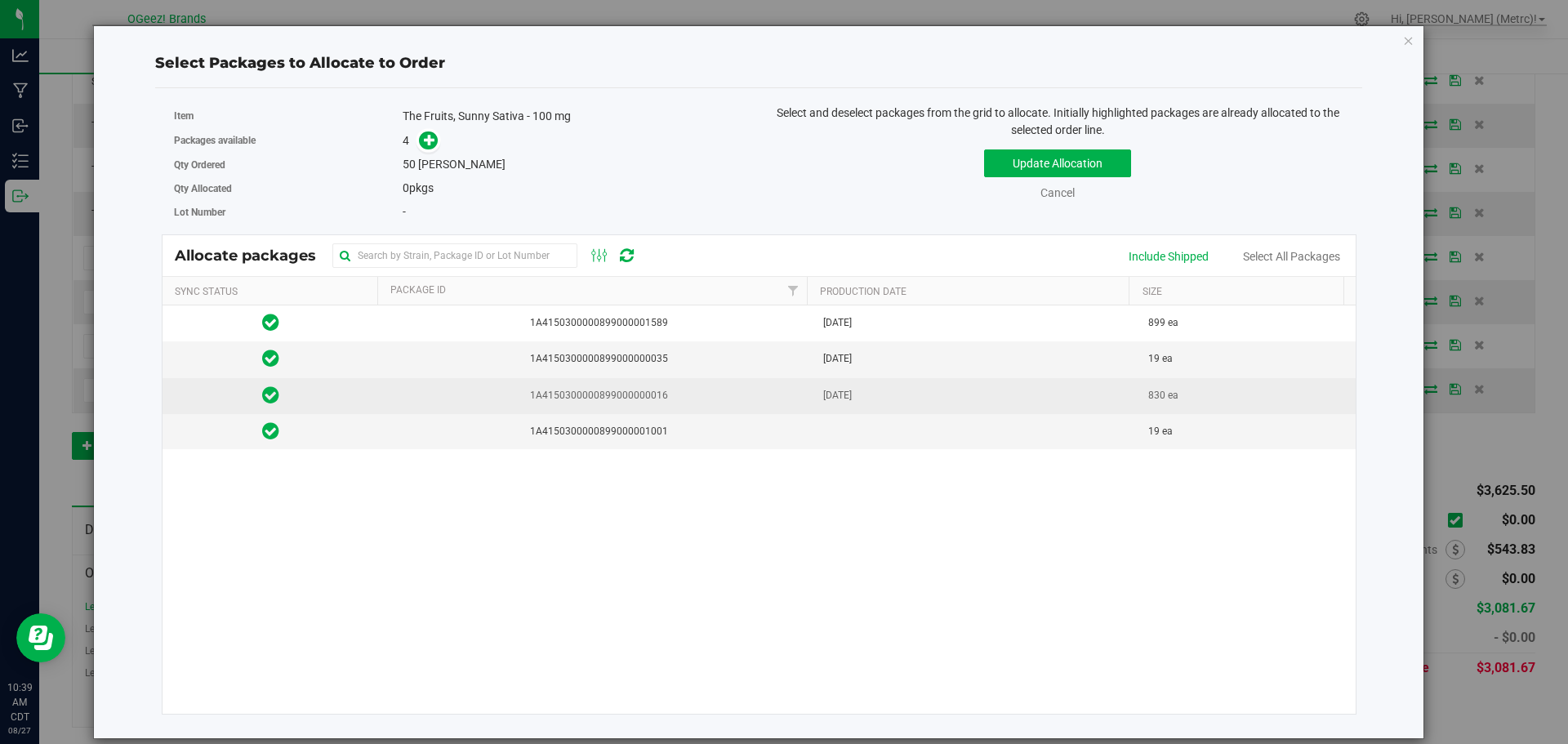
click at [863, 380] on td "[DATE]" at bounding box center [976, 396] width 326 height 36
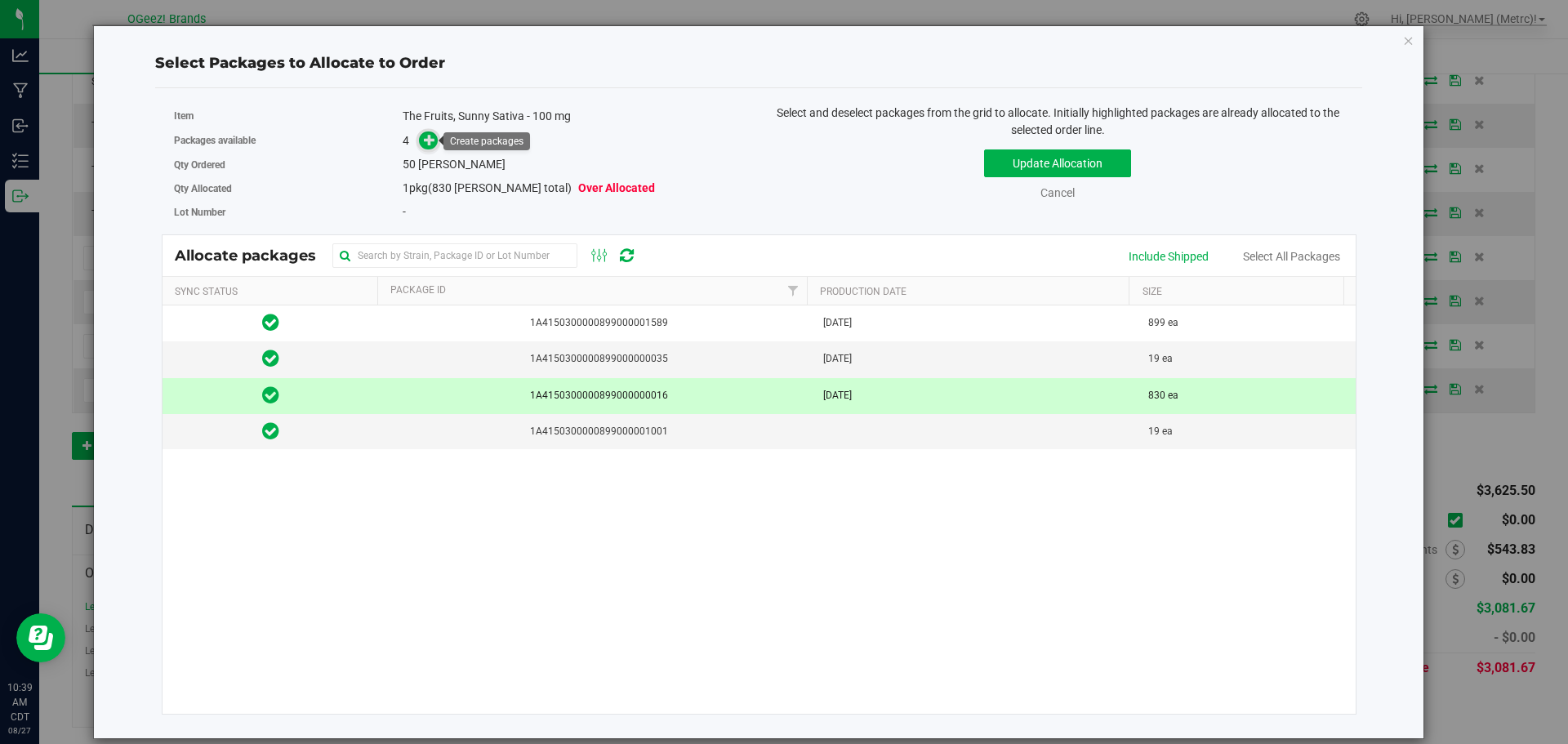
click at [425, 134] on icon at bounding box center [430, 140] width 11 height 11
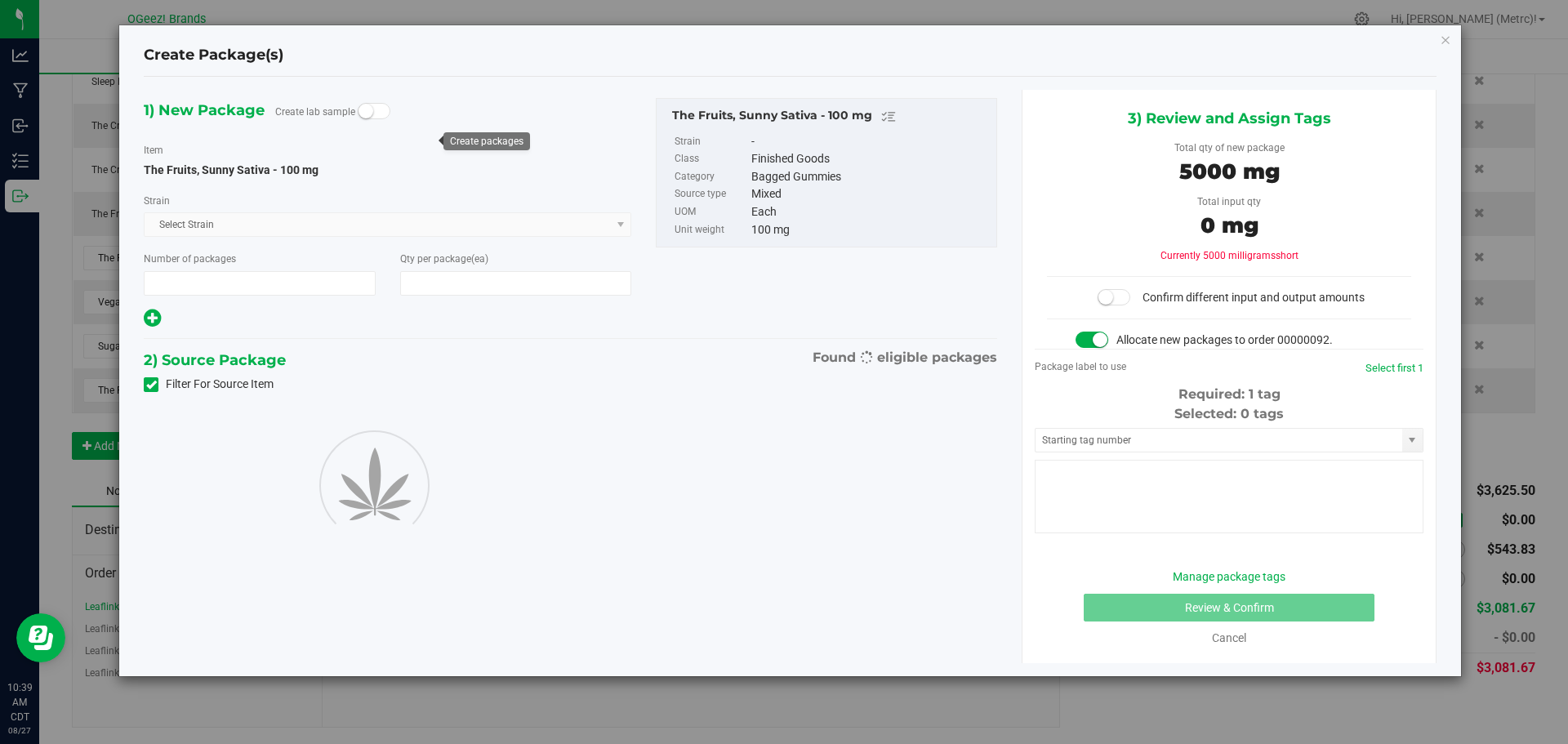
type input "1"
type input "50"
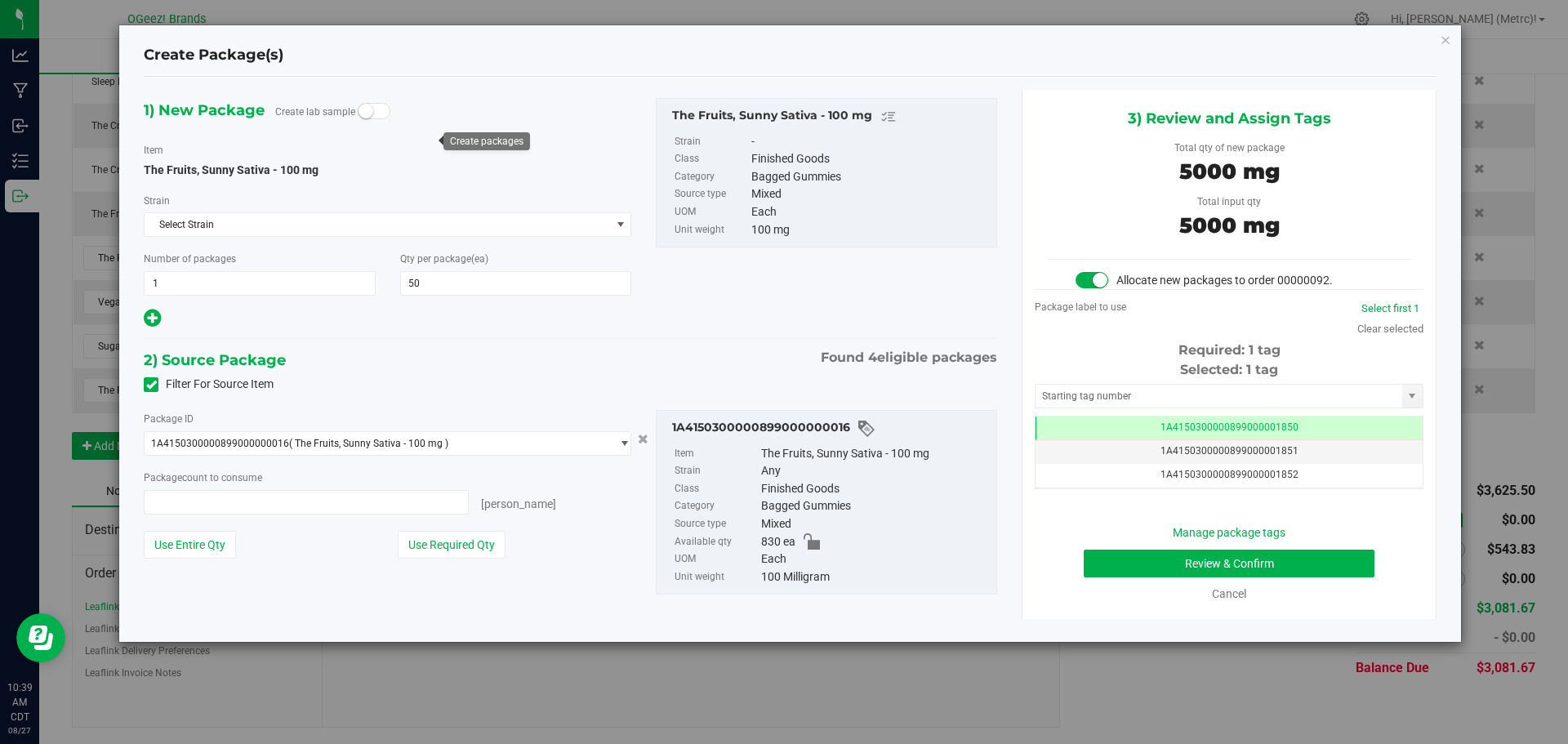
type input "50 ea"
click at [1186, 565] on button "Review & Confirm" at bounding box center [1229, 564] width 291 height 28
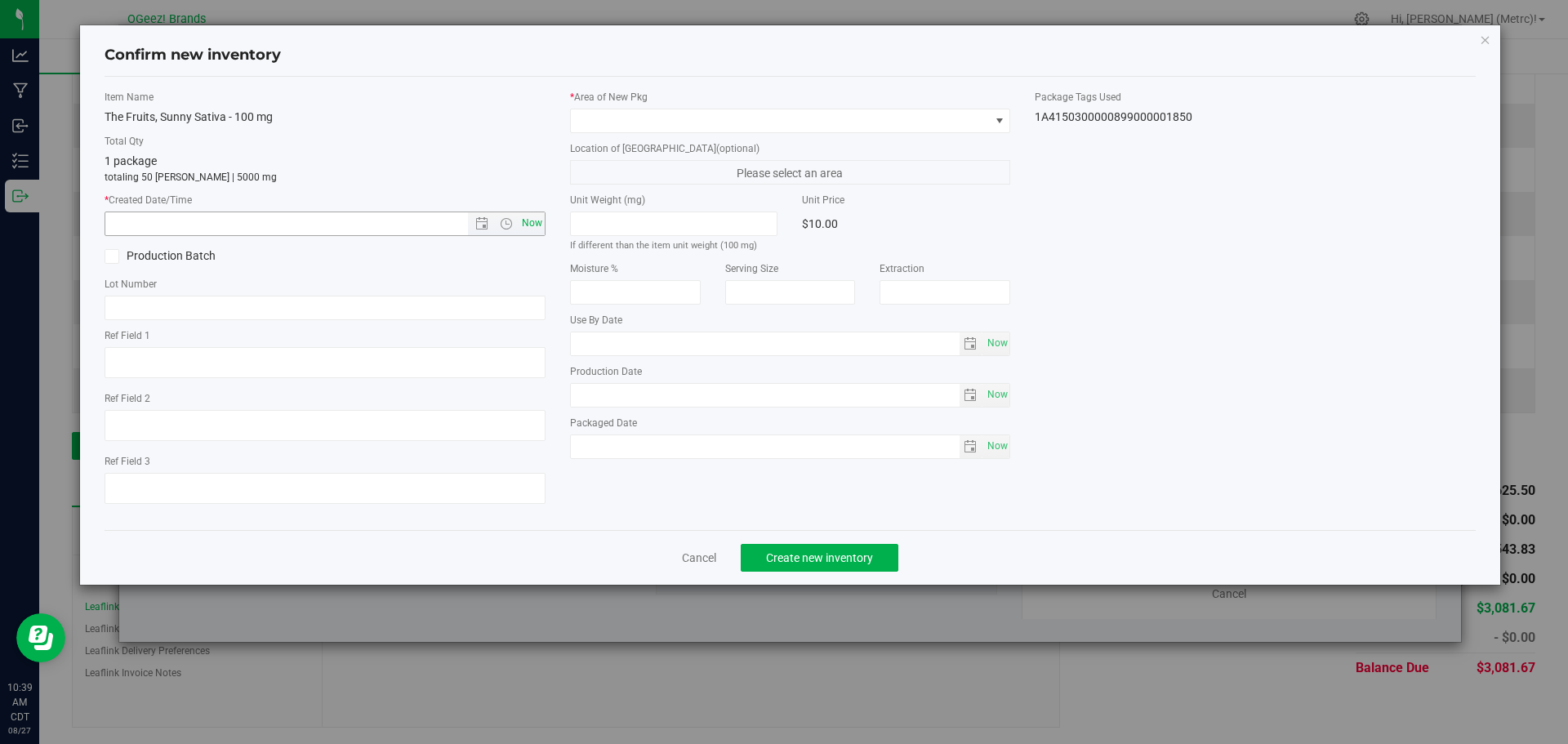
type input "[MEDICAL_DATA]"
type input "[DATE]"
click at [526, 220] on span "Now" at bounding box center [532, 224] width 28 height 24
type input "8/27/2025 10:39 AM"
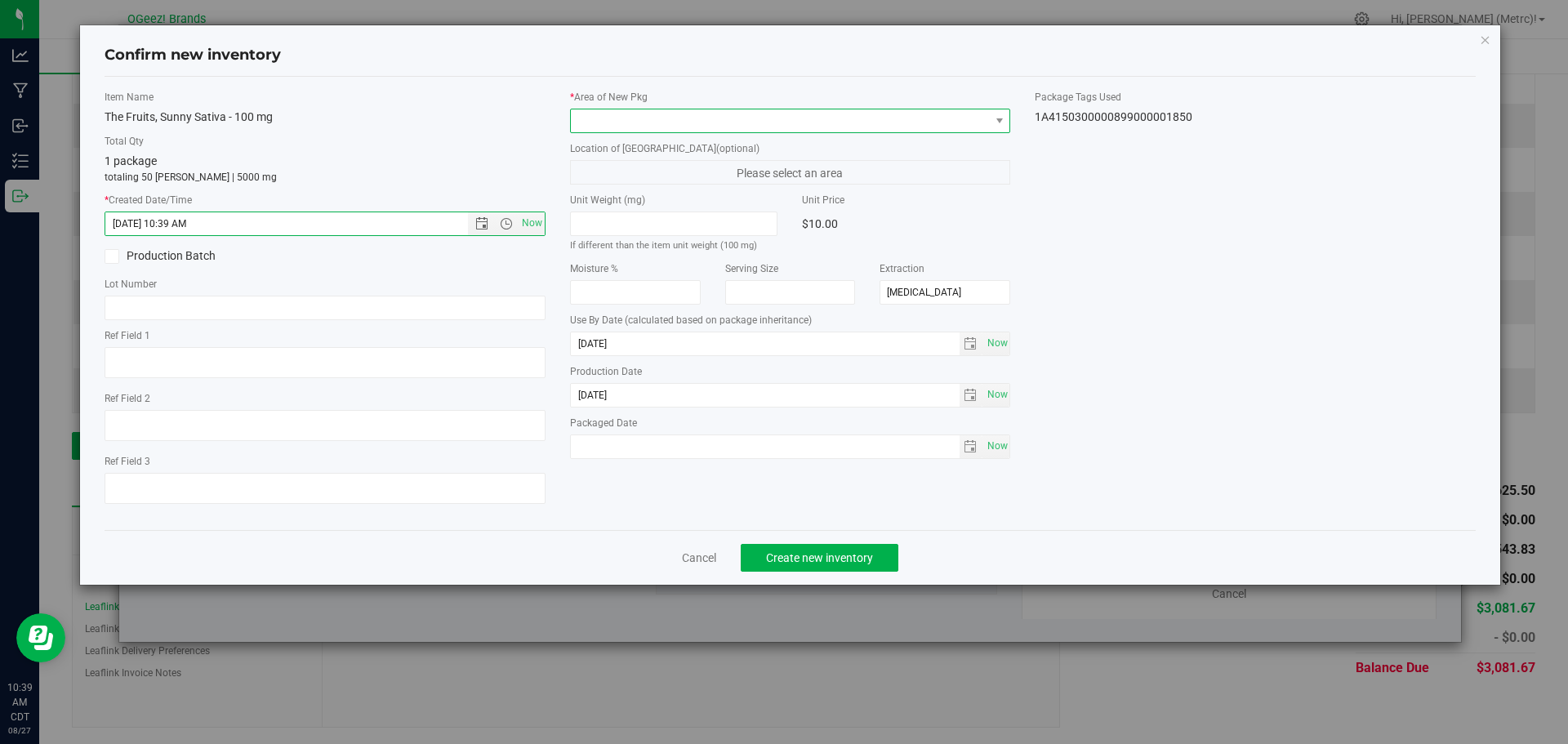
click at [663, 128] on span at bounding box center [779, 121] width 419 height 23
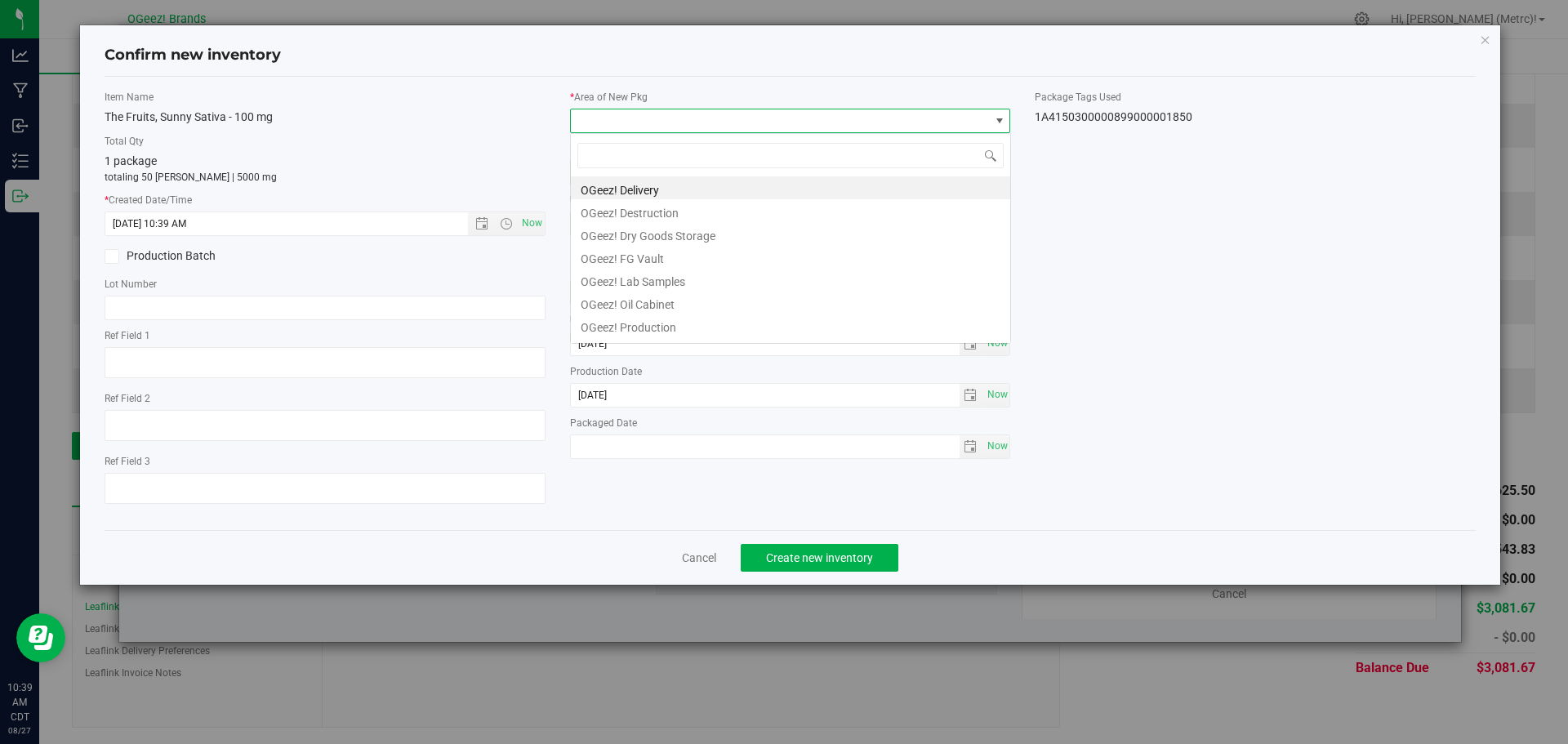
scroll to position [25, 441]
click at [685, 185] on li "OGeez! Delivery" at bounding box center [790, 188] width 439 height 23
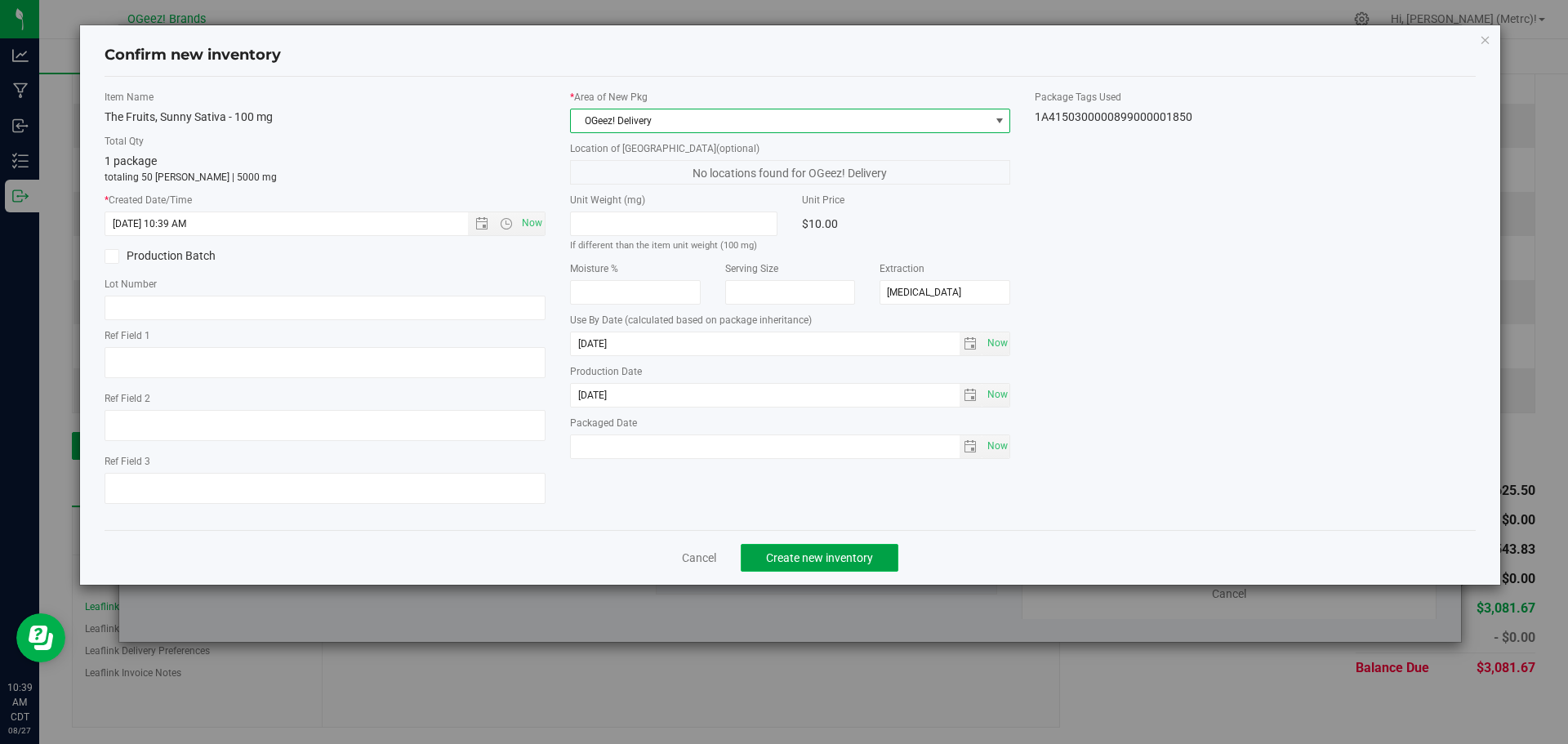
click at [825, 550] on button "Create new inventory" at bounding box center [819, 558] width 157 height 28
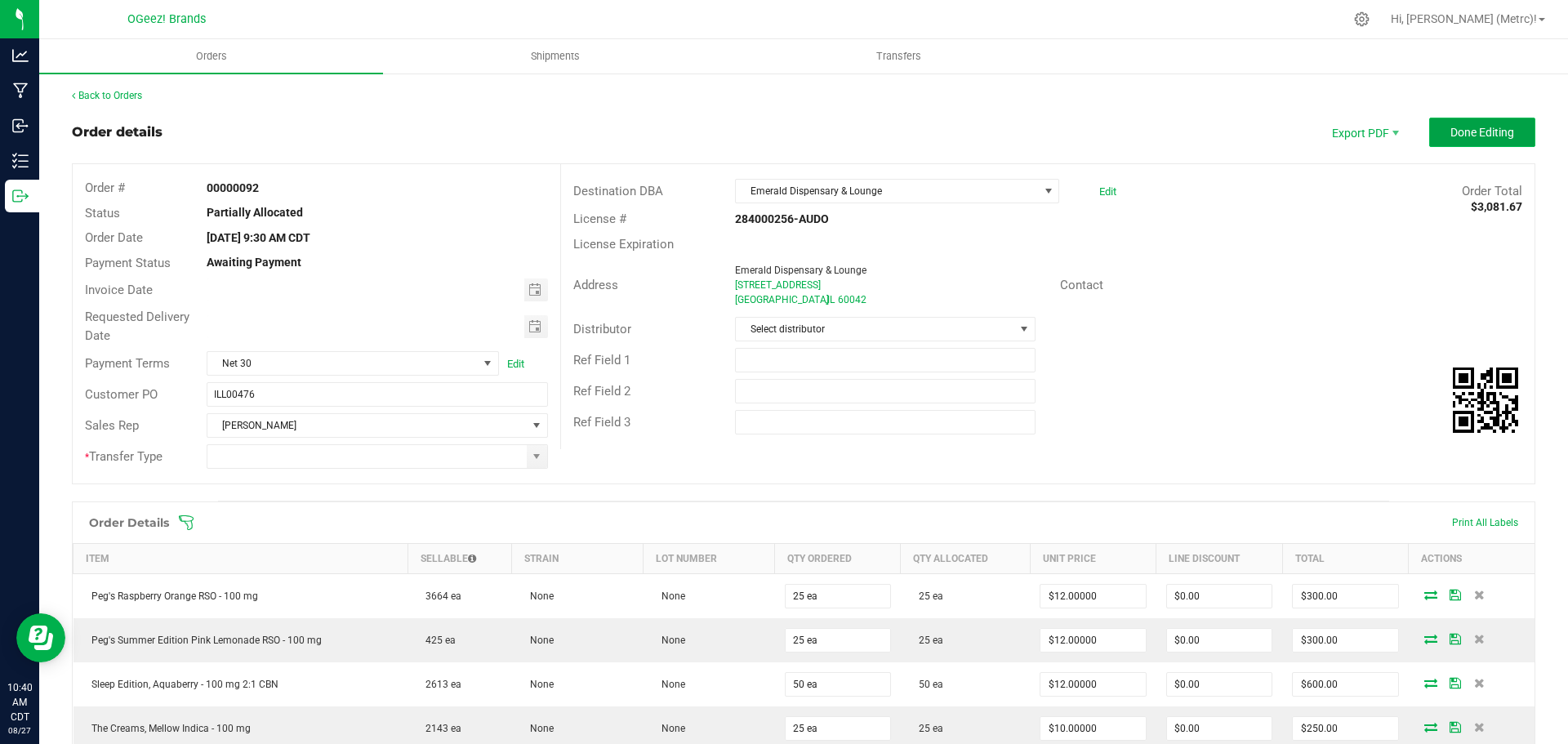
click at [1454, 135] on span "Done Editing" at bounding box center [1482, 133] width 63 height 13
click at [526, 453] on span at bounding box center [536, 457] width 20 height 23
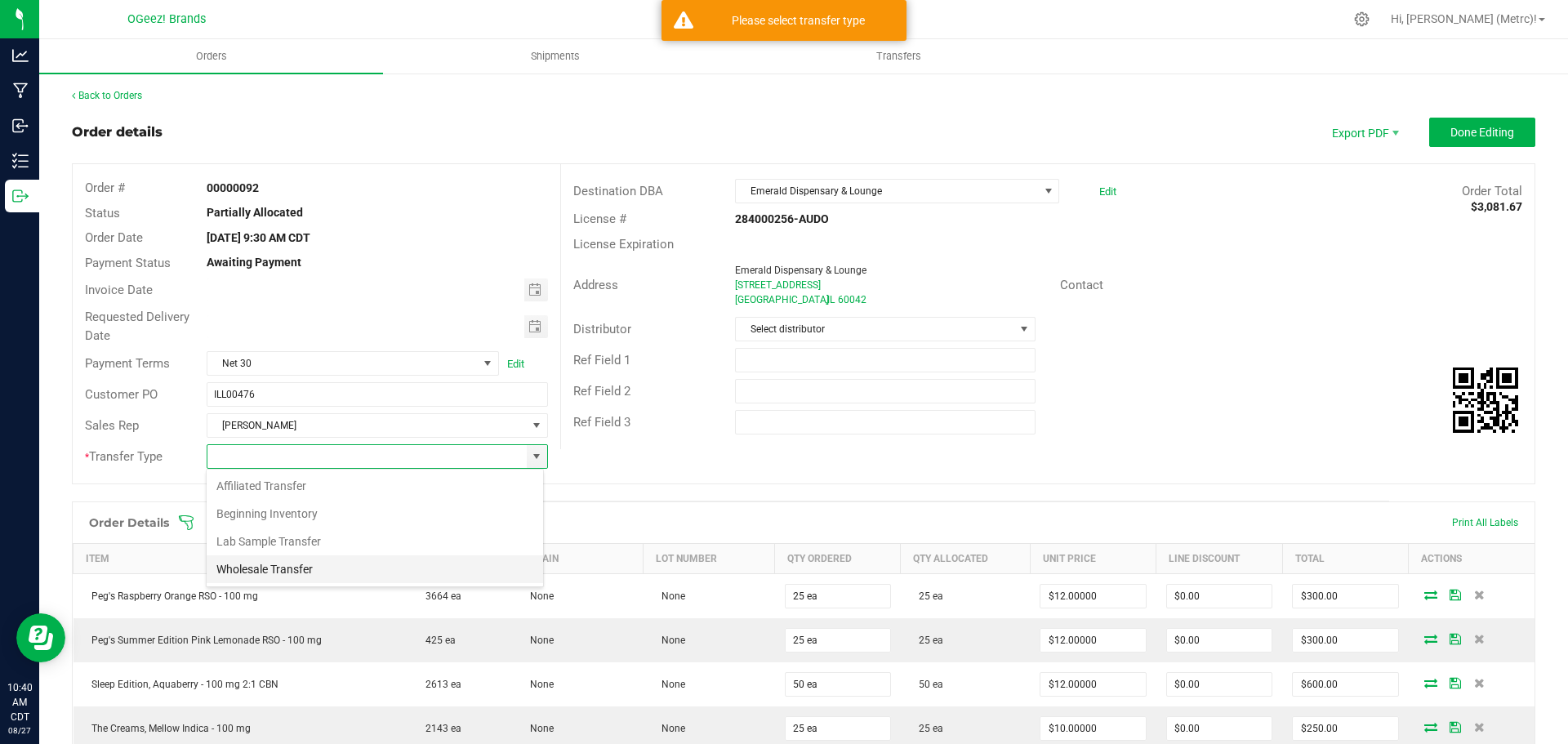
click at [329, 564] on li "Wholesale Transfer" at bounding box center [375, 569] width 337 height 28
type input "Wholesale Transfer"
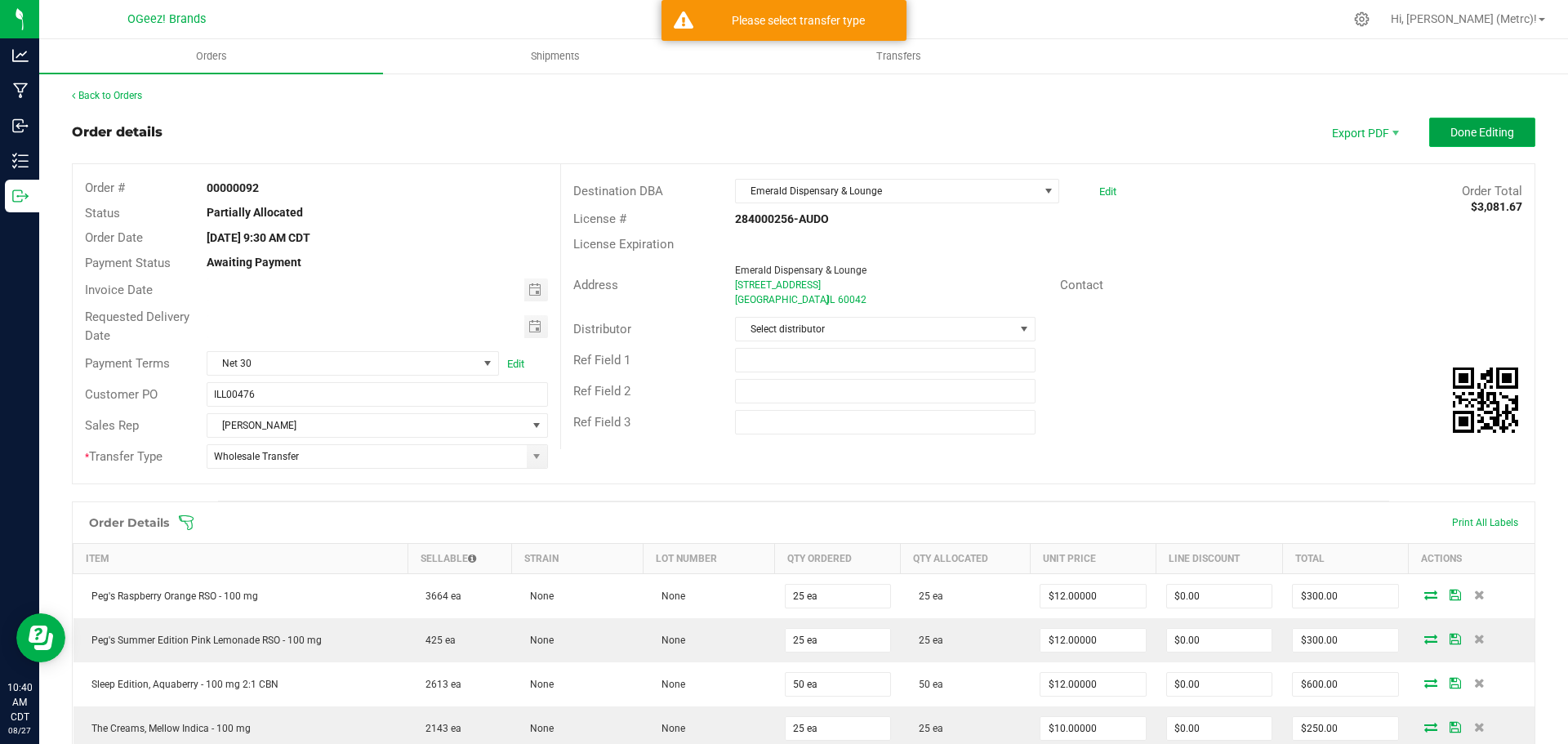
click at [1476, 123] on button "Done Editing" at bounding box center [1482, 133] width 106 height 29
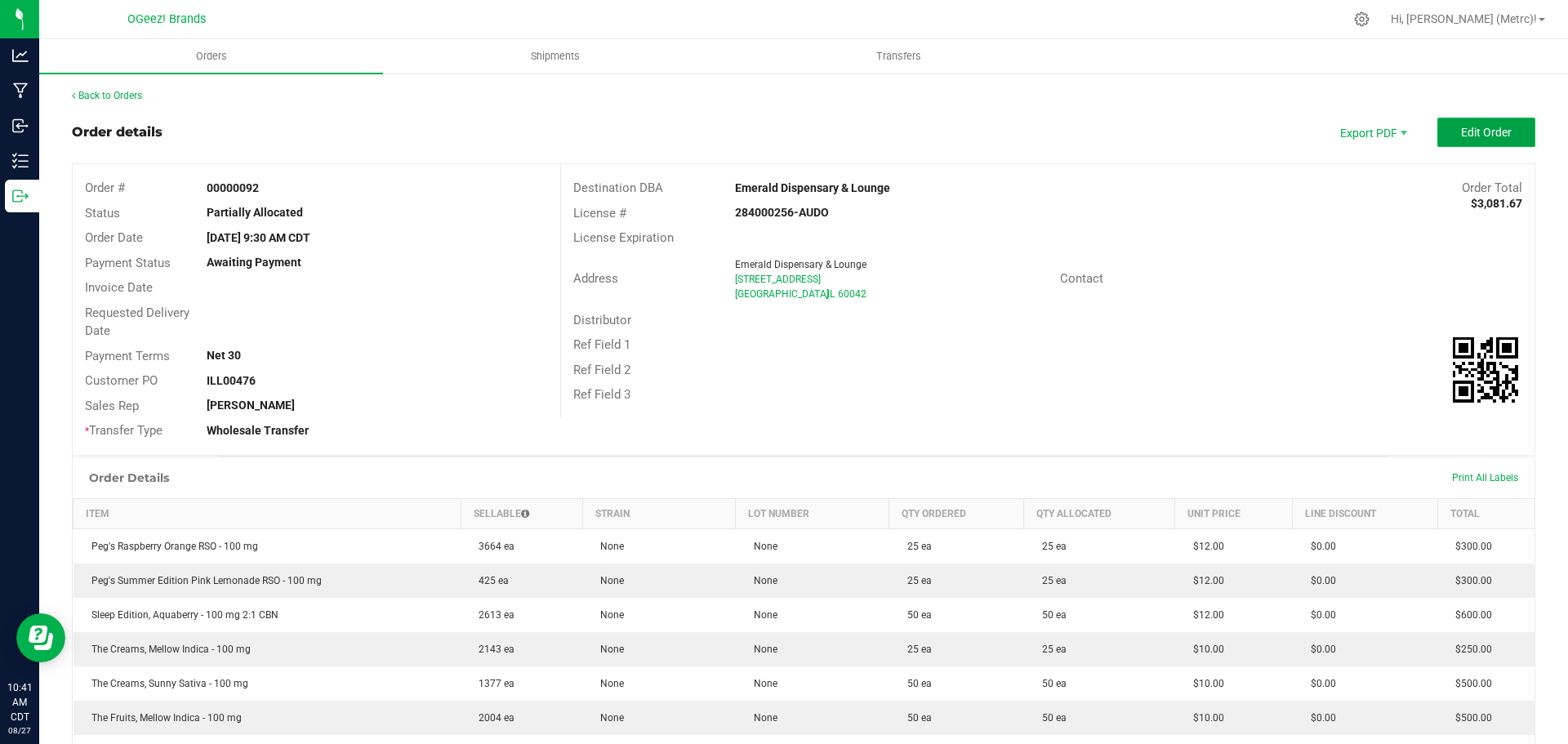
click at [1494, 126] on span "Edit Order" at bounding box center [1485, 133] width 51 height 13
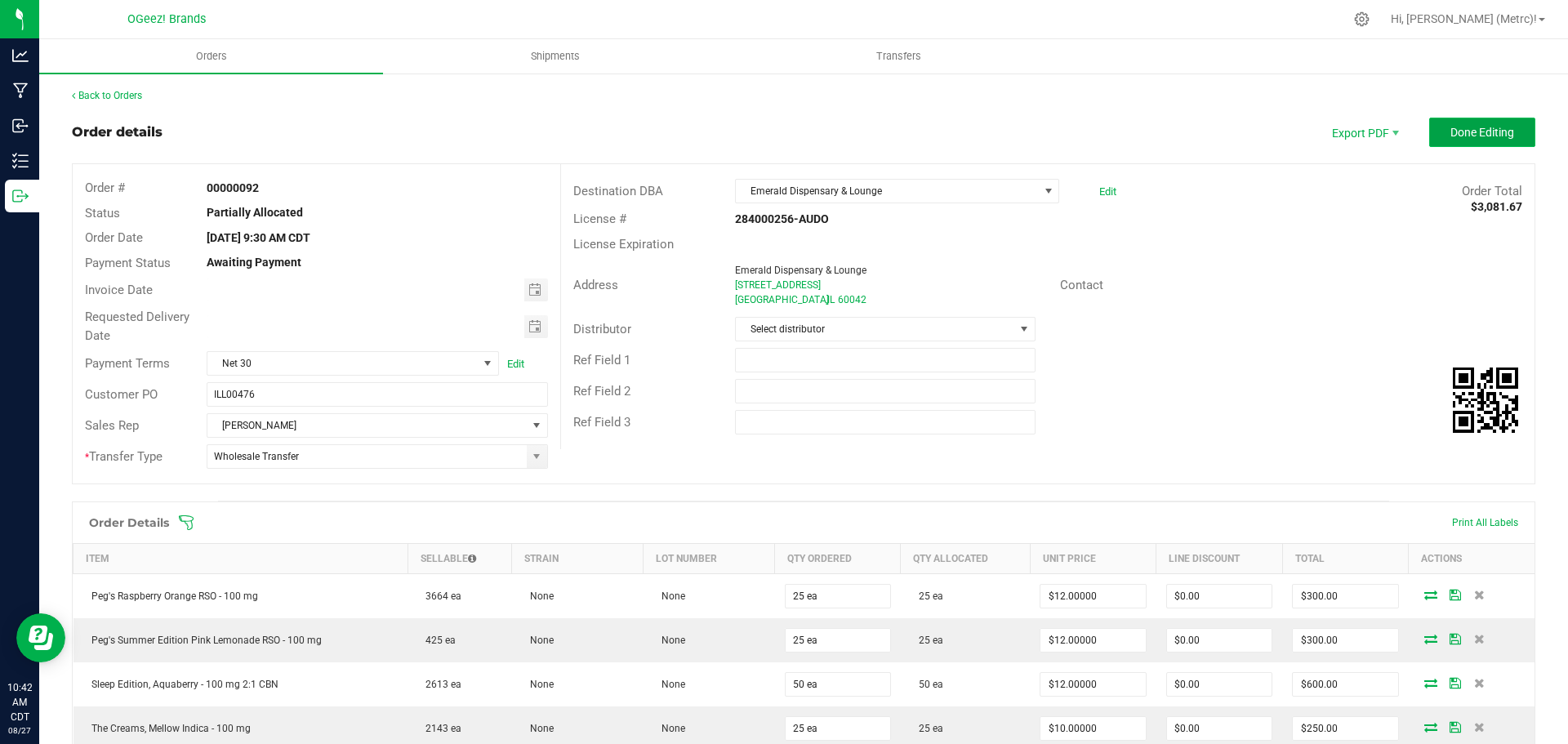
click at [1475, 127] on span "Done Editing" at bounding box center [1482, 133] width 63 height 13
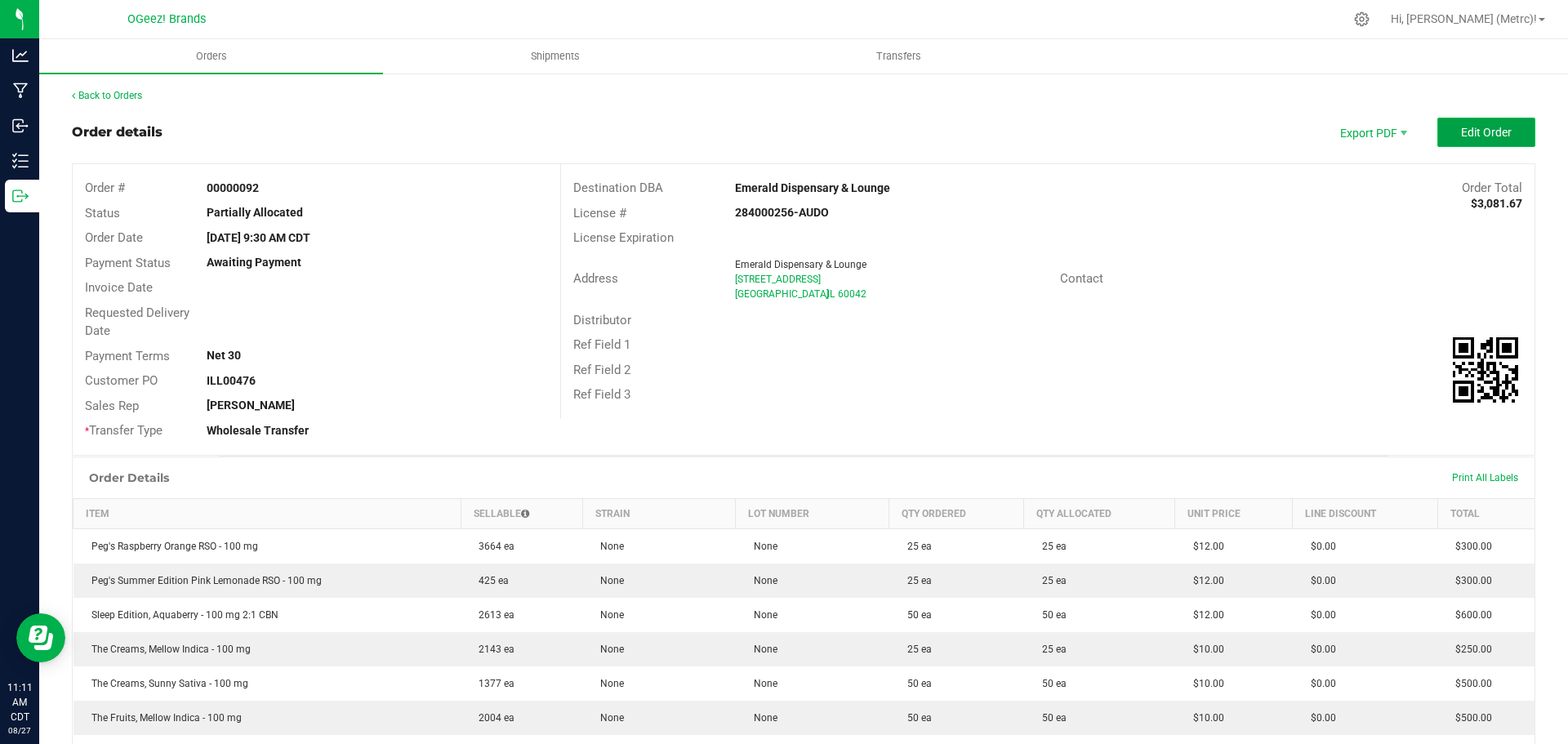
click at [1471, 124] on button "Edit Order" at bounding box center [1486, 133] width 98 height 29
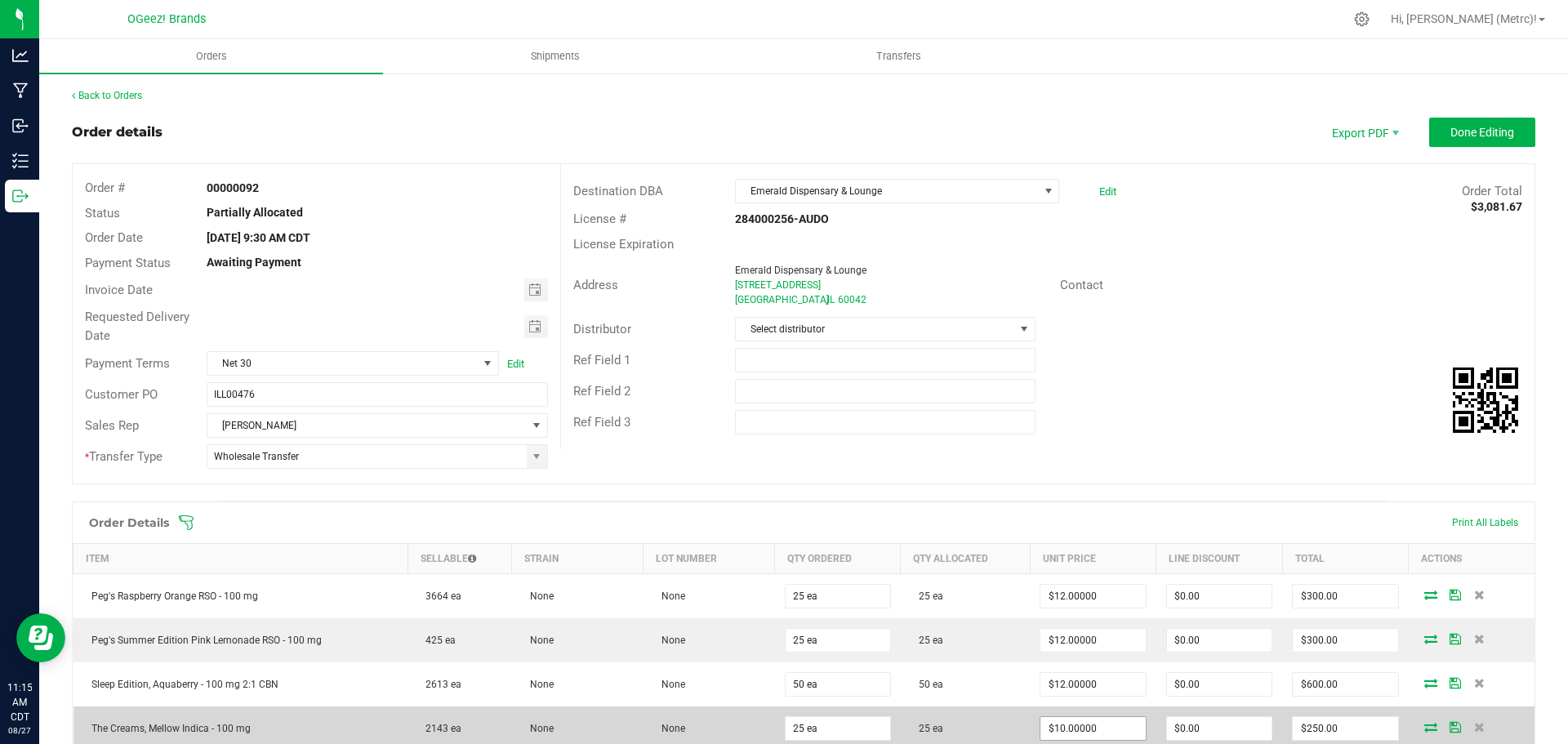
scroll to position [490, 0]
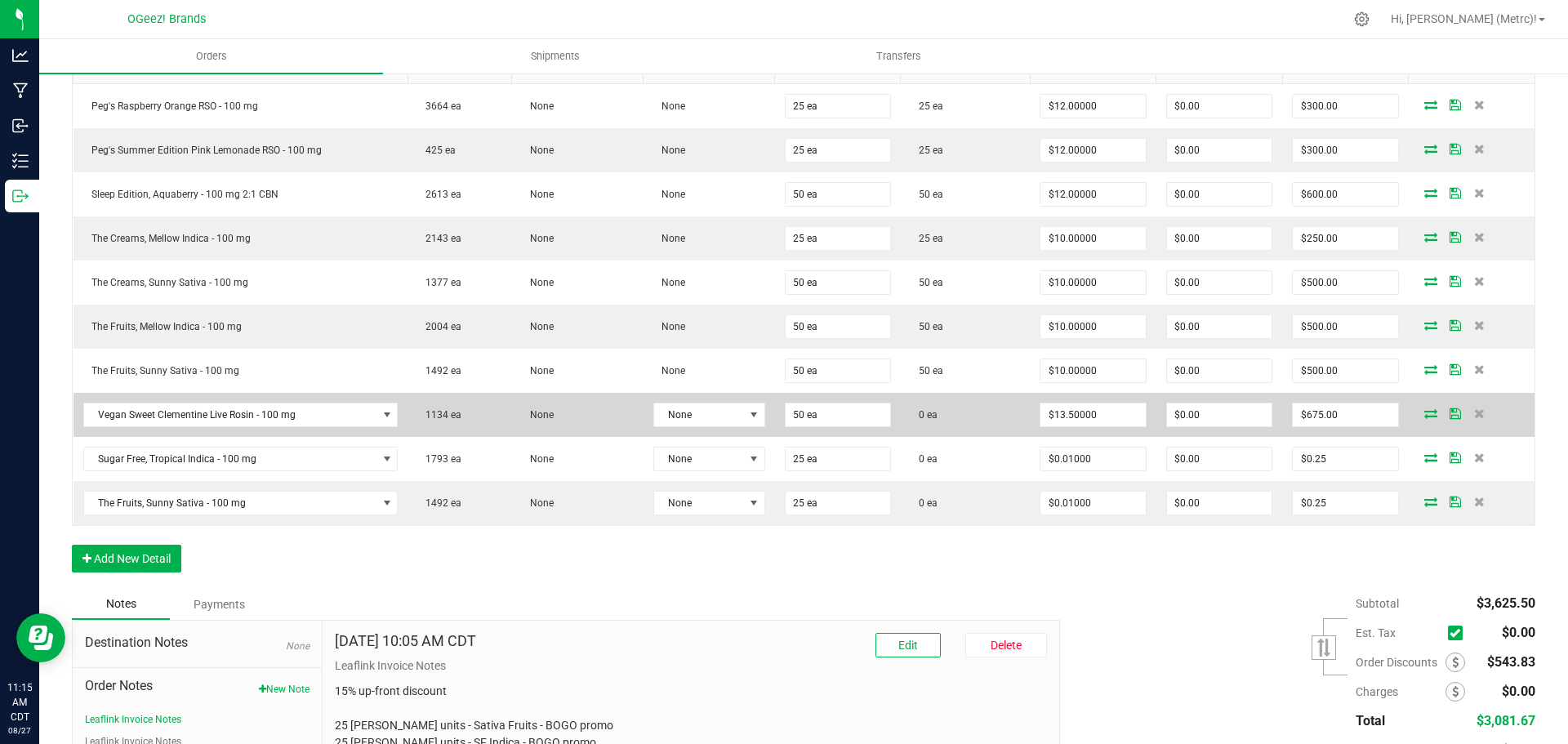
click at [1424, 411] on icon at bounding box center [1431, 413] width 13 height 10
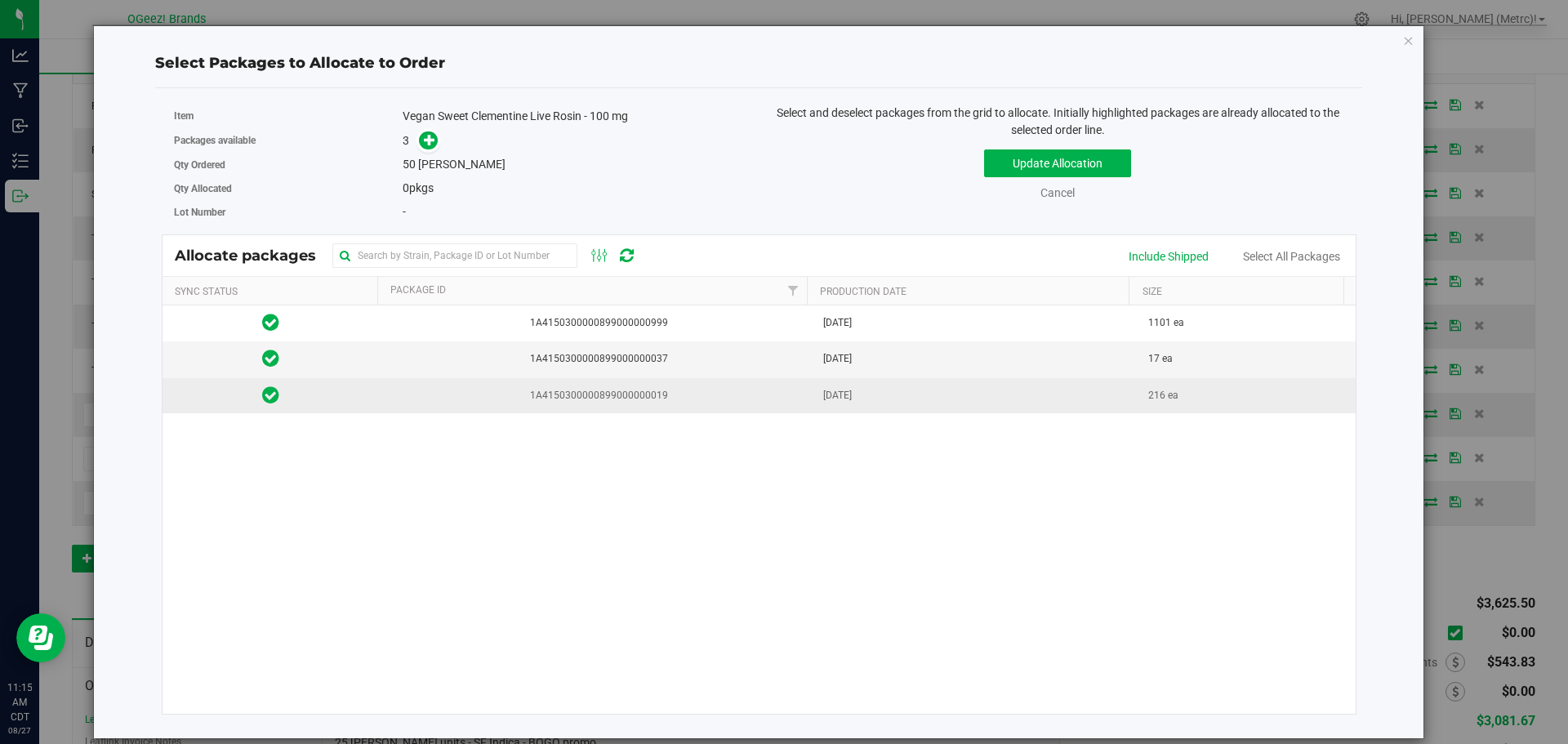
click at [677, 389] on span "1A4150300000899000000019" at bounding box center [595, 395] width 415 height 16
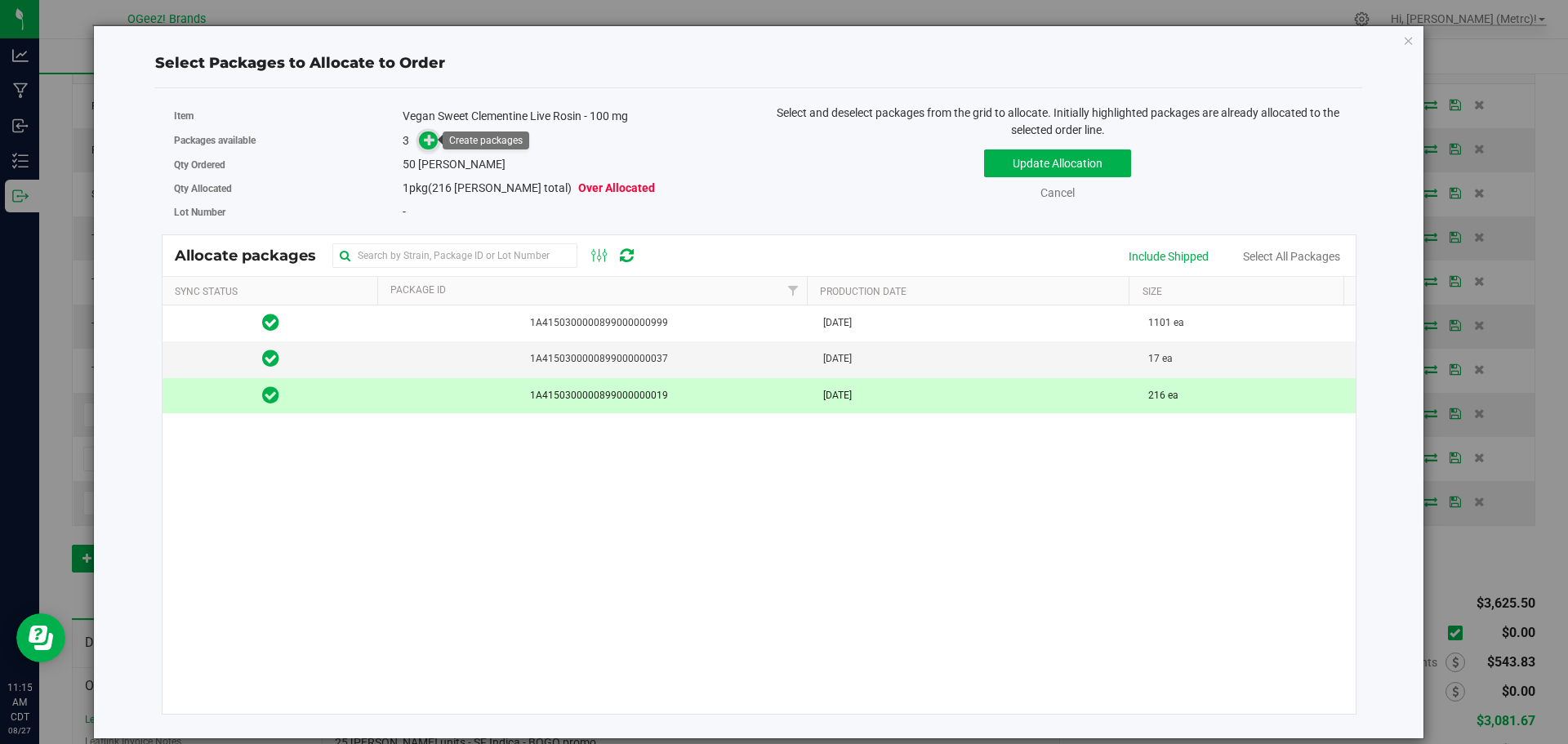
click at [433, 142] on icon at bounding box center [430, 140] width 11 height 11
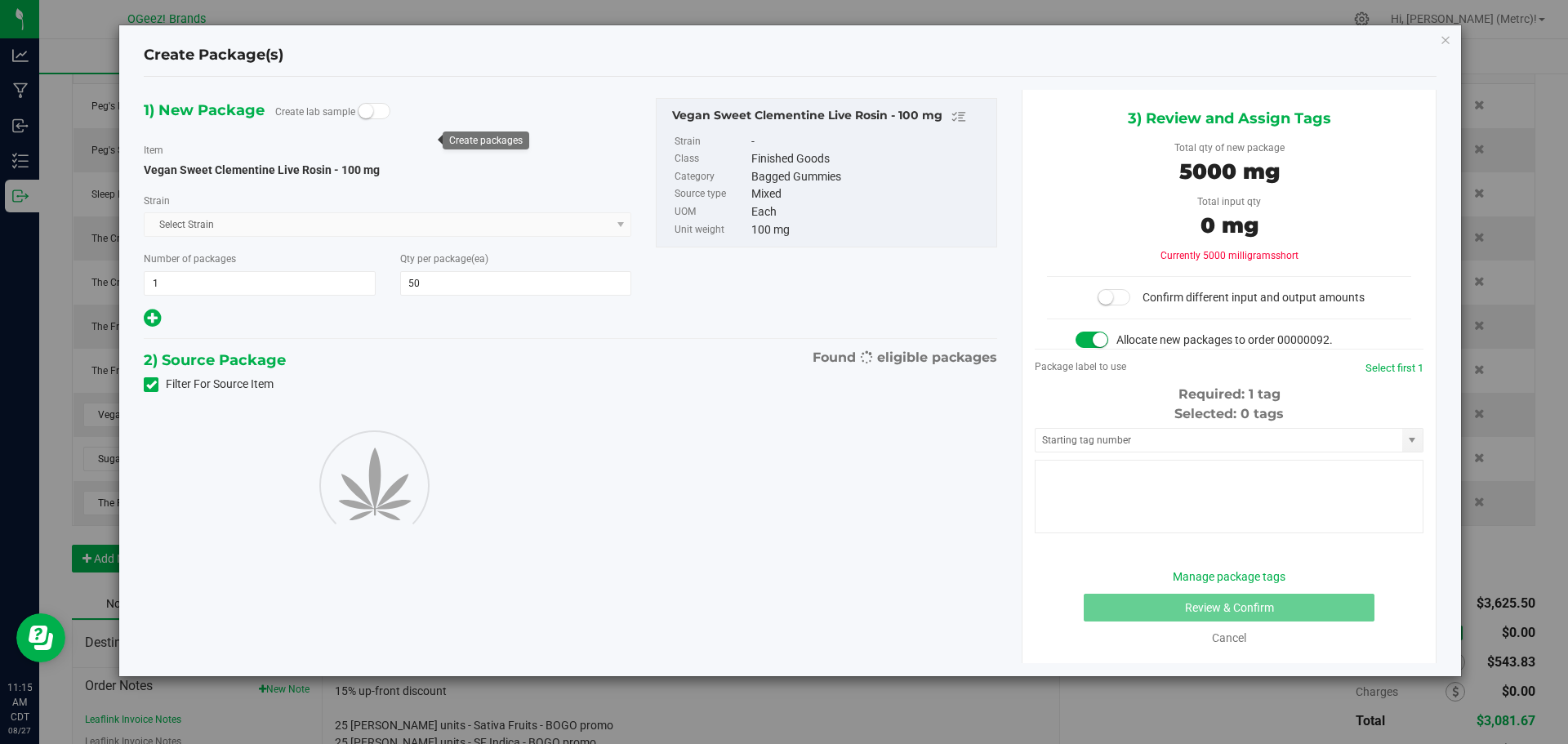
type input "50"
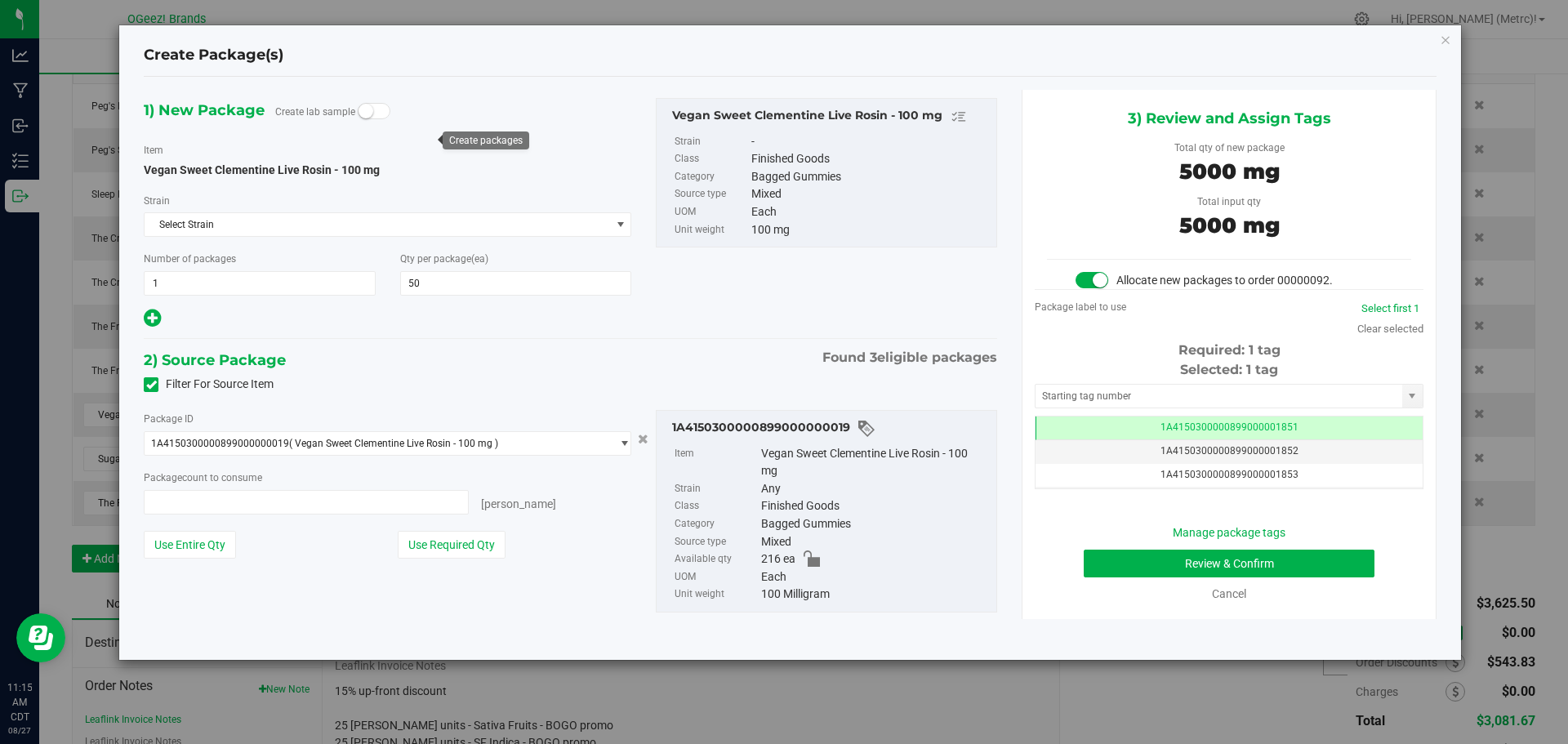
type input "50 ea"
click at [1292, 569] on button "Review & Confirm" at bounding box center [1229, 564] width 291 height 28
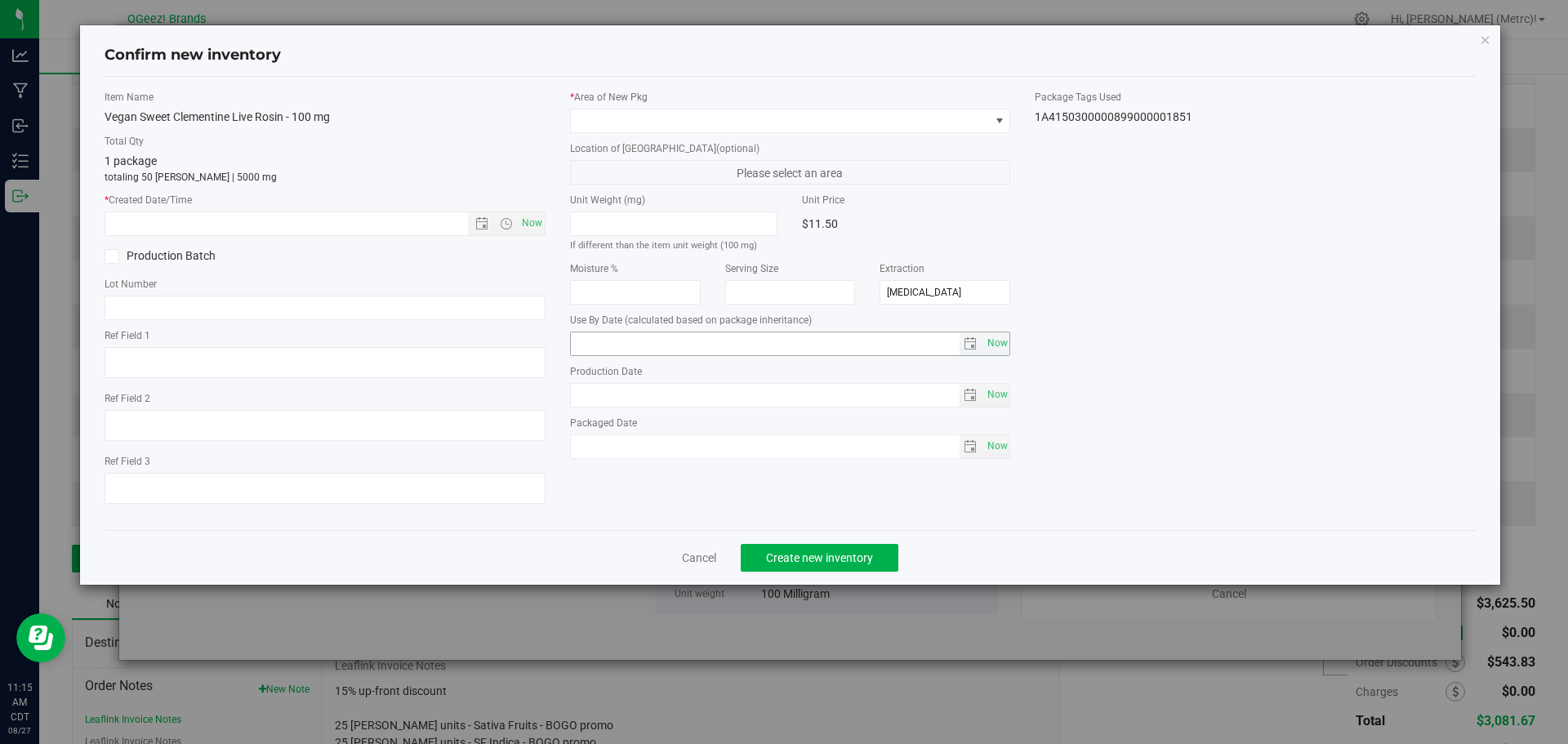
type input "[DATE]"
click at [530, 224] on span "Now" at bounding box center [532, 224] width 28 height 24
type input "8/27/2025 11:15 AM"
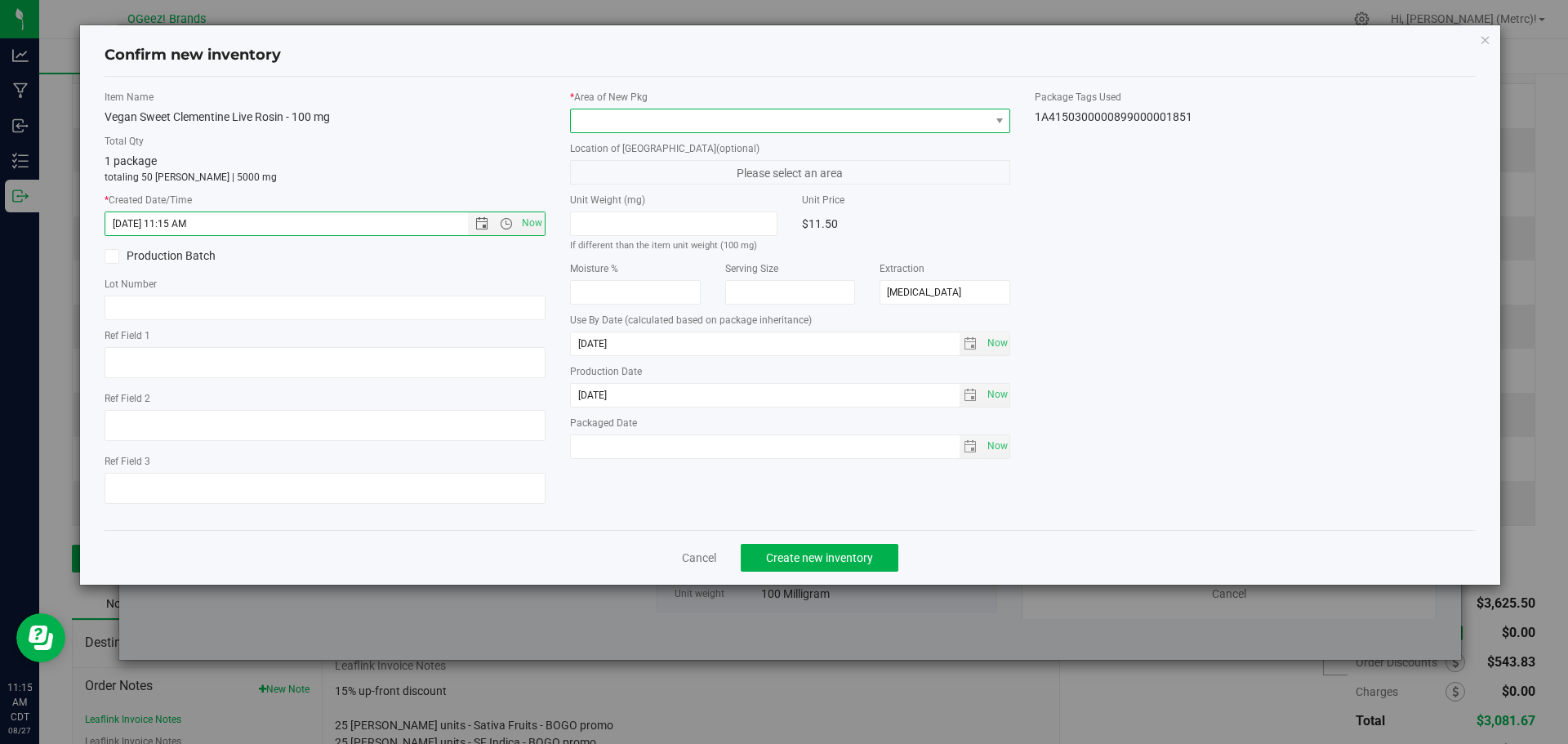
click at [643, 116] on span at bounding box center [779, 121] width 419 height 23
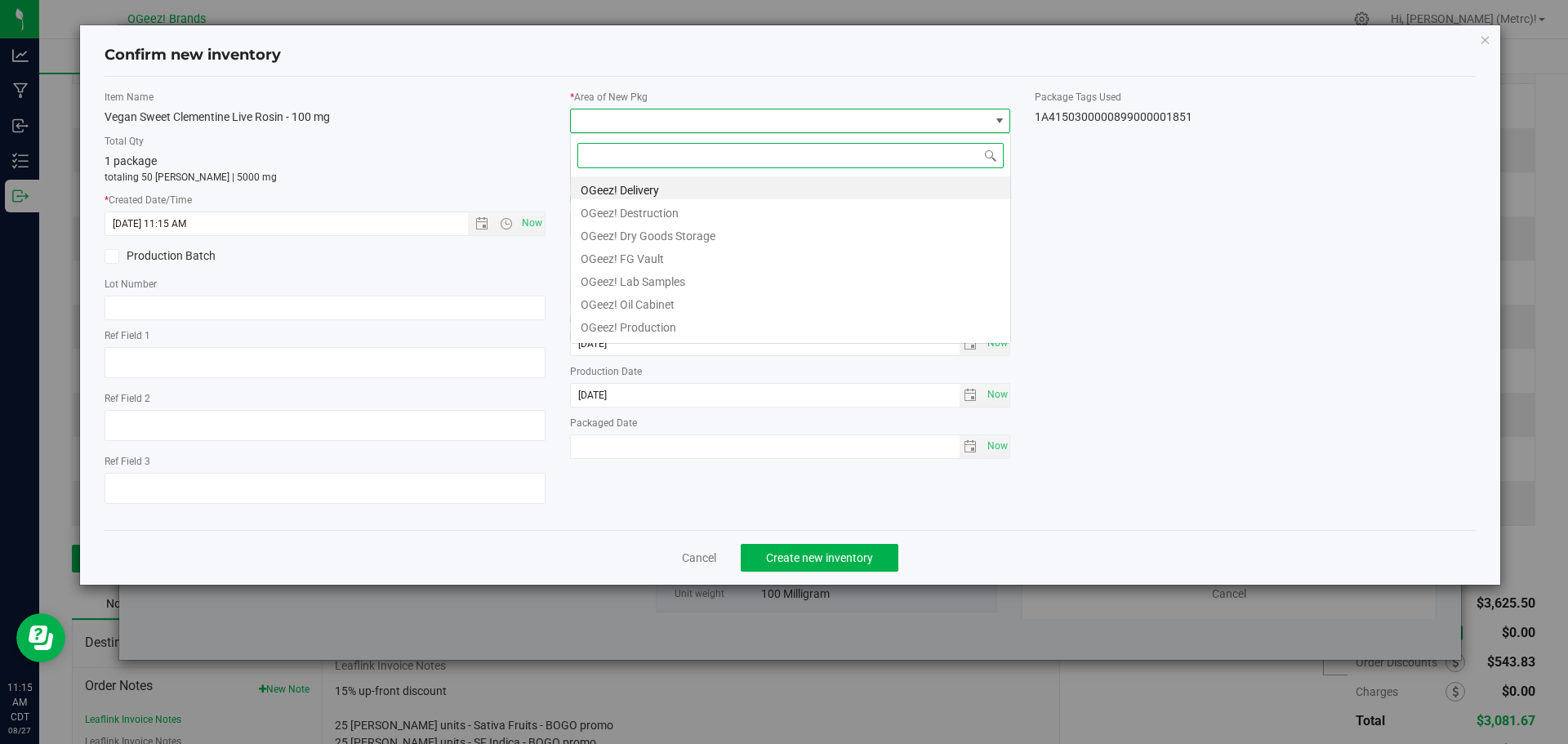
scroll to position [25, 441]
click at [671, 195] on li "OGeez! Delivery" at bounding box center [790, 188] width 439 height 23
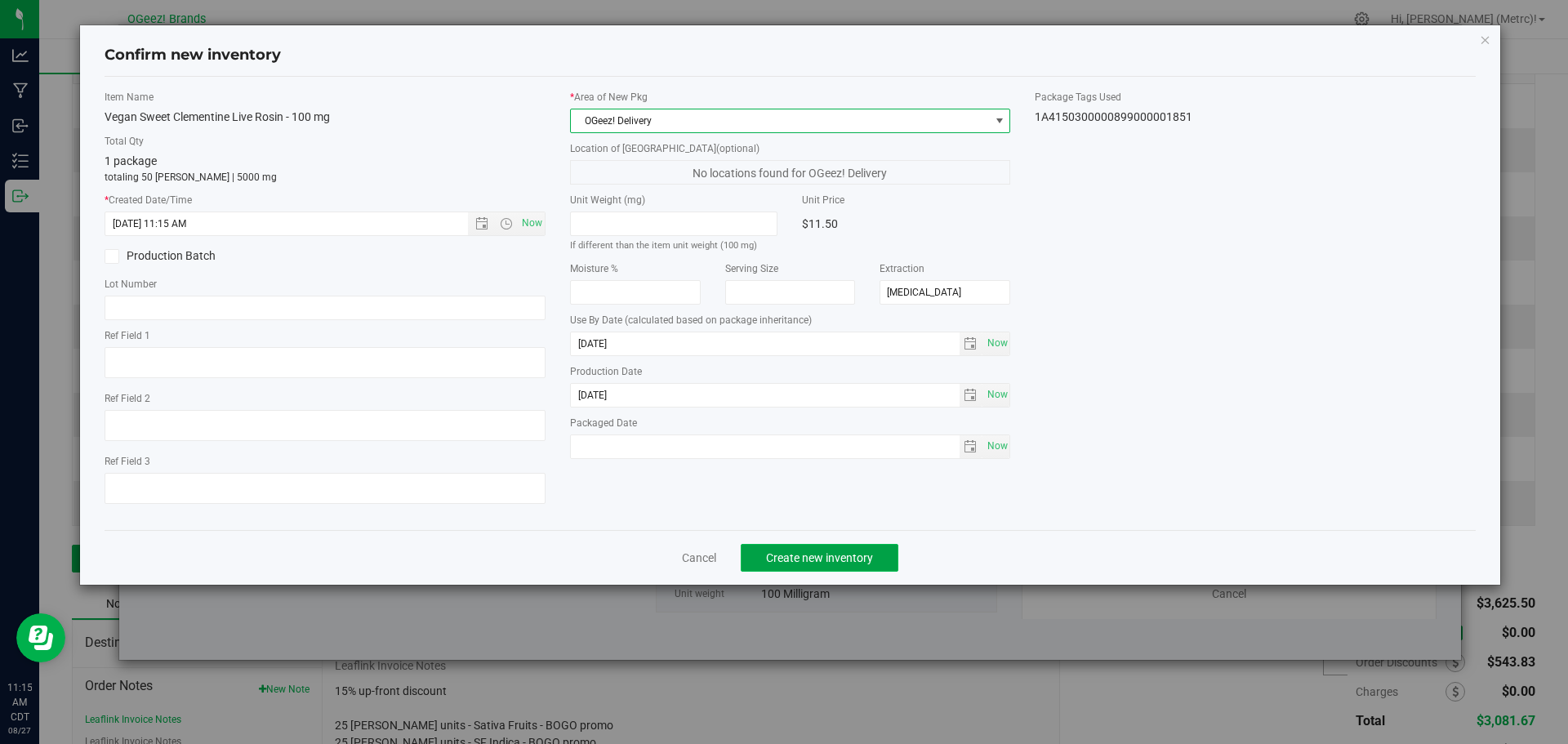
click at [828, 558] on span "Create new inventory" at bounding box center [819, 558] width 107 height 13
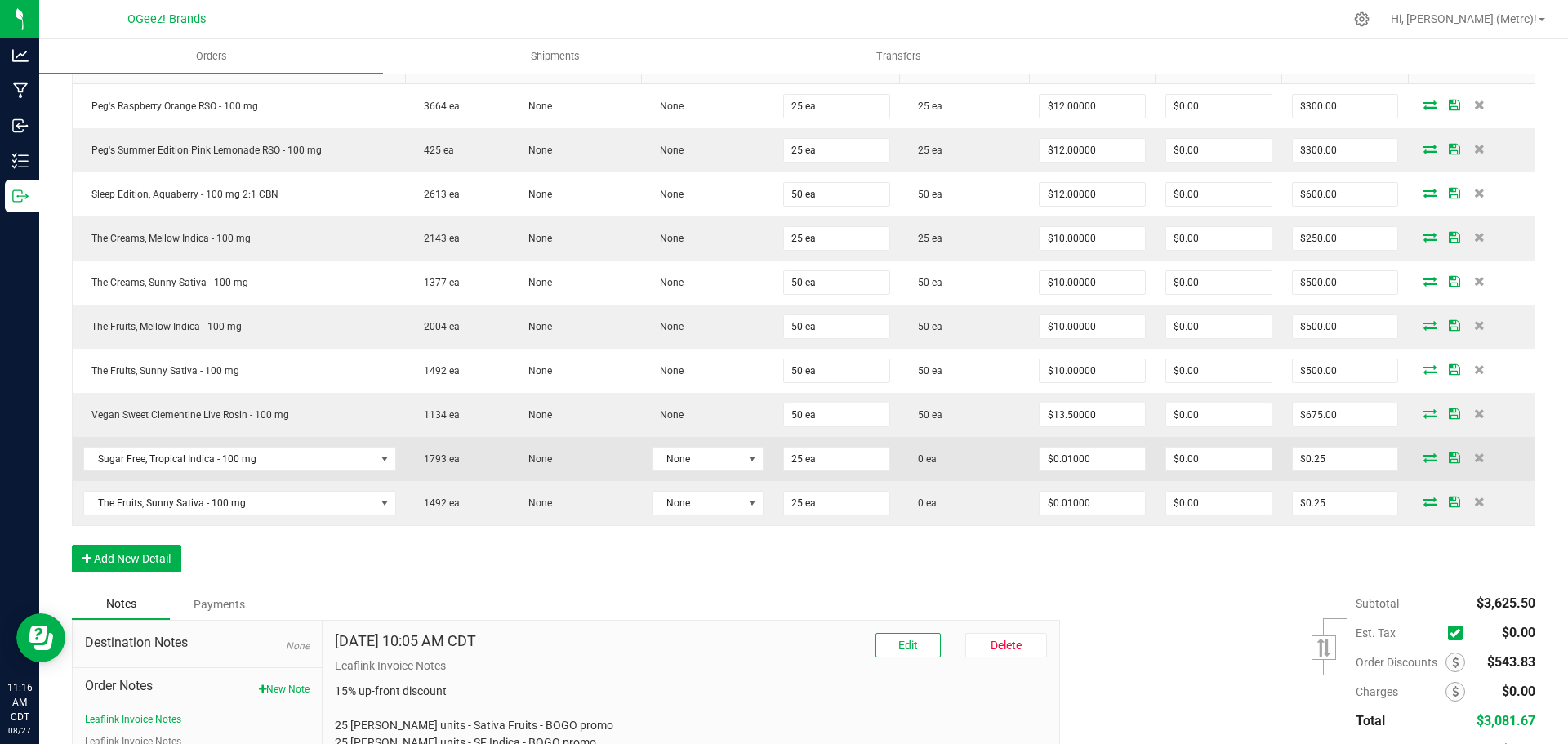
click at [1424, 459] on icon at bounding box center [1430, 458] width 13 height 10
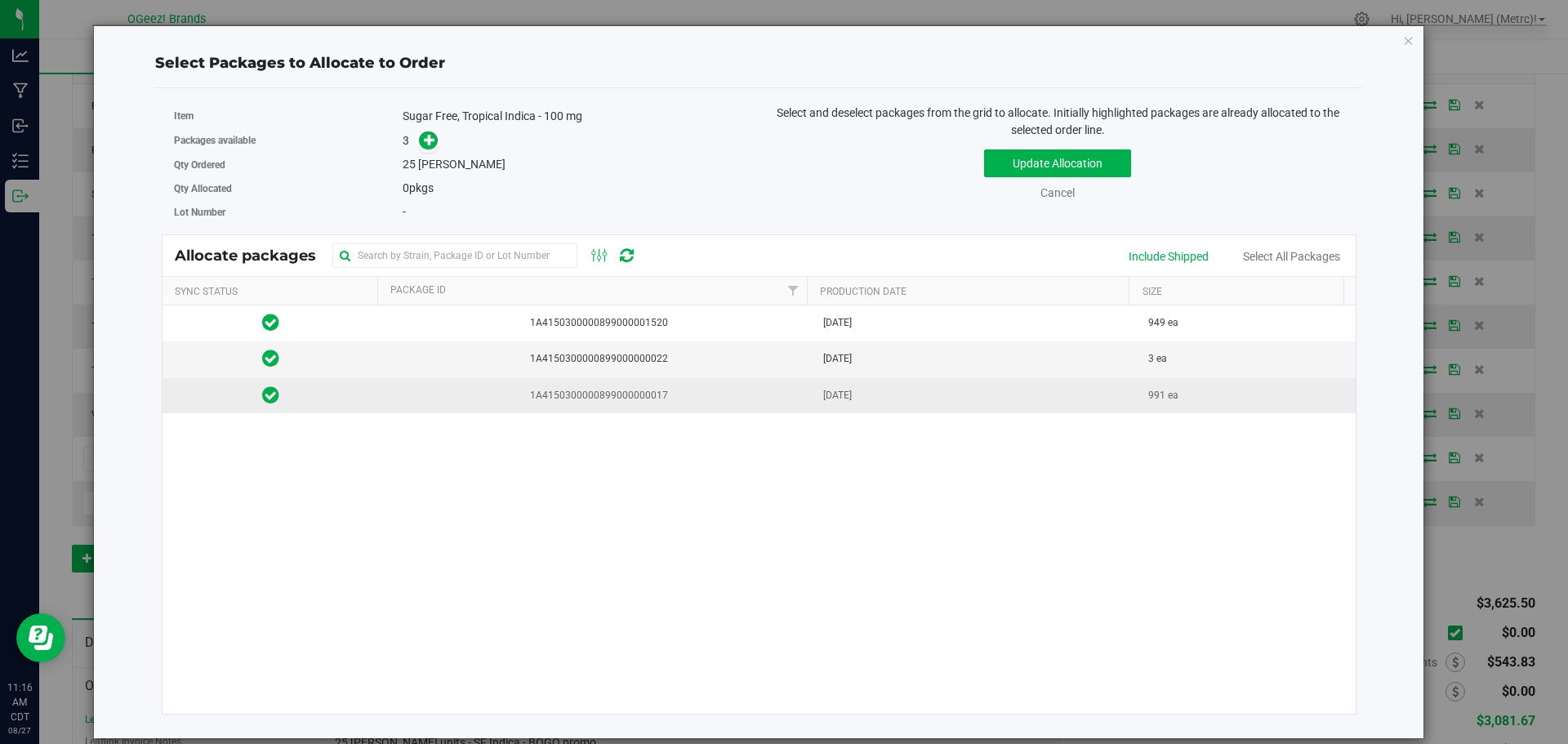
click at [564, 398] on span "1A4150300000899000000017" at bounding box center [595, 395] width 415 height 16
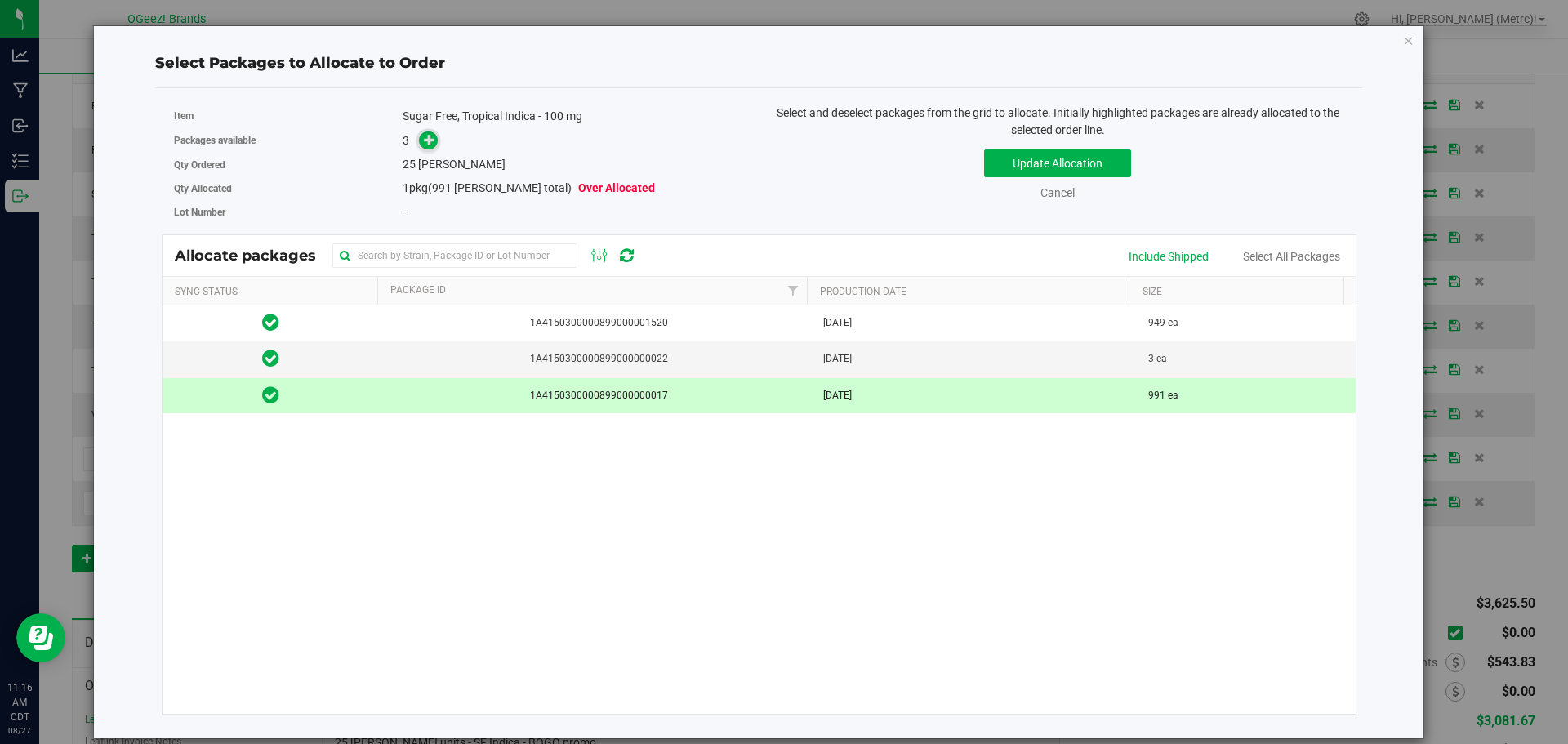
click at [428, 134] on icon at bounding box center [430, 140] width 11 height 11
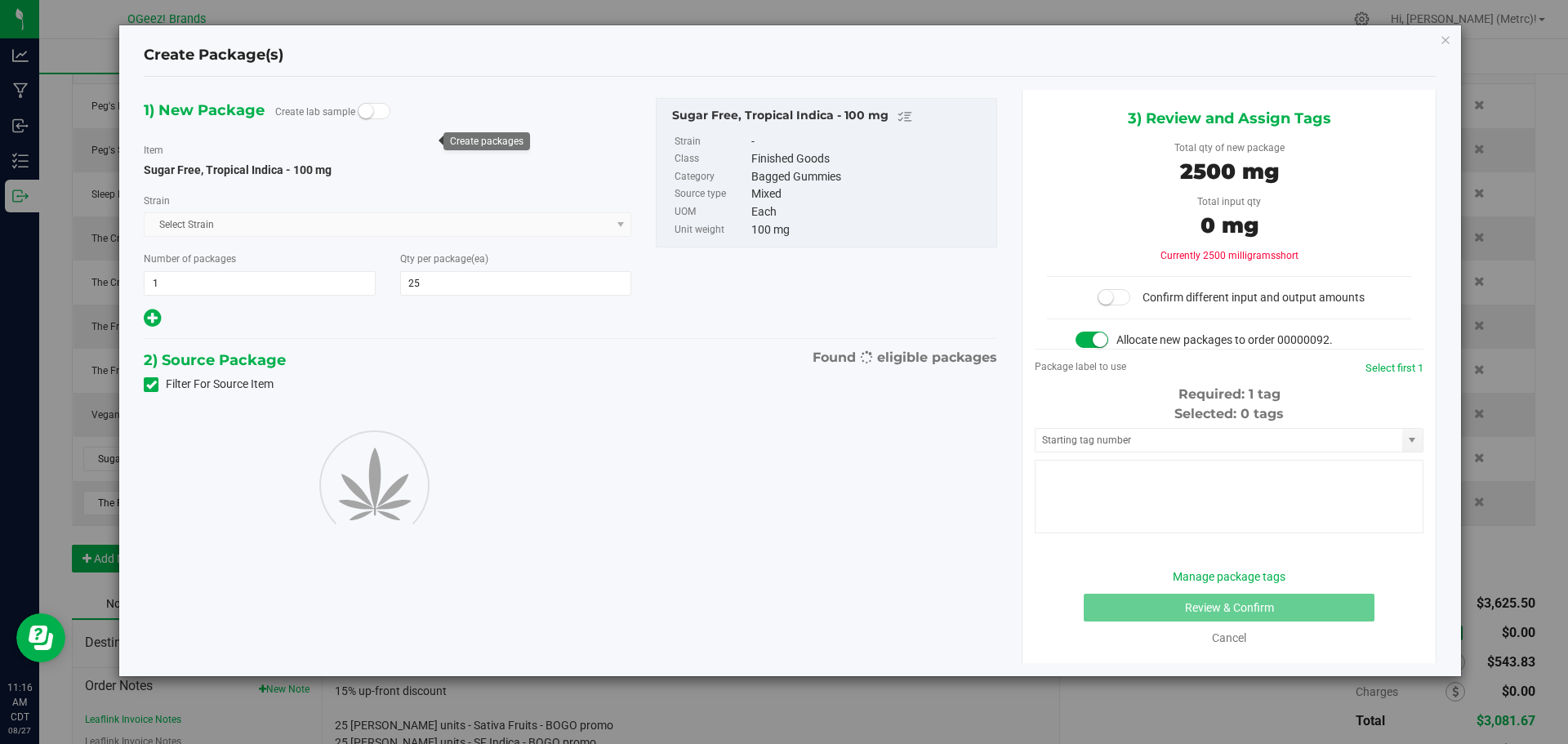
type input "25"
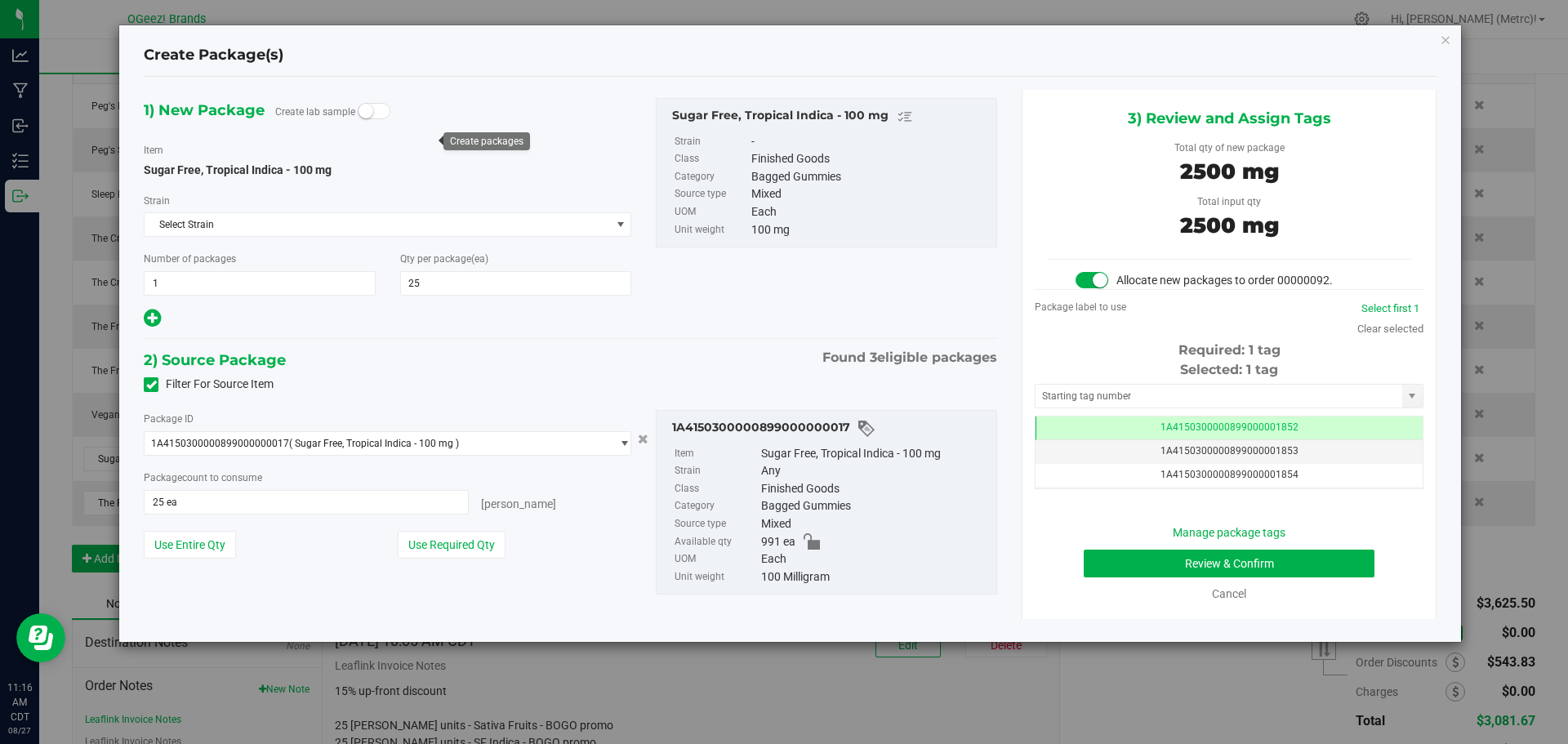
scroll to position [0, -1]
click at [1294, 568] on button "Review & Confirm" at bounding box center [1229, 564] width 291 height 28
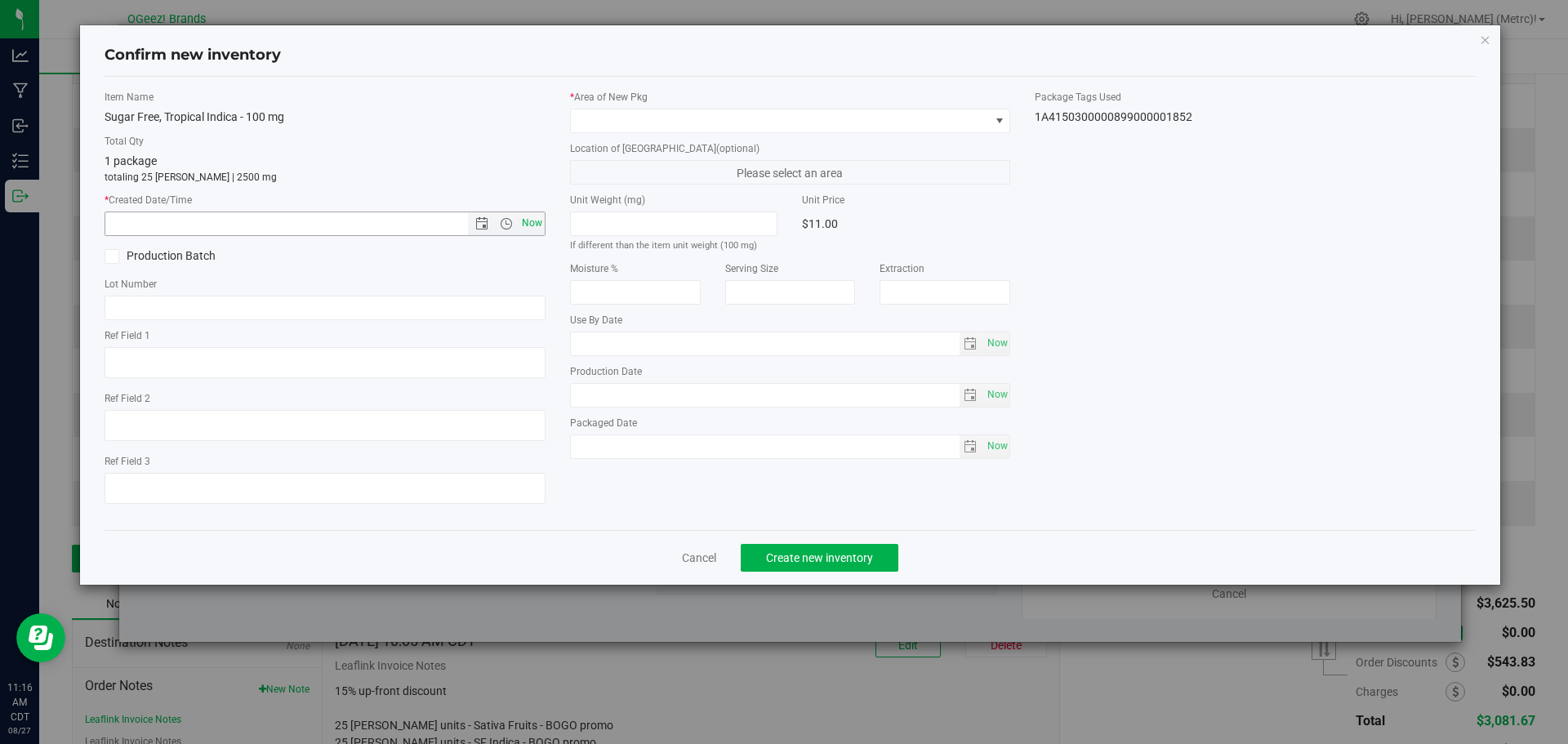
type input "[MEDICAL_DATA]"
type input "2026-04-22"
type input "2025-04-23"
click at [527, 221] on span "Now" at bounding box center [532, 224] width 28 height 24
type input "8/27/2025 11:16 AM"
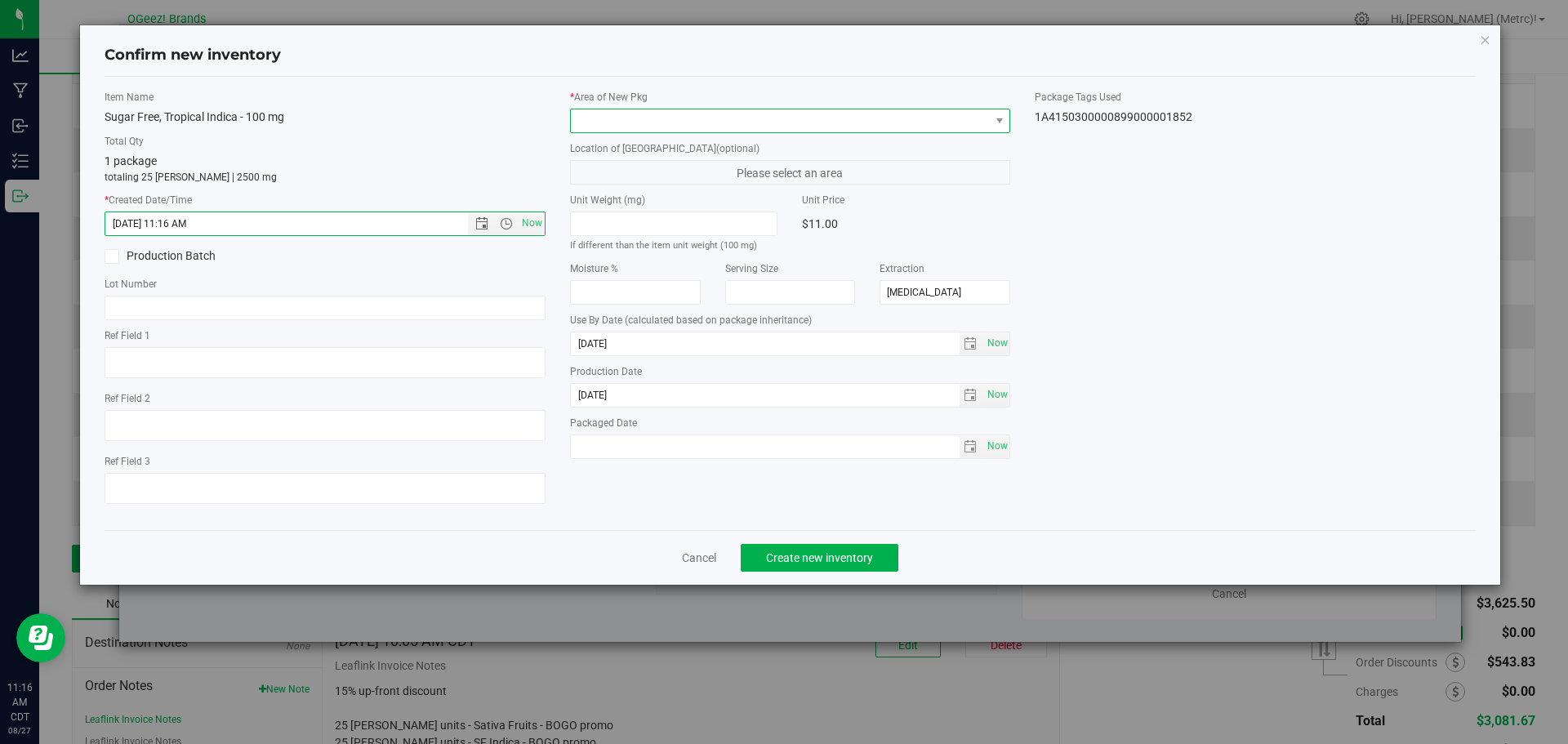
click at [619, 115] on span at bounding box center [779, 121] width 419 height 23
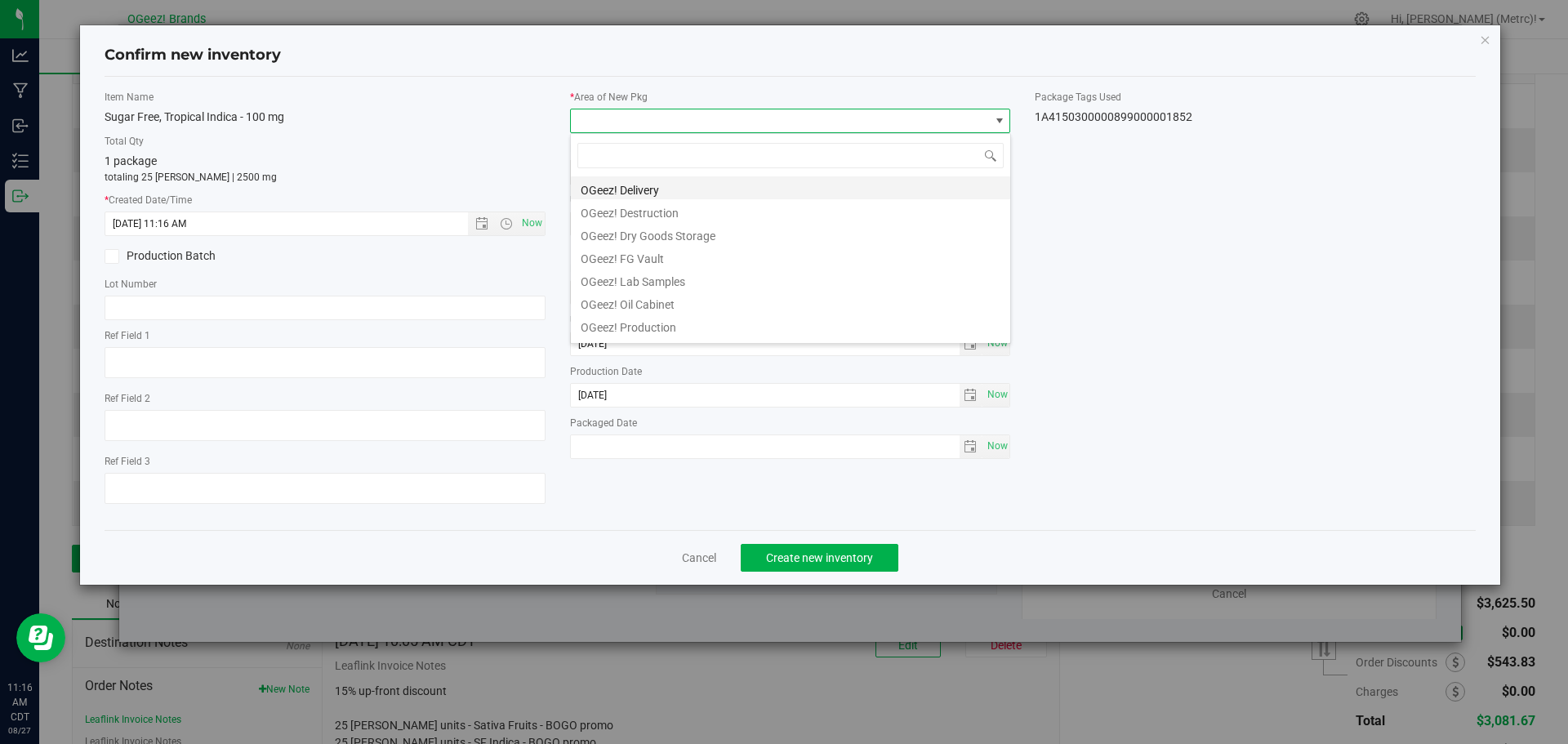
click at [652, 188] on li "OGeez! Delivery" at bounding box center [790, 188] width 439 height 23
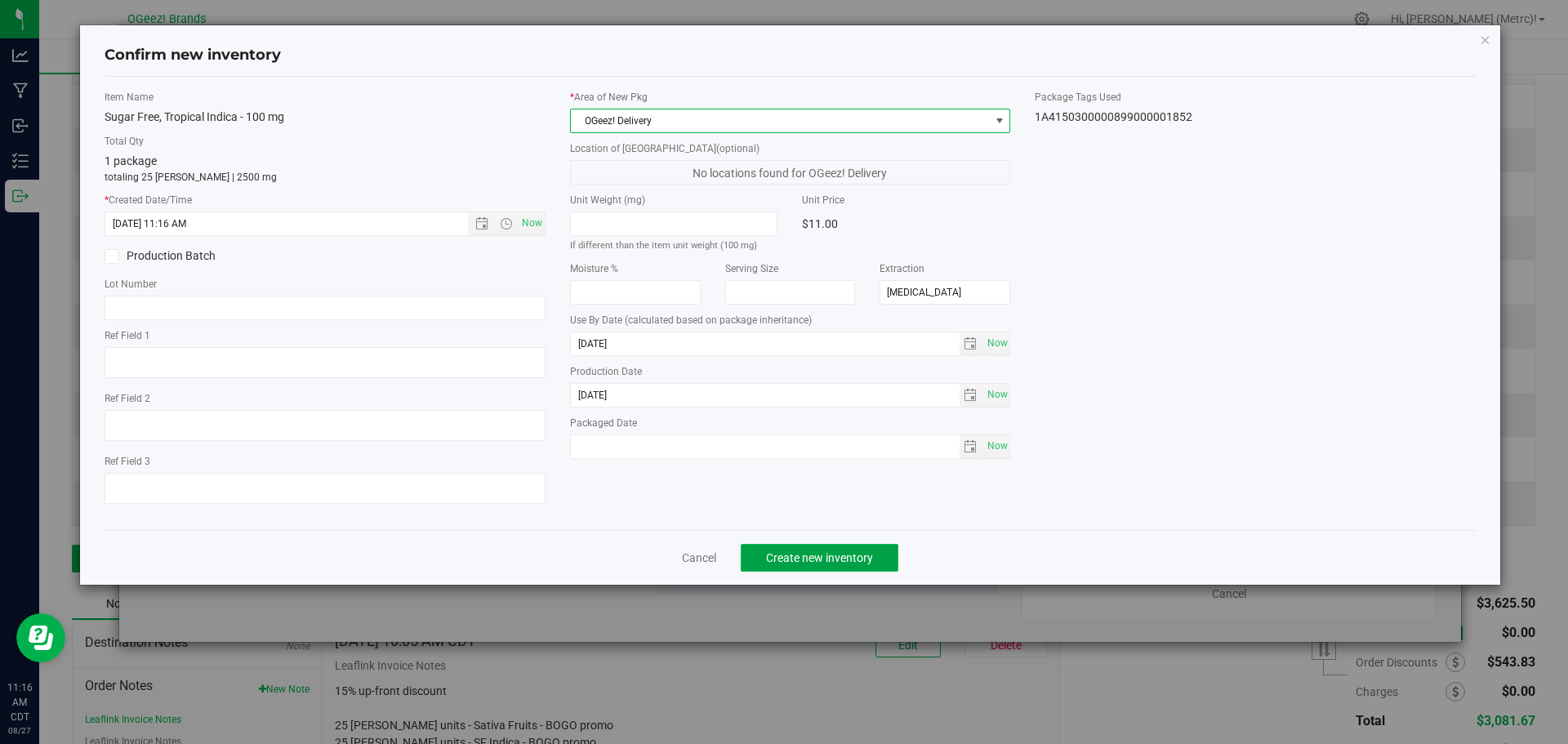
click at [835, 560] on span "Create new inventory" at bounding box center [819, 558] width 107 height 13
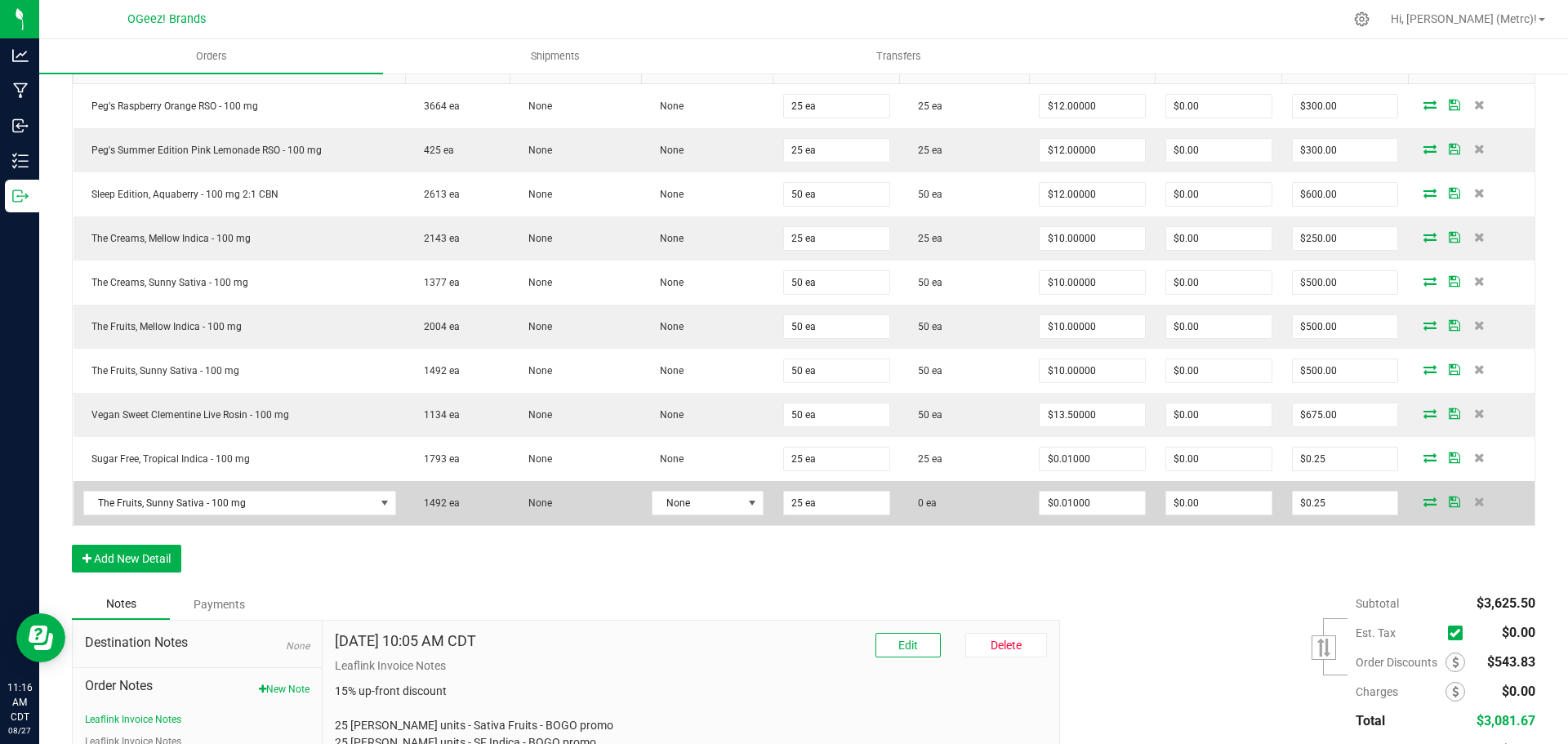
click at [1419, 510] on td at bounding box center [1471, 504] width 127 height 44
click at [1424, 502] on icon at bounding box center [1430, 502] width 13 height 10
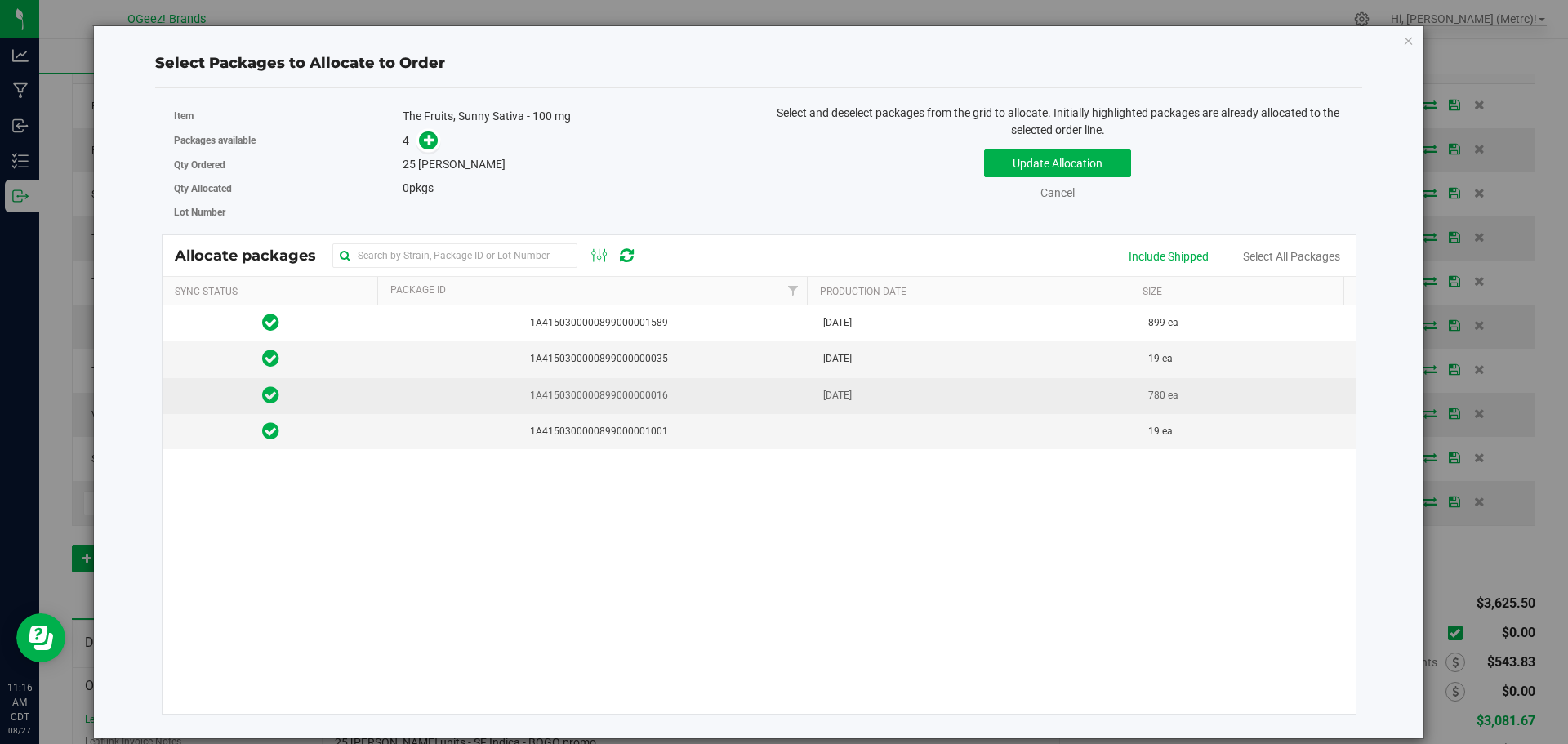
click at [838, 402] on span "[DATE]" at bounding box center [836, 395] width 29 height 16
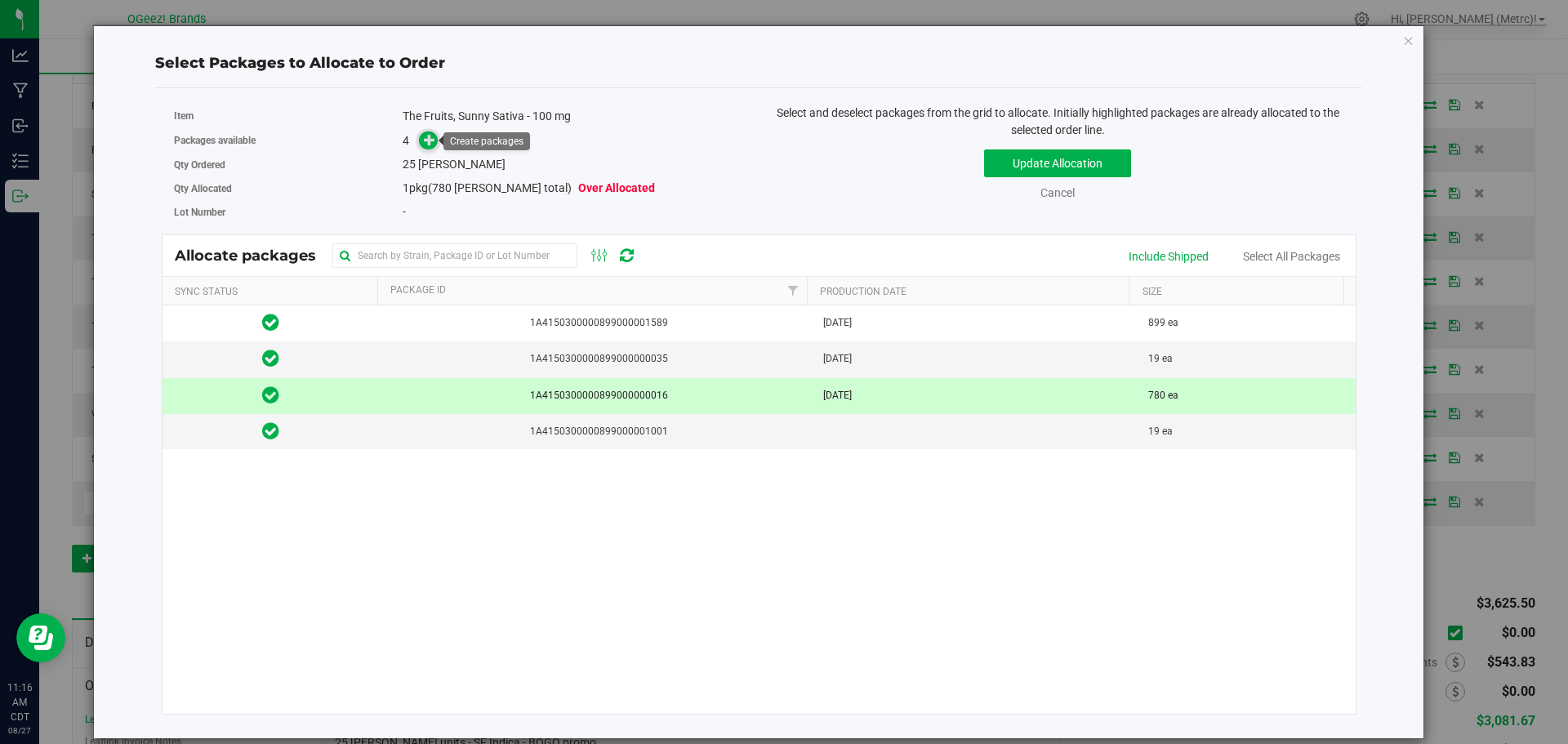
click at [427, 141] on icon at bounding box center [430, 140] width 11 height 11
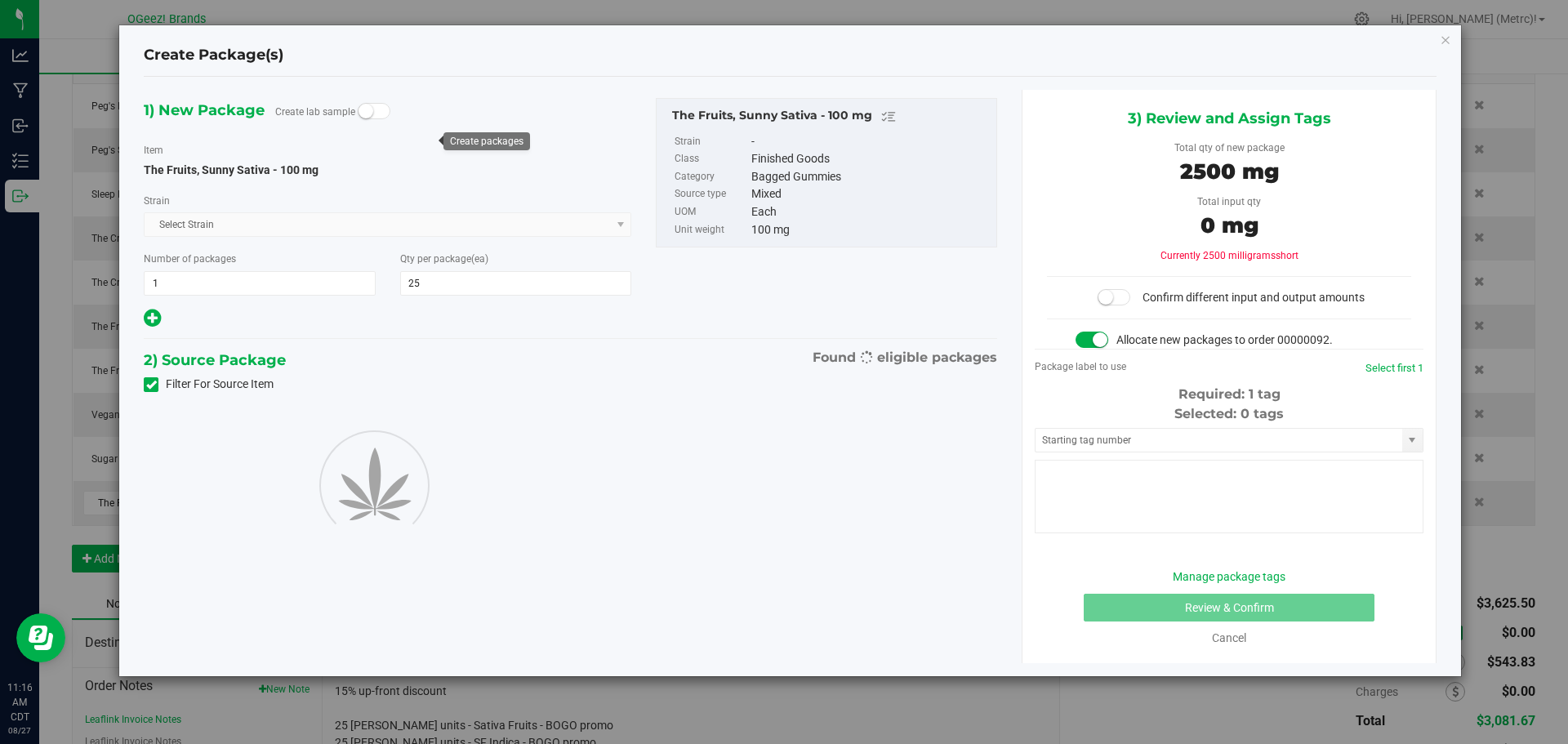
type input "25"
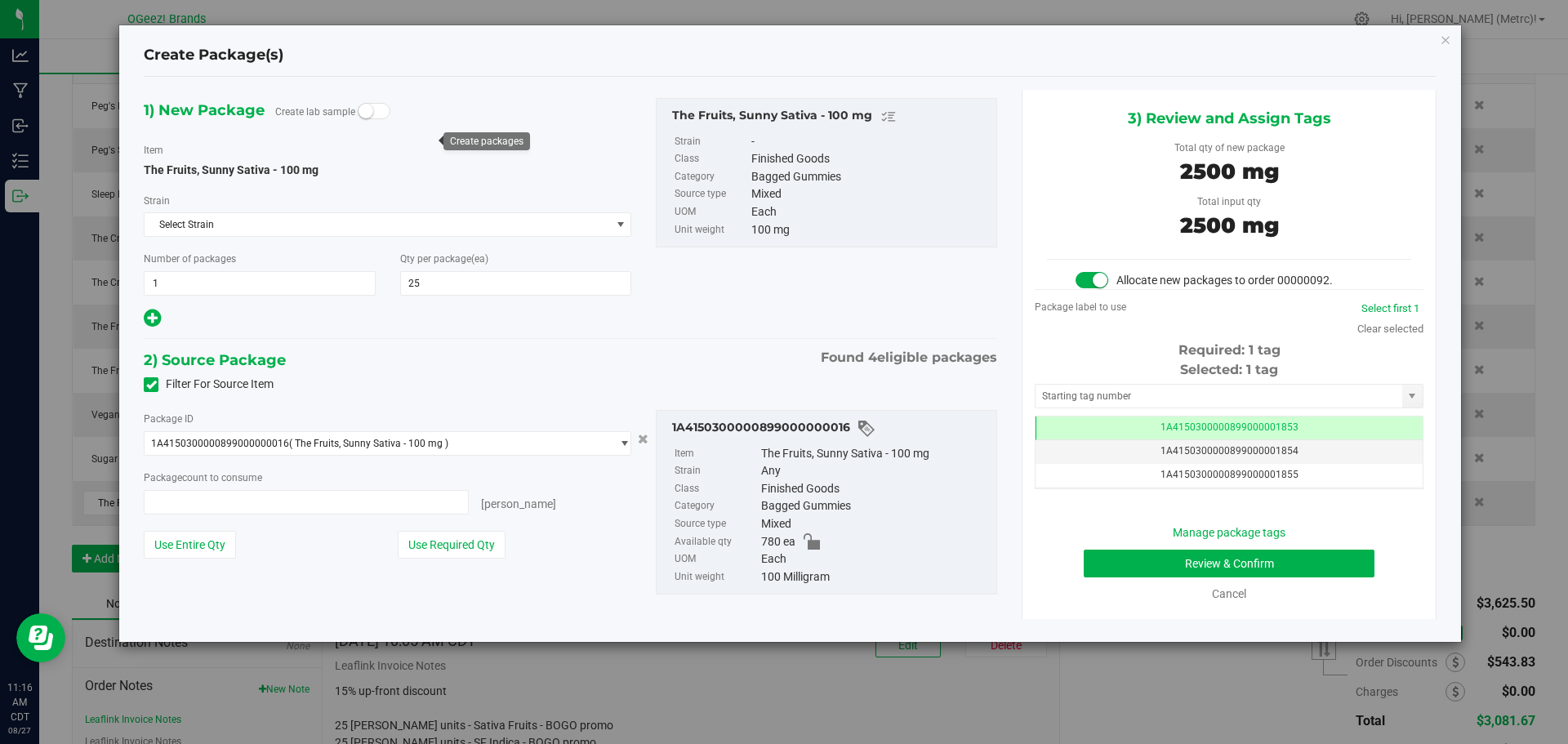
type input "25 ea"
click at [1323, 558] on button "Review & Confirm" at bounding box center [1229, 564] width 291 height 28
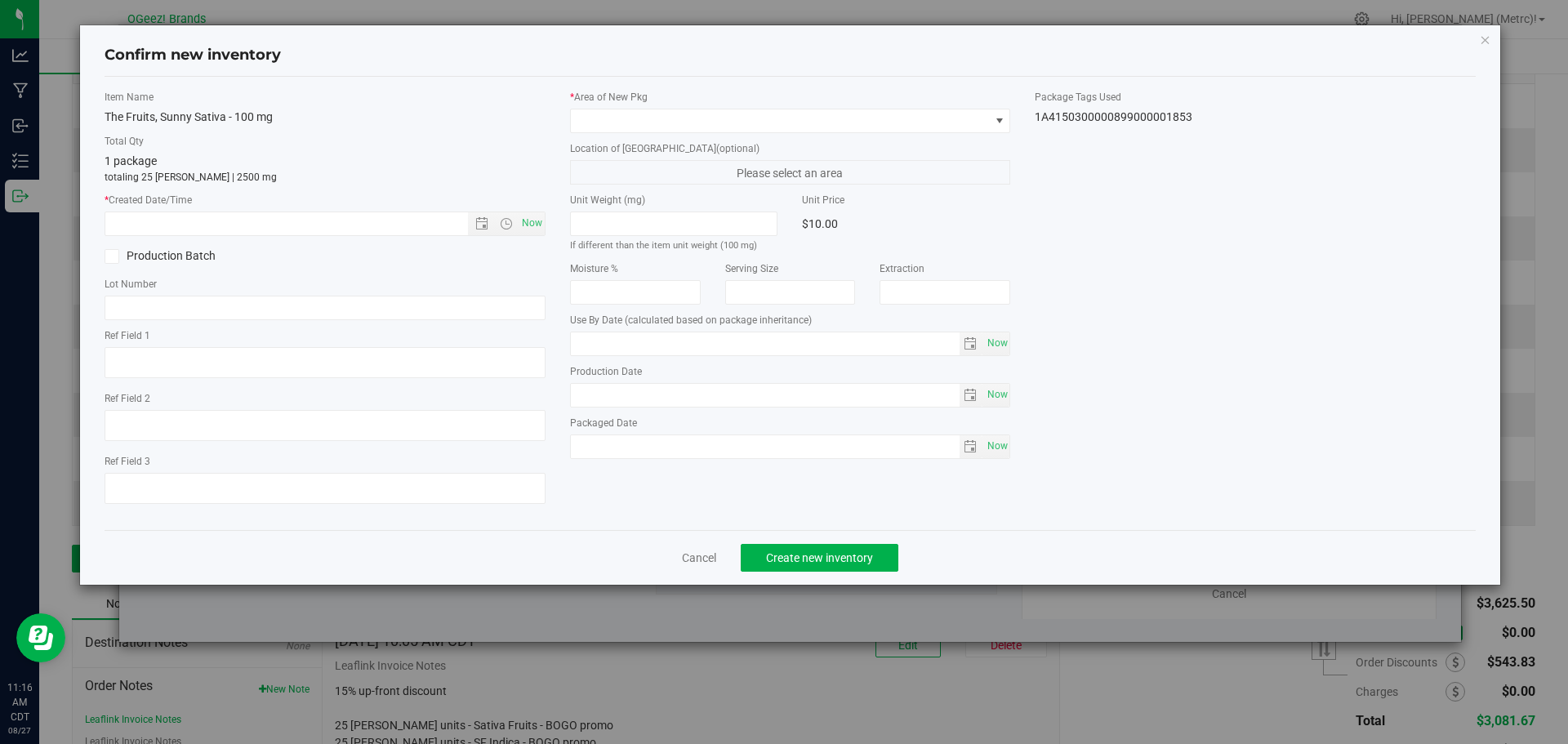
type input "[MEDICAL_DATA]"
type input "[DATE]"
click at [525, 222] on span "Now" at bounding box center [532, 224] width 28 height 24
type input "8/27/2025 11:16 AM"
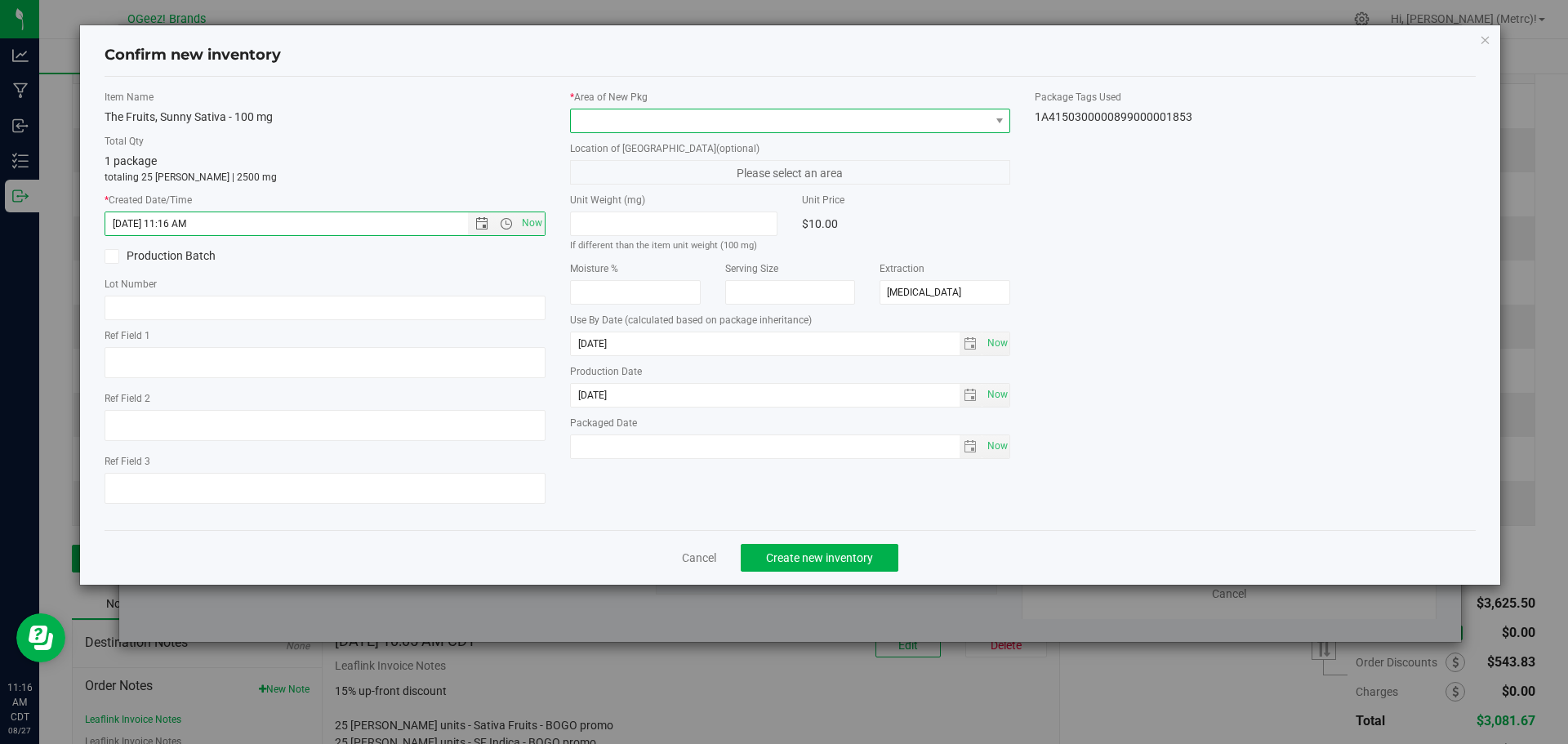
click at [619, 128] on span at bounding box center [779, 121] width 419 height 23
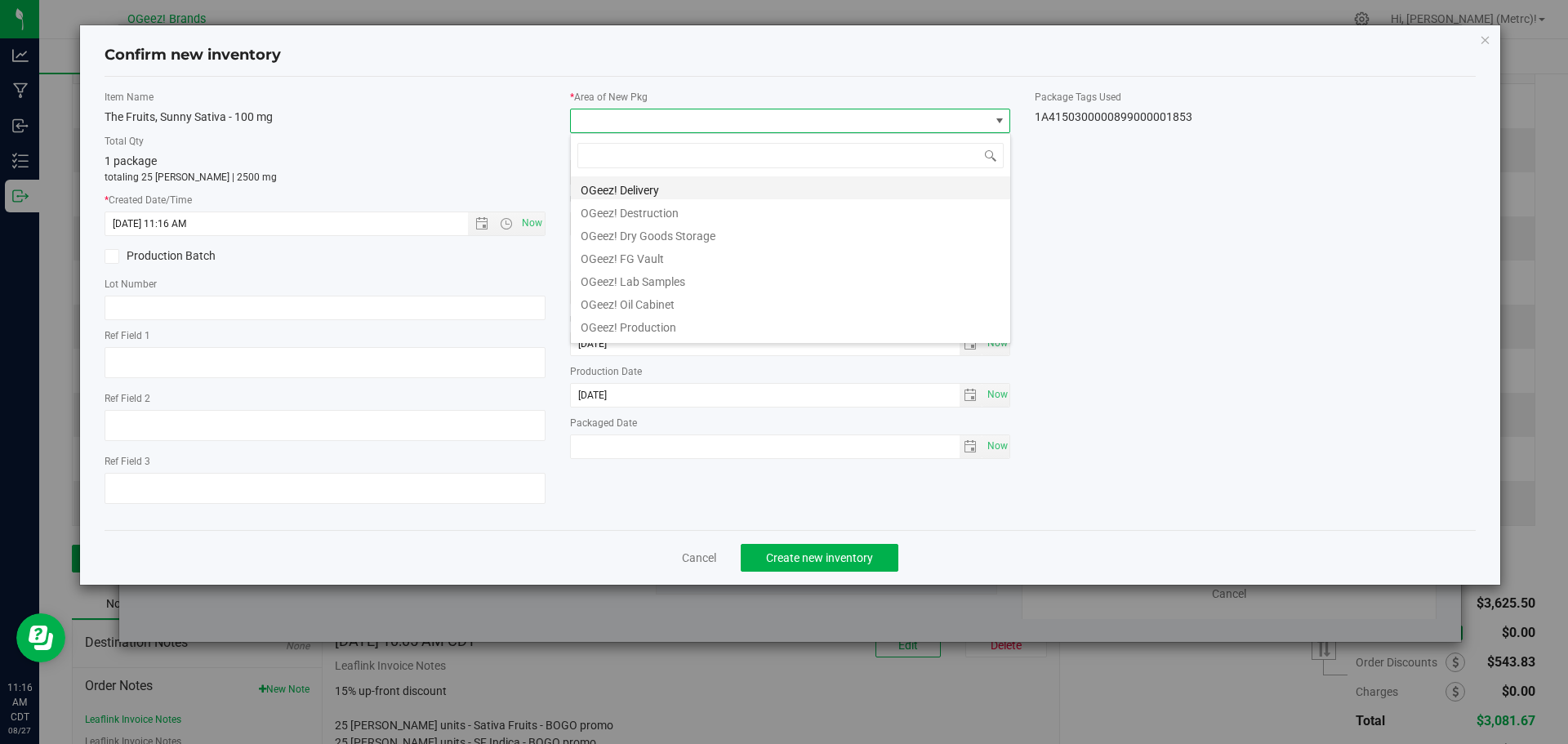
click at [657, 182] on li "OGeez! Delivery" at bounding box center [790, 188] width 439 height 23
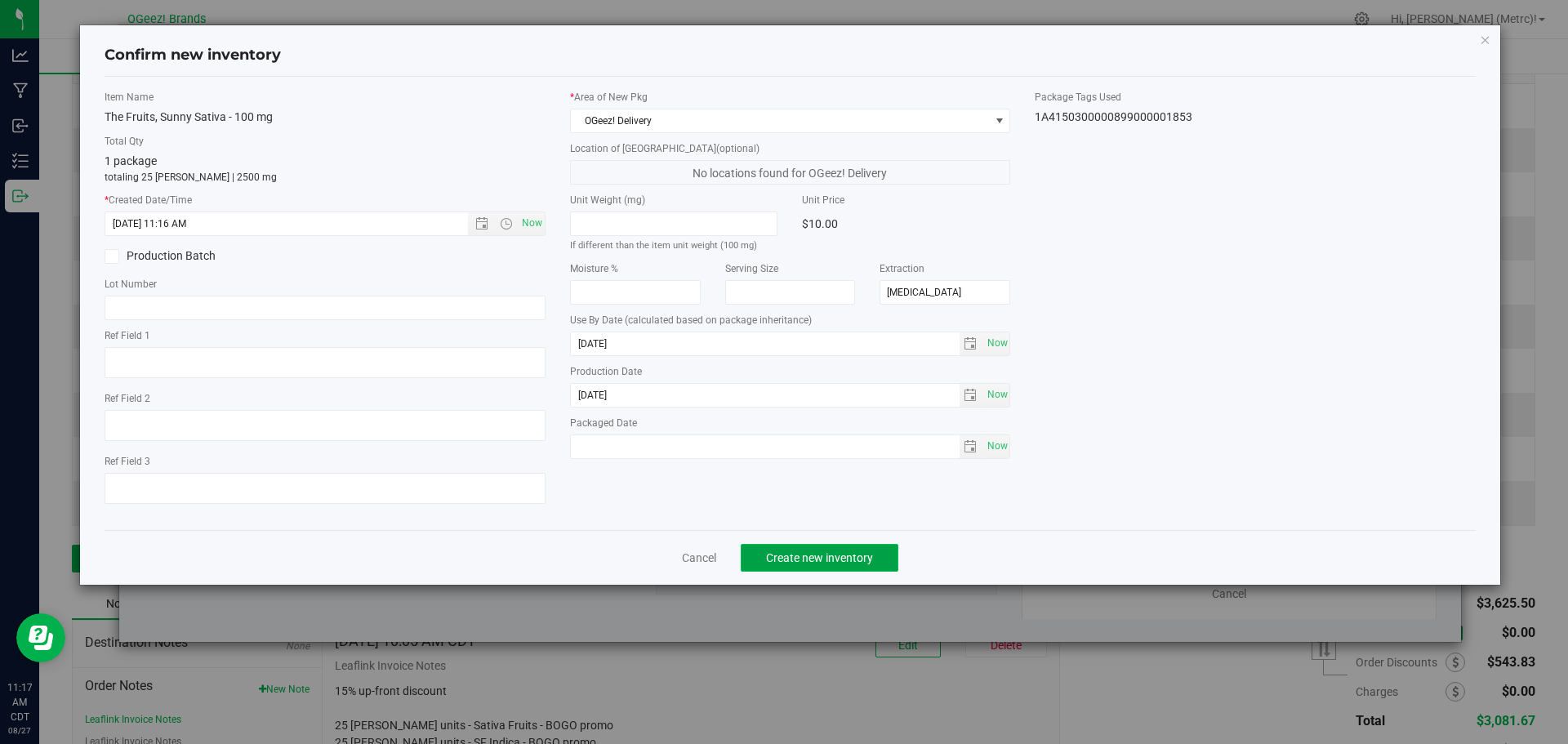
click at [806, 549] on button "Create new inventory" at bounding box center [819, 558] width 157 height 28
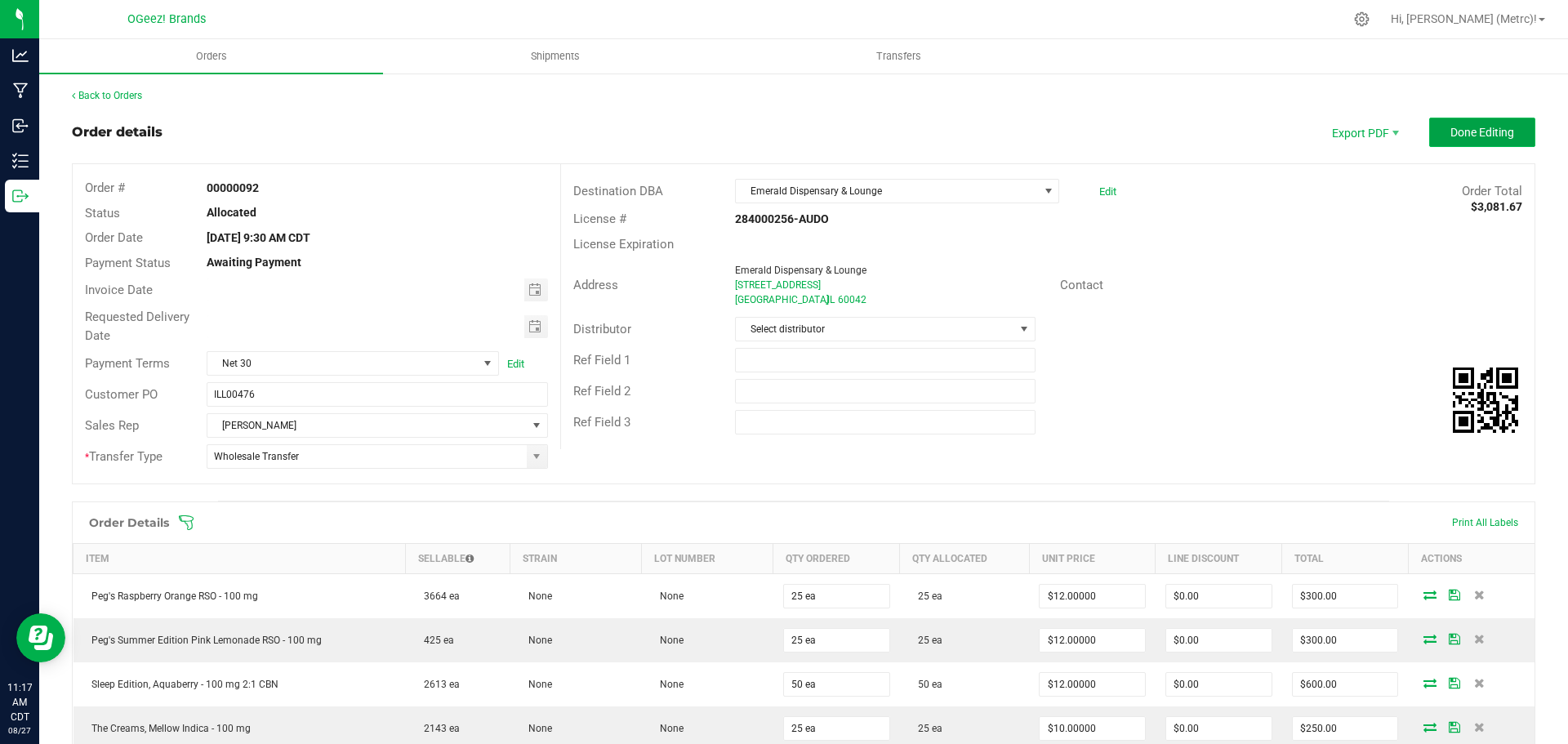
click at [1453, 138] on span "Done Editing" at bounding box center [1482, 133] width 63 height 13
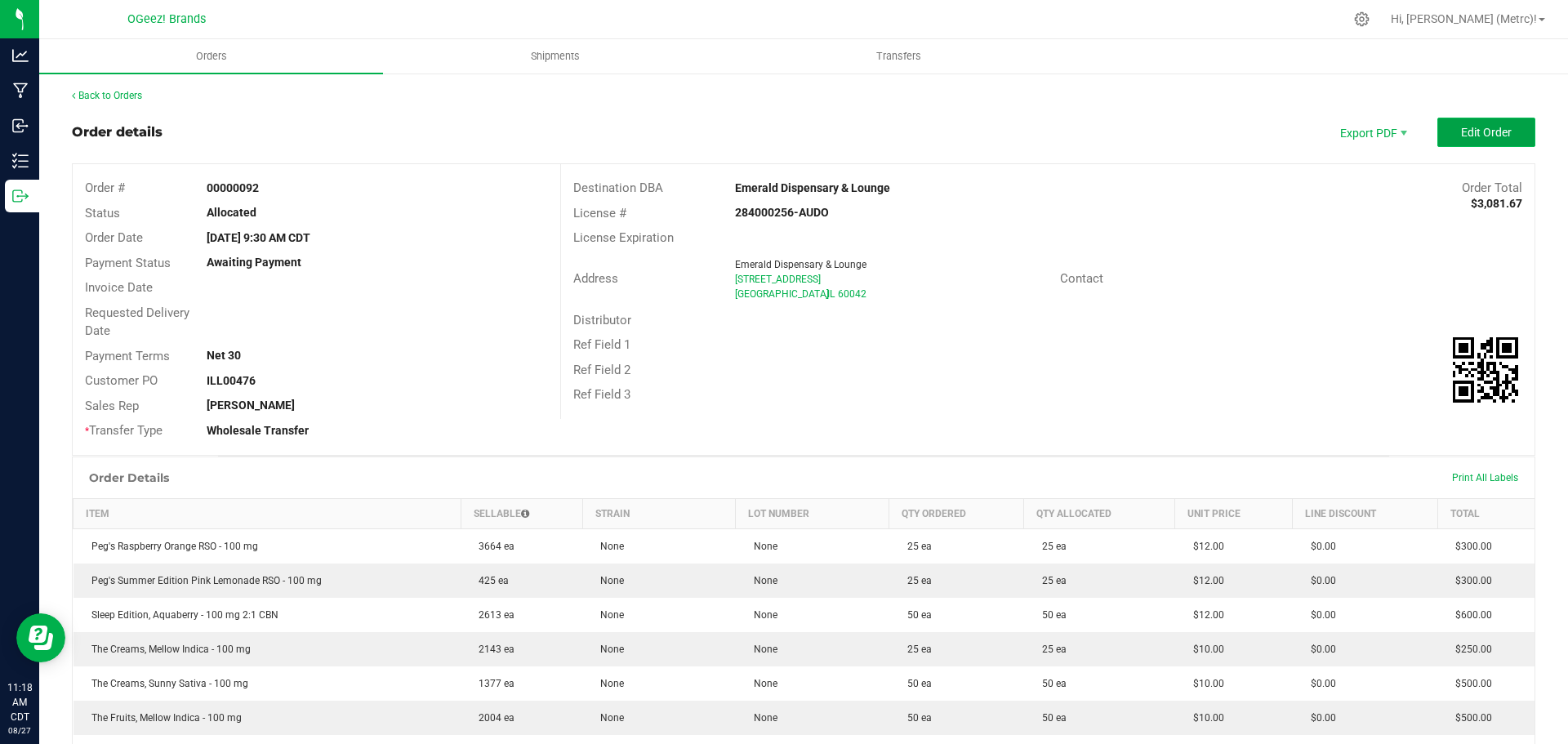
click at [1470, 130] on span "Edit Order" at bounding box center [1485, 133] width 51 height 13
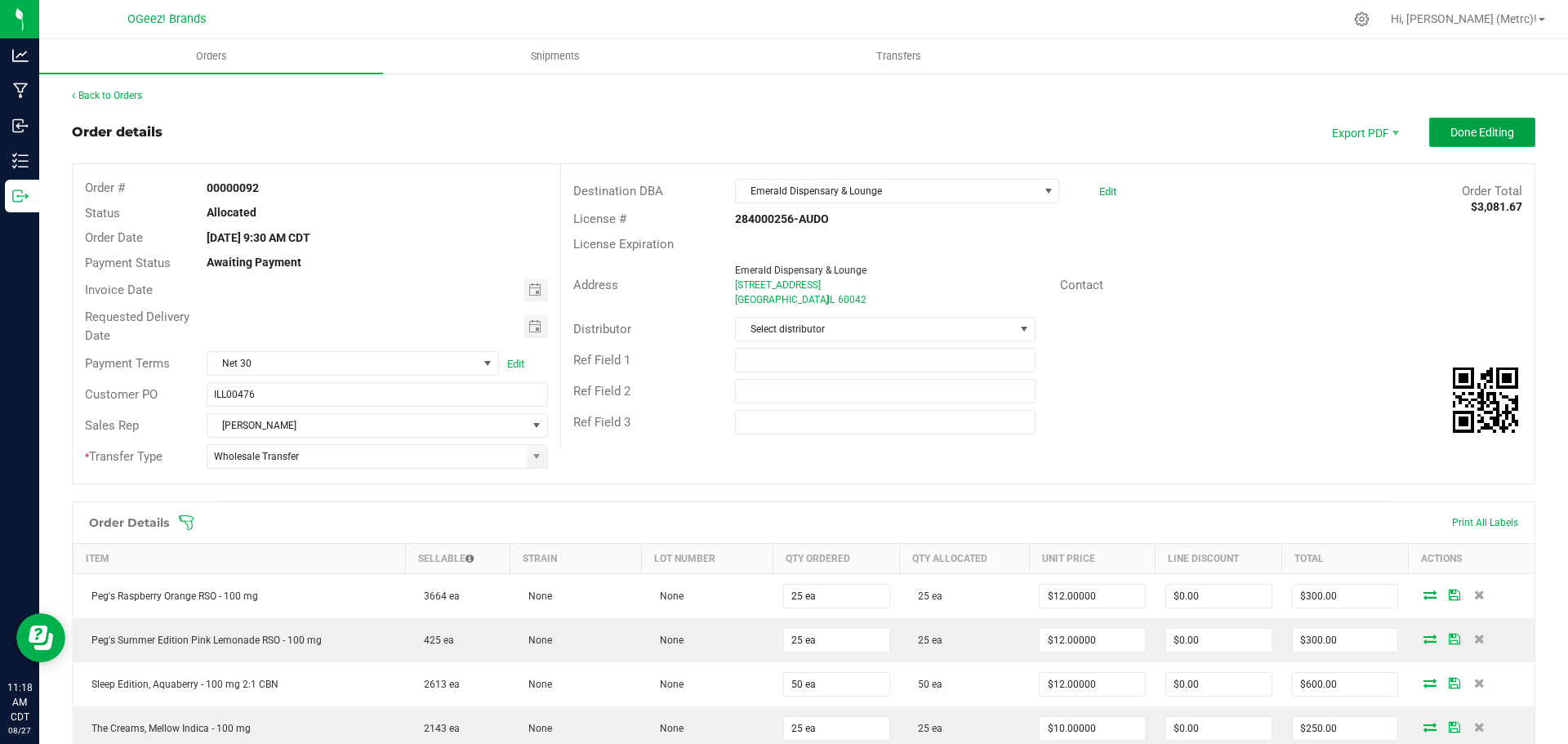
click at [1463, 139] on span "Done Editing" at bounding box center [1482, 133] width 63 height 13
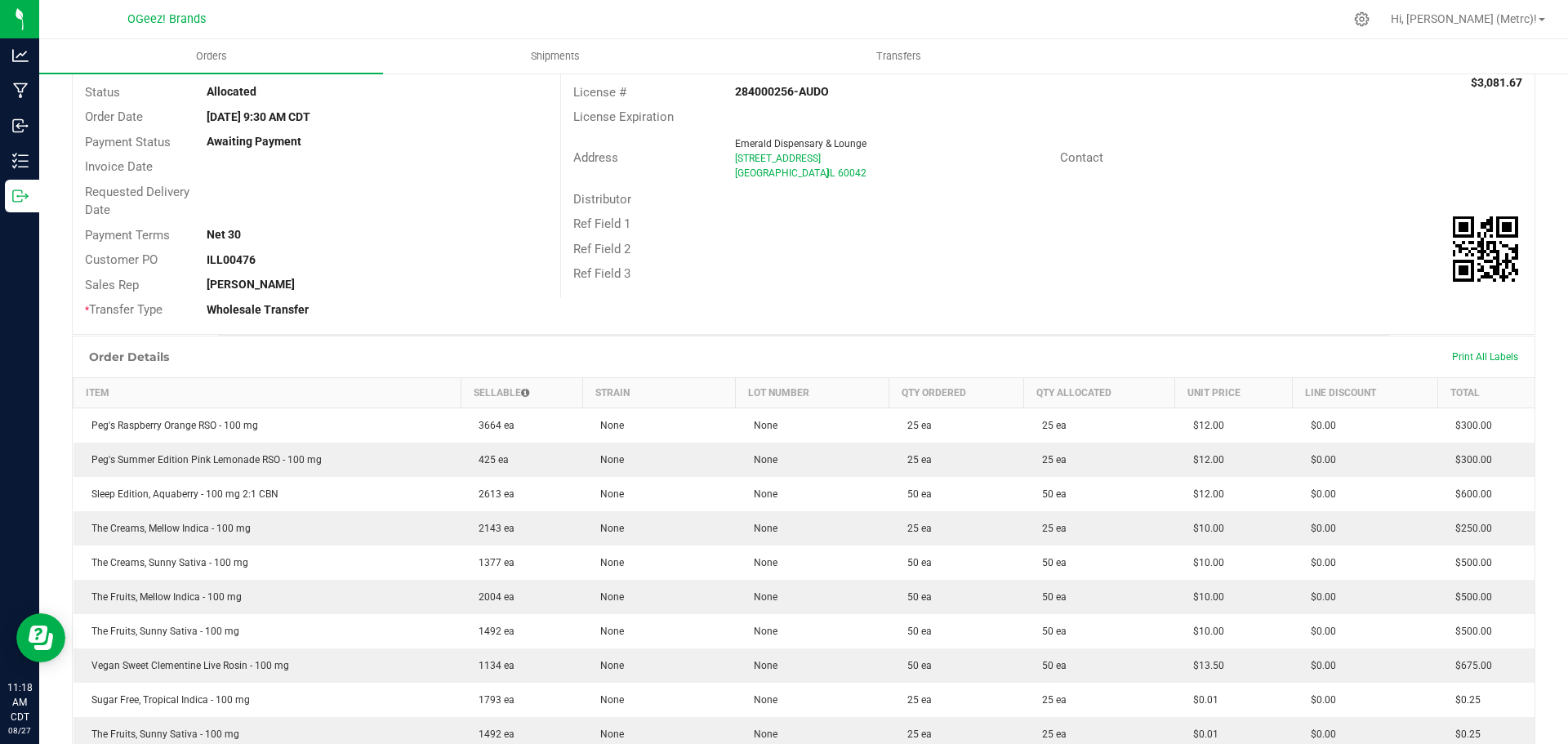
scroll to position [245, 0]
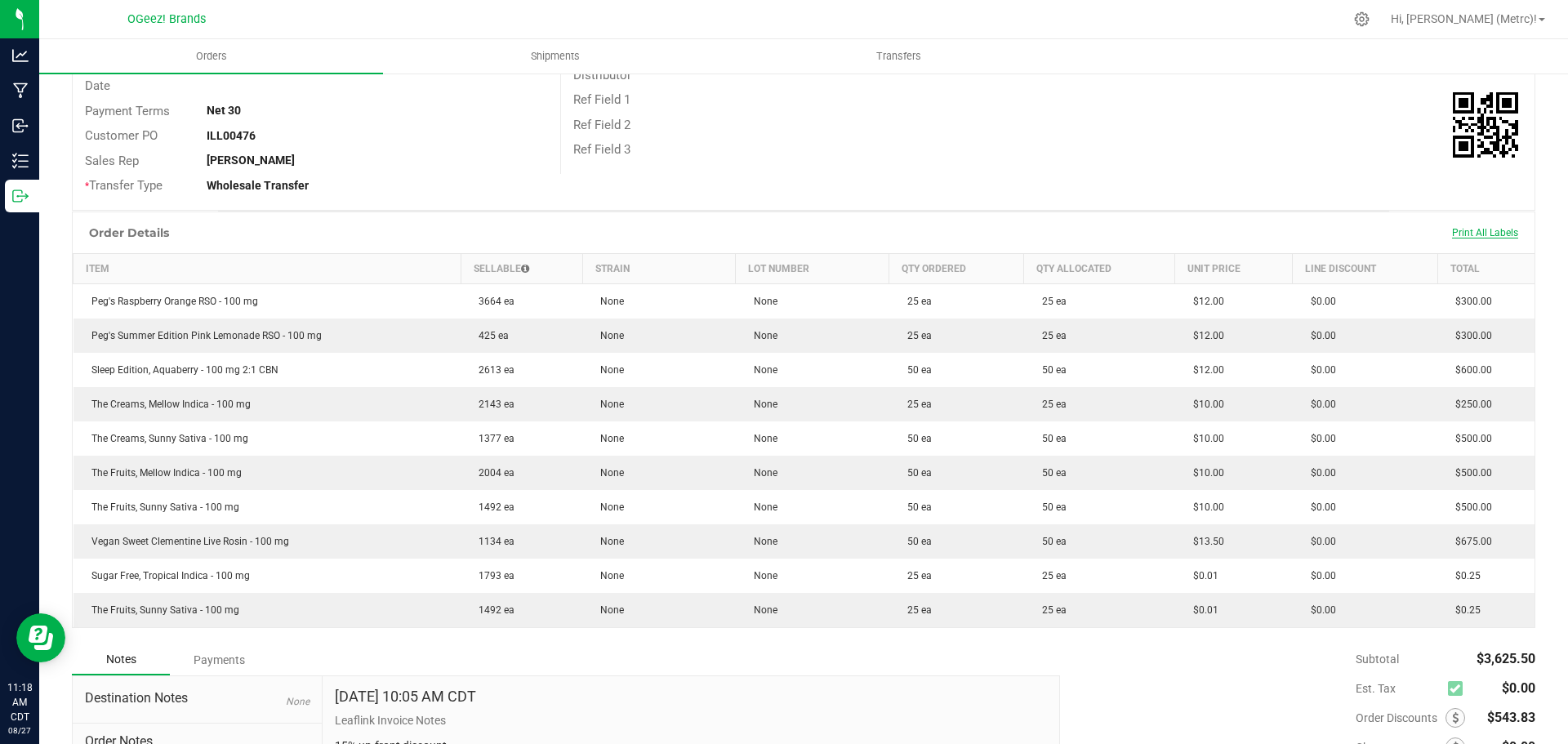
click at [1470, 237] on span "Print All Labels" at bounding box center [1485, 233] width 66 height 11
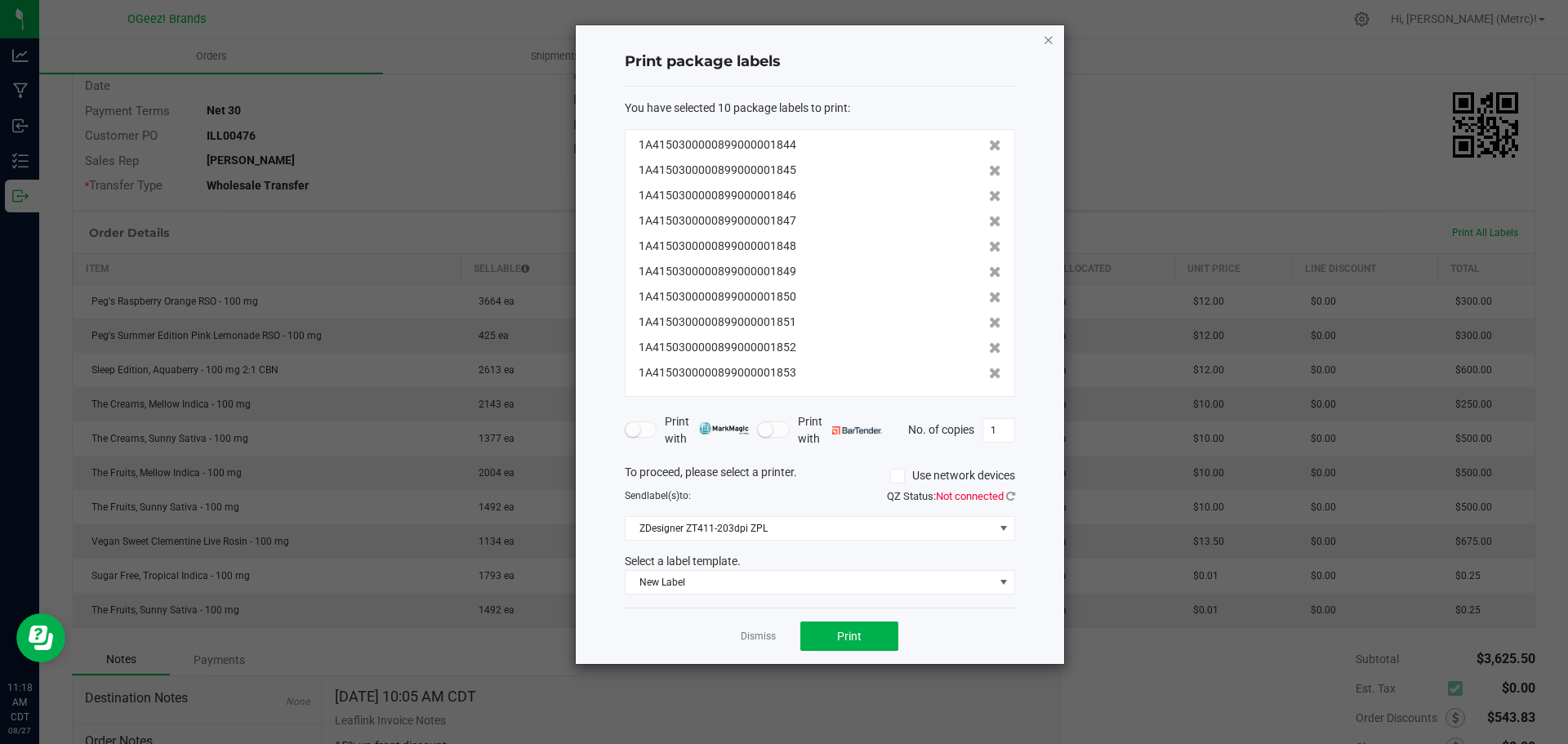
click at [1044, 34] on icon "button" at bounding box center [1048, 39] width 11 height 19
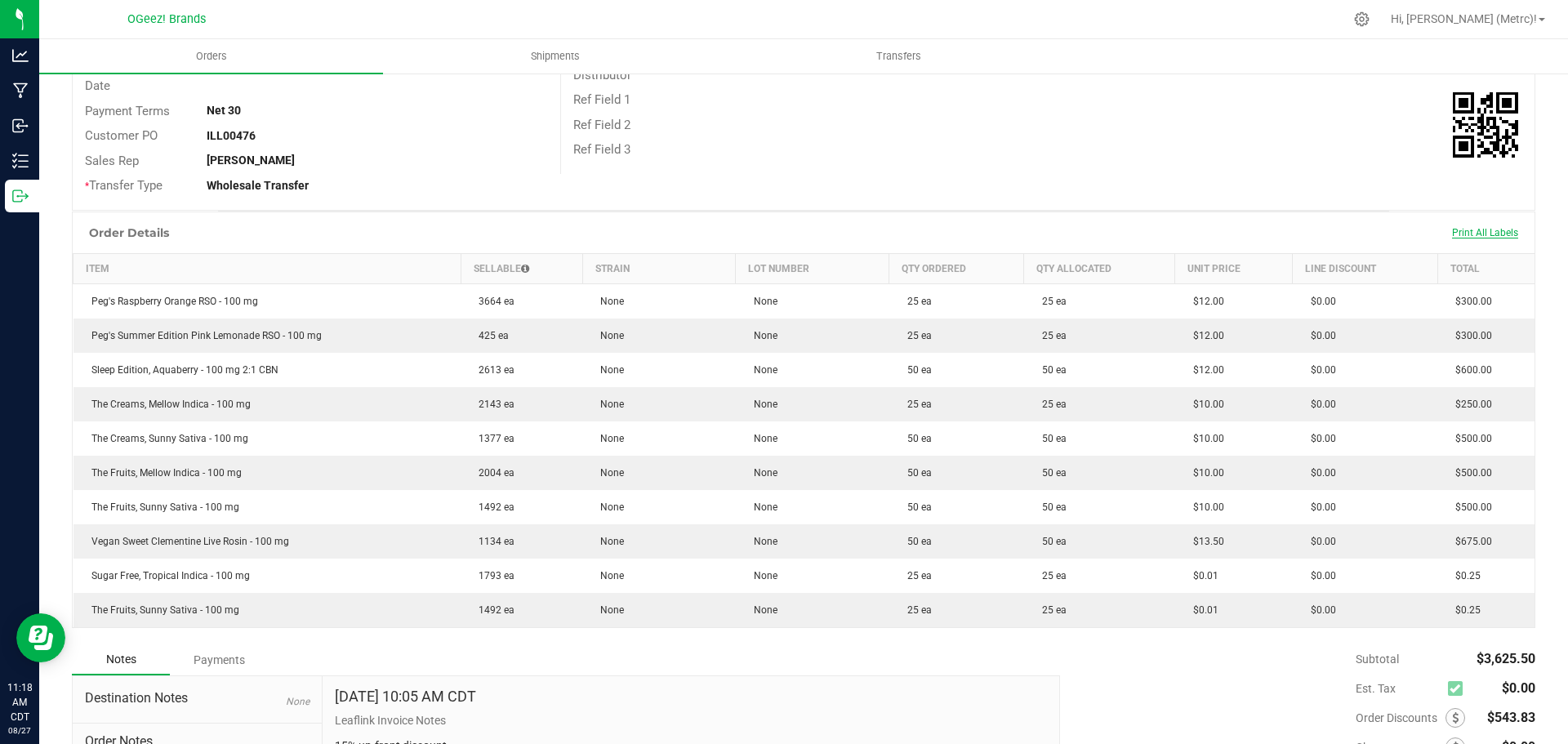
click at [1460, 234] on span "Print All Labels" at bounding box center [1485, 233] width 66 height 11
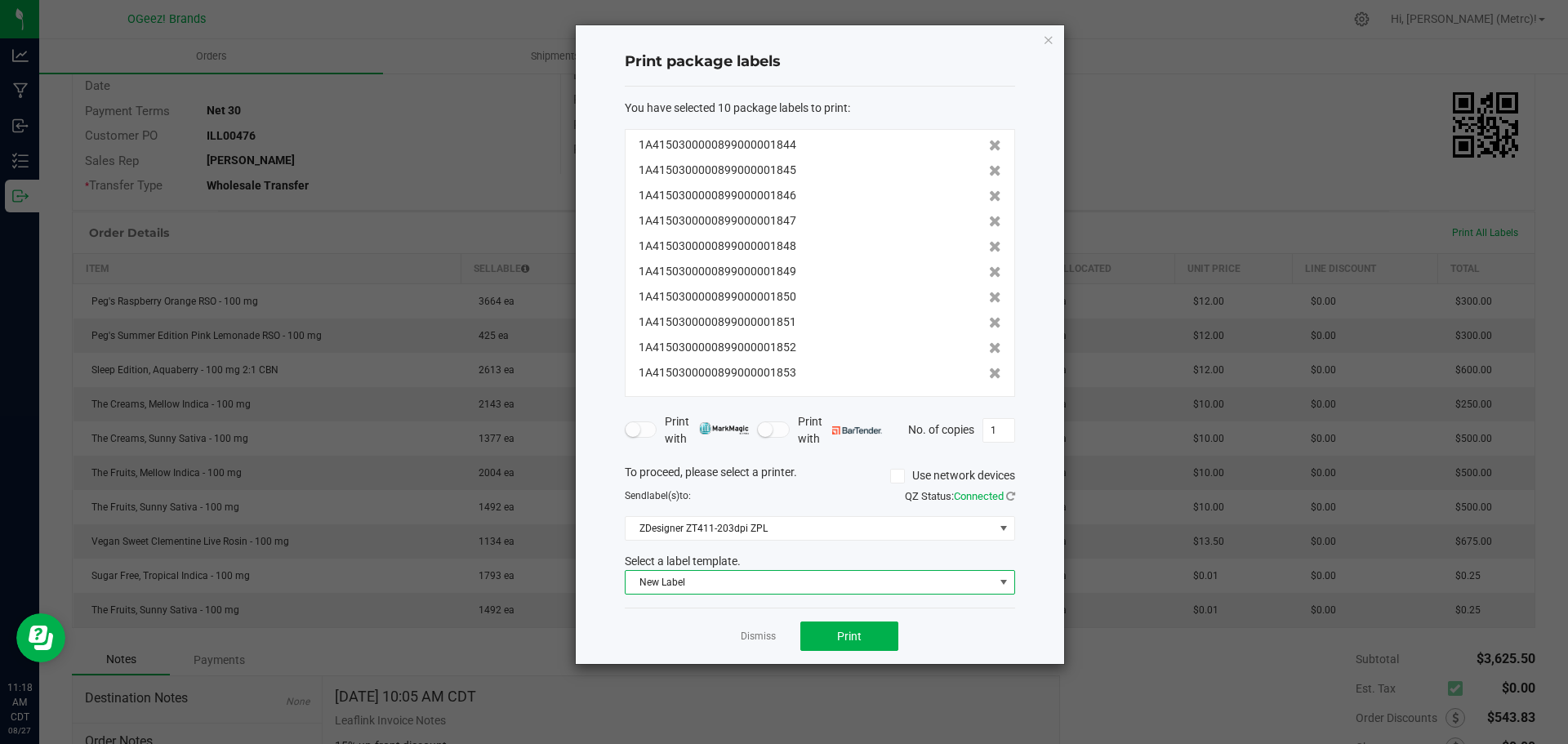
click at [787, 587] on span "New Label" at bounding box center [810, 582] width 368 height 23
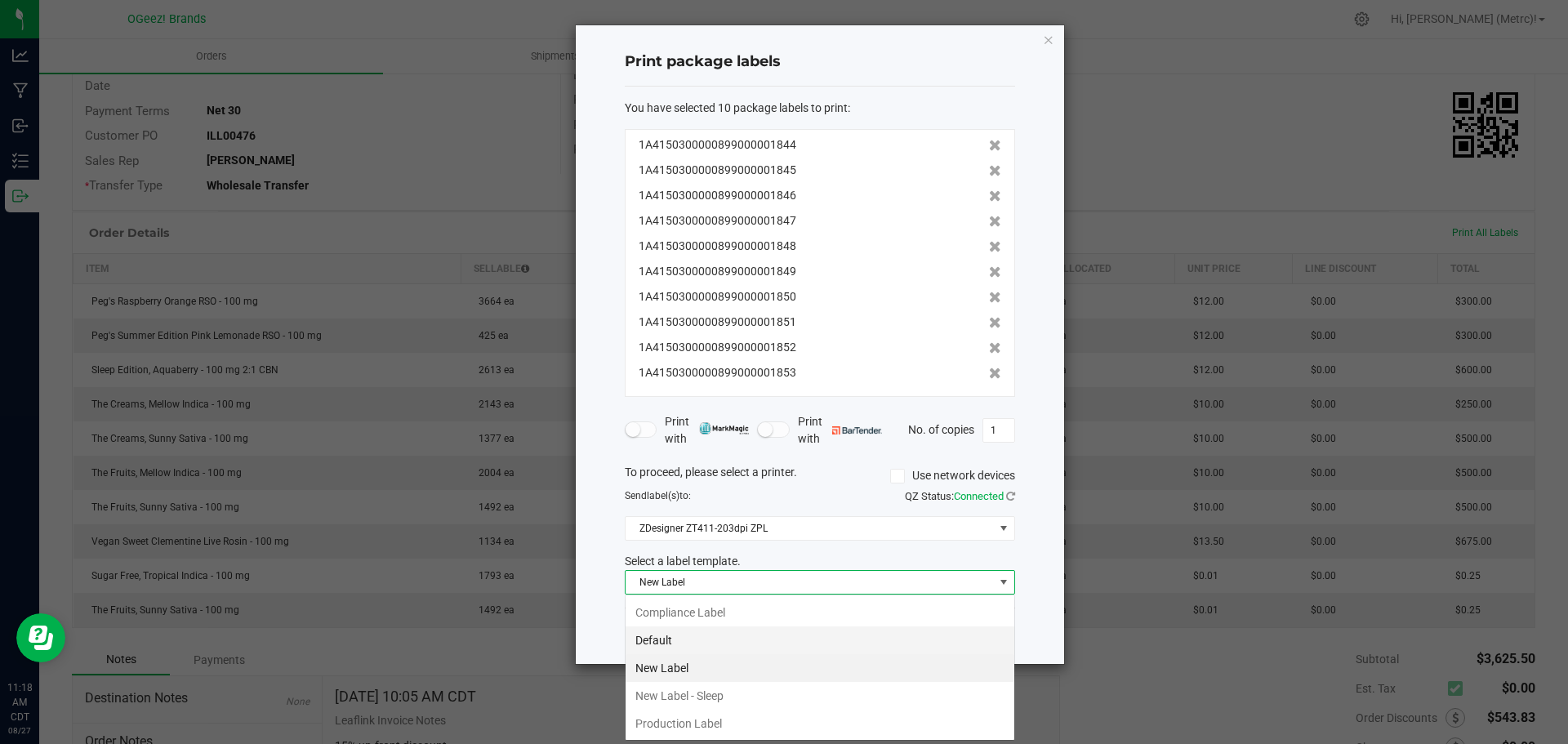
scroll to position [25, 390]
drag, startPoint x: 689, startPoint y: 719, endPoint x: 801, endPoint y: 625, distance: 146.2
click at [689, 720] on li "Production Label" at bounding box center [820, 724] width 388 height 28
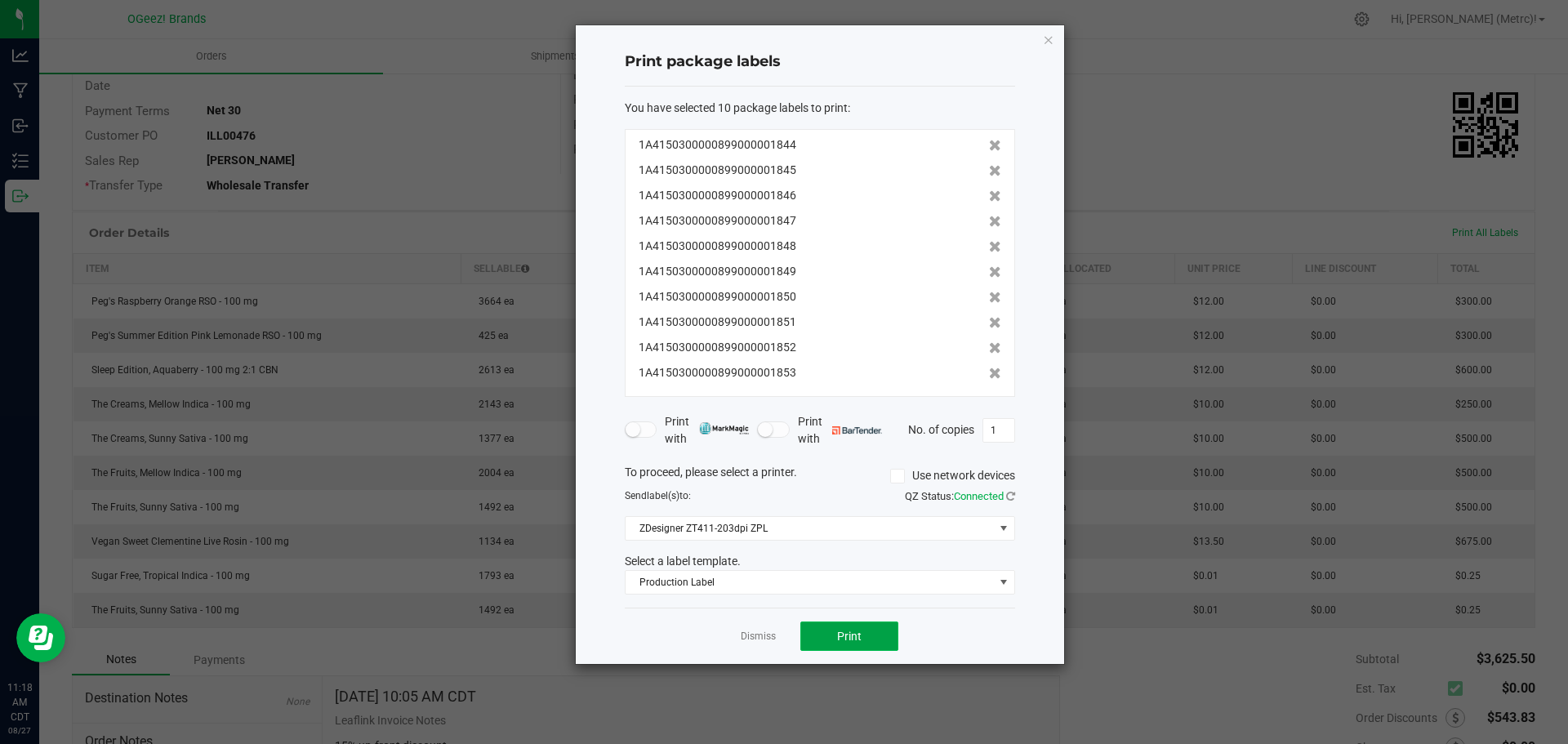
click at [815, 634] on button "Print" at bounding box center [849, 636] width 98 height 29
click at [1056, 37] on div "Print package labels You have selected 10 package labels to print : 1A415030000…" at bounding box center [820, 345] width 489 height 639
click at [1048, 43] on icon "button" at bounding box center [1048, 39] width 11 height 19
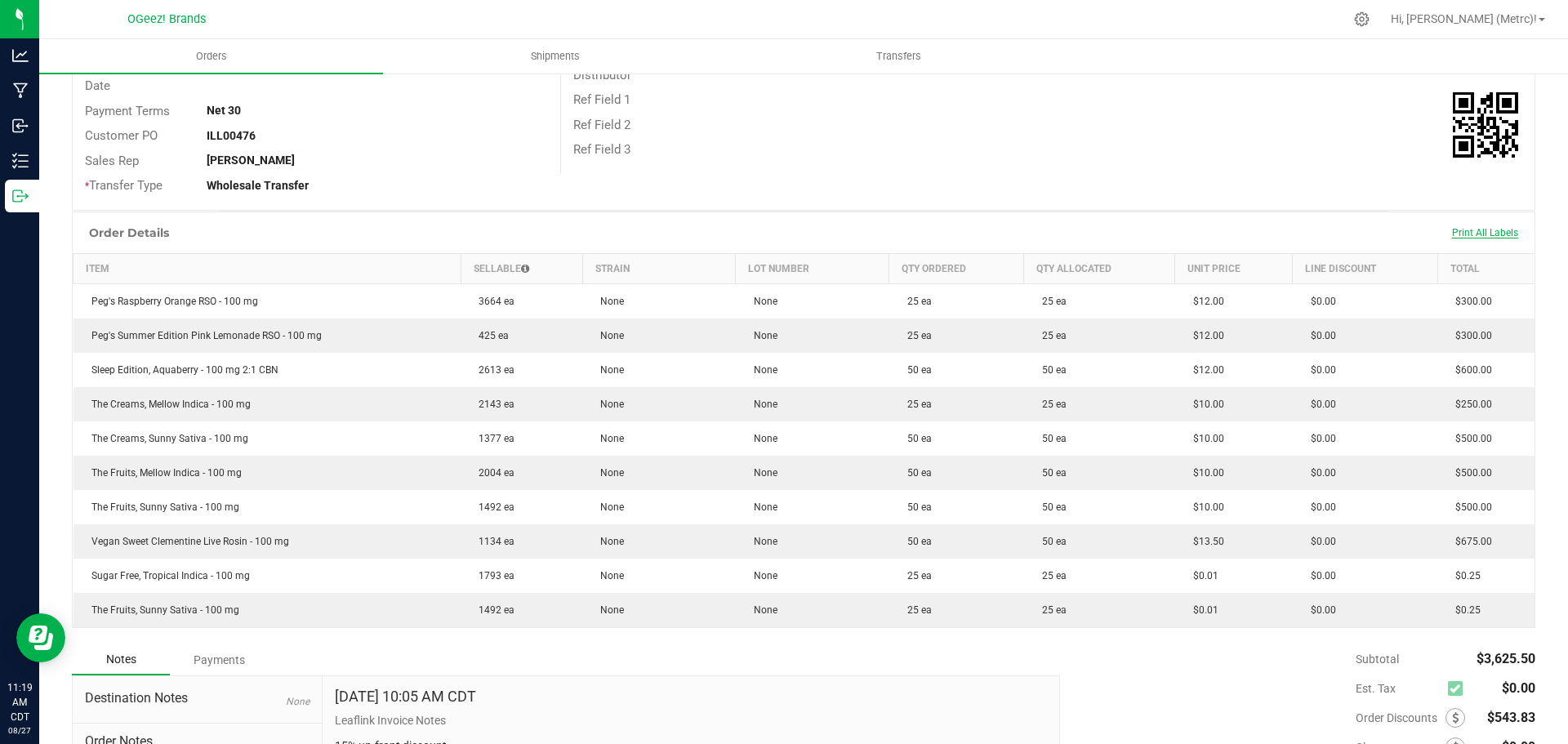
click at [1471, 231] on span "Print All Labels" at bounding box center [1485, 233] width 66 height 11
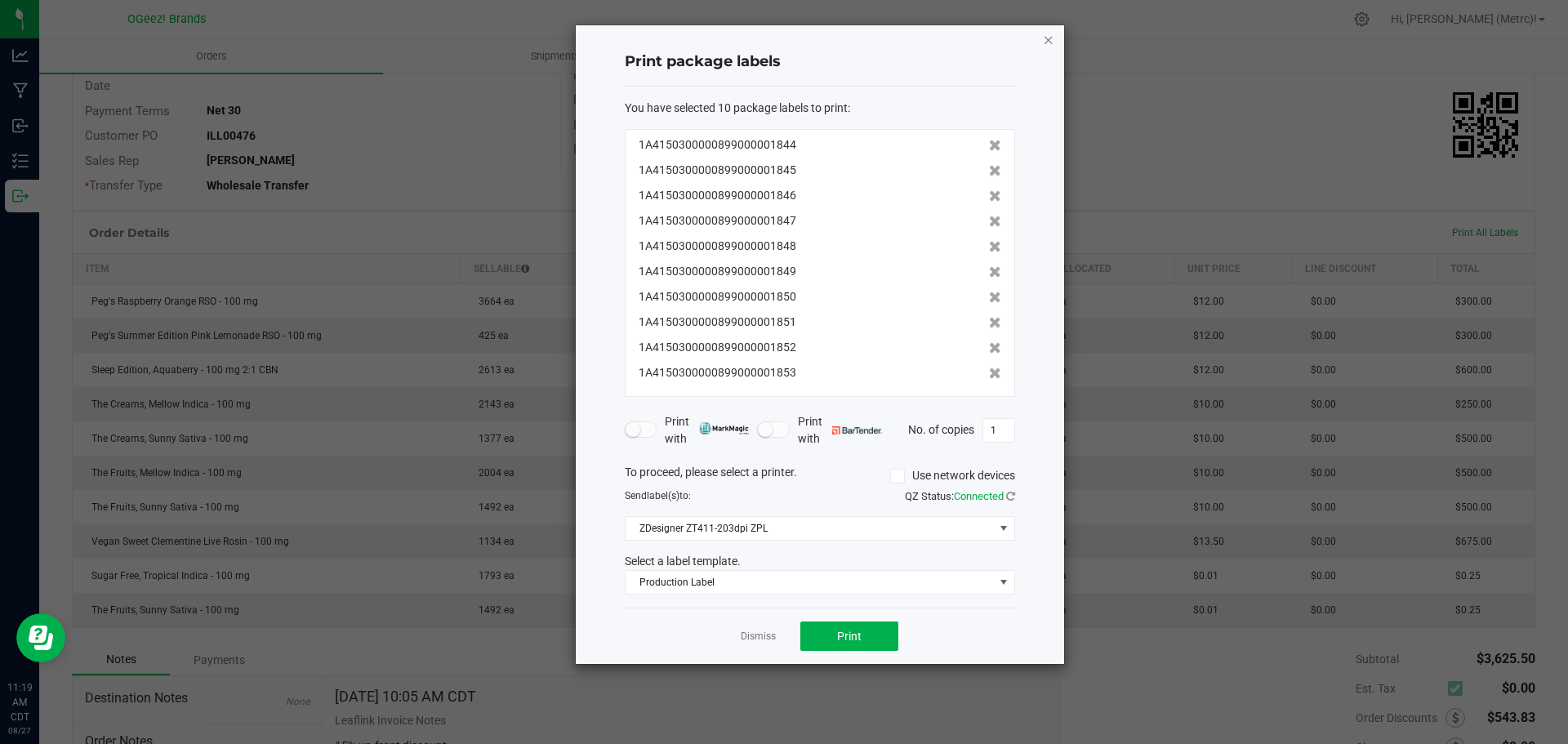
click at [1046, 38] on icon "button" at bounding box center [1048, 39] width 11 height 19
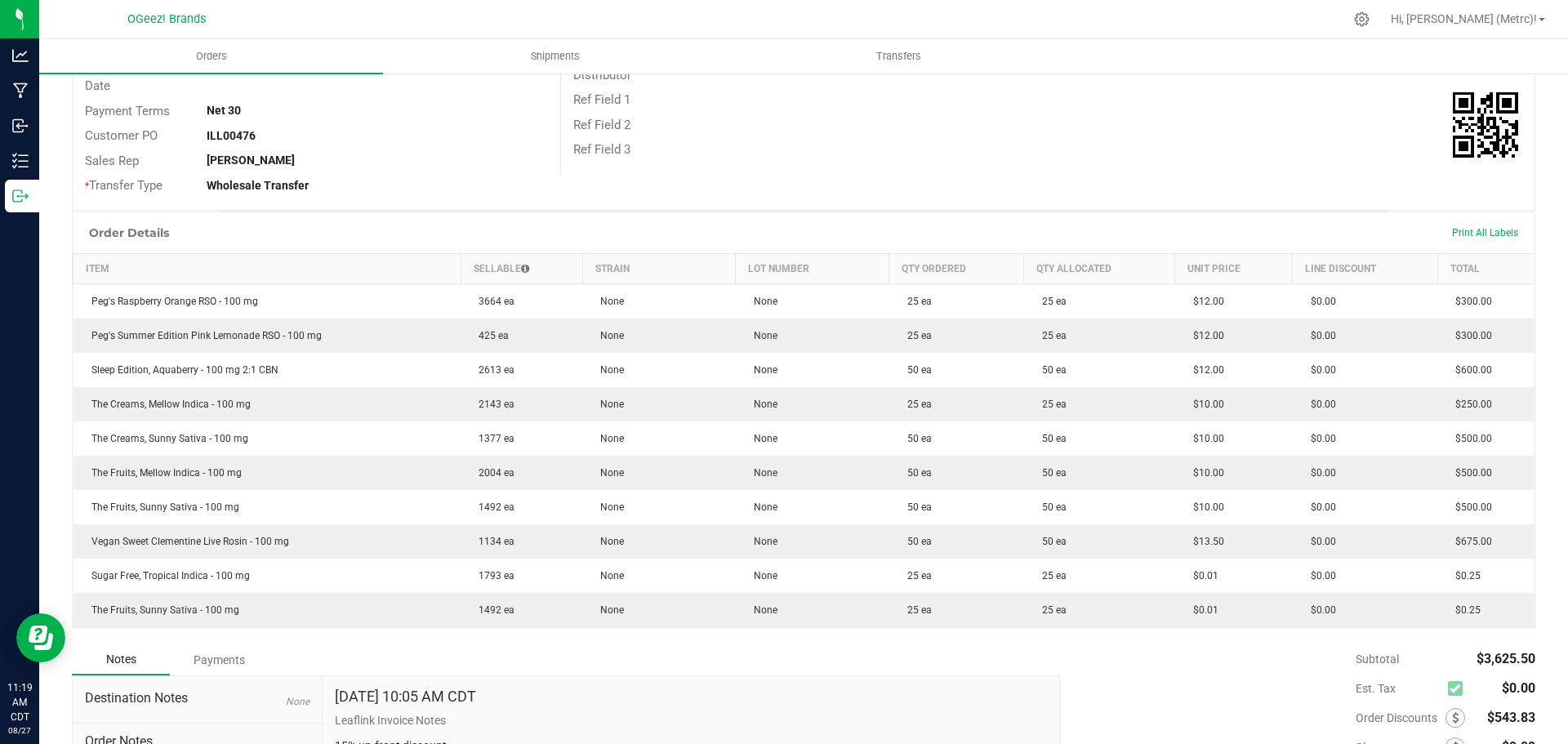
click at [1466, 238] on div "Print All Labels" at bounding box center [1485, 233] width 83 height 13
click at [1464, 237] on span "Print All Labels" at bounding box center [1485, 233] width 66 height 11
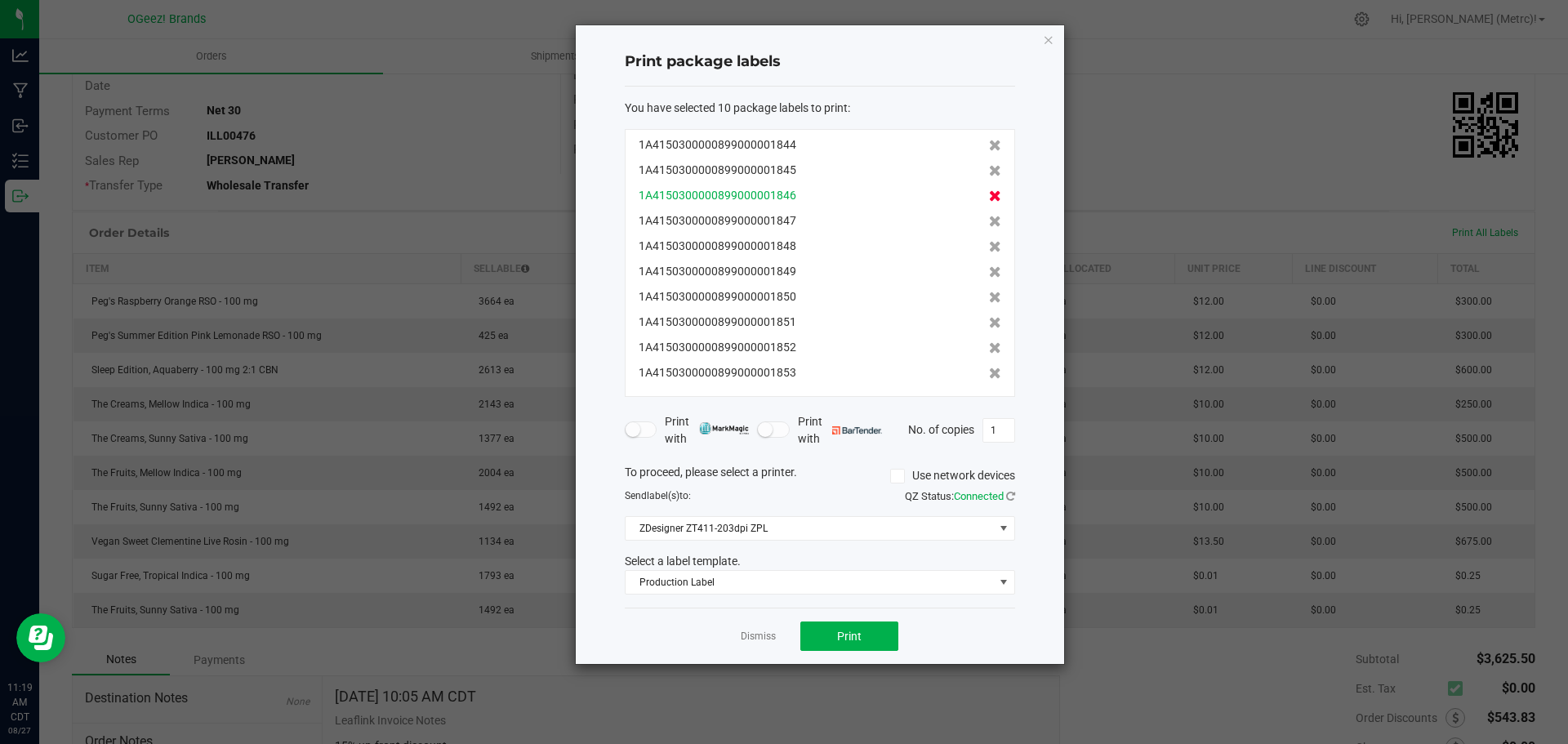
click at [989, 198] on icon at bounding box center [995, 196] width 12 height 11
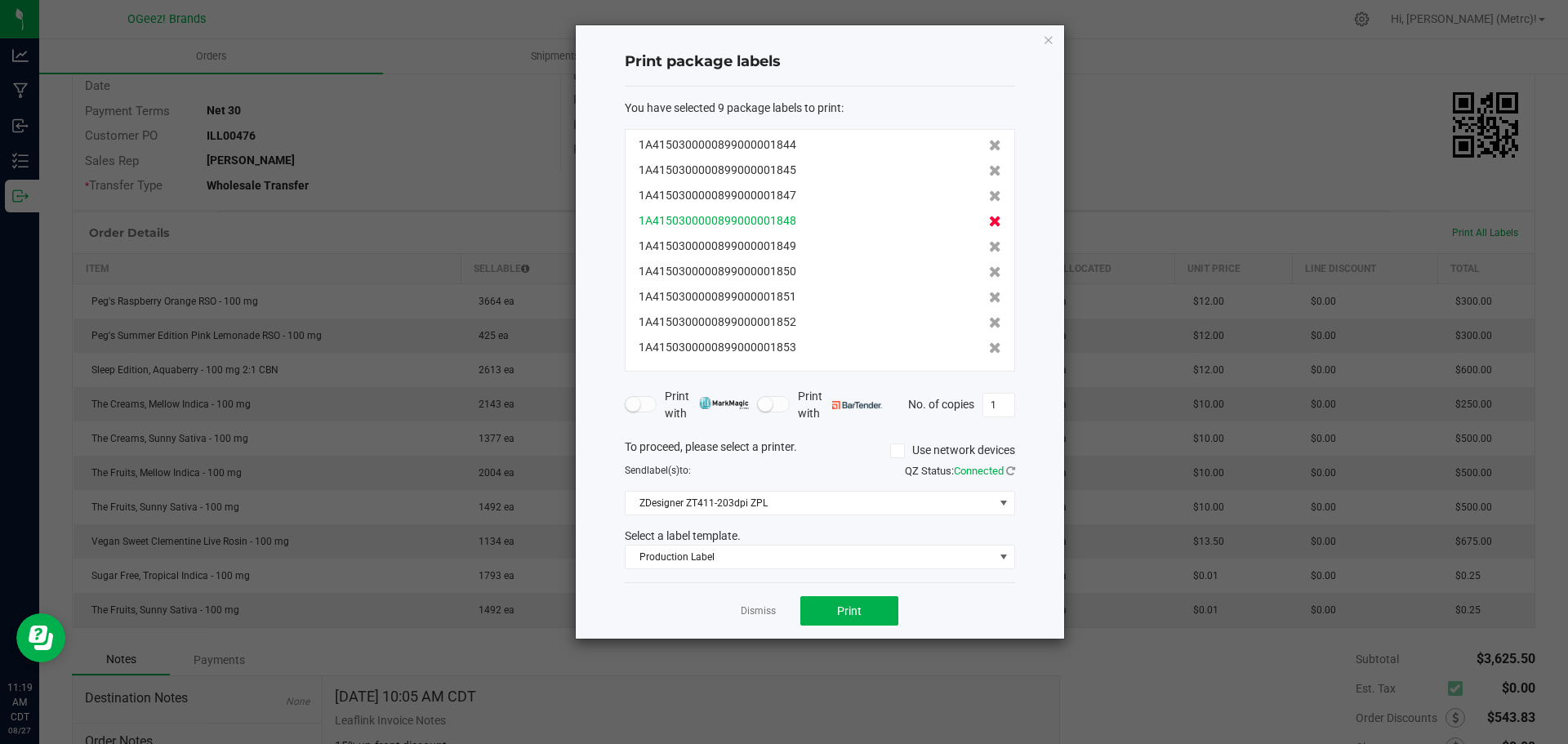
click at [989, 219] on icon at bounding box center [995, 221] width 12 height 11
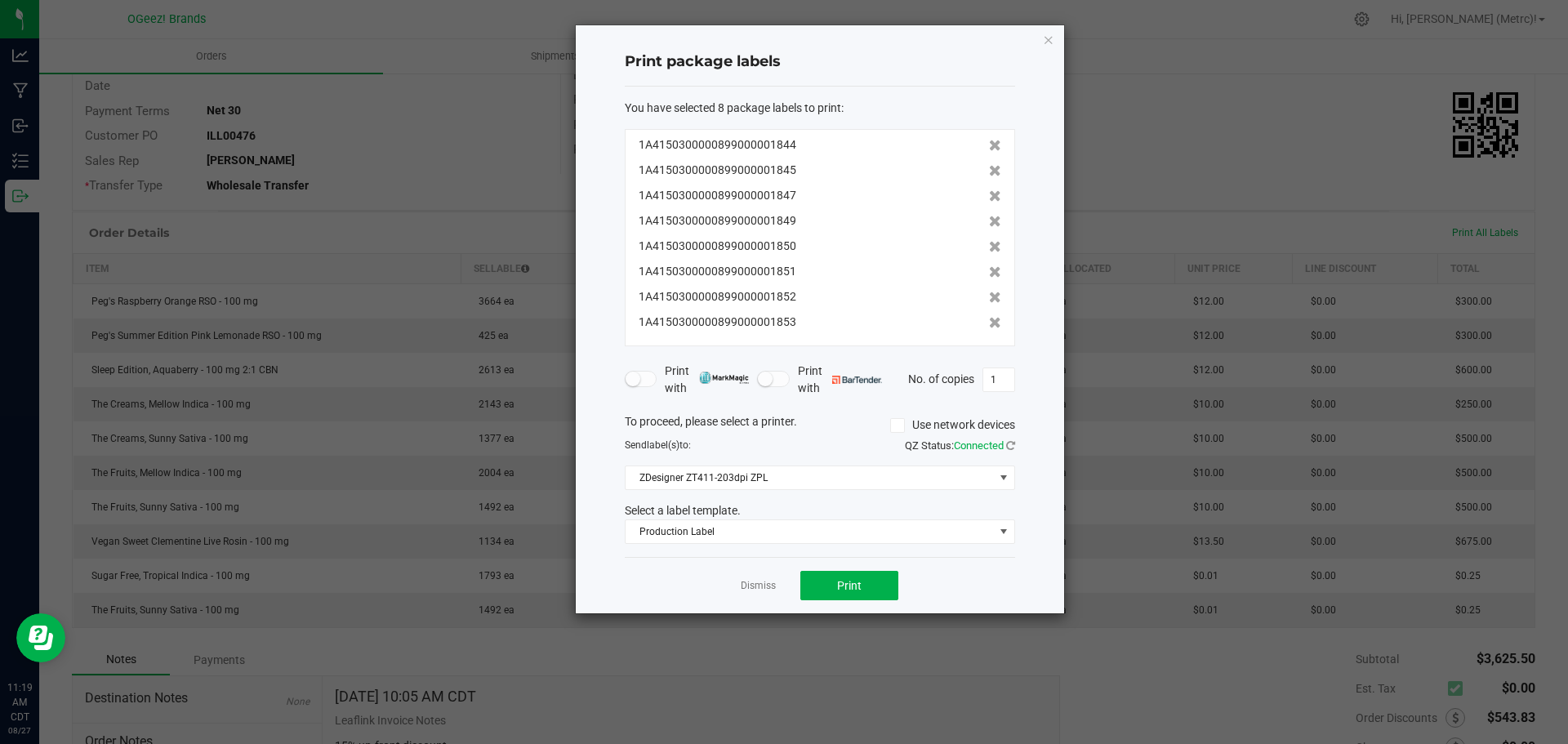
click at [989, 219] on icon at bounding box center [995, 221] width 12 height 11
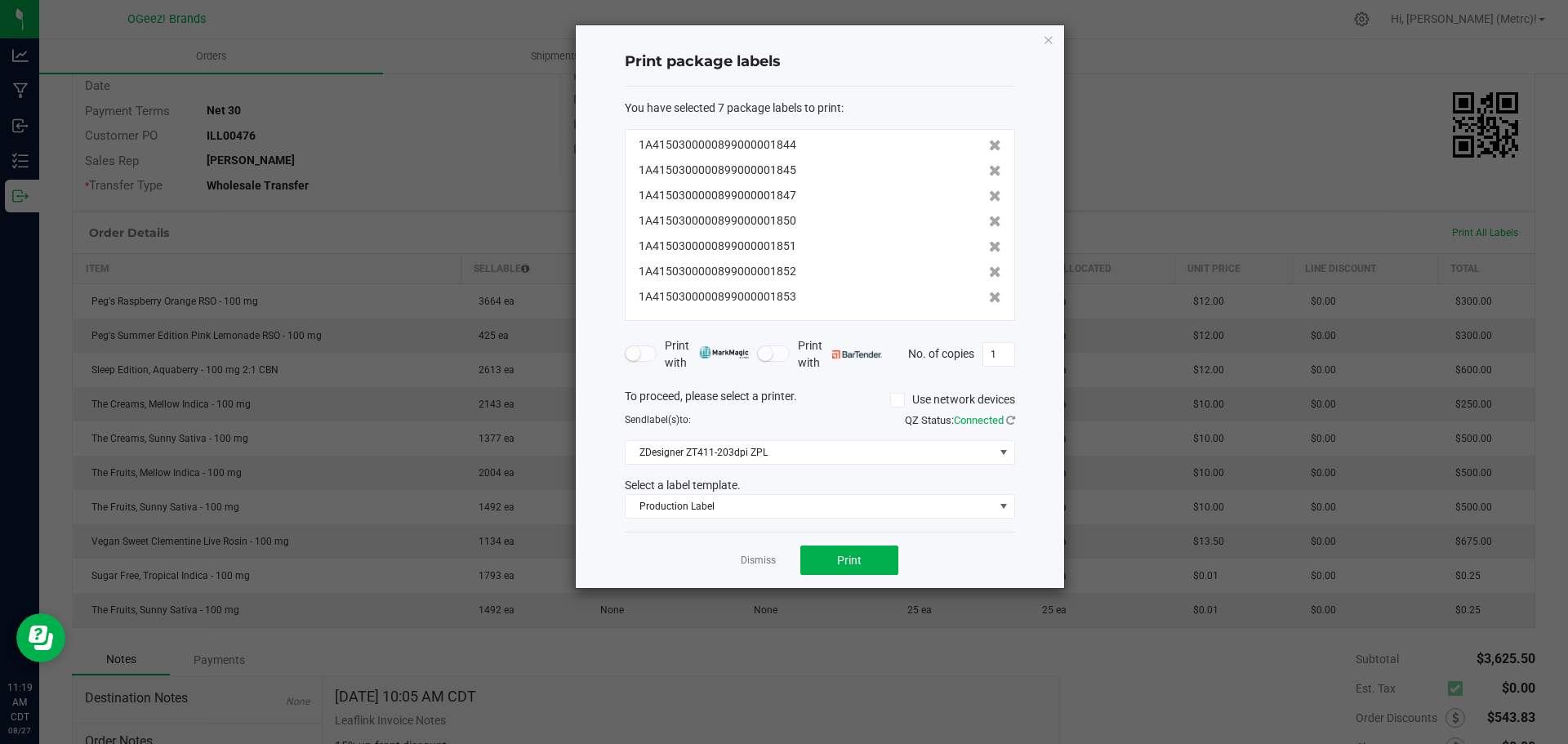
click at [989, 219] on icon at bounding box center [995, 221] width 12 height 11
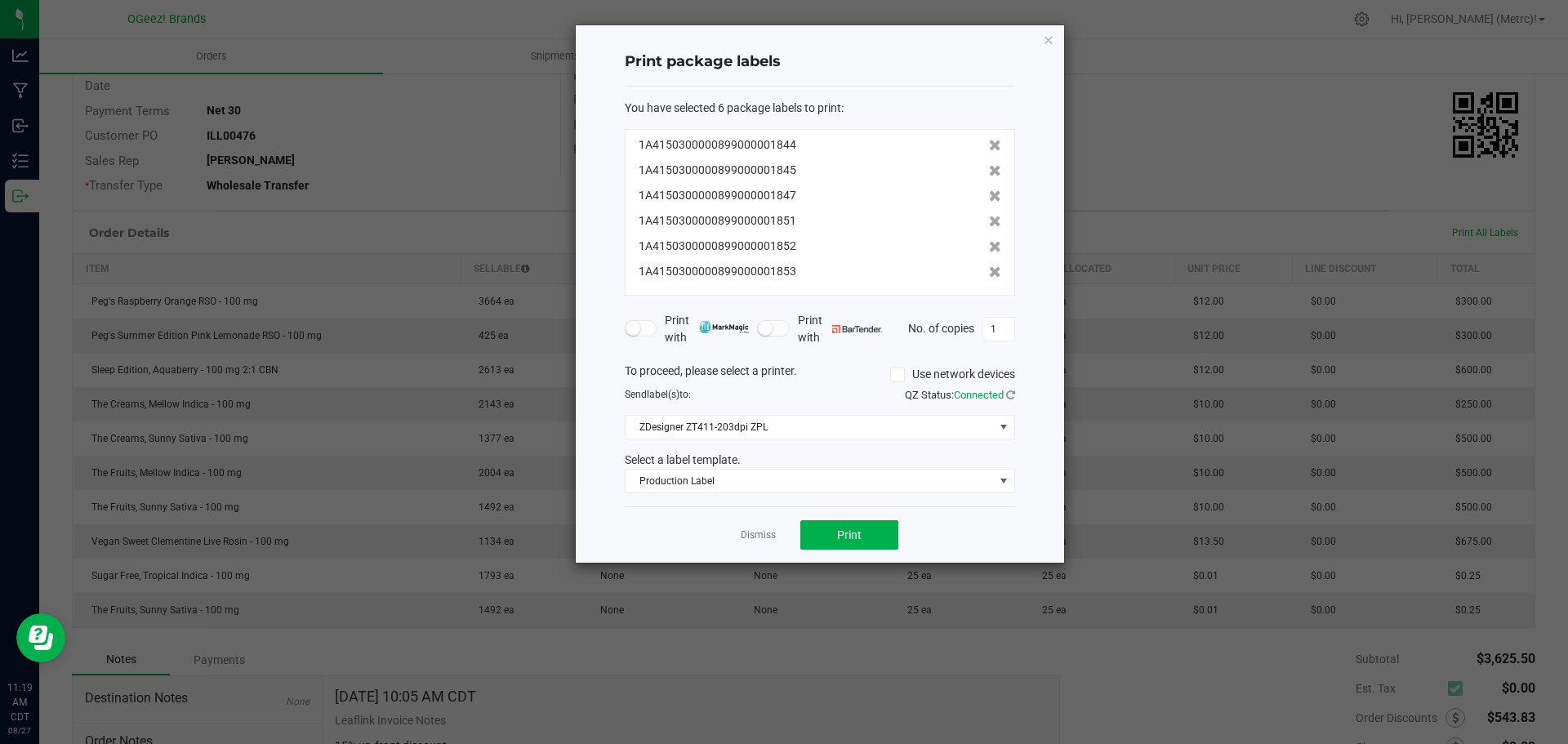
click at [989, 219] on icon at bounding box center [995, 221] width 12 height 11
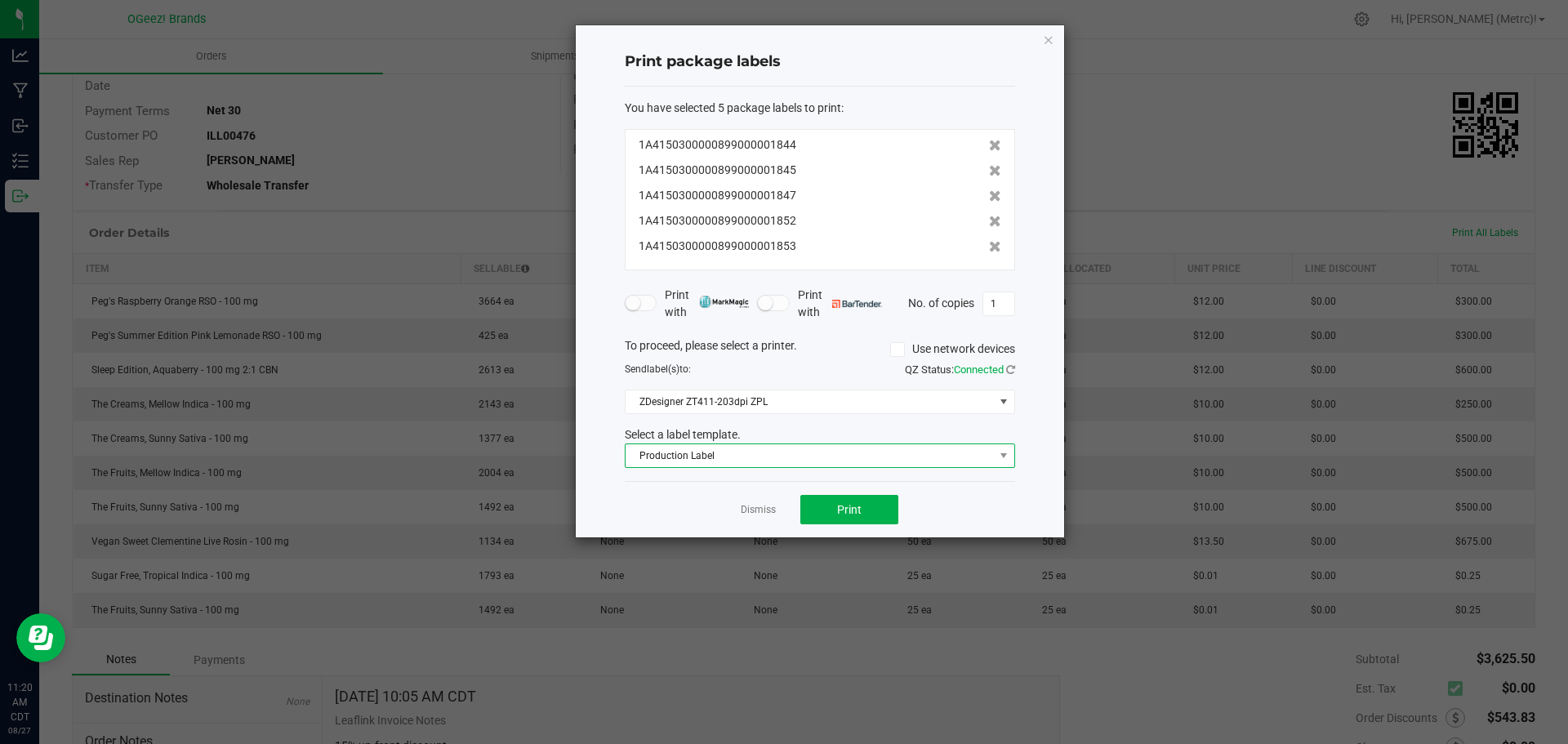
click at [981, 450] on span "Production Label" at bounding box center [810, 456] width 368 height 23
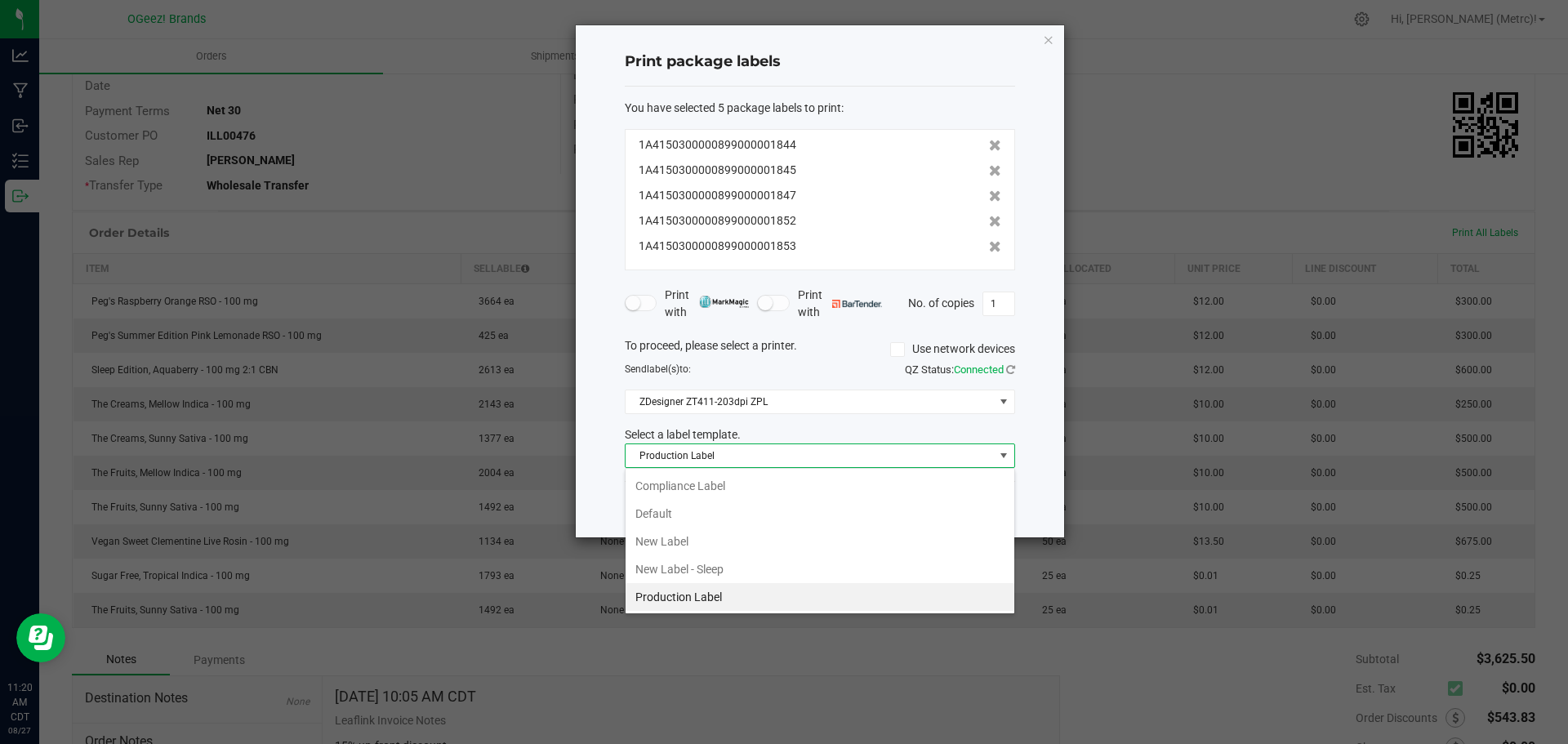
click at [1026, 456] on div "Production Label" at bounding box center [820, 456] width 415 height 25
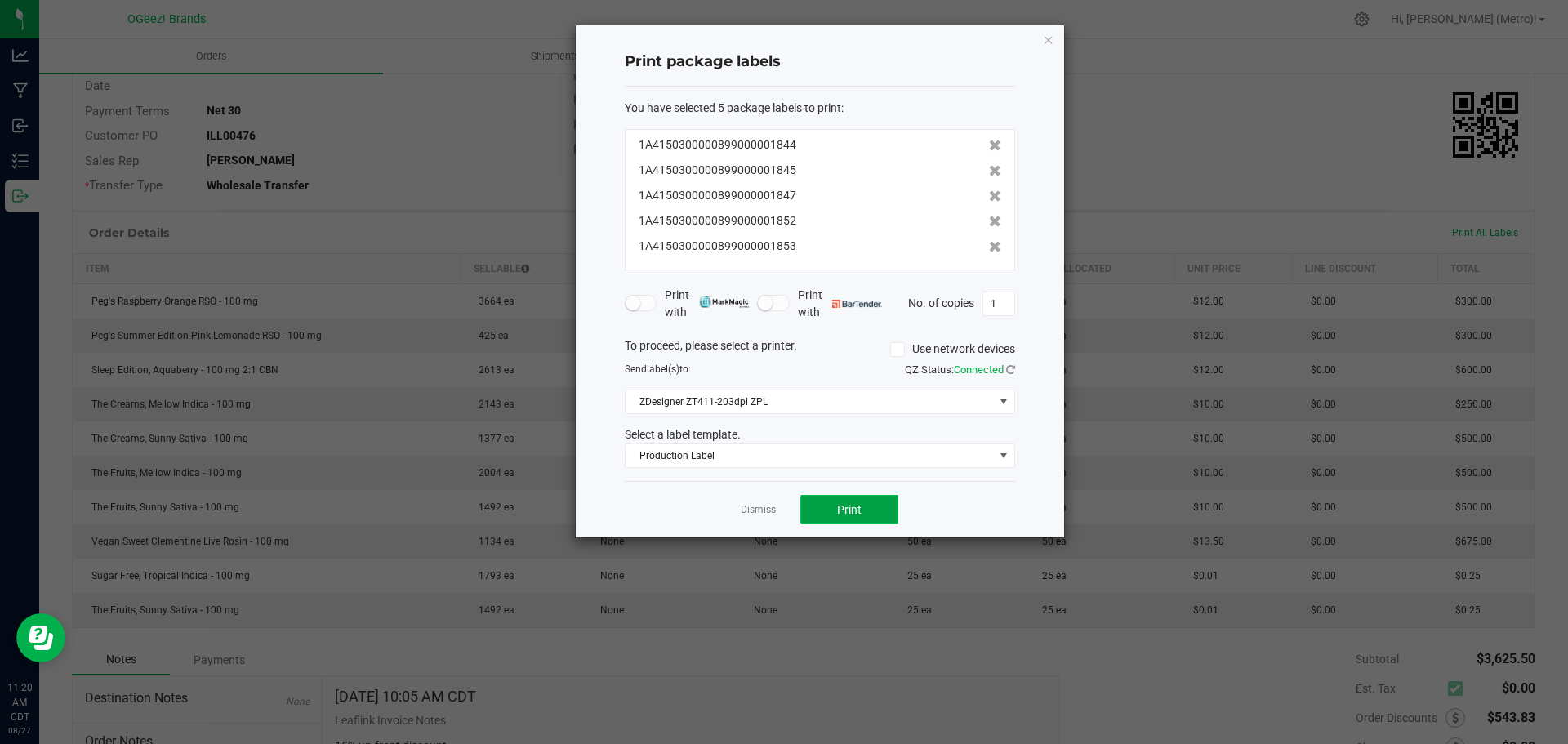
click at [861, 504] on button "Print" at bounding box center [849, 510] width 98 height 29
click at [989, 221] on icon at bounding box center [995, 221] width 12 height 11
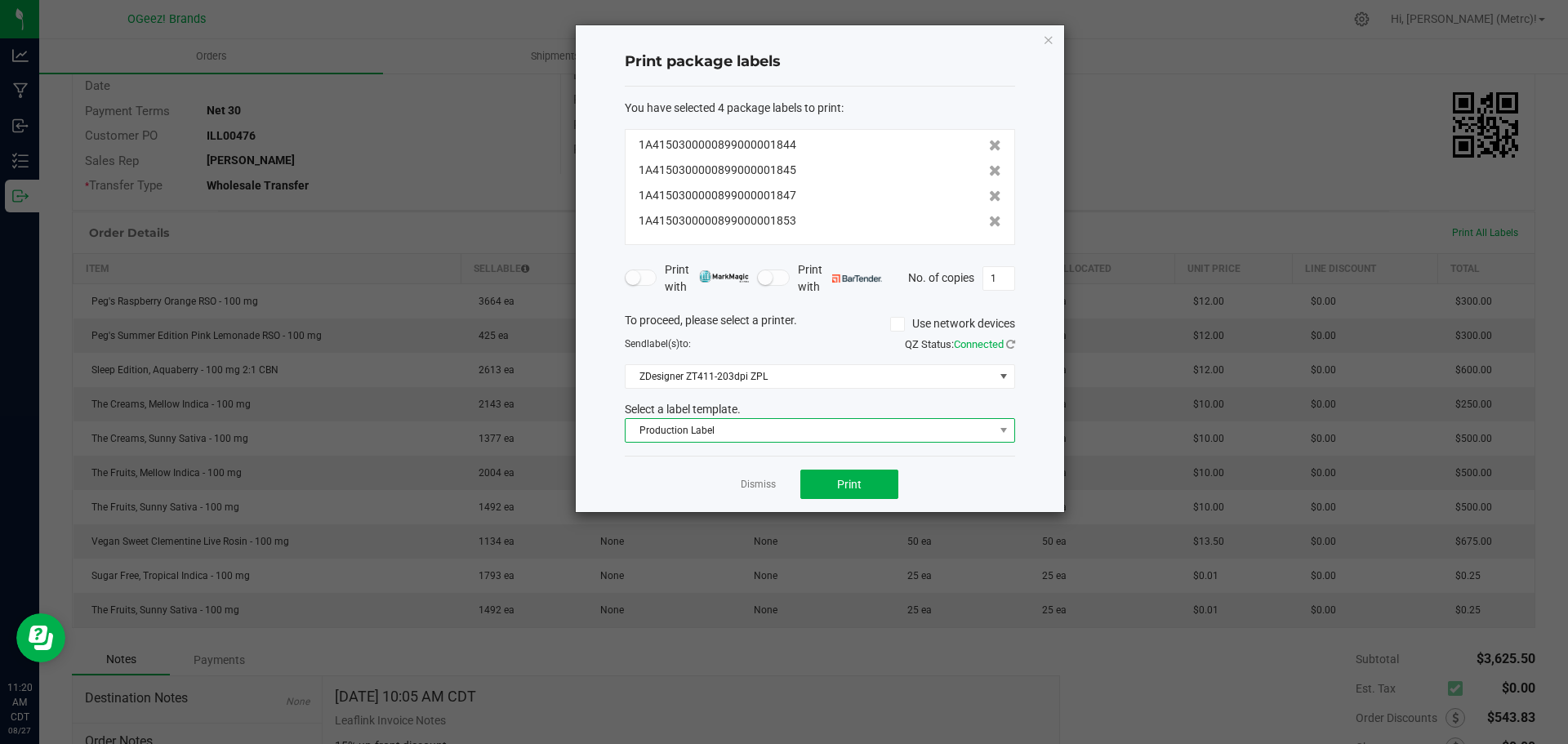
click at [931, 436] on span "Production Label" at bounding box center [810, 430] width 368 height 23
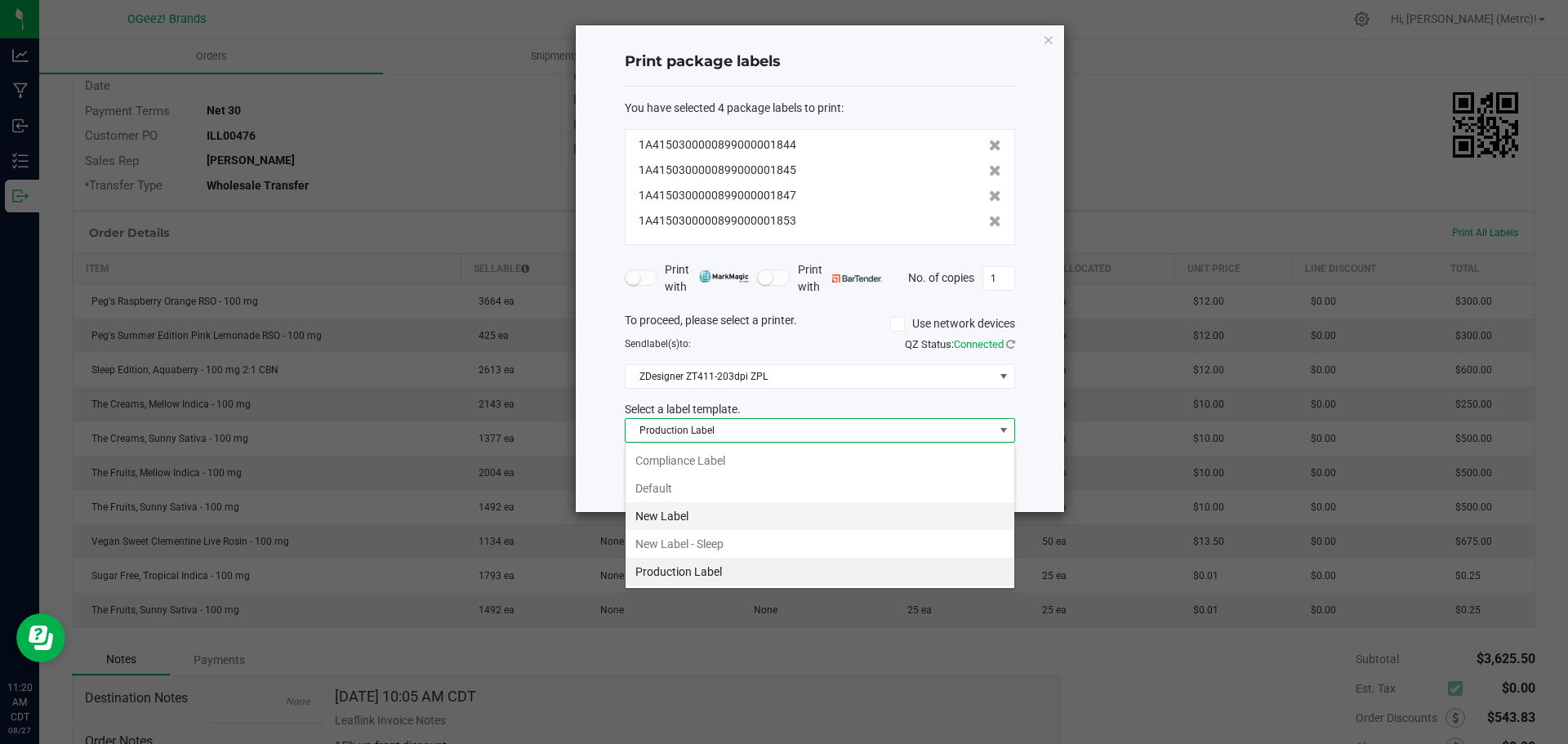
click at [700, 515] on li "New Label" at bounding box center [820, 517] width 388 height 28
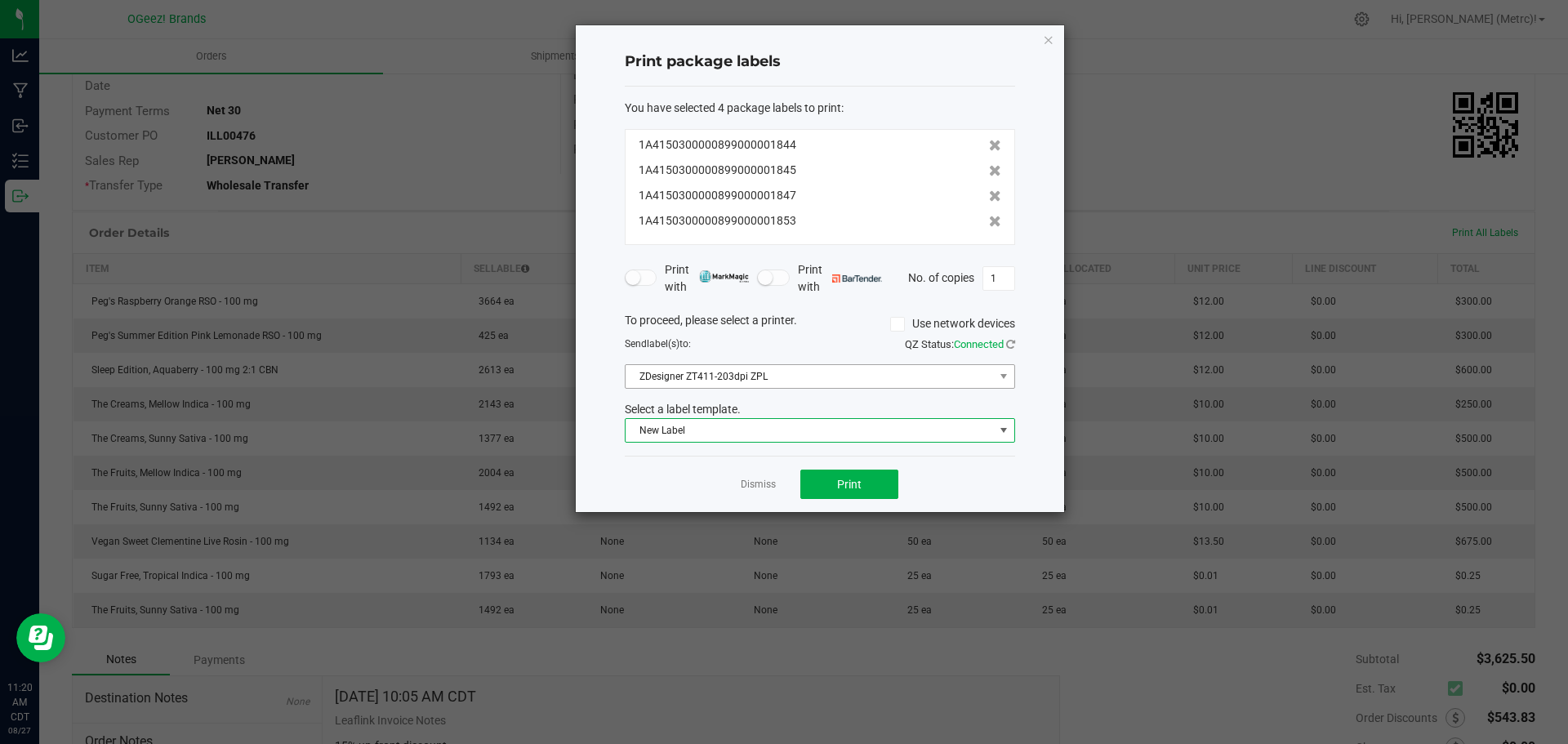
drag, startPoint x: 905, startPoint y: 403, endPoint x: 926, endPoint y: 388, distance: 25.8
drag, startPoint x: 926, startPoint y: 388, endPoint x: 849, endPoint y: 313, distance: 107.5
click at [830, 320] on div "To proceed, please select a printer. Use network devices" at bounding box center [820, 324] width 415 height 25
drag, startPoint x: 1007, startPoint y: 276, endPoint x: 996, endPoint y: 280, distance: 11.7
click at [1002, 280] on input "1" at bounding box center [998, 278] width 31 height 23
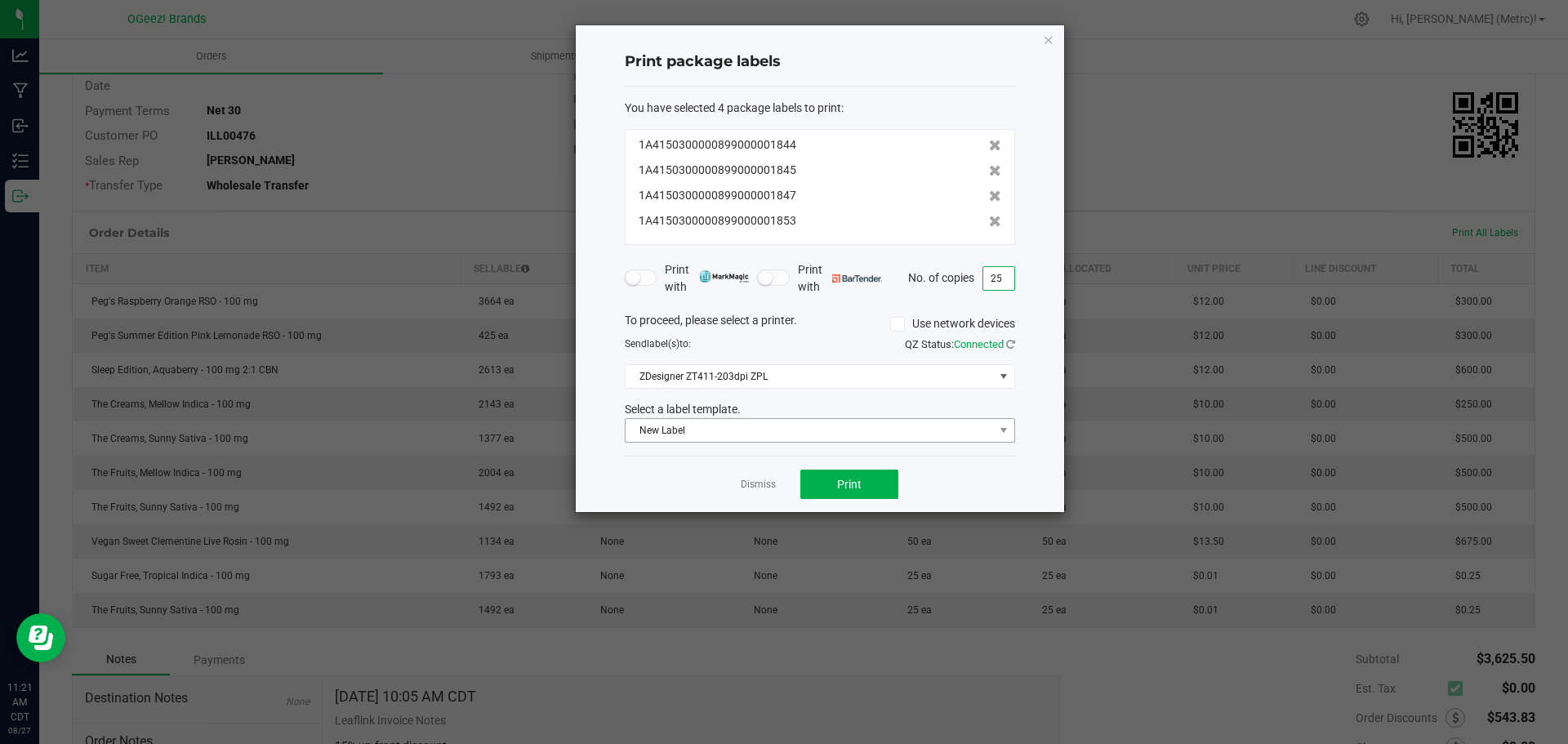
type input "25"
drag, startPoint x: 792, startPoint y: 439, endPoint x: 794, endPoint y: 418, distance: 21.1
drag, startPoint x: 794, startPoint y: 418, endPoint x: 633, endPoint y: 471, distance: 169.5
click at [633, 471] on div "Dismiss Print" at bounding box center [820, 483] width 390 height 56
click at [873, 490] on button "Print" at bounding box center [849, 484] width 98 height 29
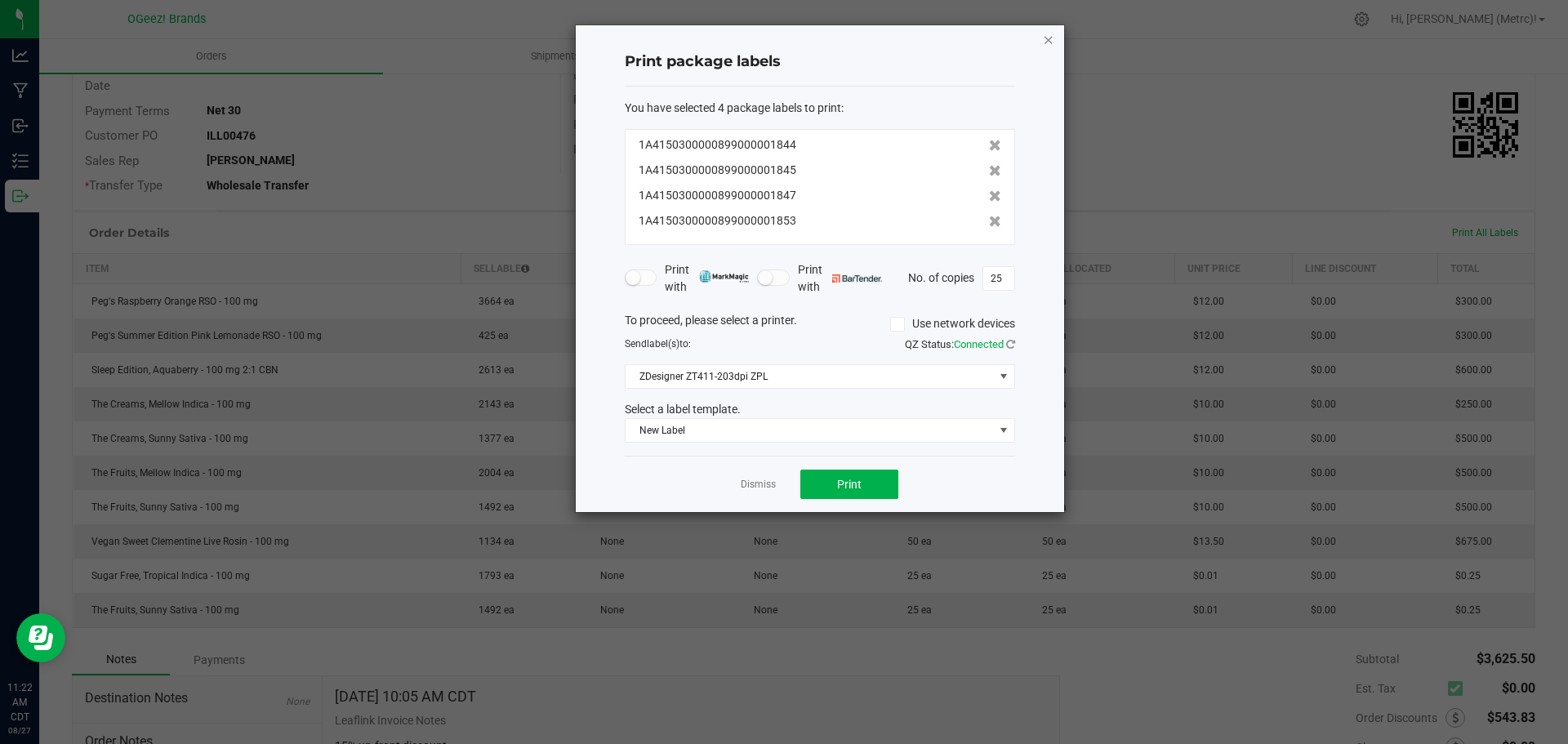
click at [1046, 40] on icon "button" at bounding box center [1048, 39] width 11 height 19
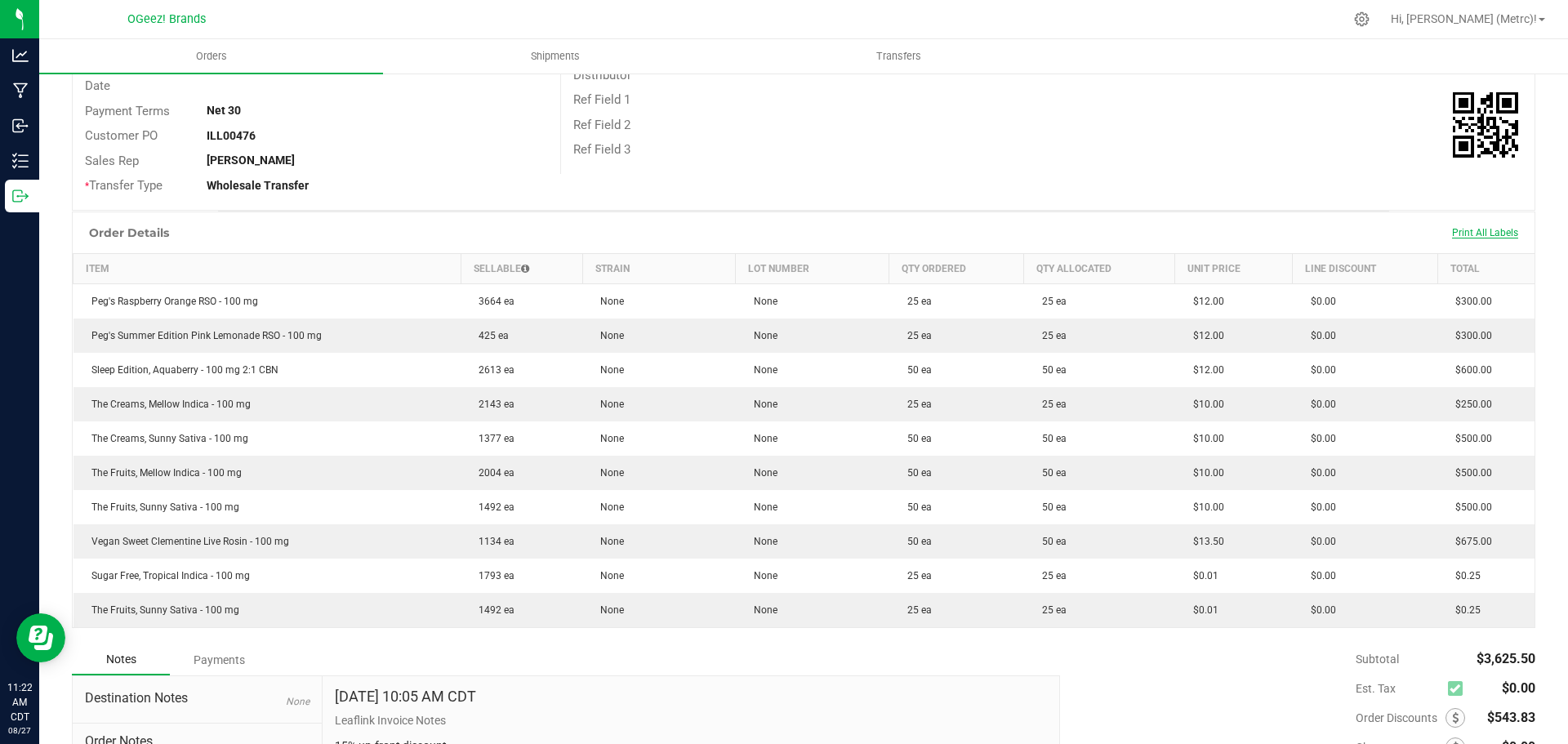
click at [1463, 238] on span "Print All Labels" at bounding box center [1485, 233] width 66 height 11
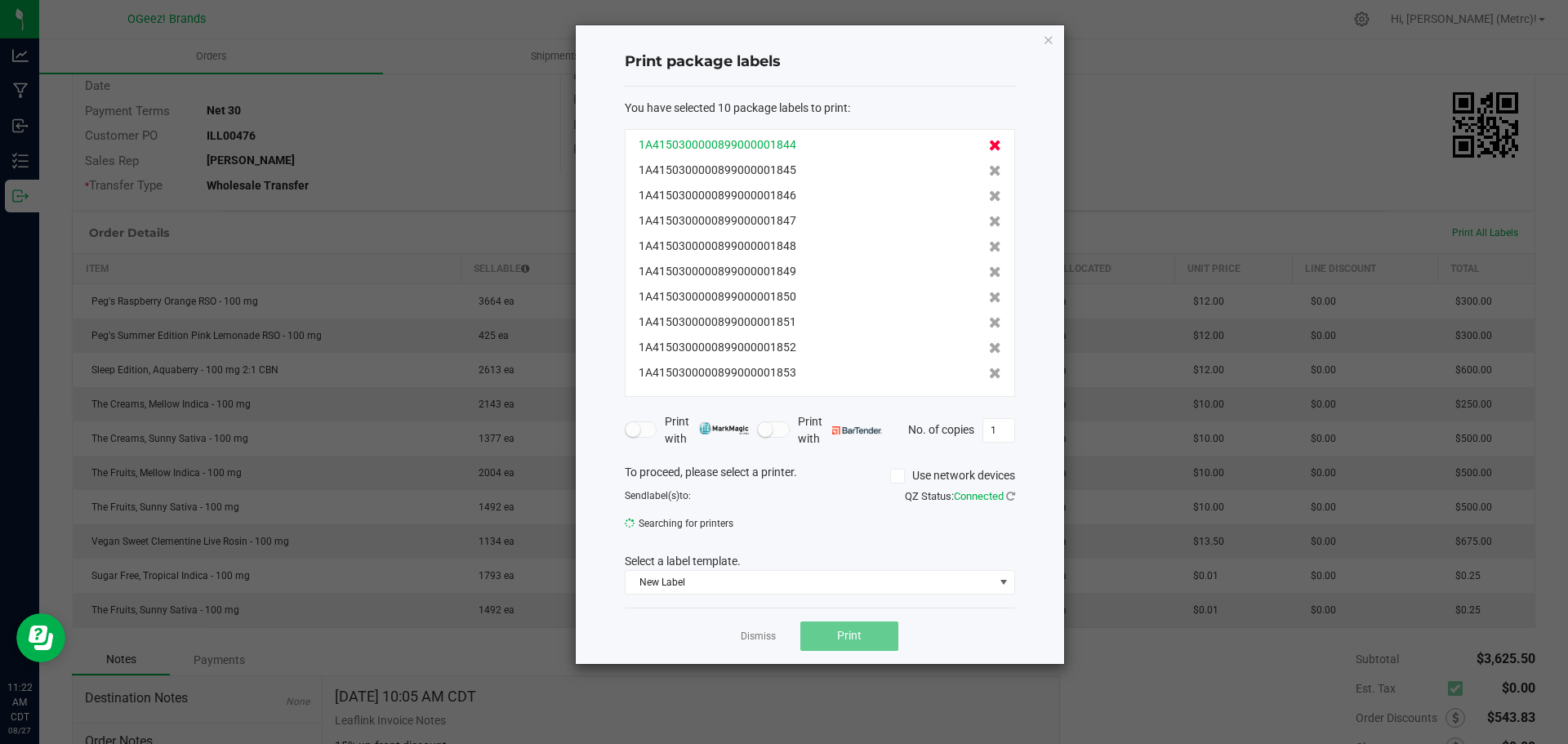
click at [989, 142] on icon at bounding box center [995, 145] width 12 height 11
click at [989, 165] on icon at bounding box center [995, 170] width 12 height 11
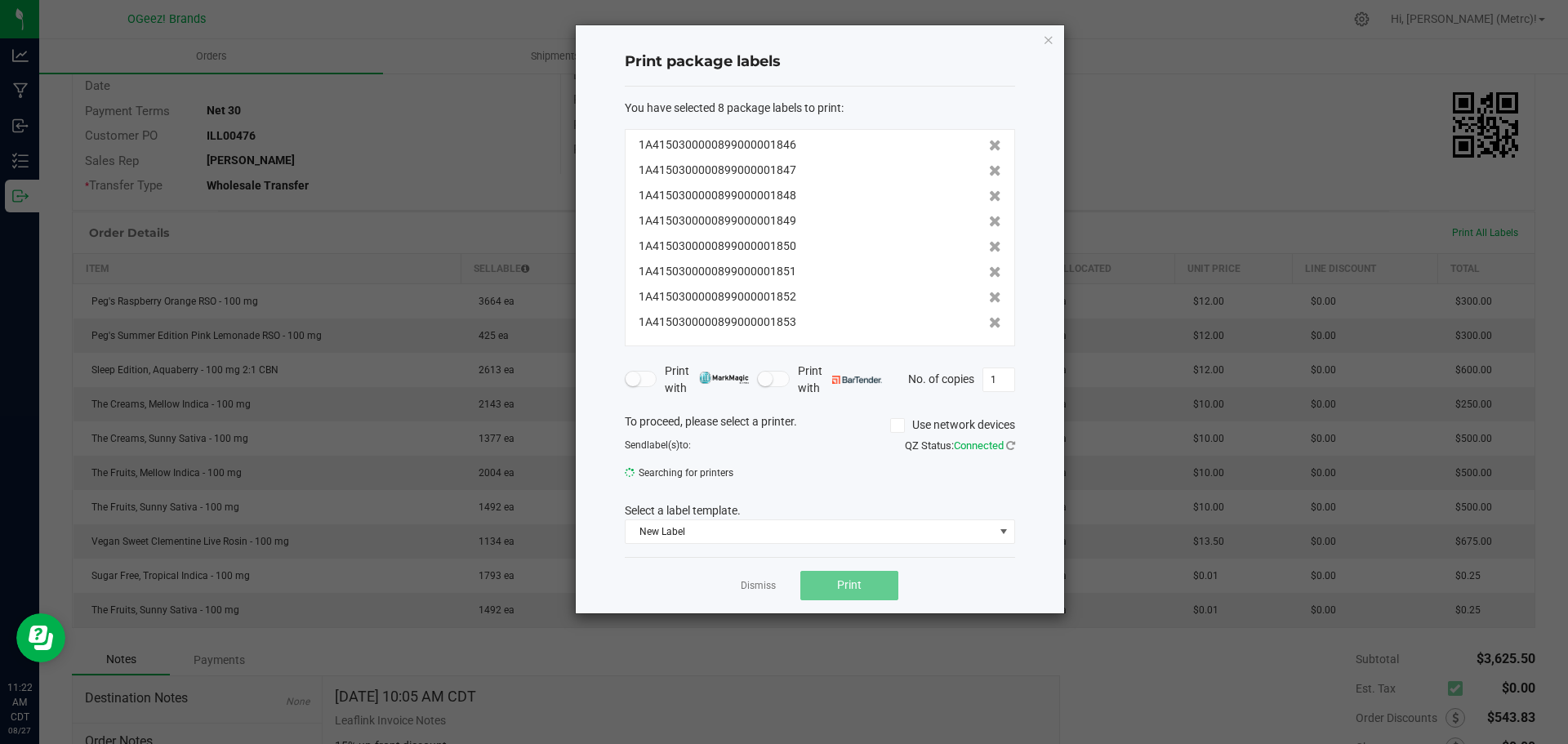
click at [989, 142] on icon at bounding box center [995, 145] width 12 height 11
click at [989, 165] on icon at bounding box center [995, 170] width 12 height 11
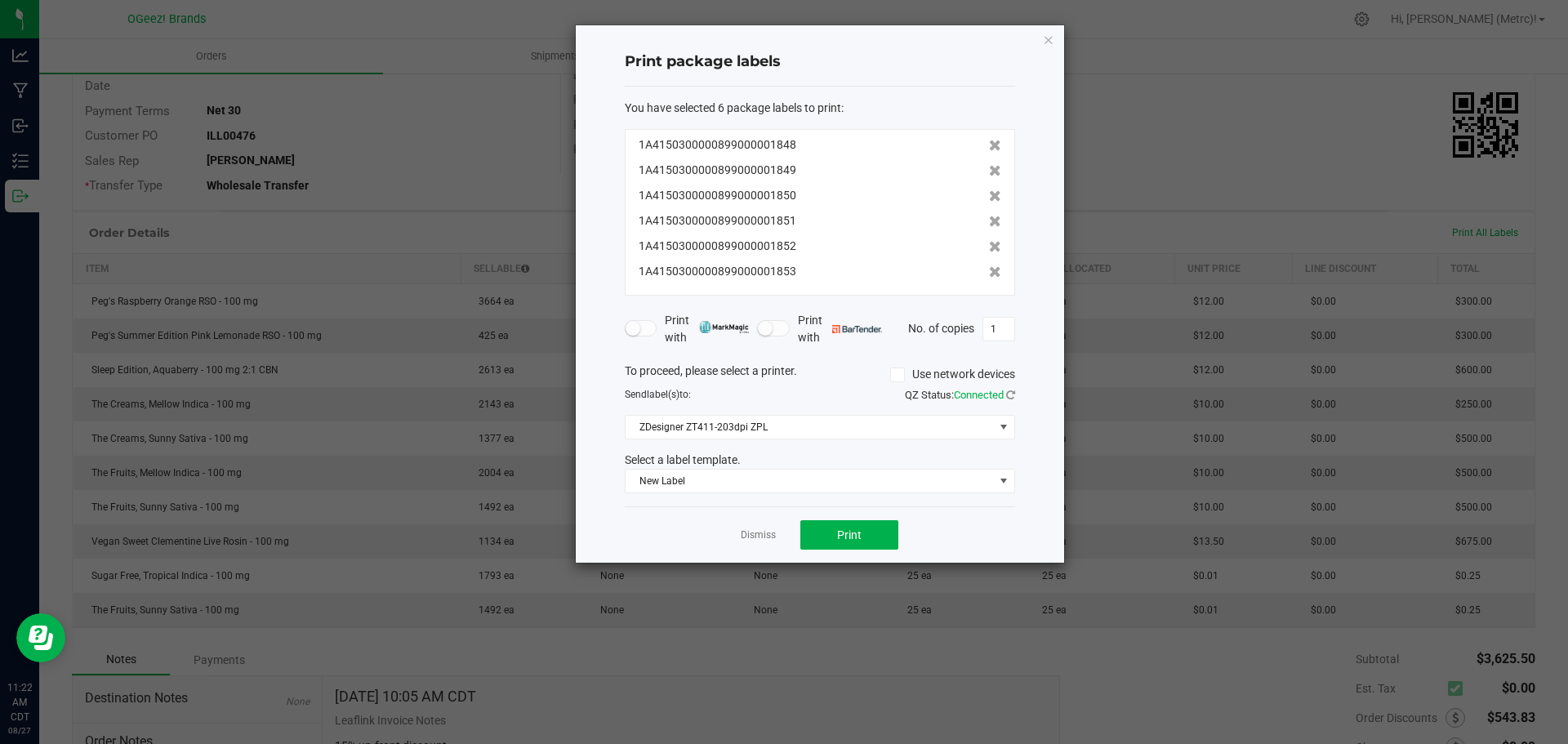
click at [989, 142] on icon at bounding box center [995, 145] width 12 height 11
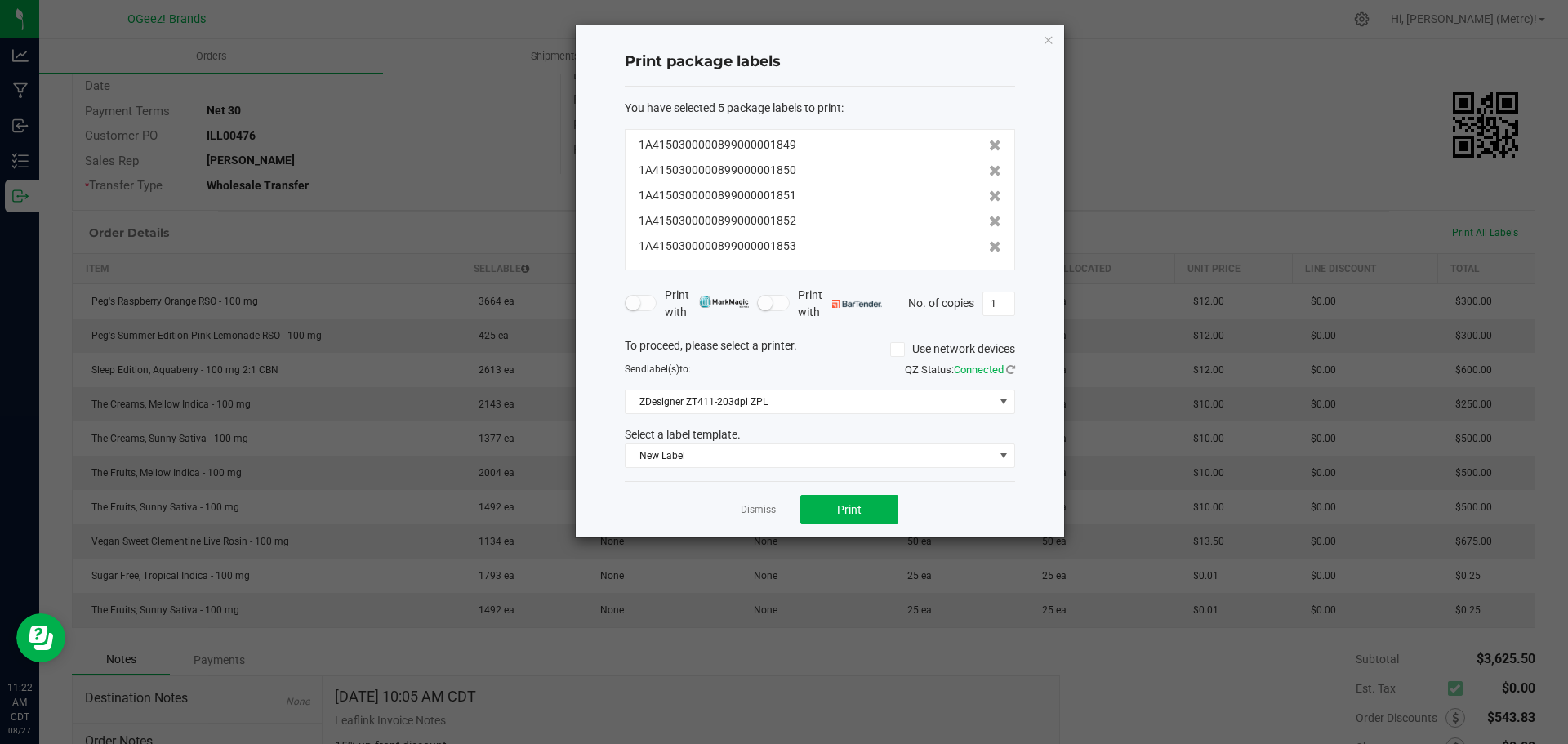
click at [989, 142] on icon at bounding box center [995, 145] width 12 height 11
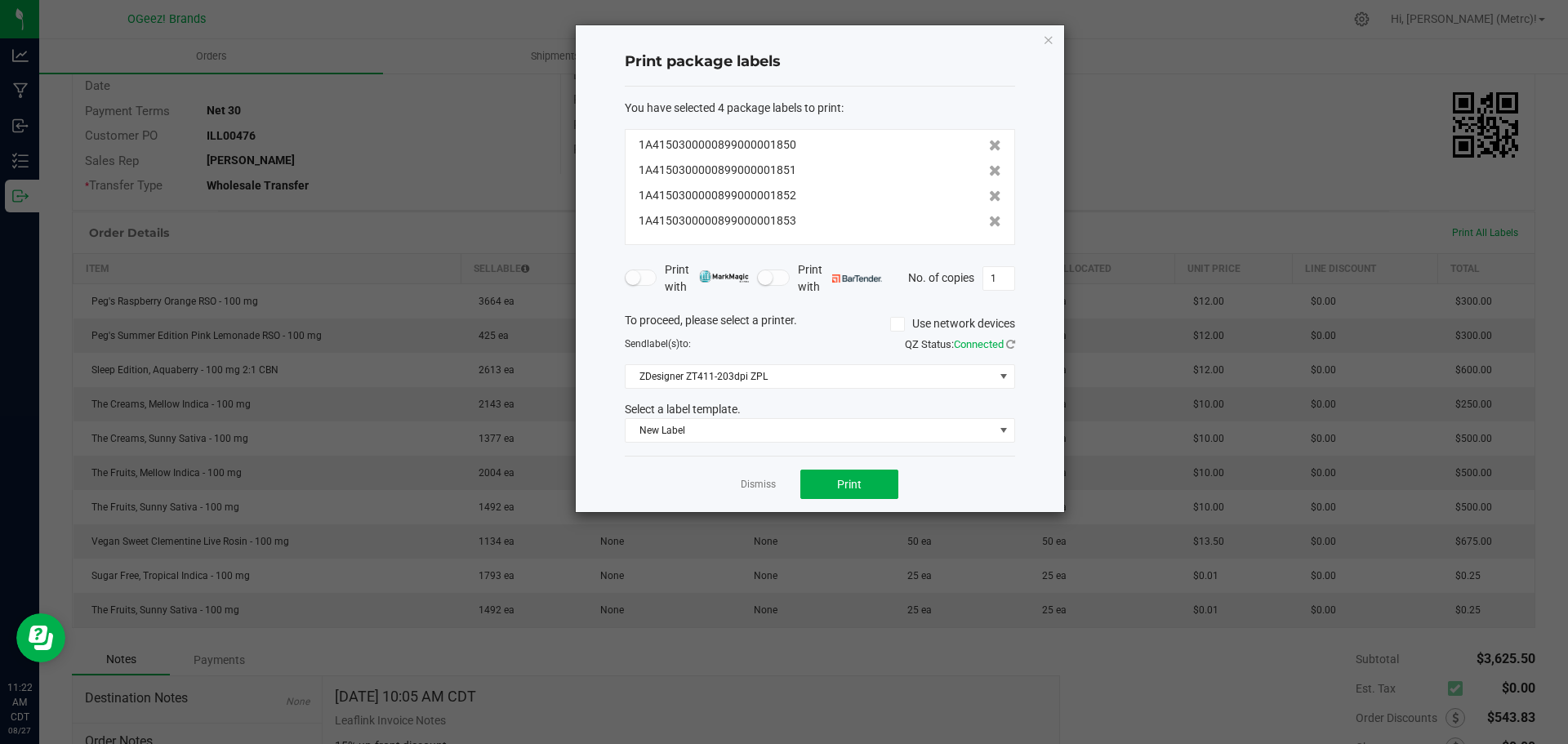
click at [989, 142] on icon at bounding box center [995, 145] width 12 height 11
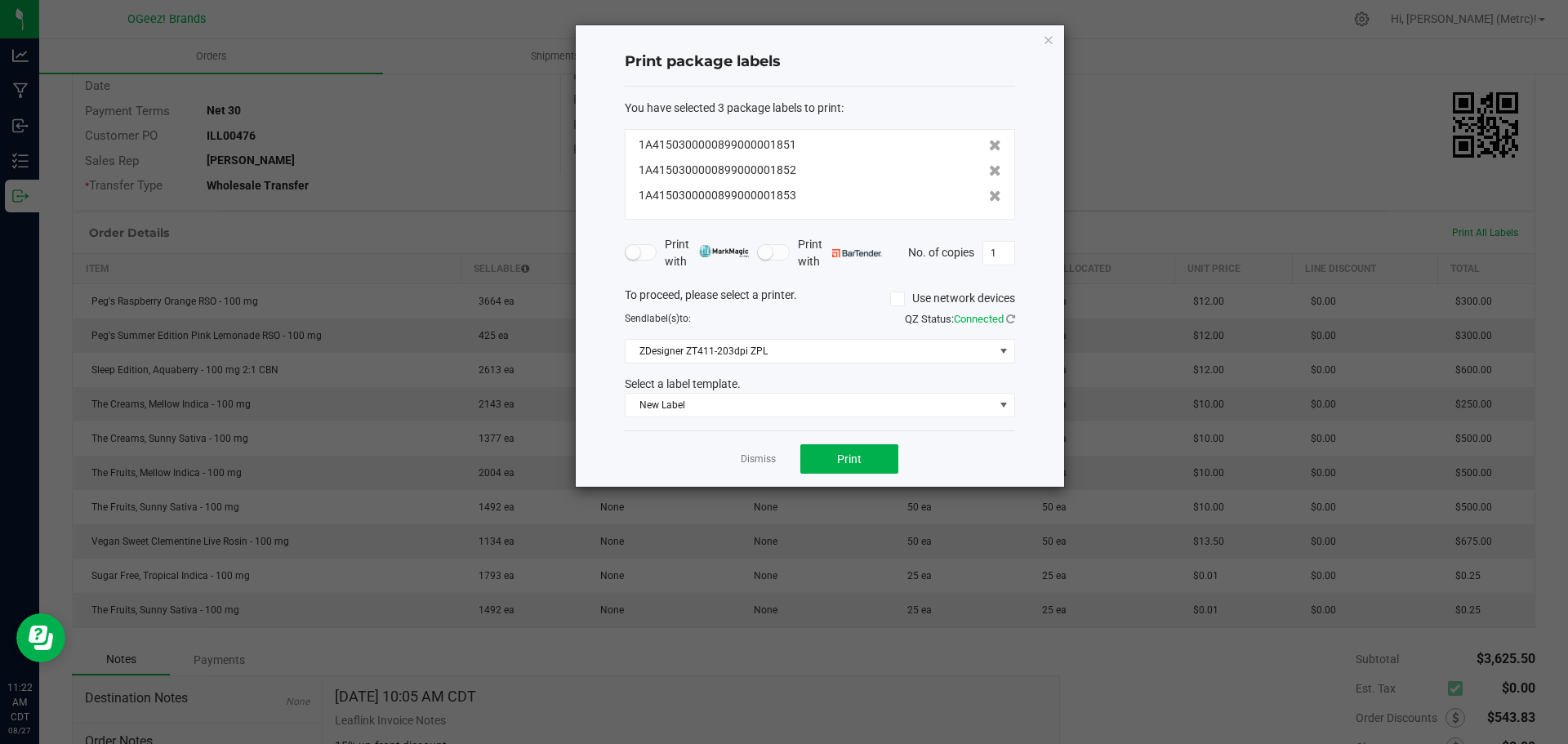
click at [989, 142] on icon at bounding box center [995, 145] width 12 height 11
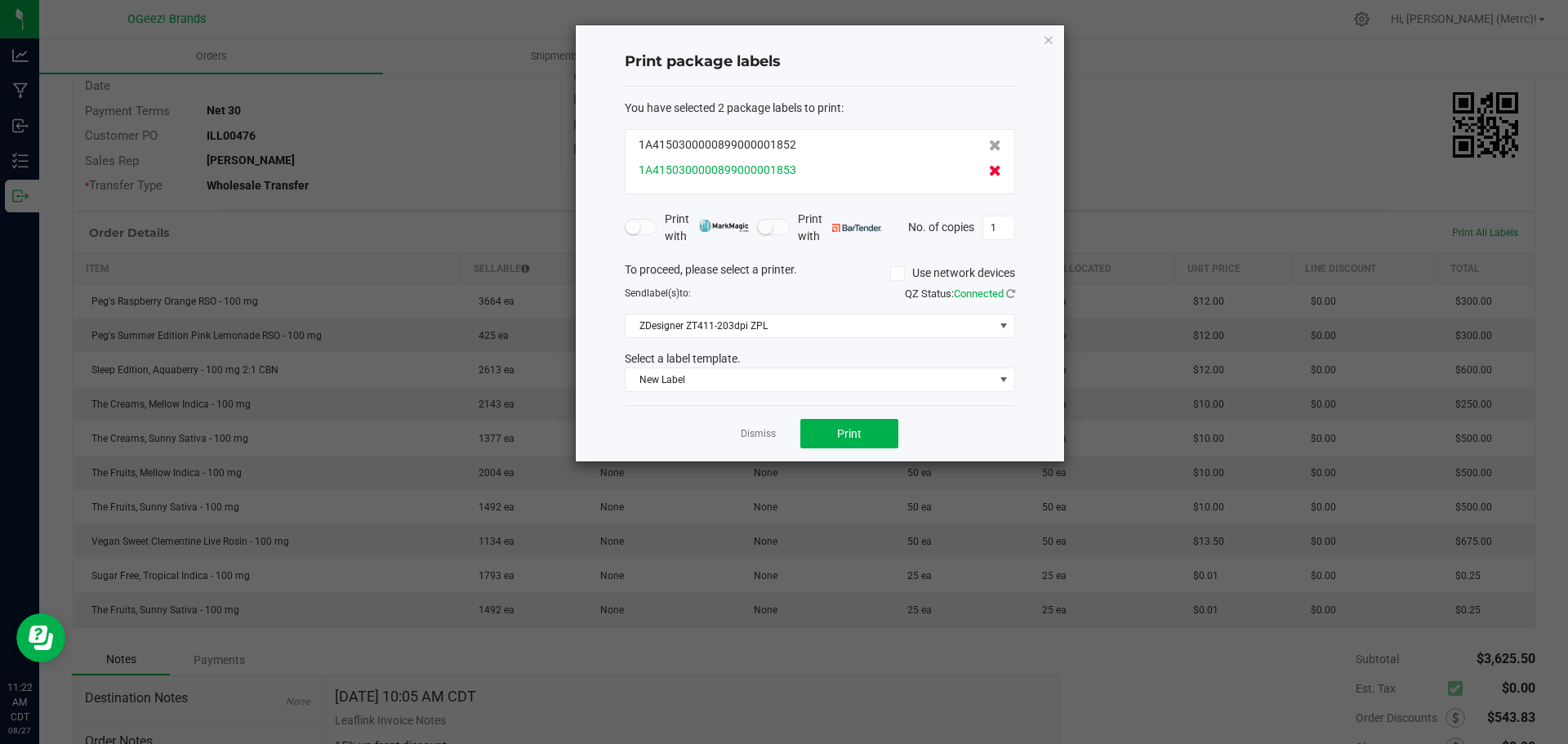
click at [989, 170] on icon at bounding box center [995, 170] width 12 height 11
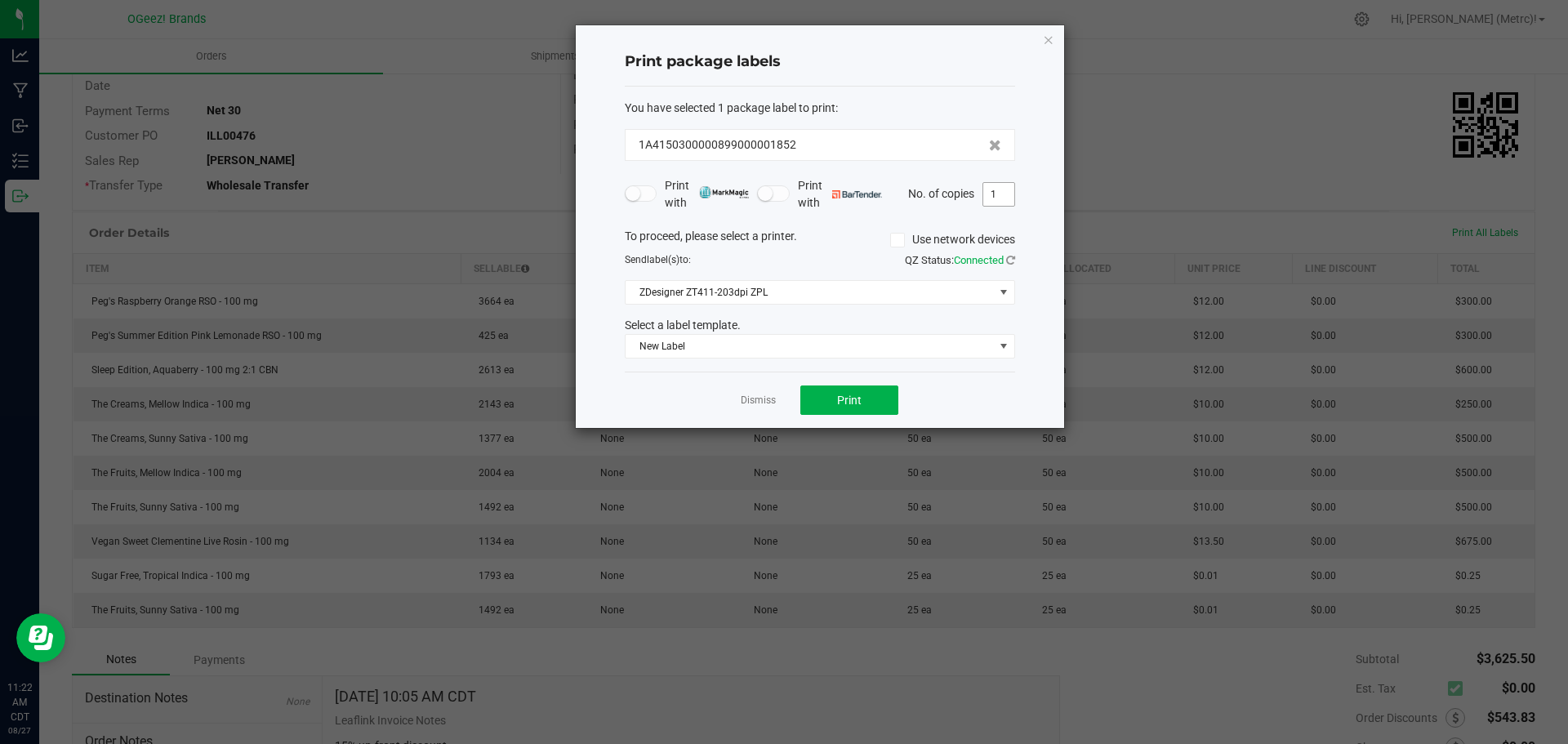
click at [1004, 199] on input "1" at bounding box center [998, 194] width 31 height 23
type input "25"
click at [731, 344] on span "New Label" at bounding box center [810, 346] width 368 height 23
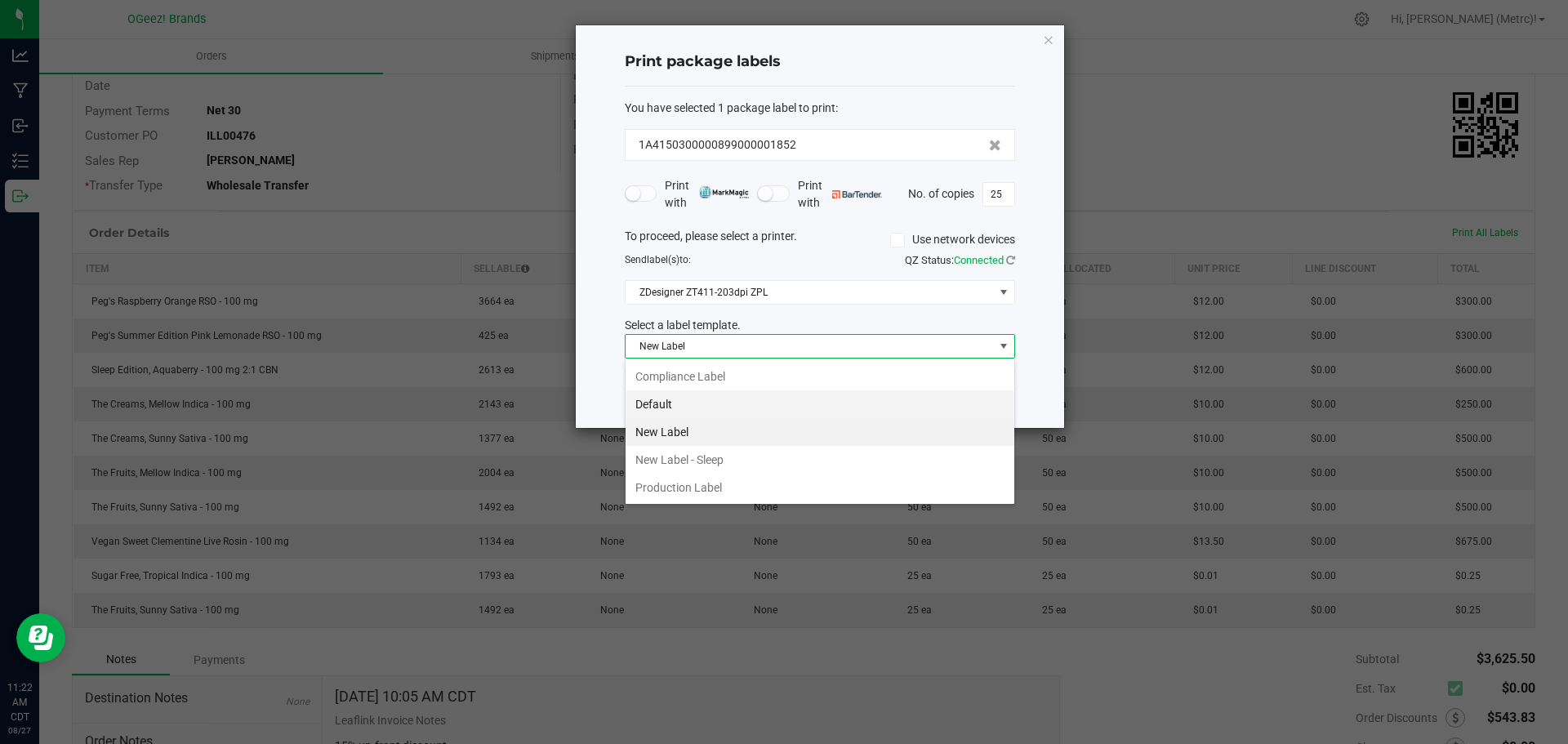
click at [678, 404] on li "Default" at bounding box center [820, 404] width 388 height 28
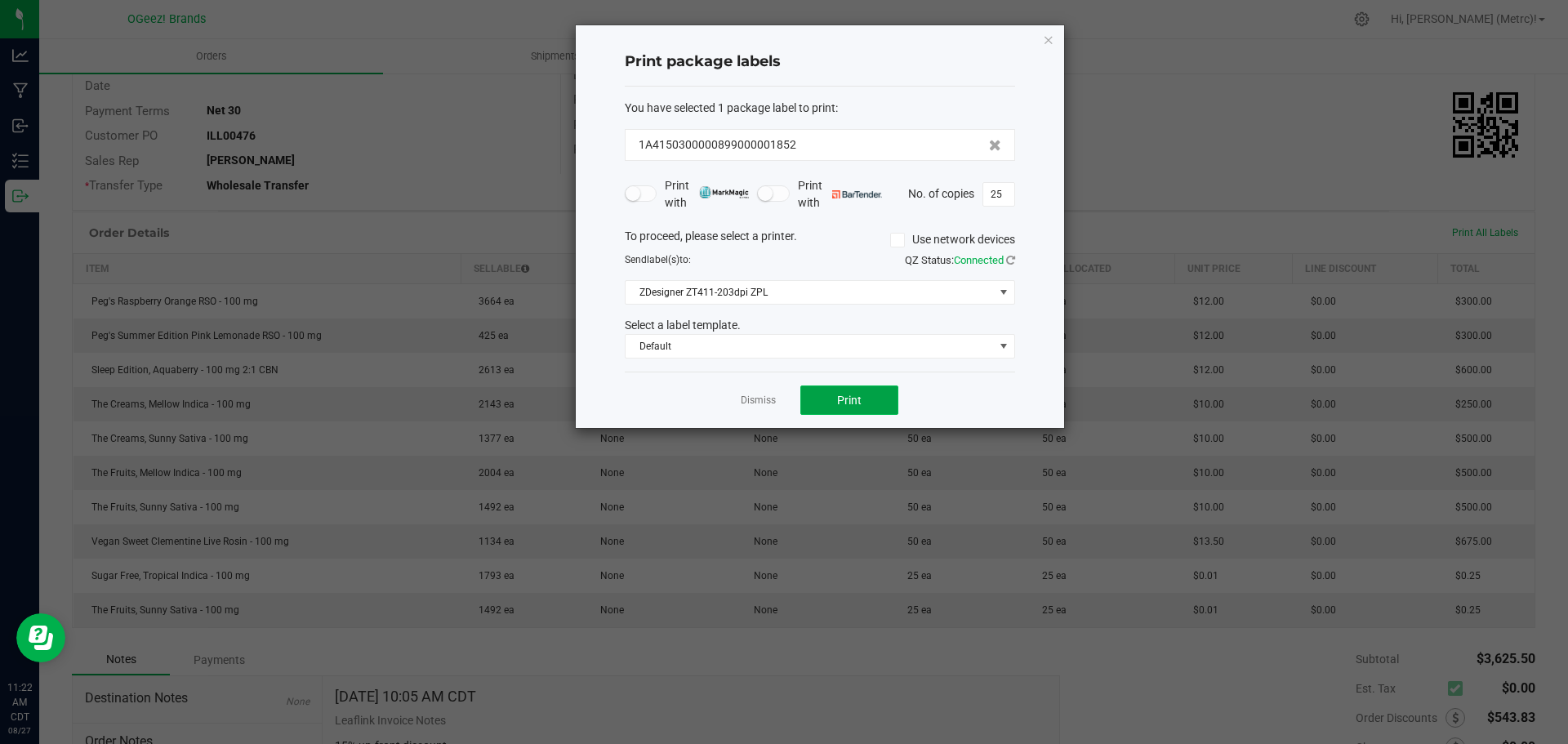
click at [844, 396] on span "Print" at bounding box center [849, 401] width 25 height 13
click at [1056, 40] on div "Print package labels You have selected 1 package label to print : 1A41503000008…" at bounding box center [820, 227] width 489 height 402
click at [1054, 40] on div "Print package labels You have selected 1 package label to print : 1A41503000008…" at bounding box center [820, 227] width 489 height 402
click at [1051, 40] on icon "button" at bounding box center [1048, 39] width 11 height 19
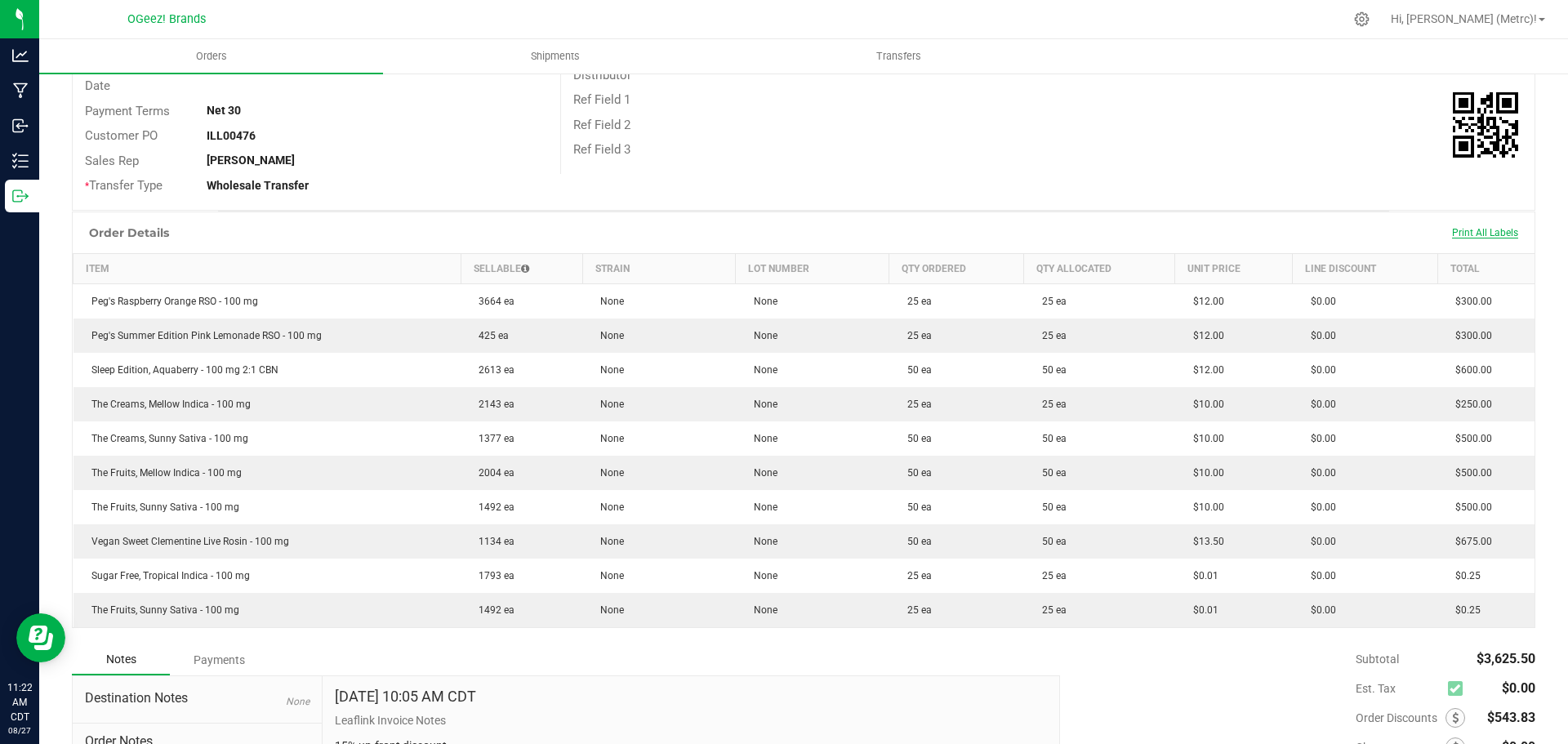
click at [1469, 236] on span "Print All Labels" at bounding box center [1485, 233] width 66 height 11
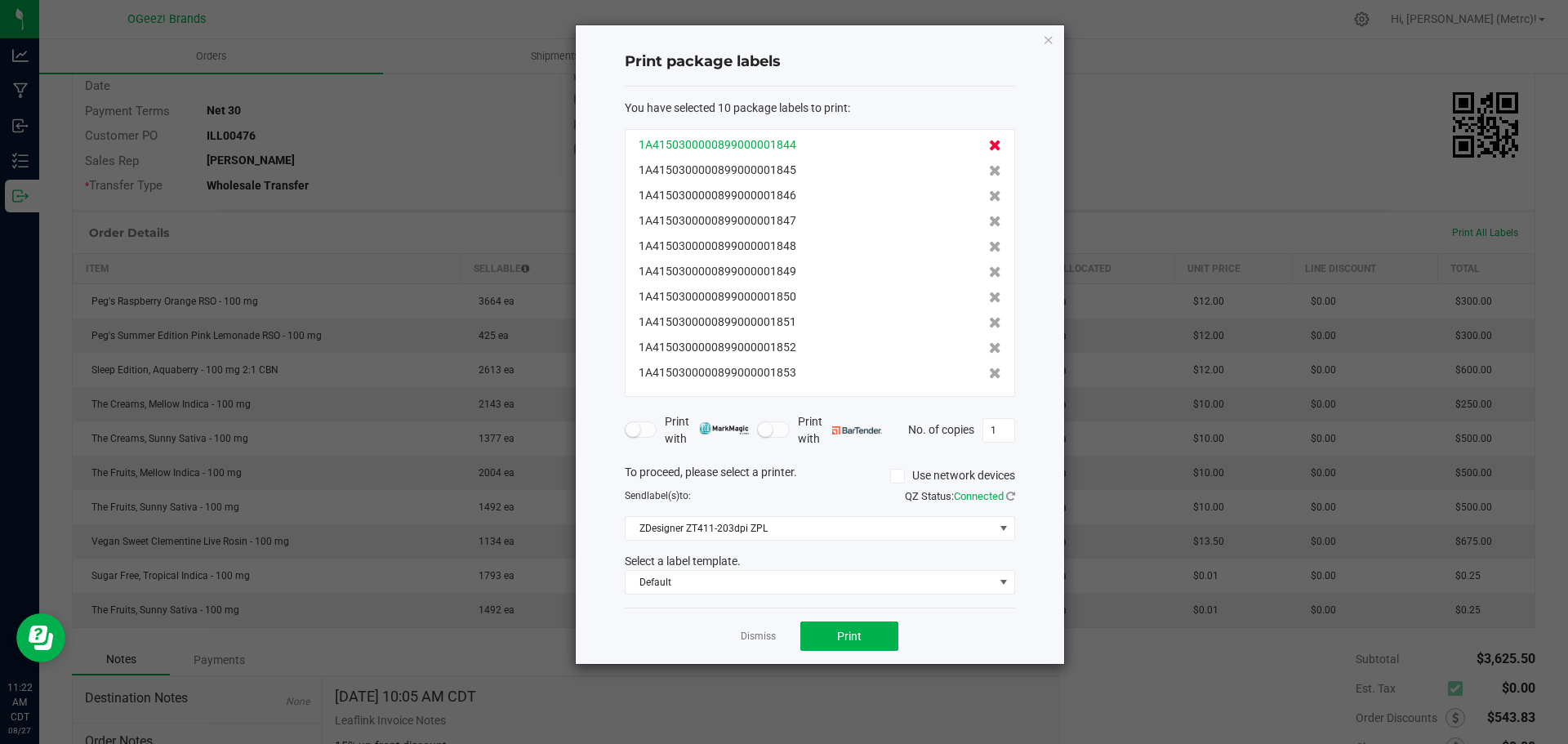
click at [989, 148] on icon at bounding box center [995, 145] width 12 height 11
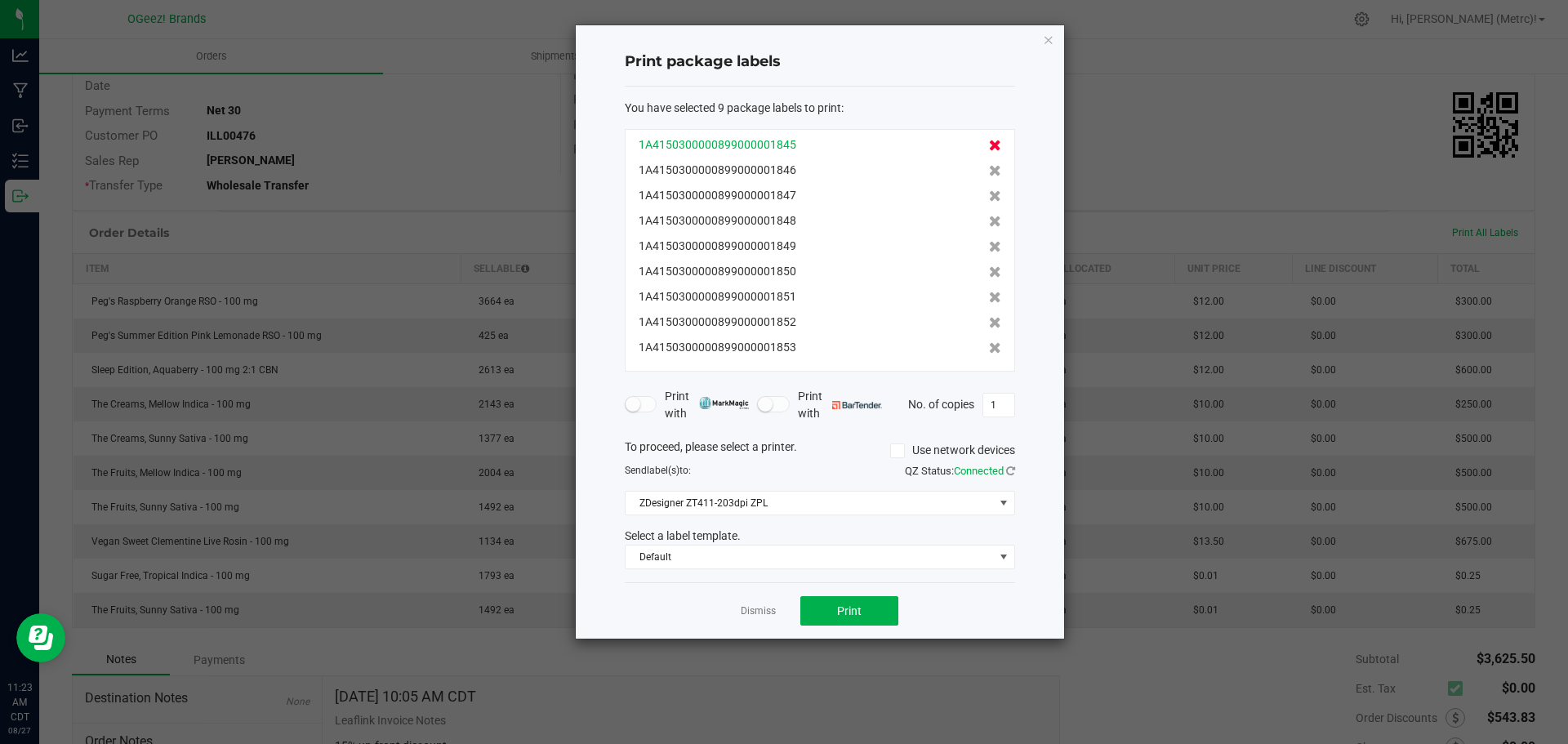
click at [989, 144] on icon at bounding box center [995, 145] width 12 height 11
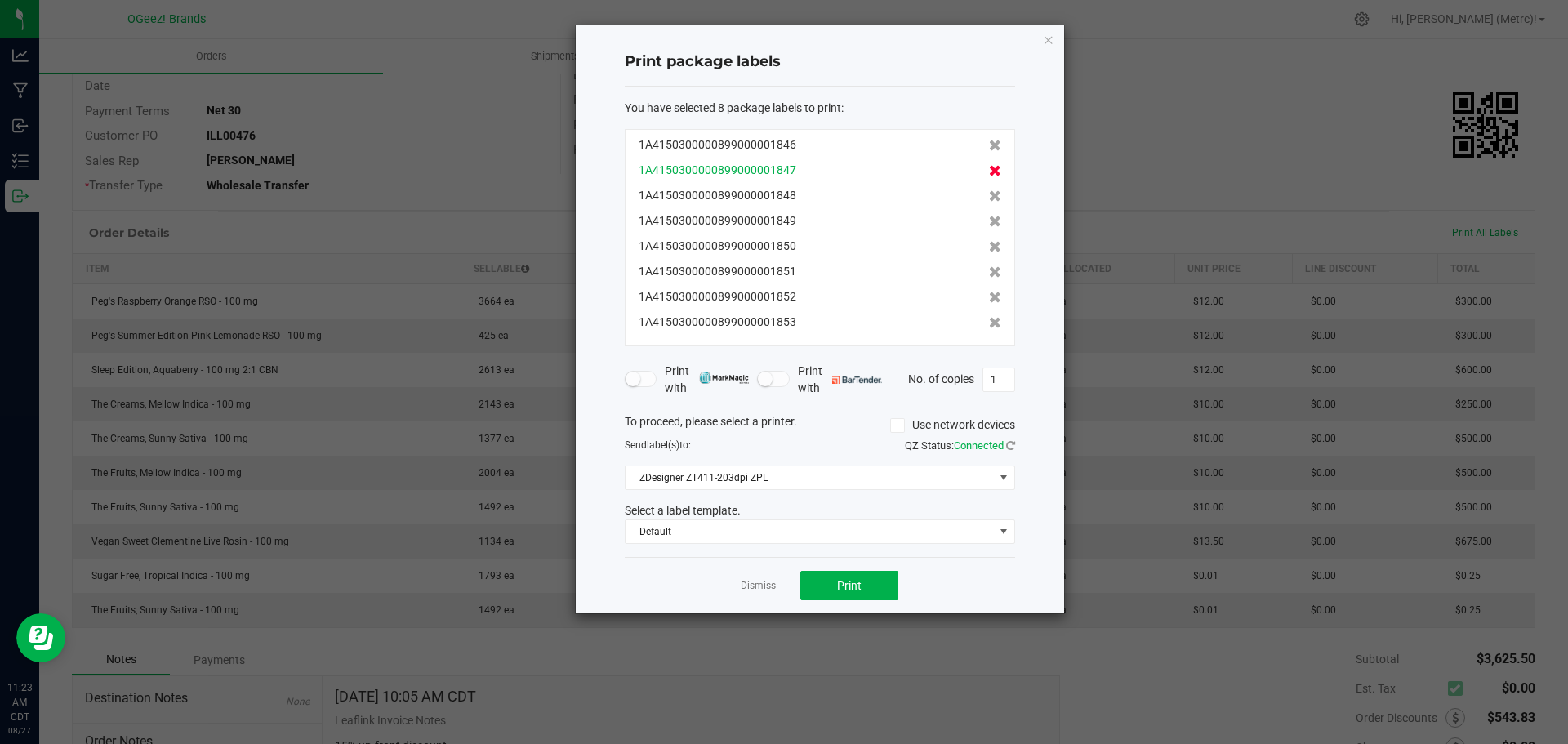
click at [989, 173] on icon at bounding box center [995, 170] width 12 height 11
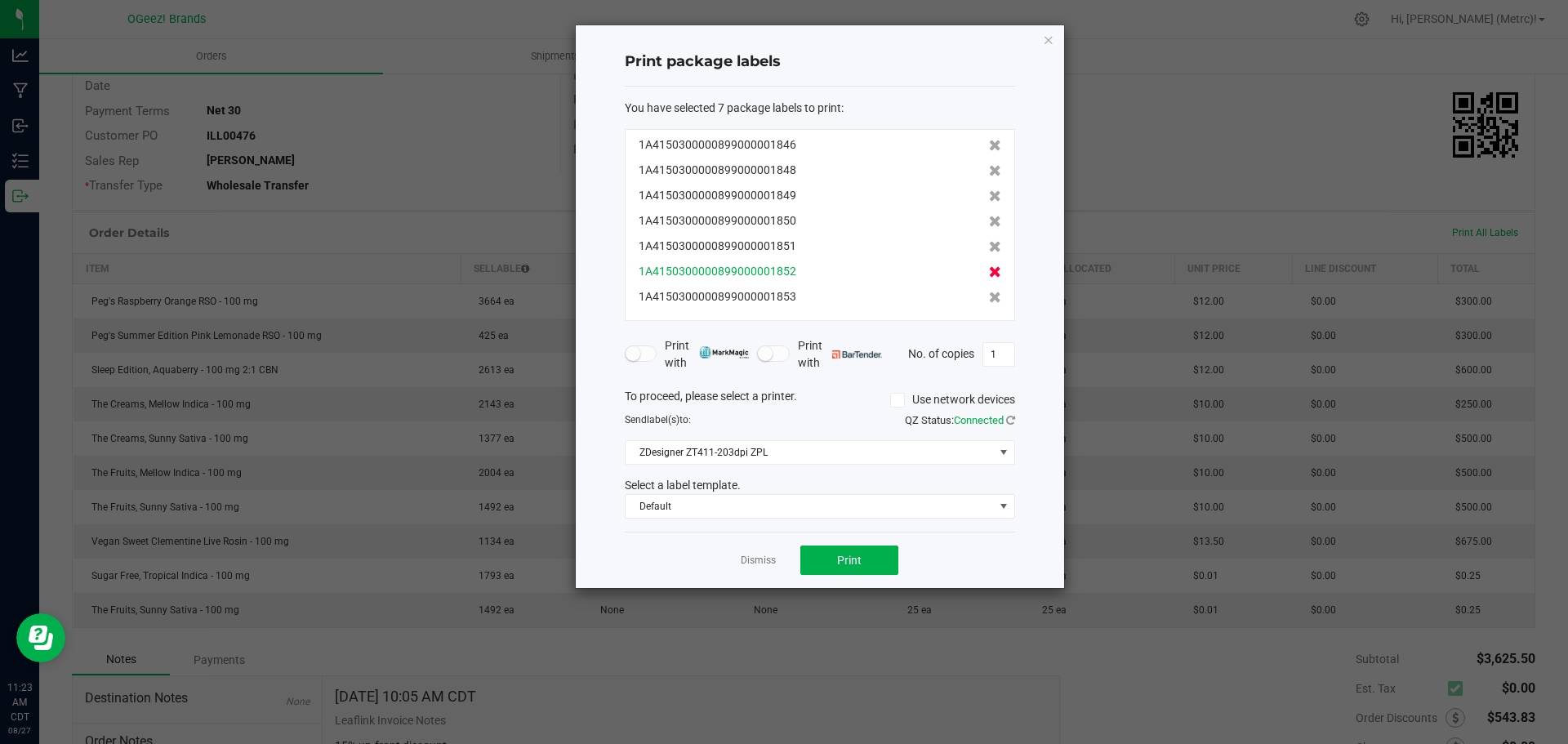
click at [989, 274] on icon at bounding box center [995, 272] width 12 height 11
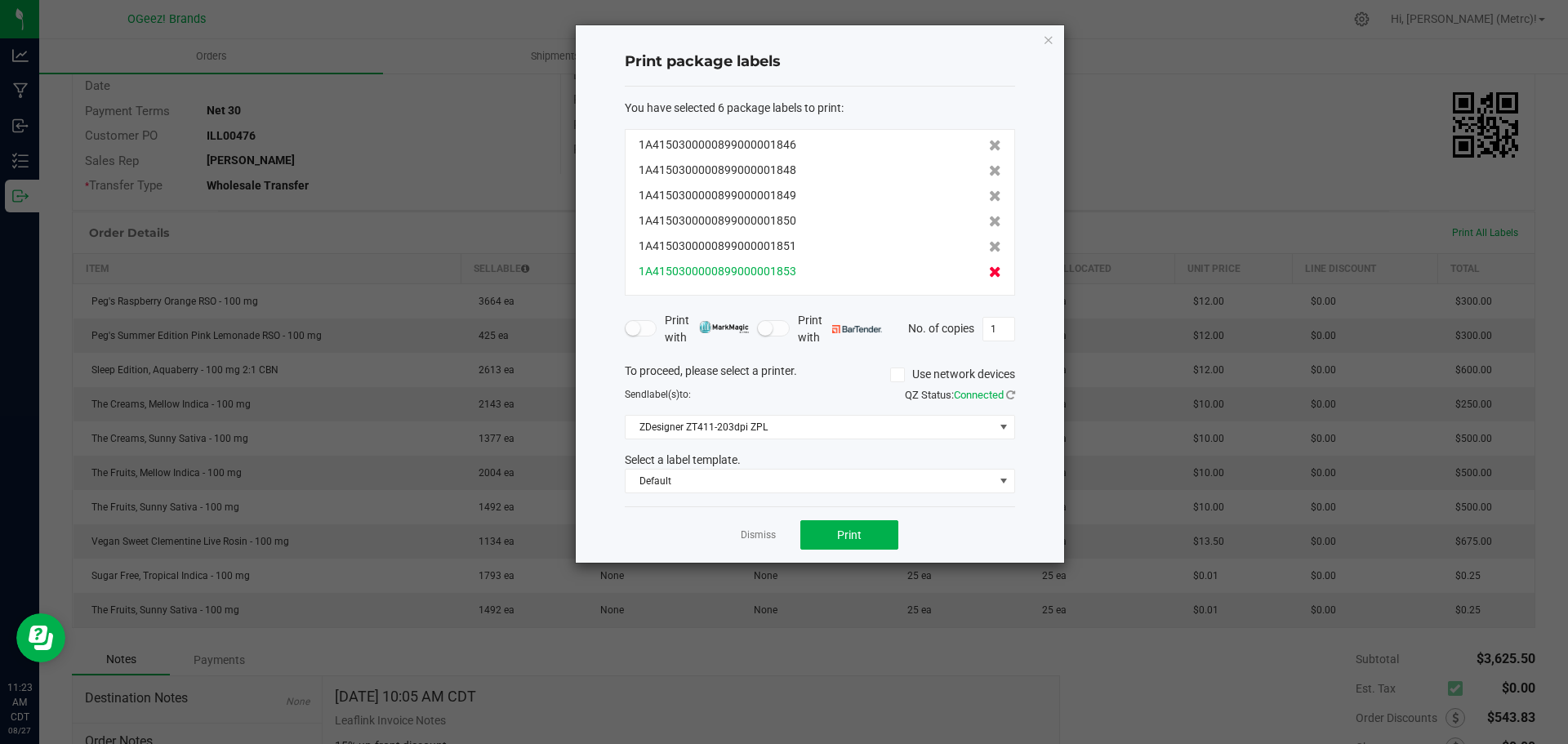
click at [989, 274] on icon at bounding box center [995, 272] width 12 height 11
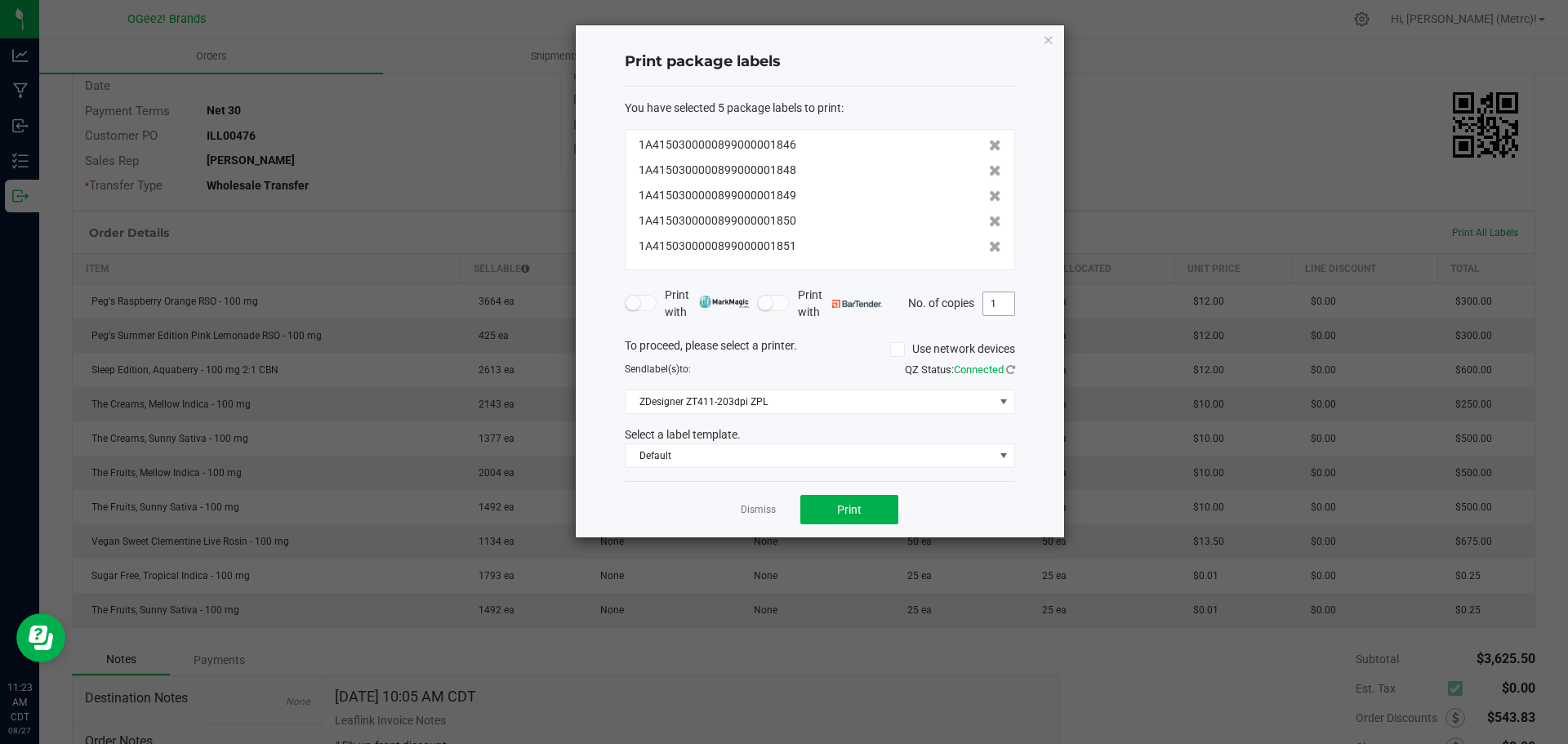
click at [993, 305] on input "1" at bounding box center [998, 304] width 31 height 23
type input "2"
click at [750, 444] on span "Default" at bounding box center [820, 456] width 390 height 25
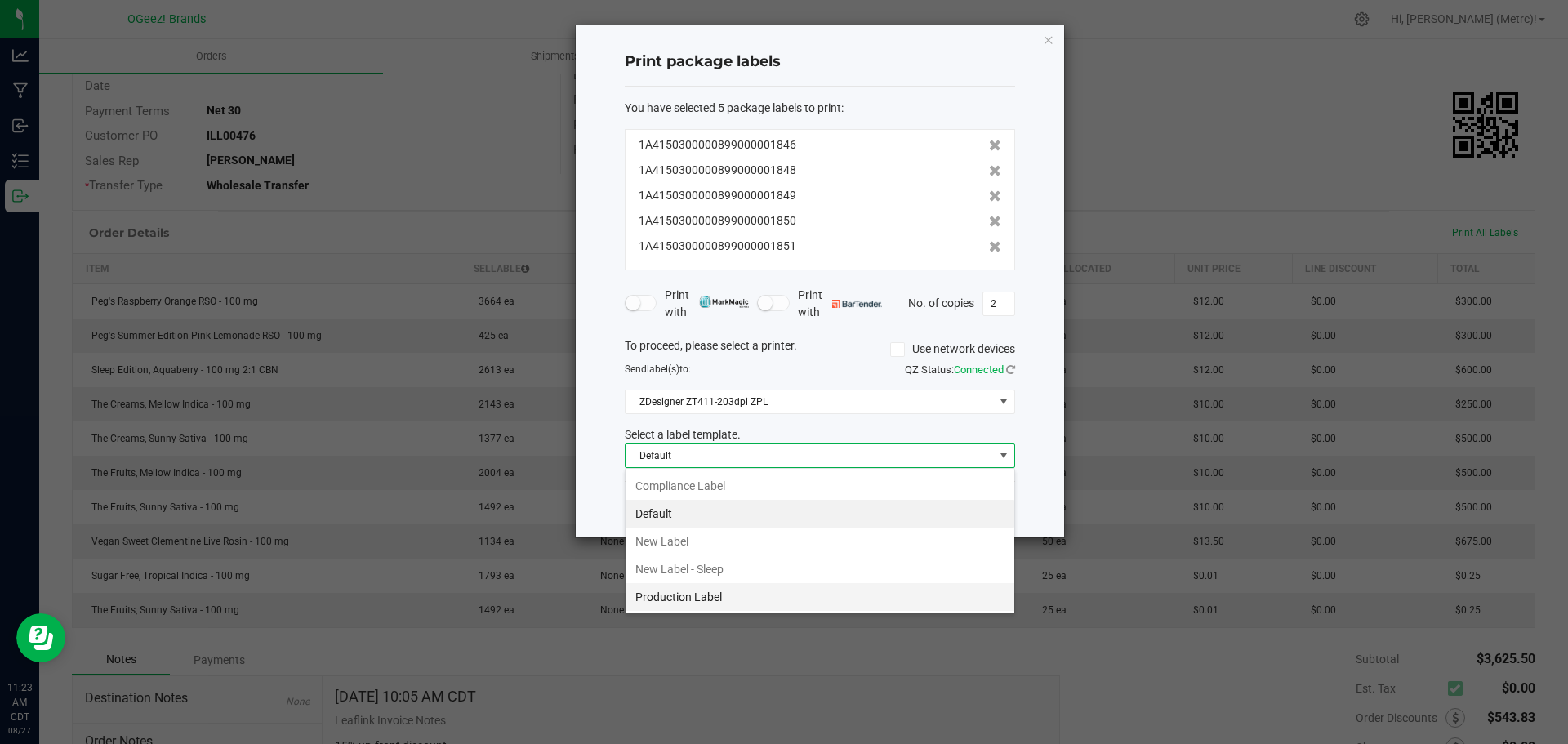
click at [667, 591] on li "Production Label" at bounding box center [820, 598] width 388 height 28
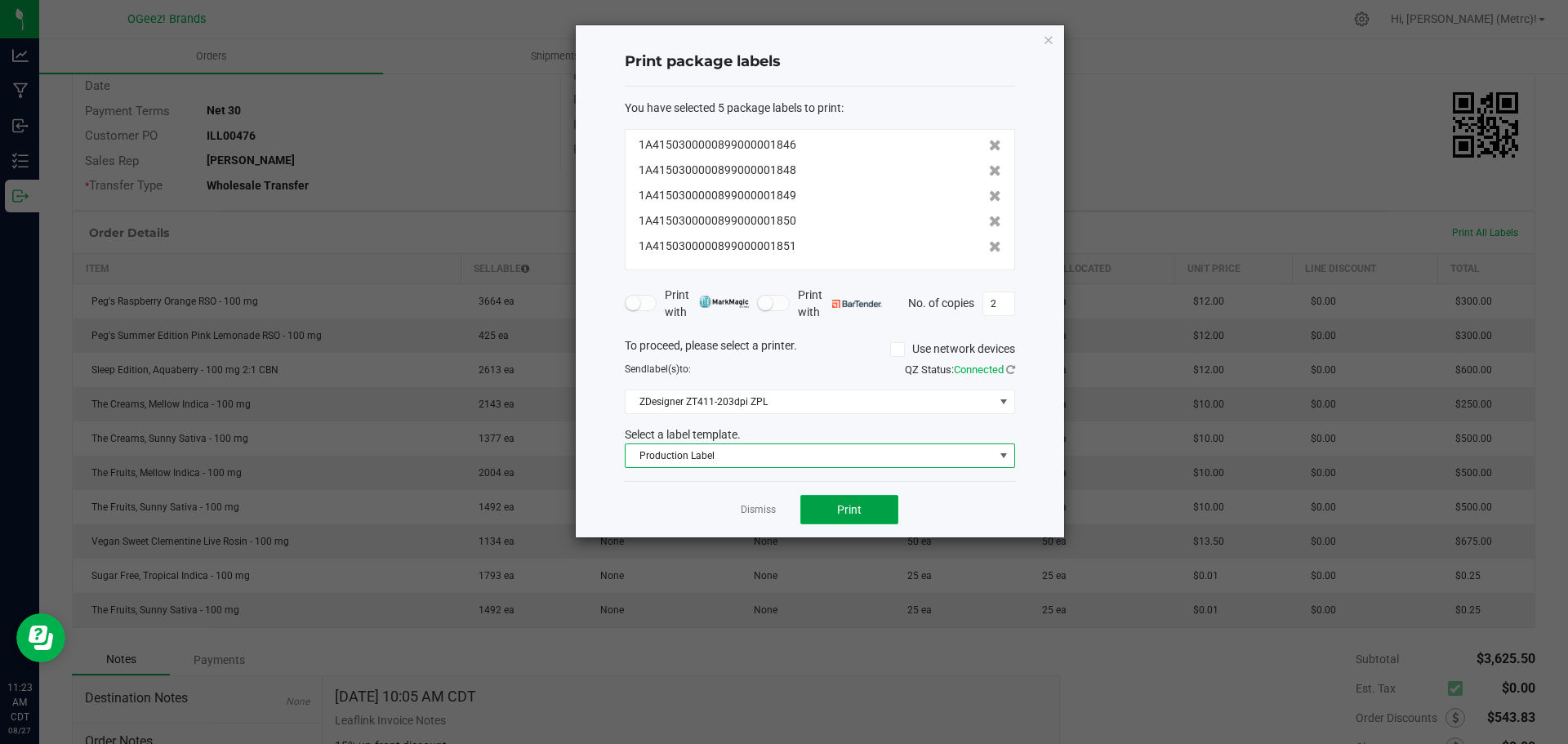
click at [825, 512] on button "Print" at bounding box center [849, 510] width 98 height 29
click at [1049, 34] on icon "button" at bounding box center [1048, 39] width 11 height 19
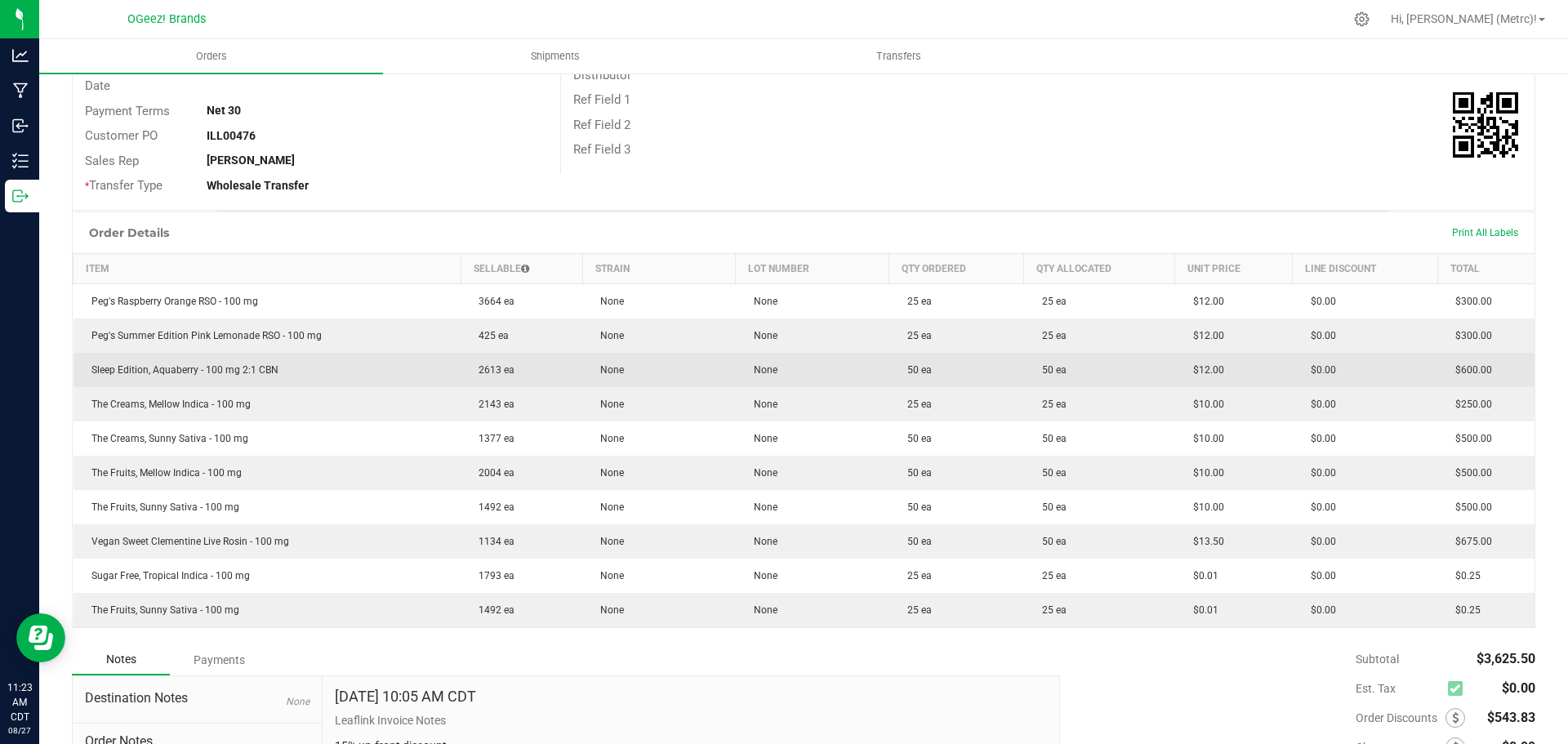
click at [508, 370] on td "2613 ea" at bounding box center [521, 369] width 121 height 34
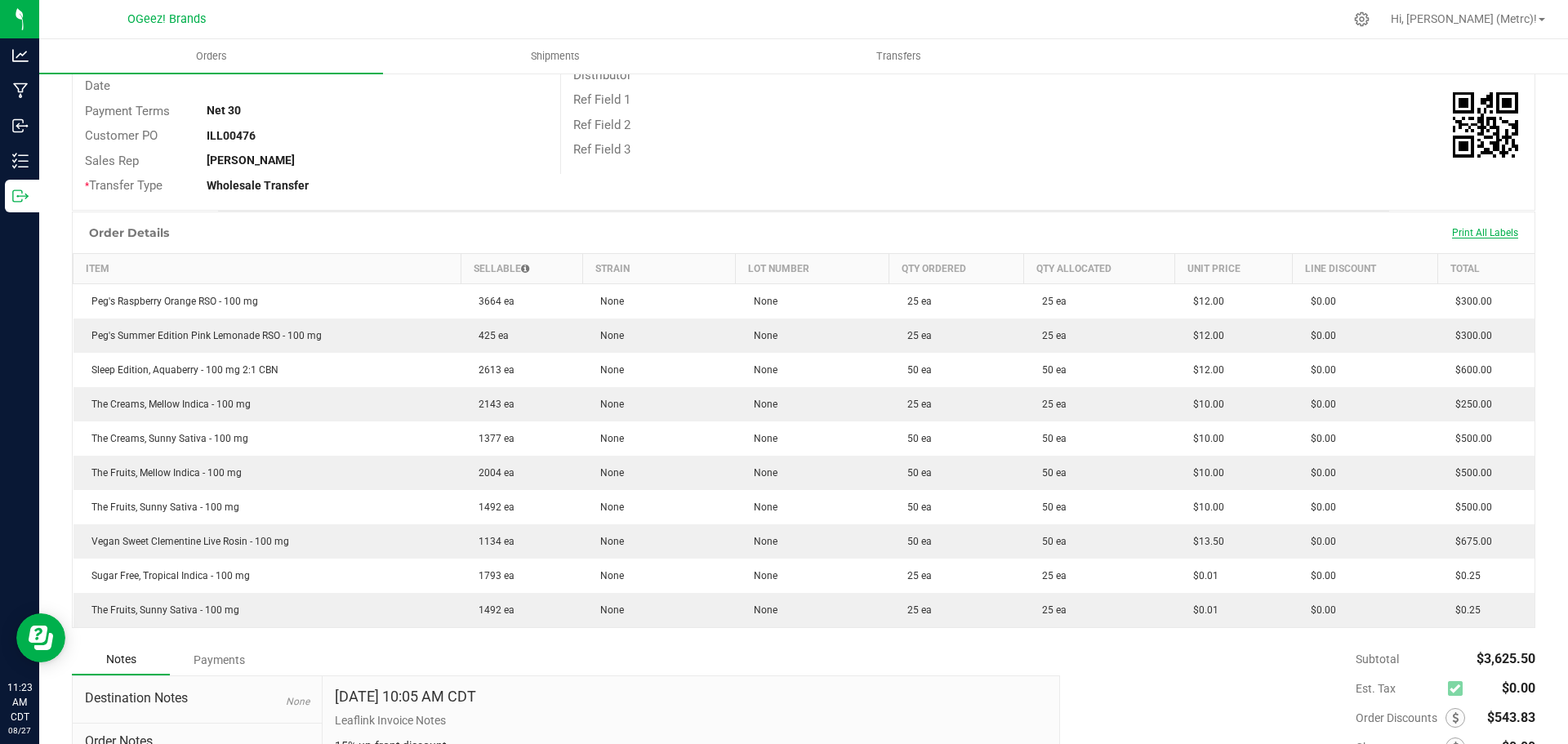
click at [1473, 227] on span "Print All Labels" at bounding box center [1485, 233] width 66 height 11
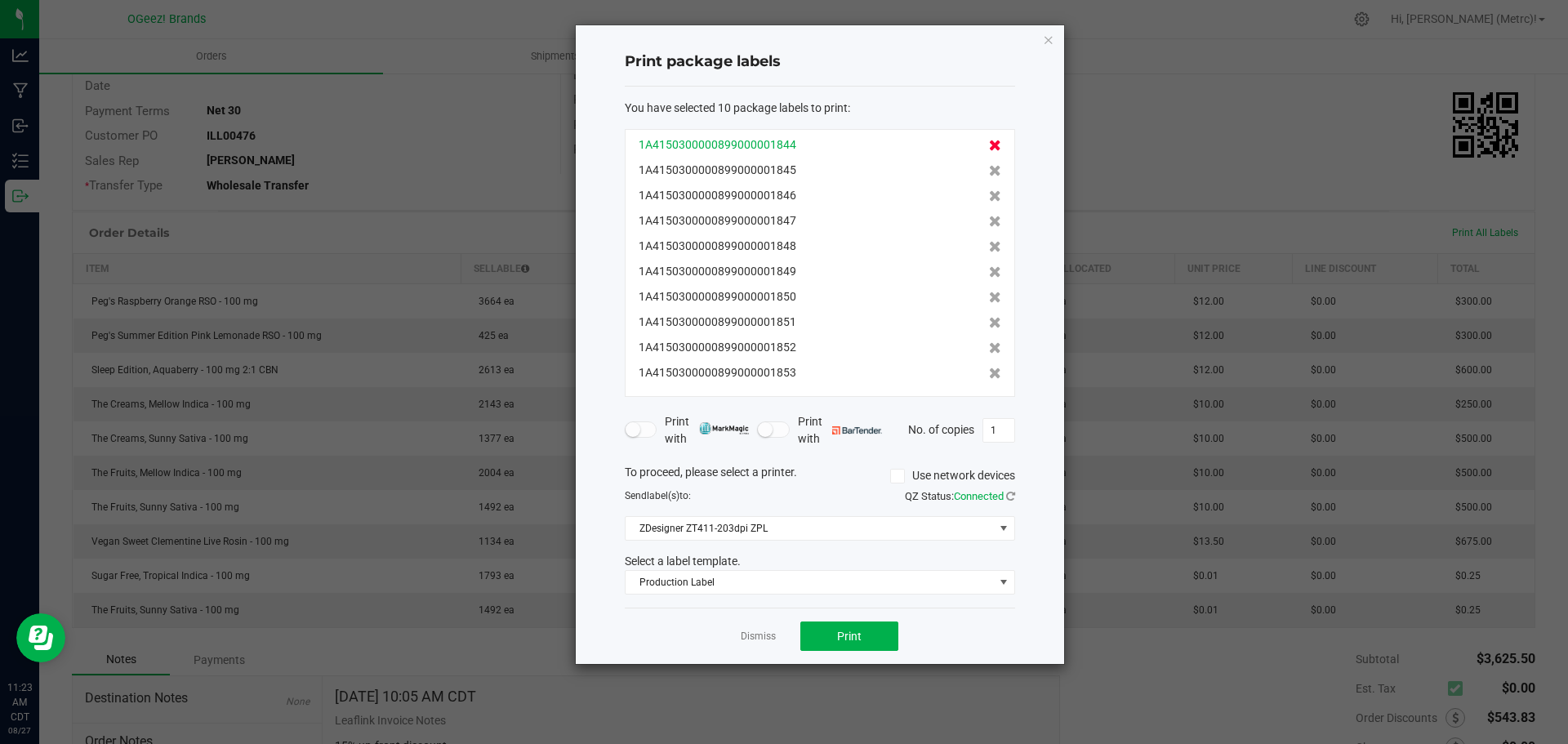
click at [989, 140] on icon at bounding box center [995, 145] width 12 height 11
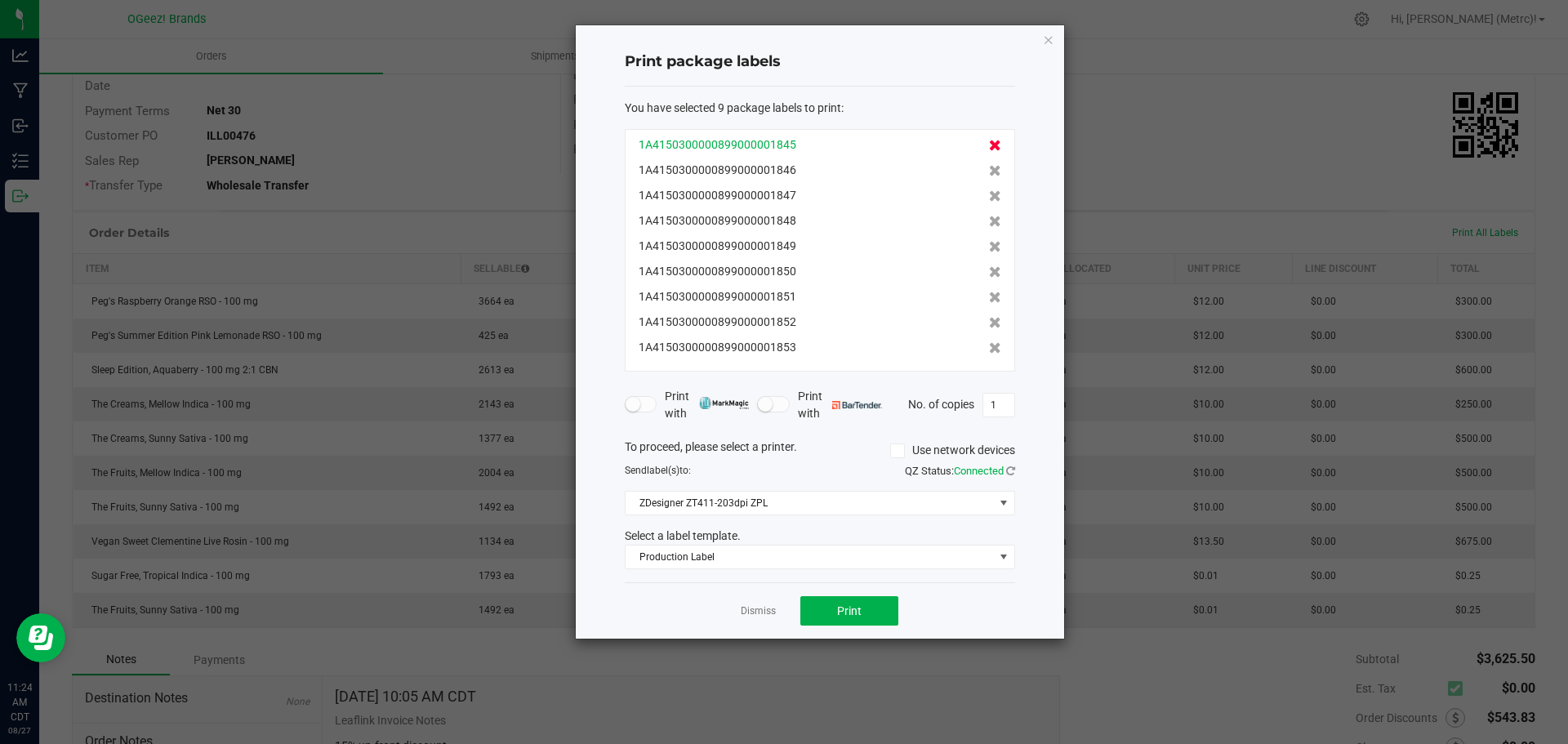
click at [989, 147] on icon at bounding box center [995, 145] width 12 height 11
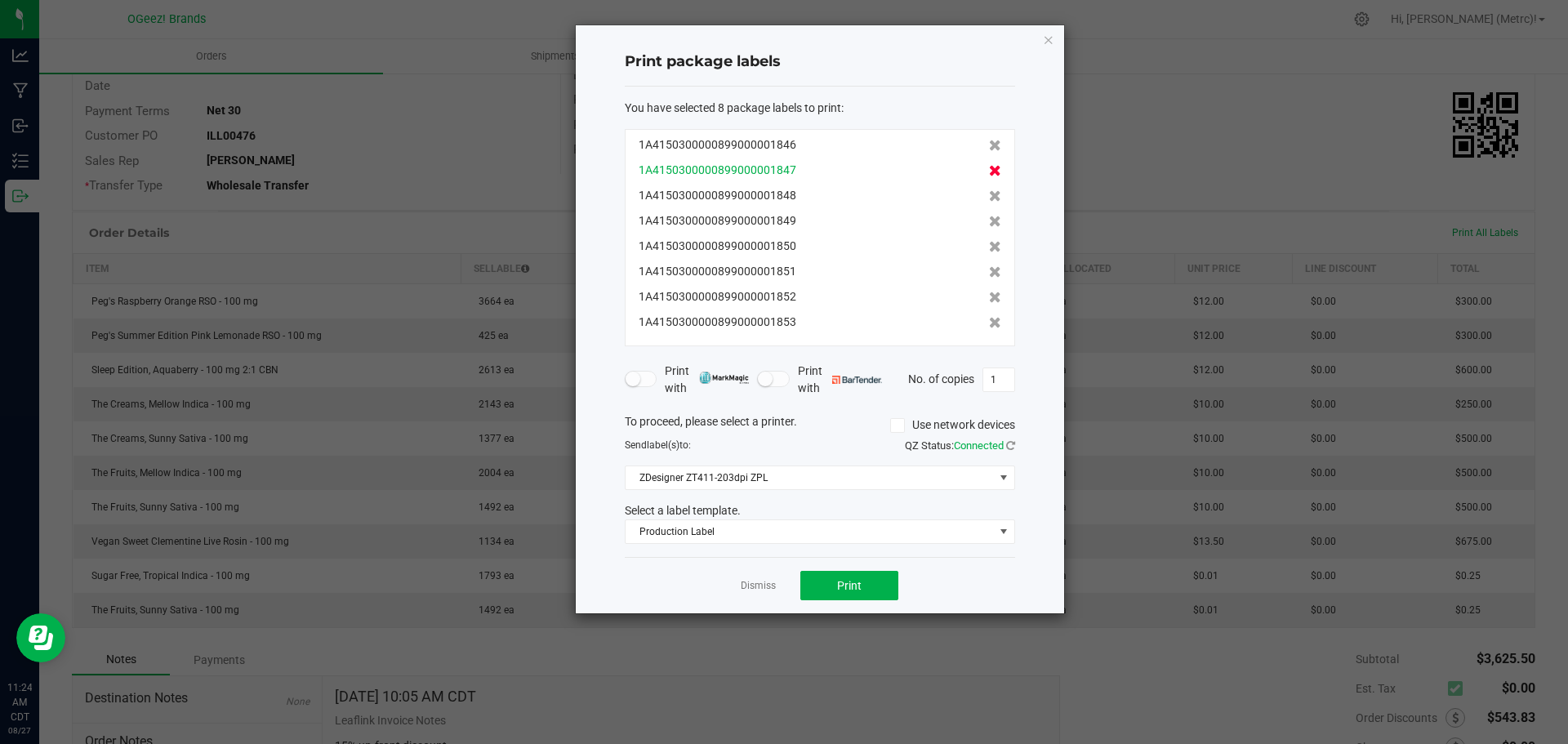
click at [989, 170] on icon at bounding box center [995, 170] width 12 height 11
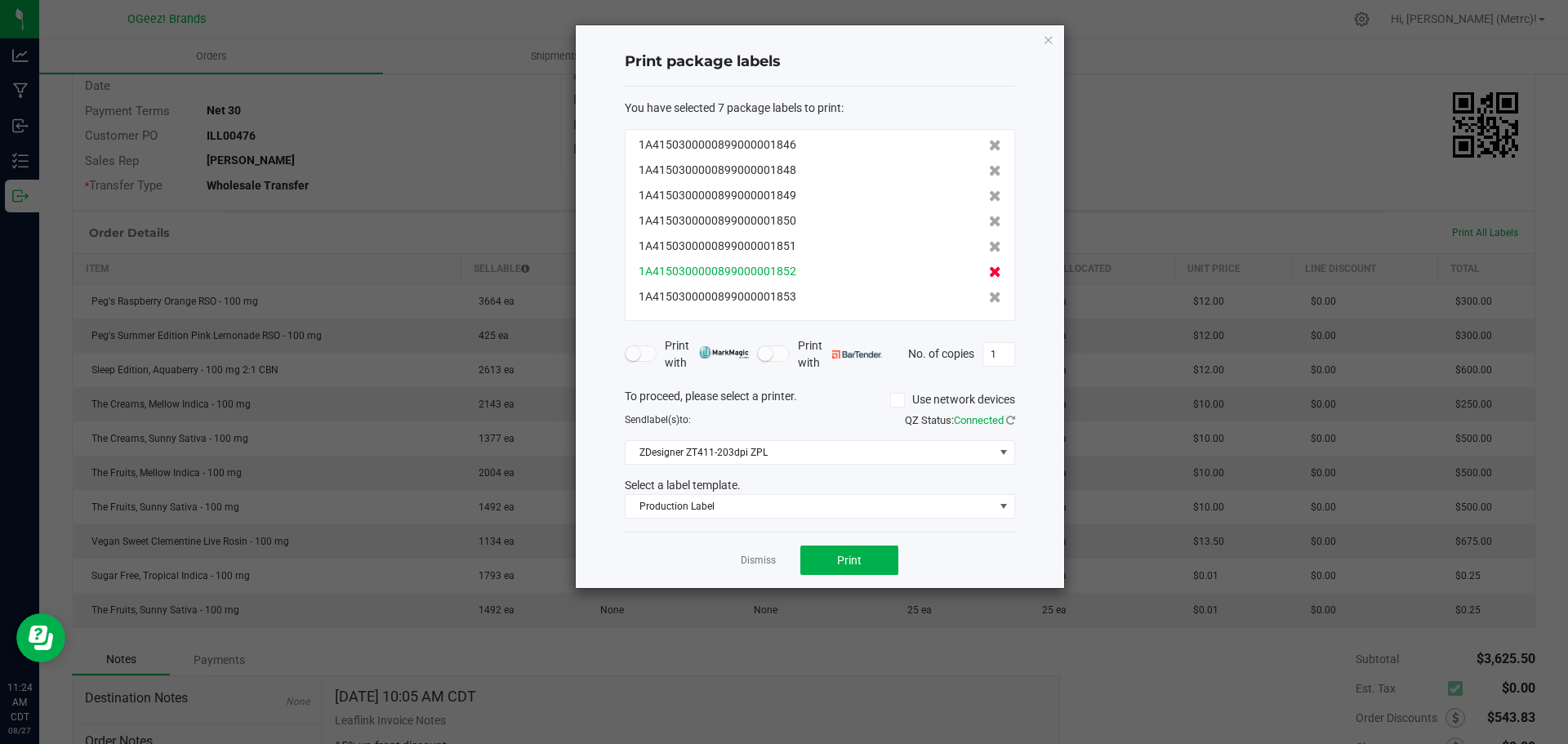
click at [989, 272] on icon at bounding box center [995, 272] width 12 height 11
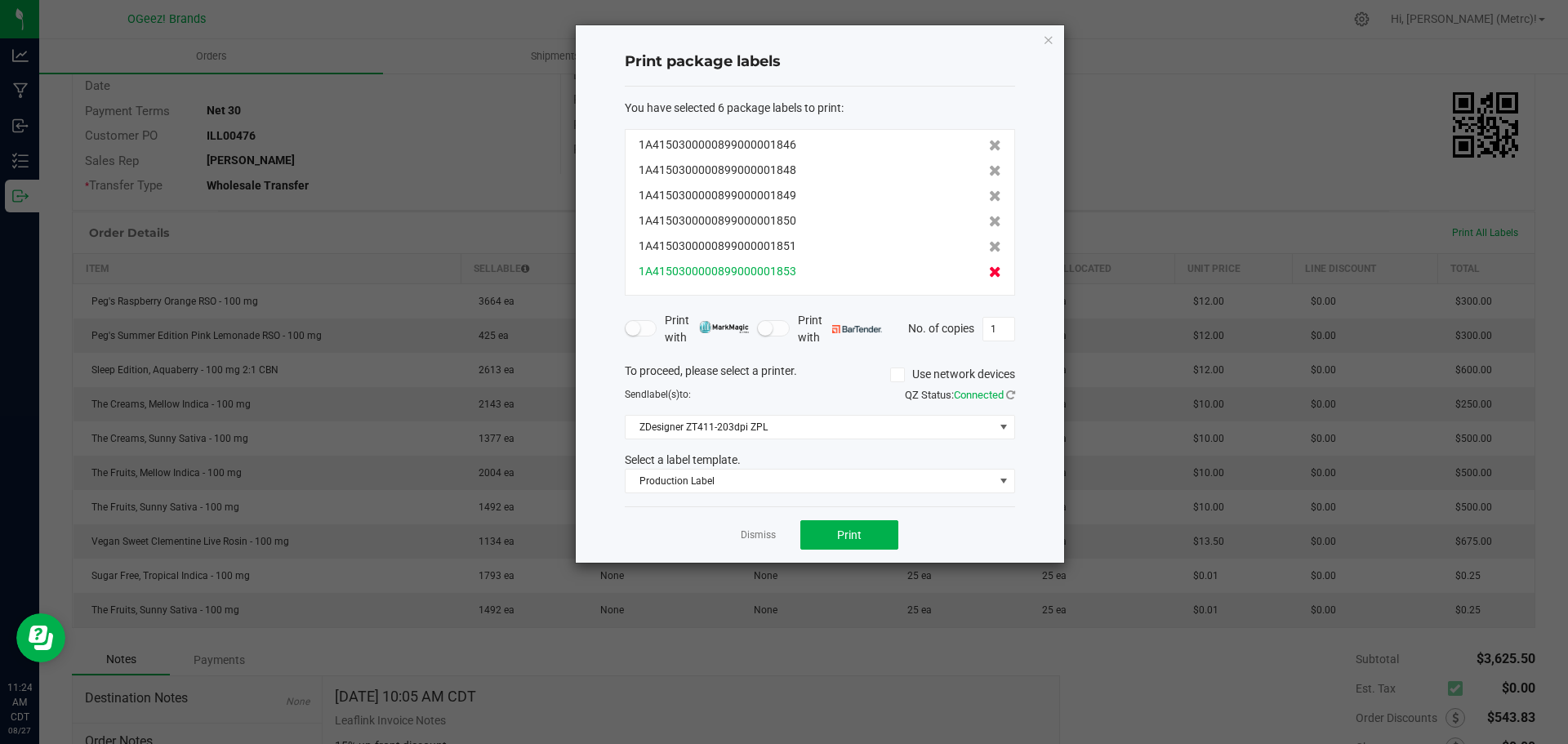
click at [989, 272] on icon at bounding box center [995, 272] width 12 height 11
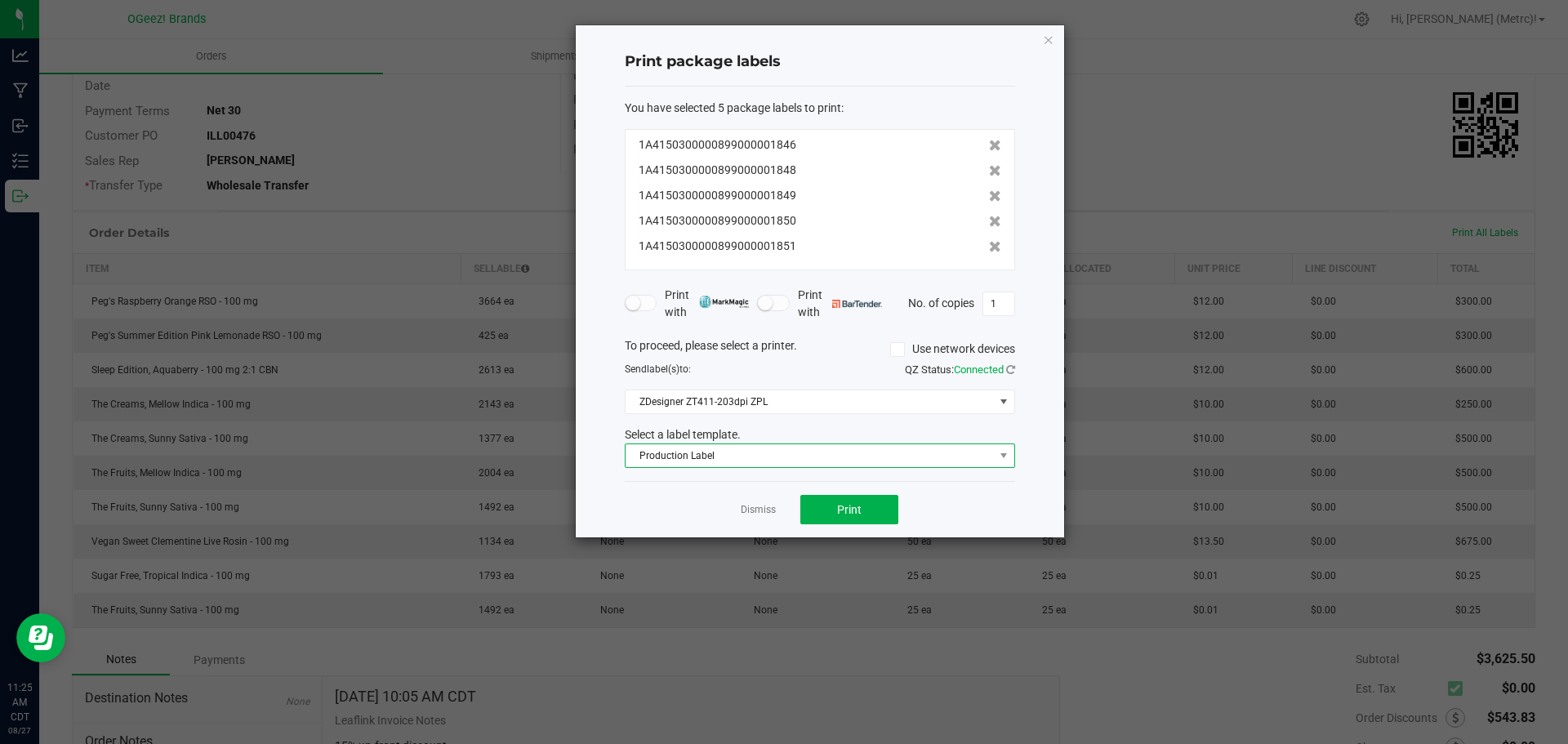
click at [885, 459] on span "Production Label" at bounding box center [810, 456] width 368 height 23
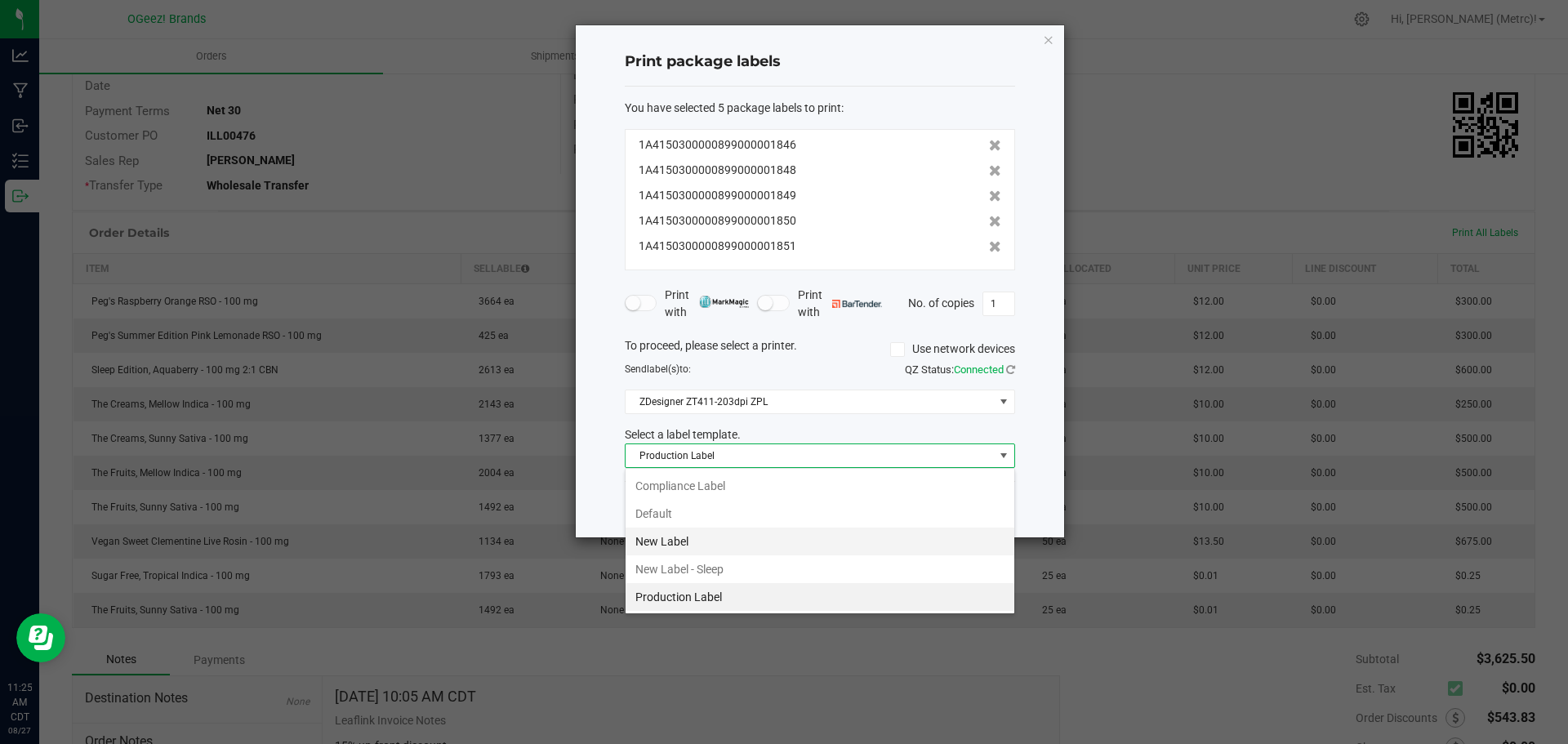
click at [735, 541] on li "New Label" at bounding box center [820, 541] width 388 height 28
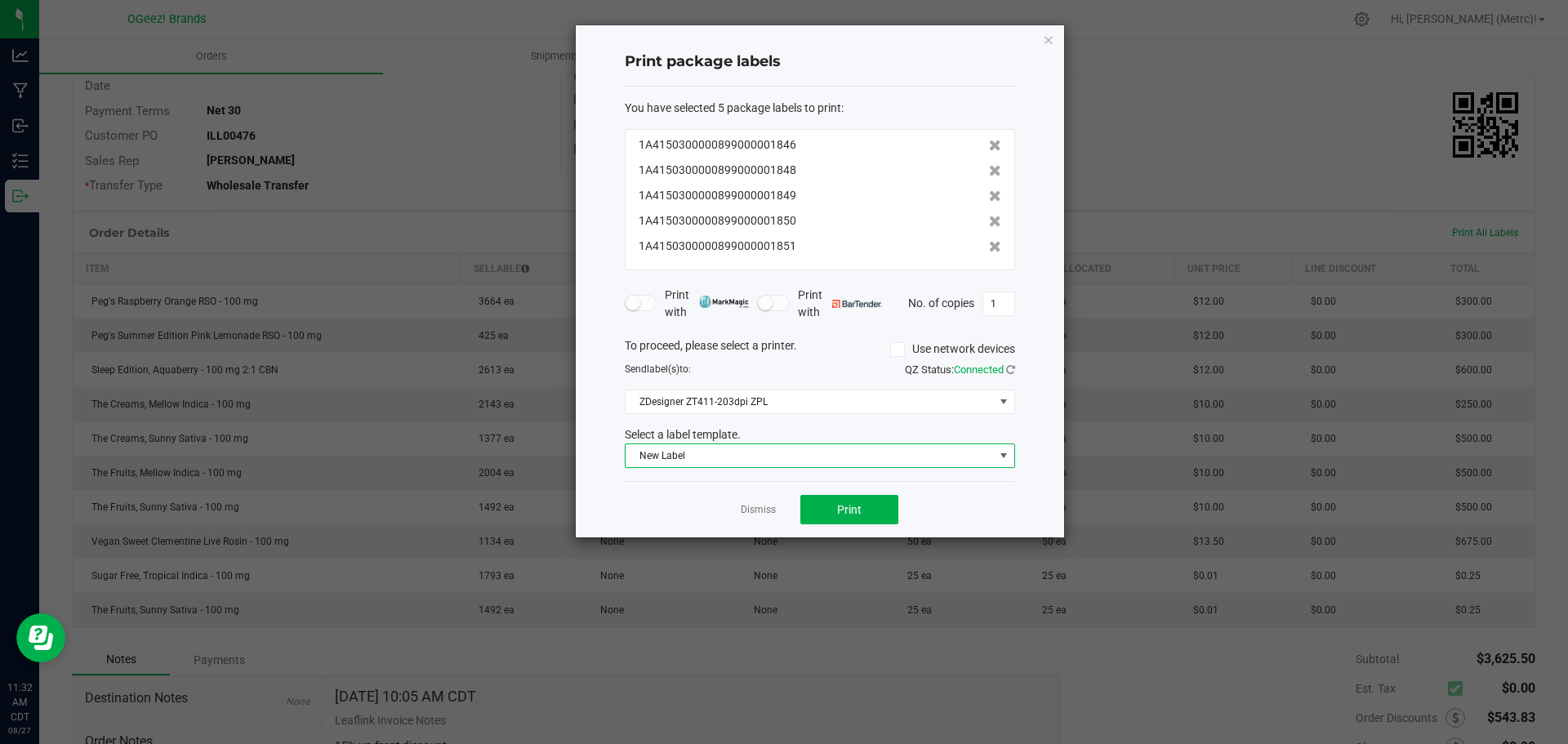
click at [1055, 40] on div "Print package labels You have selected 5 package labels to print : 1A4150300000…" at bounding box center [820, 282] width 489 height 512
click at [1049, 39] on icon "button" at bounding box center [1048, 39] width 11 height 19
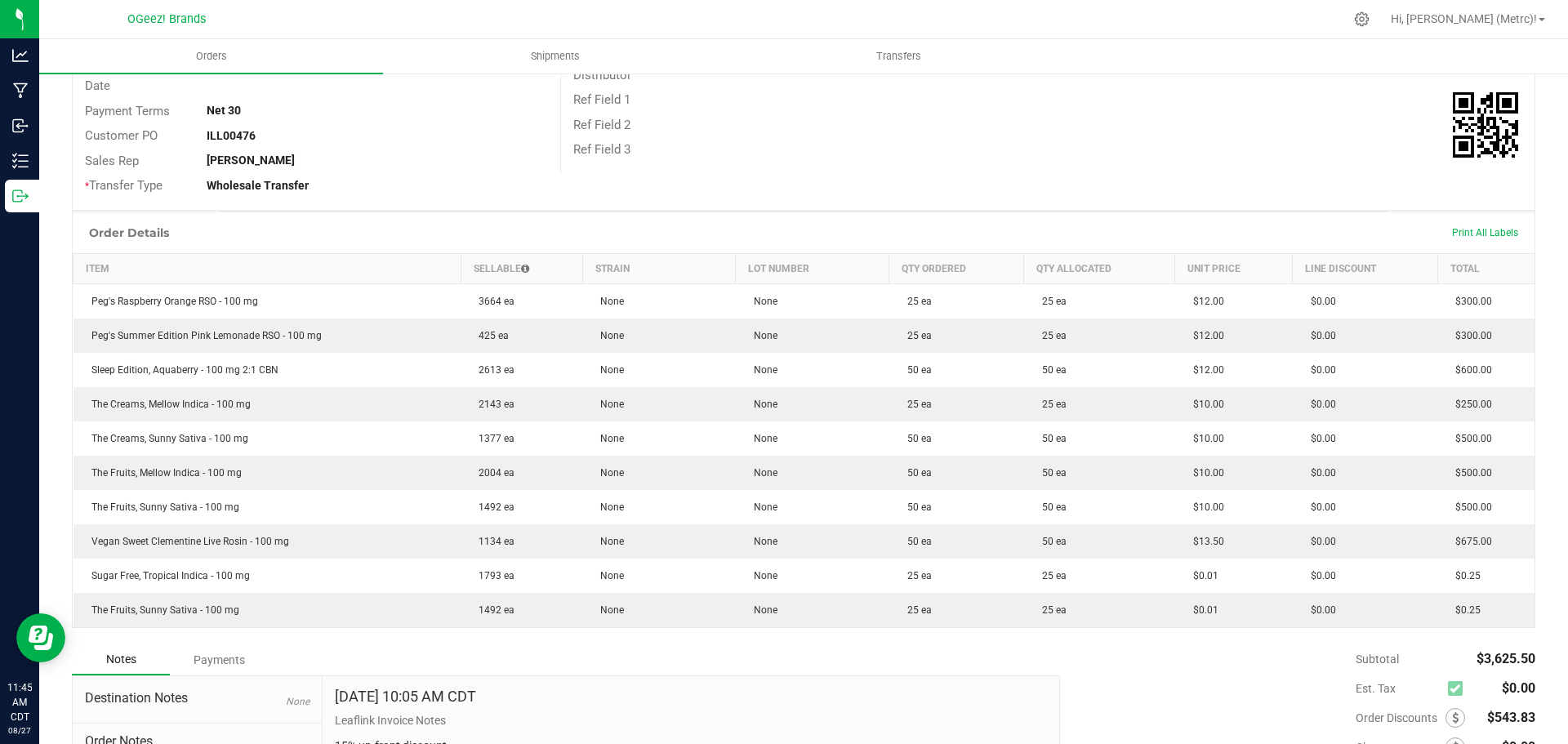
click at [1464, 224] on div "Print All Labels" at bounding box center [1485, 232] width 83 height 34
click at [1464, 232] on span "Print All Labels" at bounding box center [1485, 233] width 66 height 11
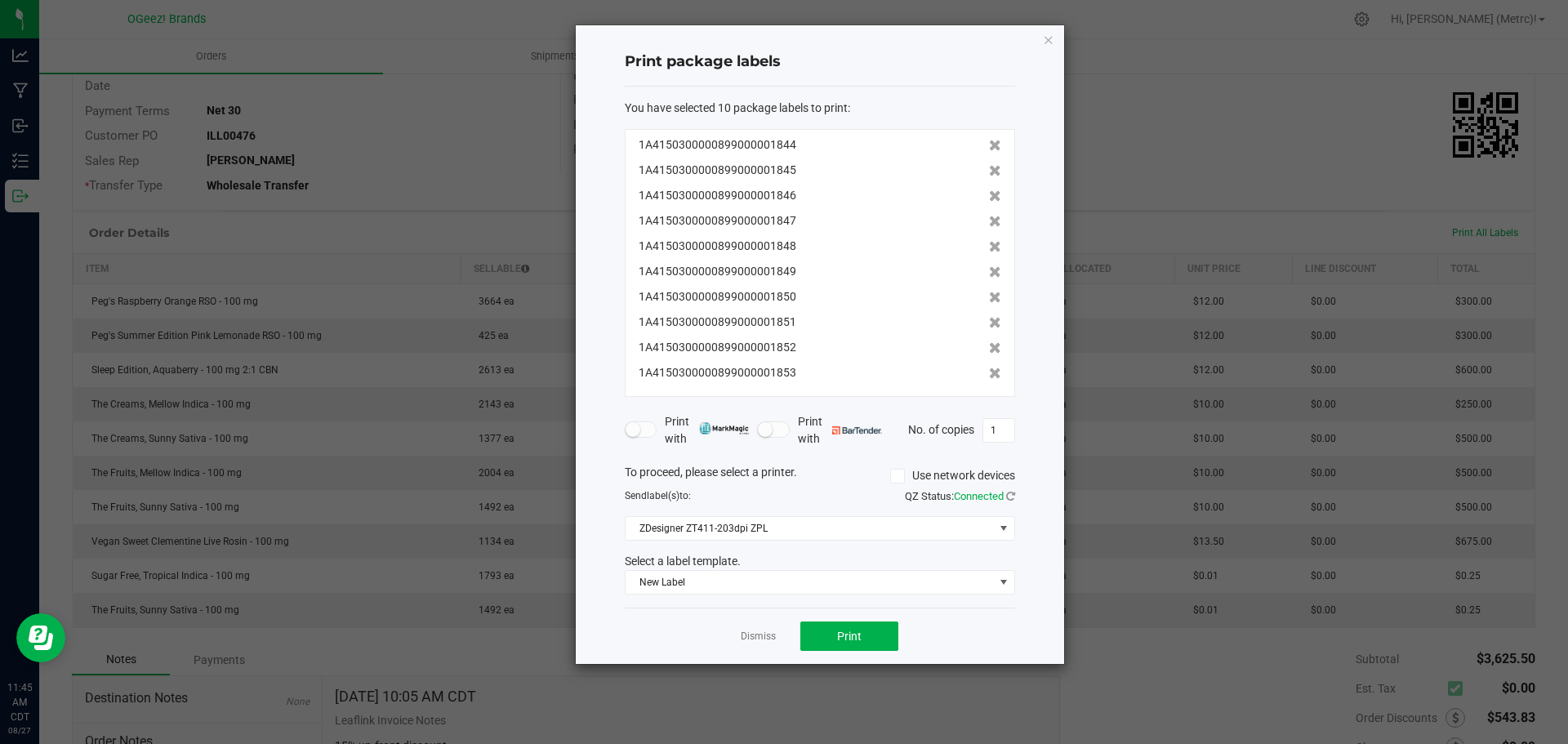
click at [989, 368] on icon at bounding box center [995, 373] width 12 height 11
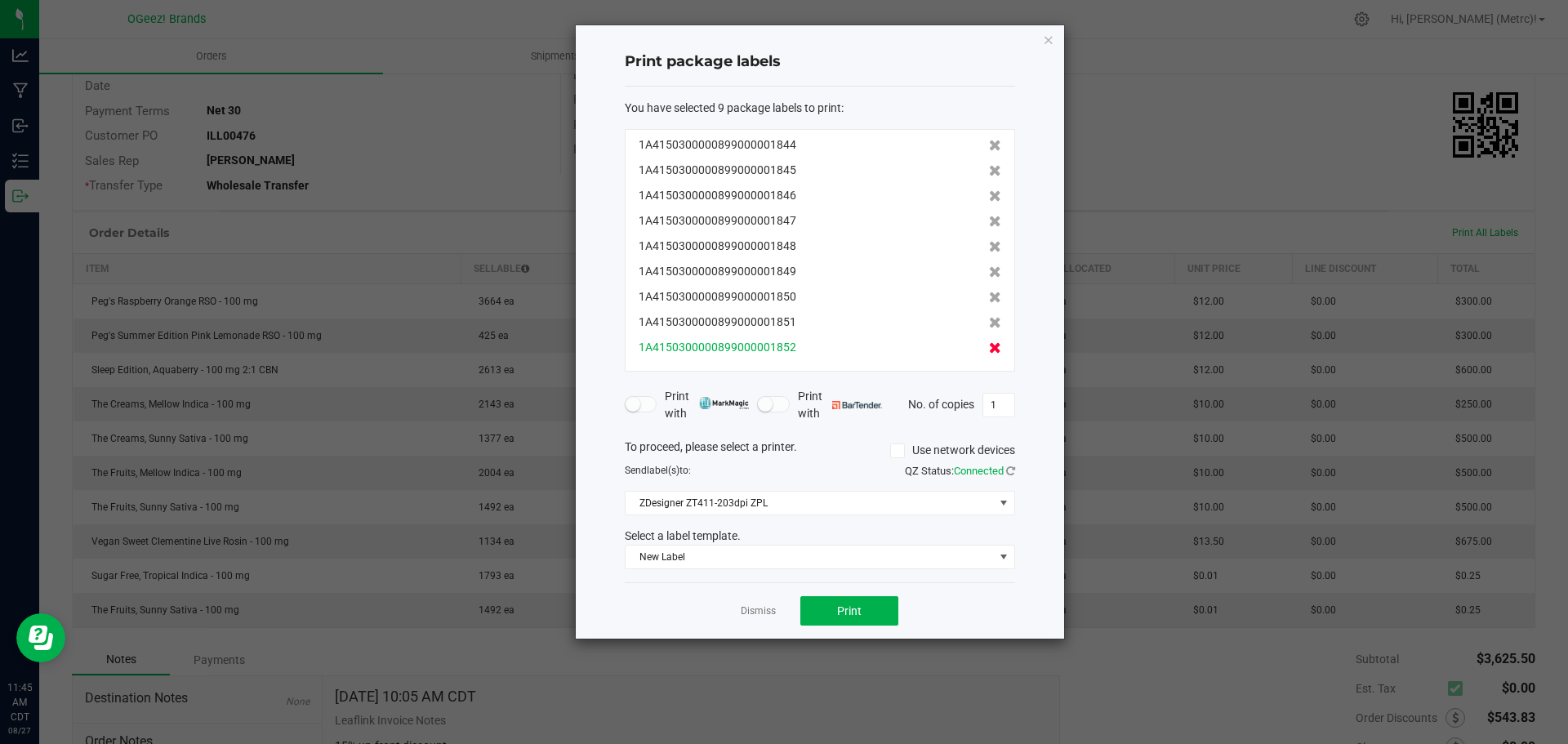
click at [989, 353] on icon at bounding box center [995, 348] width 12 height 11
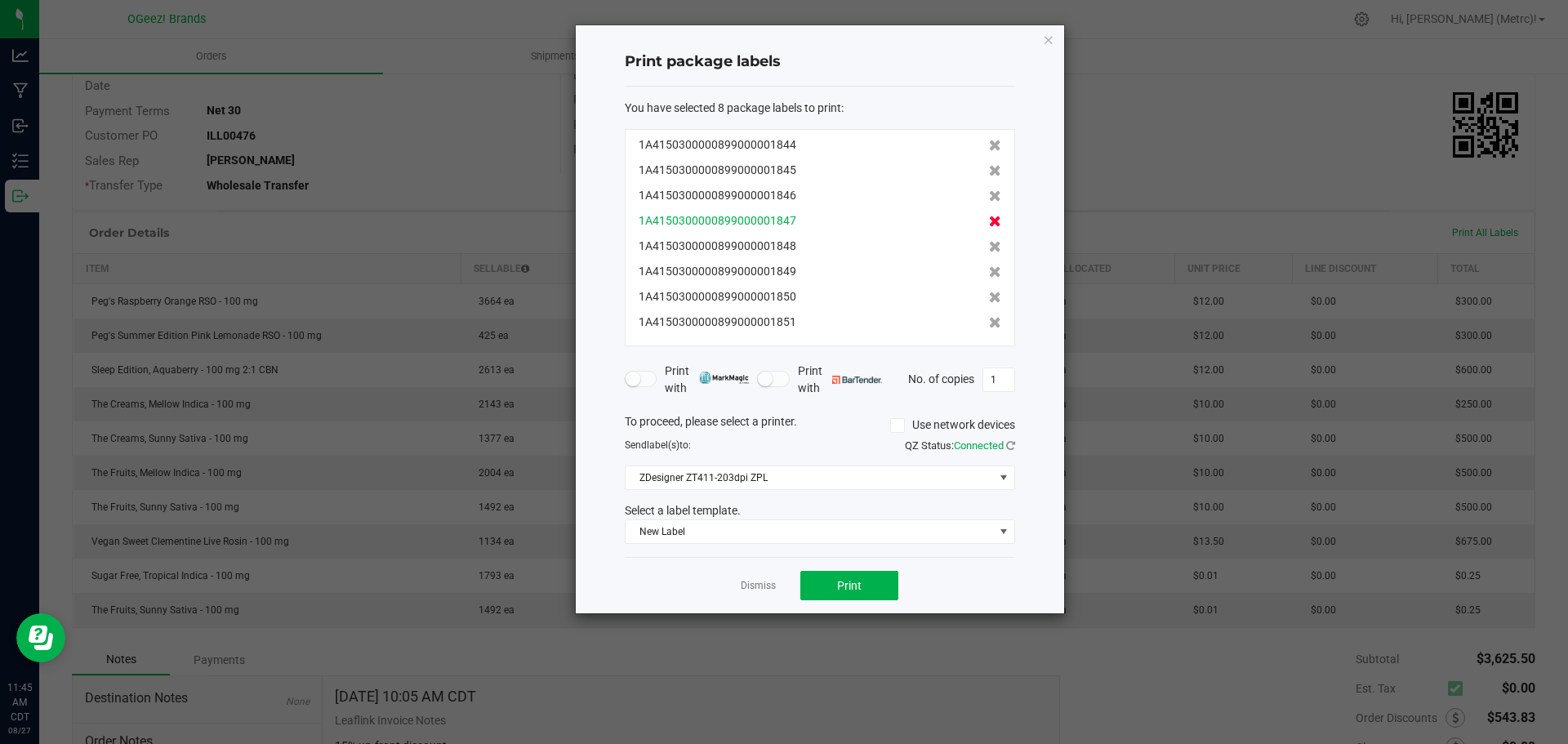
click at [989, 220] on icon at bounding box center [995, 221] width 12 height 11
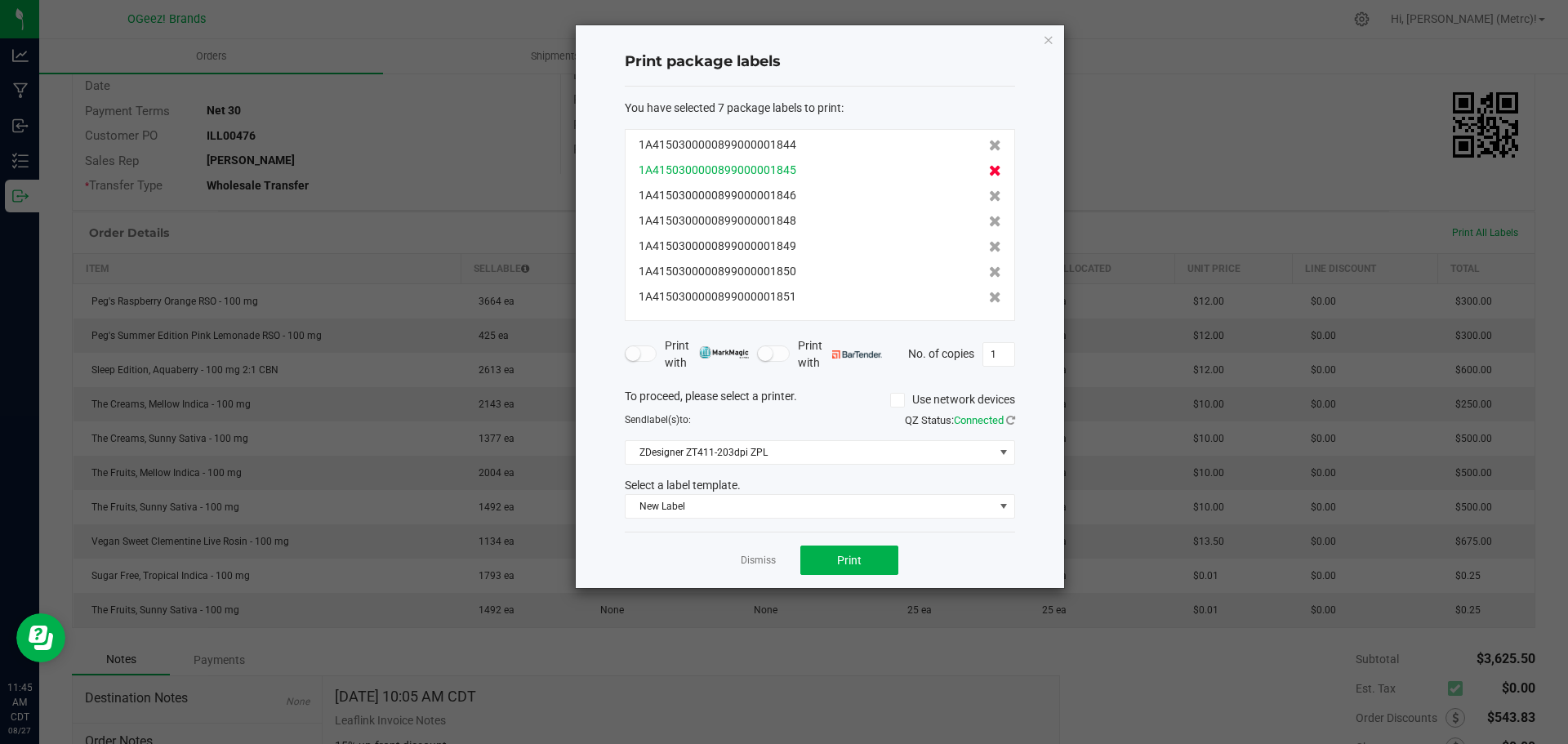
click at [989, 174] on icon at bounding box center [995, 170] width 12 height 11
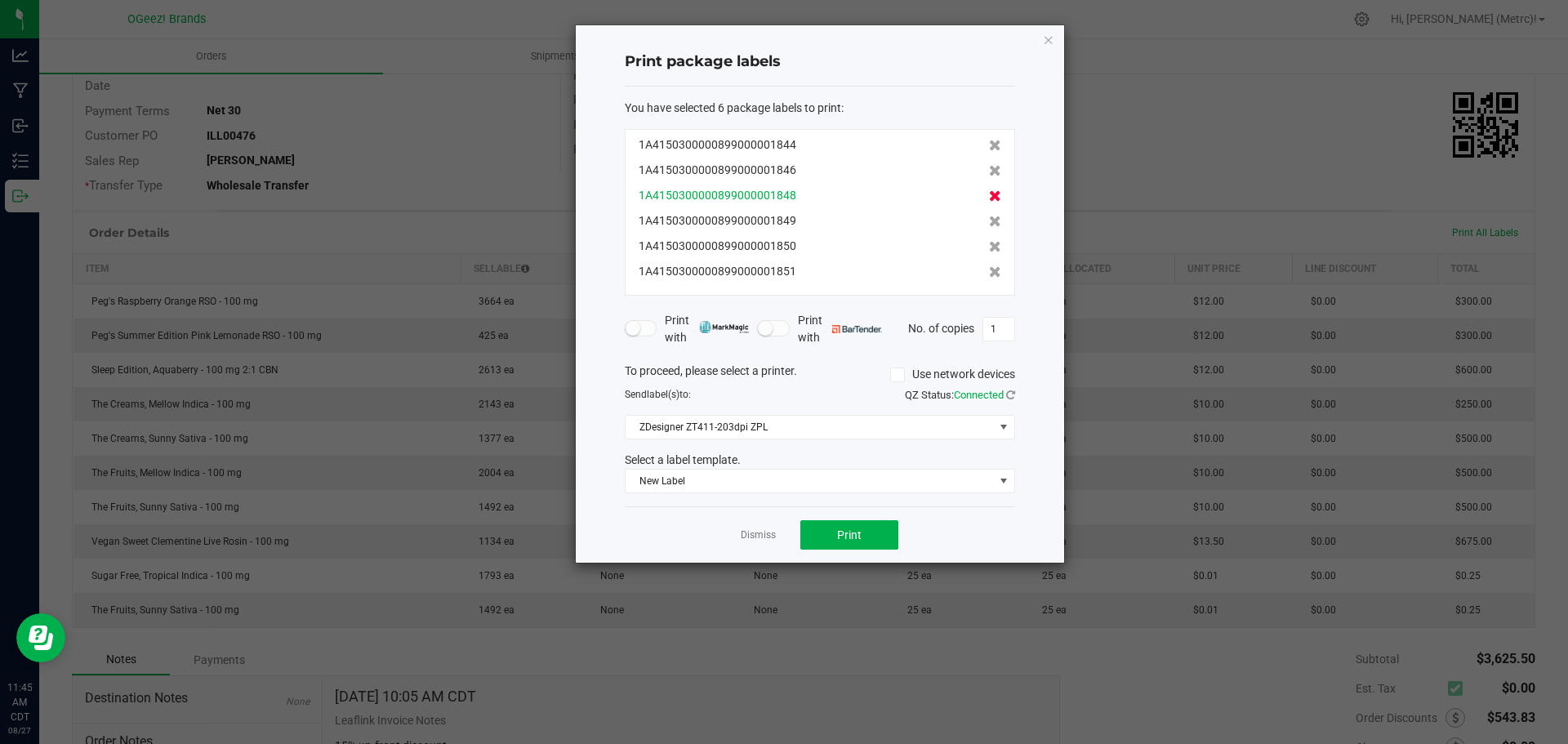
drag, startPoint x: 981, startPoint y: 142, endPoint x: 981, endPoint y: 166, distance: 24.0
click at [989, 143] on icon at bounding box center [995, 145] width 12 height 11
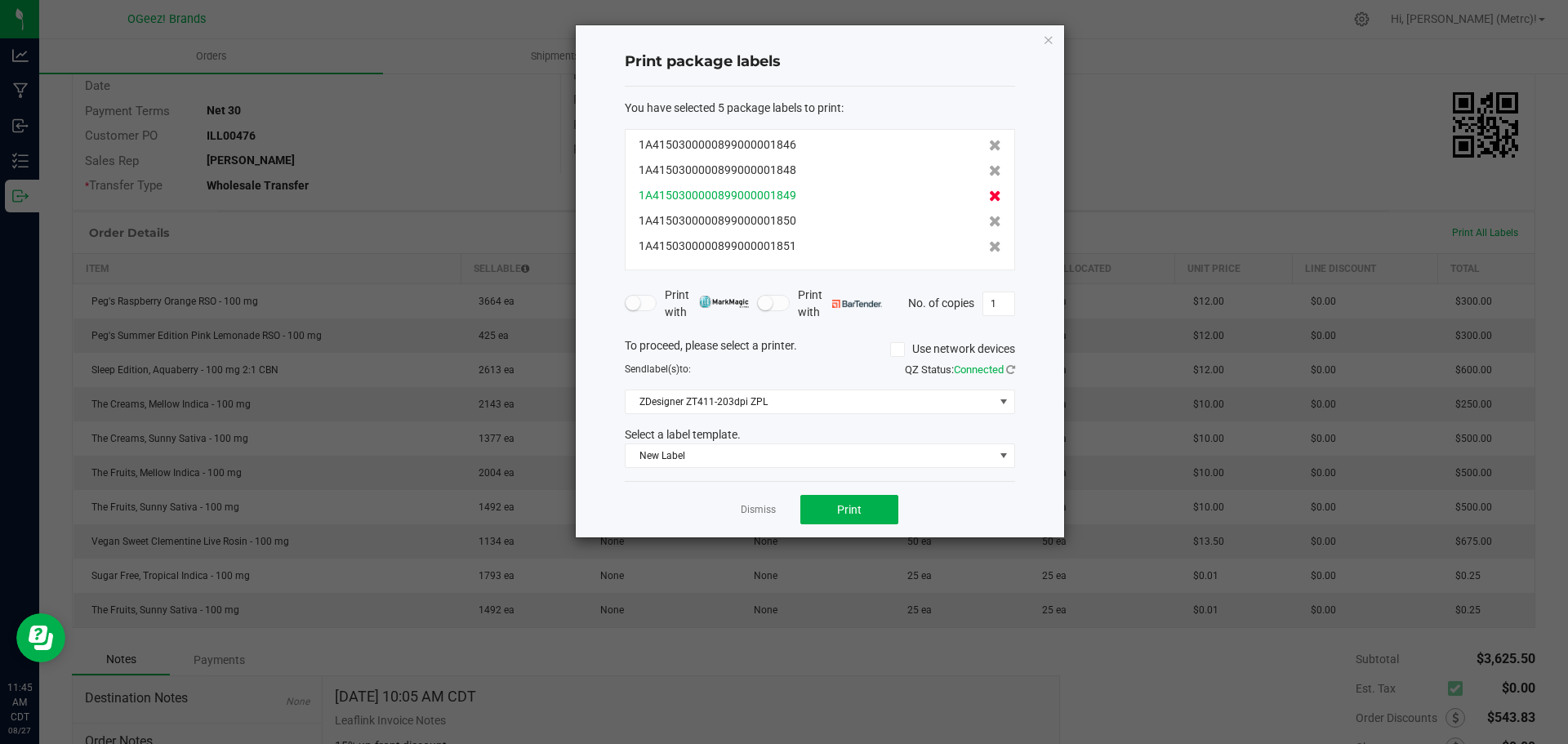
click at [989, 200] on icon at bounding box center [995, 196] width 12 height 11
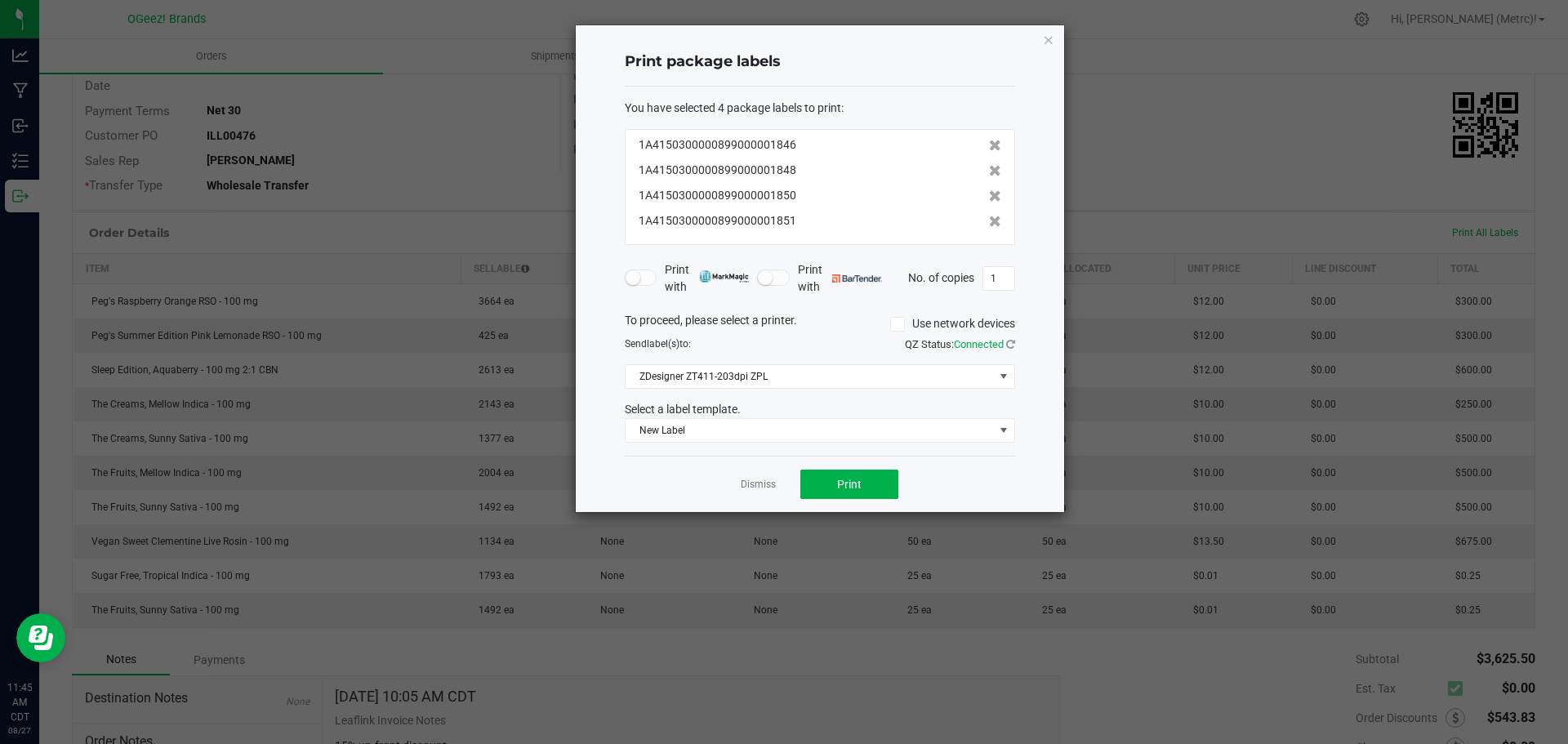
click at [989, 200] on icon at bounding box center [995, 196] width 12 height 11
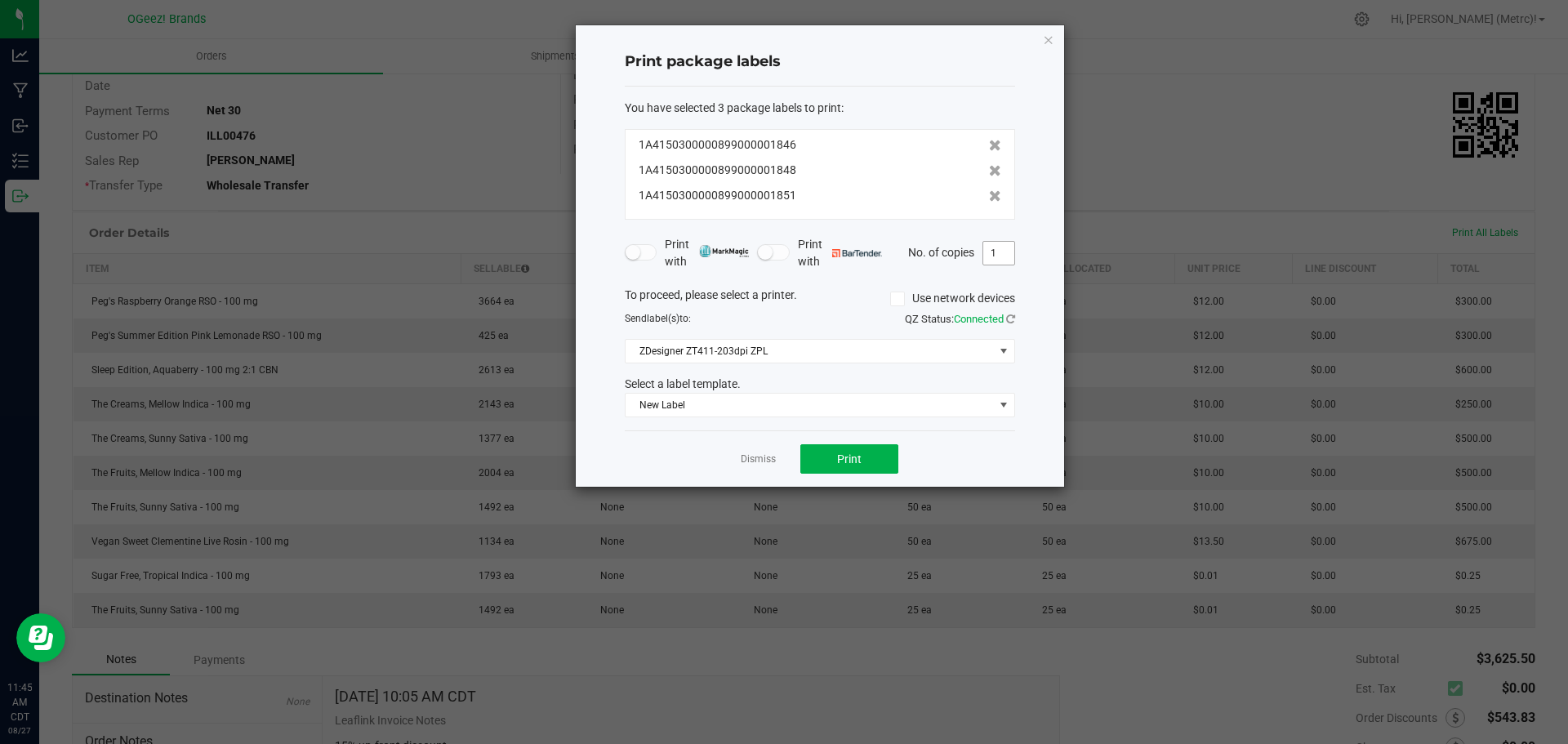
click at [1008, 253] on input "1" at bounding box center [998, 253] width 31 height 23
type input "50"
click at [963, 403] on span "New Label" at bounding box center [810, 405] width 368 height 23
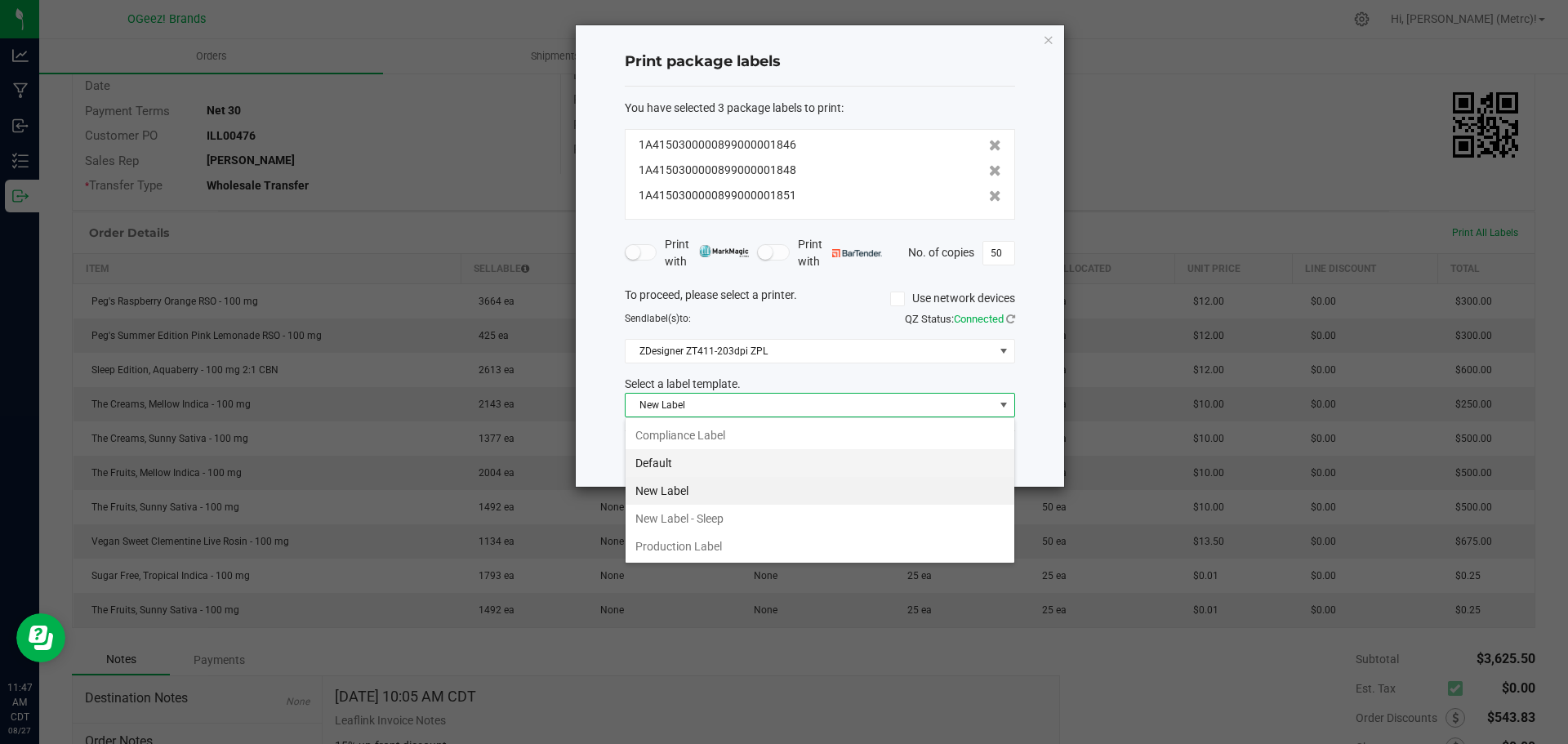
click at [720, 459] on li "Default" at bounding box center [820, 463] width 388 height 28
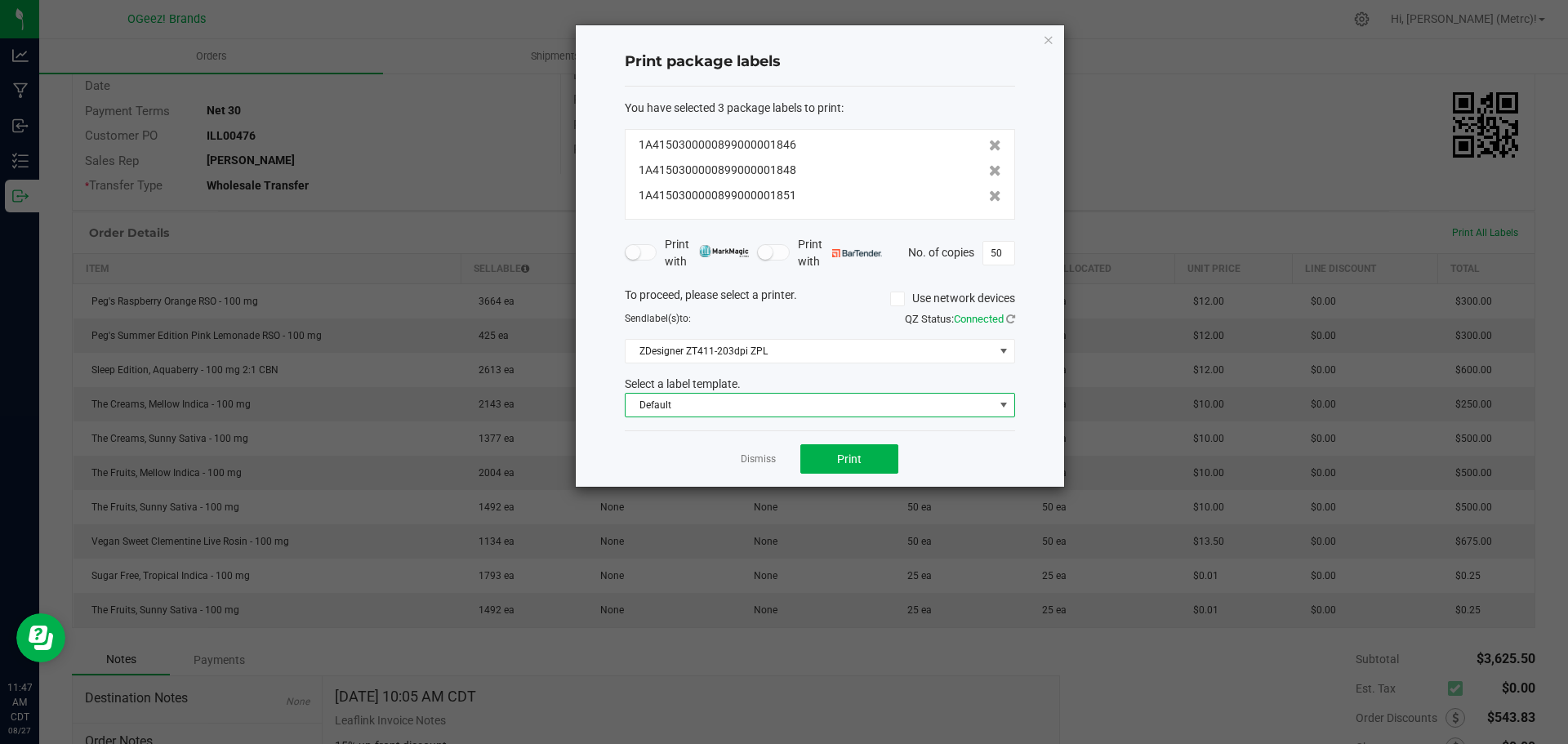
click at [857, 442] on div "Dismiss Print" at bounding box center [820, 459] width 390 height 56
click at [852, 456] on span "Print" at bounding box center [849, 459] width 25 height 13
click at [1047, 37] on icon "button" at bounding box center [1048, 39] width 11 height 19
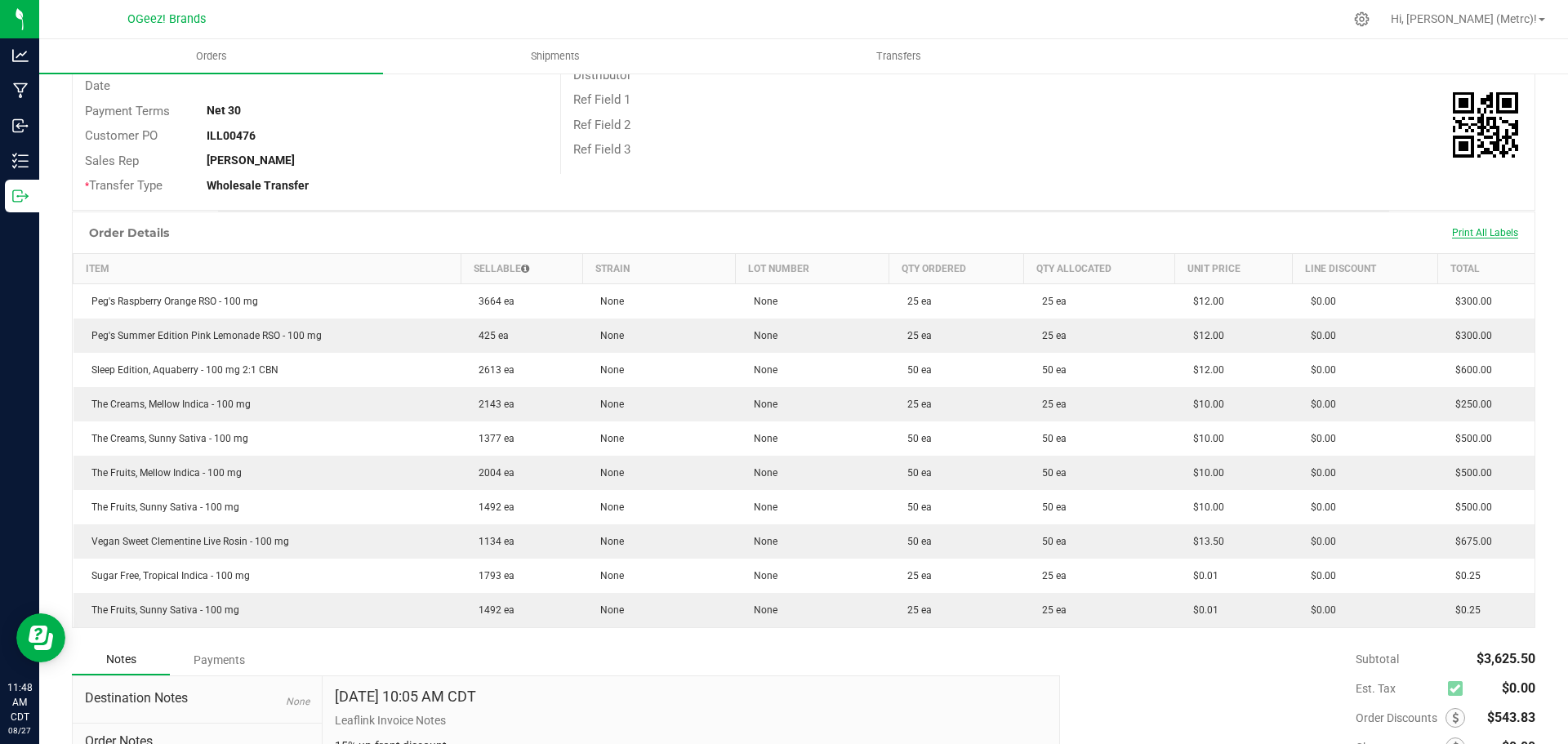
click at [1495, 230] on span "Print All Labels" at bounding box center [1485, 233] width 66 height 11
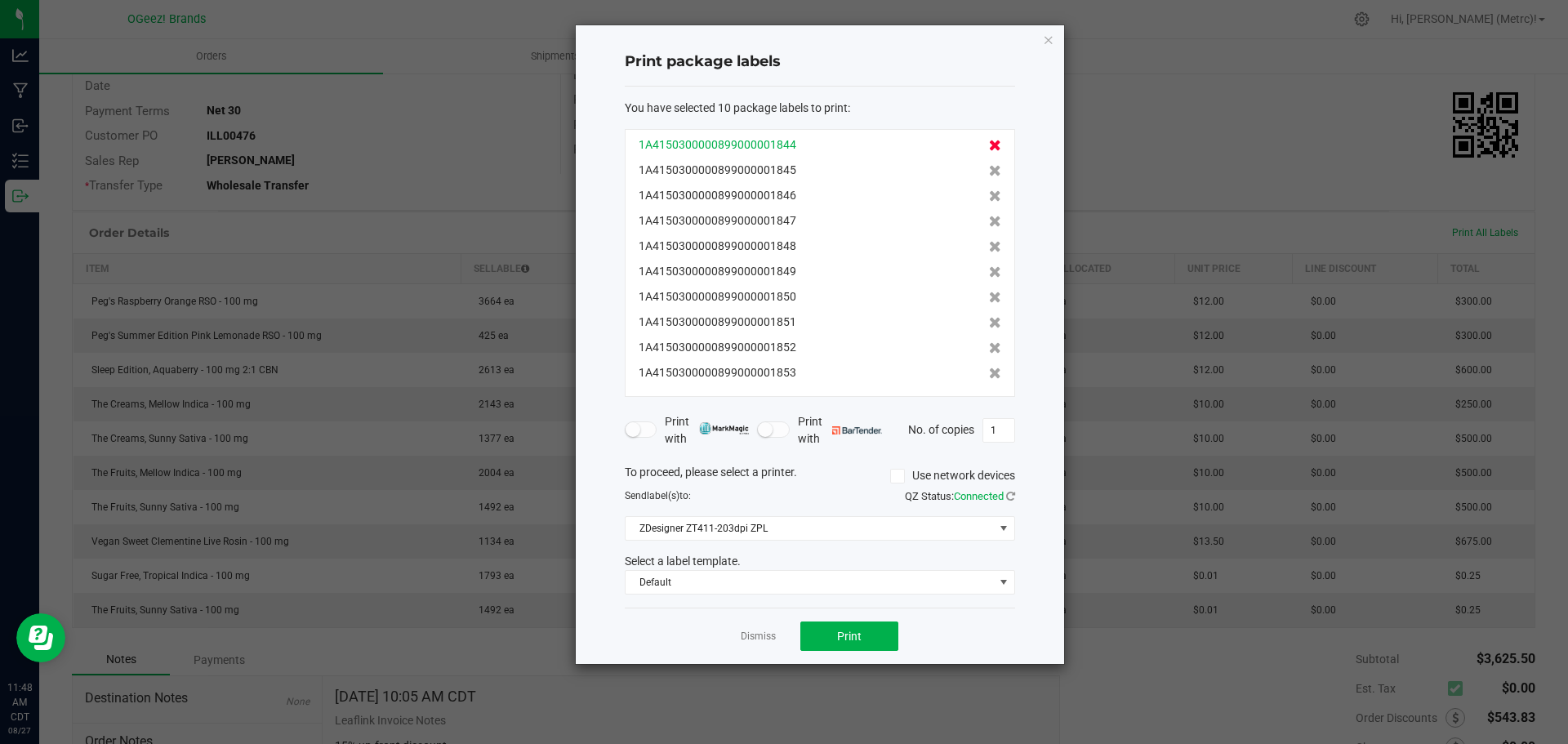
click at [989, 141] on icon at bounding box center [995, 145] width 12 height 11
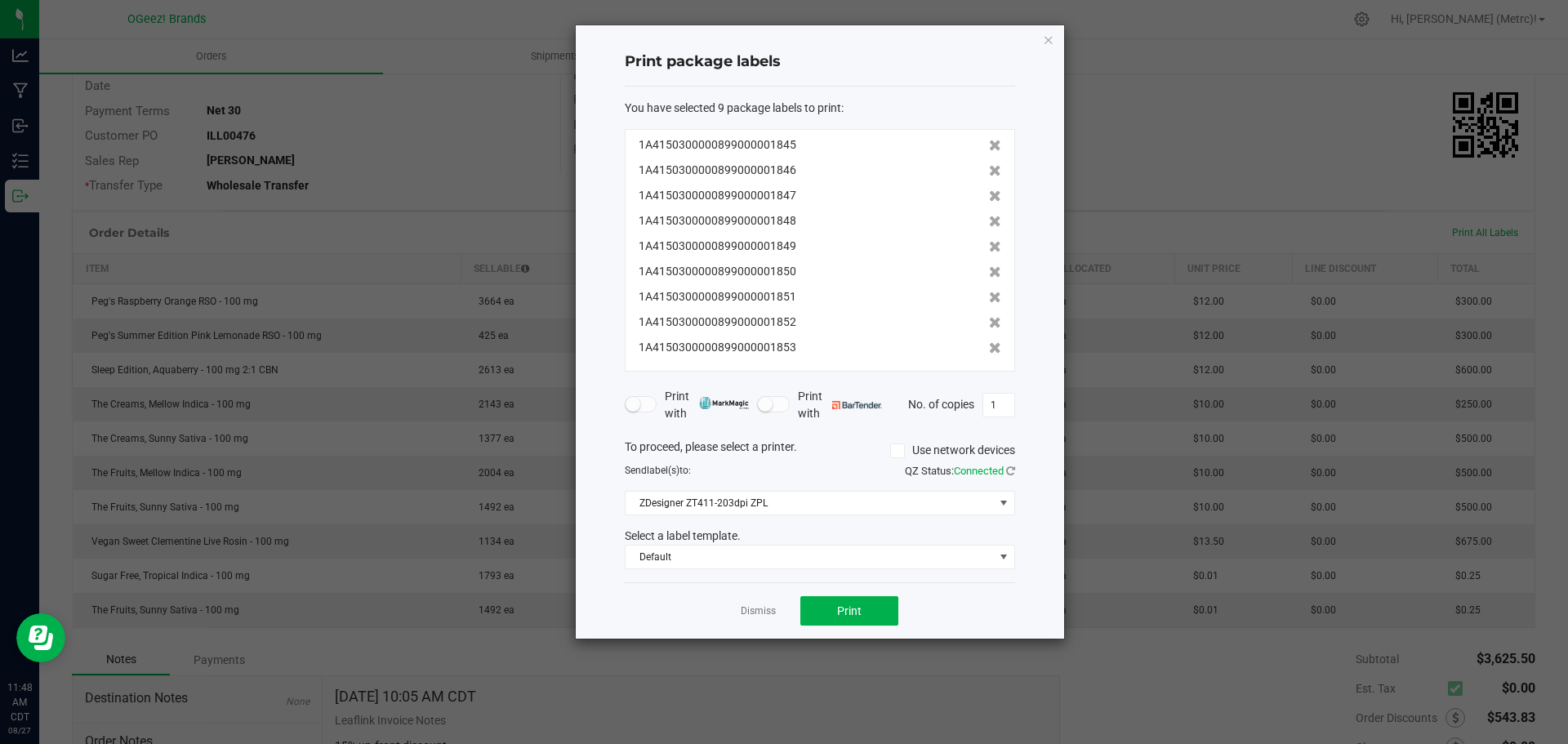
click at [989, 141] on icon at bounding box center [995, 145] width 12 height 11
click at [989, 165] on icon at bounding box center [995, 170] width 12 height 11
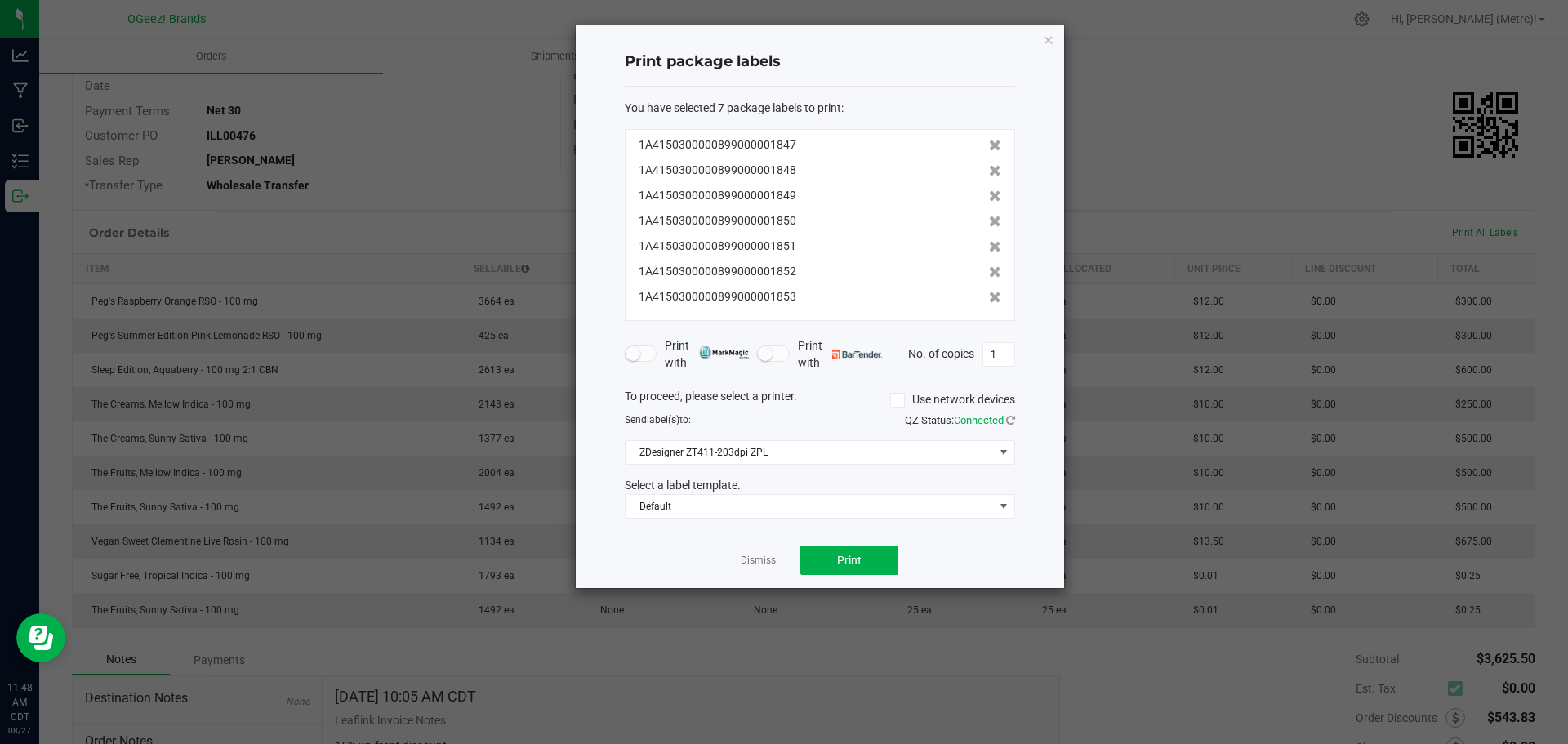
click at [989, 141] on icon at bounding box center [995, 145] width 12 height 11
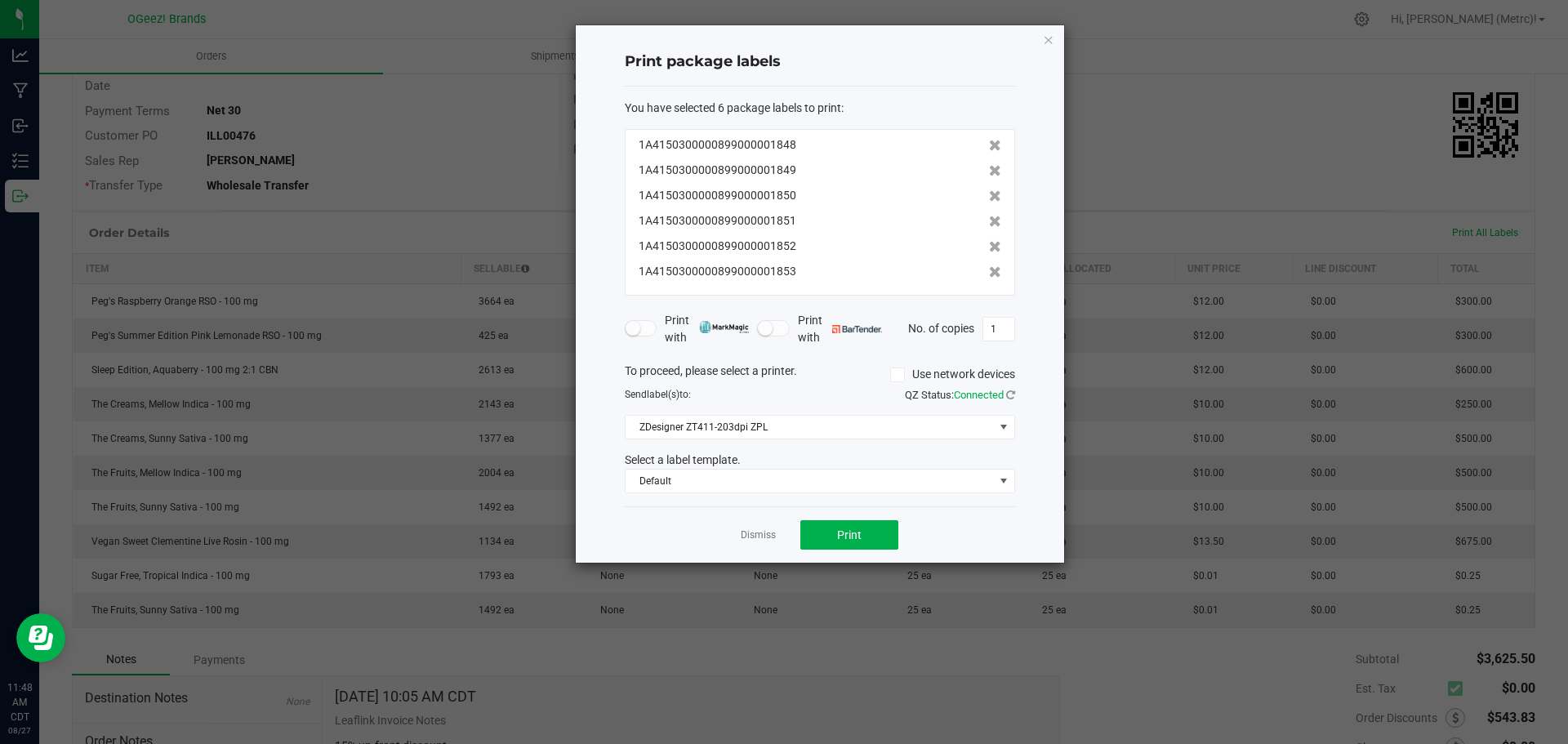
click at [989, 141] on icon at bounding box center [995, 145] width 12 height 11
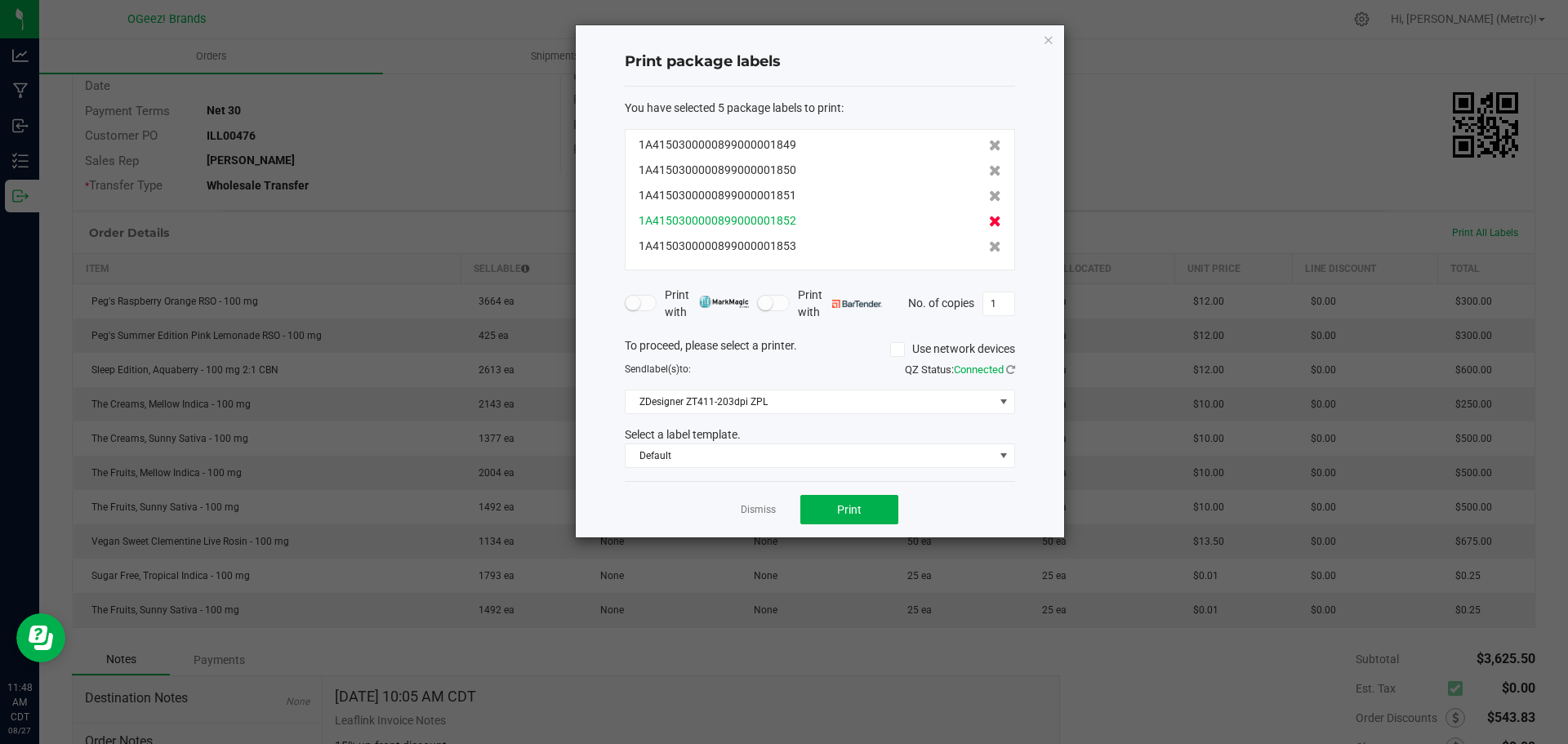
click at [989, 196] on icon at bounding box center [995, 196] width 12 height 11
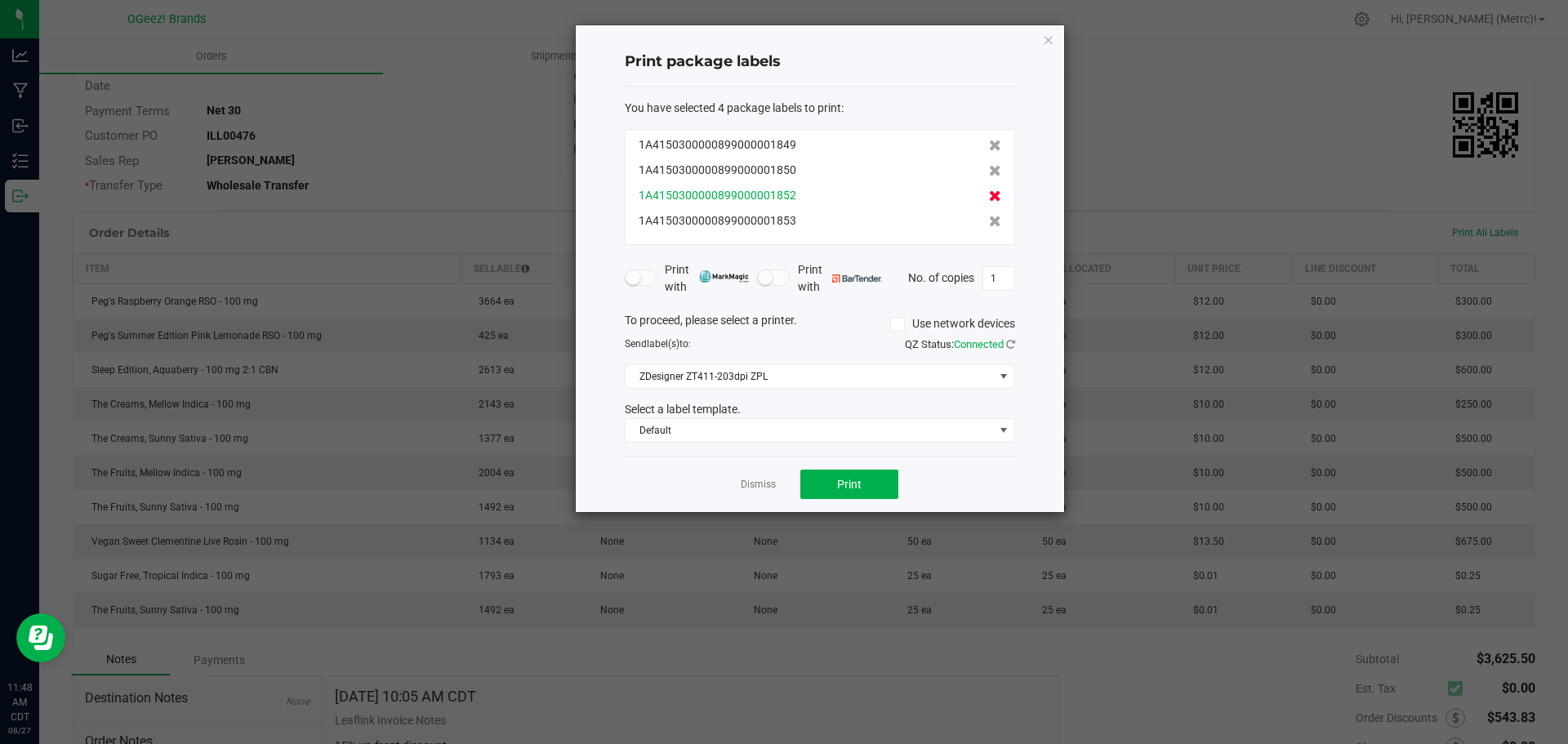
click at [989, 194] on icon at bounding box center [995, 196] width 12 height 11
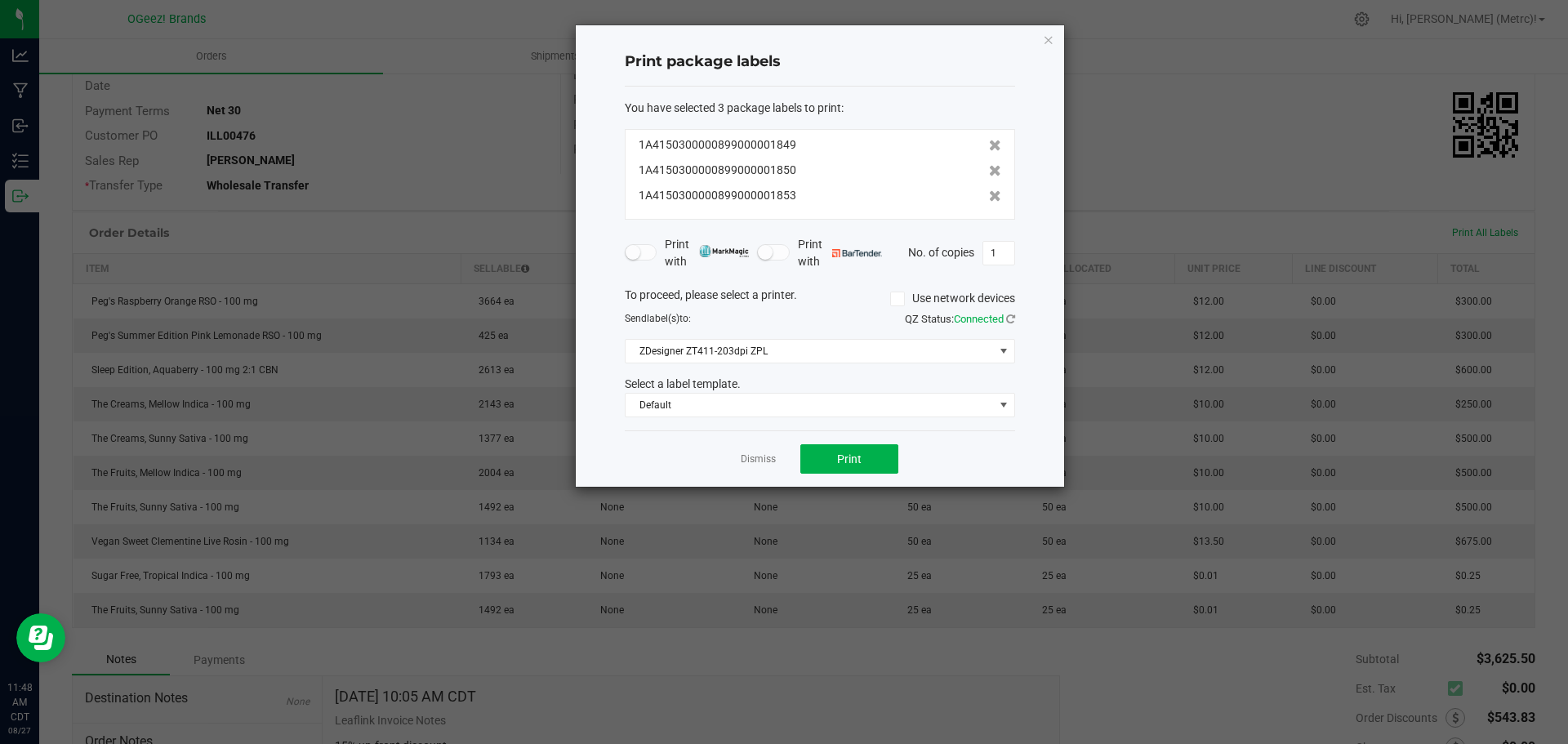
click at [989, 194] on icon at bounding box center [995, 196] width 12 height 11
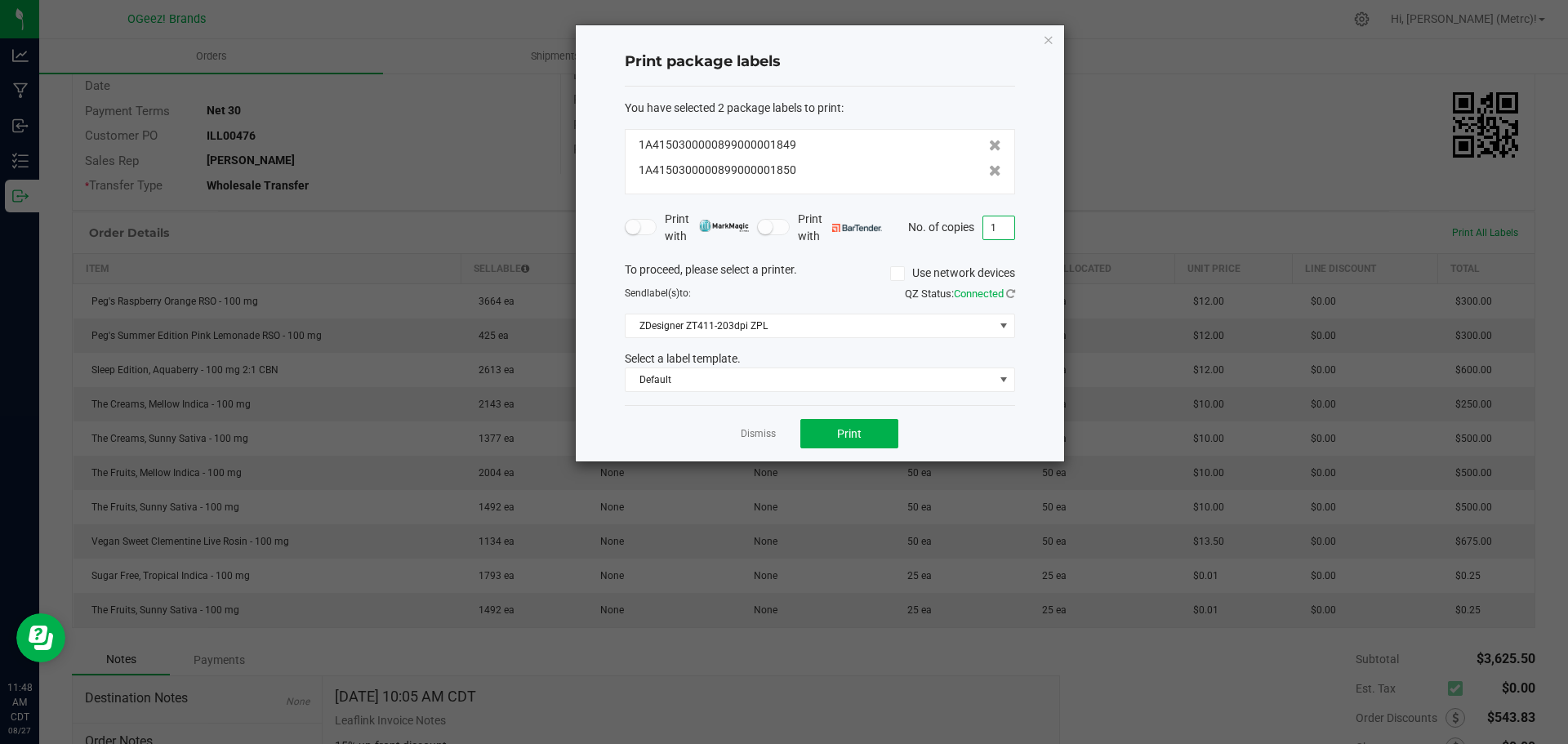
click at [1012, 221] on input "1" at bounding box center [998, 227] width 31 height 23
type input "50"
click at [732, 380] on span "Default" at bounding box center [810, 379] width 368 height 23
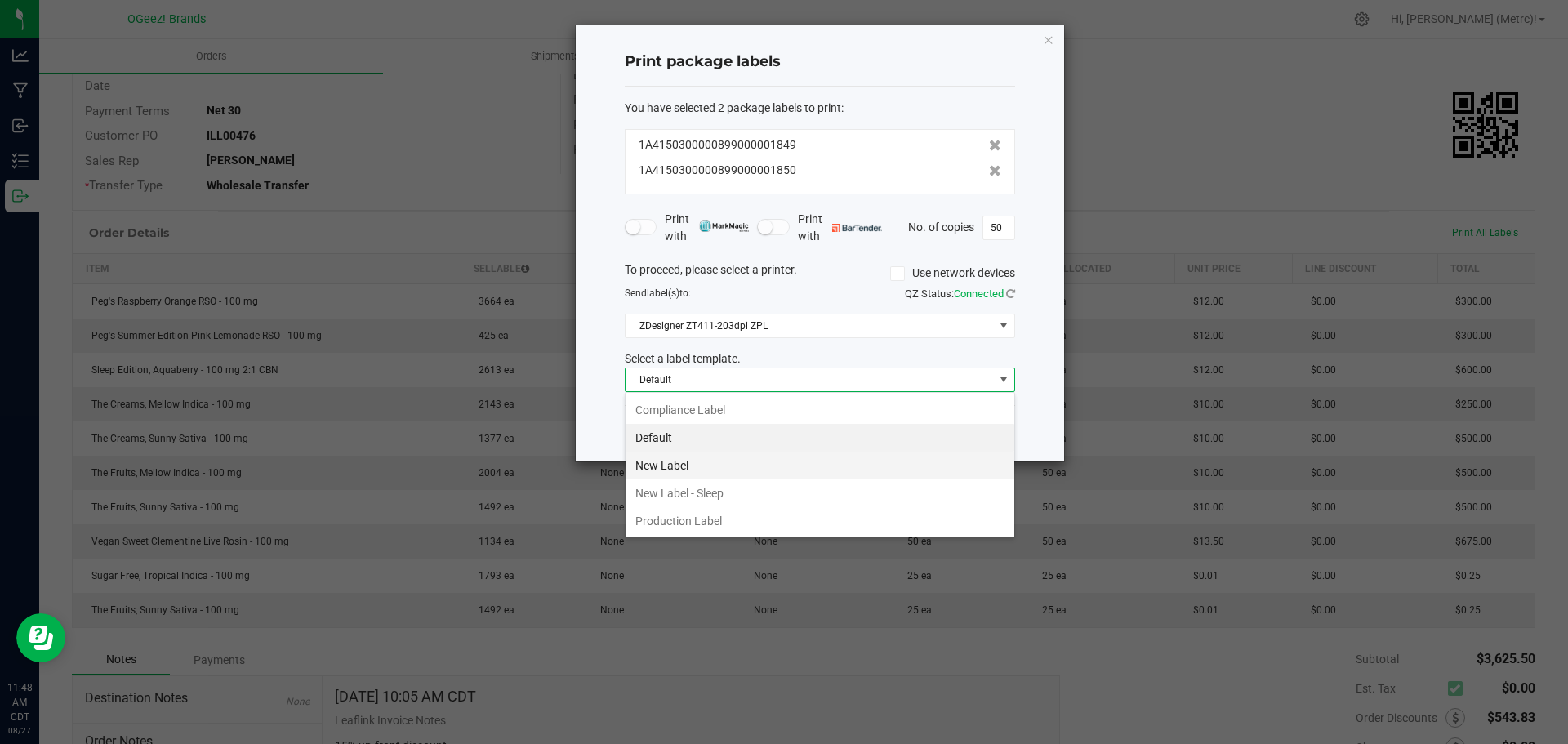
click at [714, 468] on li "New Label" at bounding box center [820, 466] width 388 height 28
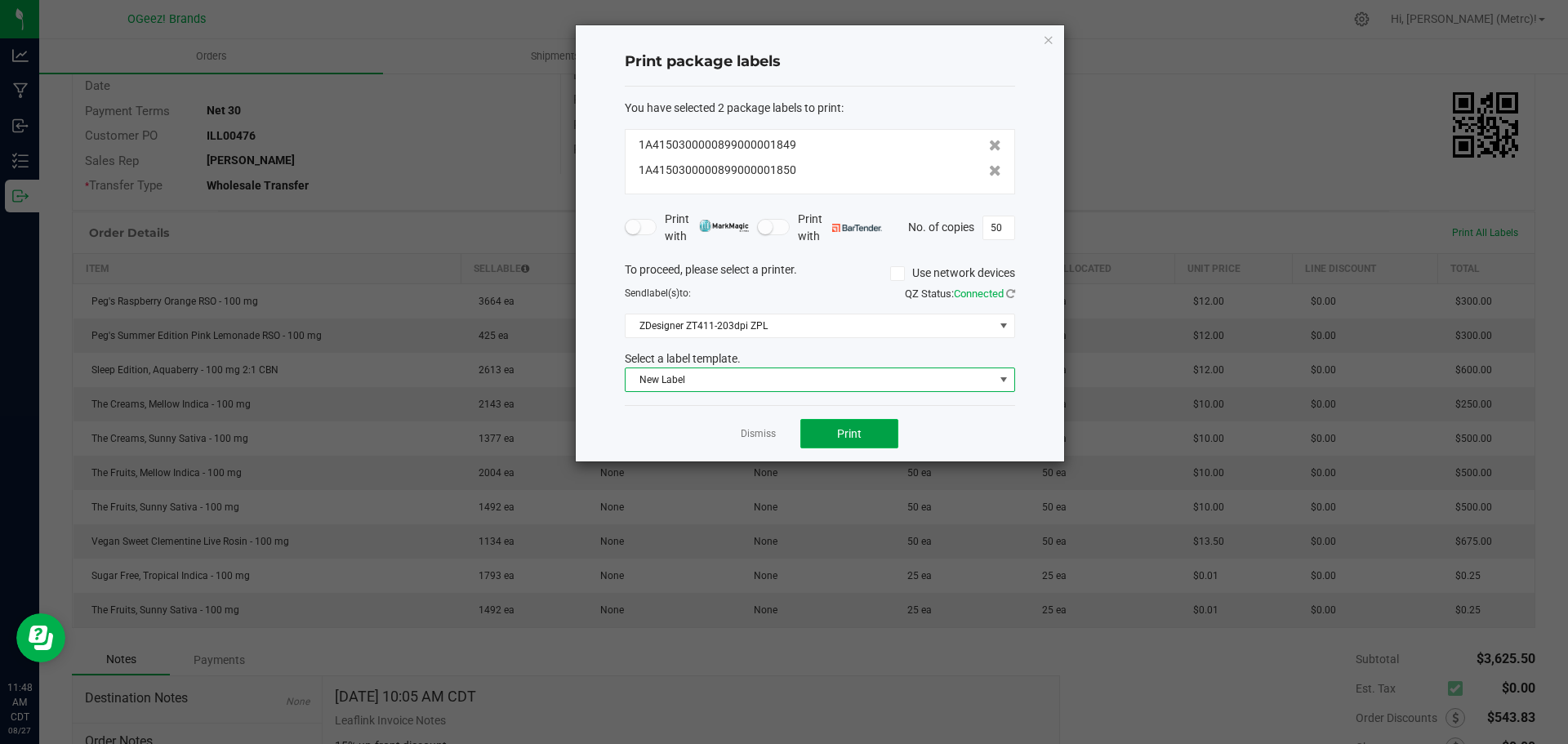
click at [850, 424] on button "Print" at bounding box center [849, 434] width 98 height 29
click at [1040, 44] on div "Print package labels You have selected 2 package labels to print : 1A4150300000…" at bounding box center [820, 244] width 489 height 436
click at [1044, 39] on icon "button" at bounding box center [1048, 39] width 11 height 19
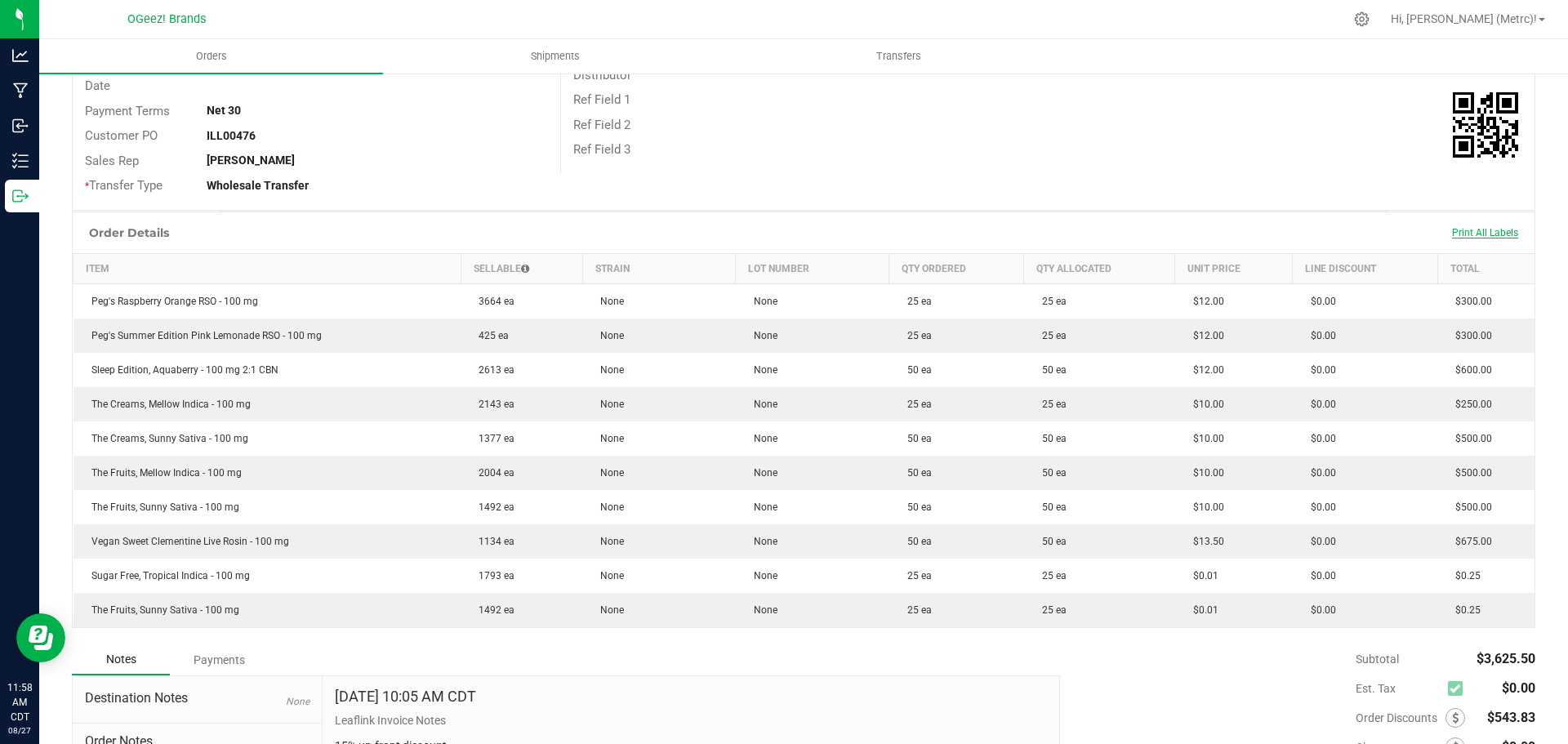
click at [1494, 235] on span "Print All Labels" at bounding box center [1485, 233] width 66 height 11
